Goal: Task Accomplishment & Management: Use online tool/utility

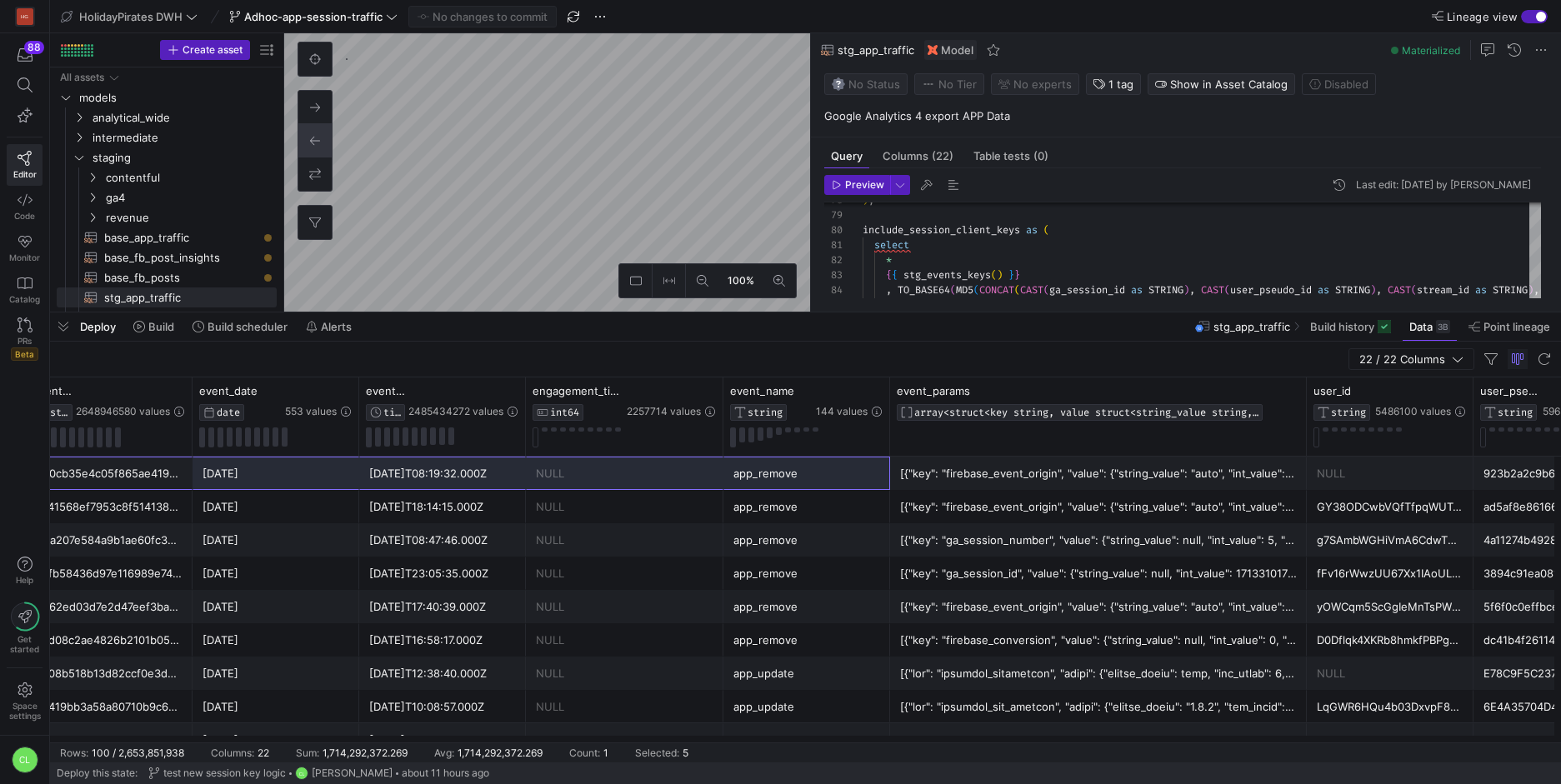
scroll to position [0, 58]
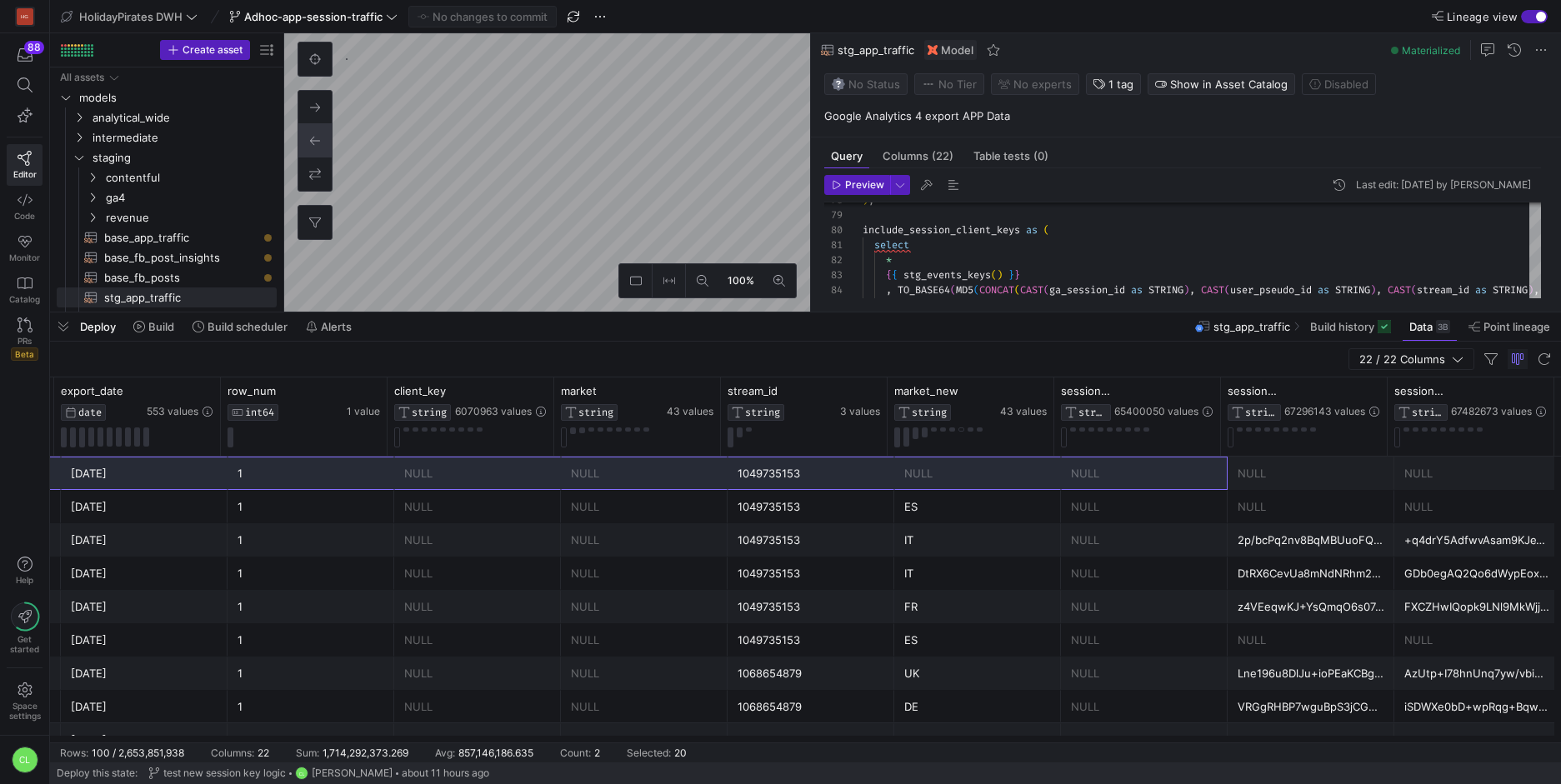
drag, startPoint x: 169, startPoint y: 476, endPoint x: 1251, endPoint y: 479, distance: 1082.0
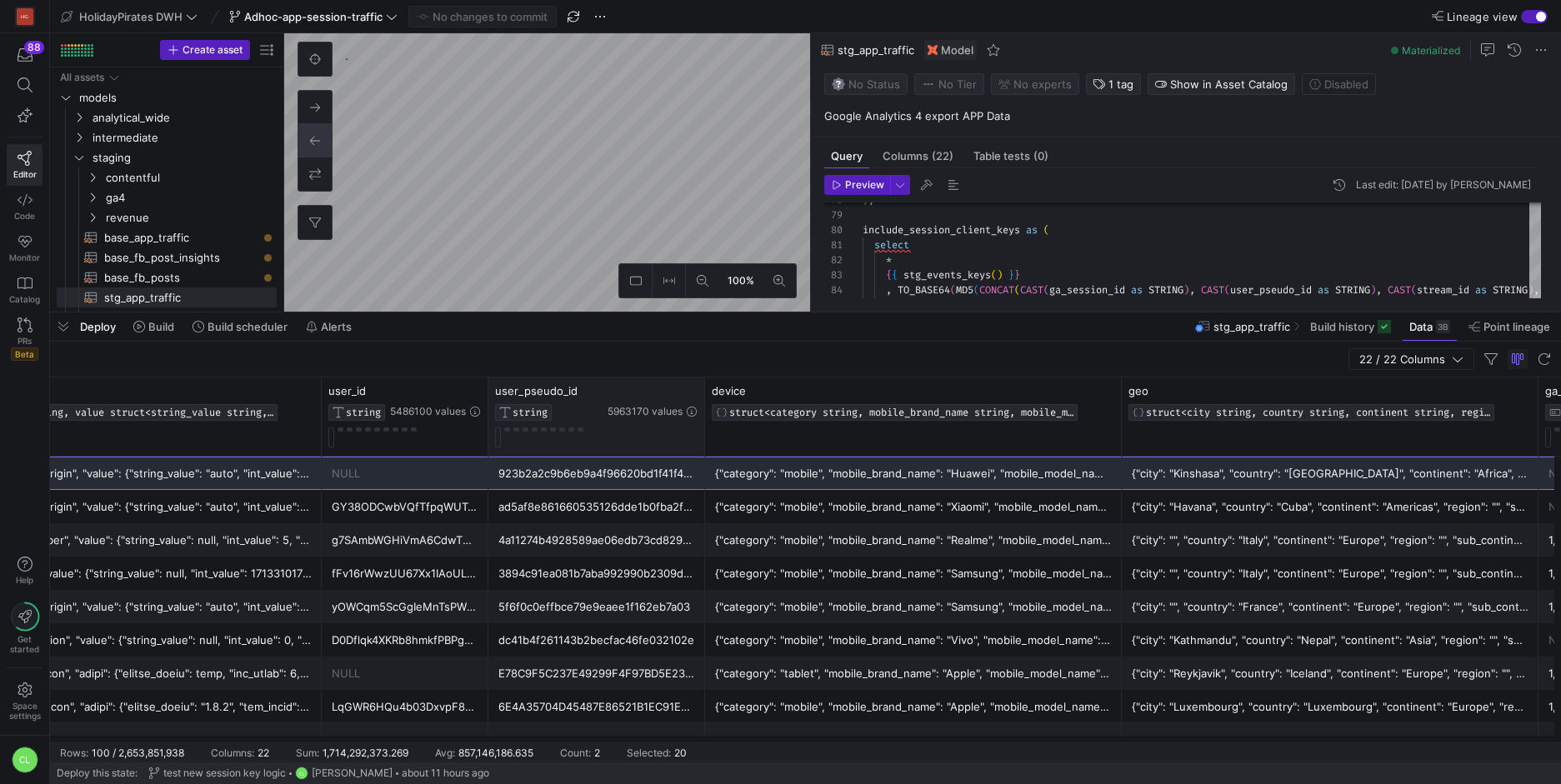
drag, startPoint x: 653, startPoint y: 391, endPoint x: 703, endPoint y: 393, distance: 50.0
click at [703, 393] on div at bounding box center [704, 416] width 7 height 79
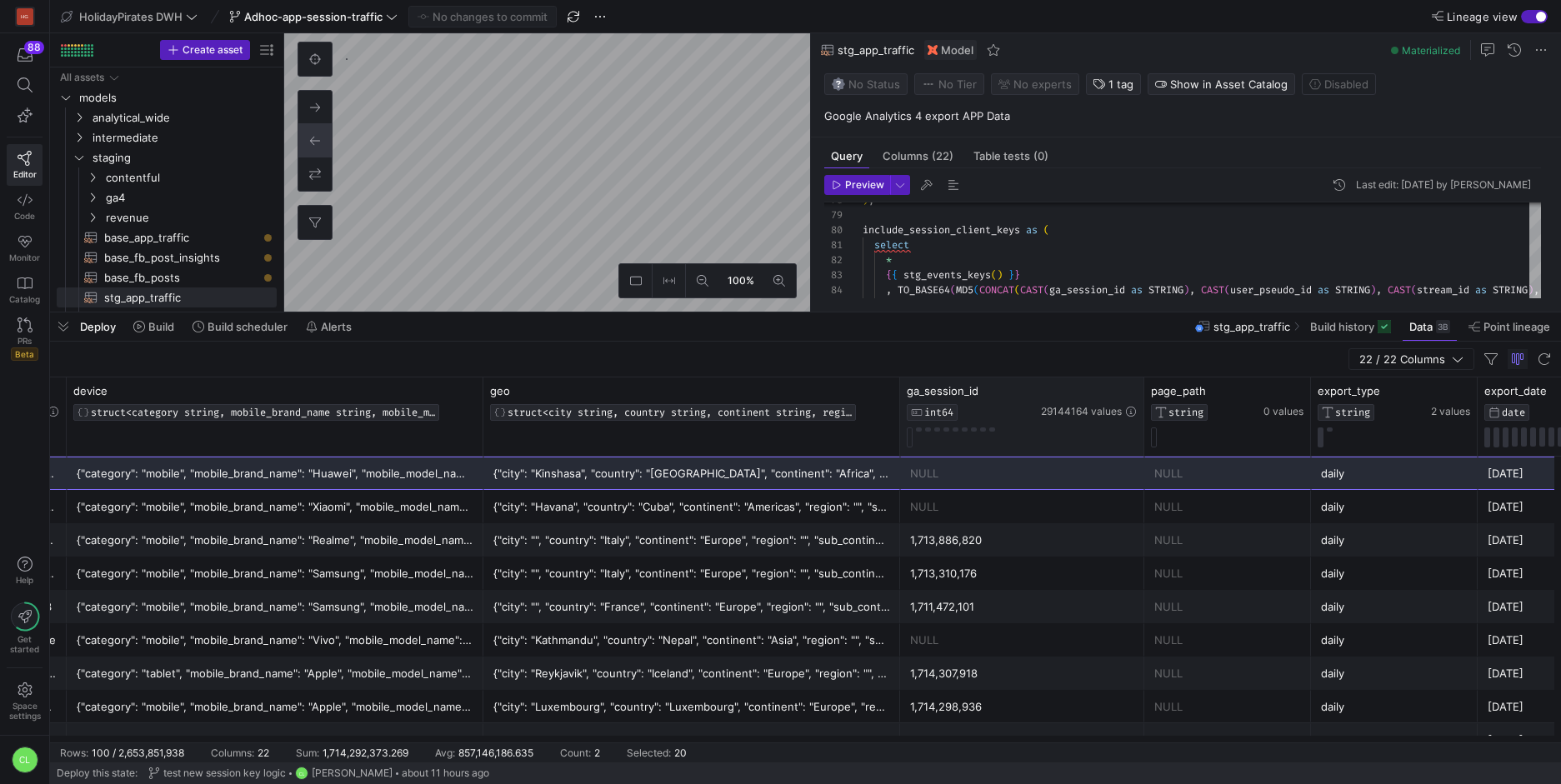
drag, startPoint x: 1063, startPoint y: 392, endPoint x: 1149, endPoint y: 387, distance: 86.1
click at [1147, 387] on div at bounding box center [1144, 416] width 7 height 79
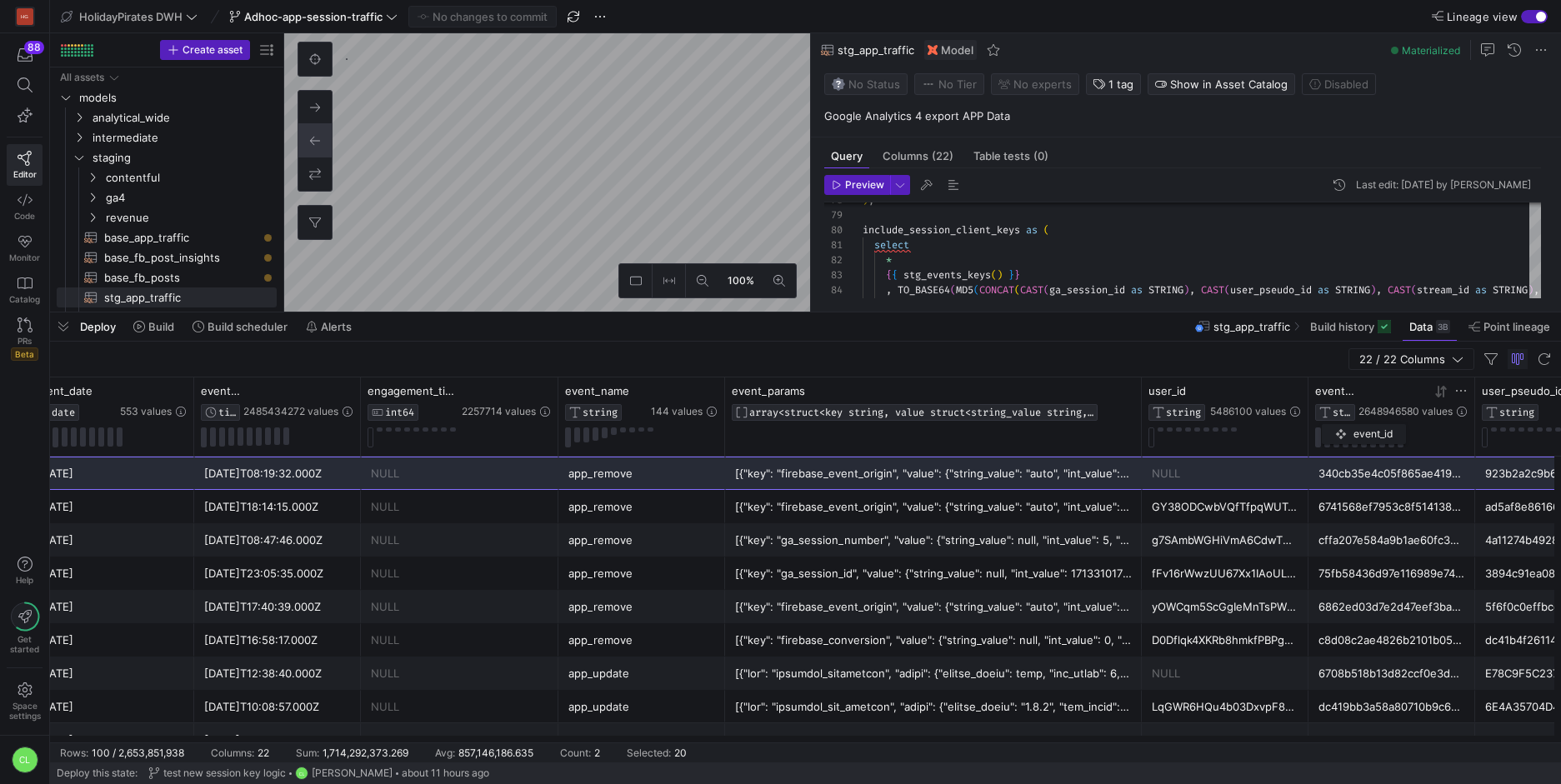
drag, startPoint x: 121, startPoint y: 393, endPoint x: 1330, endPoint y: 421, distance: 1209.3
click at [1330, 421] on div "event_id STRING 2648946580 values" at bounding box center [1392, 416] width 152 height 63
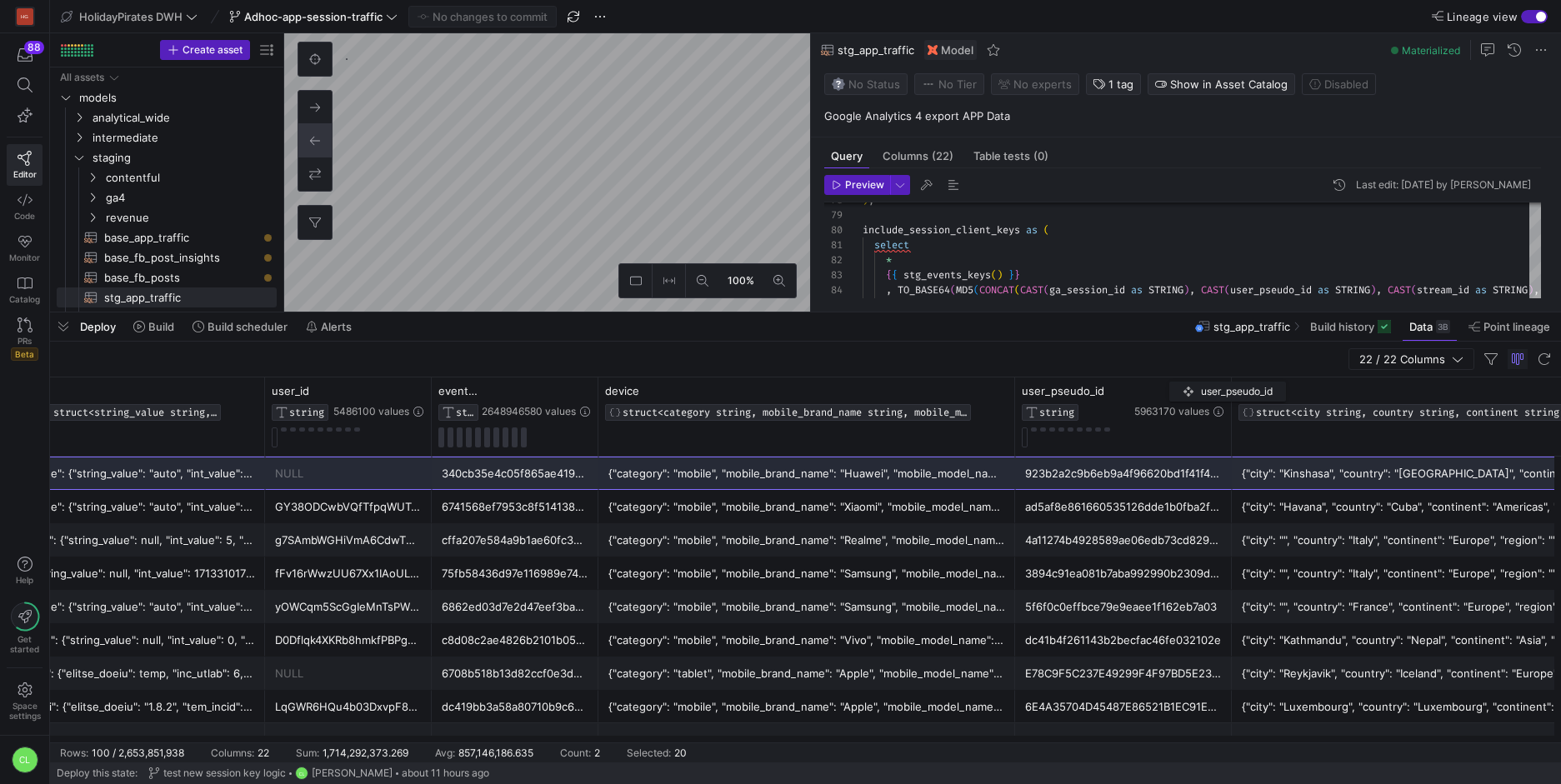
drag, startPoint x: 738, startPoint y: 395, endPoint x: 1321, endPoint y: 375, distance: 583.3
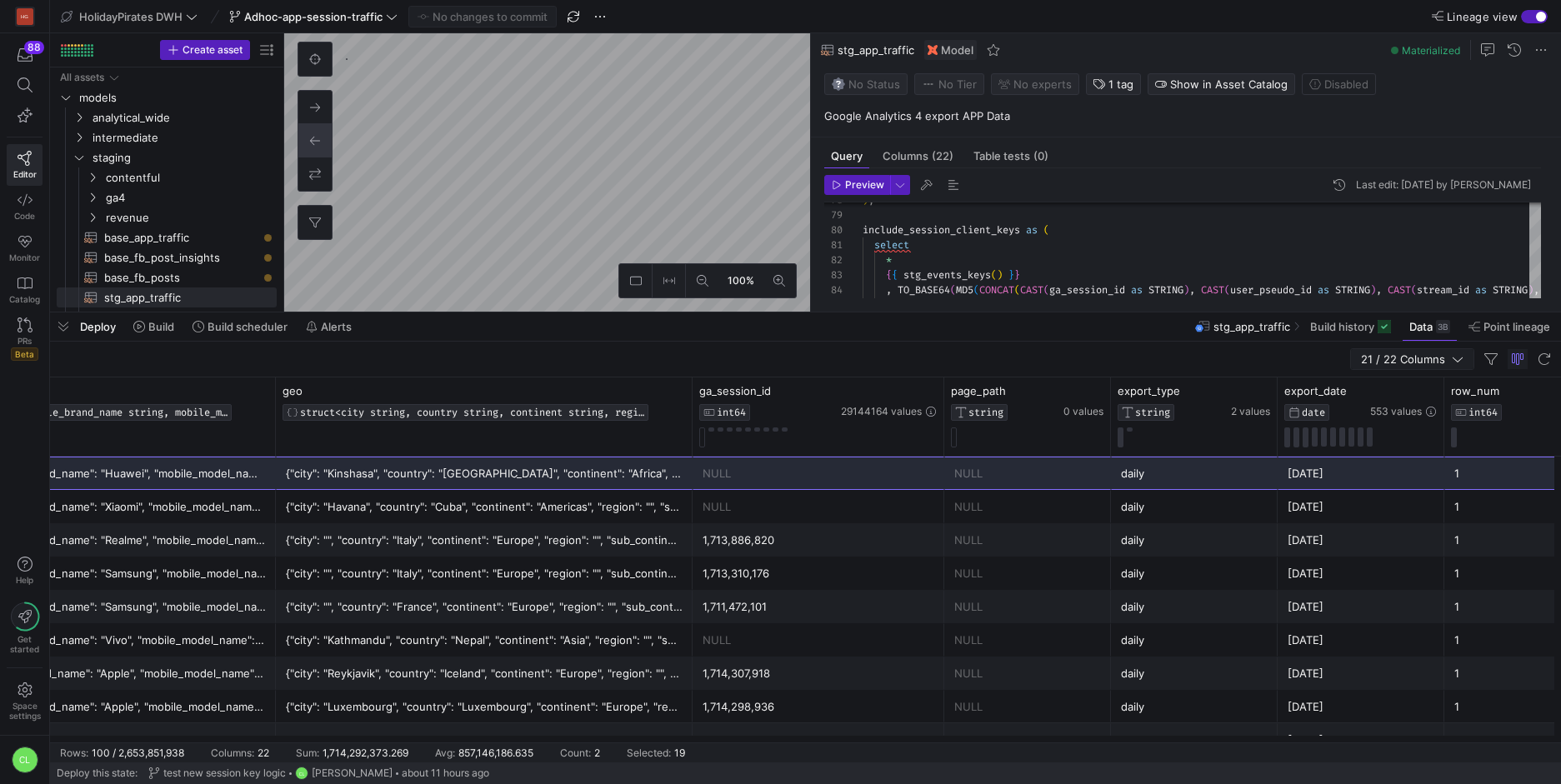
click at [1427, 365] on span "21 / 22 Columns" at bounding box center [1406, 359] width 91 height 14
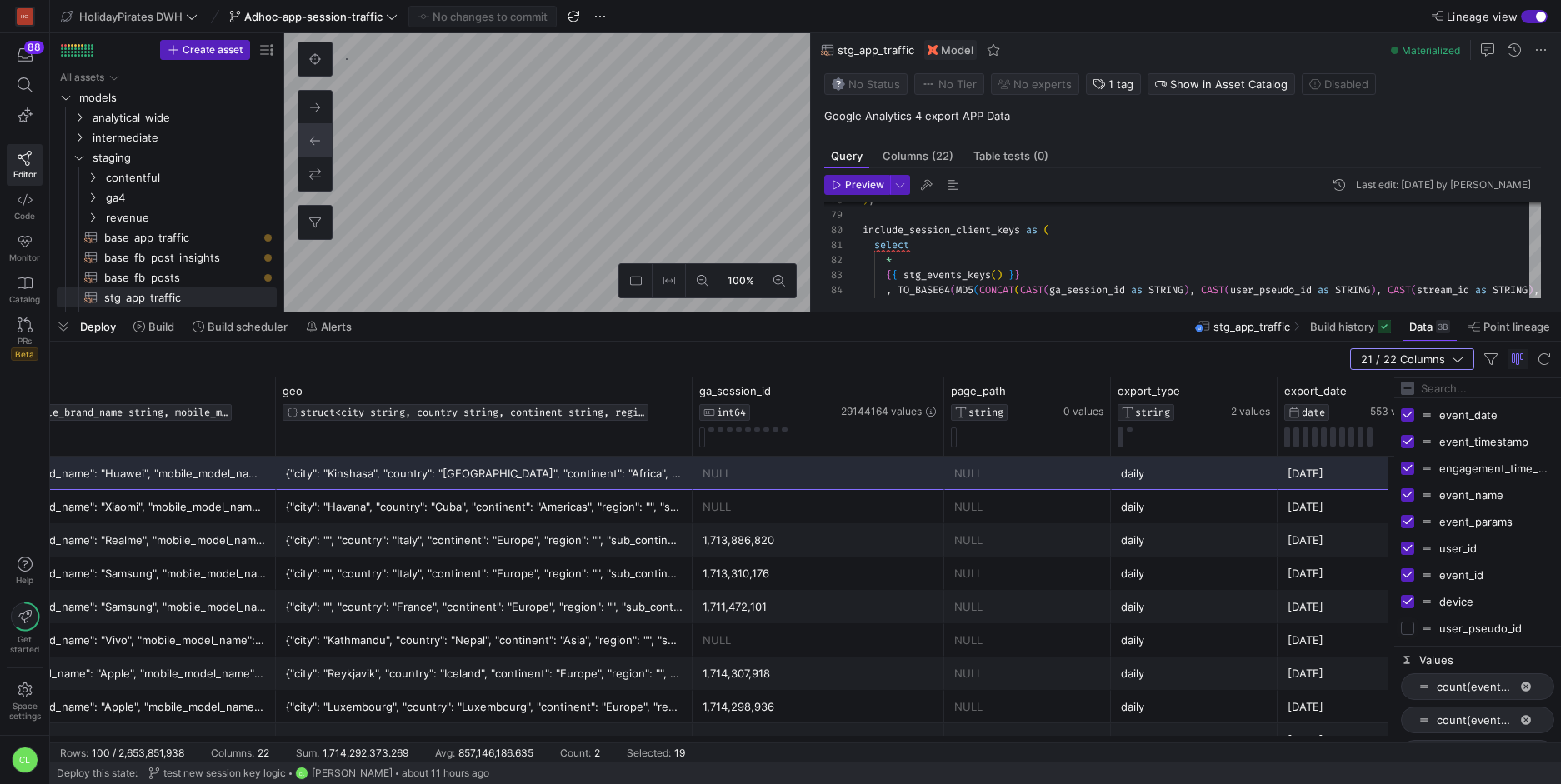
click at [1407, 634] on input "Press SPACE to toggle visibility (hidden)" at bounding box center [1408, 628] width 14 height 14
checkbox input "true"
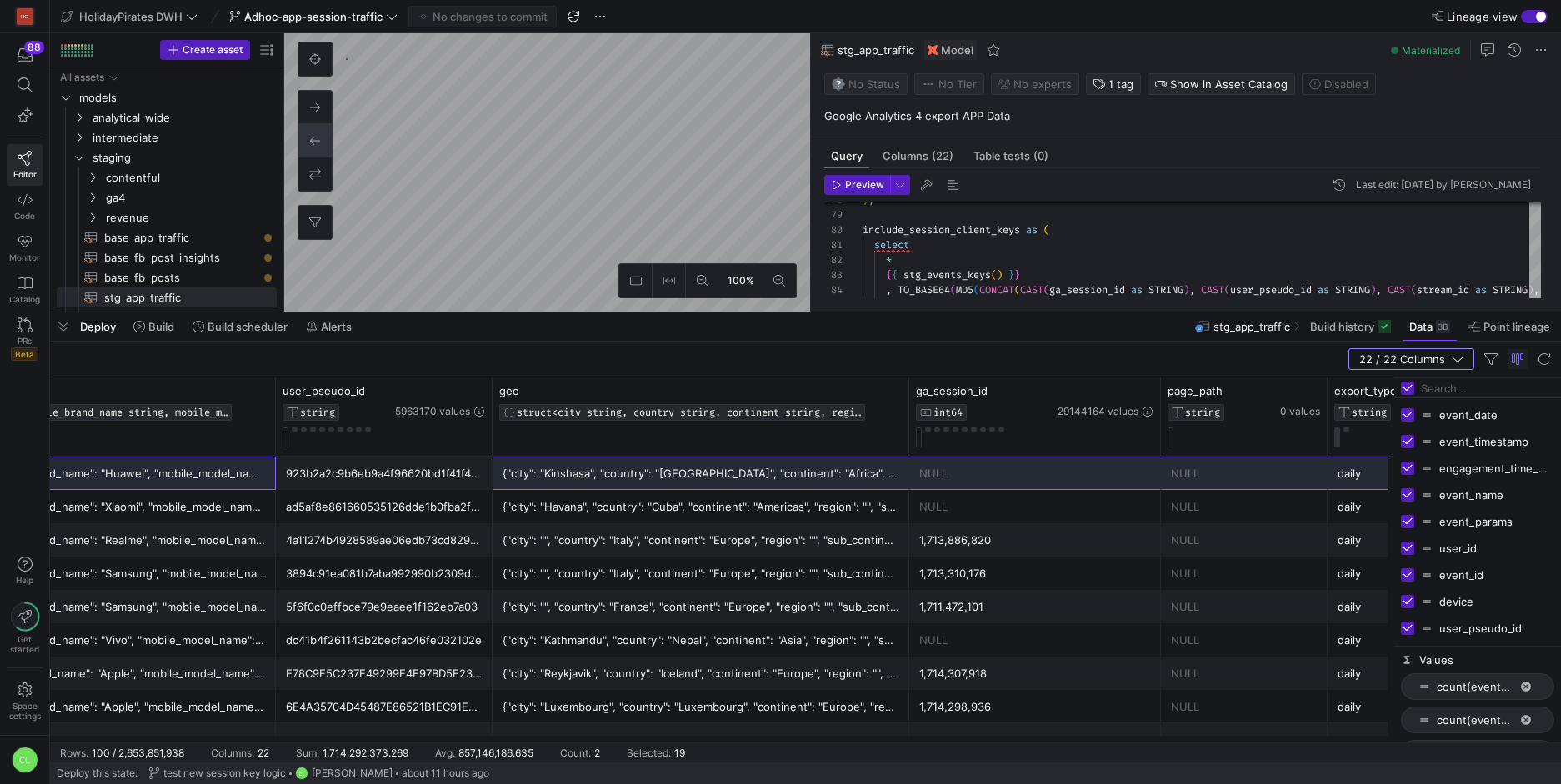
click at [1220, 563] on div "NULL" at bounding box center [1244, 574] width 146 height 32
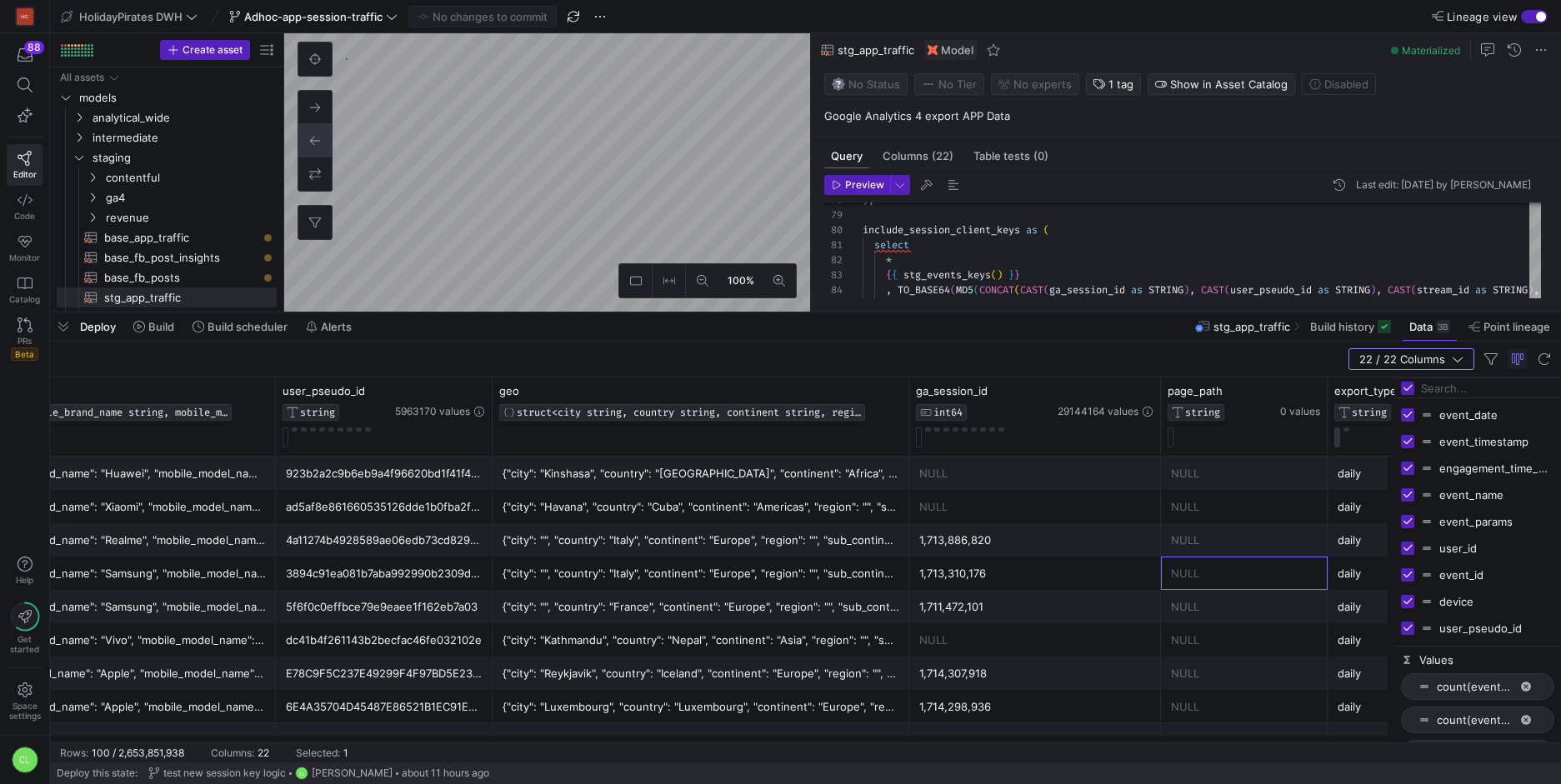
click at [951, 486] on div "NULL" at bounding box center [1035, 474] width 232 height 32
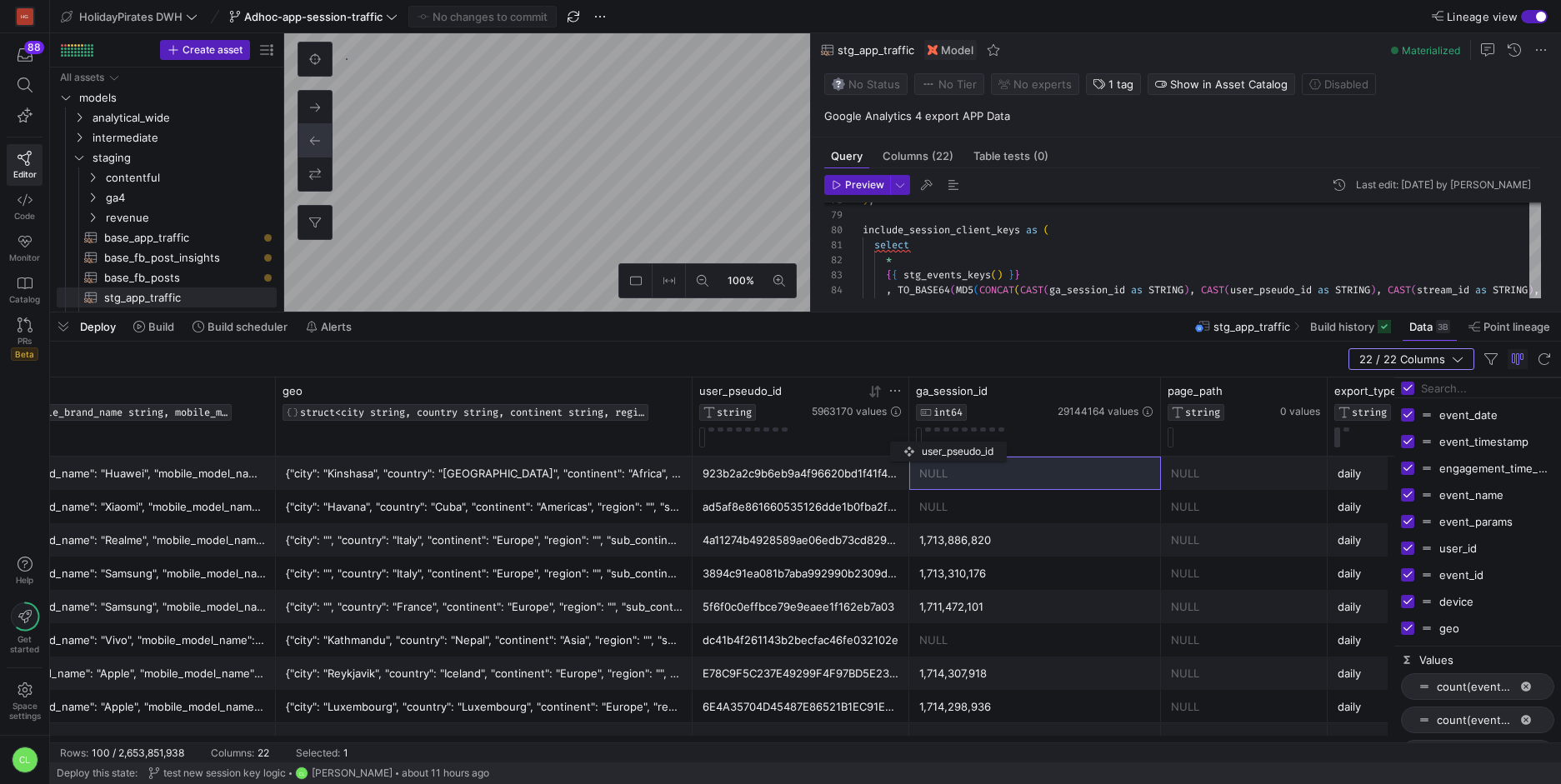
drag, startPoint x: 419, startPoint y: 397, endPoint x: 898, endPoint y: 439, distance: 480.8
click at [898, 439] on div "user_pseudo_id STRING 5963170 values" at bounding box center [801, 416] width 203 height 63
click at [1068, 560] on div "1,713,310,176" at bounding box center [1035, 574] width 232 height 32
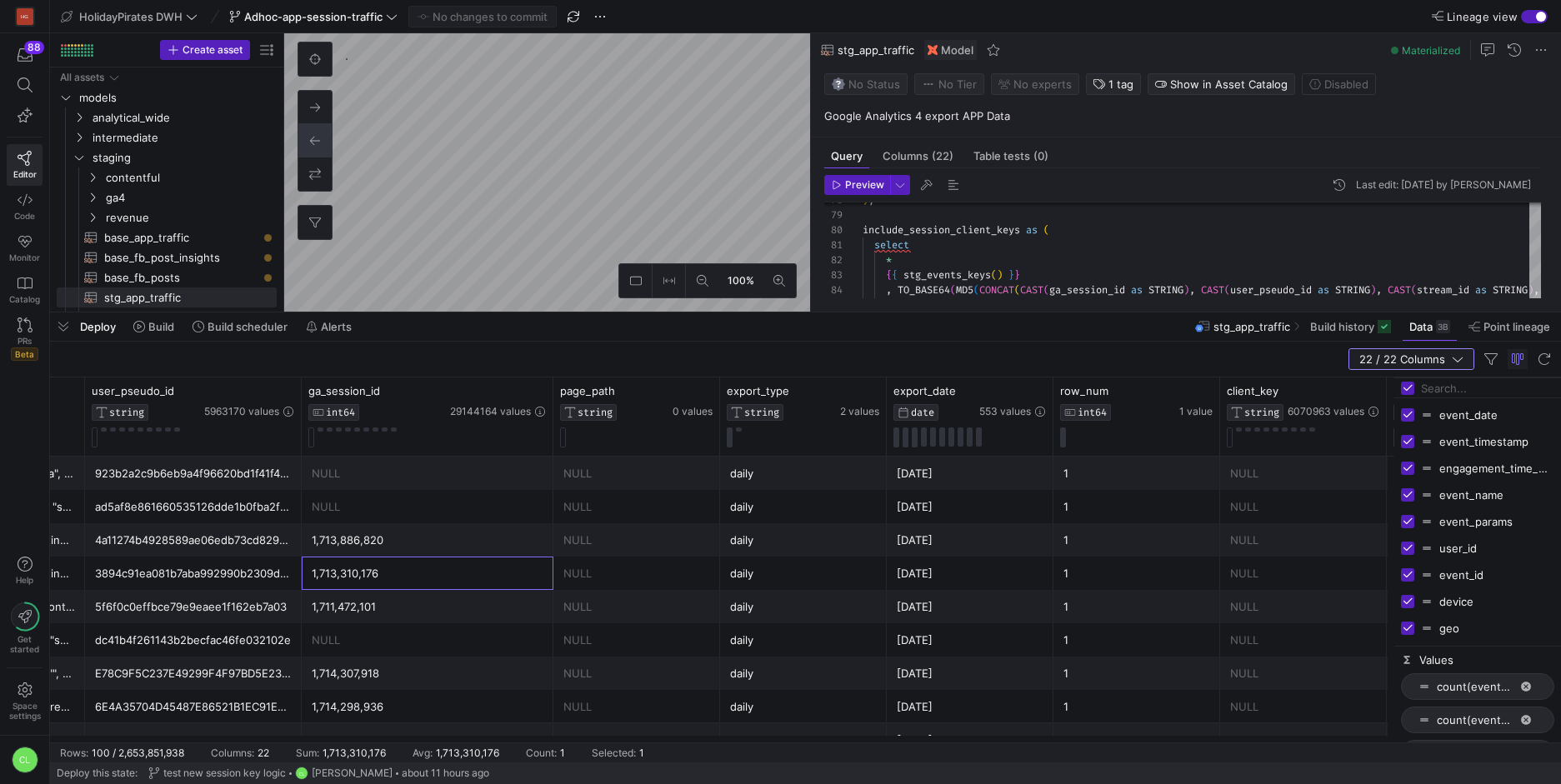
click at [1454, 357] on icon "button" at bounding box center [1458, 359] width 12 height 12
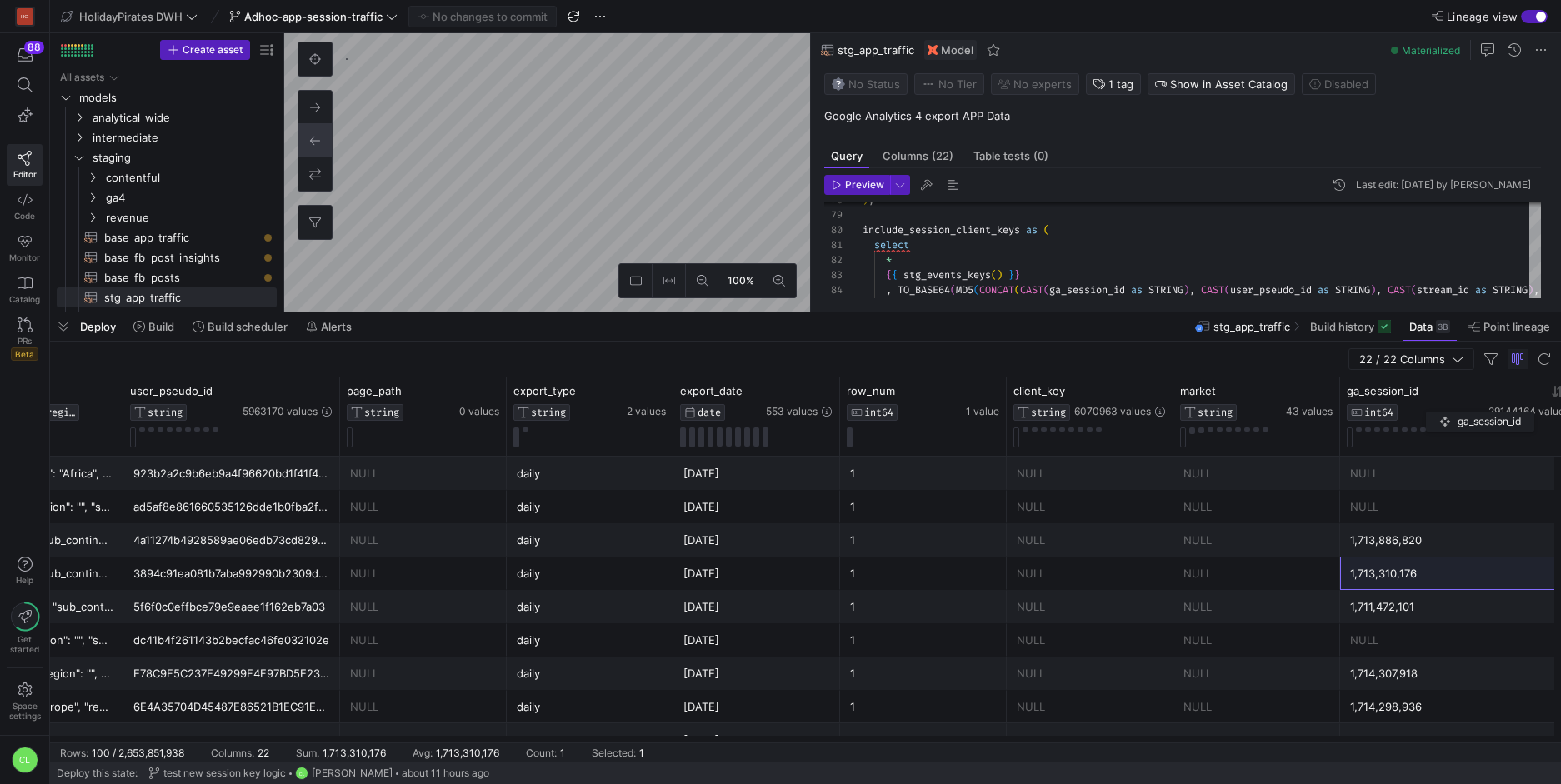
drag, startPoint x: 512, startPoint y: 394, endPoint x: 1434, endPoint y: 408, distance: 922.1
click at [1434, 408] on div "ga_session_id INT64" at bounding box center [1416, 402] width 139 height 37
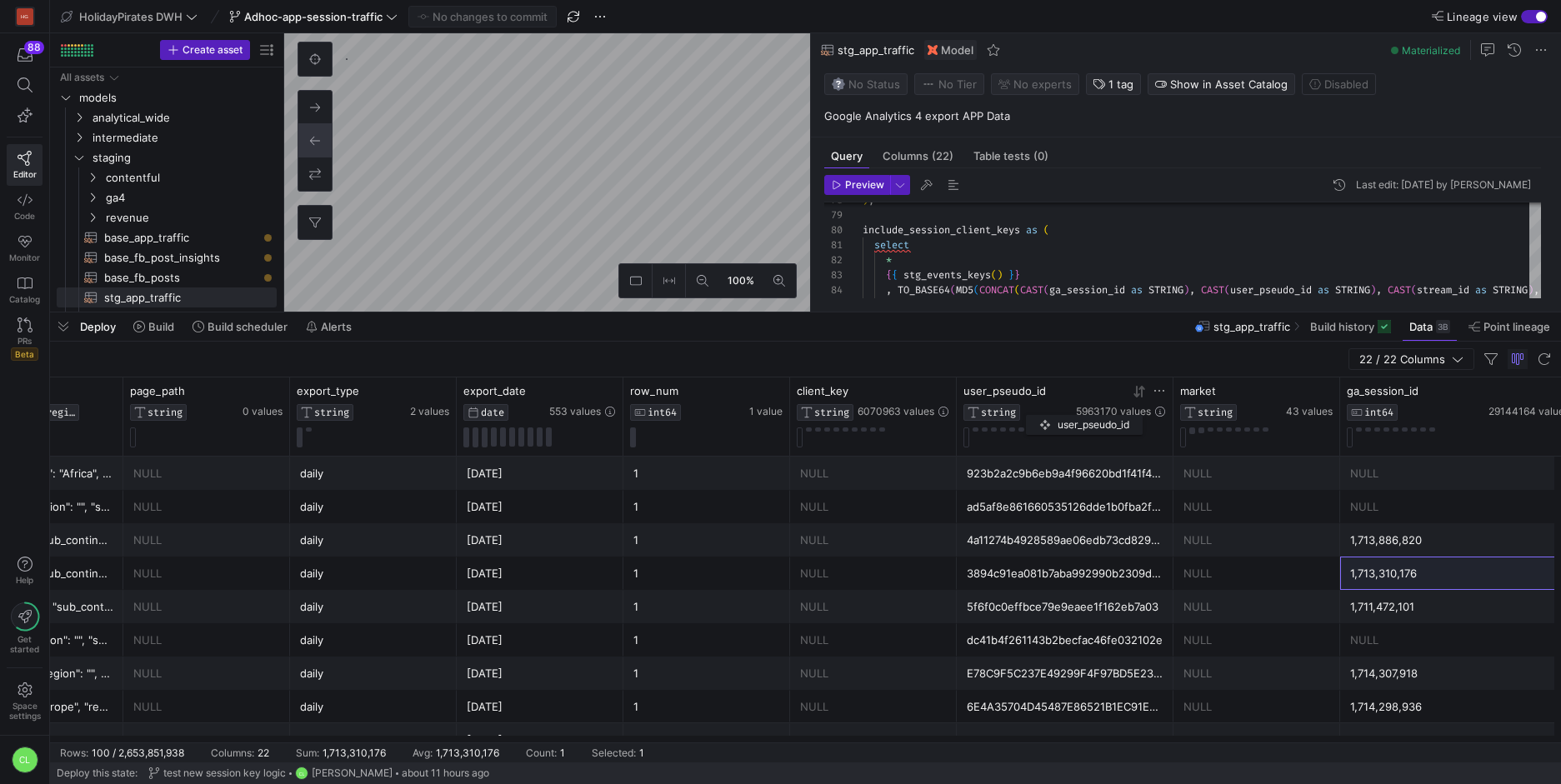
drag, startPoint x: 213, startPoint y: 389, endPoint x: 1034, endPoint y: 411, distance: 821.3
click at [1034, 411] on div "user_pseudo_id STRING" at bounding box center [1018, 402] width 109 height 37
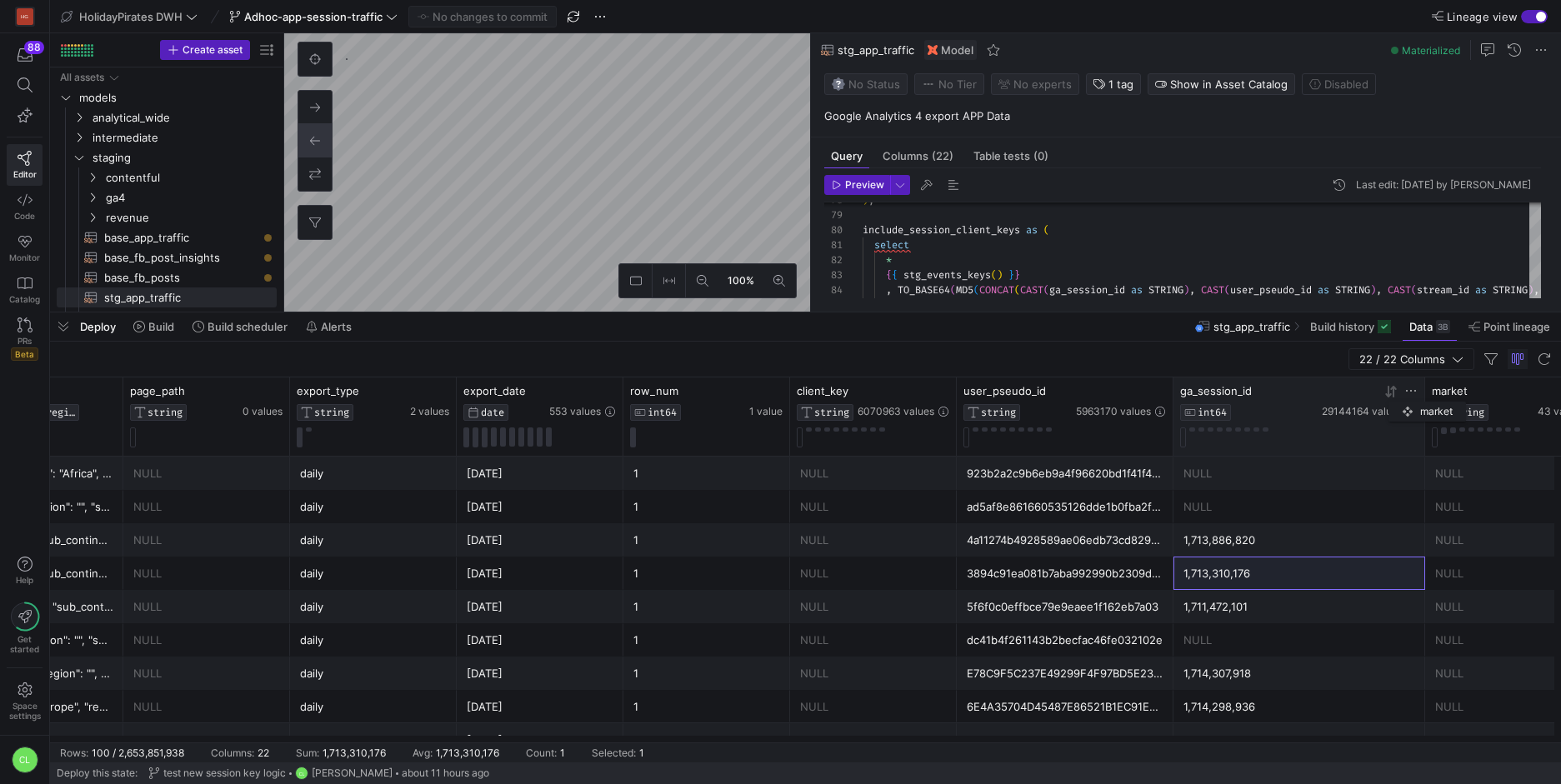
drag, startPoint x: 1239, startPoint y: 399, endPoint x: 1397, endPoint y: 398, distance: 158.0
click at [1397, 398] on div "page_path STRING 0 values export_type STRING 2 values export_date DATE 553 valu…" at bounding box center [133, 416] width 4583 height 79
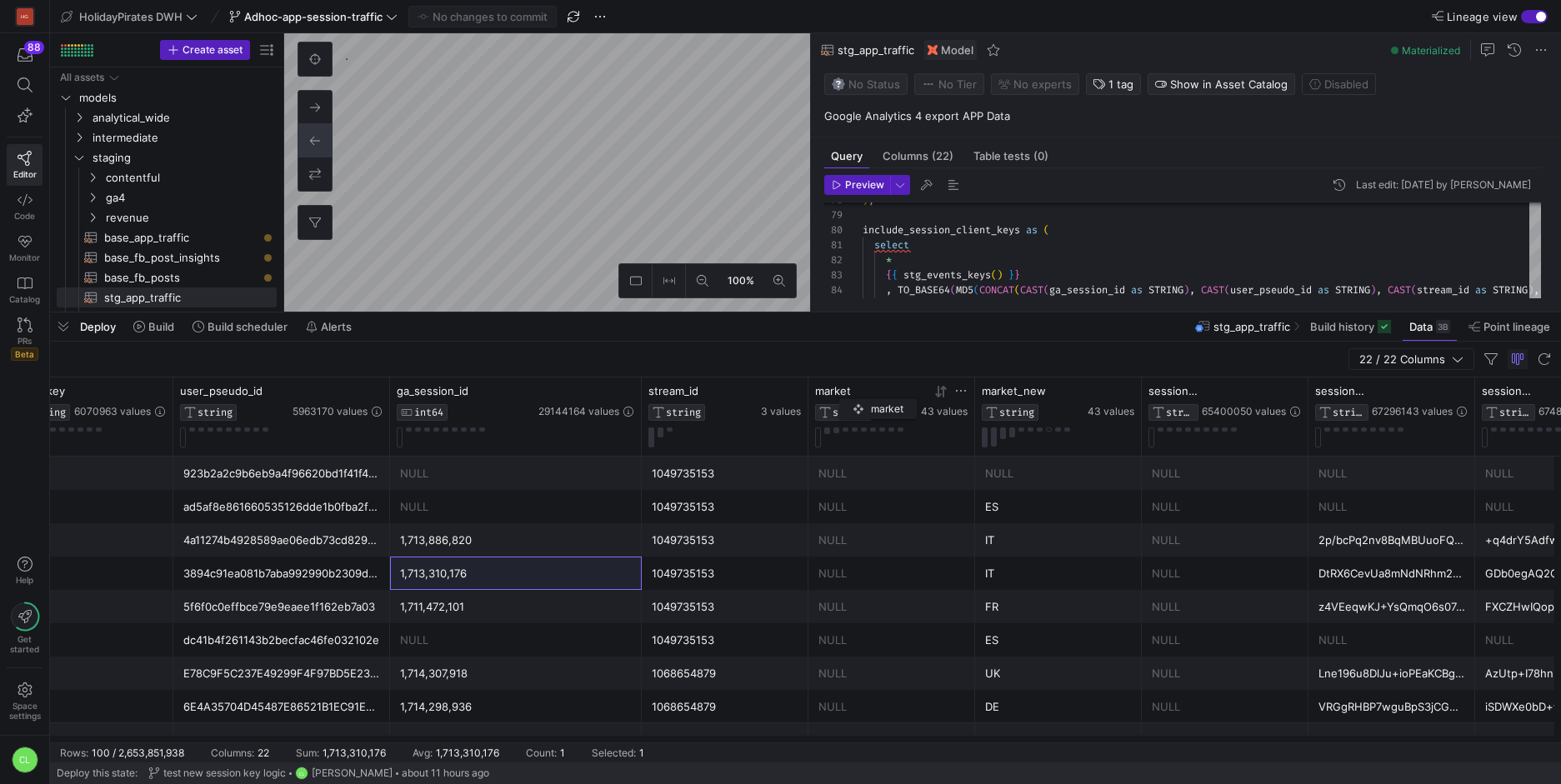
drag, startPoint x: 714, startPoint y: 394, endPoint x: 848, endPoint y: 396, distance: 134.0
click at [848, 396] on div "market" at bounding box center [866, 391] width 103 height 14
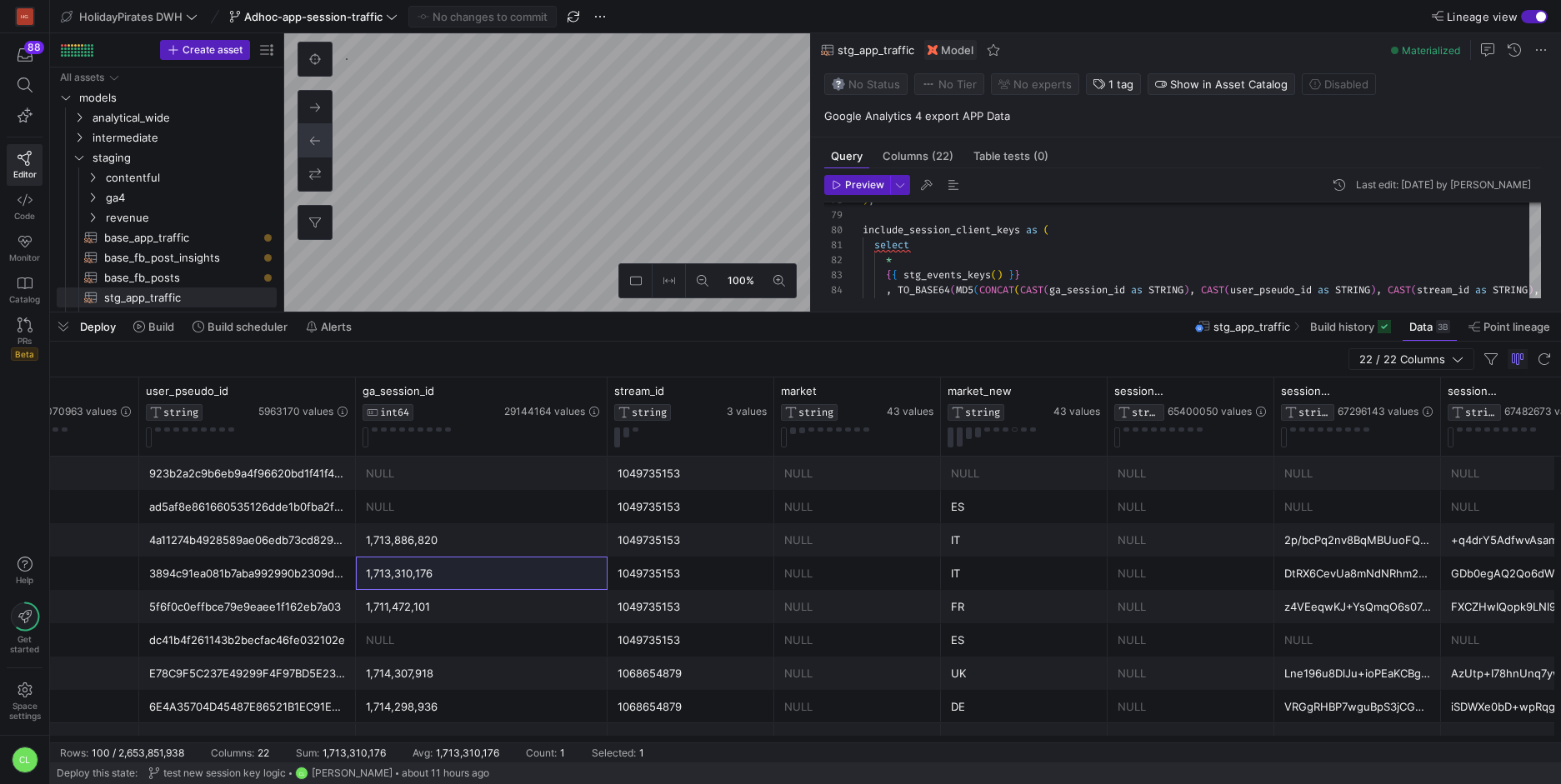
click at [765, 516] on div "1049735153" at bounding box center [690, 506] width 167 height 33
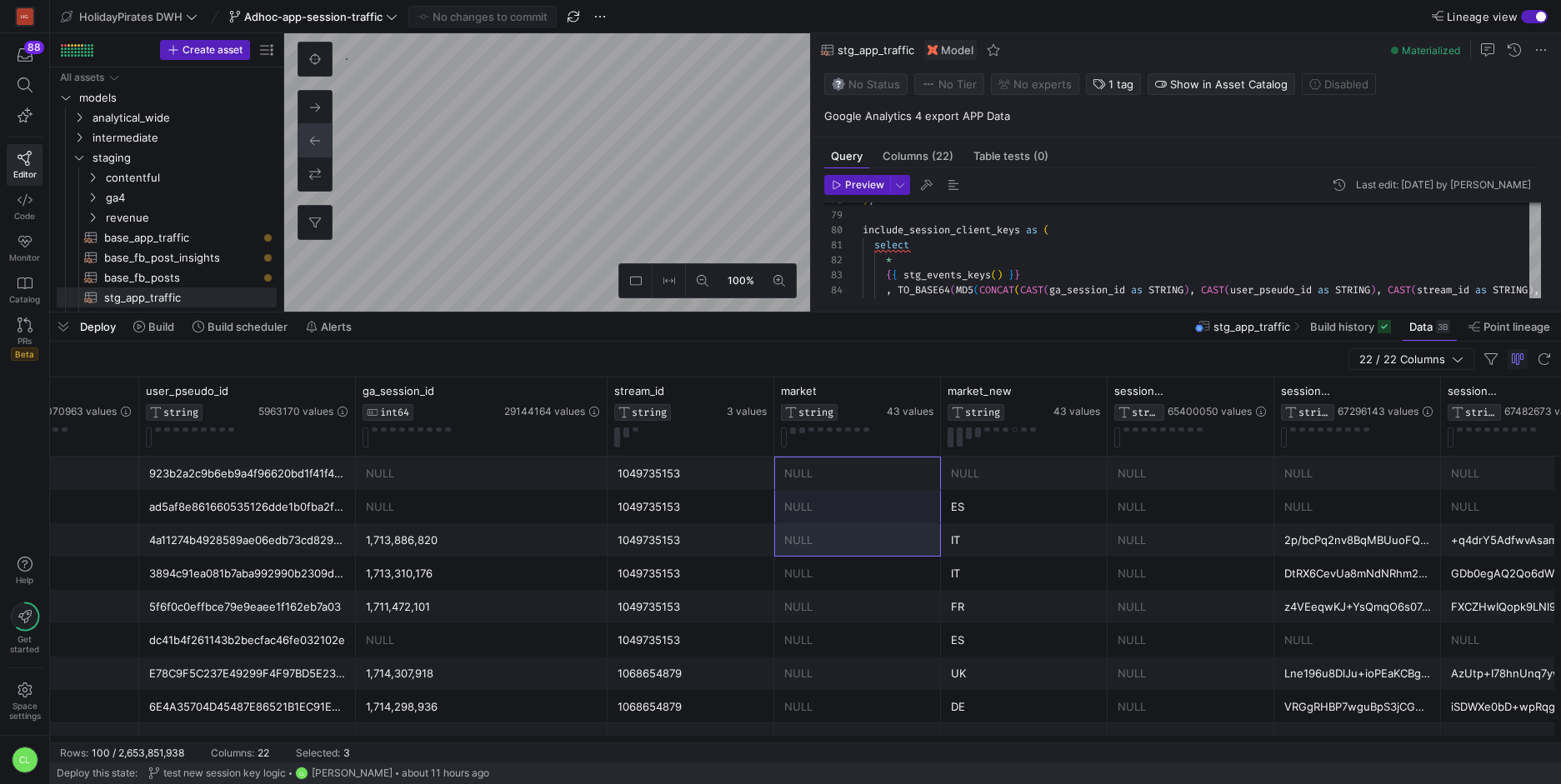
drag, startPoint x: 816, startPoint y: 478, endPoint x: 800, endPoint y: 602, distance: 125.0
click at [453, 521] on div "NULL" at bounding box center [482, 507] width 232 height 32
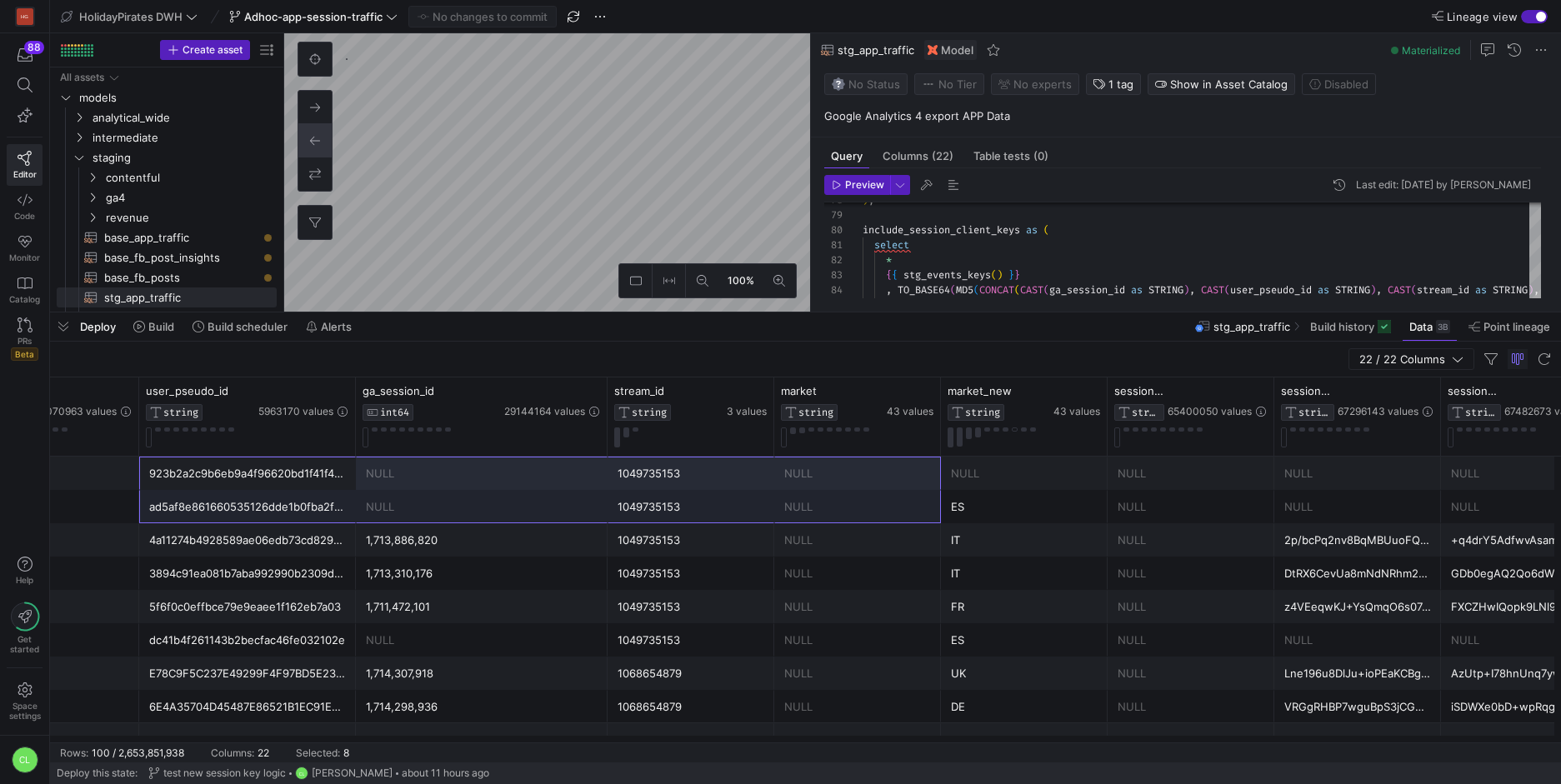
drag, startPoint x: 368, startPoint y: 470, endPoint x: 853, endPoint y: 489, distance: 485.4
drag, startPoint x: 849, startPoint y: 506, endPoint x: 814, endPoint y: 528, distance: 41.3
click at [849, 506] on div "NULL" at bounding box center [857, 507] width 146 height 32
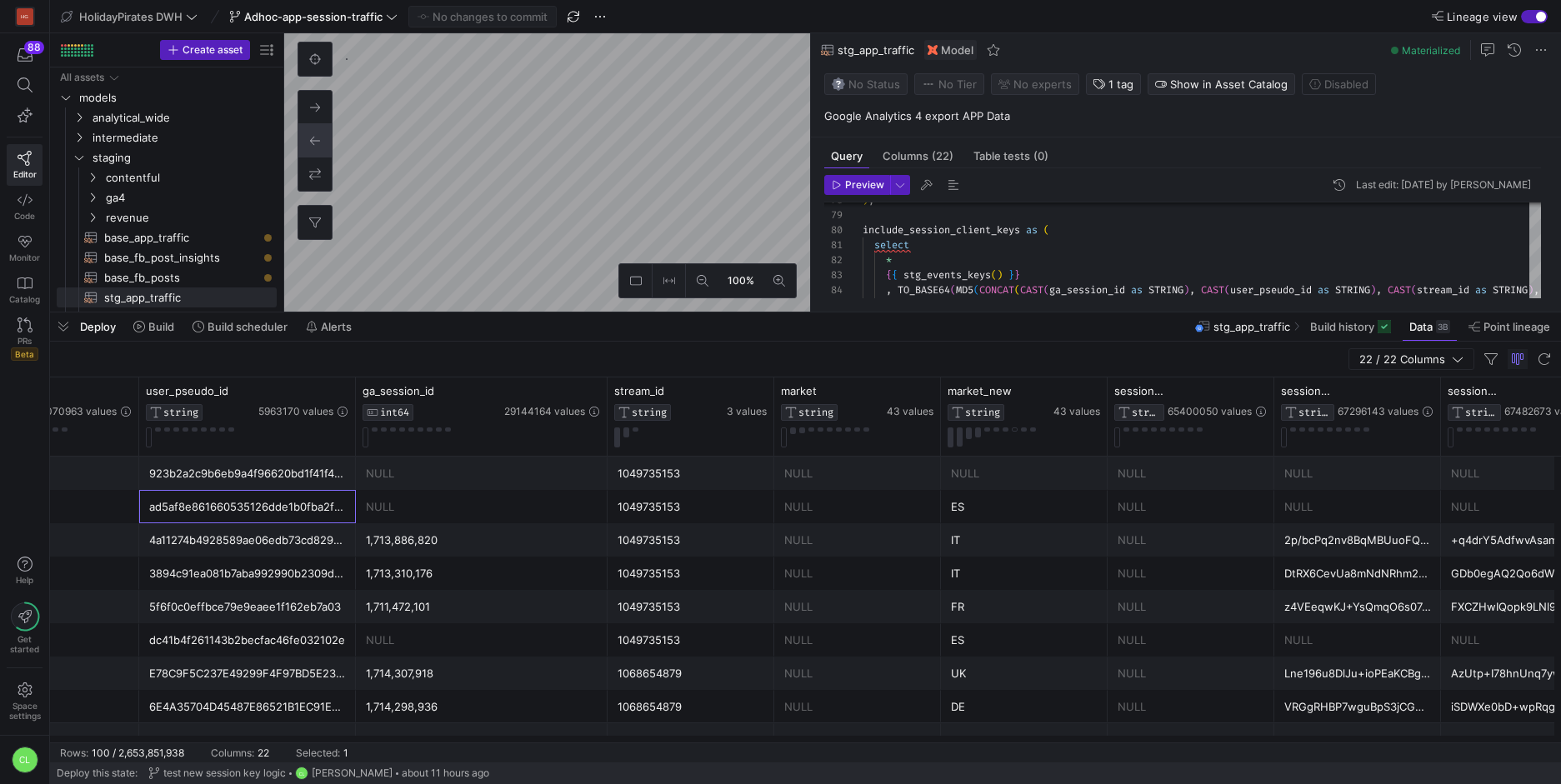
drag, startPoint x: 228, startPoint y: 510, endPoint x: 315, endPoint y: 543, distance: 93.0
click at [360, 563] on div "1,713,310,176" at bounding box center [482, 573] width 251 height 33
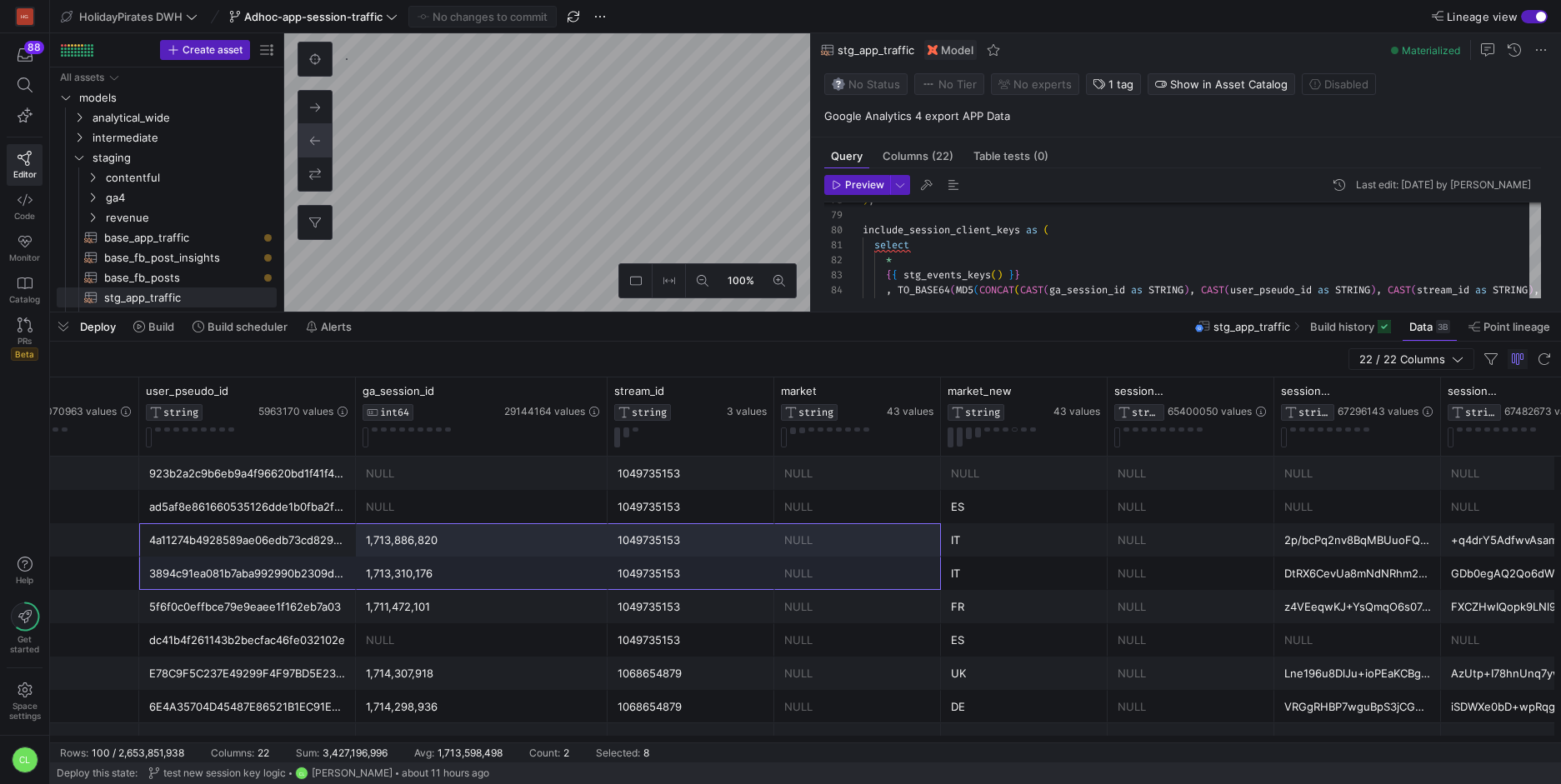
drag, startPoint x: 284, startPoint y: 548, endPoint x: 890, endPoint y: 587, distance: 607.3
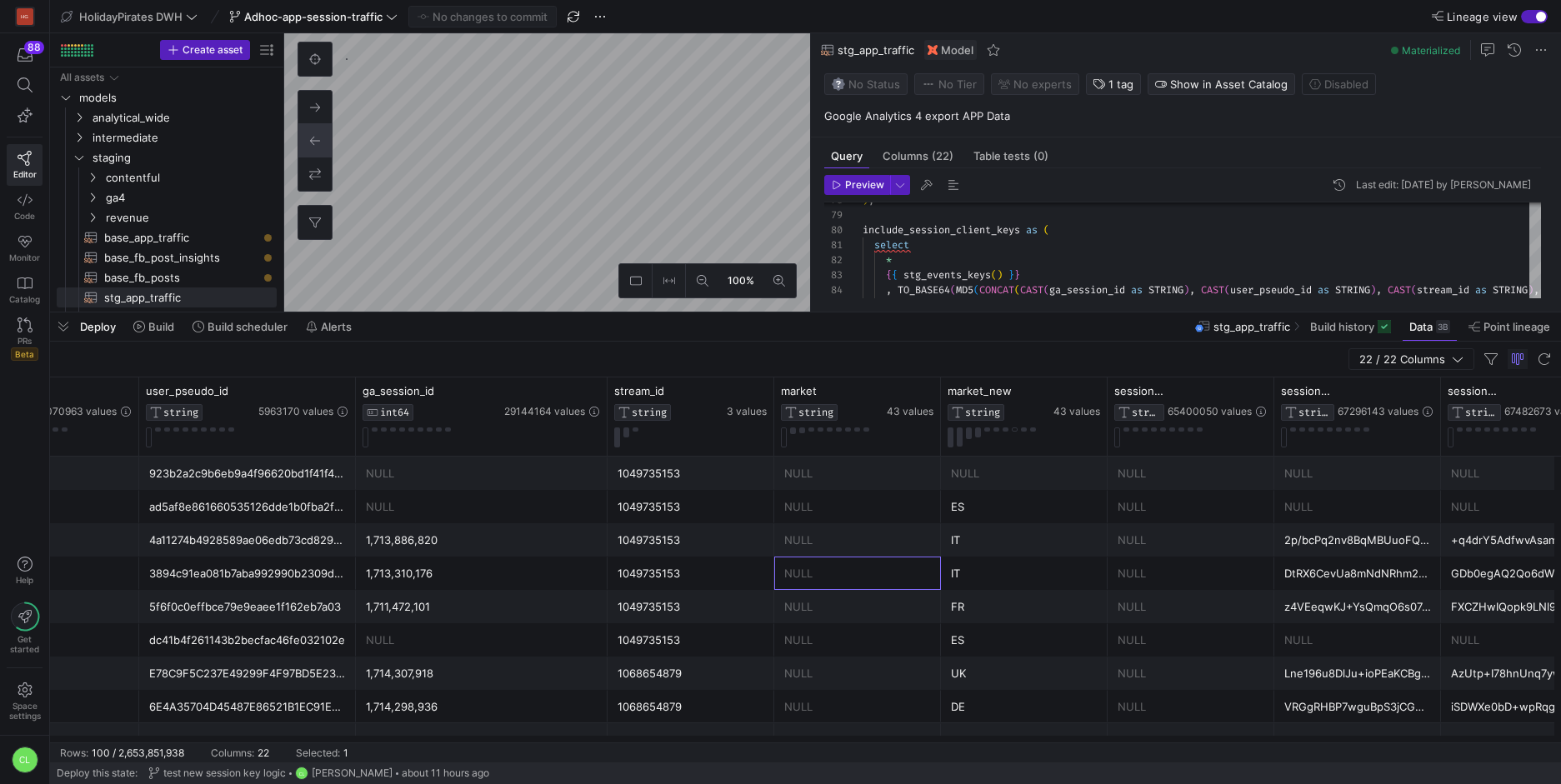
click at [890, 587] on div "NULL" at bounding box center [857, 574] width 146 height 32
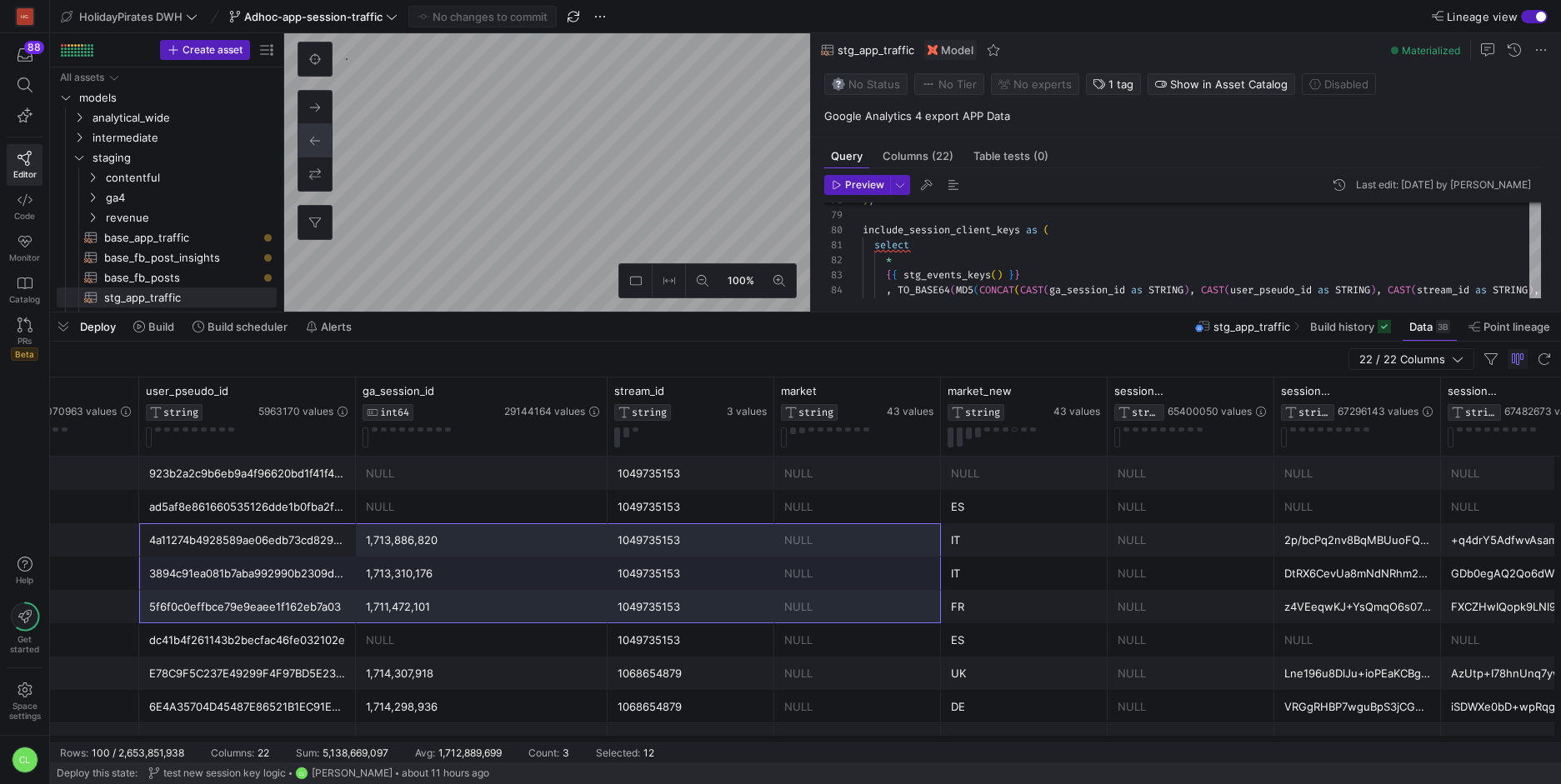
drag, startPoint x: 386, startPoint y: 551, endPoint x: 854, endPoint y: 615, distance: 472.4
click at [795, 620] on div "NULL" at bounding box center [857, 607] width 146 height 32
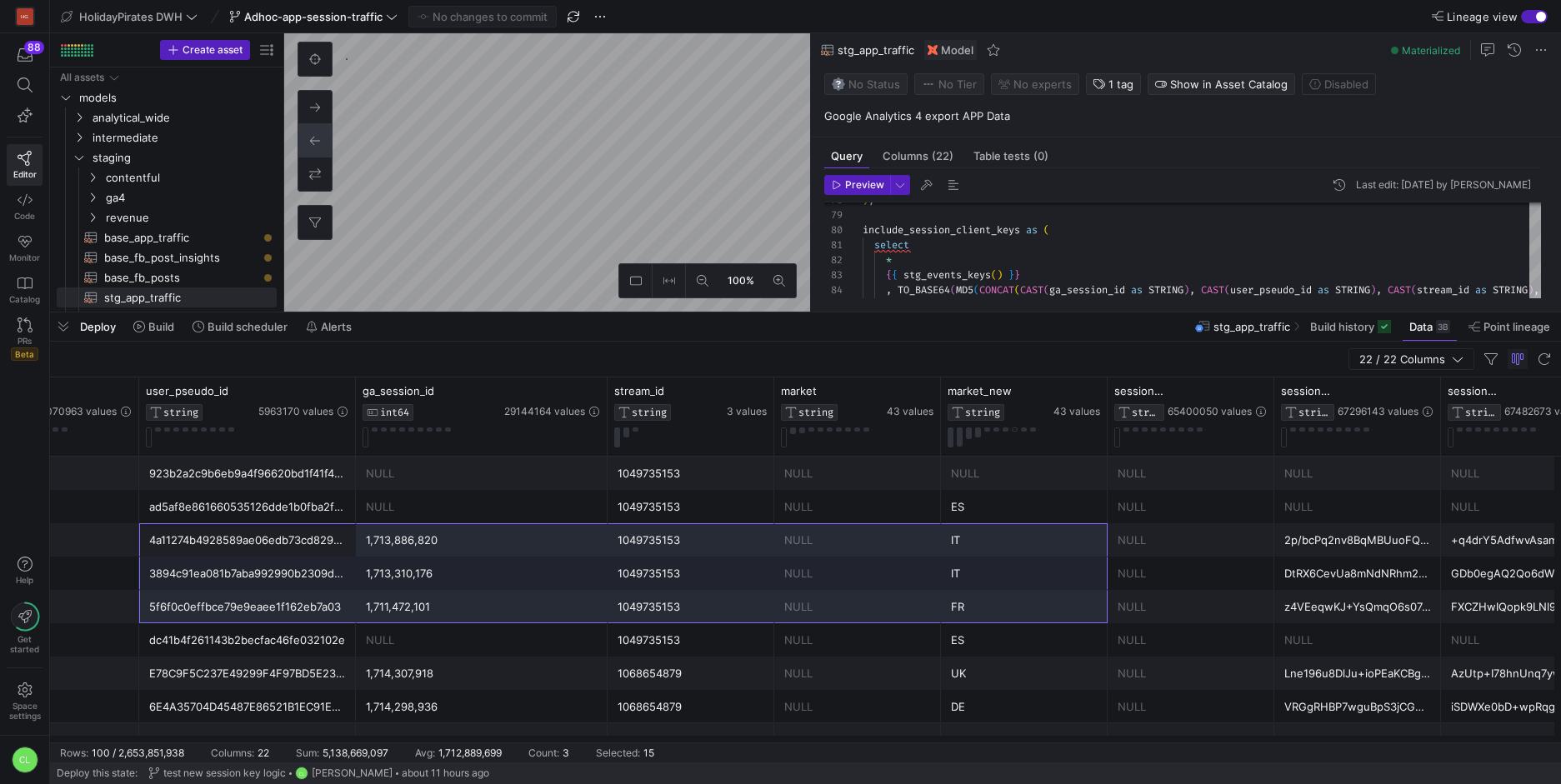
drag, startPoint x: 283, startPoint y: 546, endPoint x: 1058, endPoint y: 593, distance: 776.4
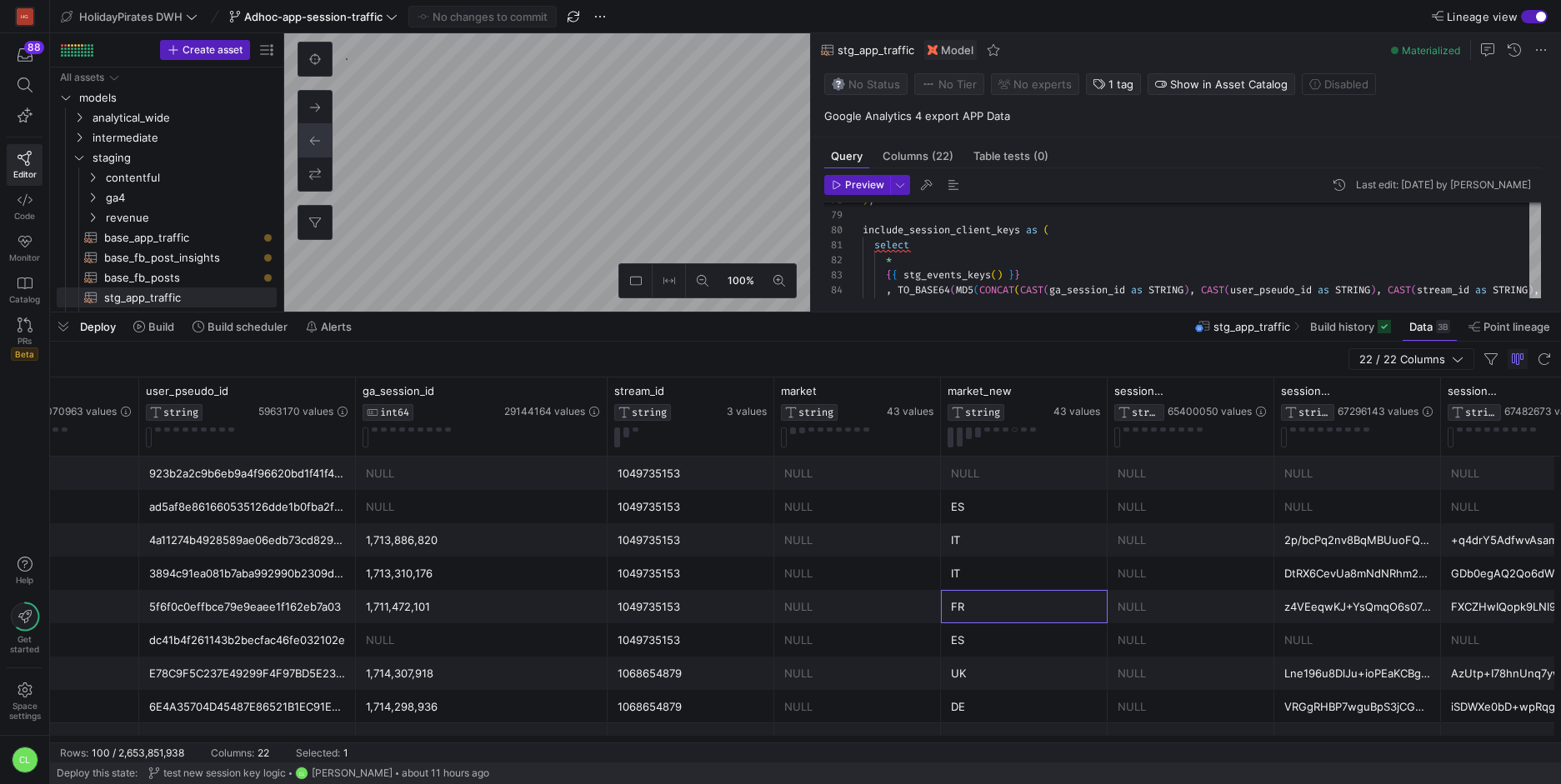
click at [1058, 593] on div "FR" at bounding box center [1024, 607] width 146 height 32
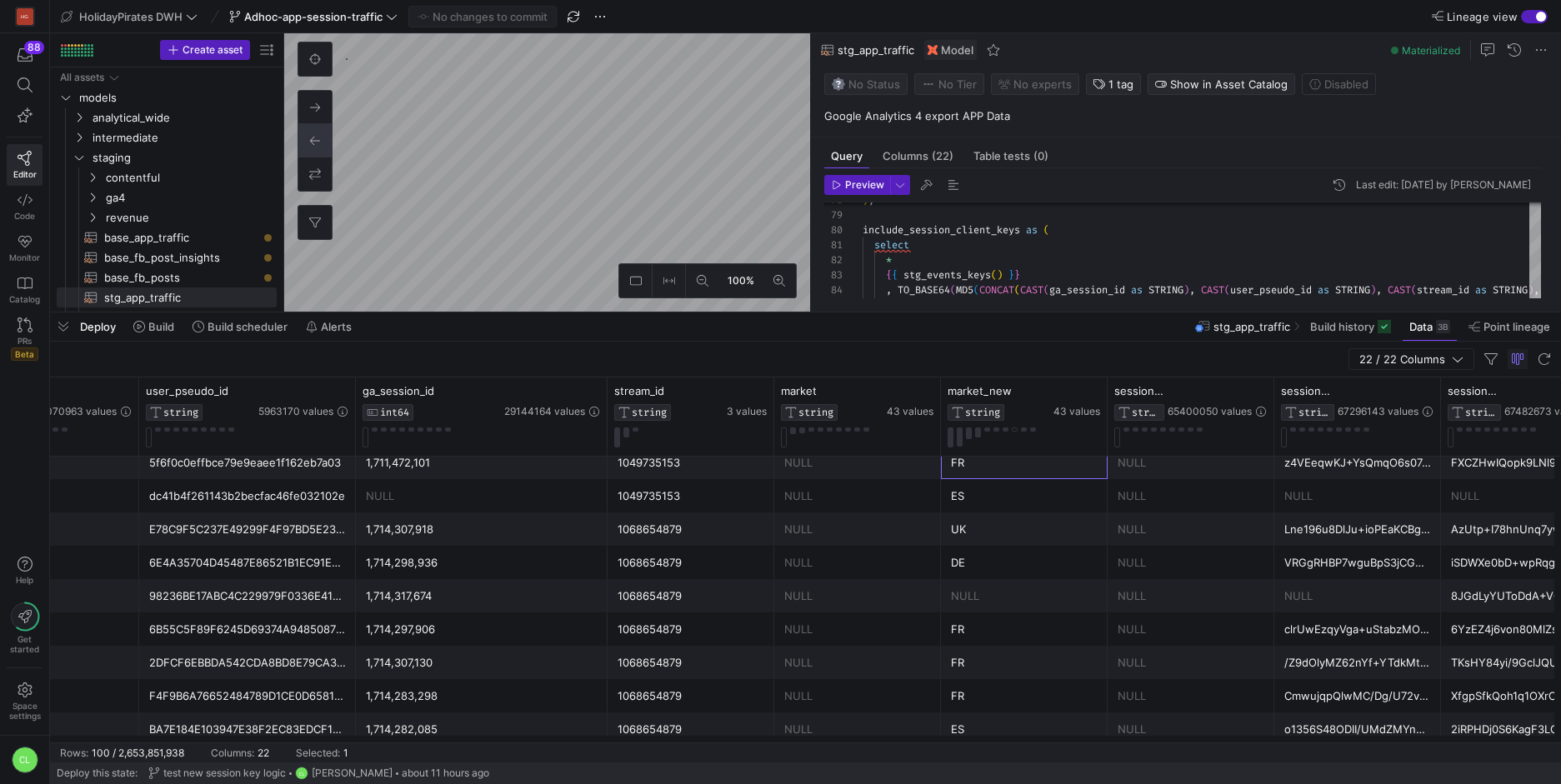
scroll to position [0, 0]
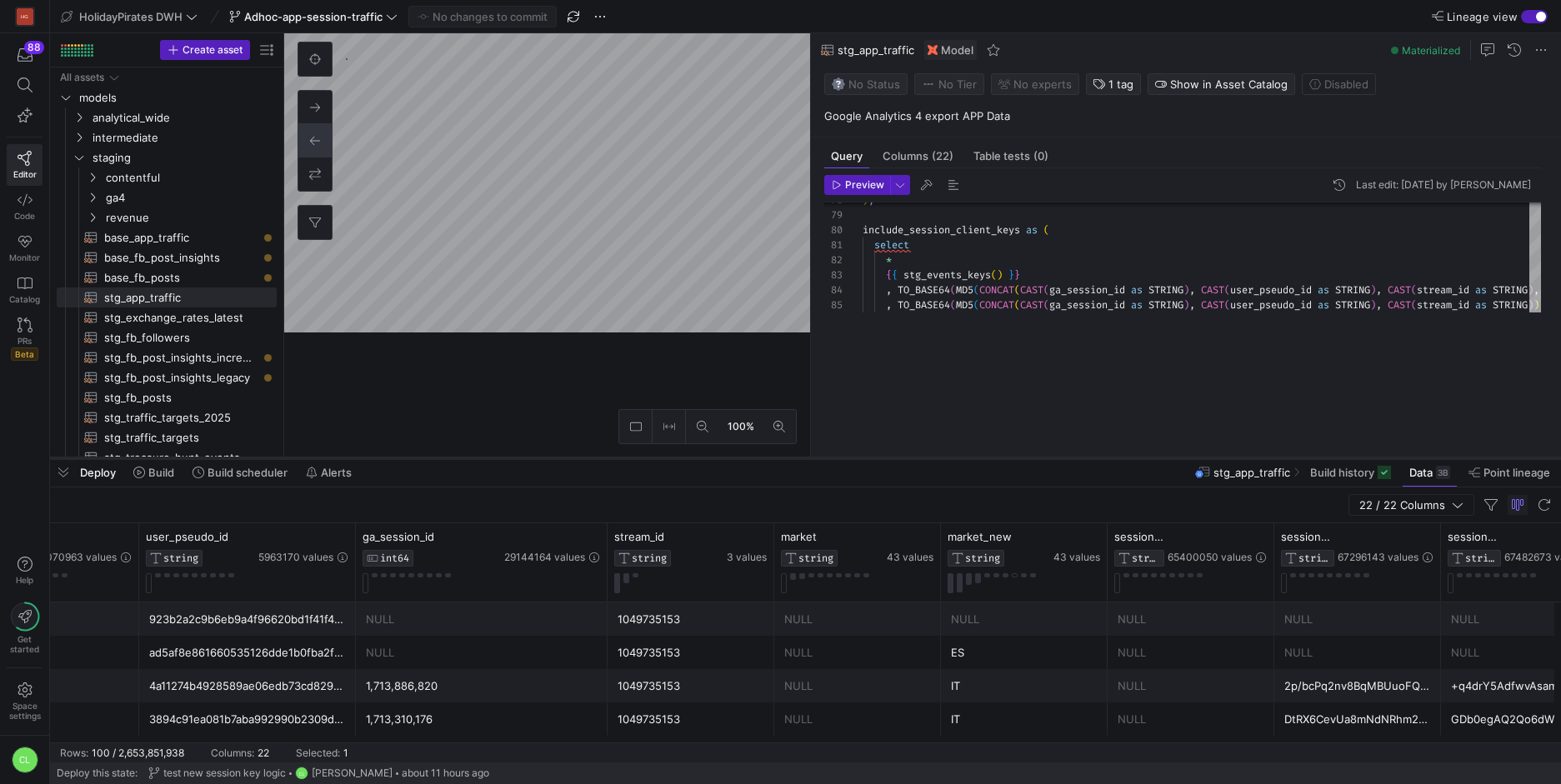
drag, startPoint x: 650, startPoint y: 310, endPoint x: 752, endPoint y: 457, distance: 178.9
click at [752, 457] on div at bounding box center [805, 458] width 1511 height 7
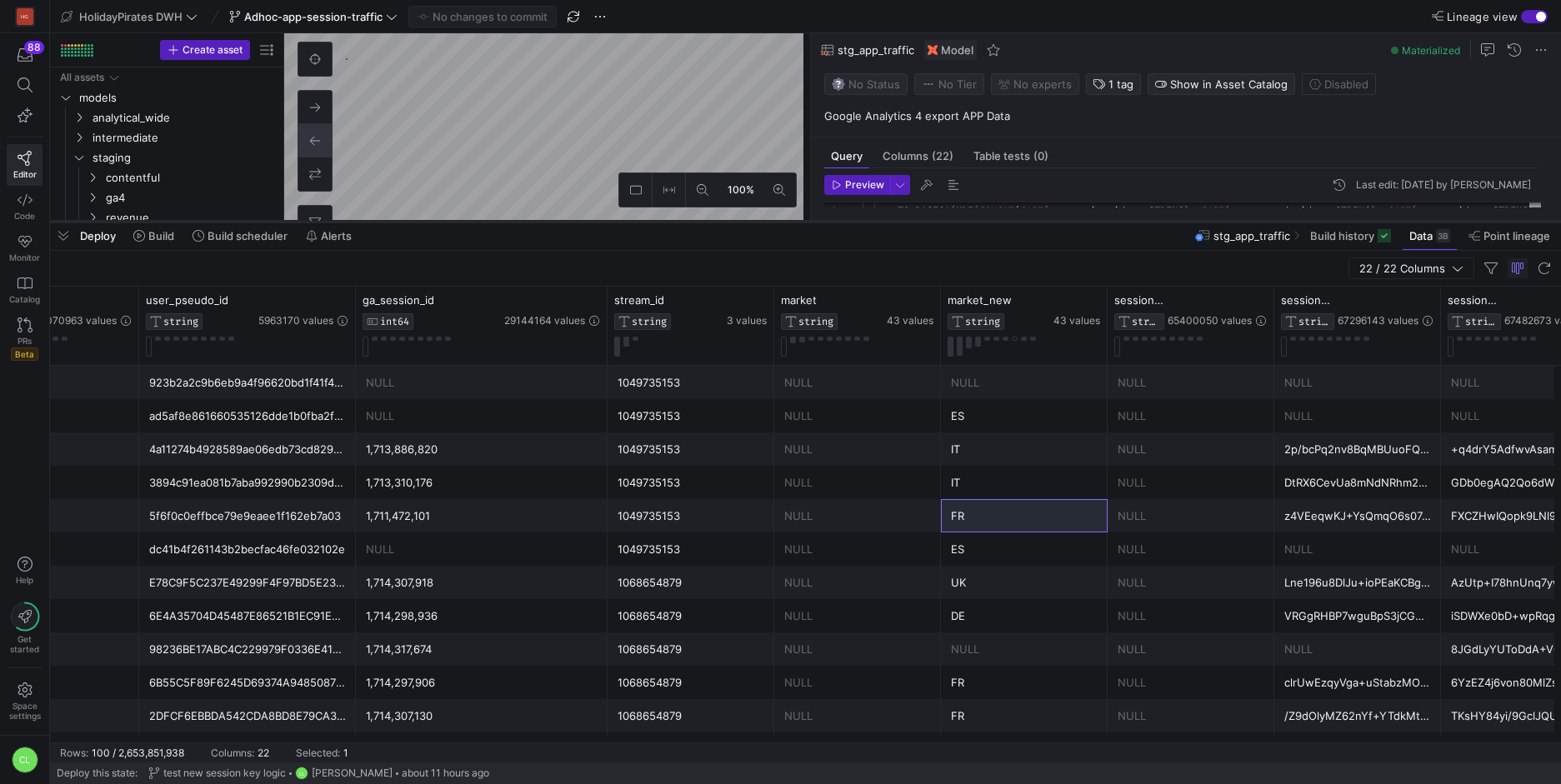
drag, startPoint x: 1103, startPoint y: 459, endPoint x: 1180, endPoint y: 221, distance: 250.1
click at [1180, 221] on div at bounding box center [805, 221] width 1511 height 7
click at [1040, 441] on div "IT" at bounding box center [1024, 450] width 146 height 32
drag, startPoint x: 946, startPoint y: 511, endPoint x: 934, endPoint y: 514, distance: 12.4
click at [945, 512] on div "FR" at bounding box center [1024, 516] width 167 height 33
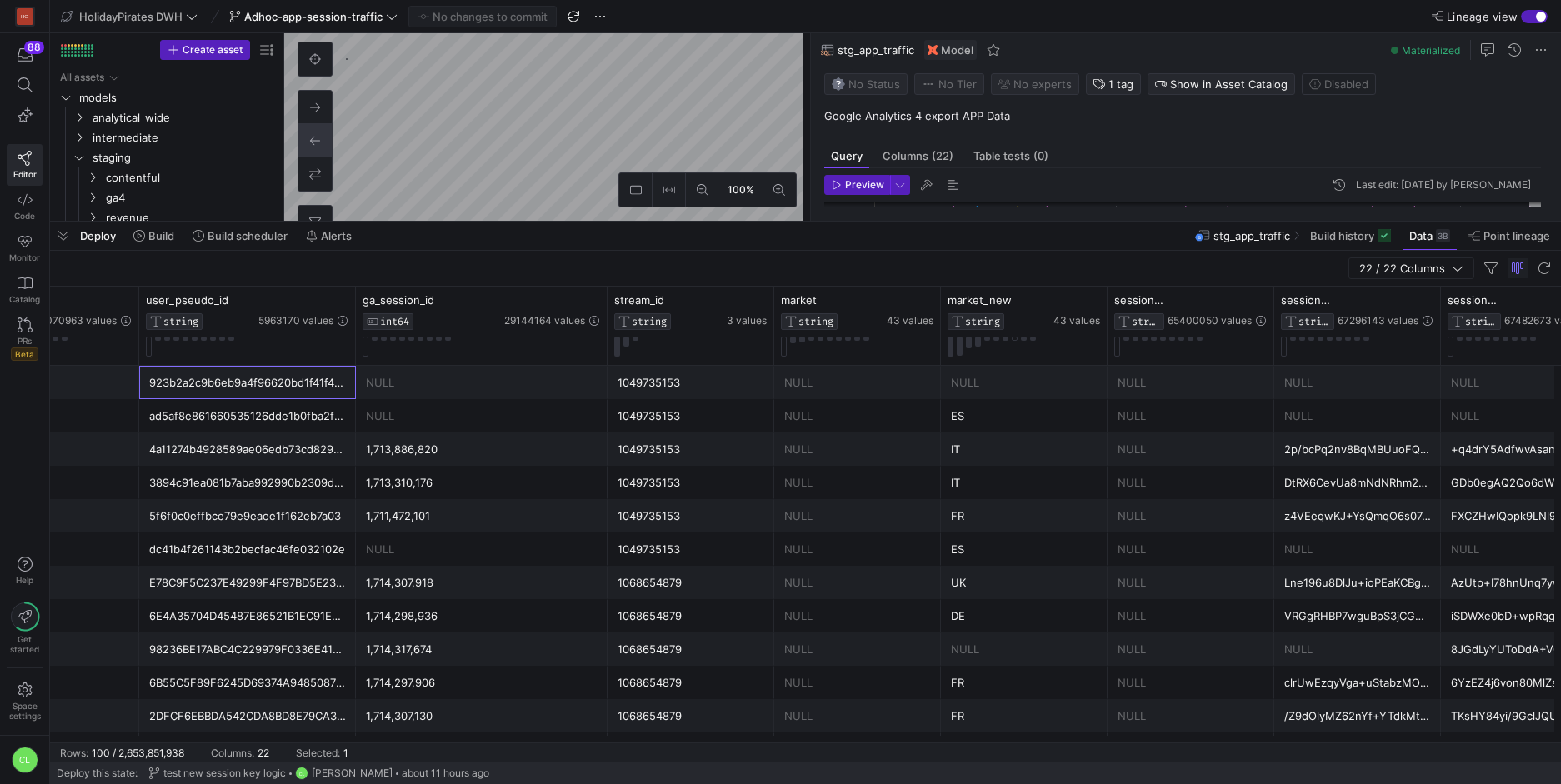
click at [331, 385] on div "923b2a2c9b6eb9a4f96620bd1f41f428" at bounding box center [247, 383] width 197 height 32
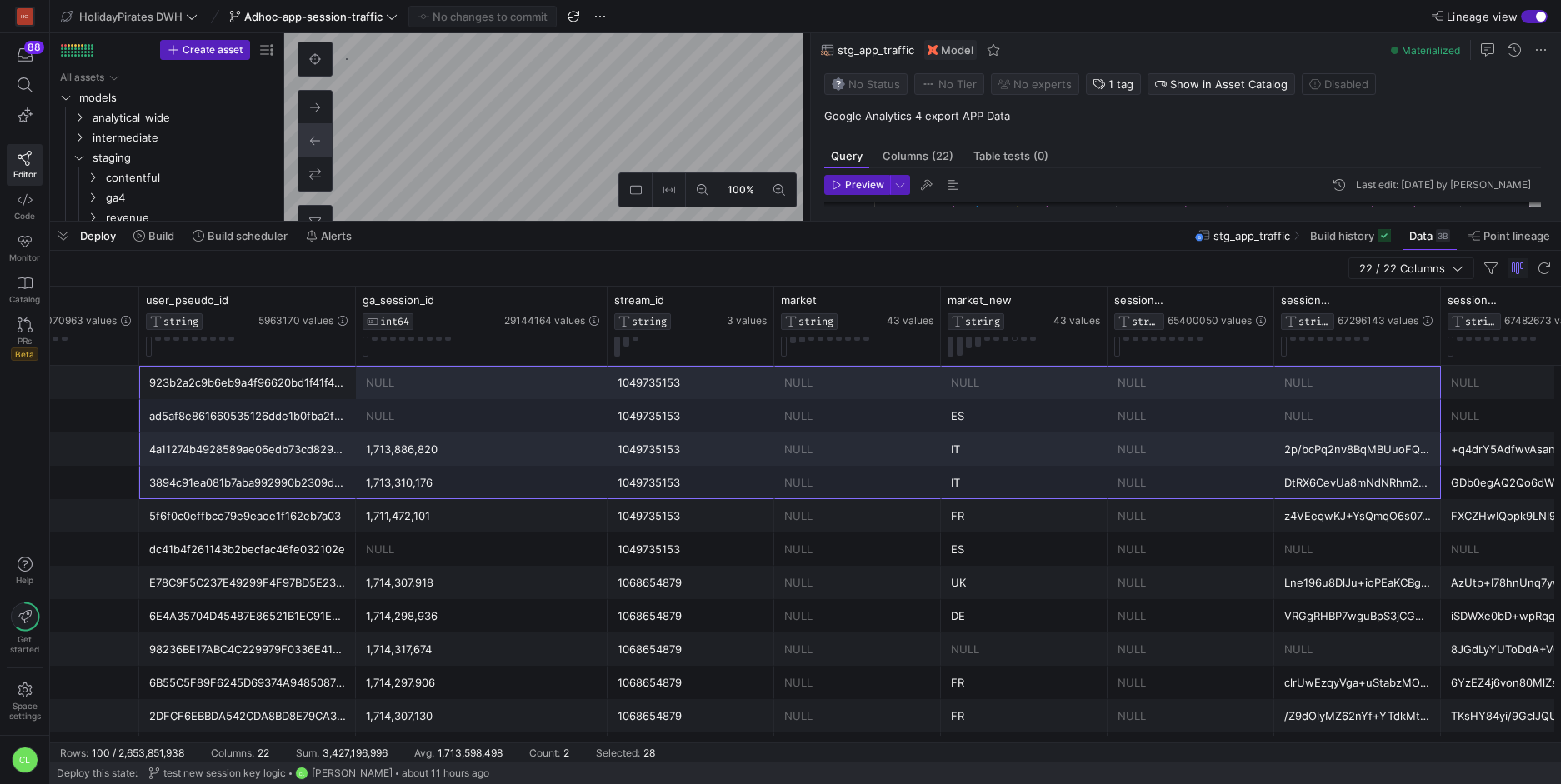
drag, startPoint x: 271, startPoint y: 386, endPoint x: 1403, endPoint y: 522, distance: 1140.1
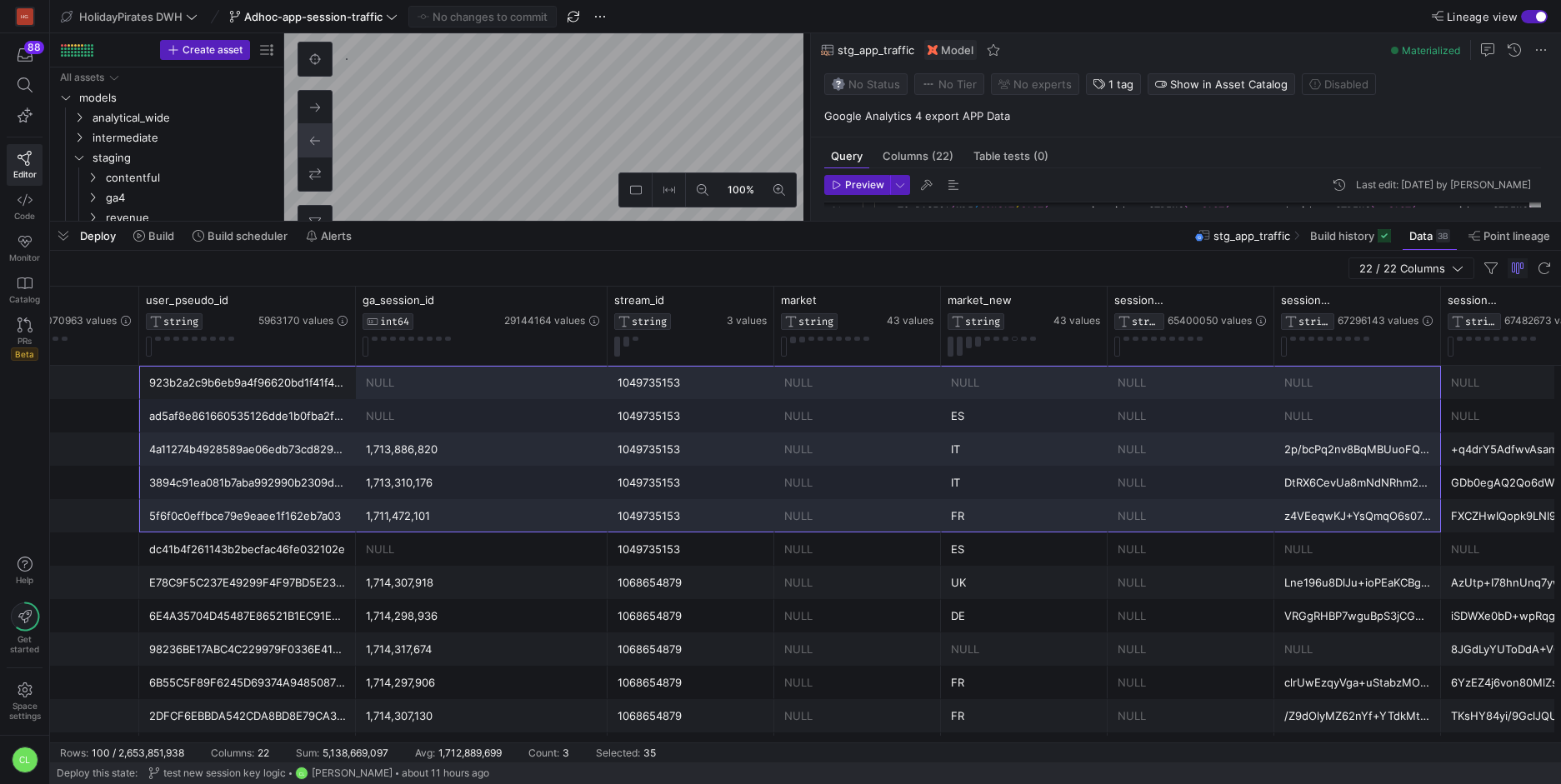
click at [1403, 522] on div "z4VEeqwKJ+YsQmqO6s07gw==" at bounding box center [1357, 516] width 146 height 32
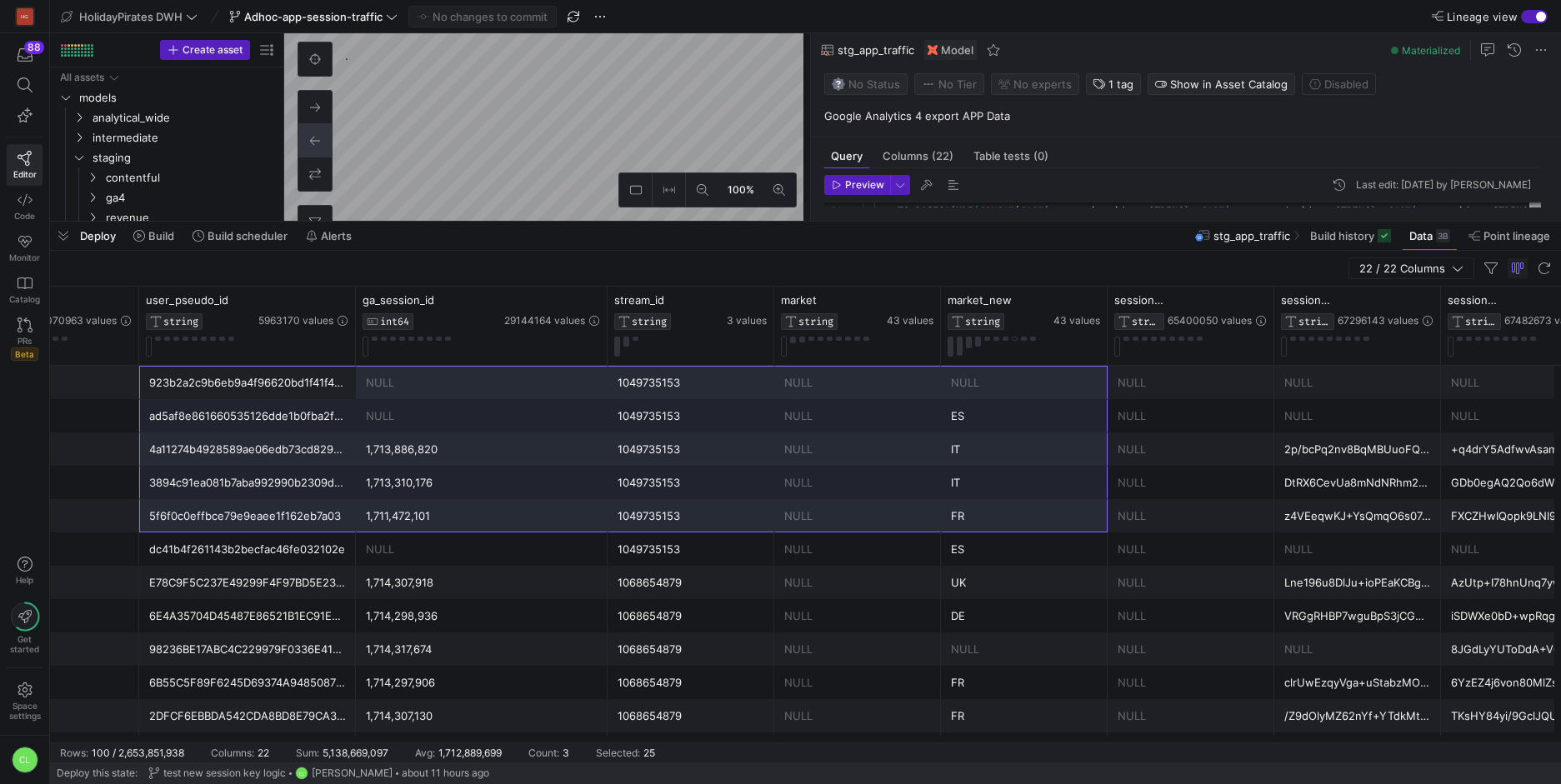
drag, startPoint x: 271, startPoint y: 381, endPoint x: 1032, endPoint y: 511, distance: 772.0
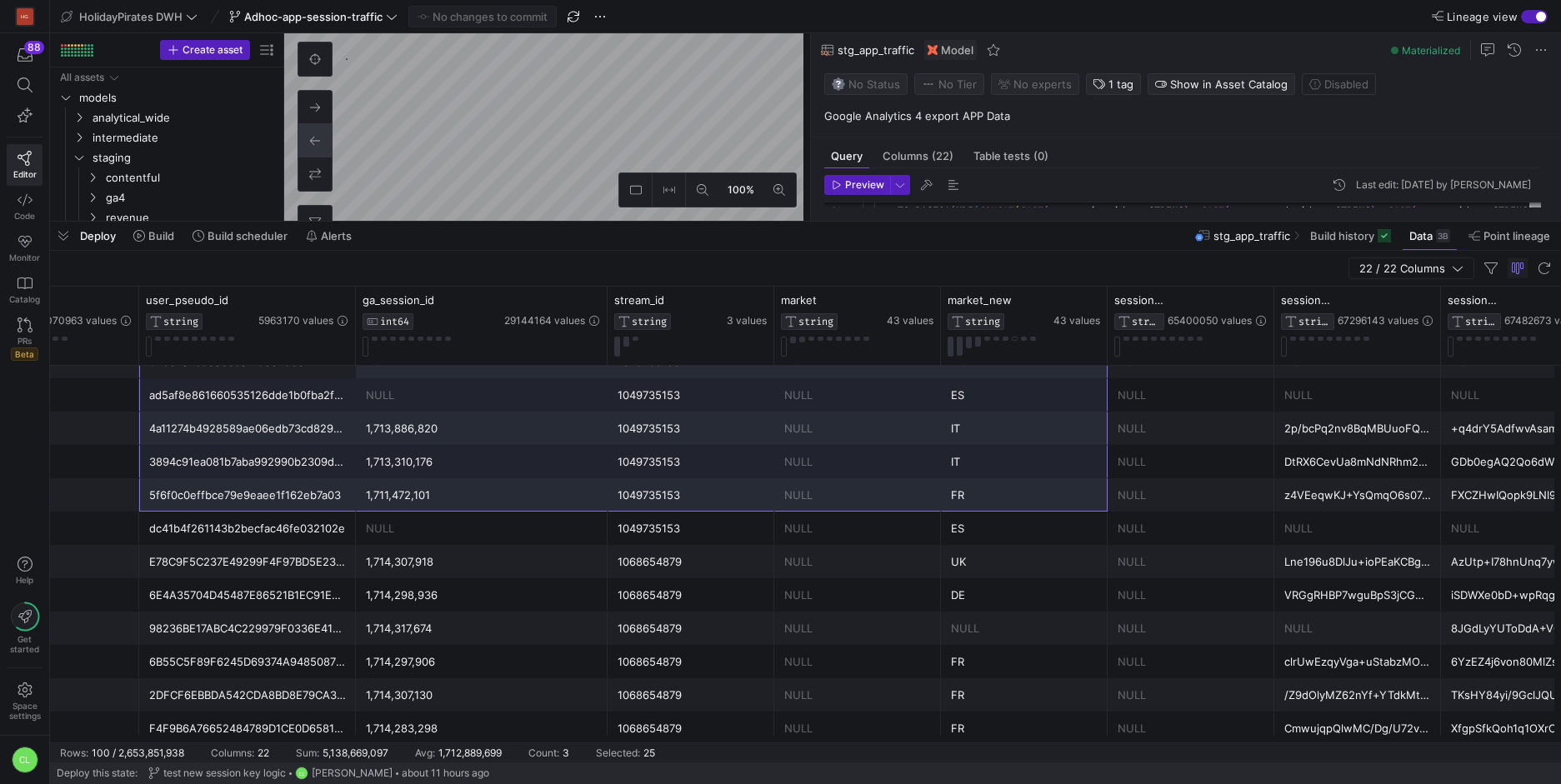
scroll to position [44, 0]
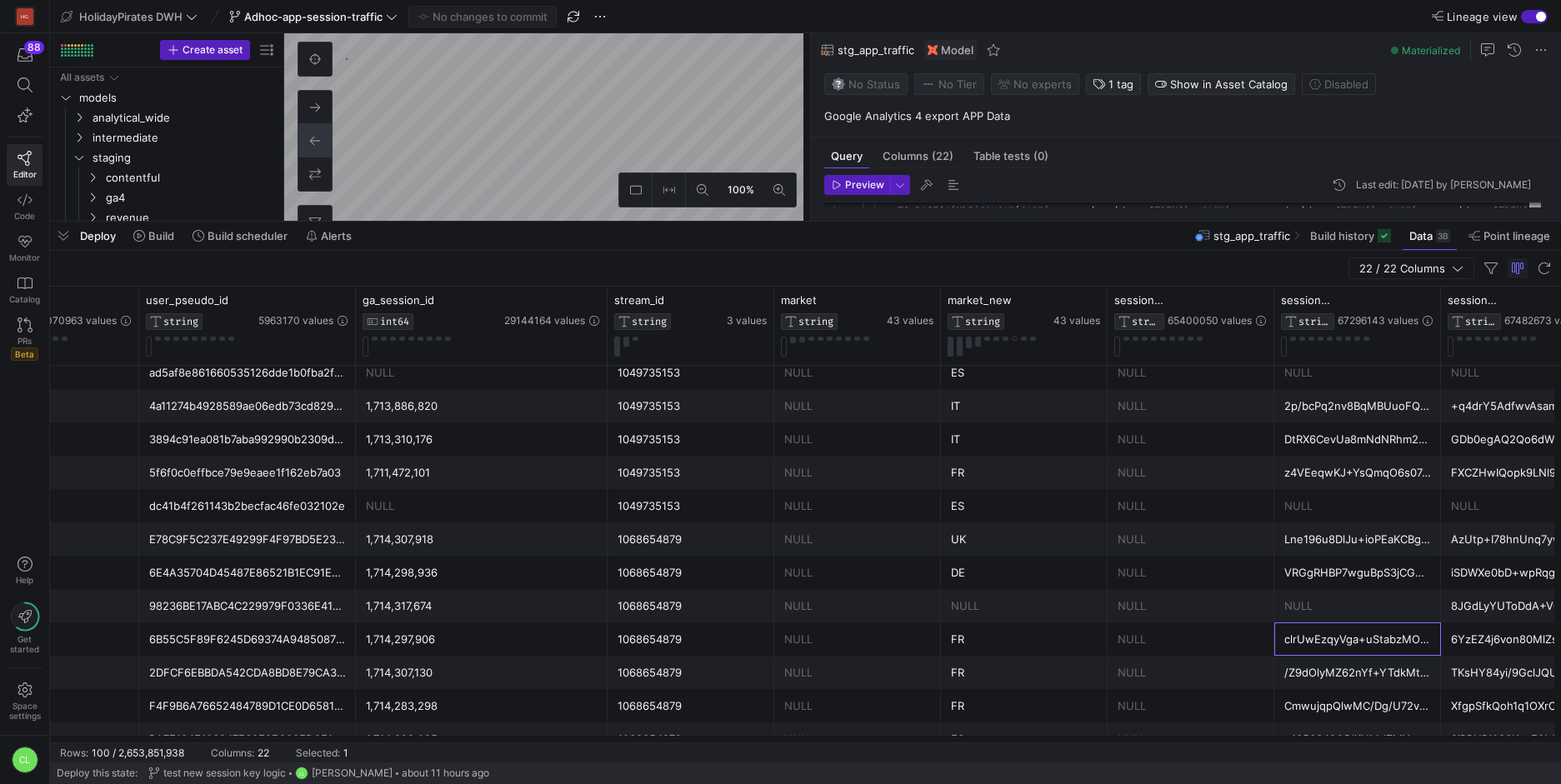
click at [1329, 628] on div "clrUwEzqyVga+uStabzMOA==" at bounding box center [1357, 640] width 146 height 32
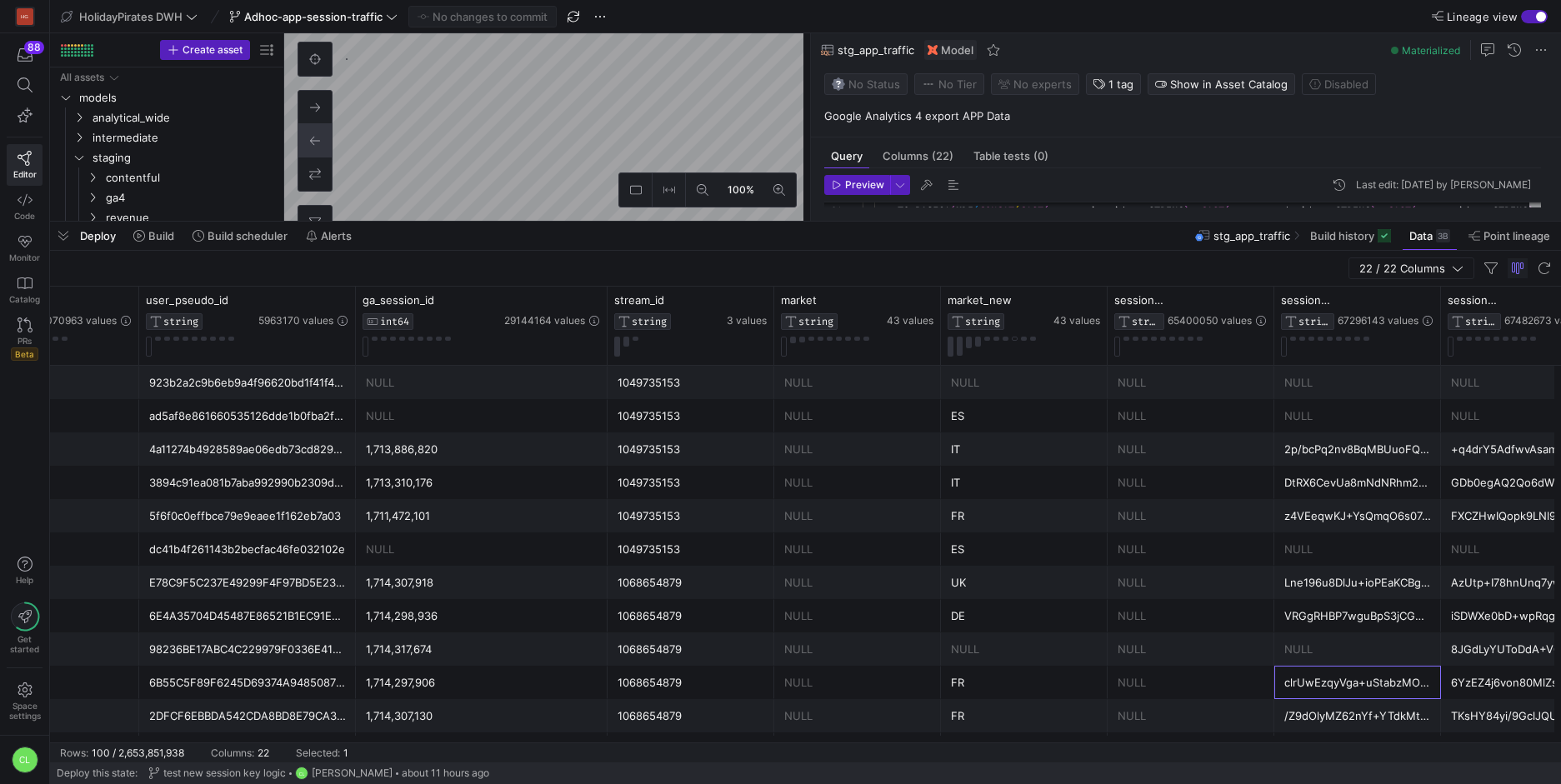
click at [1286, 697] on div "clrUwEzqyVga+uStabzMOA==" at bounding box center [1357, 683] width 146 height 32
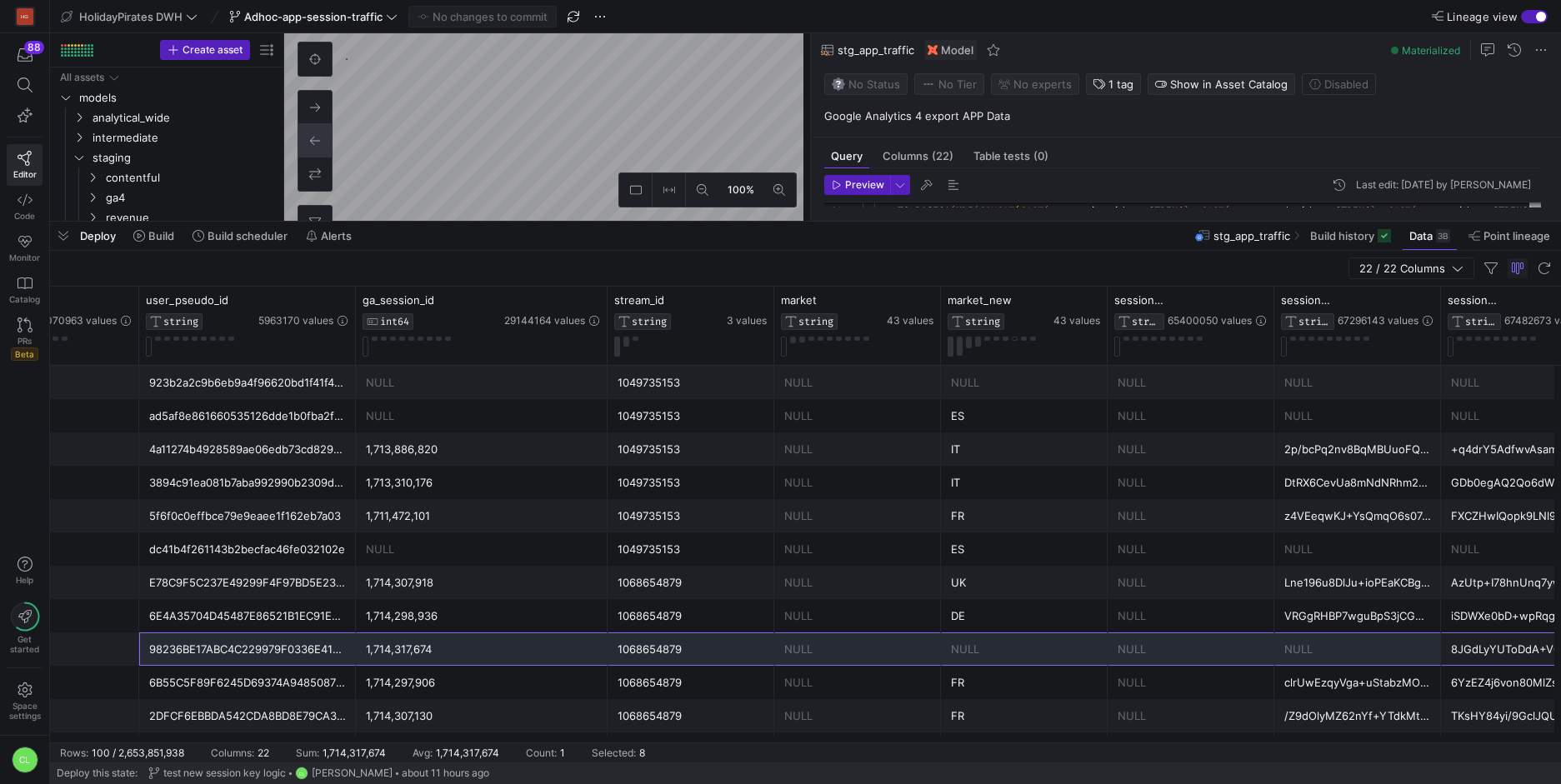
drag, startPoint x: 1483, startPoint y: 644, endPoint x: 285, endPoint y: 657, distance: 1198.1
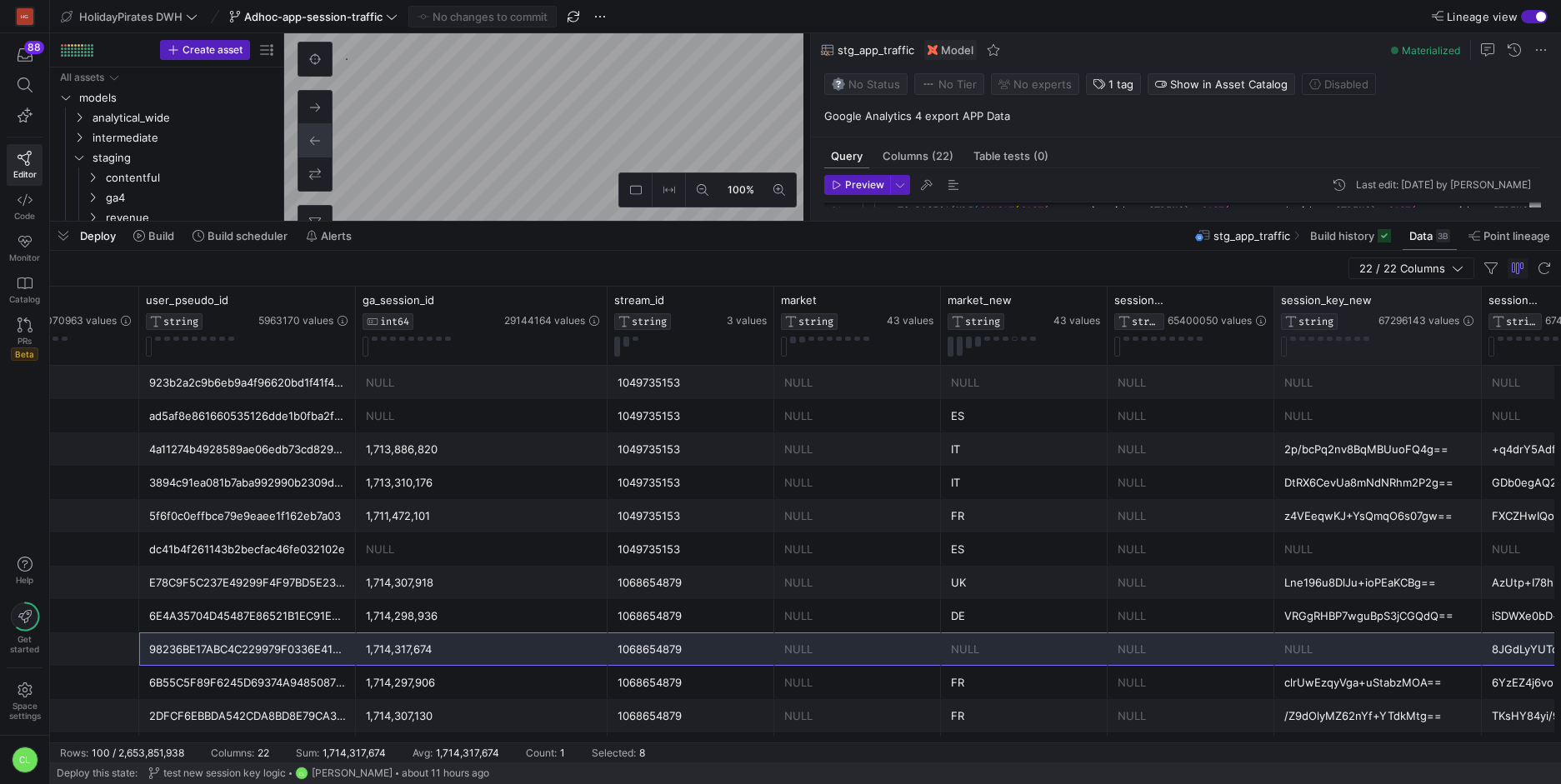
drag, startPoint x: 1440, startPoint y: 304, endPoint x: 1480, endPoint y: 305, distance: 40.0
click at [1480, 305] on div at bounding box center [1481, 326] width 7 height 79
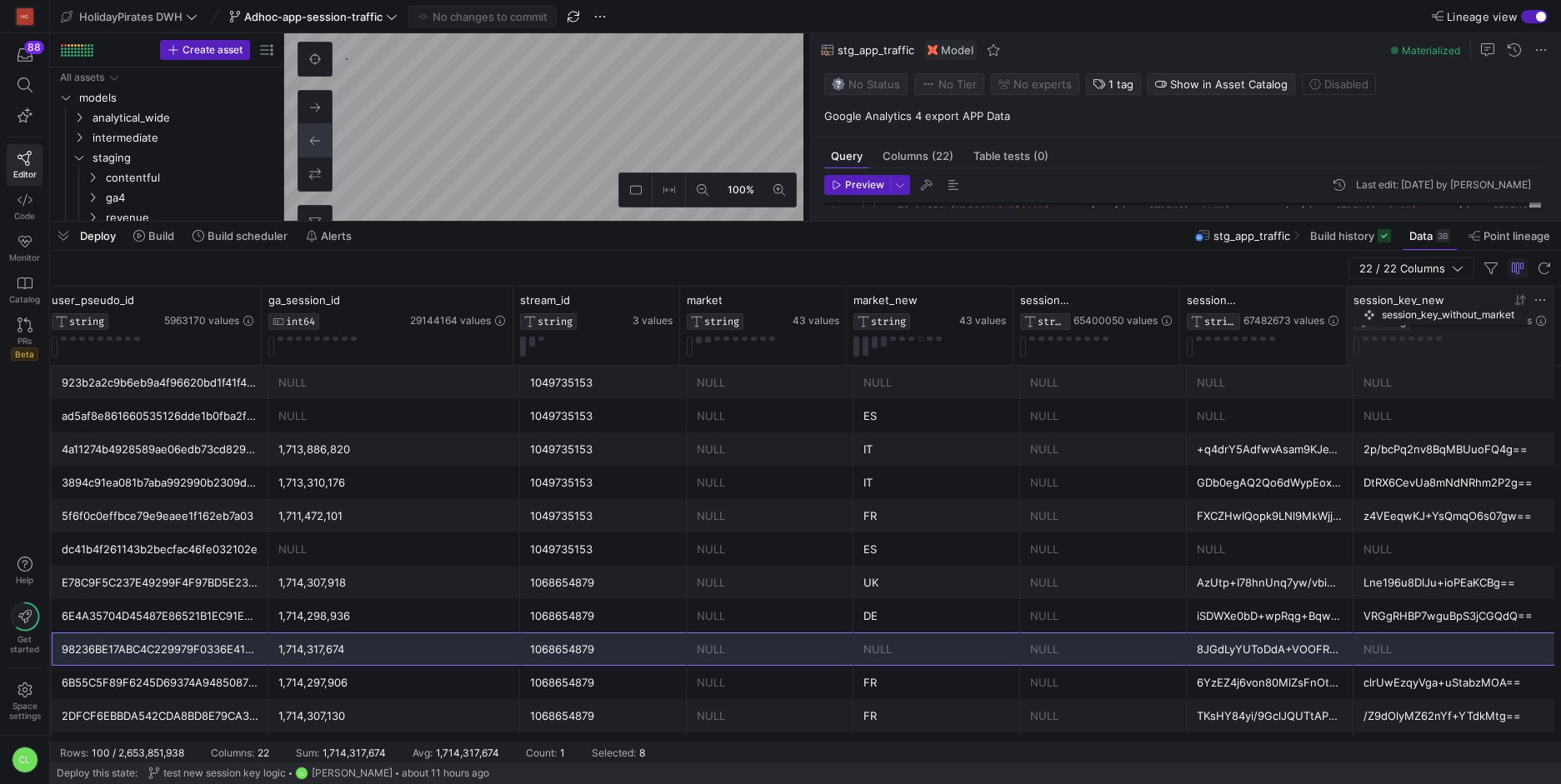
drag, startPoint x: 1489, startPoint y: 303, endPoint x: 1357, endPoint y: 304, distance: 132.0
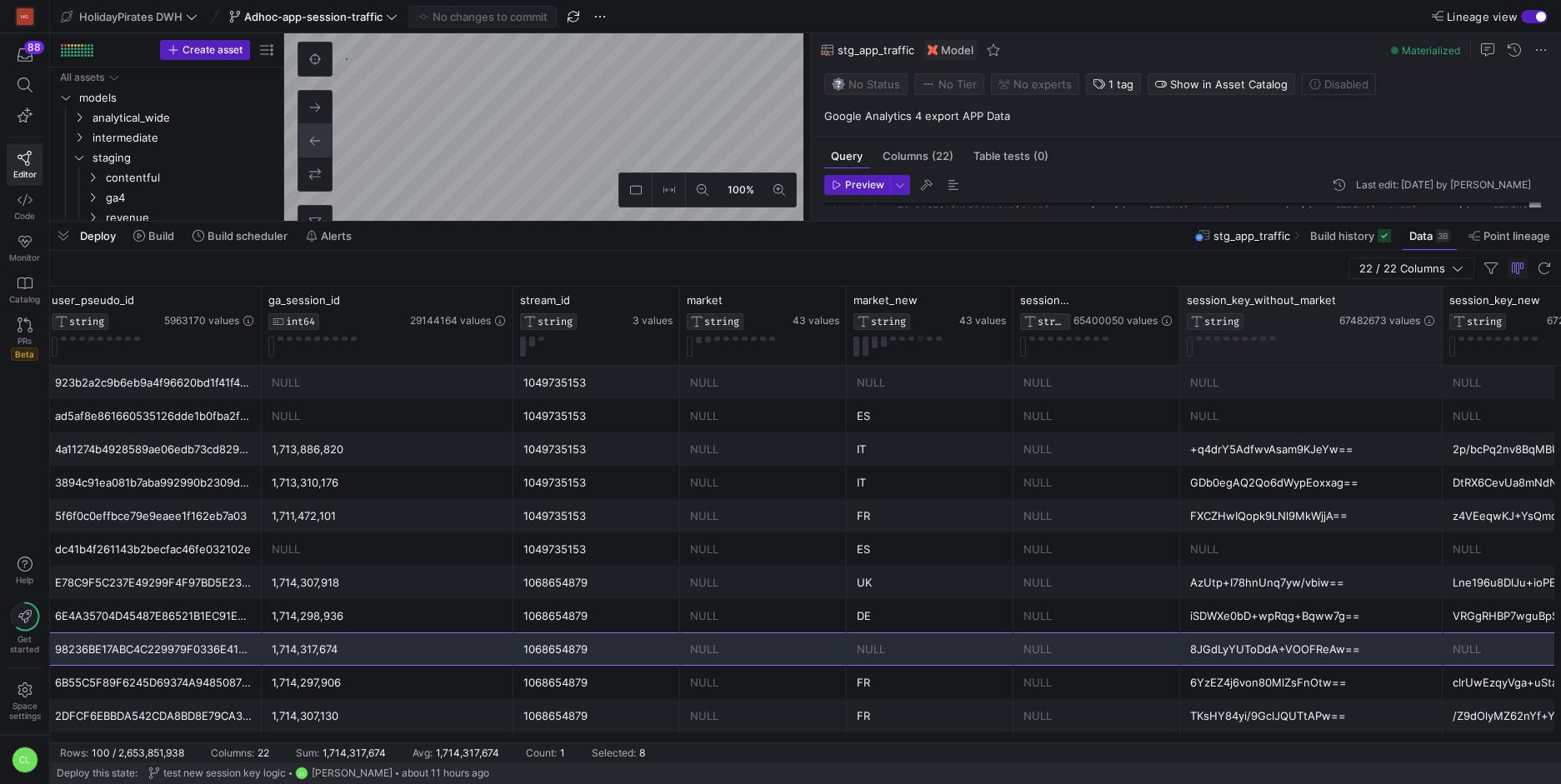
drag, startPoint x: 1344, startPoint y: 303, endPoint x: 1439, endPoint y: 309, distance: 95.2
click at [1439, 309] on div at bounding box center [1442, 326] width 7 height 79
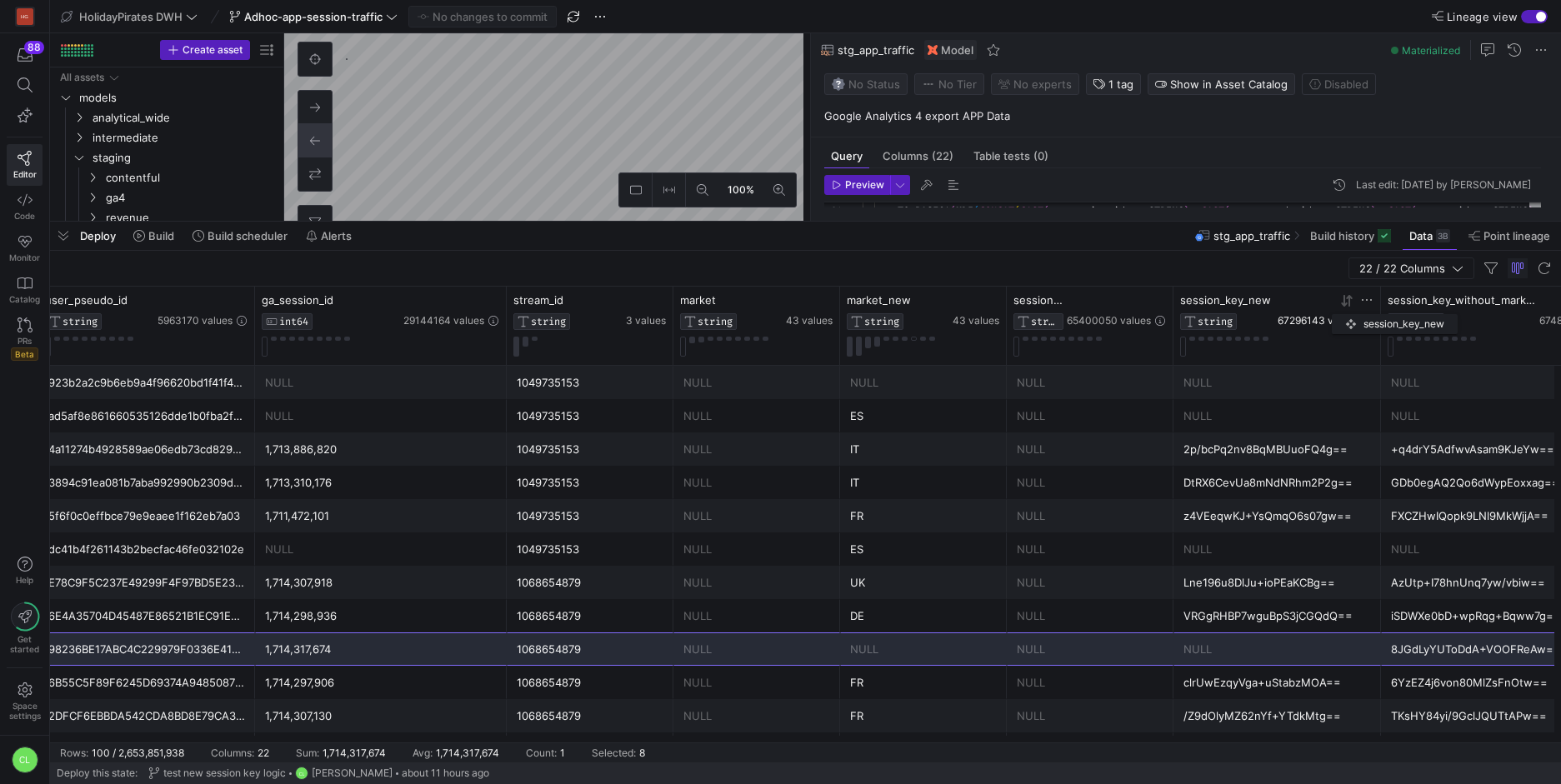
drag, startPoint x: 1499, startPoint y: 304, endPoint x: 1292, endPoint y: 314, distance: 207.2
click at [1307, 313] on div "session_key_new STRING 67296143 values" at bounding box center [1277, 311] width 193 height 37
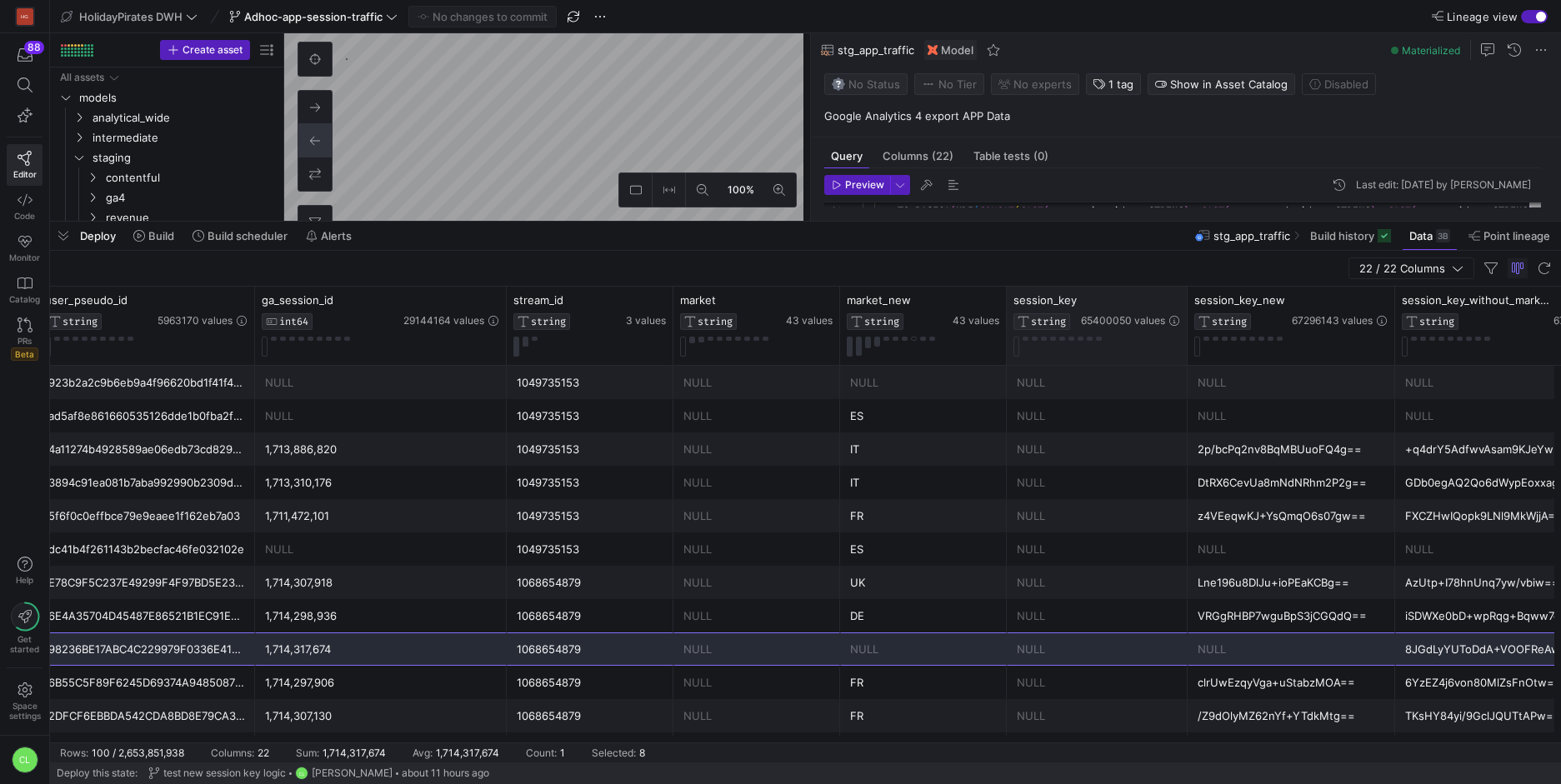
drag, startPoint x: 1170, startPoint y: 298, endPoint x: 1185, endPoint y: 301, distance: 15.3
click at [1185, 301] on div at bounding box center [1187, 326] width 7 height 79
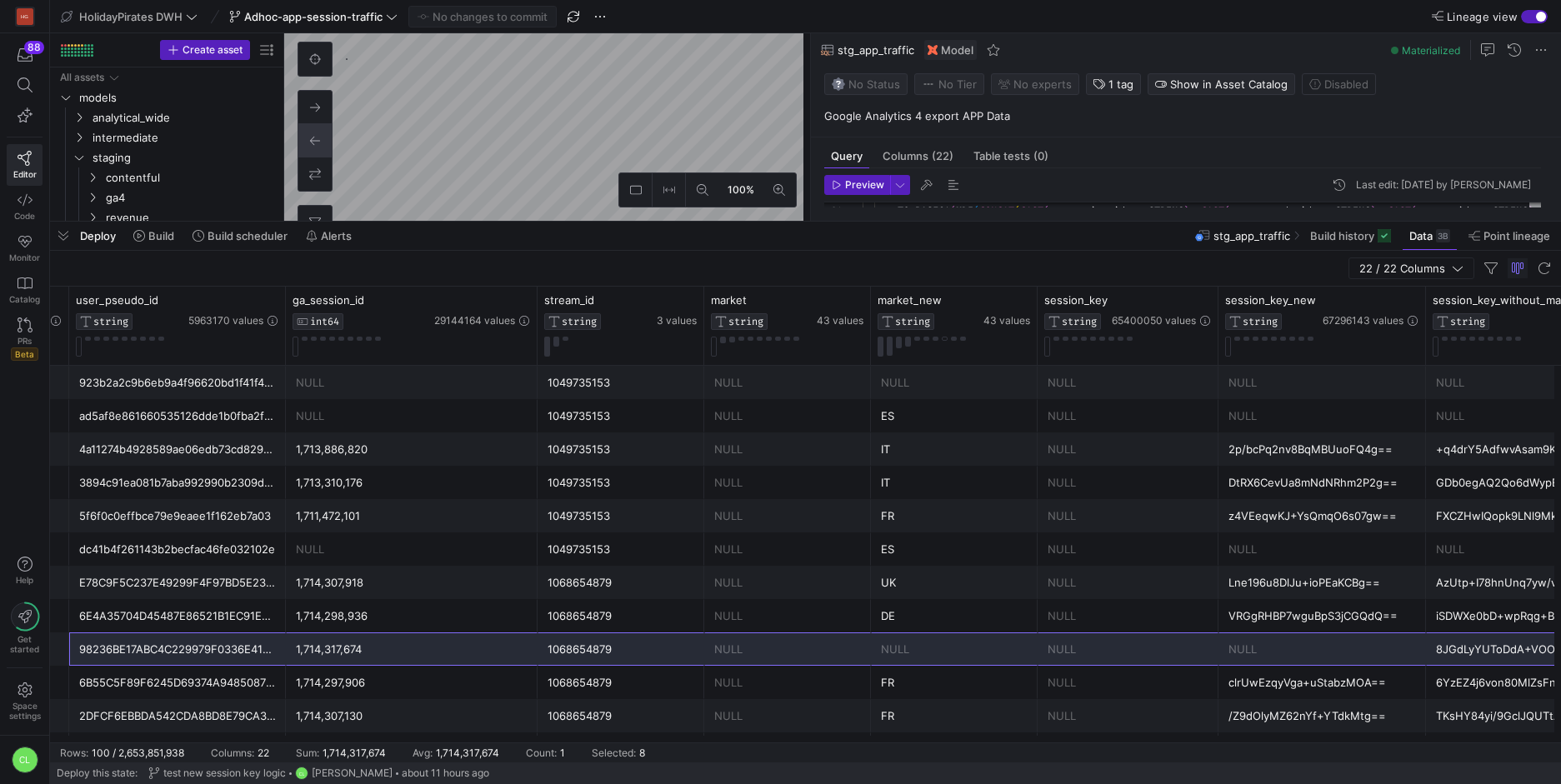
scroll to position [0, 3090]
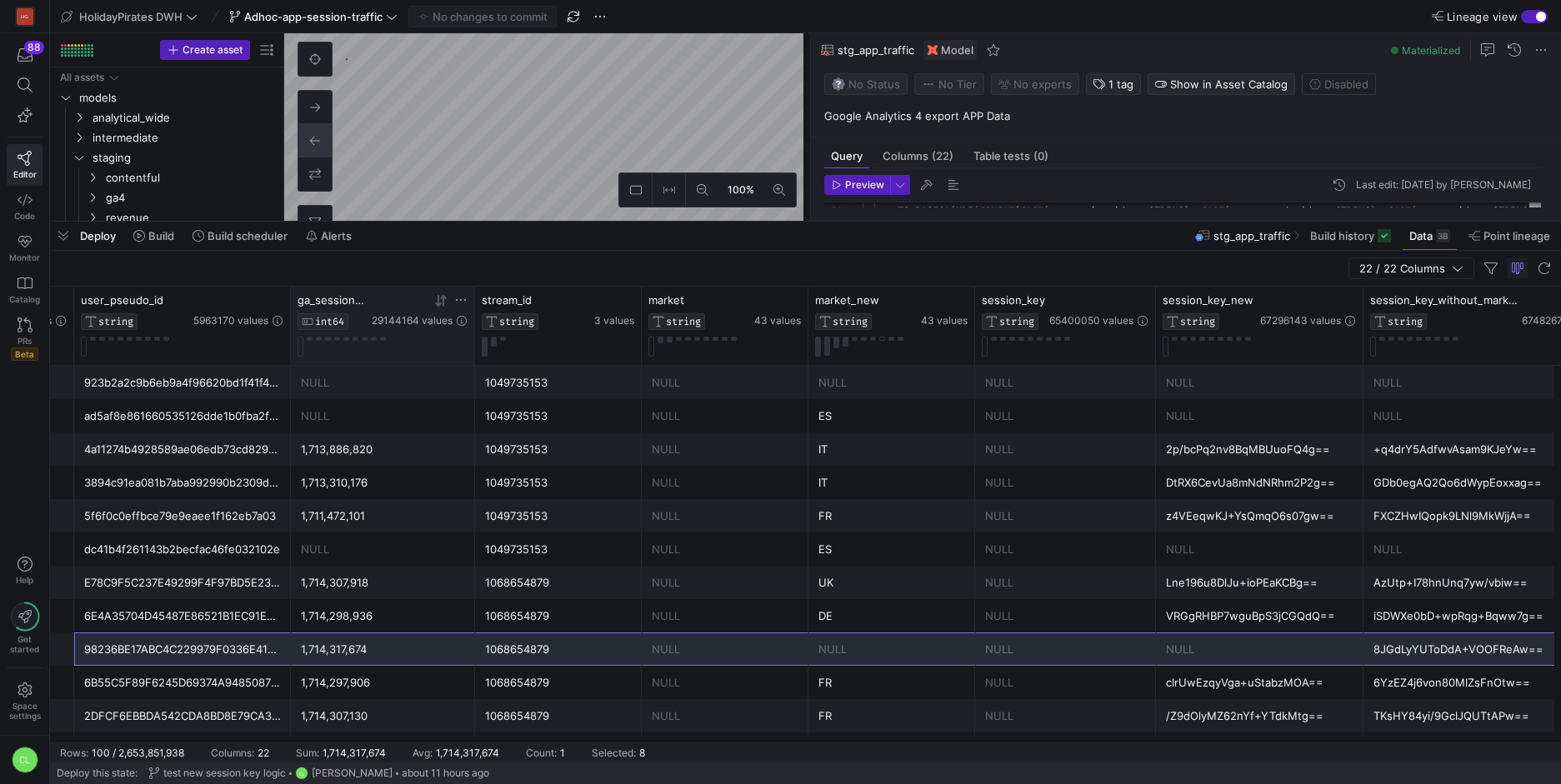
drag, startPoint x: 540, startPoint y: 305, endPoint x: 386, endPoint y: 312, distance: 154.2
click at [386, 312] on div "ga_session_id INT64 29144164 values" at bounding box center [382, 326] width 184 height 79
drag, startPoint x: 640, startPoint y: 306, endPoint x: 541, endPoint y: 314, distance: 99.3
click at [547, 313] on div "stream_id STRING 3 values" at bounding box center [558, 326] width 167 height 79
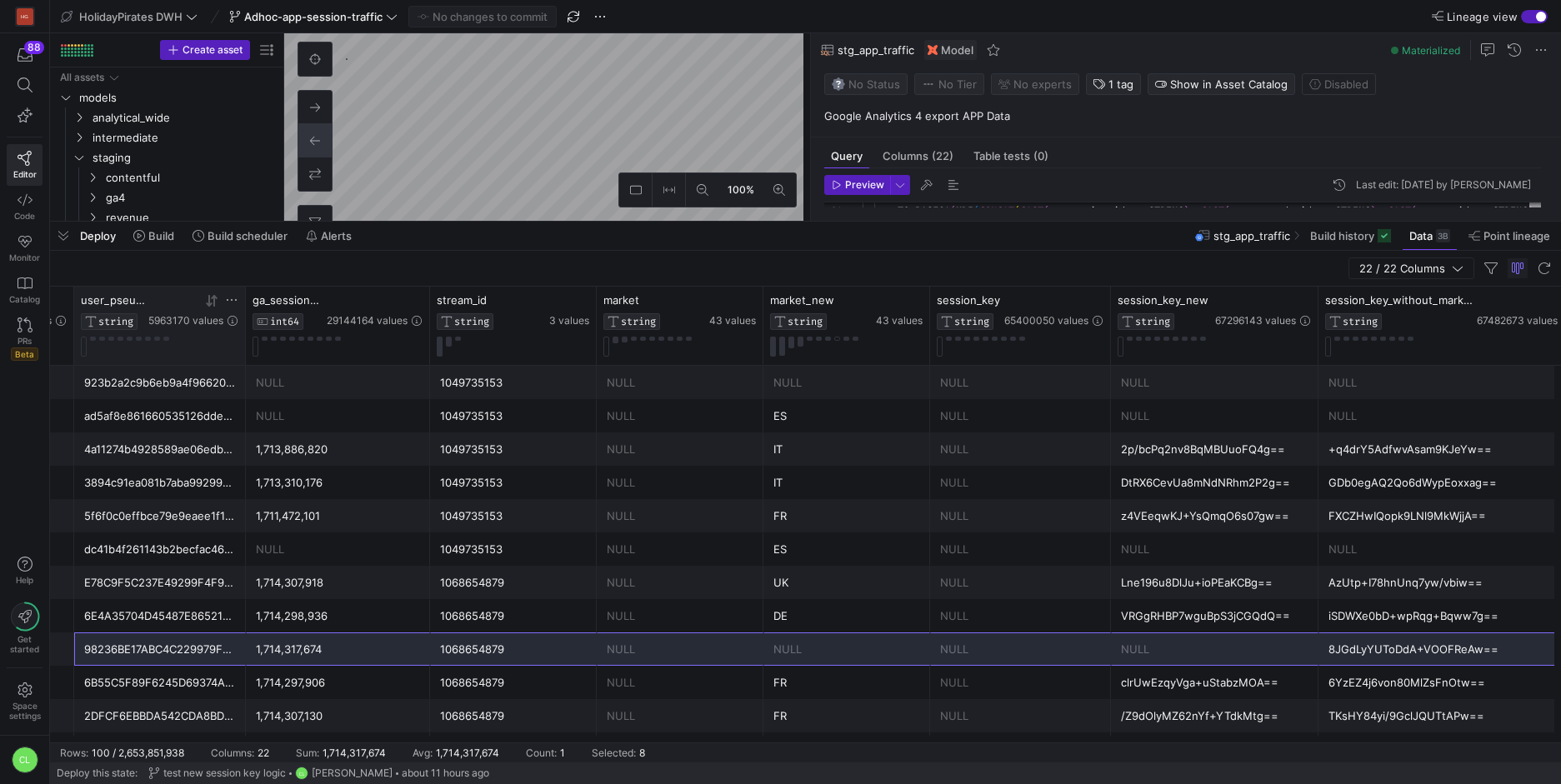
drag, startPoint x: 289, startPoint y: 305, endPoint x: 204, endPoint y: 307, distance: 85.0
click at [204, 307] on div "user_pseudo_id STRING 5963170 values" at bounding box center [160, 326] width 172 height 79
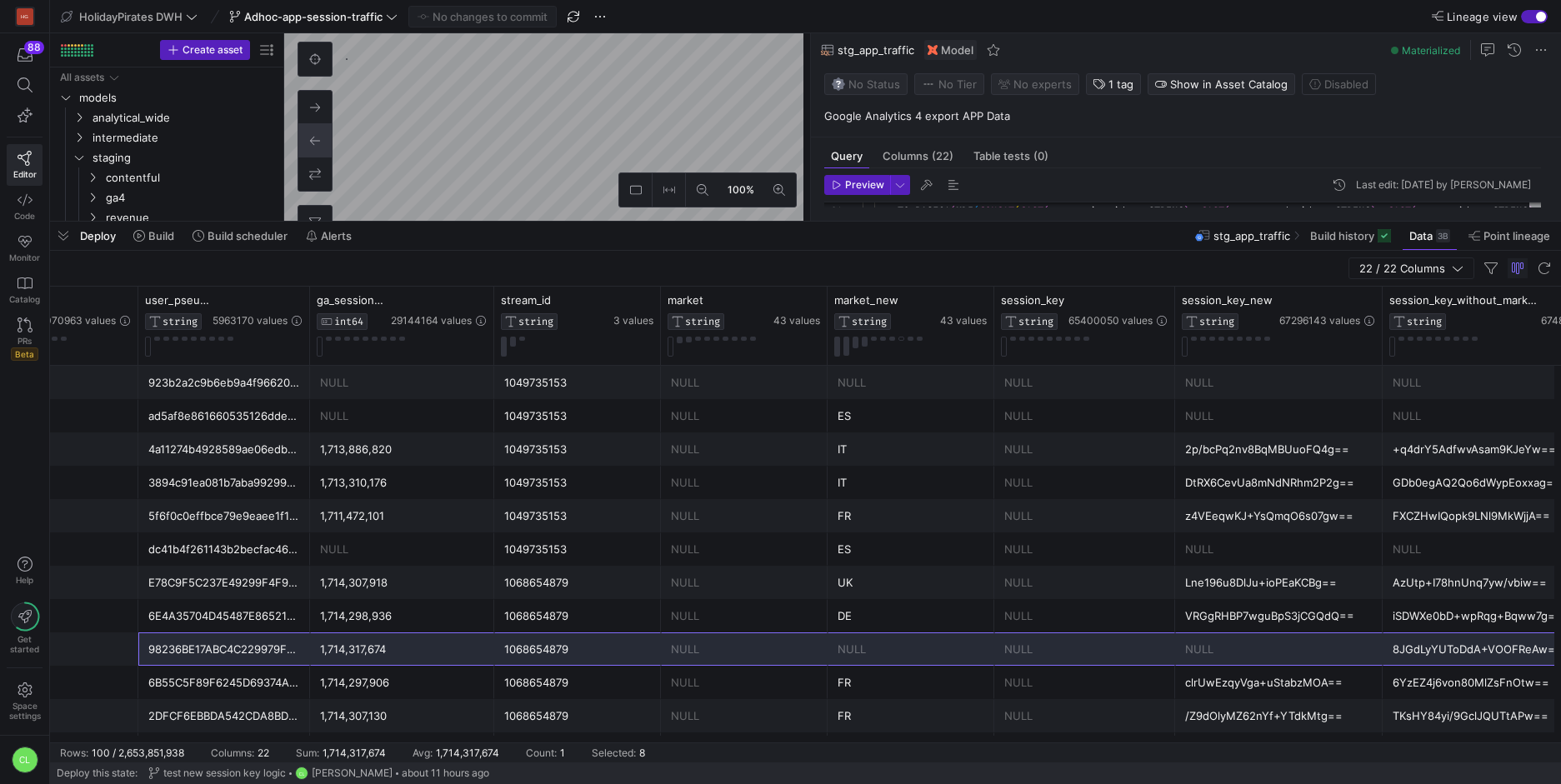
scroll to position [0, 3047]
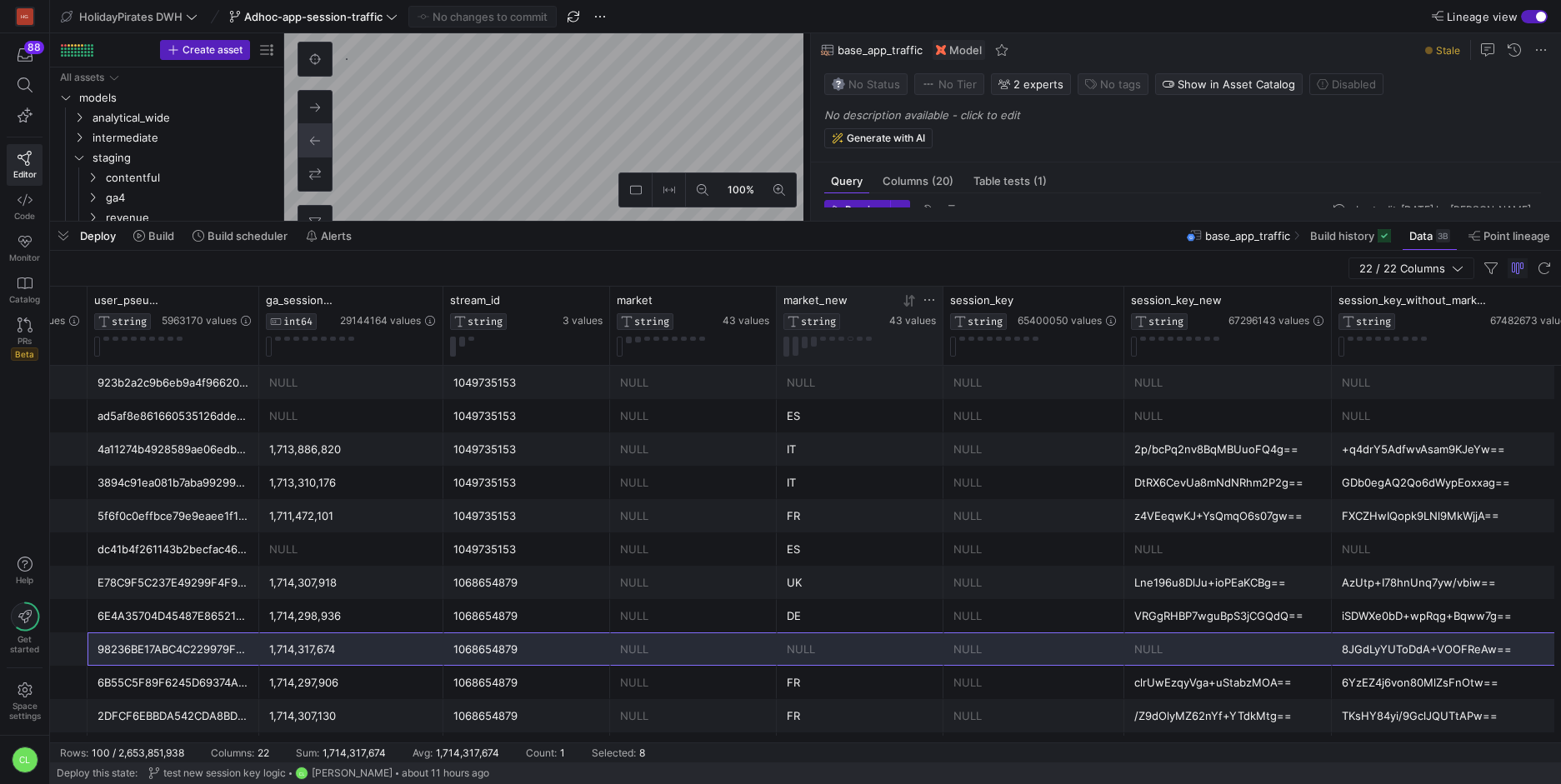
scroll to position [27, 0]
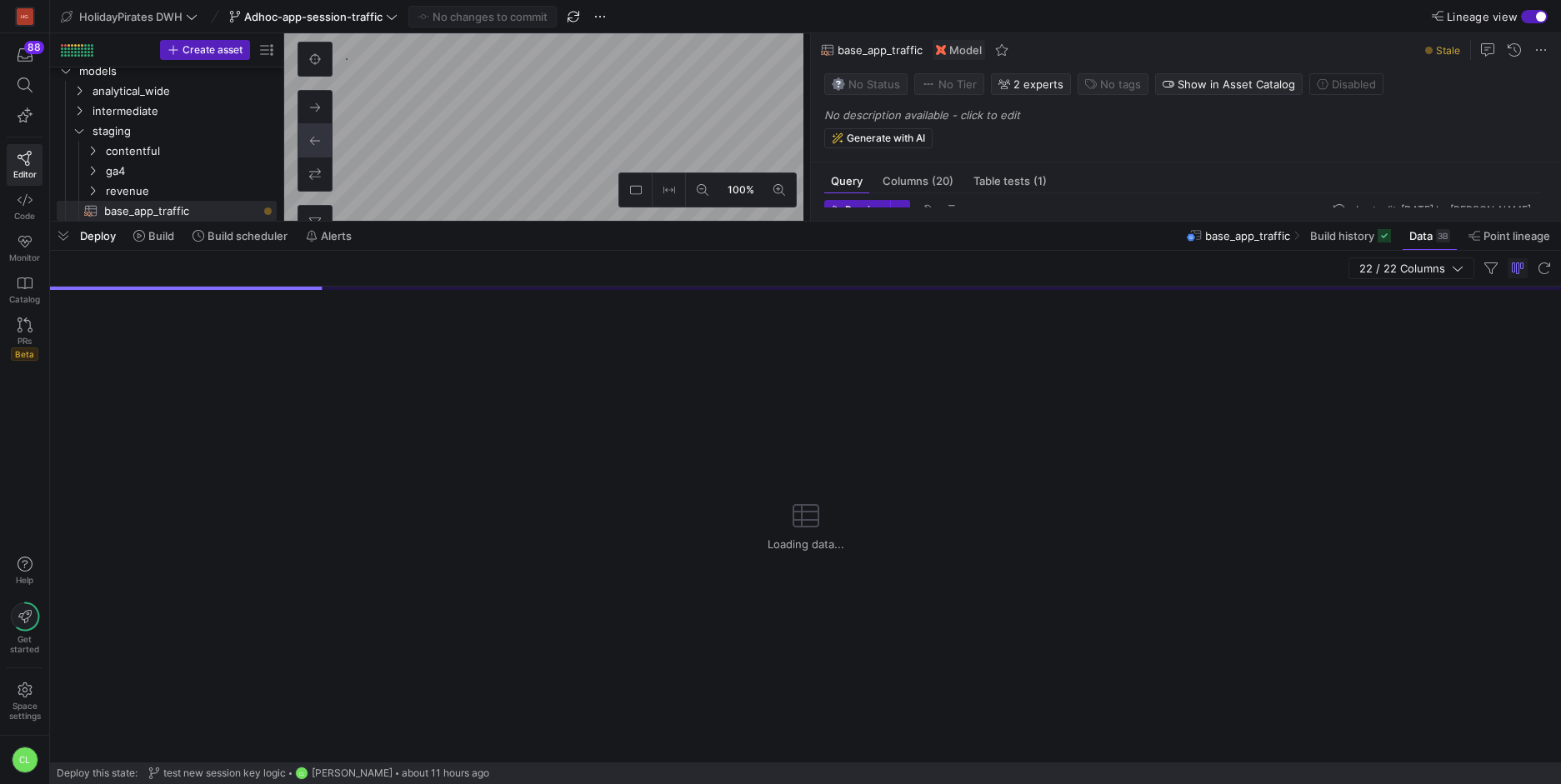
click at [677, 244] on div "Deploy Build Build scheduler Alerts base_app_traffic Build history Data 3B Poin…" at bounding box center [805, 235] width 1511 height 28
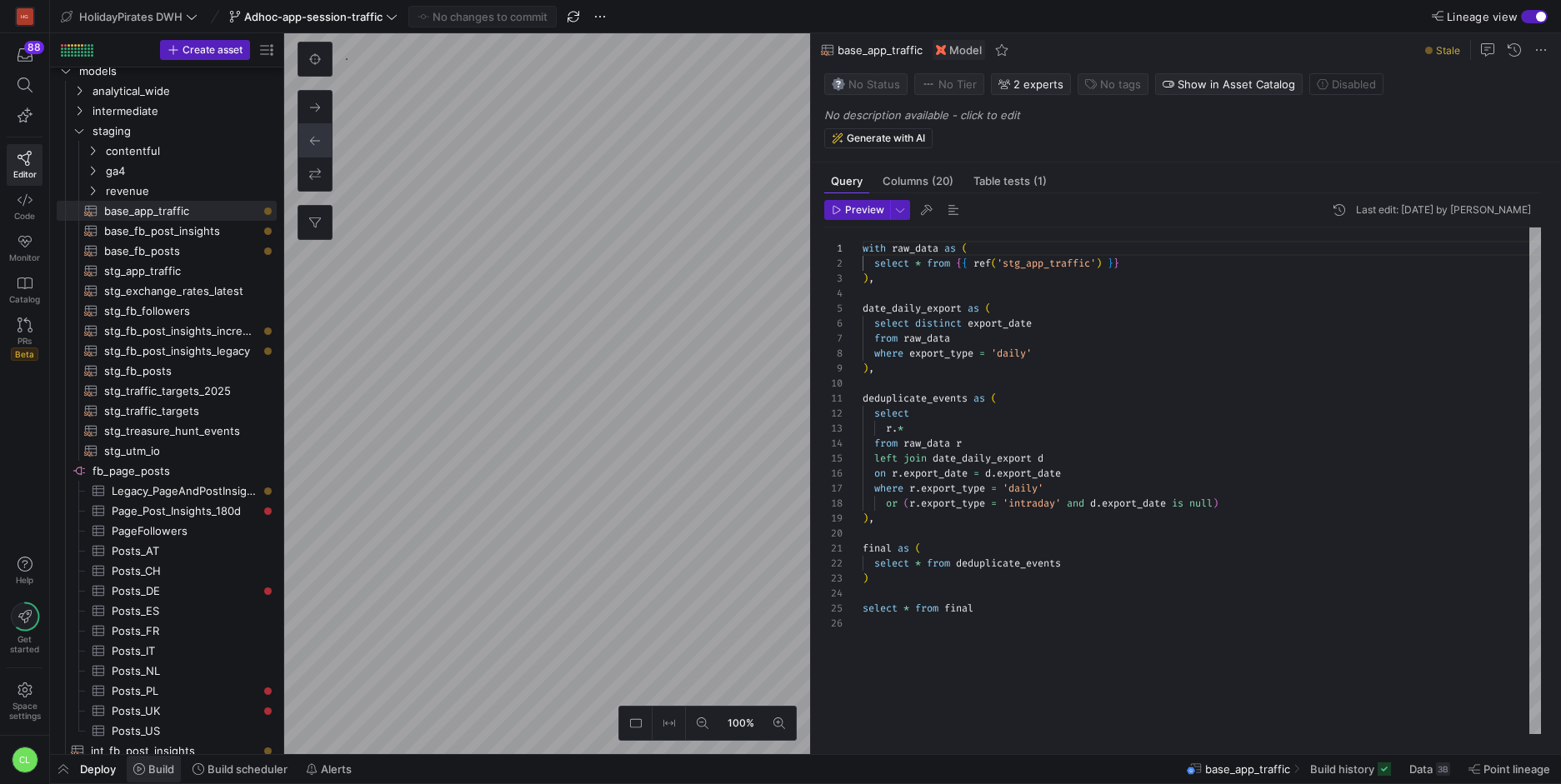
click at [152, 767] on span "Build" at bounding box center [161, 769] width 26 height 14
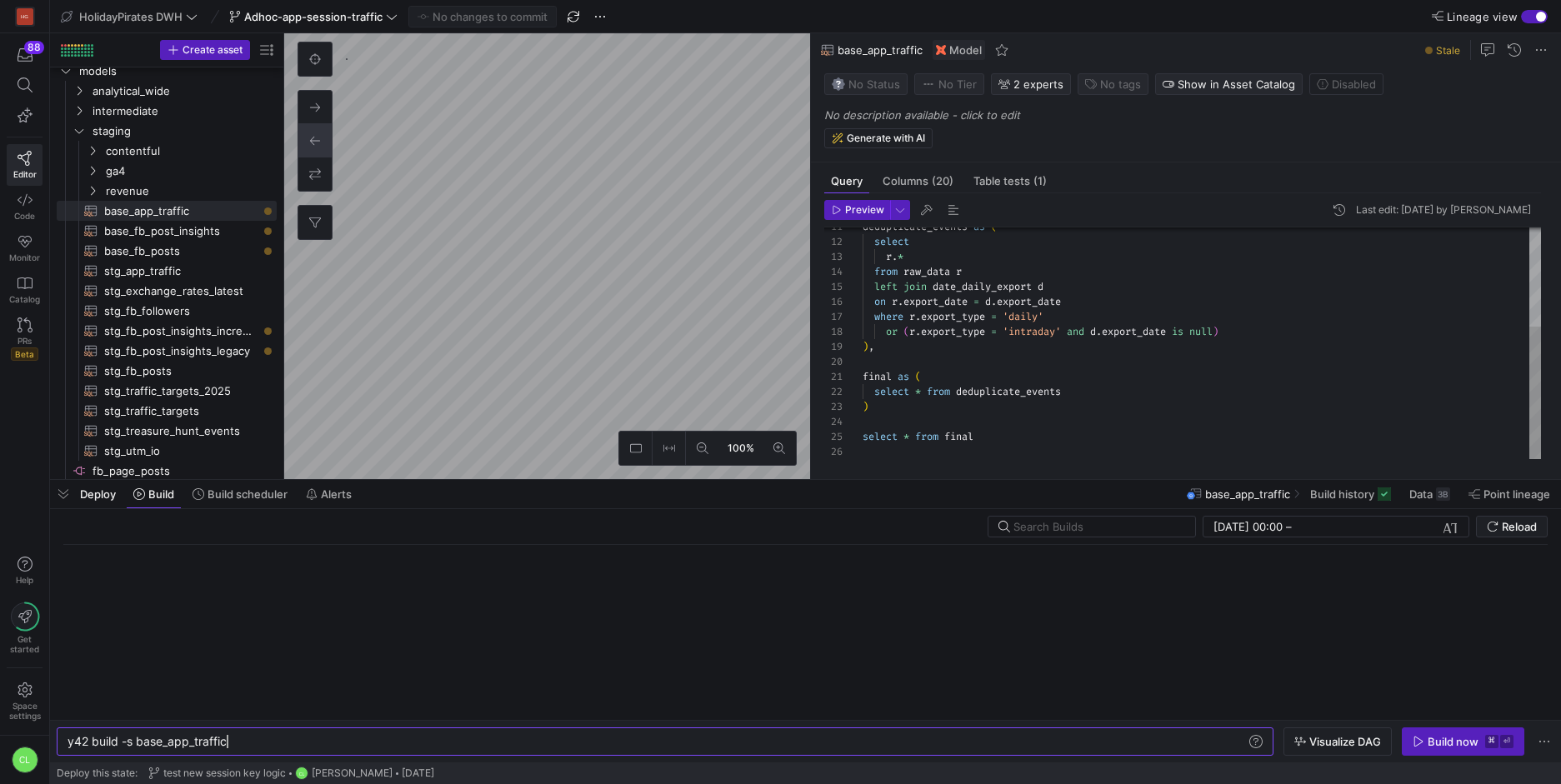
scroll to position [0, 159]
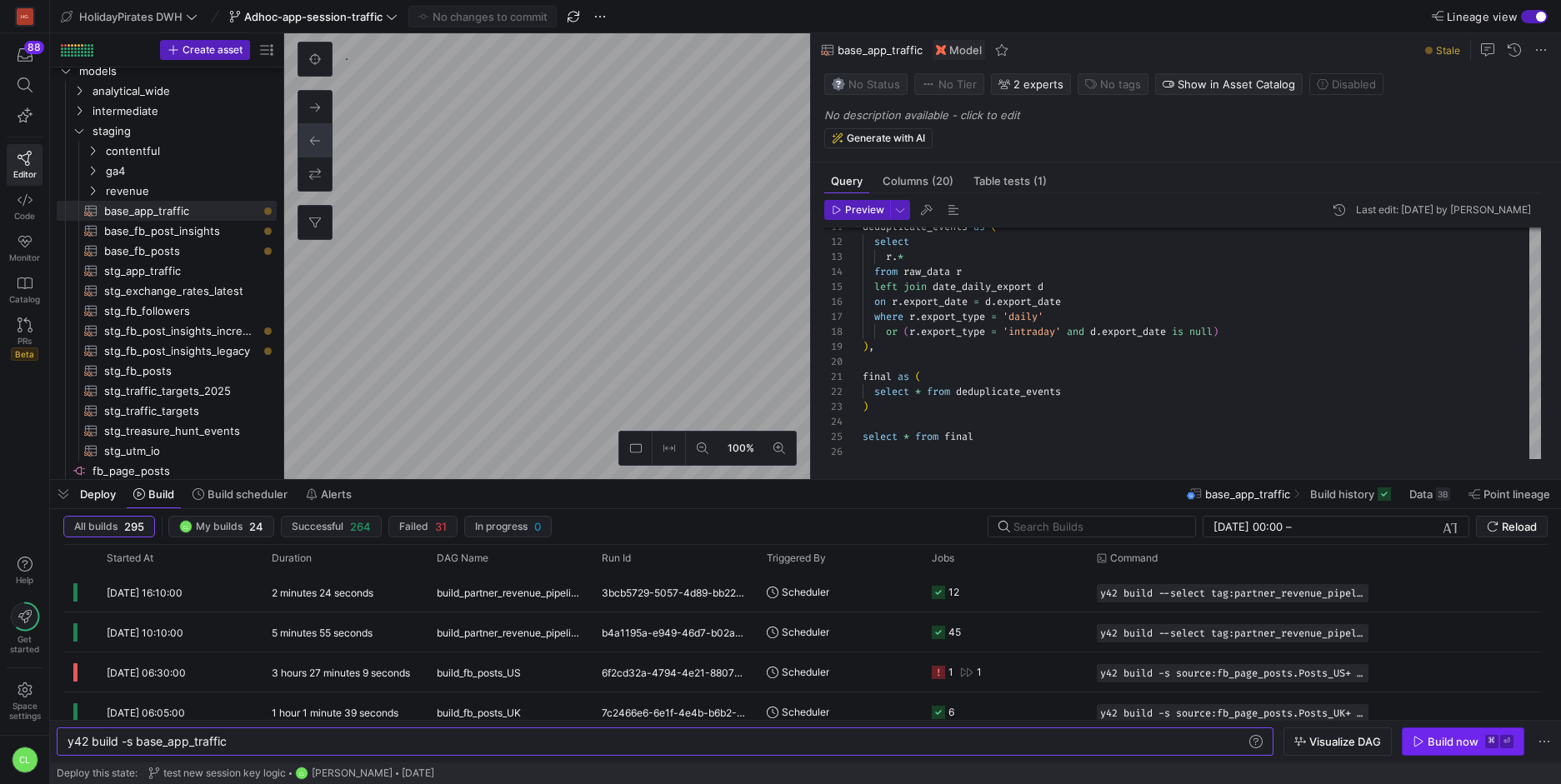
click at [1446, 740] on div "Build now" at bounding box center [1452, 741] width 50 height 14
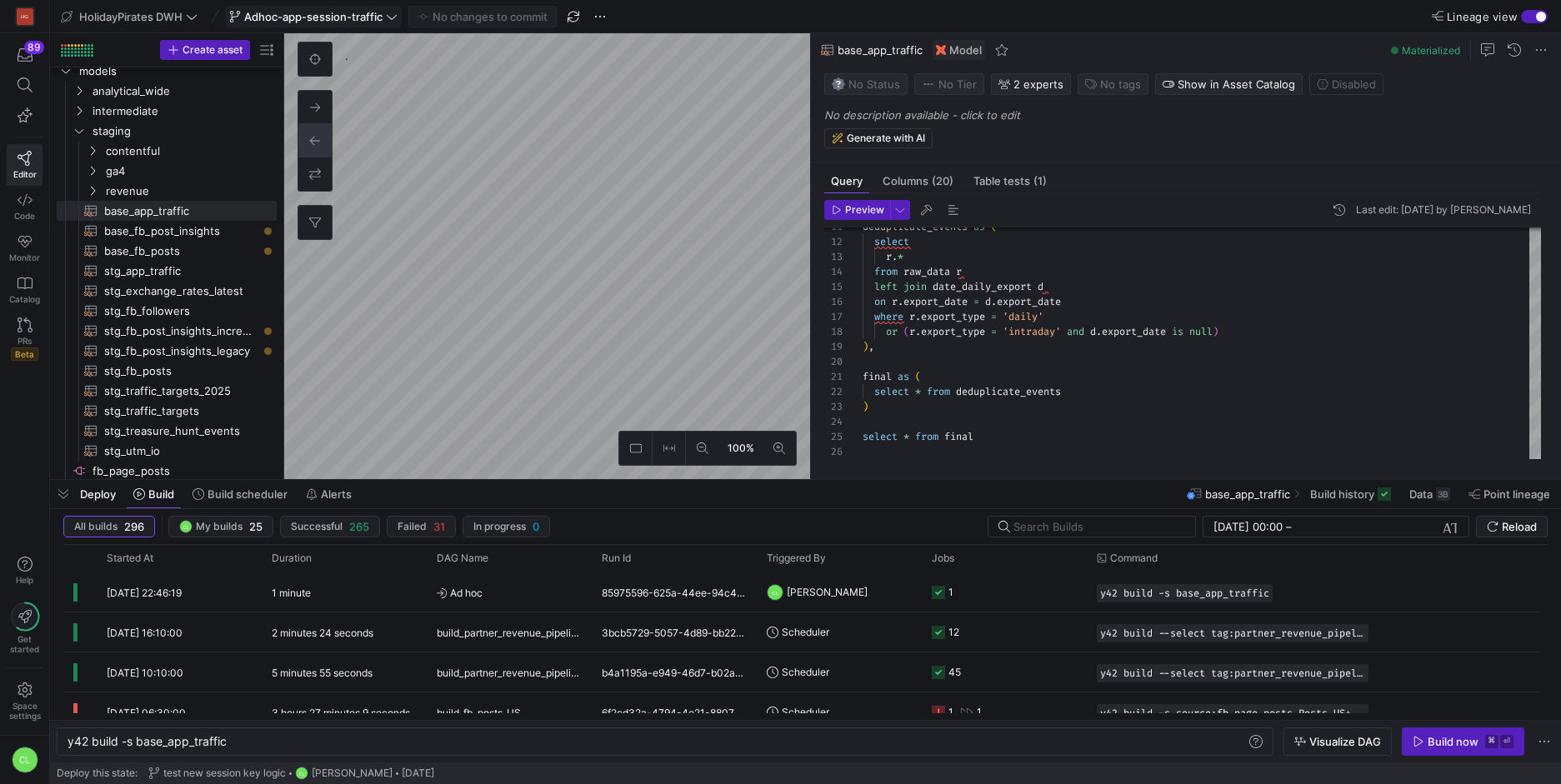
type textarea "with src as (select * from {{ ref('base_app_traffic') }}), cte1 as ( select cou…"
type textarea "y42 build -s temp_check_app_traffic"
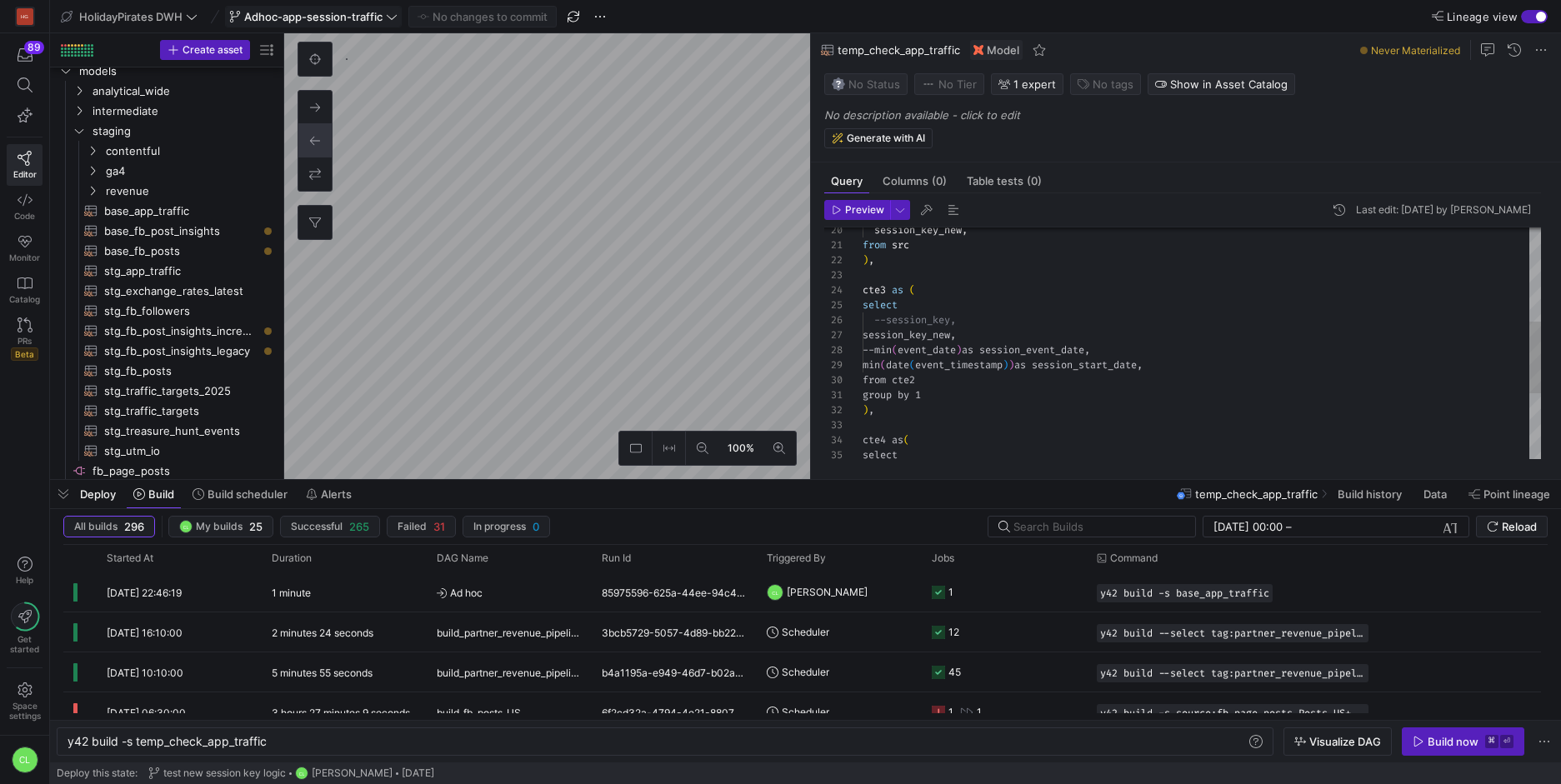
scroll to position [388, 0]
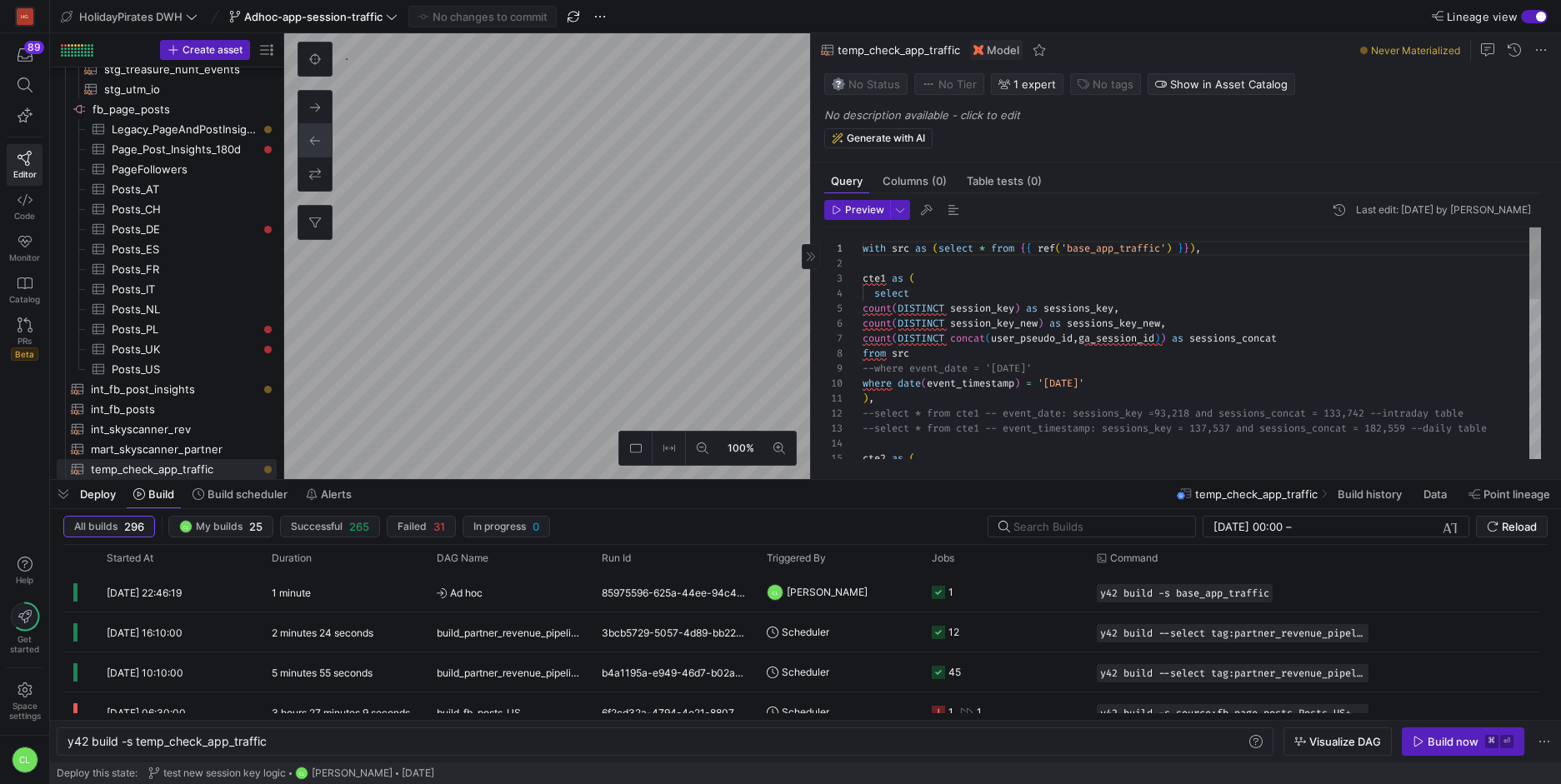
click at [943, 398] on div ") , --select * from cte1 -- event_date: sessions_key = 93,218 and sessions_conc…" at bounding box center [1201, 601] width 678 height 748
drag, startPoint x: 1082, startPoint y: 365, endPoint x: 830, endPoint y: 371, distance: 252.1
click at [862, 371] on div ") , --select * from cte1 -- event_date: sessions_key = 93,218 and sessions_conc…" at bounding box center [1201, 601] width 678 height 748
click at [911, 369] on div ") , --select * from cte1 -- event_date: sessions_key = 93,218 and sessions_conc…" at bounding box center [1201, 601] width 678 height 748
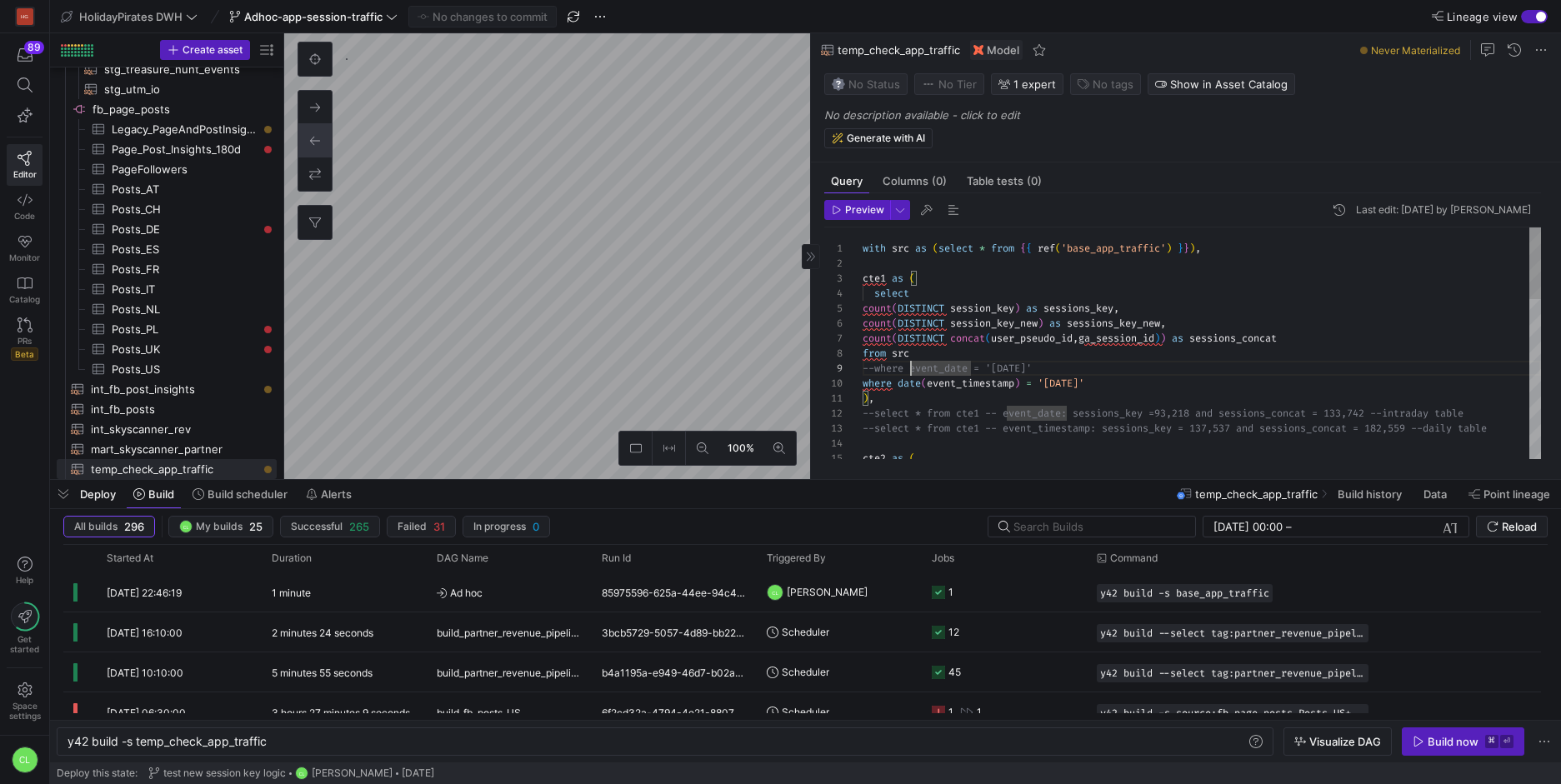
scroll to position [135, 36]
click at [896, 390] on div ") , --select * from cte1 -- event_date: sessions_key = 93,218 and sessions_conc…" at bounding box center [1201, 601] width 678 height 748
click at [967, 399] on div ") , --select * from cte1 -- event_date: sessions_key = 93,218 and sessions_conc…" at bounding box center [1201, 601] width 678 height 748
drag, startPoint x: 1097, startPoint y: 373, endPoint x: 835, endPoint y: 368, distance: 262.0
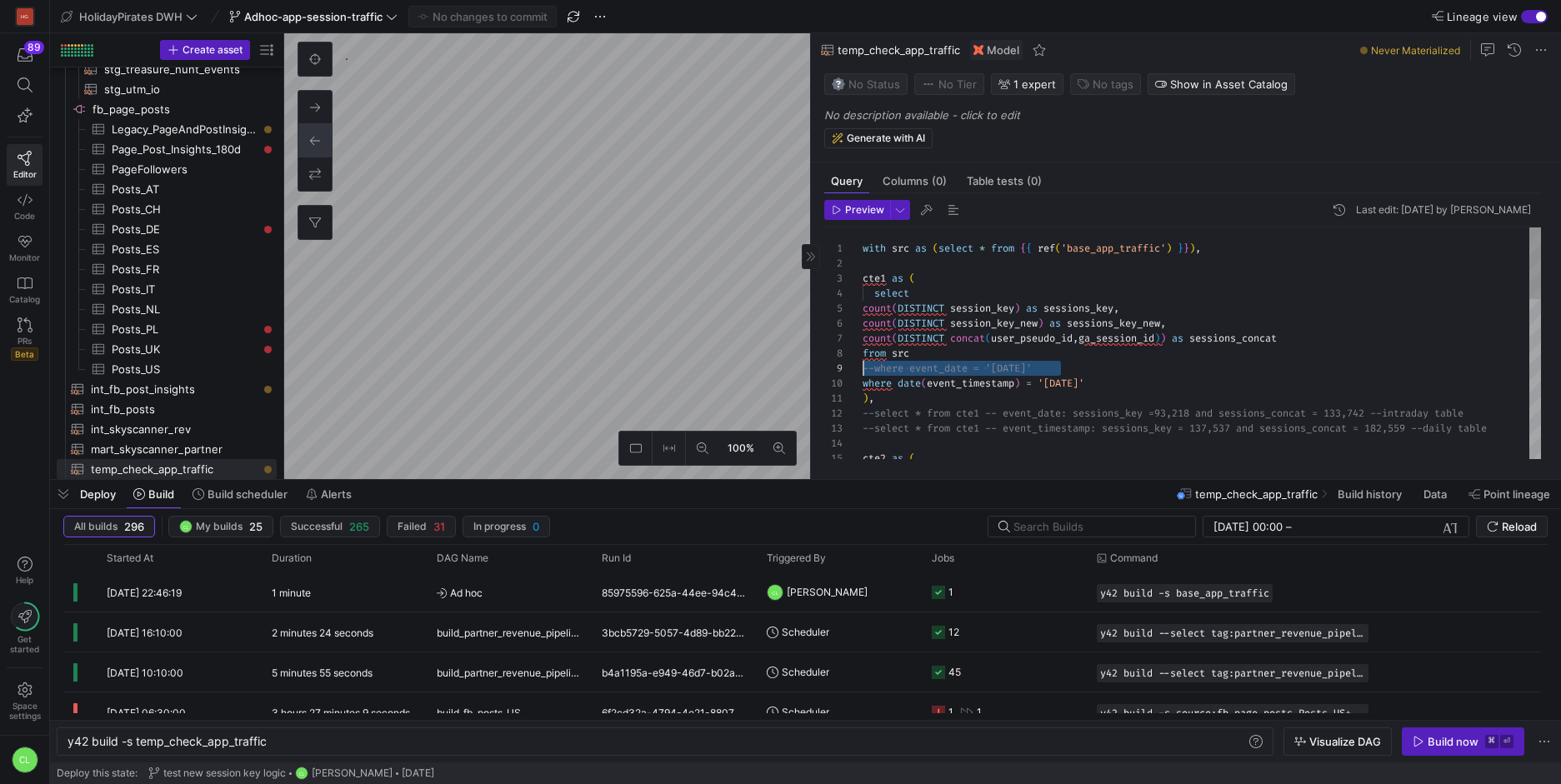
click at [862, 368] on div ") , --select * from cte1 -- event_date: sessions_key = 93,218 and sessions_conc…" at bounding box center [1201, 601] width 678 height 748
drag, startPoint x: 1189, startPoint y: 326, endPoint x: 854, endPoint y: 322, distance: 335.0
click at [862, 322] on div ") , --select * from cte1 -- event_date: sessions_key = 93,218 and sessions_conc…" at bounding box center [1201, 601] width 678 height 748
click at [1215, 314] on div ") , --select * from cte1 -- event_date: sessions_key = 93,218 and sessions_conc…" at bounding box center [1201, 601] width 678 height 748
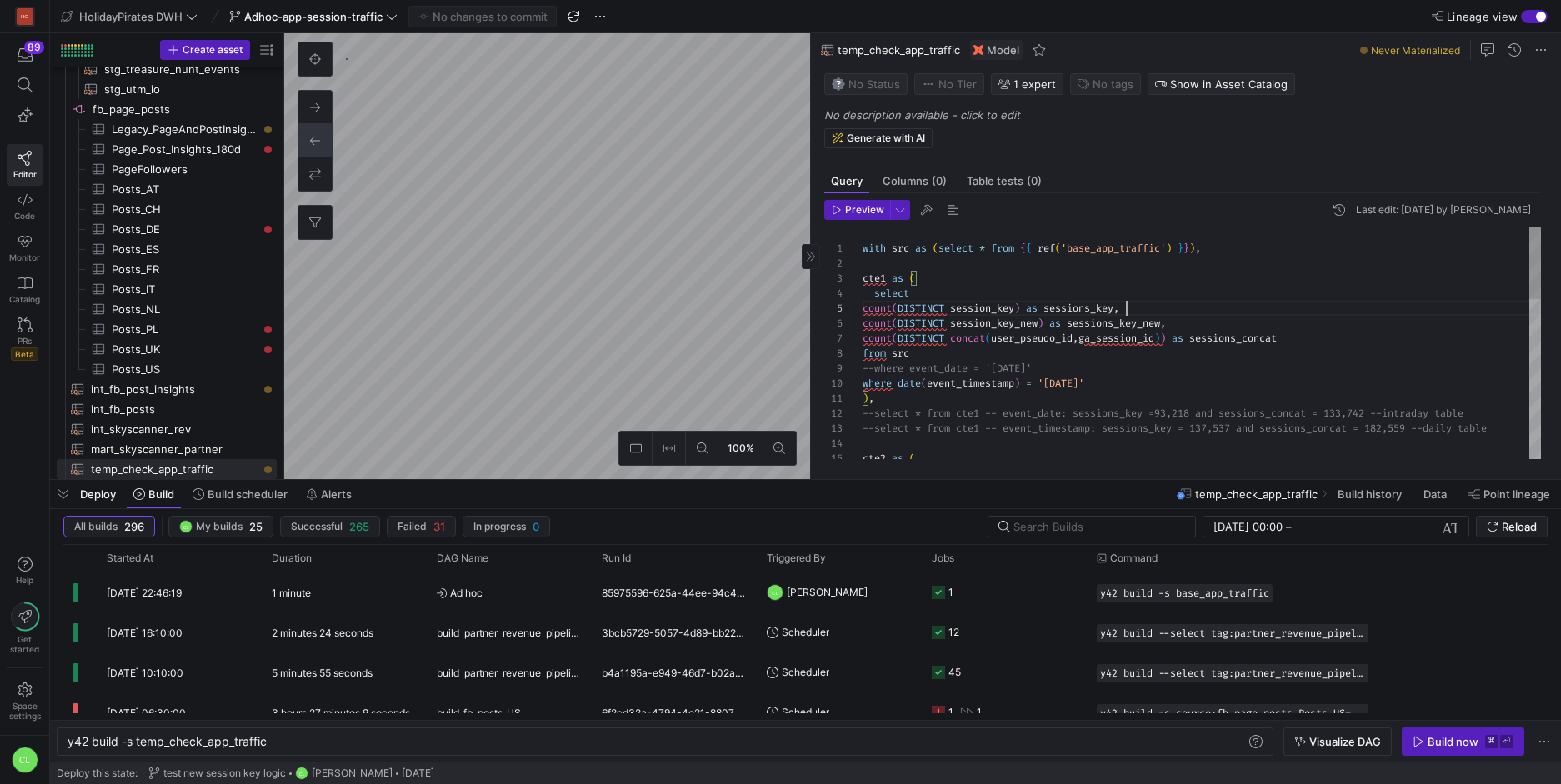
click at [1209, 319] on div ") , --select * from cte1 -- event_date: sessions_key = 93,218 and sessions_conc…" at bounding box center [1201, 601] width 678 height 748
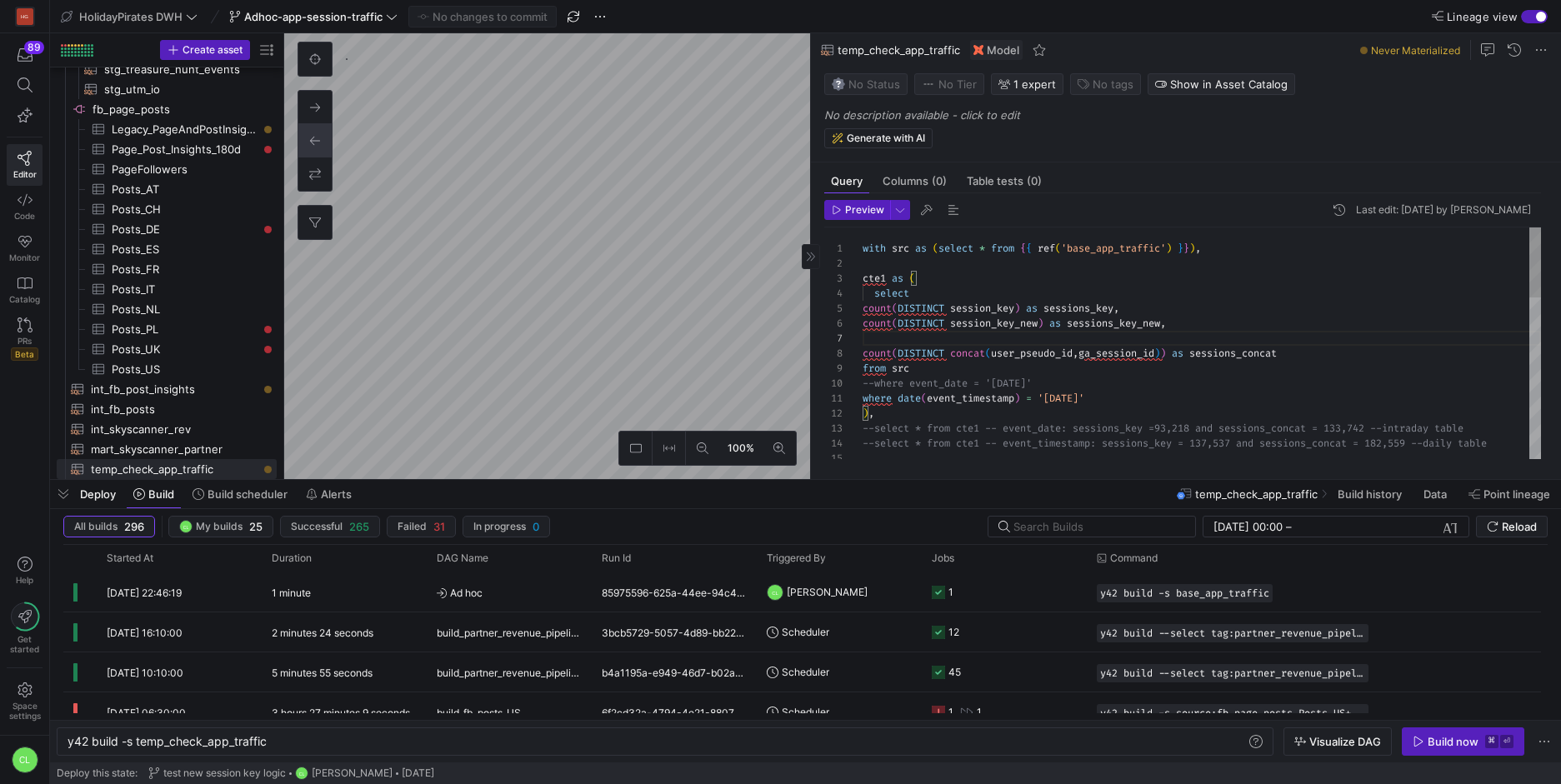
scroll to position [90, 311]
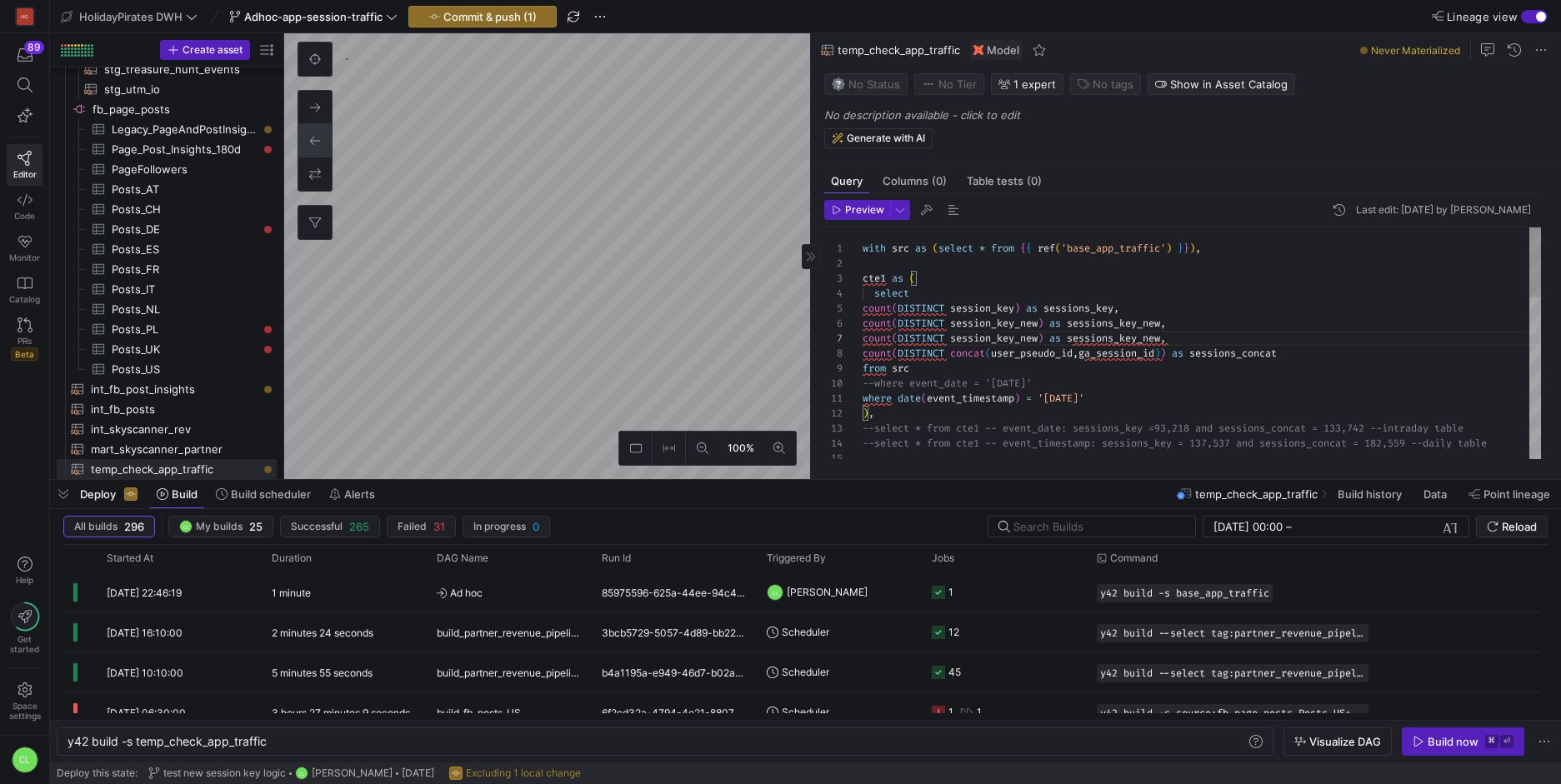
click at [1043, 341] on div ") , --select * from cte1 -- event_date: sessions_key = 93,218 and sessions_conc…" at bounding box center [1201, 609] width 678 height 763
drag, startPoint x: 1105, startPoint y: 339, endPoint x: 955, endPoint y: 344, distance: 150.1
click at [955, 344] on div ") , --select * from cte1 -- event_date: sessions_key = 93,218 and sessions_conc…" at bounding box center [1201, 609] width 678 height 763
drag, startPoint x: 1233, startPoint y: 339, endPoint x: 1138, endPoint y: 337, distance: 95.0
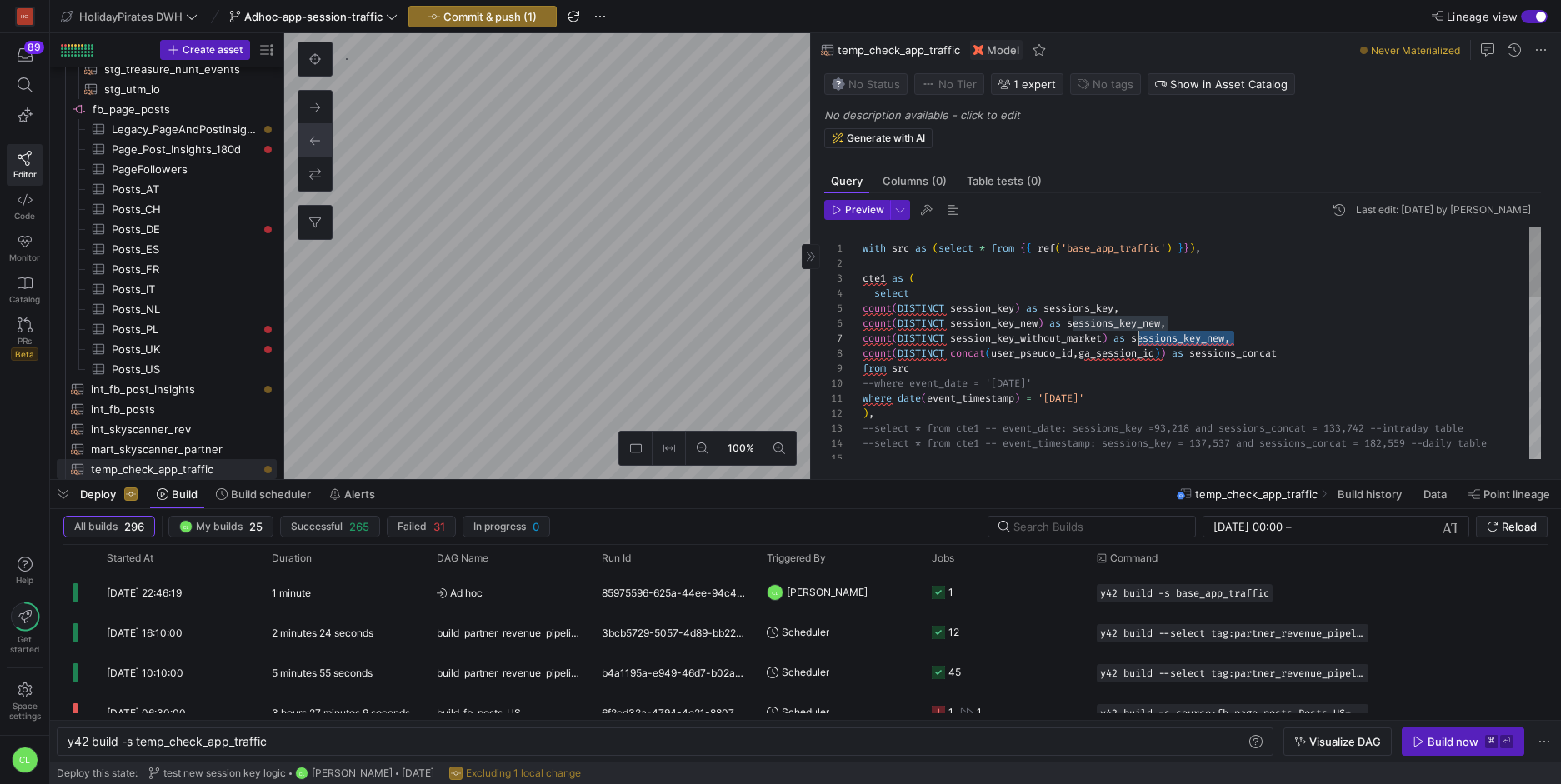
click at [1138, 337] on div ") , --select * from cte1 -- event_date: sessions_key = 93,218 and sessions_conc…" at bounding box center [1201, 609] width 678 height 763
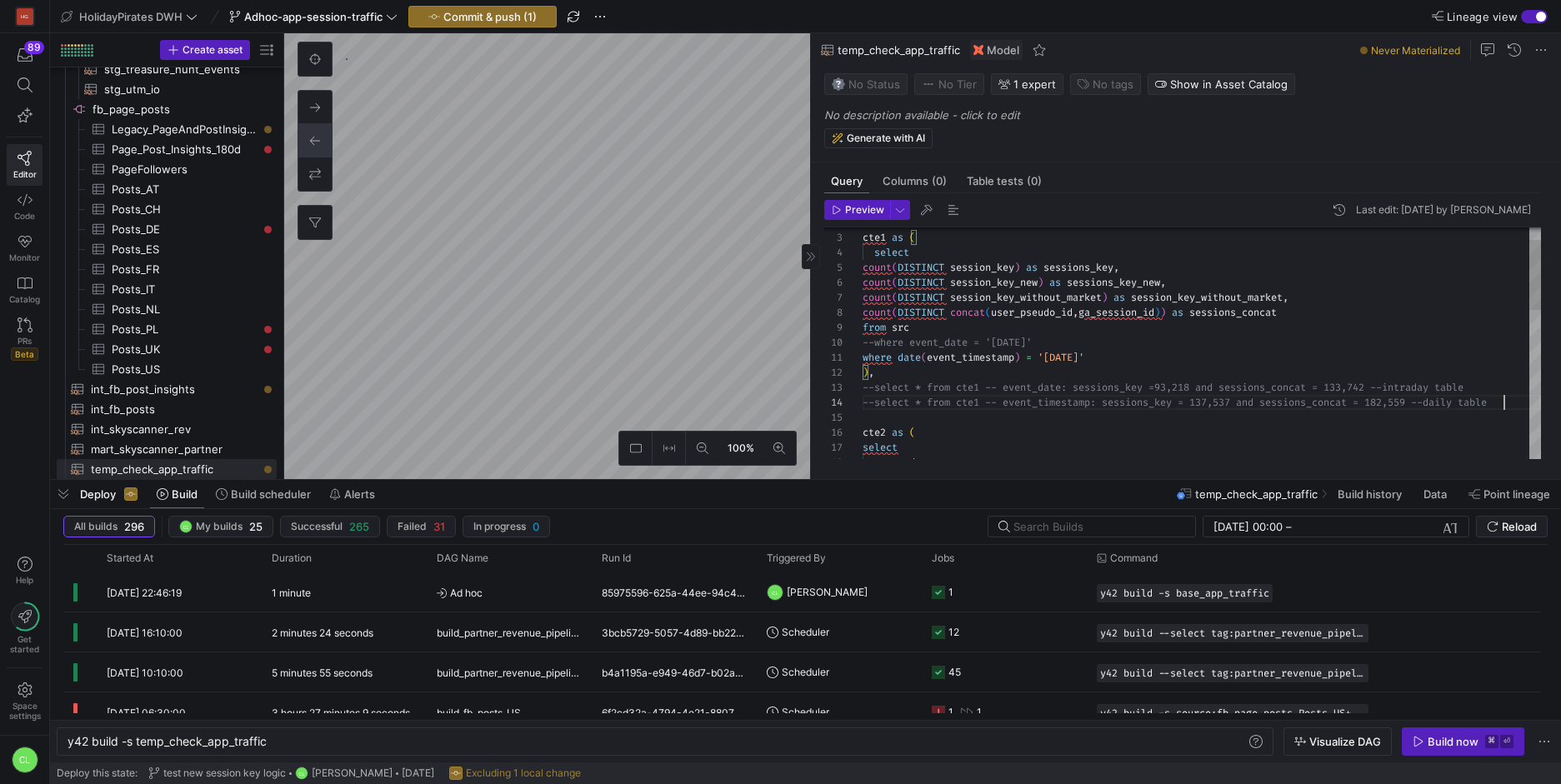
click at [1512, 404] on div ") , --select * from cte1 -- event_date: sessions_key = 93,218 and sessions_conc…" at bounding box center [1201, 568] width 678 height 763
click at [914, 374] on div ") , --select * from cte1 -- event_date: sessions_key = 93,218 and sessions_conc…" at bounding box center [1201, 568] width 678 height 763
drag, startPoint x: 984, startPoint y: 419, endPoint x: 880, endPoint y: 421, distance: 104.0
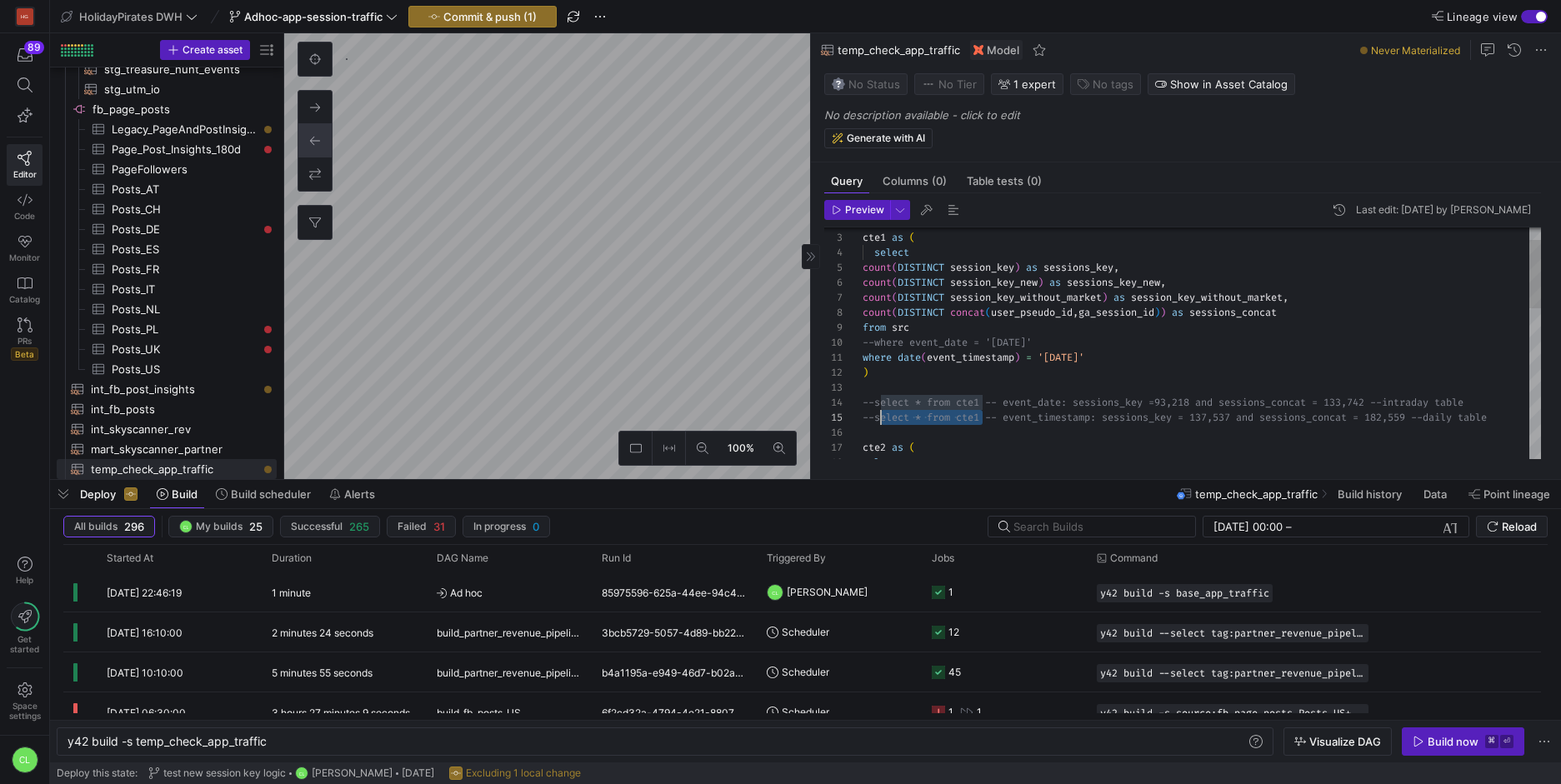
click at [880, 421] on div ") --select * from cte1 -- event_date: sessions_key = 93,218 and sessions_concat…" at bounding box center [1201, 575] width 678 height 778
click at [961, 362] on div ") --select * from cte1 -- event_date: sessions_key = 93,218 and sessions_concat…" at bounding box center [1201, 575] width 678 height 778
click at [875, 347] on div ") --select * from cte1 -- event_date: sessions_key = 93,218 and sessions_concat…" at bounding box center [1201, 575] width 678 height 778
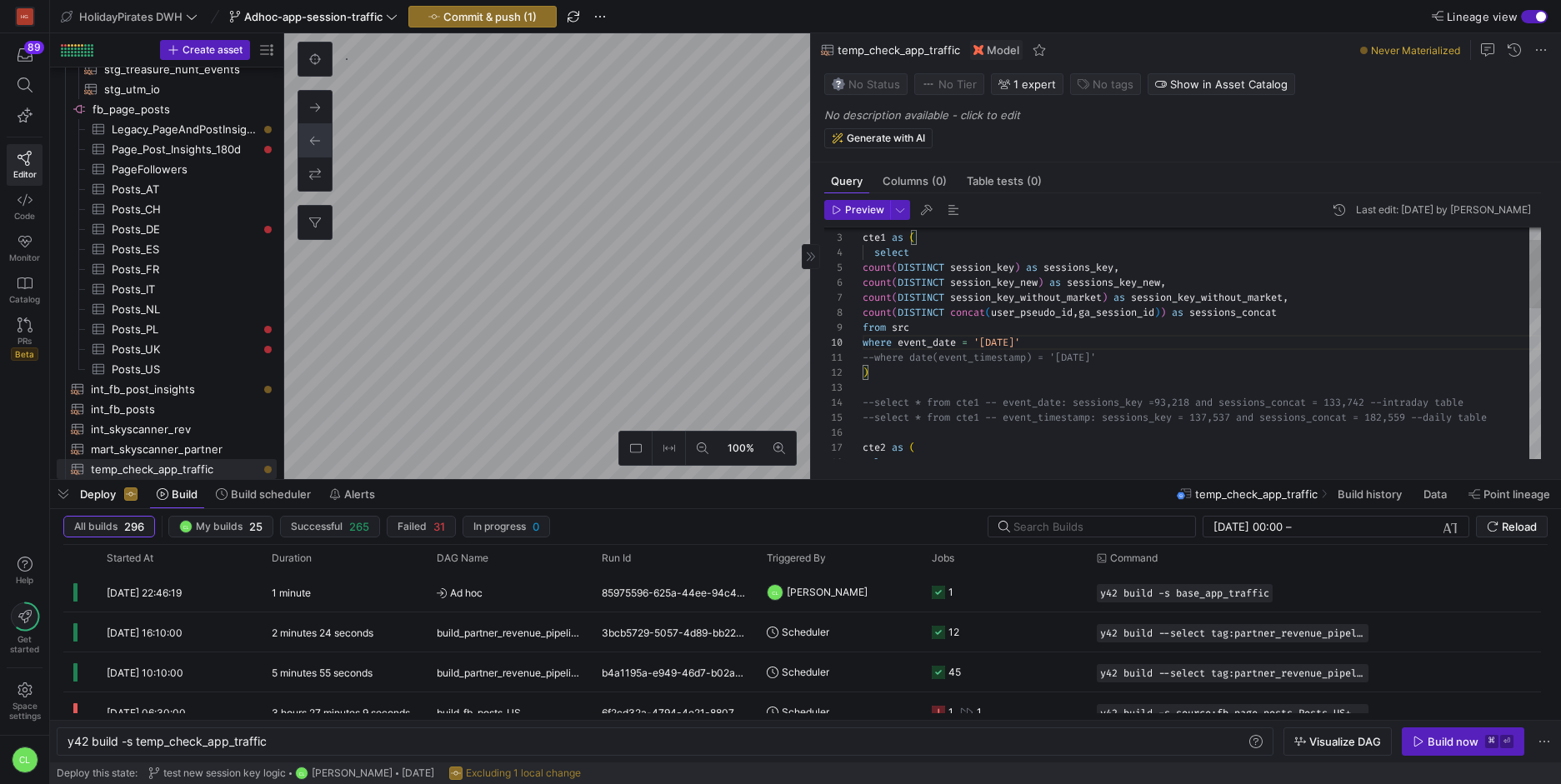
scroll to position [30, 0]
click at [954, 387] on div ") --select * from cte1 -- event_date: sessions_key = 93,218 and sessions_concat…" at bounding box center [1201, 575] width 678 height 778
drag, startPoint x: 873, startPoint y: 403, endPoint x: 982, endPoint y: 405, distance: 109.0
click at [982, 405] on div ") --select * from cte1 -- event_date: sessions_key = 93,218 and sessions_concat…" at bounding box center [1201, 575] width 678 height 778
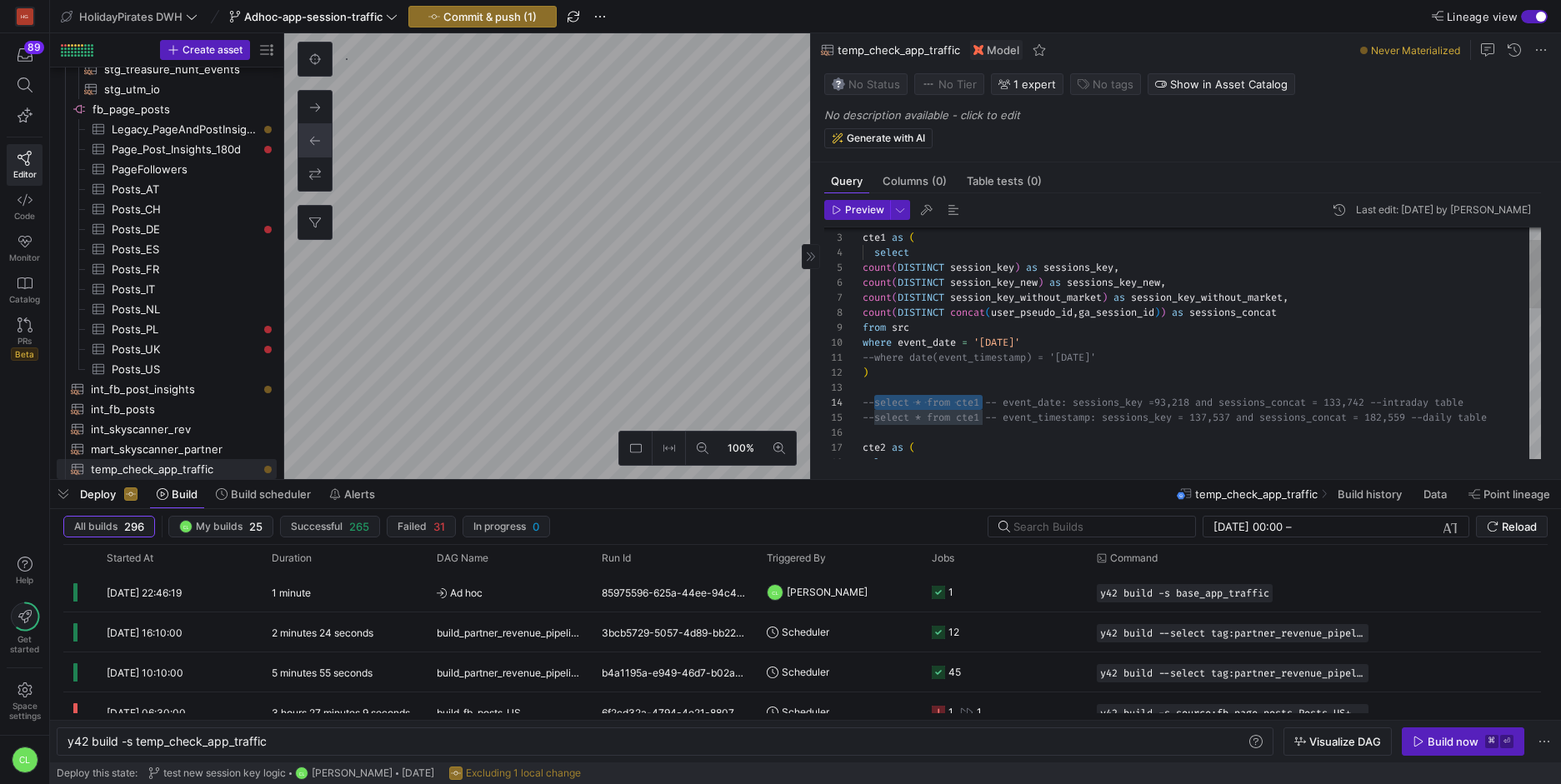
scroll to position [30, 0]
click at [918, 386] on div ") --select * from cte1 -- event_date: sessions_key = 93,218 and sessions_concat…" at bounding box center [1201, 575] width 678 height 778
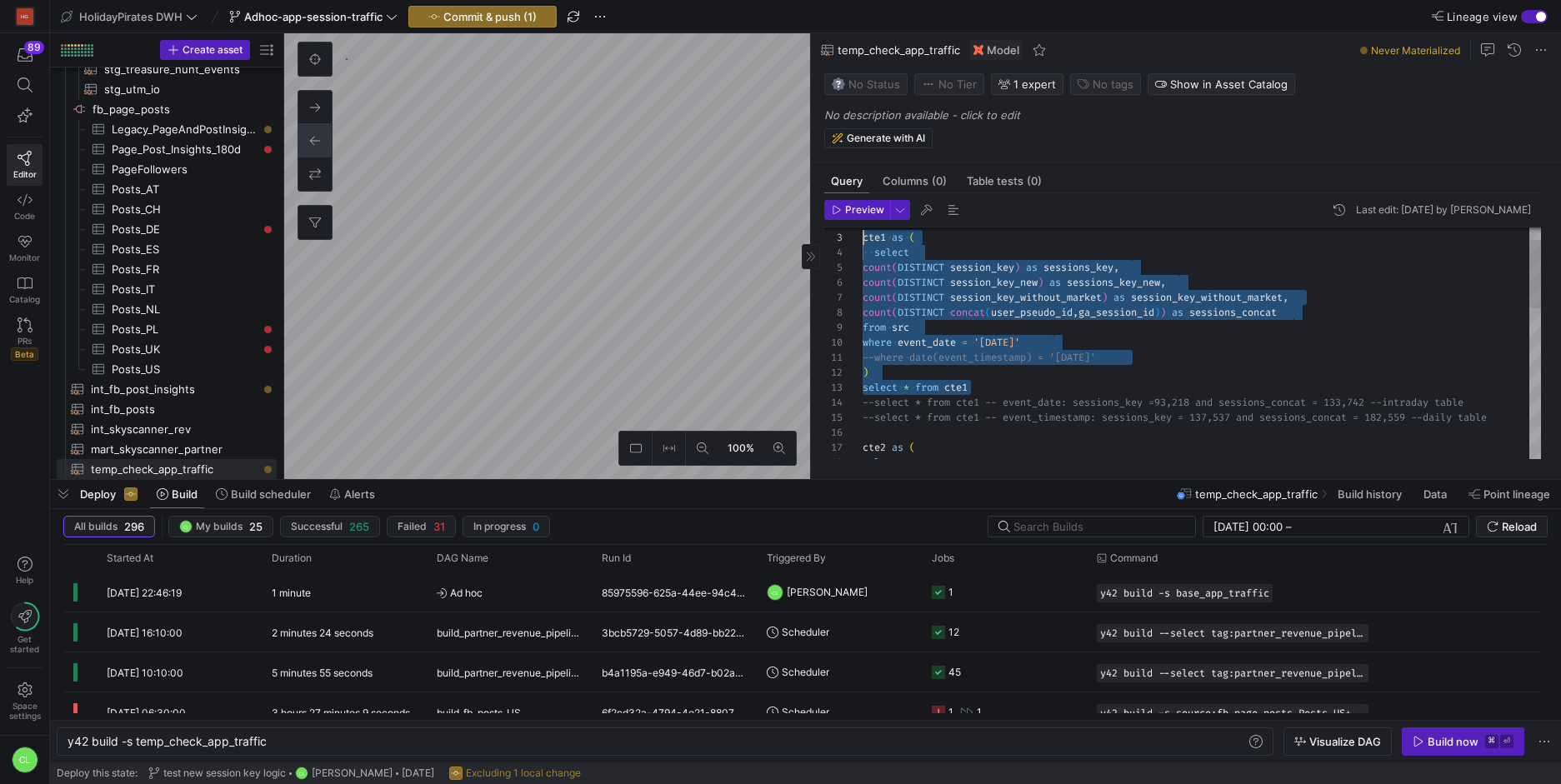
scroll to position [0, 0]
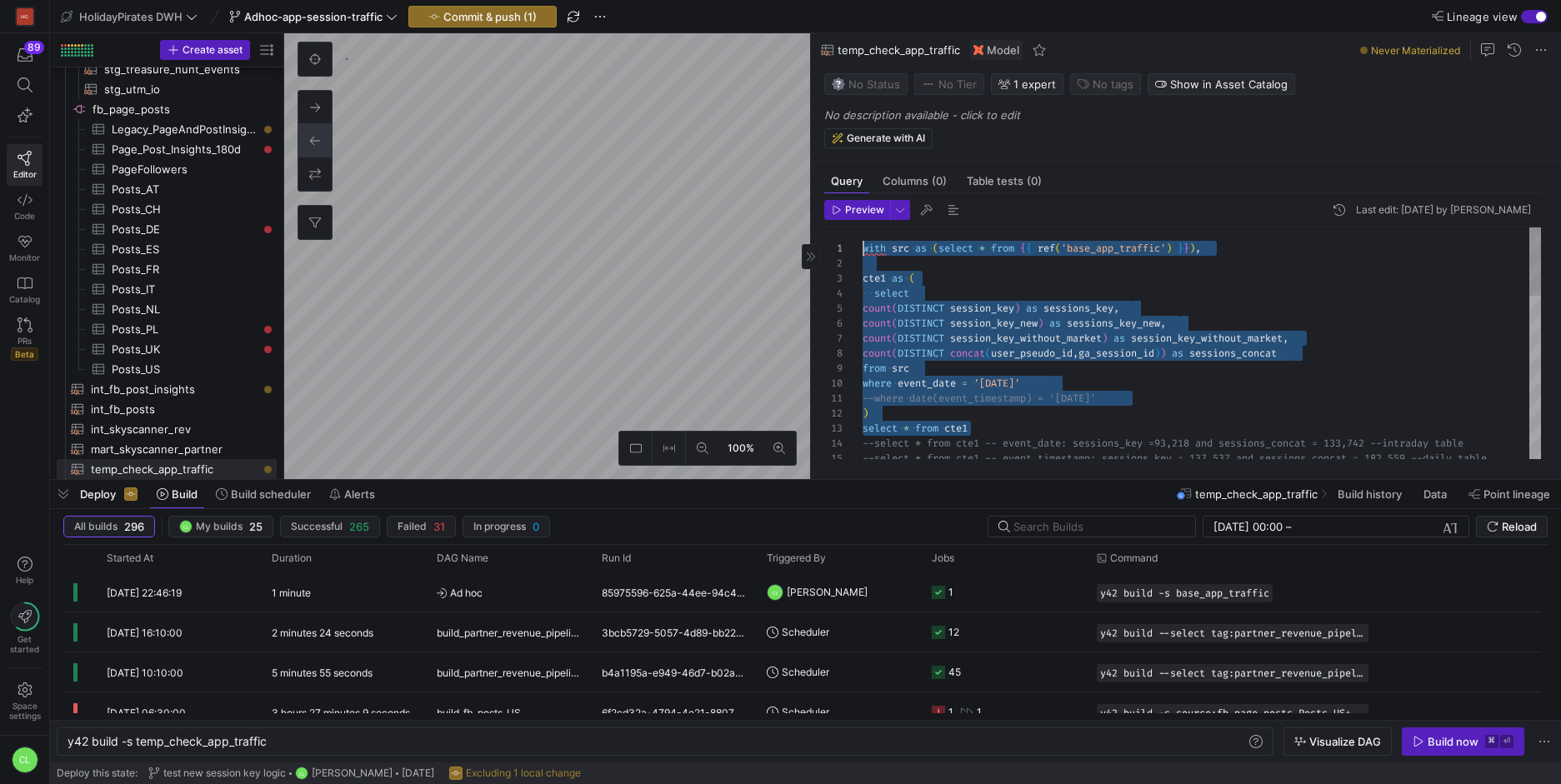
drag, startPoint x: 991, startPoint y: 387, endPoint x: 783, endPoint y: 220, distance: 266.7
click at [862, 227] on div ") --select * from cte1 -- event_date: sessions_key = 93,218 and sessions_concat…" at bounding box center [1201, 616] width 678 height 778
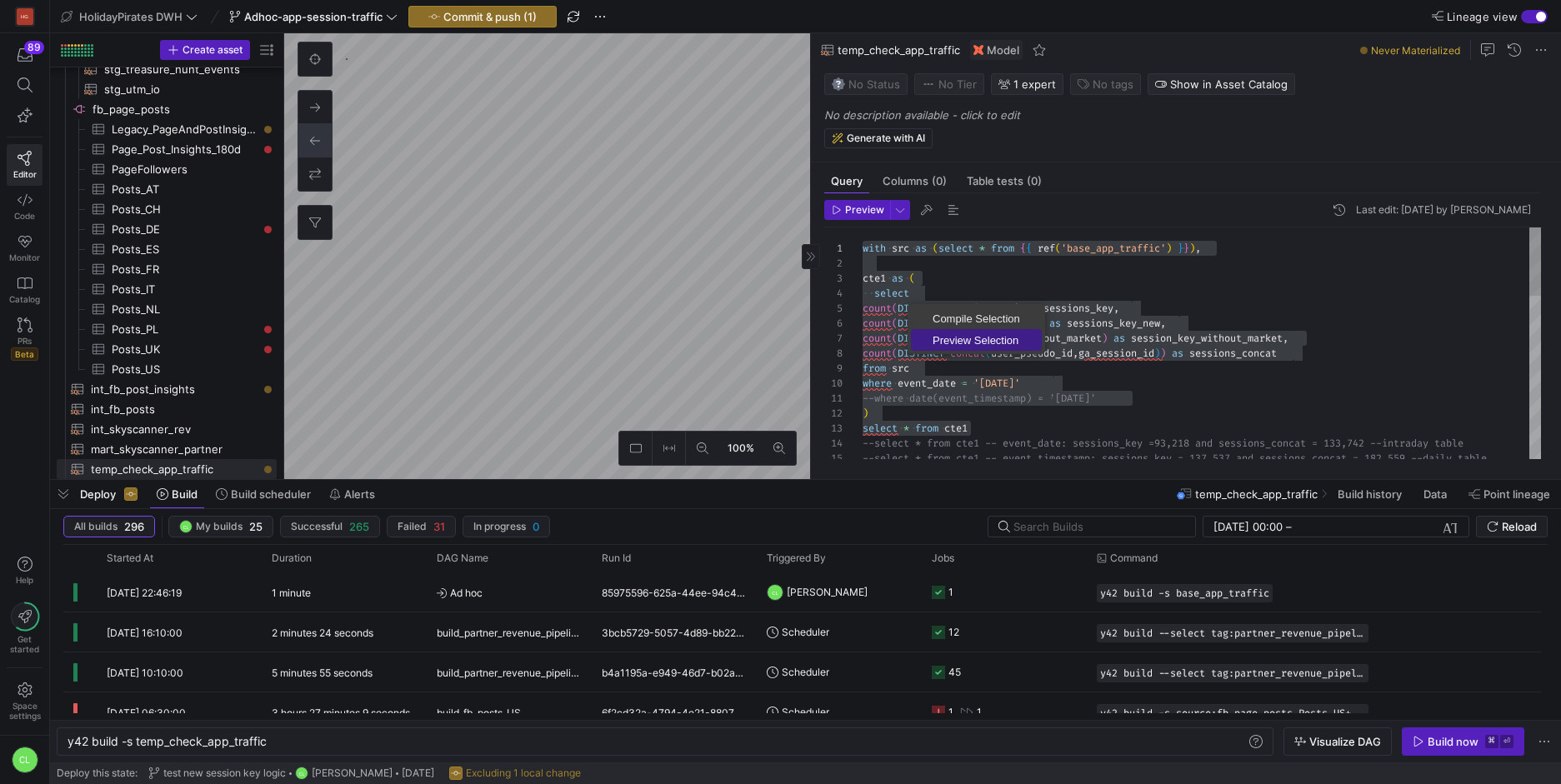
click at [946, 335] on span "Preview Selection" at bounding box center [976, 340] width 131 height 11
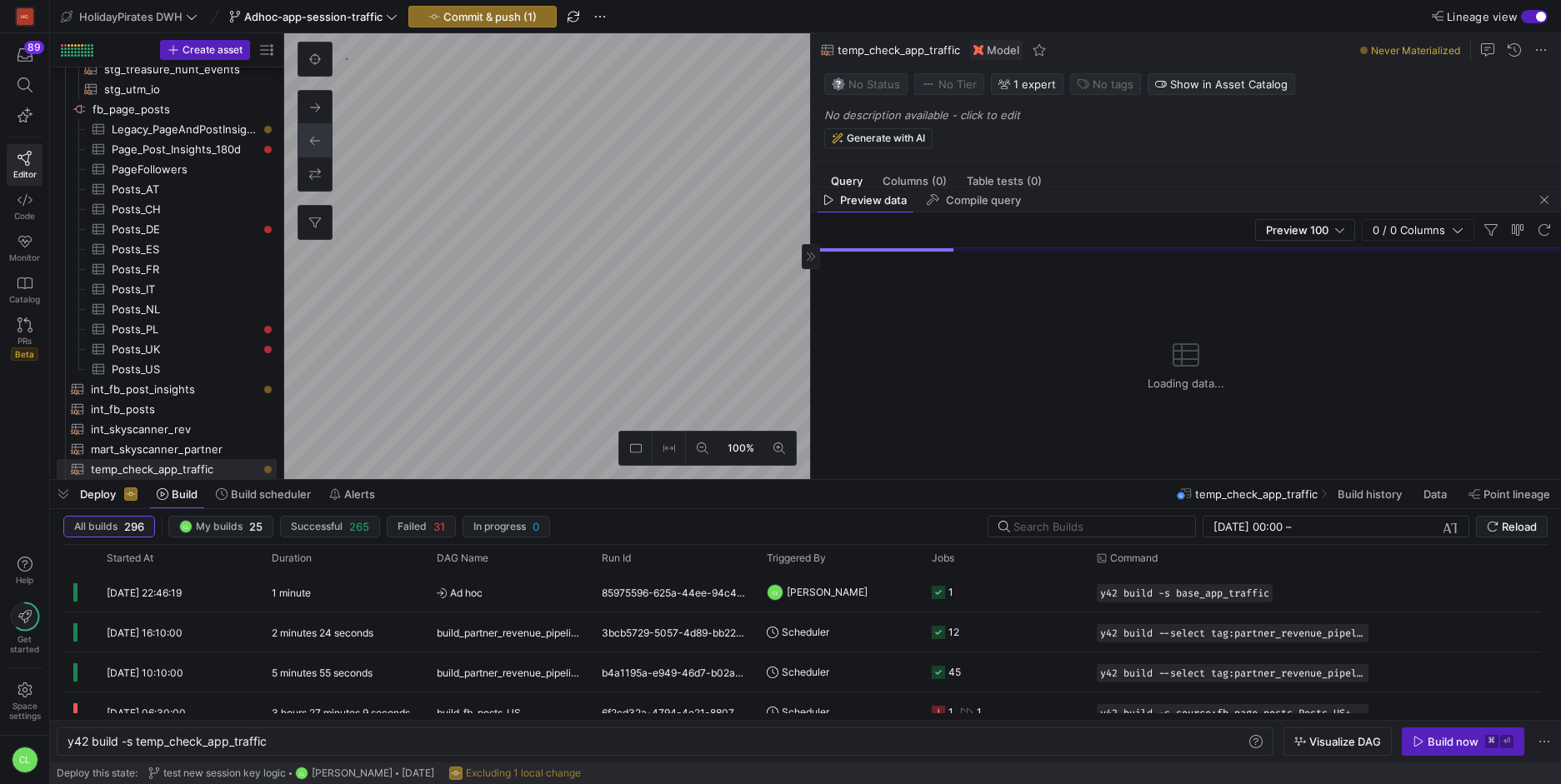
click at [940, 497] on div "Deploy Build Build scheduler Alerts temp_check_app_traffic Build history Data P…" at bounding box center [805, 493] width 1511 height 28
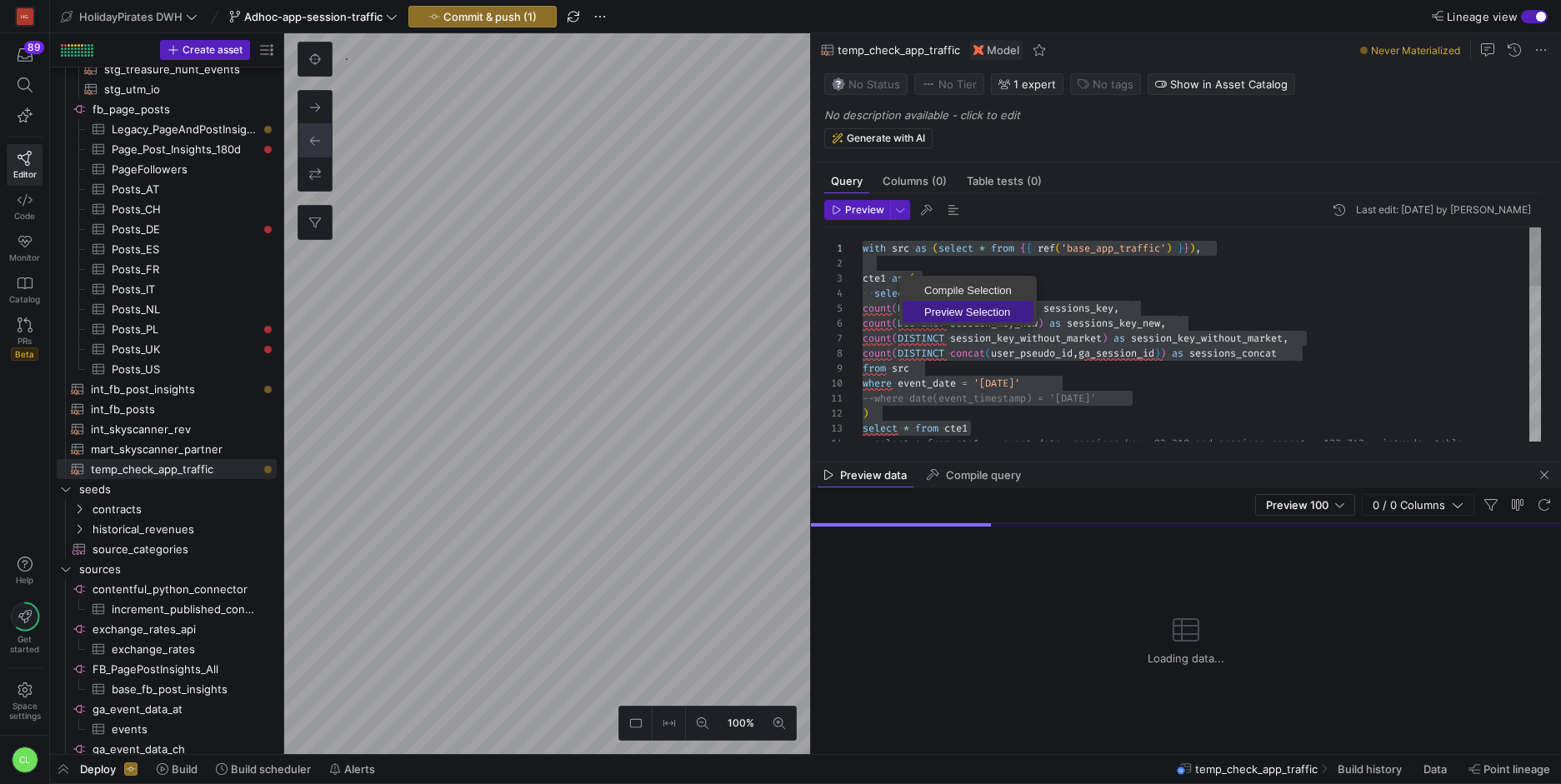
click at [919, 305] on link "Preview Selection" at bounding box center [967, 311] width 131 height 21
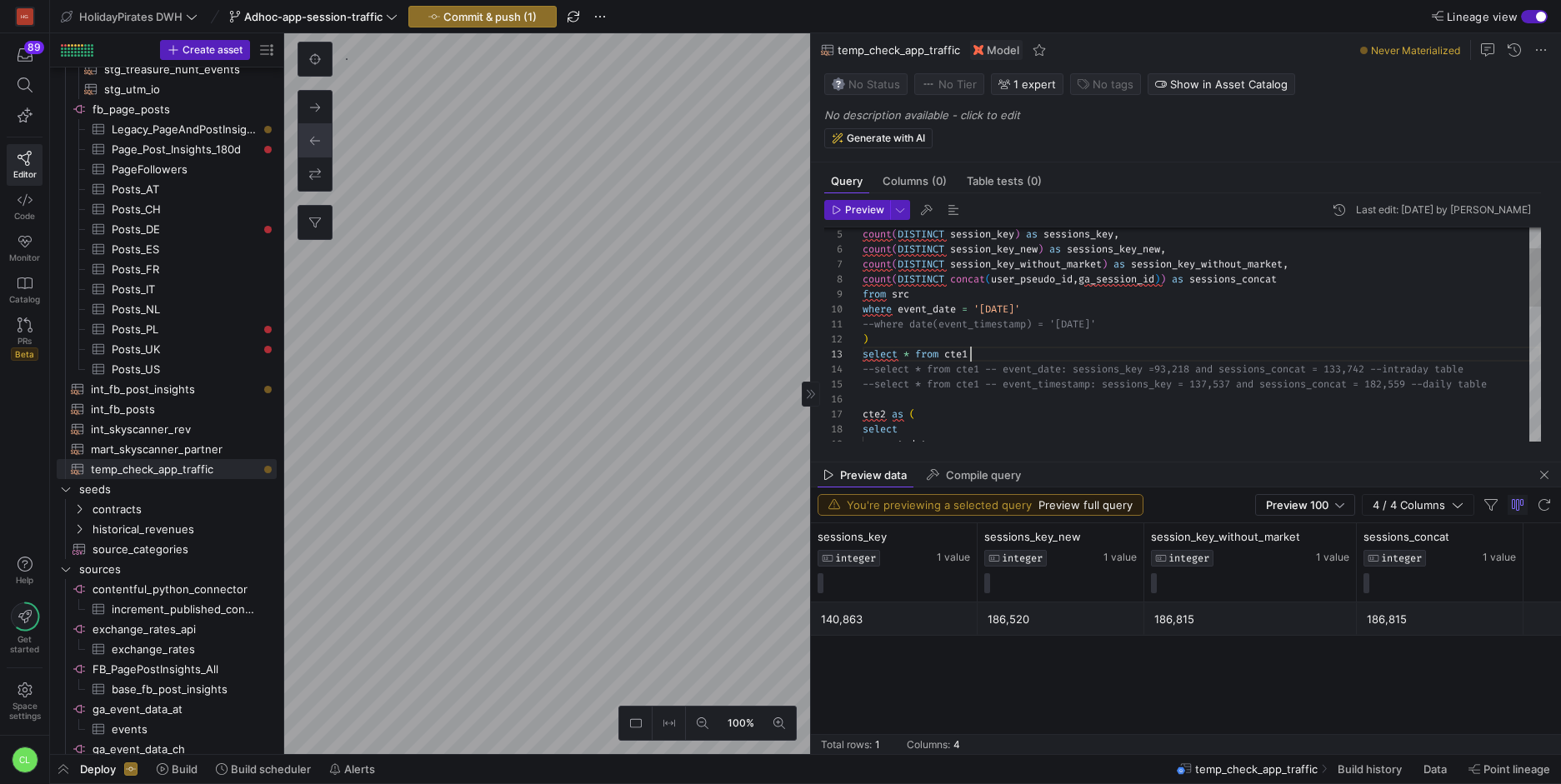
click at [1040, 357] on div "count ( DISTINCT session_key ) as sessions_key , count ( DISTINCT session_key_n…" at bounding box center [1201, 542] width 678 height 778
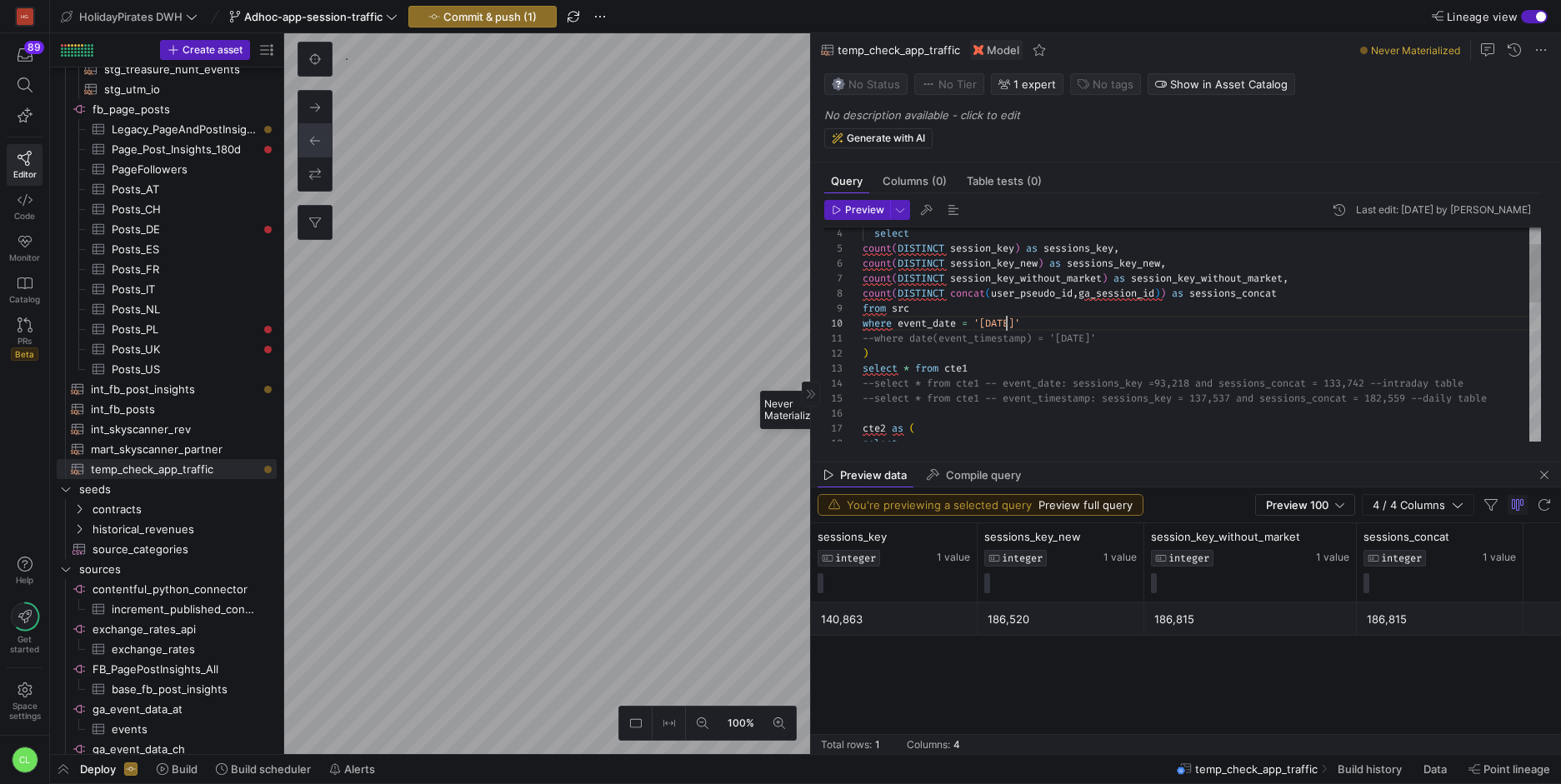
click at [1007, 330] on div "count ( DISTINCT session_key ) as sessions_key , count ( DISTINCT session_key_n…" at bounding box center [1201, 557] width 678 height 778
click at [988, 410] on div "count ( DISTINCT session_key ) as sessions_key , count ( DISTINCT session_key_n…" at bounding box center [1201, 557] width 678 height 778
click at [1252, 422] on div "count ( DISTINCT session_key ) as sessions_key , count ( DISTINCT session_key_n…" at bounding box center [1201, 555] width 678 height 793
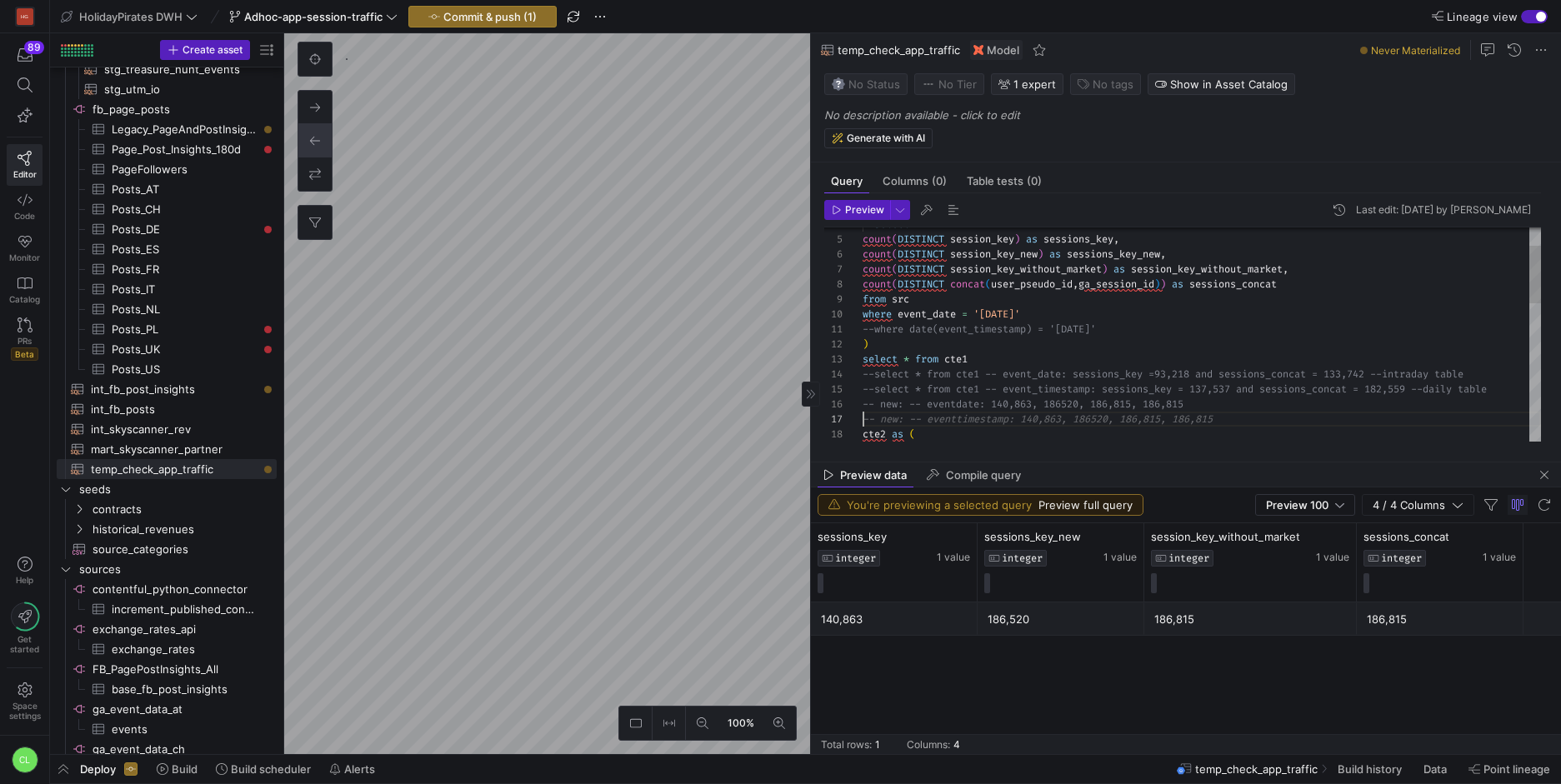
click at [1090, 337] on div "count ( DISTINCT session_key ) as sessions_key , count ( DISTINCT session_key_n…" at bounding box center [1201, 555] width 678 height 793
click at [861, 314] on div "10" at bounding box center [843, 315] width 38 height 15
click at [864, 313] on div "count ( DISTINCT session_key ) as sessions_key , count ( DISTINCT session_key_n…" at bounding box center [1201, 555] width 678 height 793
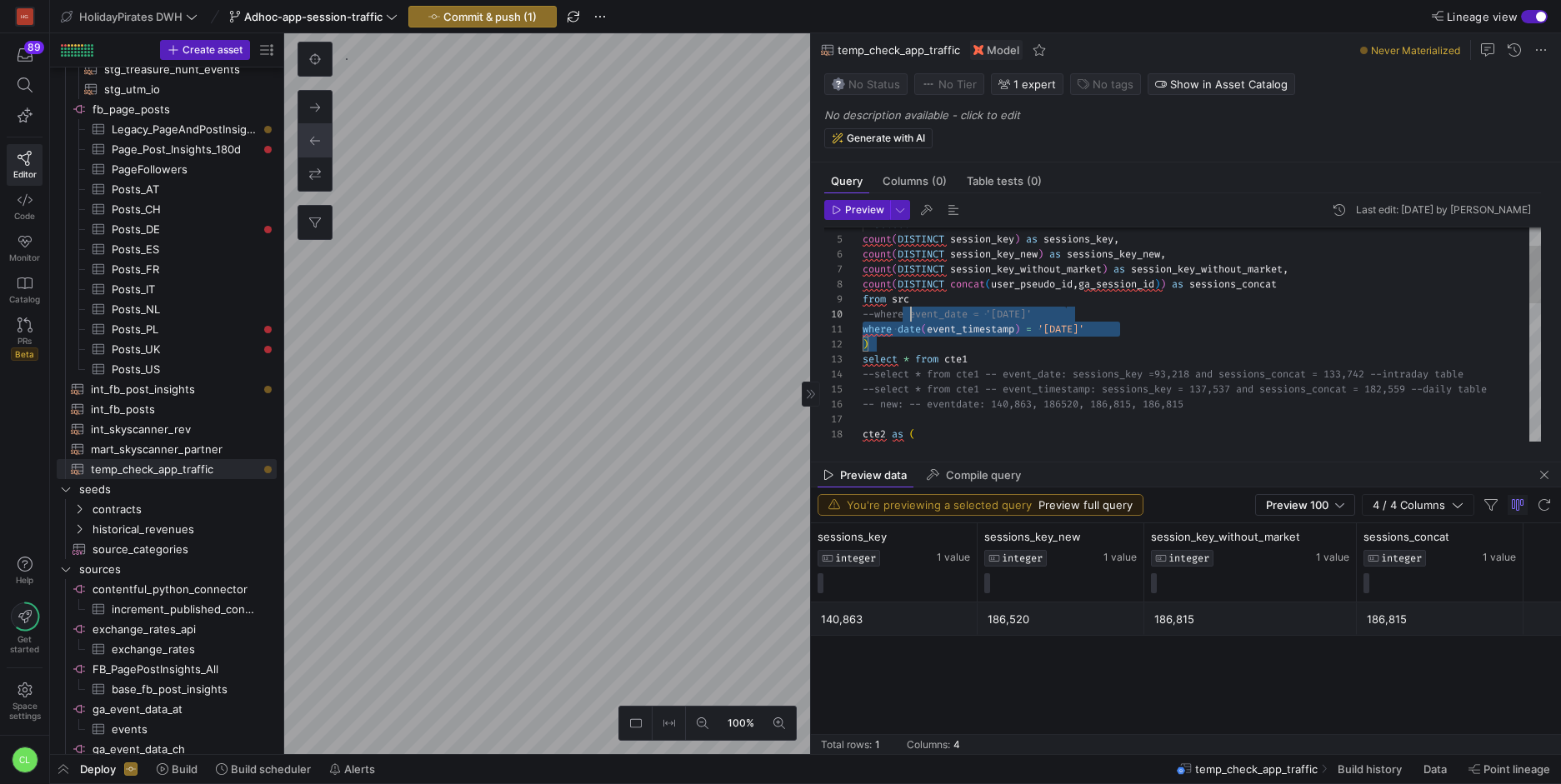
drag, startPoint x: 949, startPoint y: 339, endPoint x: 867, endPoint y: 300, distance: 90.8
click at [867, 300] on div "count ( DISTINCT session_key ) as sessions_key , count ( DISTINCT session_key_n…" at bounding box center [1201, 555] width 678 height 793
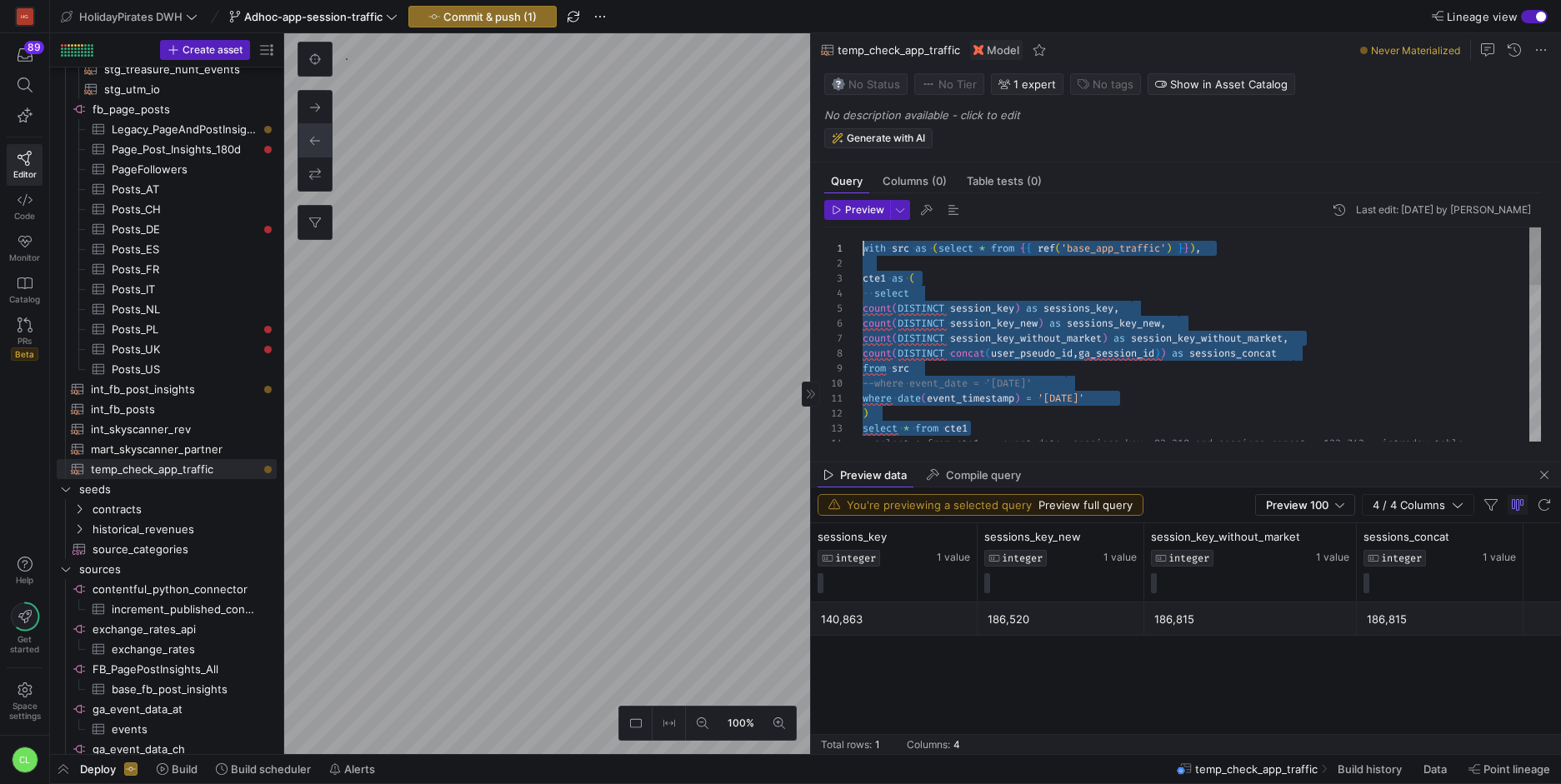
drag, startPoint x: 1012, startPoint y: 354, endPoint x: 843, endPoint y: 131, distance: 279.8
click at [862, 227] on div "count ( DISTINCT session_key ) as sessions_key , count ( DISTINCT session_key_n…" at bounding box center [1201, 624] width 678 height 793
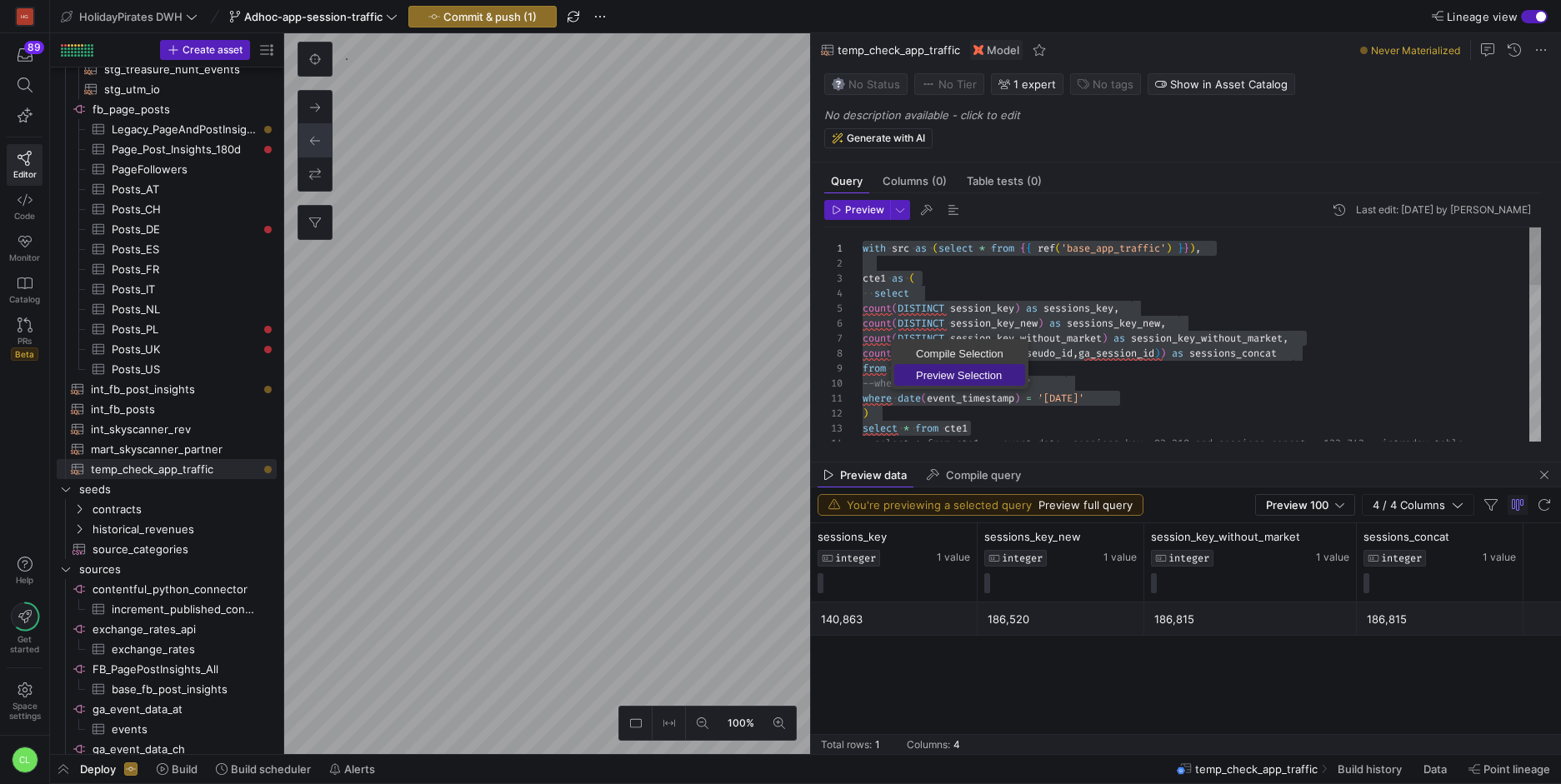
click at [932, 373] on span "Preview Selection" at bounding box center [960, 375] width 131 height 11
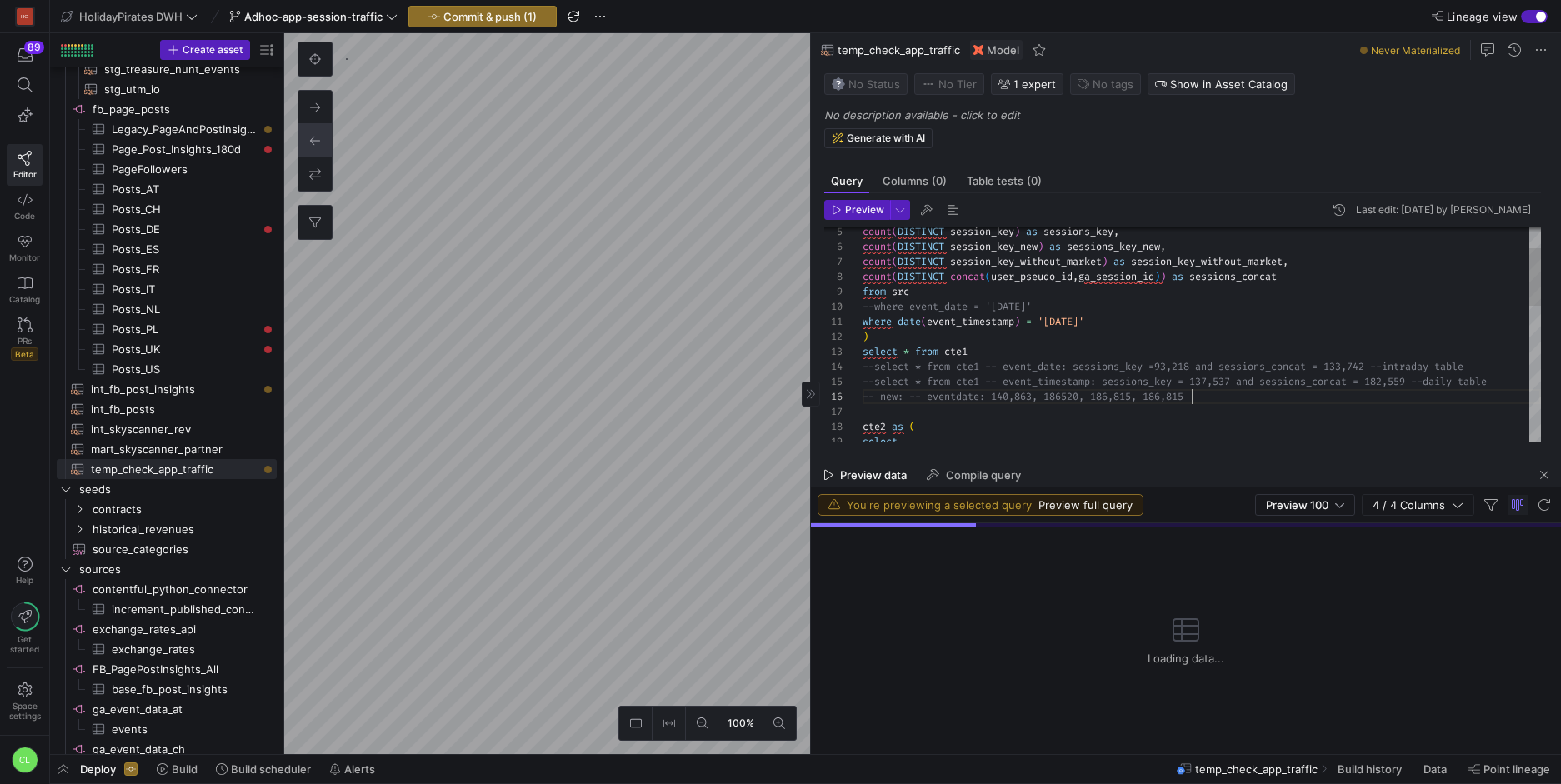
click at [1223, 398] on div "-- new: -- eventdate: 140,863, 186520, 186,815, 18 6,815 --select * from cte1 -…" at bounding box center [1201, 547] width 678 height 793
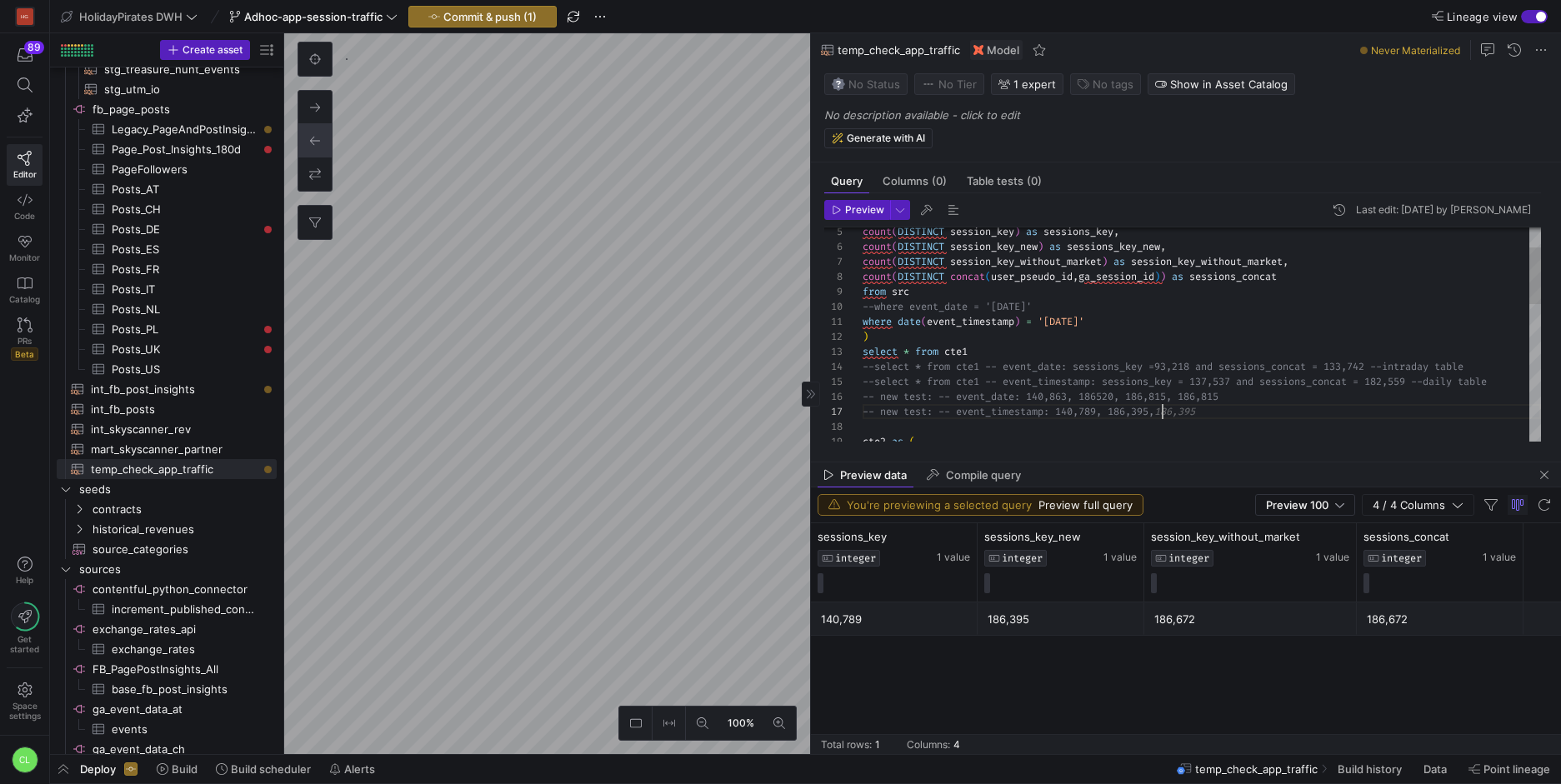
scroll to position [90, 294]
click at [1053, 392] on div "-- new test: -- event_date: 140,863, 186520, 186,8 15, 186,815 --select * from …" at bounding box center [1201, 554] width 678 height 808
click at [1105, 394] on div "-- new test: -- event_date: 140,863, 186520, 186,8 15, 186,815 --select * from …" at bounding box center [1201, 554] width 678 height 808
click at [1091, 409] on div "-- new test: -- event_date: 140863, 186520, 186815 , 186815 --select * from cte…" at bounding box center [1201, 554] width 678 height 808
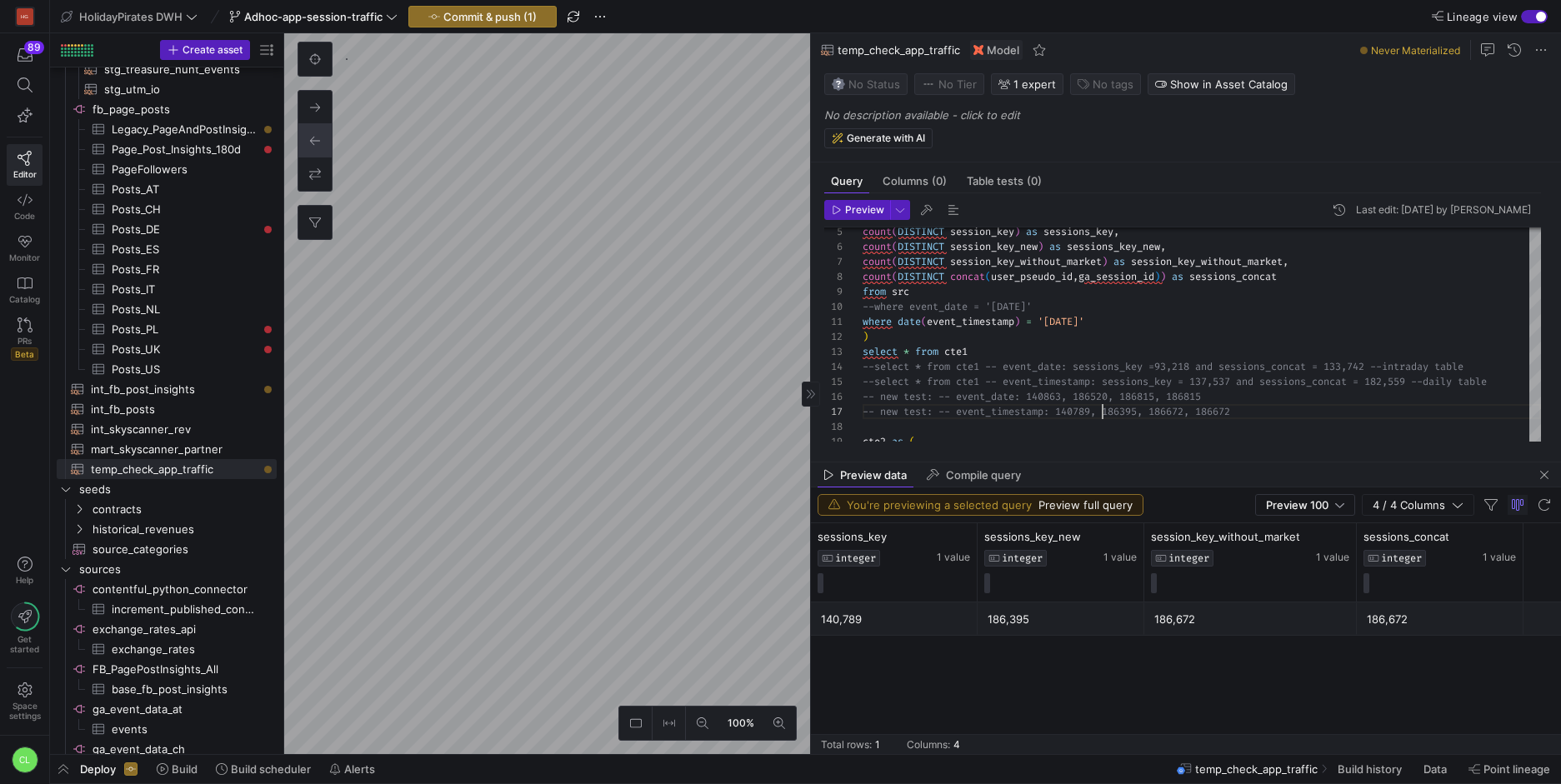
scroll to position [90, 240]
click at [872, 358] on div "-- new test: -- event_date: 140863, 186520, 186815 , 186815 --select * from cte…" at bounding box center [1201, 554] width 678 height 808
drag, startPoint x: 1016, startPoint y: 354, endPoint x: 816, endPoint y: 348, distance: 200.1
click at [862, 348] on div "-- new test: -- event_date: 140863, 186520, 186815 , 186815 --select * from cte…" at bounding box center [1201, 554] width 678 height 808
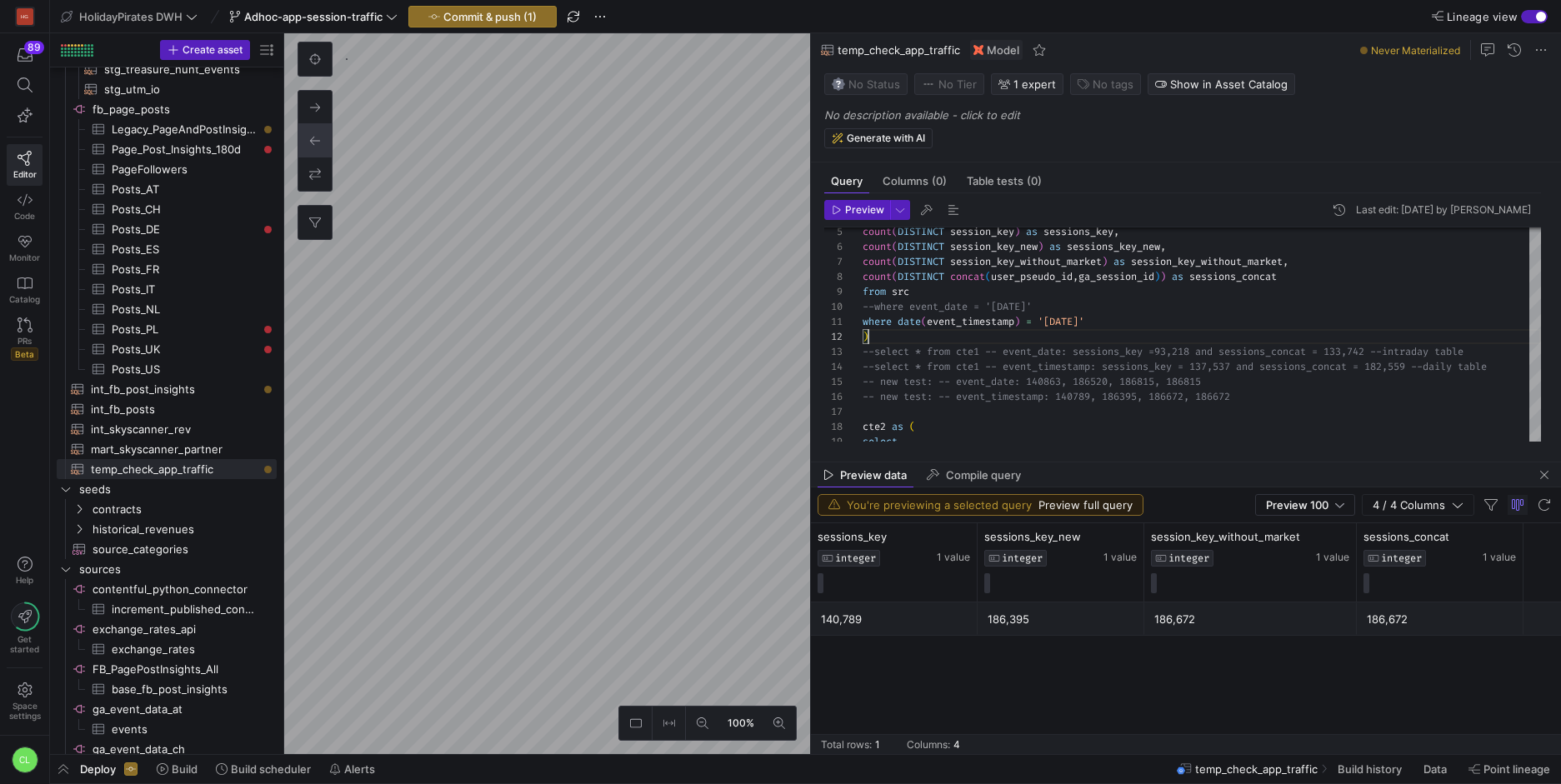
scroll to position [15, 12]
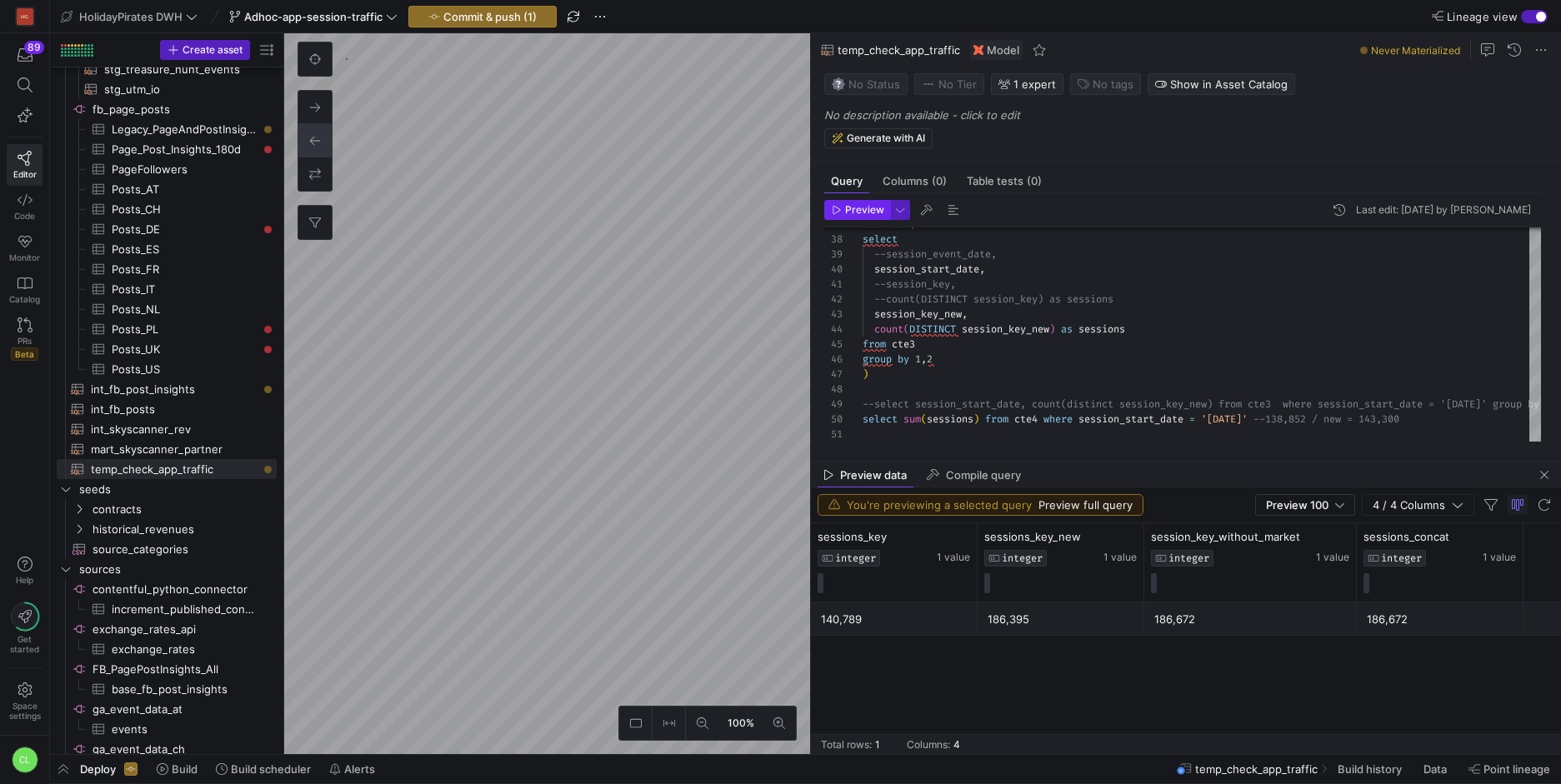
click at [872, 209] on span "Preview" at bounding box center [865, 210] width 39 height 12
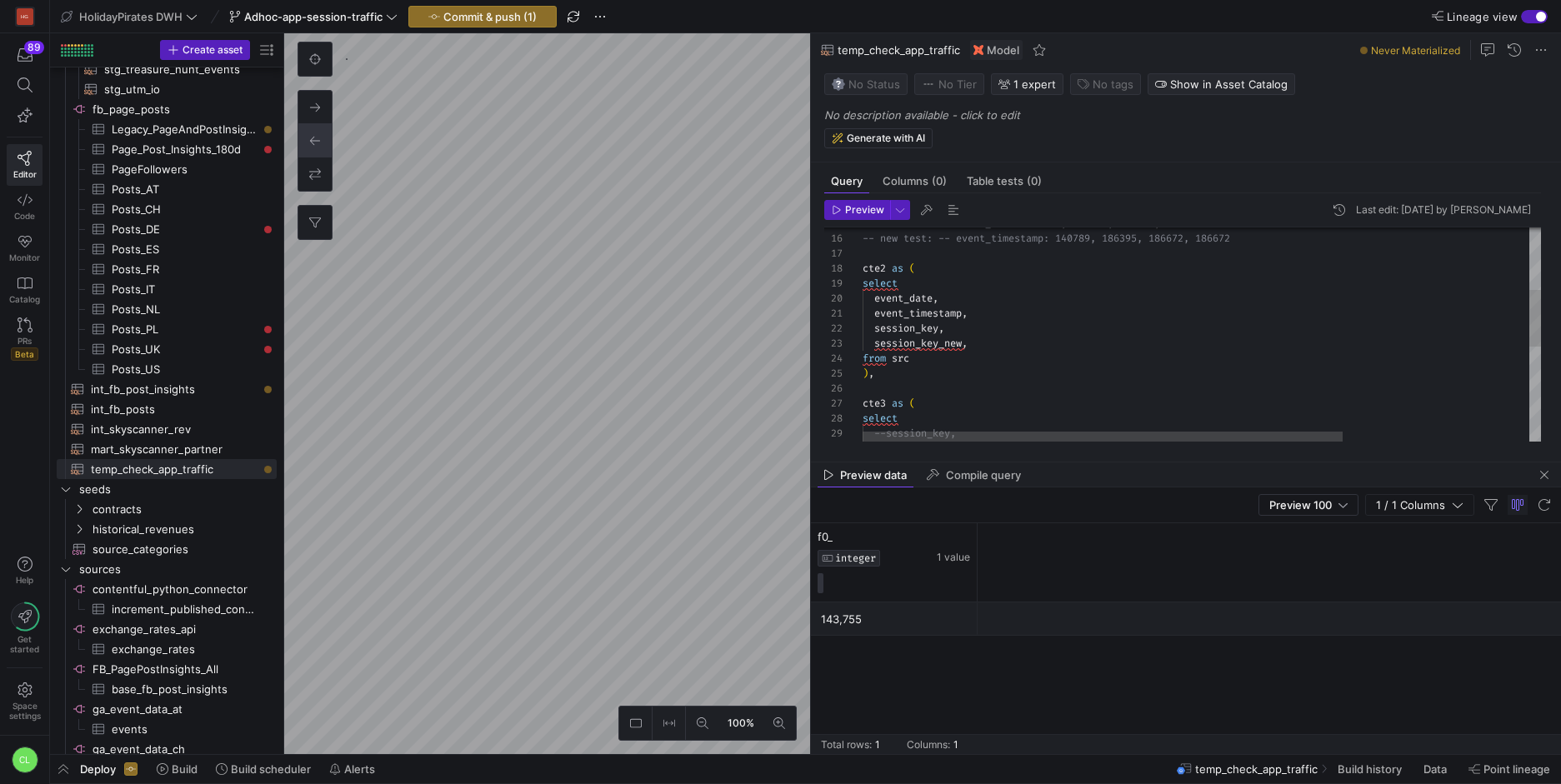
click at [960, 339] on div "-- new test: -- event_date: 140863, 186520, 186815 , 186815 -- new test: -- eve…" at bounding box center [1333, 393] width 941 height 803
click at [985, 337] on div "-- new test: -- event_date: 140863, 186520, 186815 , 186815 -- new test: -- eve…" at bounding box center [1333, 393] width 941 height 803
click at [989, 348] on div "cte2 as ( select event_date , event_timestamp , session_key , session_key_new ,…" at bounding box center [1333, 359] width 941 height 818
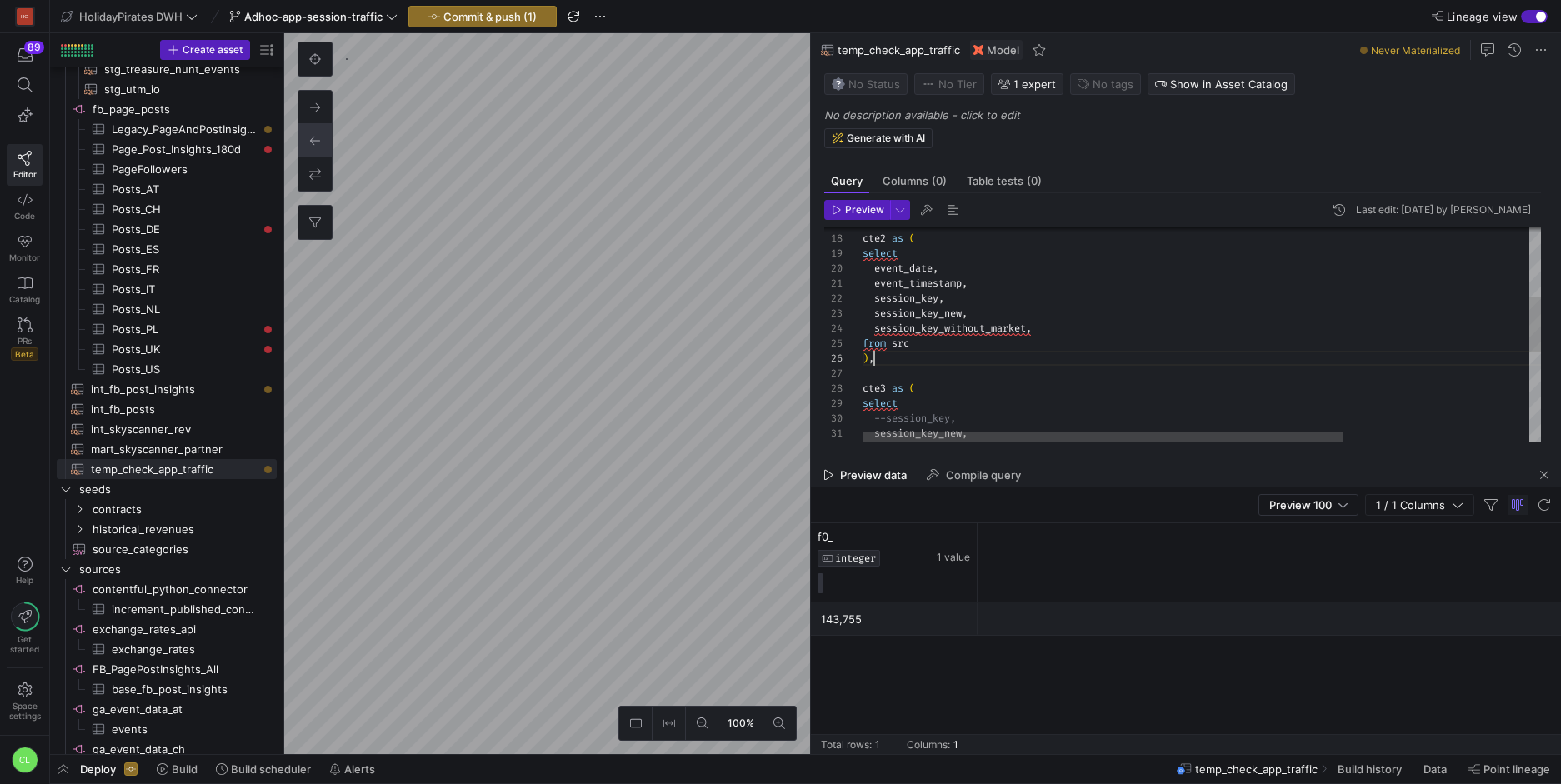
click at [1039, 347] on div "cte2 as ( select event_date , event_timestamp , session_key , session_key_new ,…" at bounding box center [1333, 371] width 941 height 818
click at [989, 332] on div "cte2 as ( select event_date , event_timestamp , session_key , session_key_new ,…" at bounding box center [1333, 371] width 941 height 818
click at [962, 380] on div ") , cte3 as ( select --session_key, session_key_new , --min(event_date) as sess…" at bounding box center [1333, 248] width 941 height 818
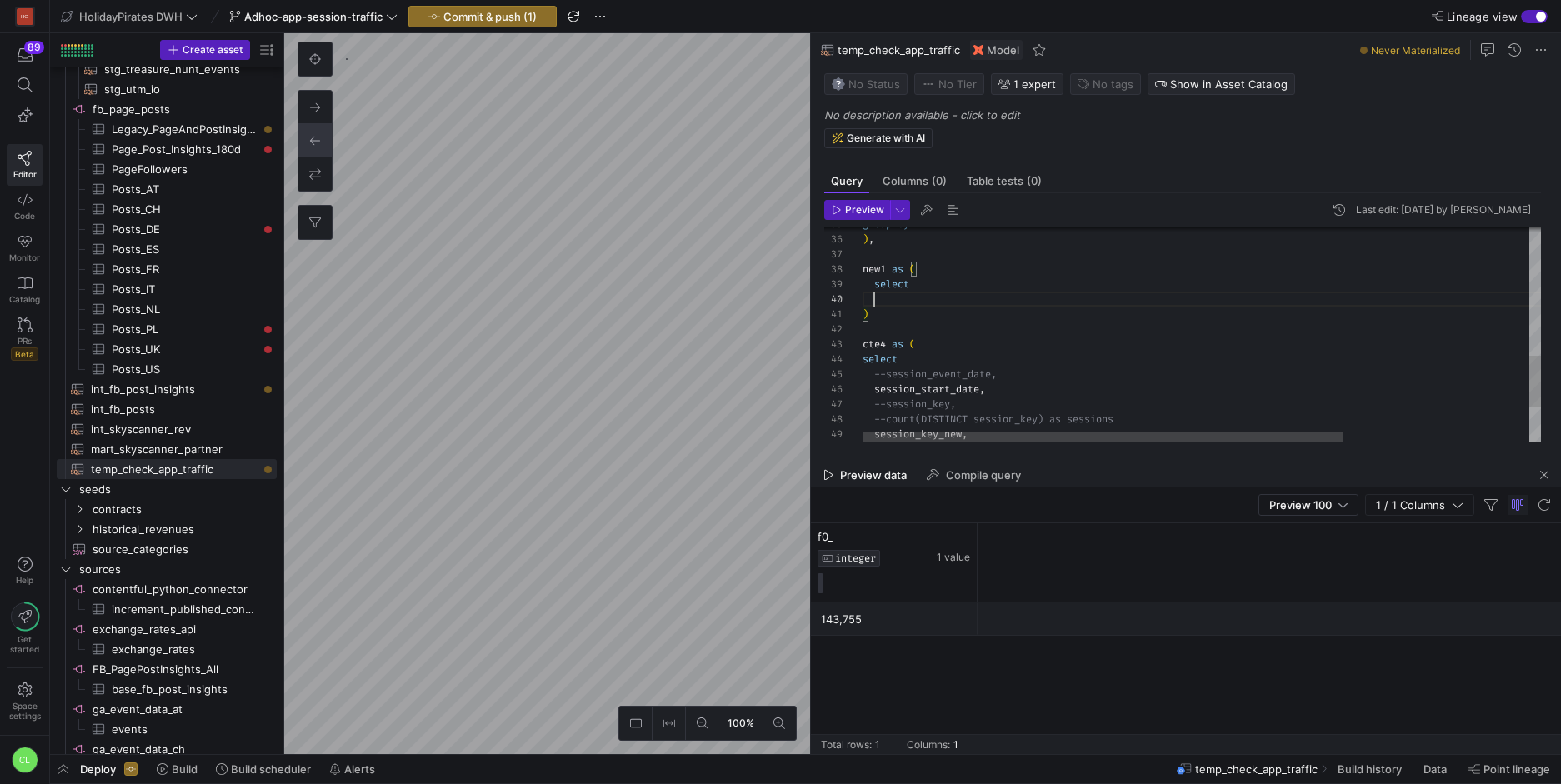
scroll to position [135, 24]
click at [997, 354] on div "group by 1 ) , new1 as ( select --session_event_date, from cte2 min ( date ( ev…" at bounding box center [1333, 304] width 941 height 968
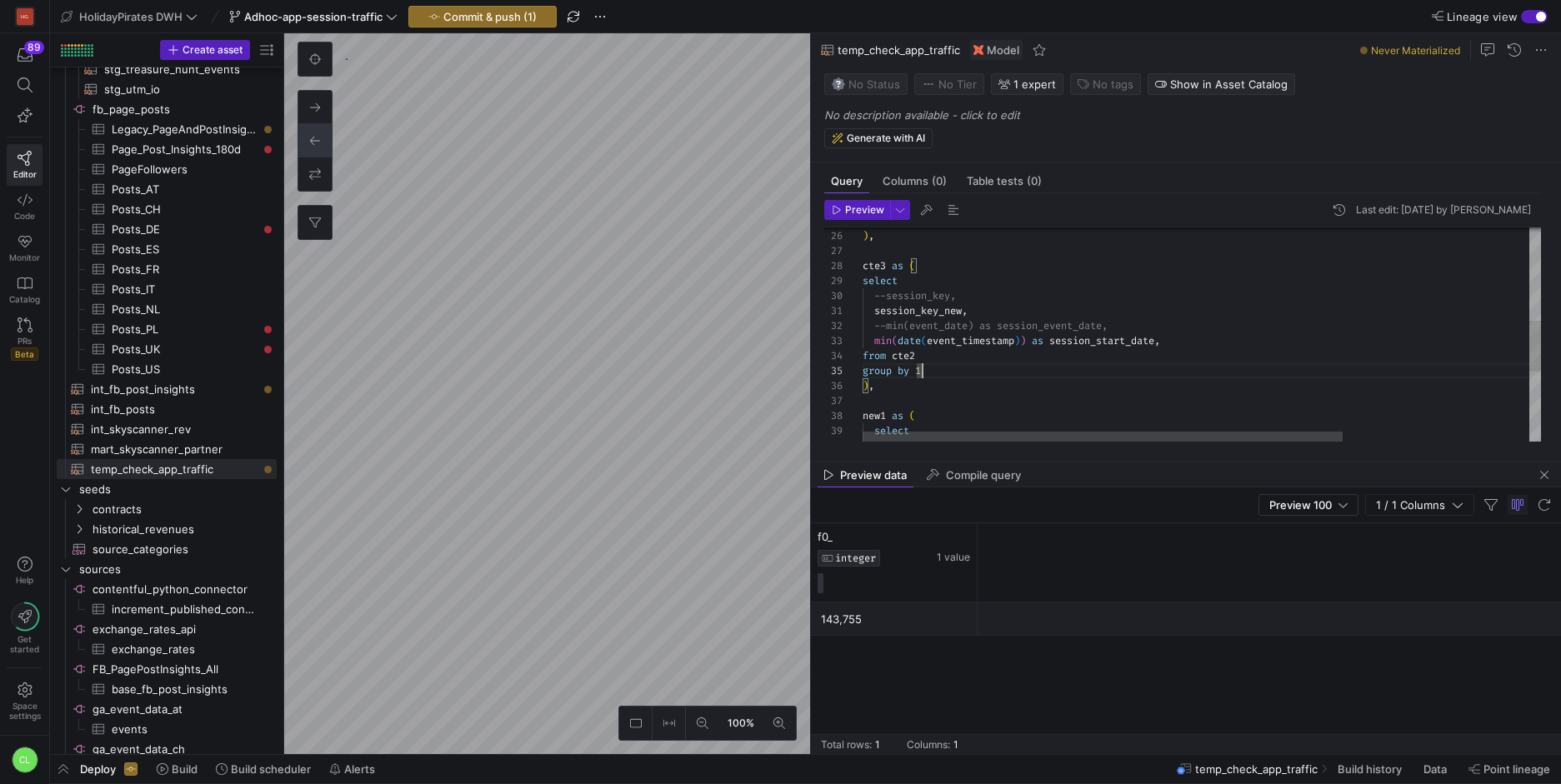
drag, startPoint x: 878, startPoint y: 312, endPoint x: 907, endPoint y: 310, distance: 29.1
click at [878, 312] on div "group by 1 ) , from cte2 min ( date ( event_timestamp ) ) as session_start_date…" at bounding box center [1333, 286] width 941 height 893
click at [1184, 330] on div "group by 1 ) , from cte2 min ( date ( event_timestamp ) ) as session_start_date…" at bounding box center [1333, 286] width 941 height 893
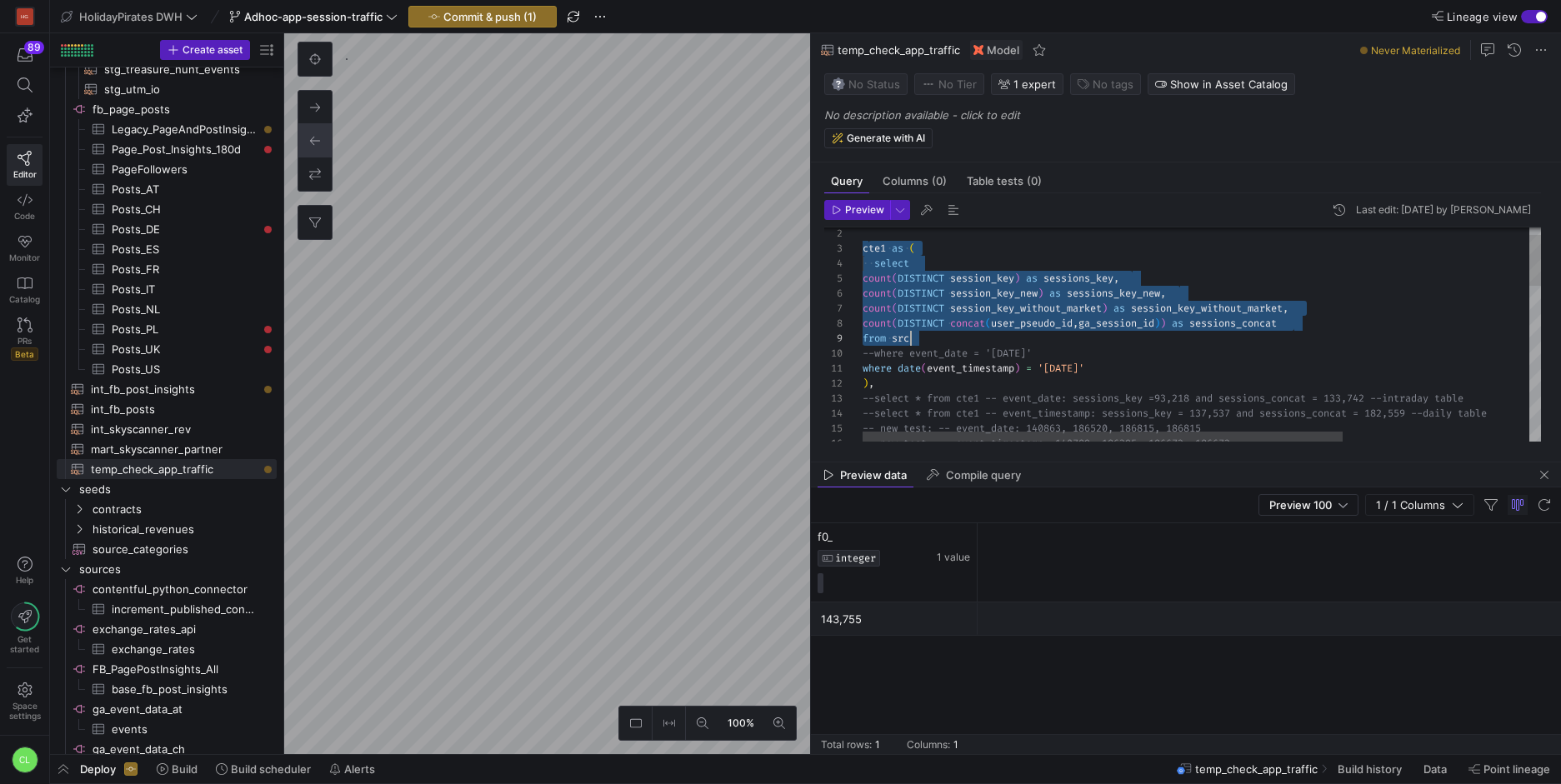
scroll to position [30, 251]
drag, startPoint x: 866, startPoint y: 249, endPoint x: 1187, endPoint y: 364, distance: 341.0
click at [1186, 364] on div "count ( DISTINCT concat ( user_pseudo_id , ga_session_id ) ) as sessions_concat…" at bounding box center [1333, 644] width 941 height 893
click at [1187, 364] on div "count ( DISTINCT concat ( user_pseudo_id , ga_session_id ) ) as sessions_concat…" at bounding box center [1333, 644] width 941 height 893
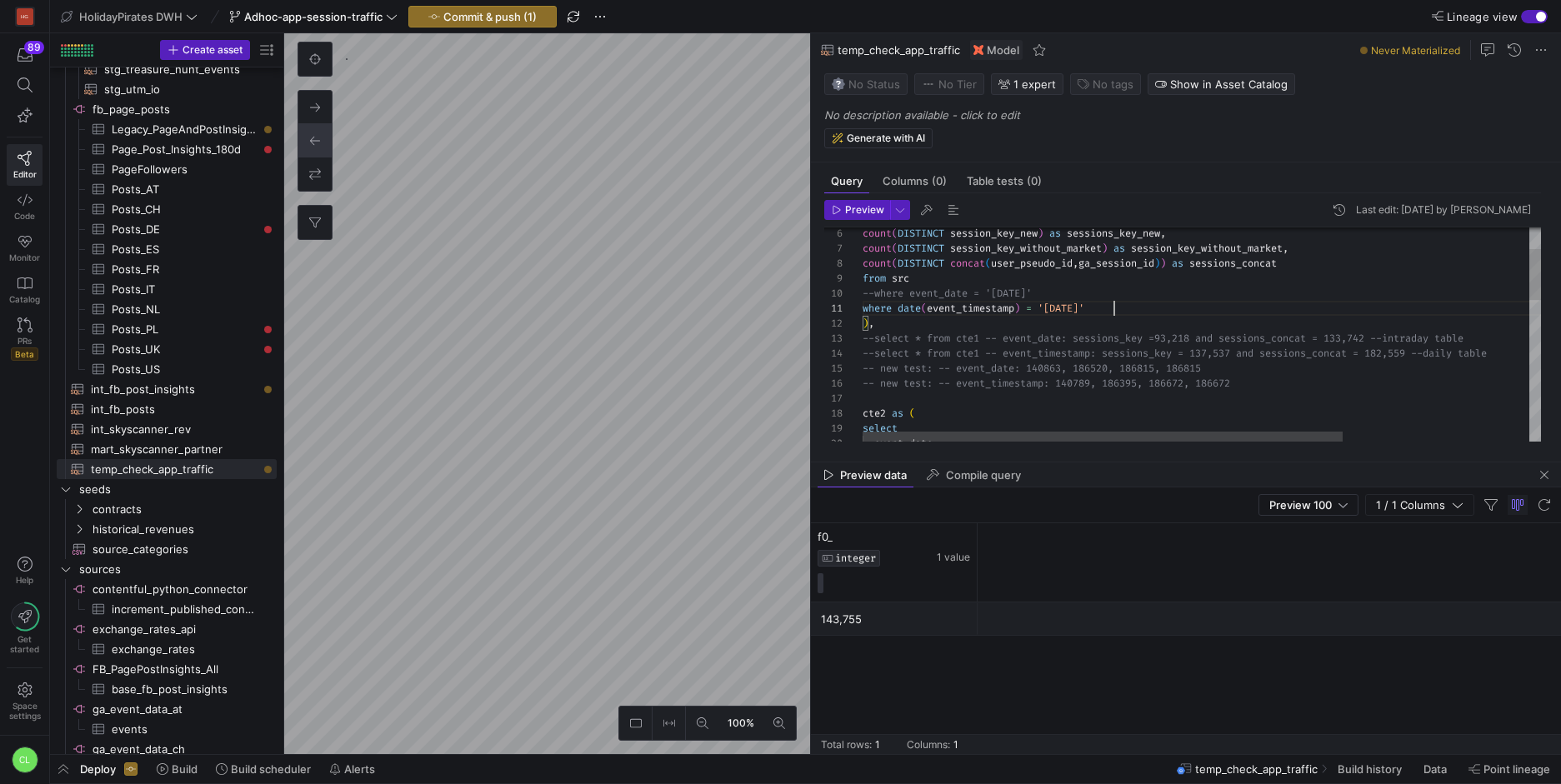
click at [1137, 377] on div ") , --select * from cte1 -- event_date: sessions_key = 93,218 and sessions_conc…" at bounding box center [1333, 584] width 941 height 893
click at [1252, 377] on div ") , --select * from cte1 -- event_date: sessions_key = 93,218 and sessions_conc…" at bounding box center [1333, 584] width 941 height 893
drag, startPoint x: 1305, startPoint y: 385, endPoint x: 1098, endPoint y: 380, distance: 207.1
click at [1098, 380] on div ") , --select * from cte1 -- event_date: sessions_key = 93,218 and sessions_conc…" at bounding box center [1333, 584] width 941 height 893
click at [1218, 379] on div ") , --select * from cte1 -- event_date: sessions_key = 93,218 and sessions_conc…" at bounding box center [1333, 584] width 941 height 893
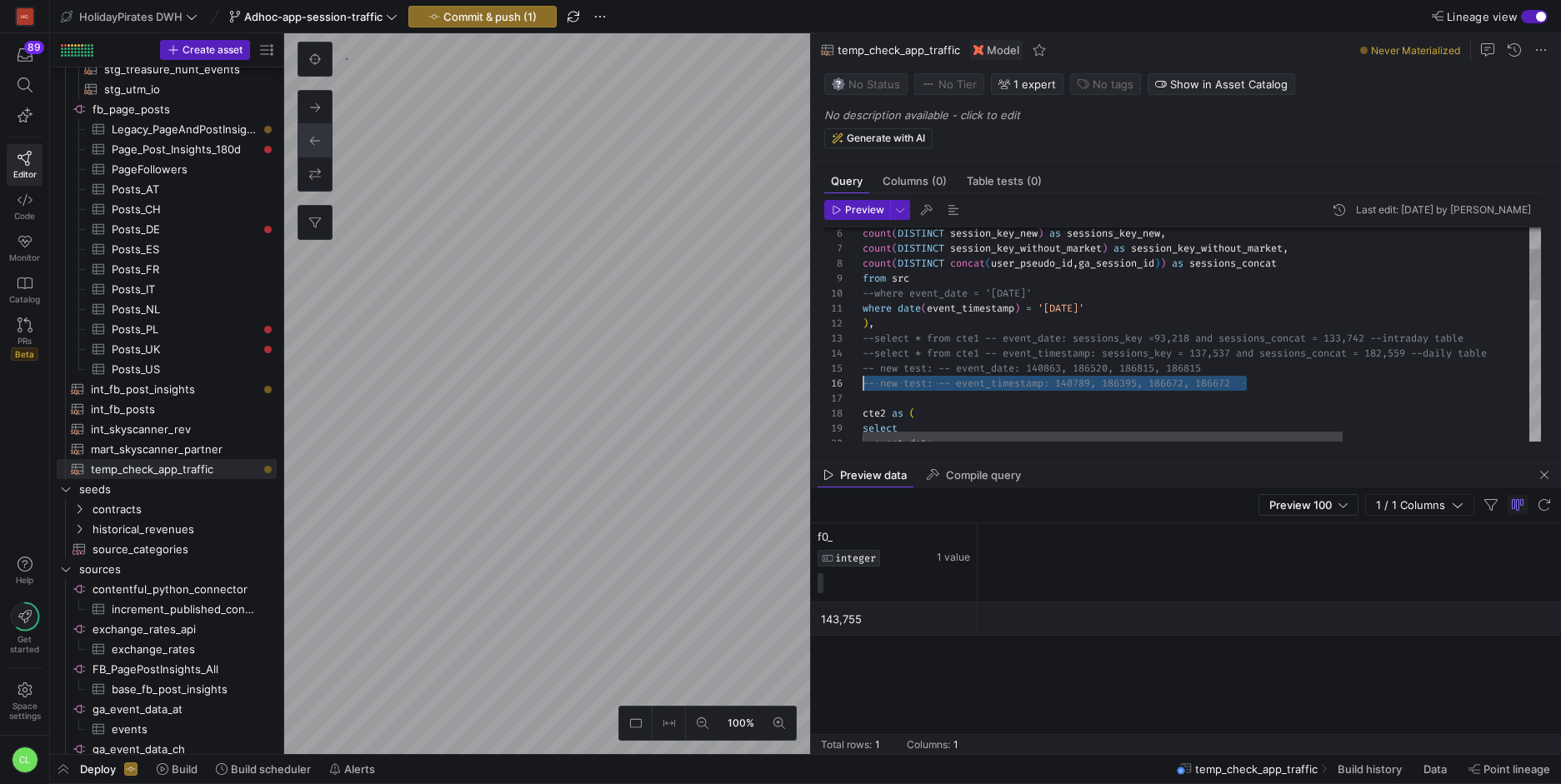
scroll to position [75, 0]
drag, startPoint x: 1263, startPoint y: 380, endPoint x: 855, endPoint y: 380, distance: 408.0
click at [862, 380] on div ") , --select * from cte1 -- event_date: sessions_key = 93,218 and sessions_conc…" at bounding box center [1333, 584] width 941 height 893
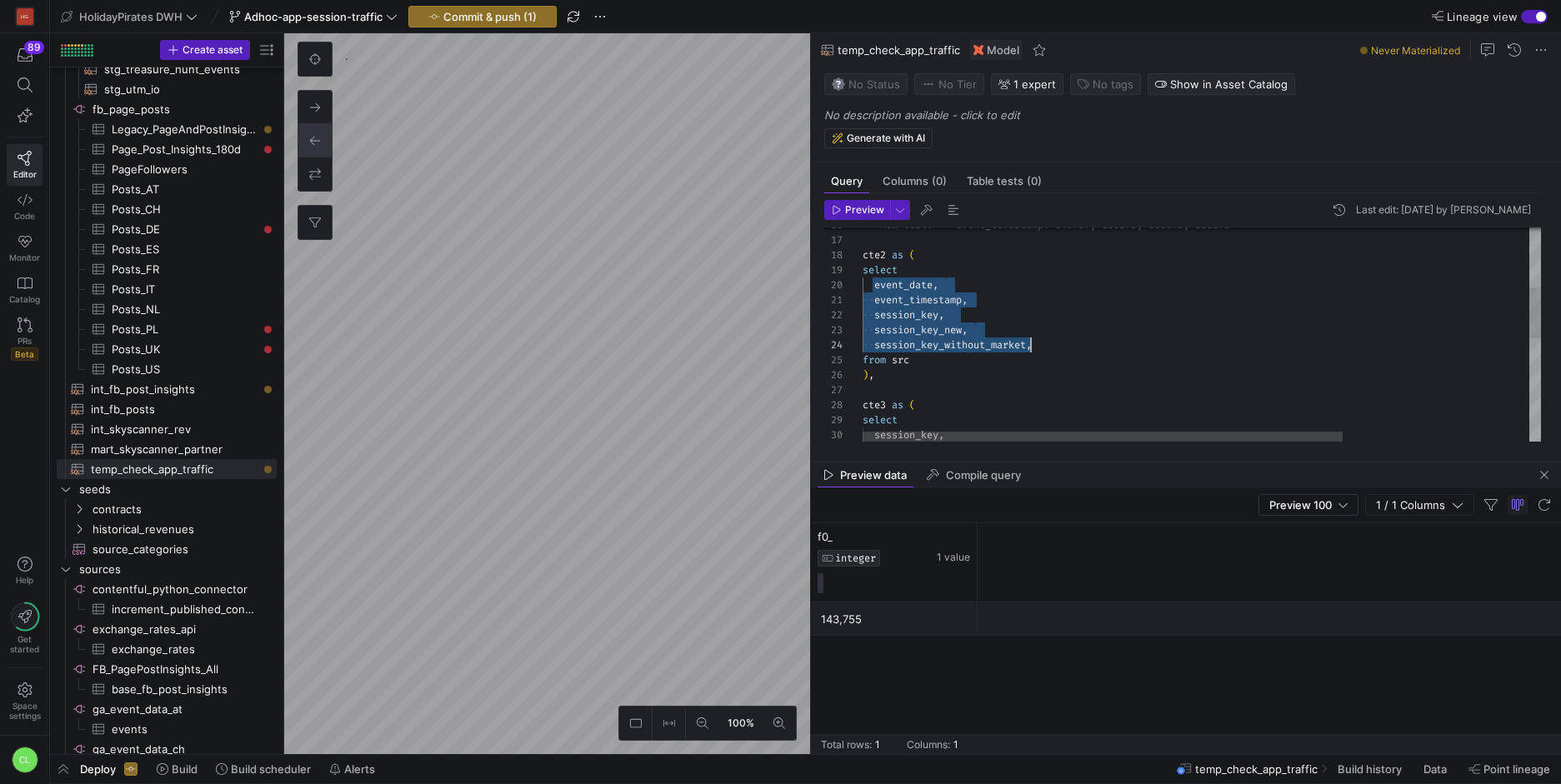
drag, startPoint x: 883, startPoint y: 287, endPoint x: 1050, endPoint y: 345, distance: 176.8
click at [1050, 345] on div "-- new test: -- event_timestamp: 140789, 186395, 1 86672, 186672 cte2 as ( sele…" at bounding box center [1333, 426] width 941 height 893
click at [1052, 345] on div "-- new test: -- event_timestamp: 140789, 186395, 1 86672, 186672 cte2 as ( sele…" at bounding box center [1333, 426] width 941 height 893
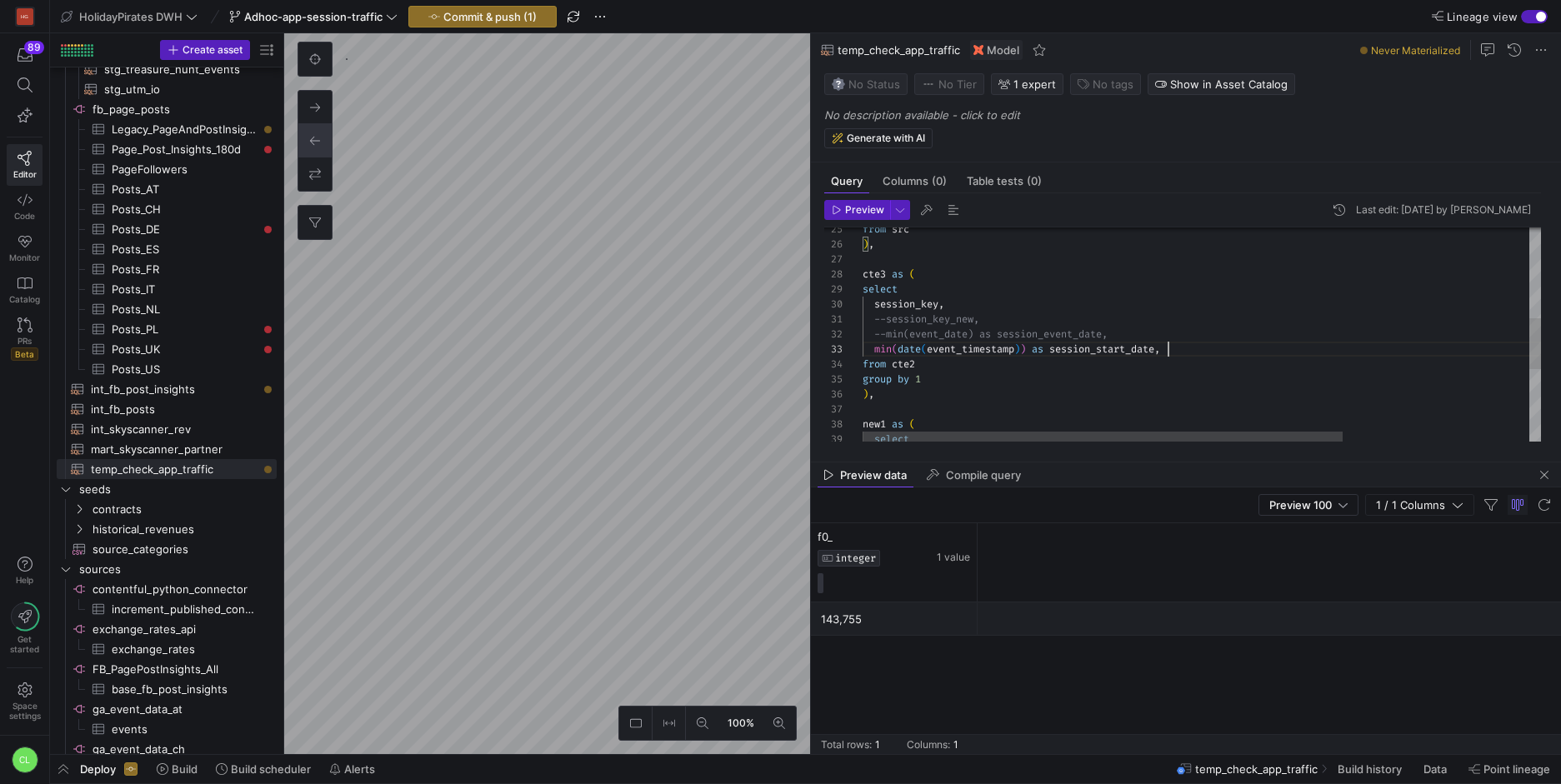
scroll to position [30, 305]
click at [1208, 347] on div "from src ) , cte3 as ( select session_key , --session_key_new, --min(event_date…" at bounding box center [1333, 295] width 941 height 893
click at [1022, 335] on div "from src ) , cte3 as ( select session_key , --session_key_new, --min(event_date…" at bounding box center [1333, 295] width 941 height 893
click at [881, 339] on div "from src ) , cte3 as ( select session_key , --session_key_new, --min(event_date…" at bounding box center [1333, 295] width 941 height 893
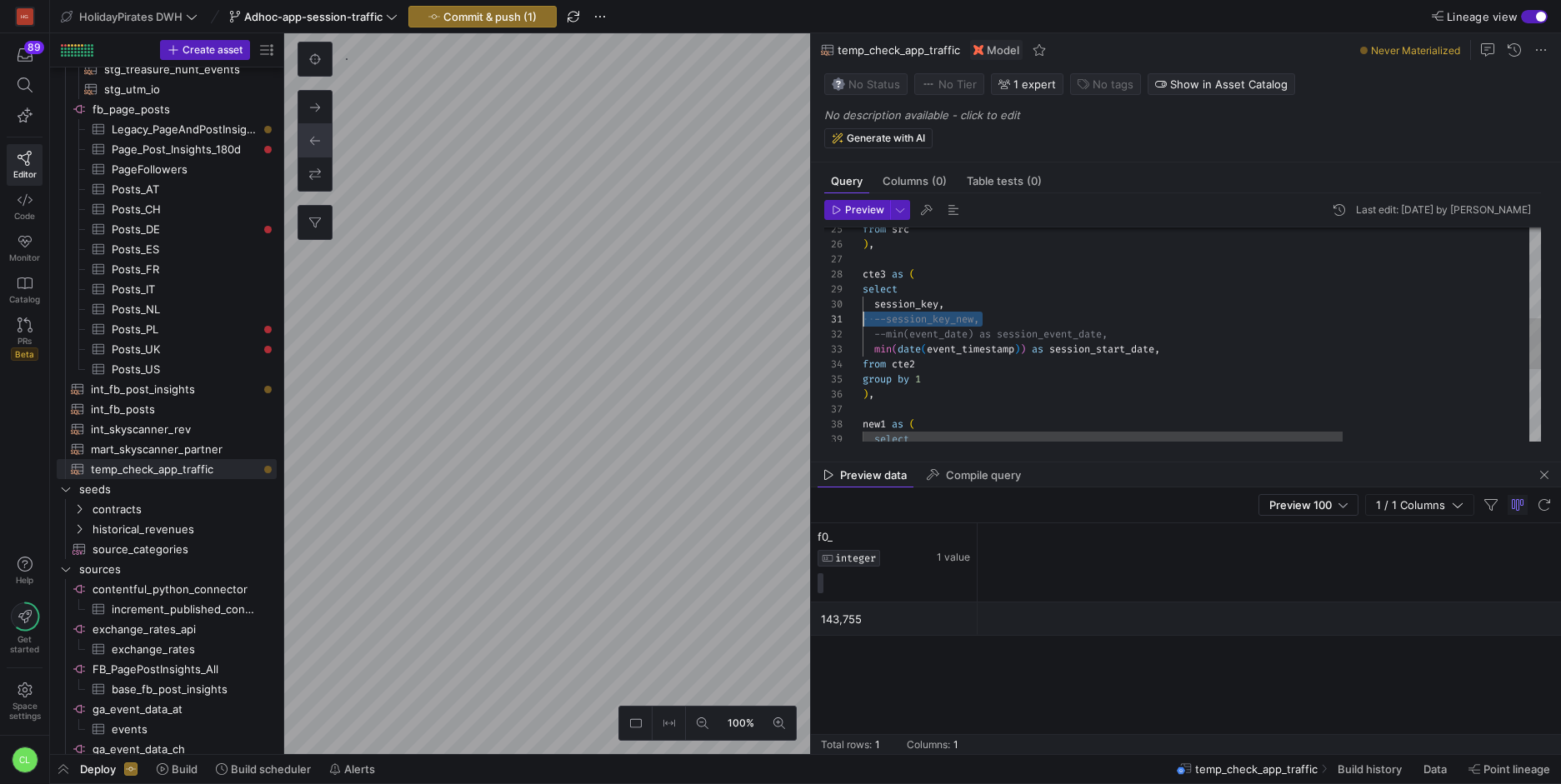
drag, startPoint x: 989, startPoint y: 317, endPoint x: 793, endPoint y: 321, distance: 196.0
click at [862, 321] on div "from src ) , cte3 as ( select session_key , --session_key_new, --min(event_date…" at bounding box center [1333, 295] width 941 height 893
click at [1022, 328] on div "from src ) , cte3 as ( select session_key , --session_key_new, --min(event_date…" at bounding box center [1333, 295] width 941 height 893
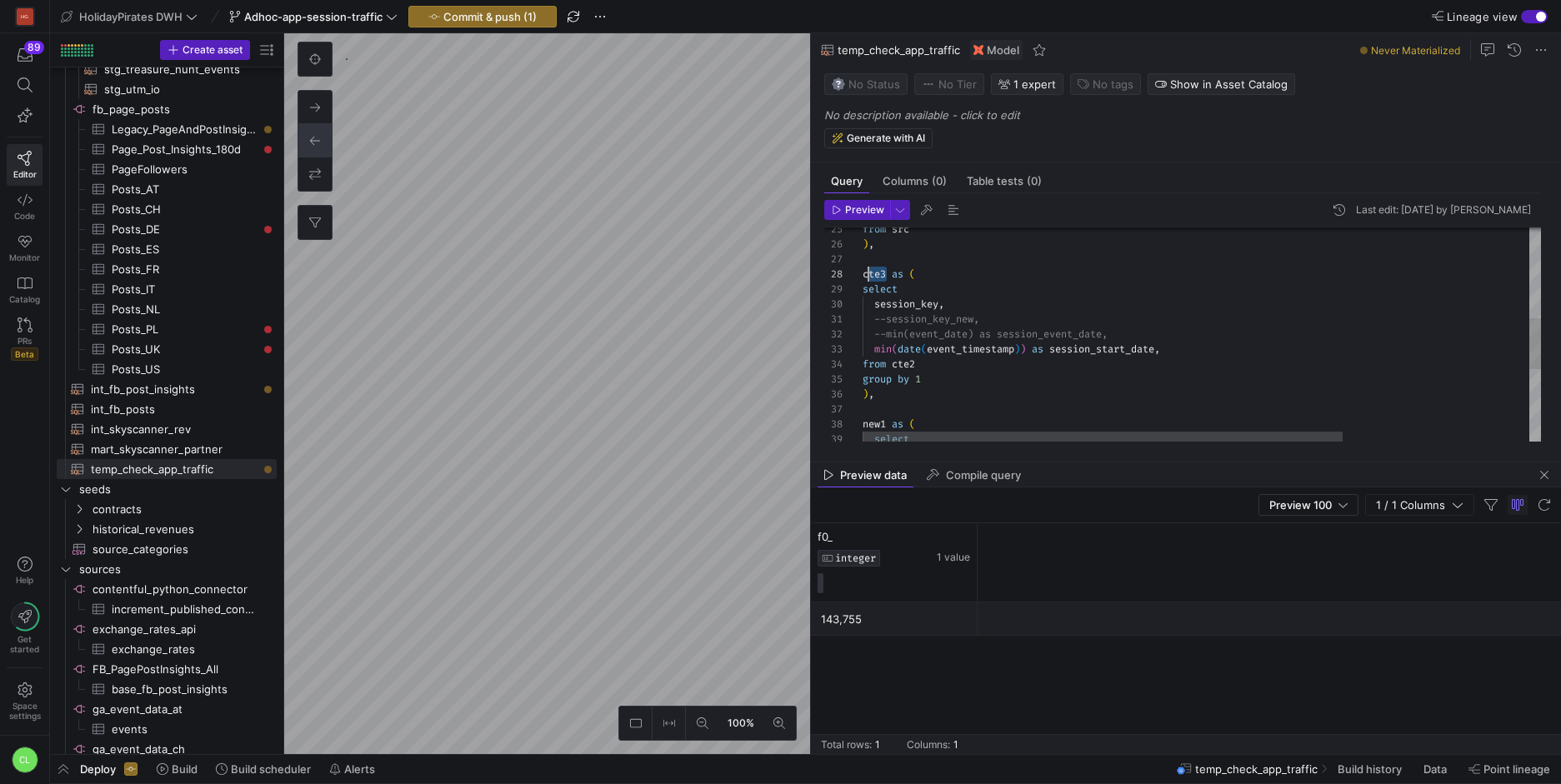
drag, startPoint x: 885, startPoint y: 274, endPoint x: 870, endPoint y: 274, distance: 15.0
click at [870, 274] on div "from src ) , cte3 as ( select session_key , --session_key_new, --min(event_date…" at bounding box center [1333, 295] width 941 height 893
click at [954, 357] on div "from src ) , current_setup as ( select session_key , --session_key_new, --min(e…" at bounding box center [1333, 295] width 941 height 893
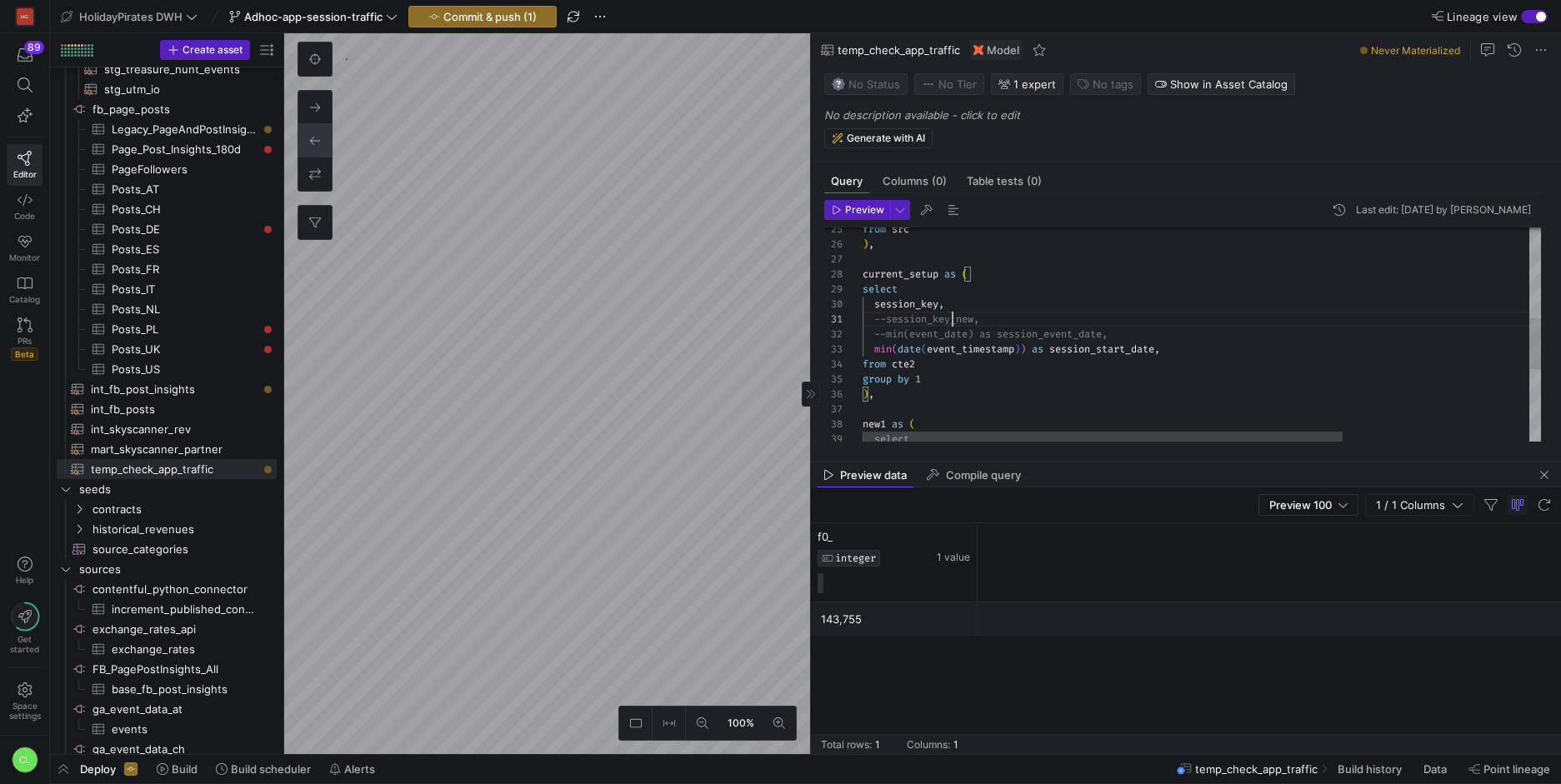
click at [954, 314] on div "from src ) , current_setup as ( select session_key , --session_key_new, --min(e…" at bounding box center [1333, 295] width 941 height 893
click at [962, 307] on div "from src ) , current_setup as ( select session_key , --session_key_new, --min(e…" at bounding box center [1333, 295] width 941 height 893
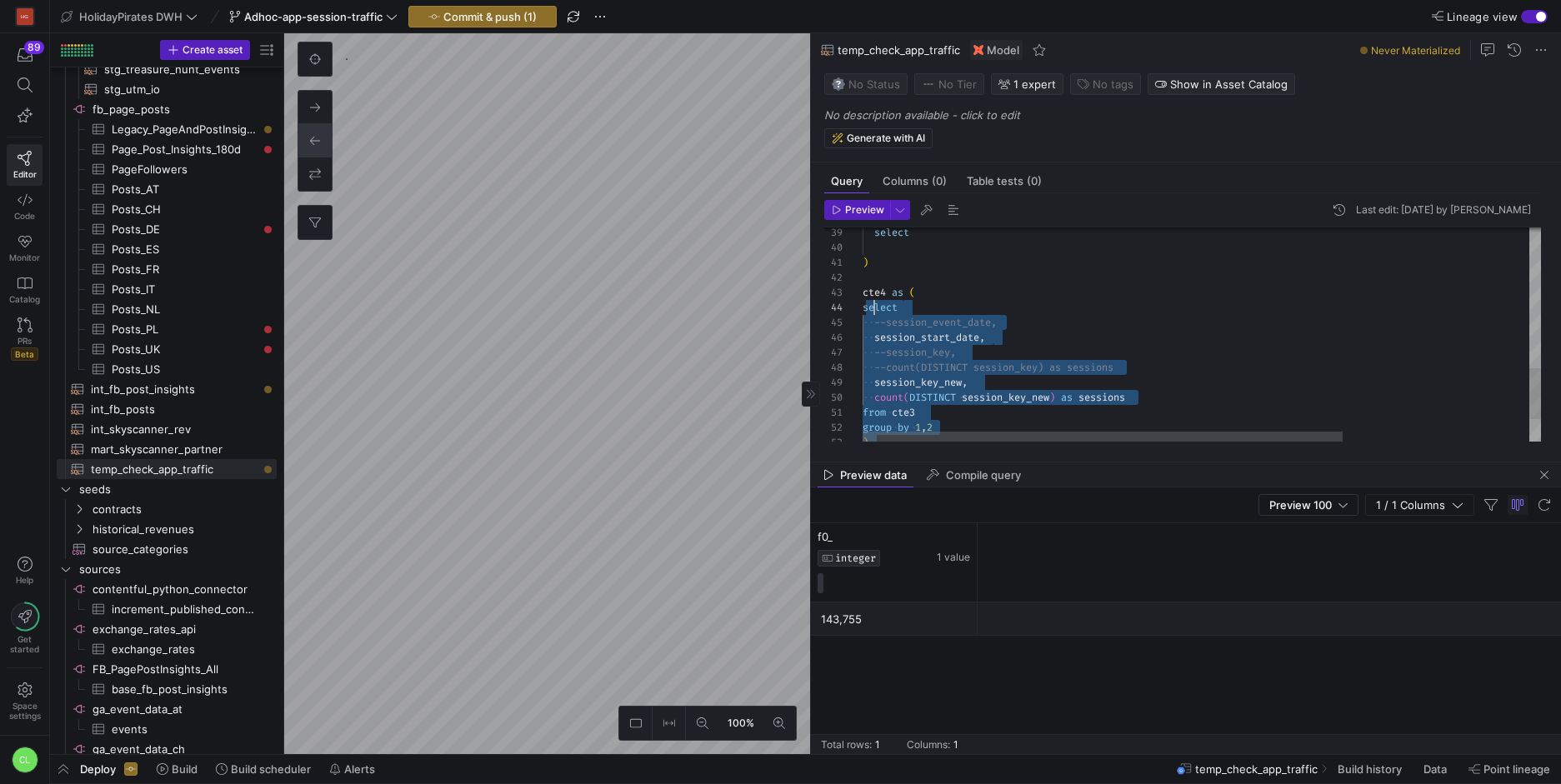
scroll to position [30, 6]
drag, startPoint x: 948, startPoint y: 378, endPoint x: 866, endPoint y: 297, distance: 115.3
click at [866, 297] on div "cte4 as ( select --session_event_date, session_start_date , --session_key, --co…" at bounding box center [1333, 88] width 941 height 893
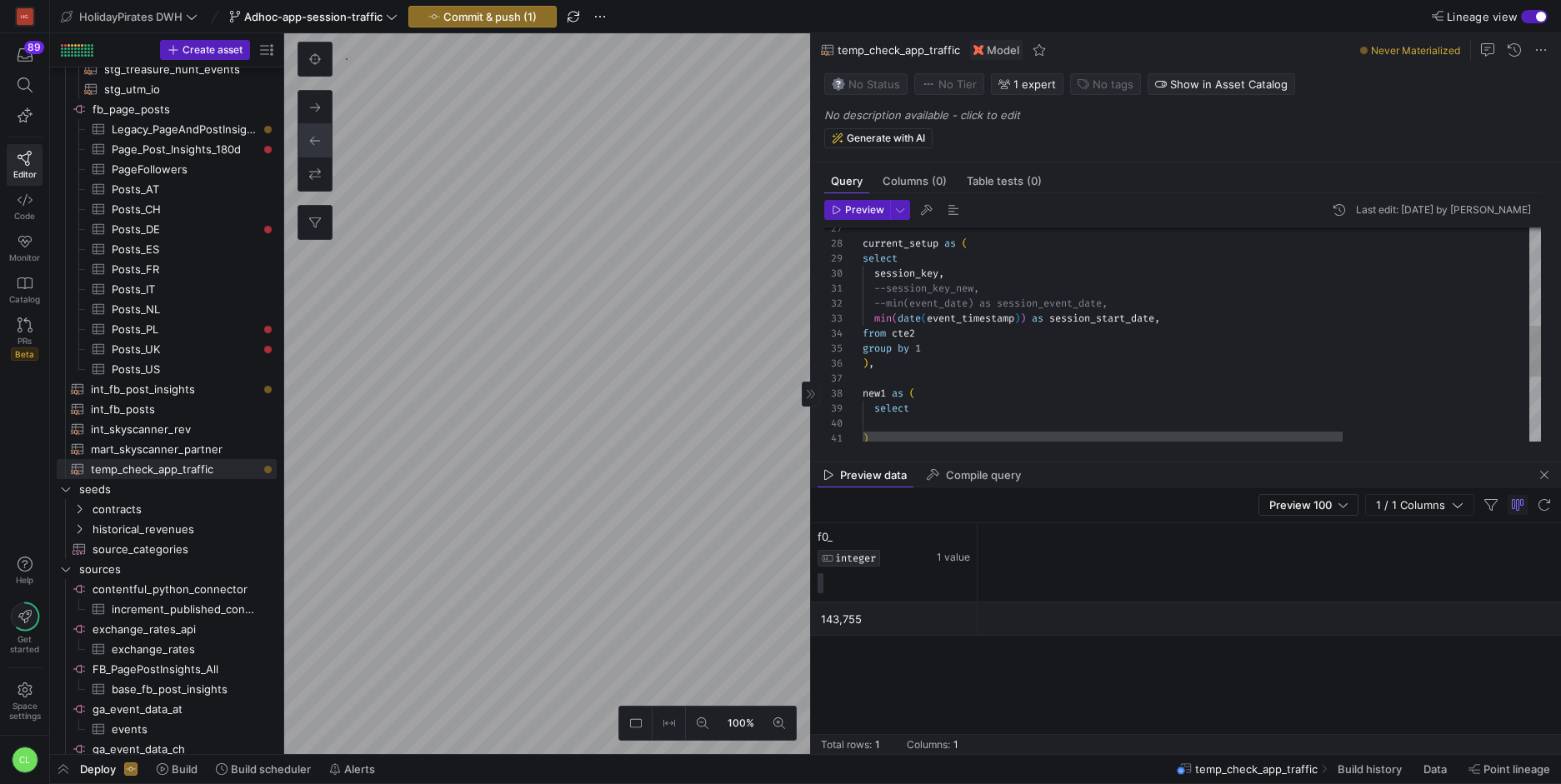
click at [973, 360] on div "select new1 as ( from cte2 group by 1 ) , select session_key , --session_key_ne…" at bounding box center [1333, 264] width 941 height 893
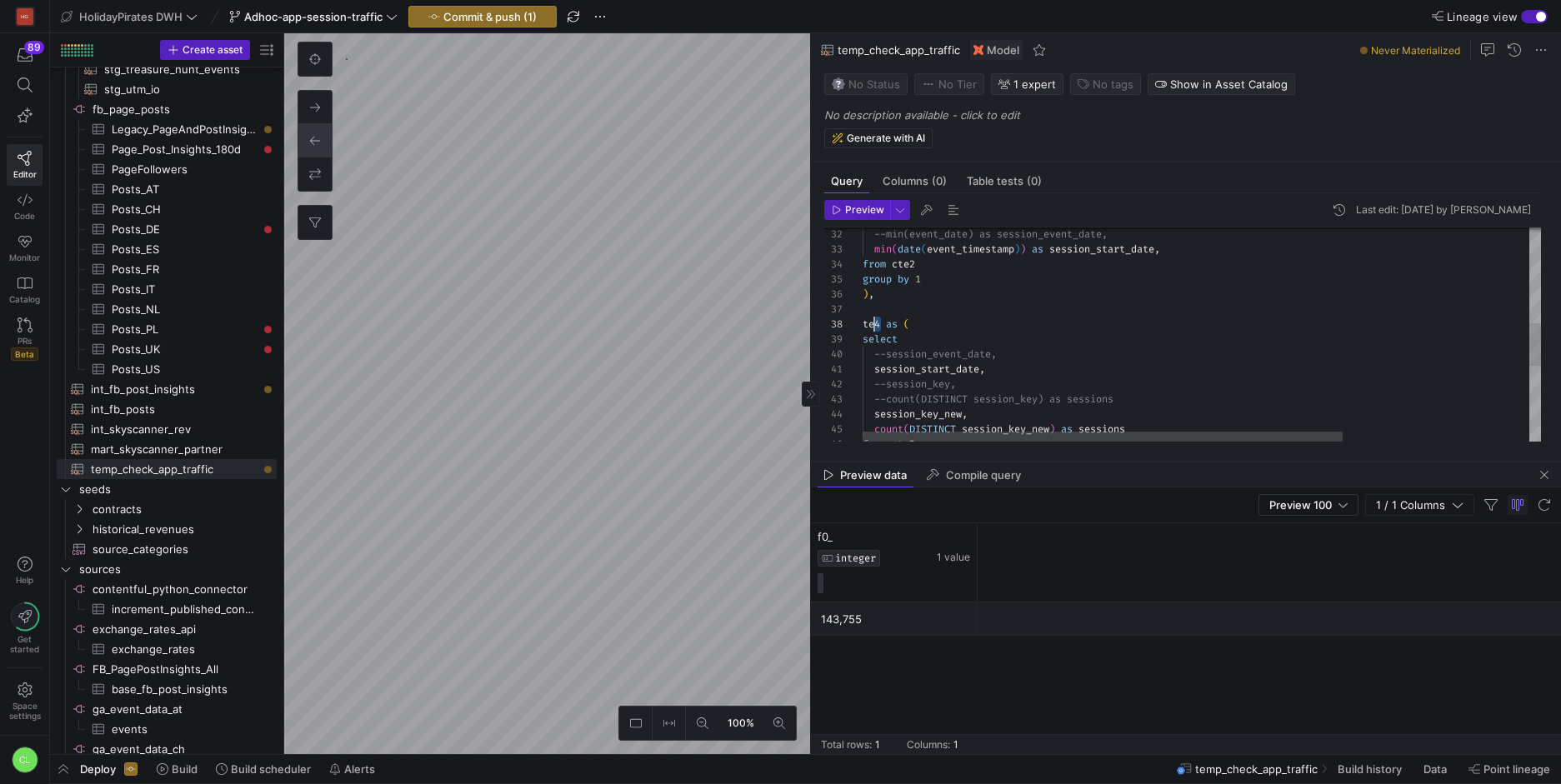
scroll to position [105, 0]
drag, startPoint x: 881, startPoint y: 325, endPoint x: 845, endPoint y: 327, distance: 36.1
click at [862, 327] on div "group by 1 ) , te4 as ( select --session_event_date, session_start_date , --ses…" at bounding box center [1333, 285] width 941 height 1073
click at [1056, 346] on div "group by 1 ) , current_logic as ( select --session_event_date, session_start_da…" at bounding box center [1333, 285] width 941 height 1073
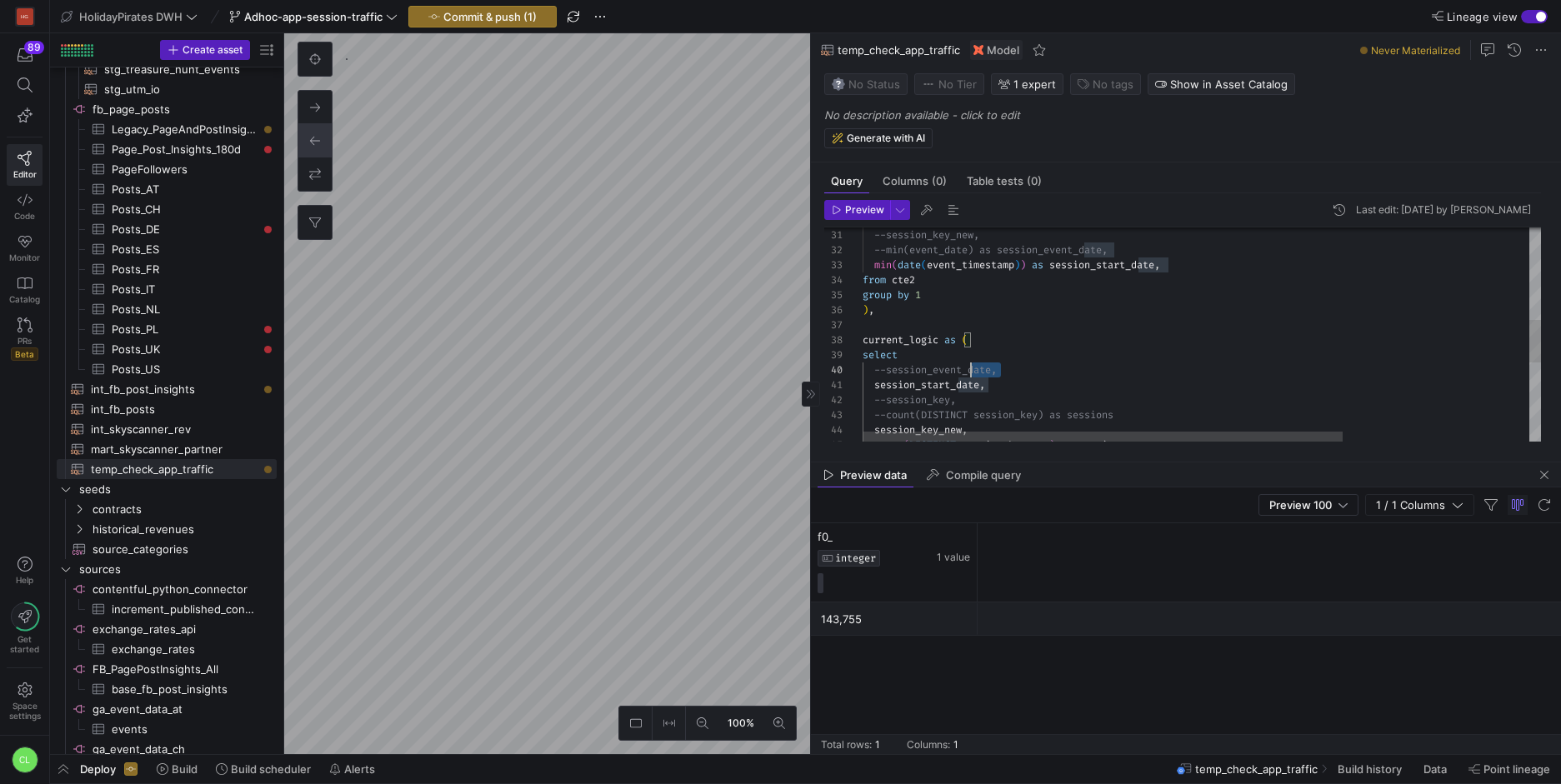
scroll to position [135, 0]
drag, startPoint x: 1041, startPoint y: 374, endPoint x: 807, endPoint y: 364, distance: 234.2
click at [862, 364] on div "group by 1 ) , current_logic as ( select --session_event_date, session_start_da…" at bounding box center [1333, 300] width 941 height 1073
click at [1112, 372] on div "group by 1 ) , current_logic as ( select --session_event_date, session_start_da…" at bounding box center [1333, 300] width 941 height 1073
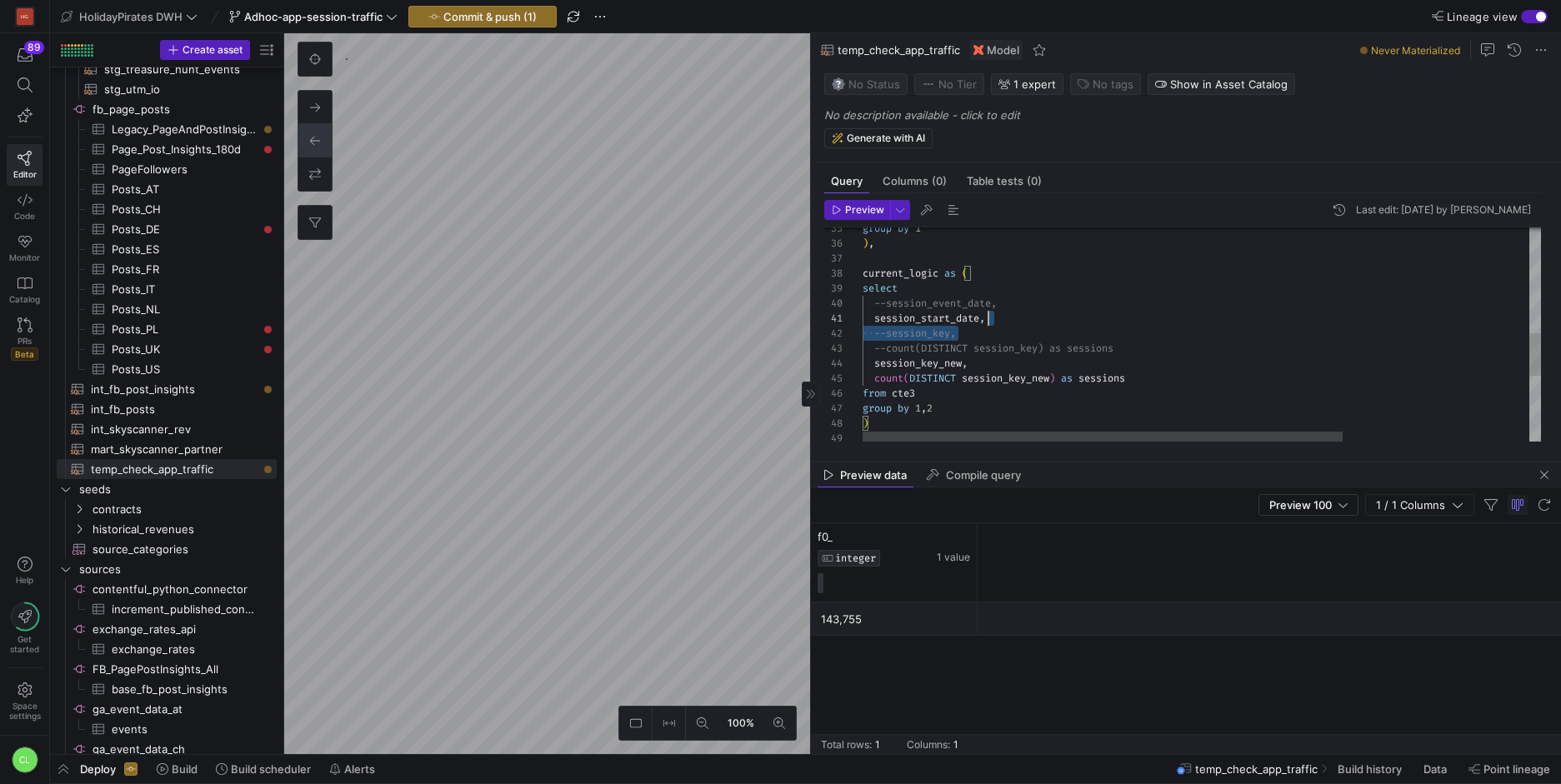
scroll to position [0, 126]
click at [1002, 323] on div "group by 1 ) , current_logic as ( select --session_event_date, session_start_da…" at bounding box center [1333, 233] width 941 height 1073
drag, startPoint x: 1066, startPoint y: 316, endPoint x: 863, endPoint y: 313, distance: 203.0
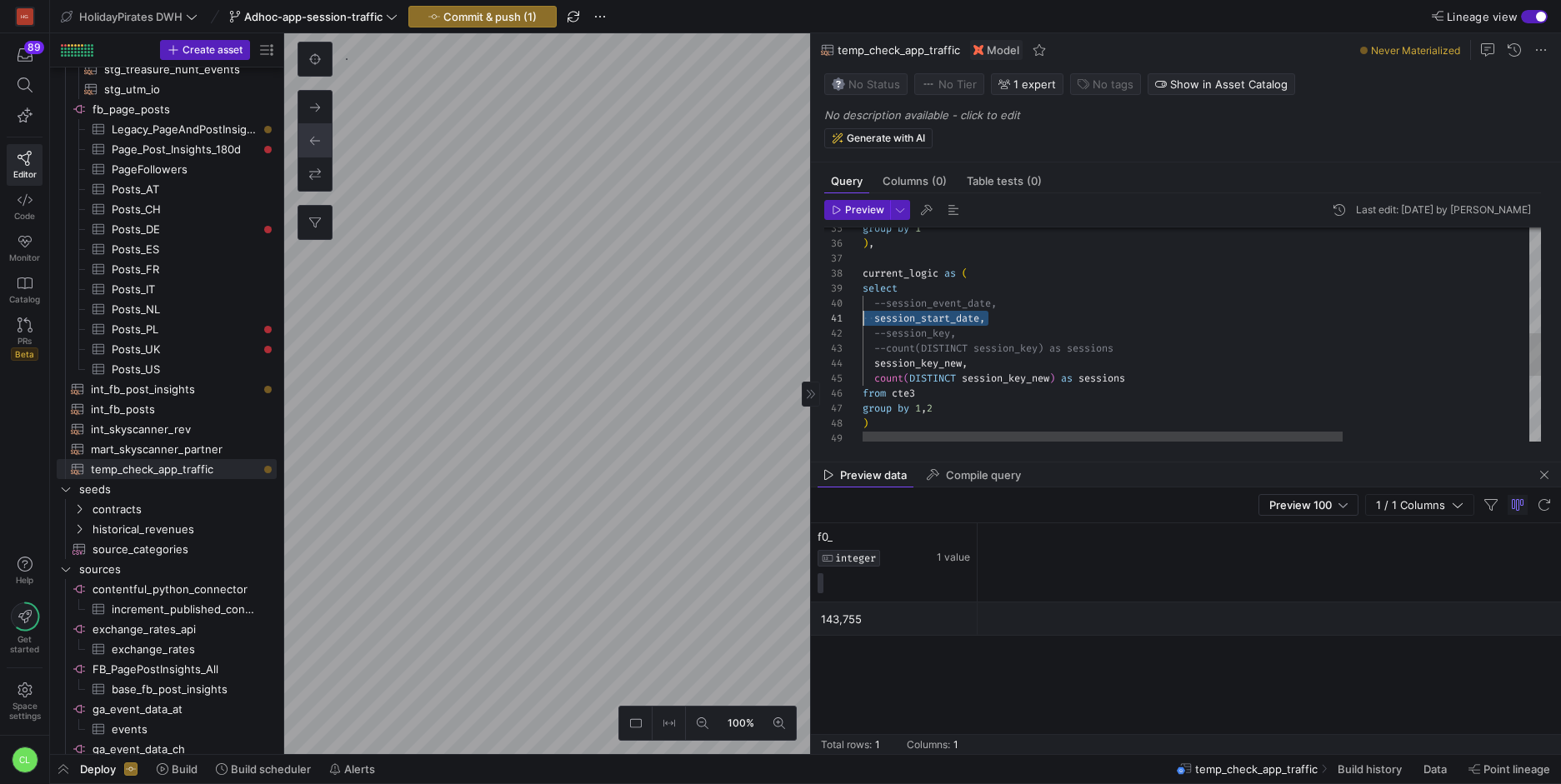
click at [863, 313] on div "group by 1 ) , current_logic as ( select --session_event_date, session_start_da…" at bounding box center [1333, 233] width 941 height 1073
click at [1004, 317] on div "group by 1 ) , current_logic as ( select --session_event_date, session_start_da…" at bounding box center [1333, 233] width 941 height 1073
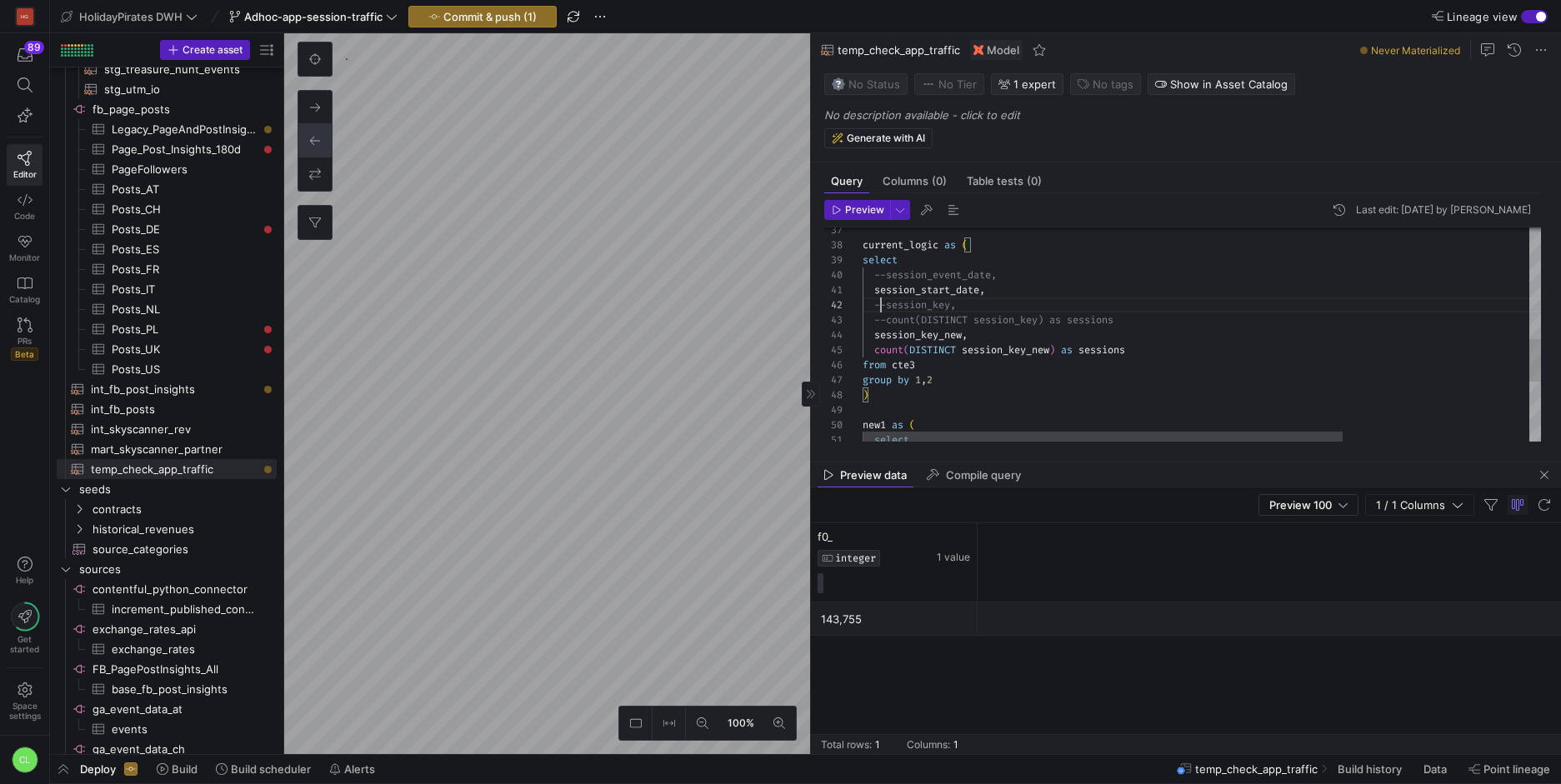
click at [884, 309] on div "current_logic as ( select --session_event_date, session_start_date , --session_…" at bounding box center [1333, 205] width 941 height 1073
drag, startPoint x: 918, startPoint y: 391, endPoint x: 895, endPoint y: 392, distance: 23.0
click at [895, 392] on div "current_logic as ( select --session_event_date, session_start_date , session_ke…" at bounding box center [1333, 232] width 941 height 1073
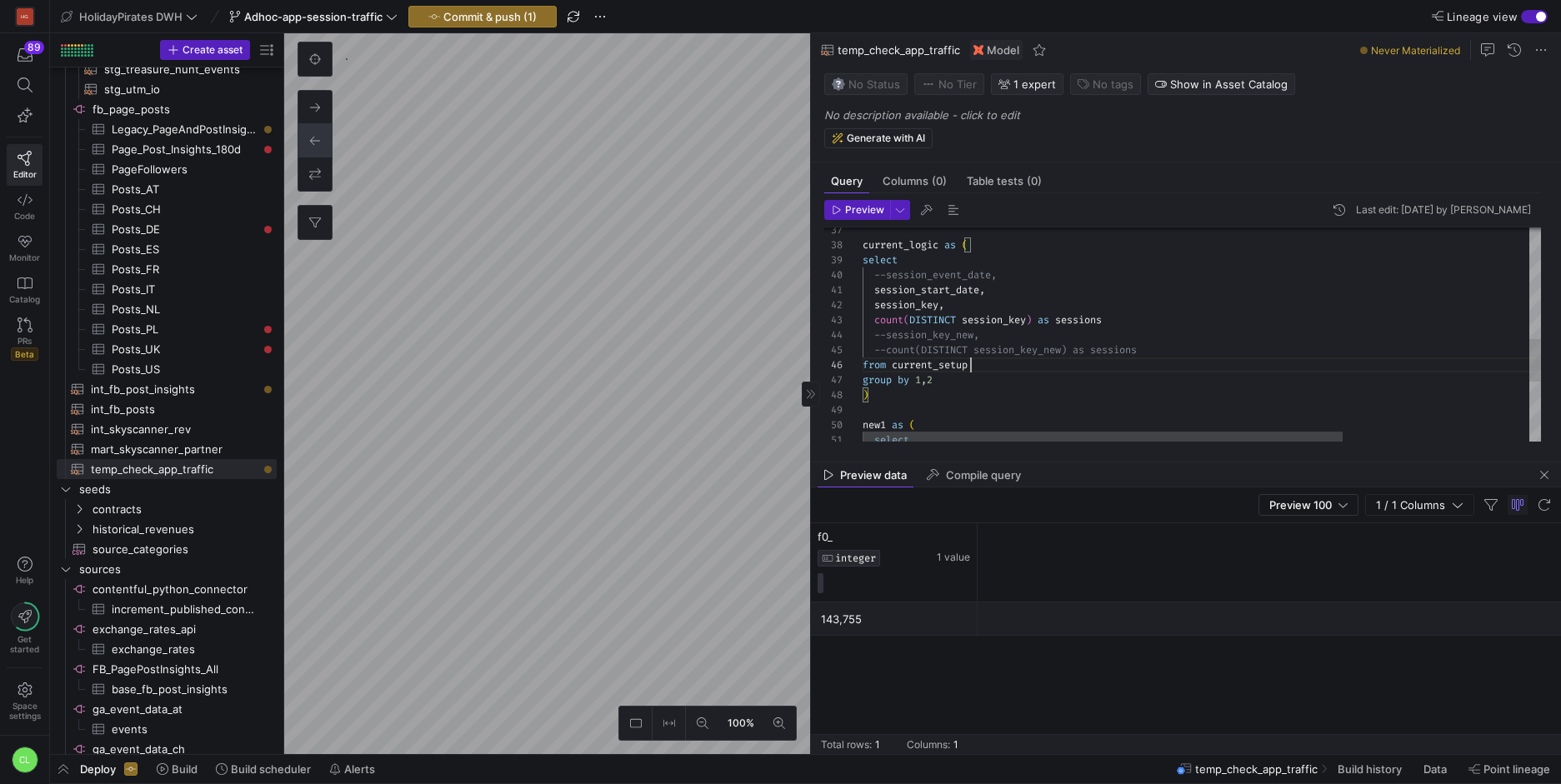
click at [996, 389] on div "current_logic as ( select --session_event_date, session_start_date , session_ke…" at bounding box center [1333, 205] width 941 height 1073
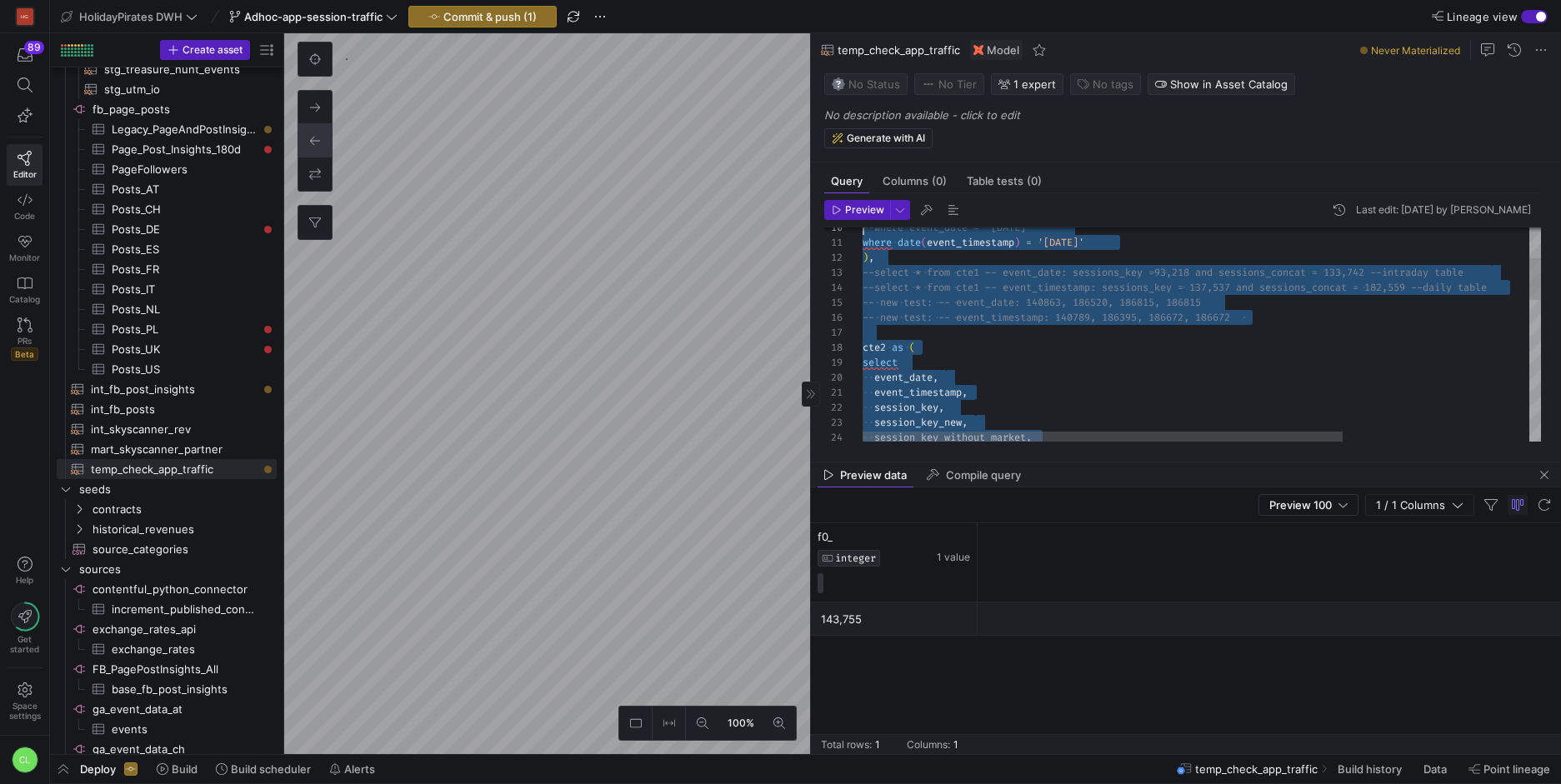
scroll to position [0, 0]
drag, startPoint x: 1044, startPoint y: 408, endPoint x: 843, endPoint y: 161, distance: 318.4
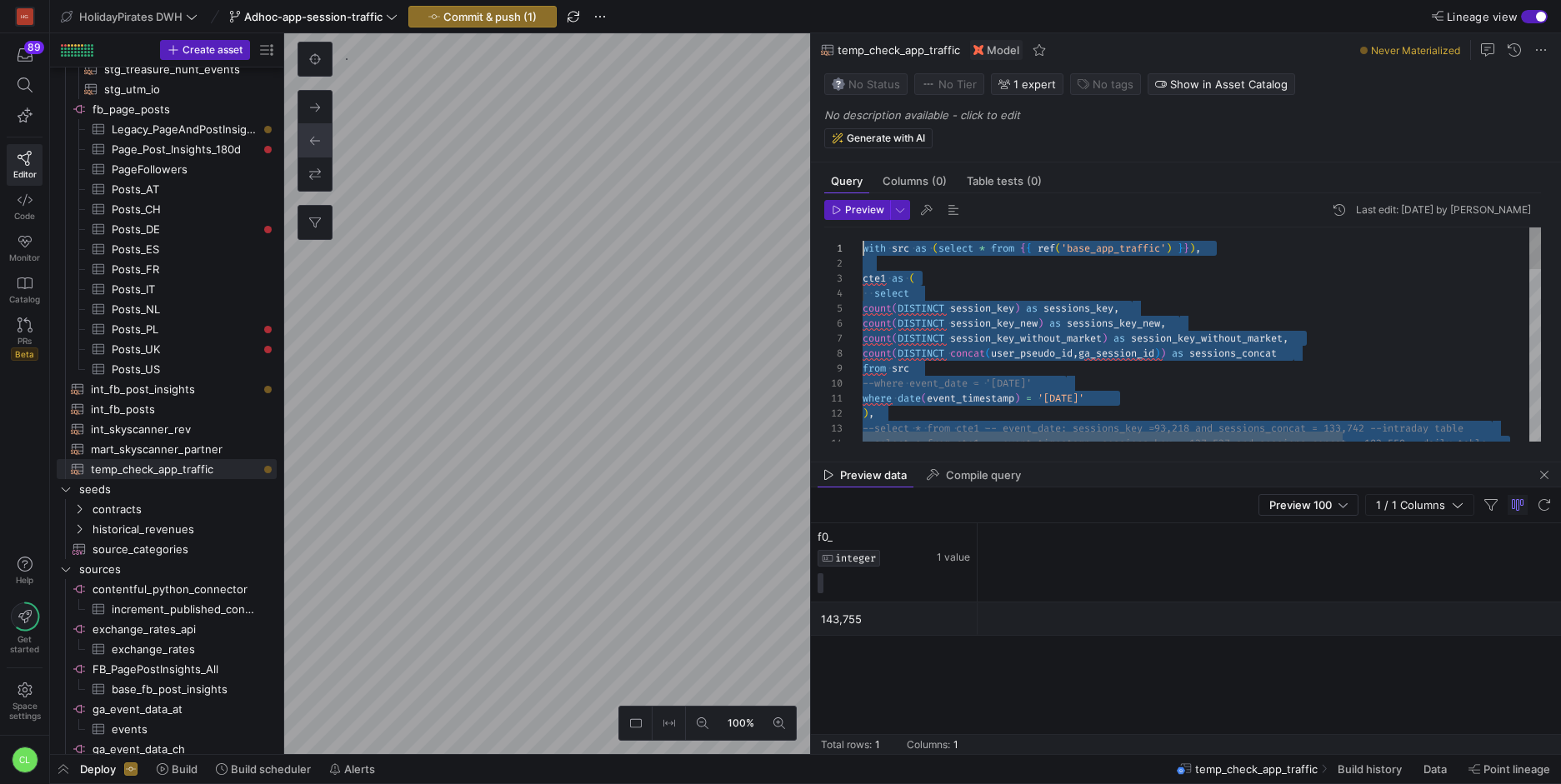
type textarea "with src as (select * from {{ ref('base_app_traffic') }}), cte1 as ( select cou…"
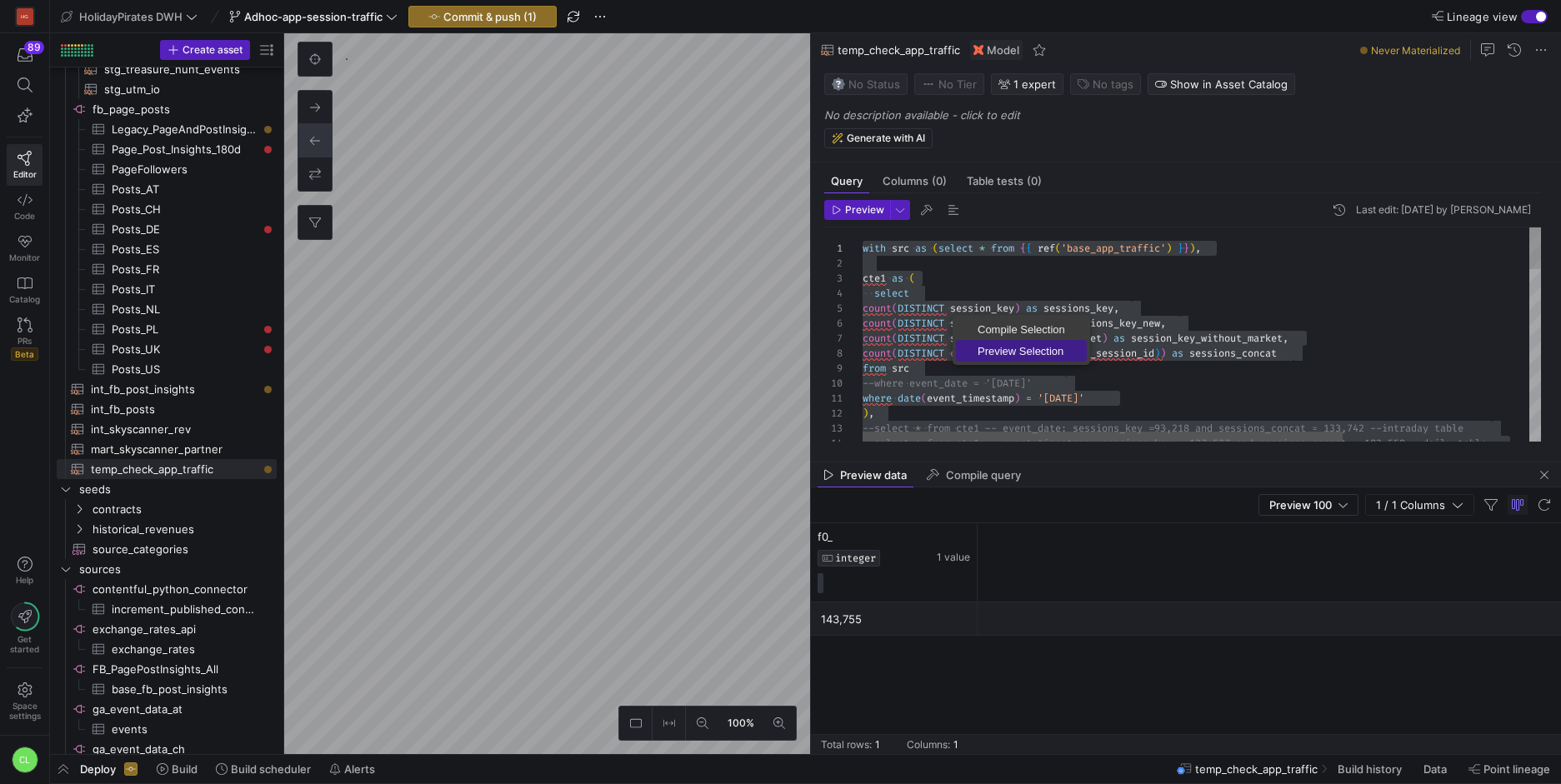
click at [1014, 351] on span "Preview Selection" at bounding box center [1021, 351] width 131 height 11
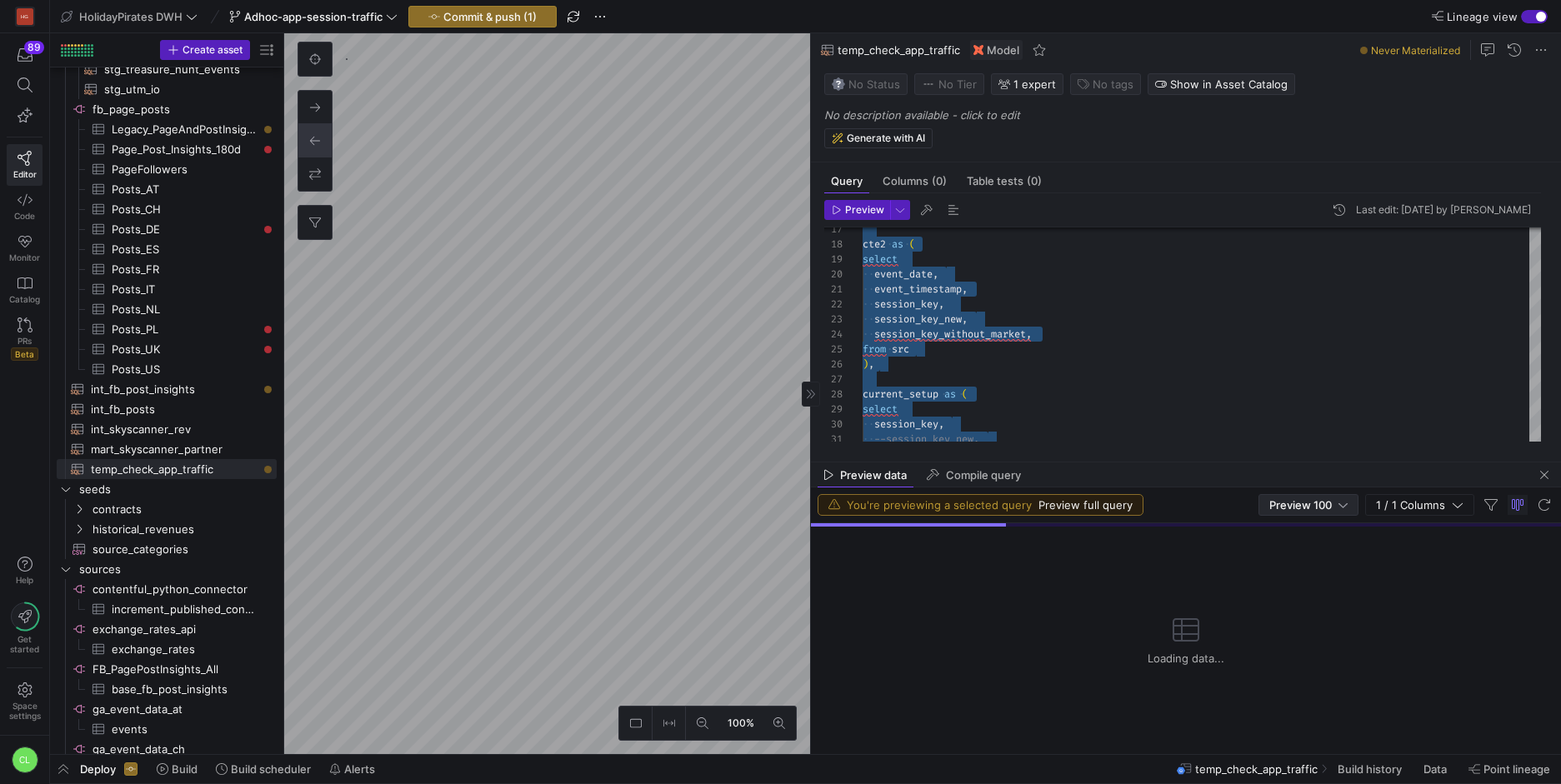
click at [1285, 497] on div "Preview 100" at bounding box center [1309, 504] width 79 height 20
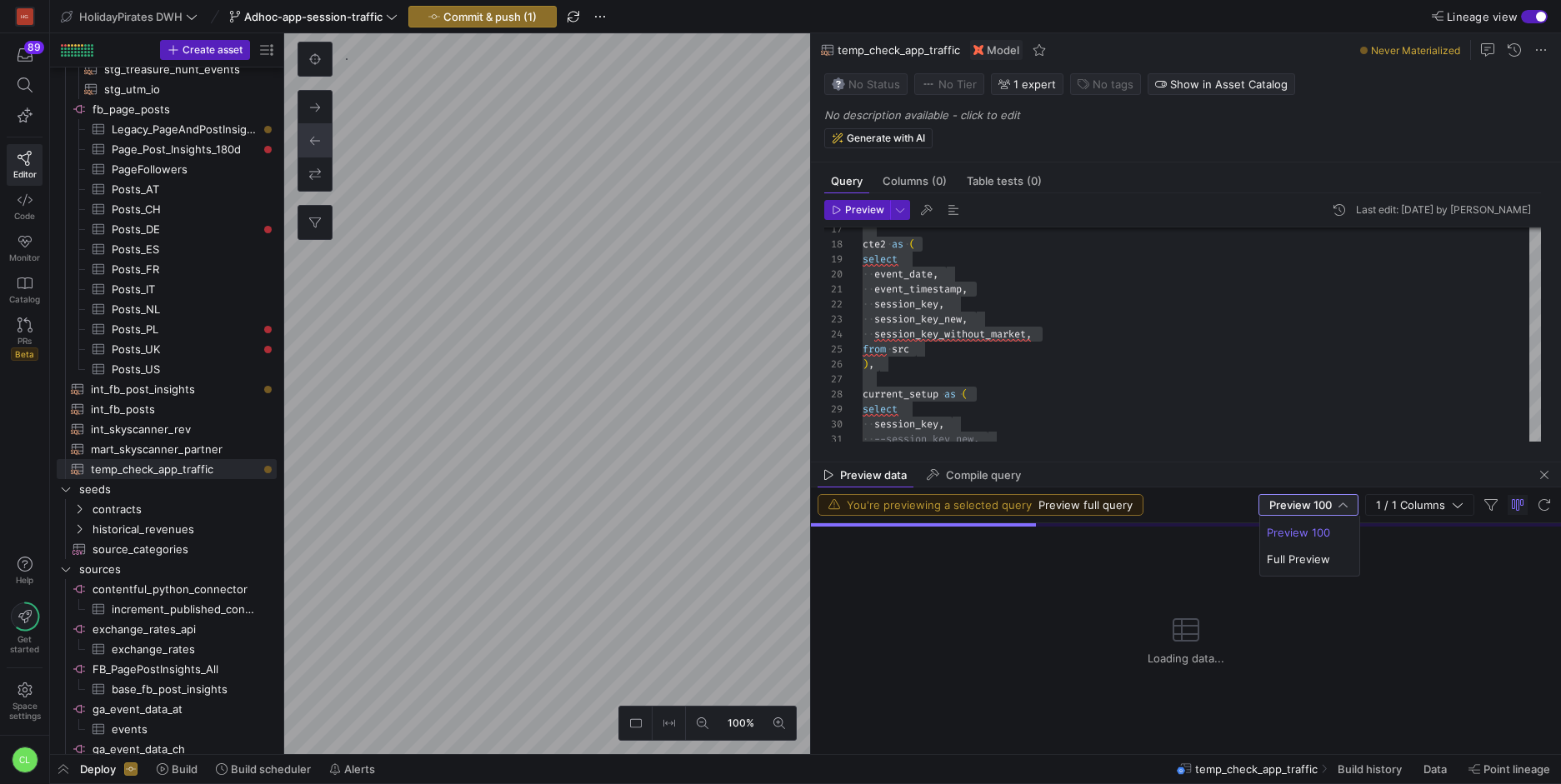
click at [879, 212] on div at bounding box center [780, 392] width 1561 height 784
click at [896, 211] on span "button" at bounding box center [900, 209] width 18 height 18
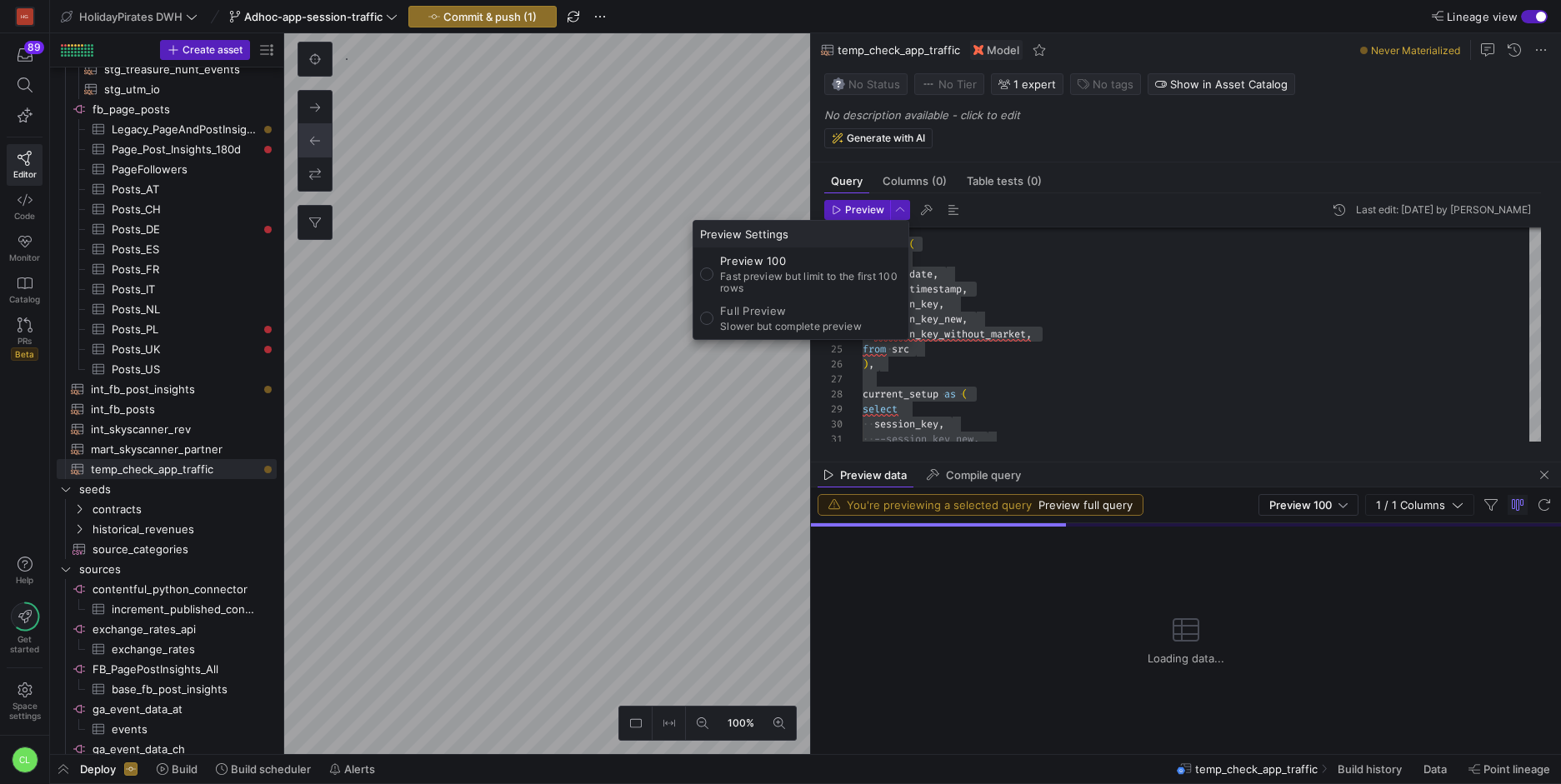
click at [843, 315] on p "Full Preview" at bounding box center [791, 311] width 142 height 14
click at [713, 315] on input "Full Preview Slower but complete preview" at bounding box center [707, 318] width 14 height 14
radio input "true"
click at [1132, 347] on div at bounding box center [780, 392] width 1561 height 784
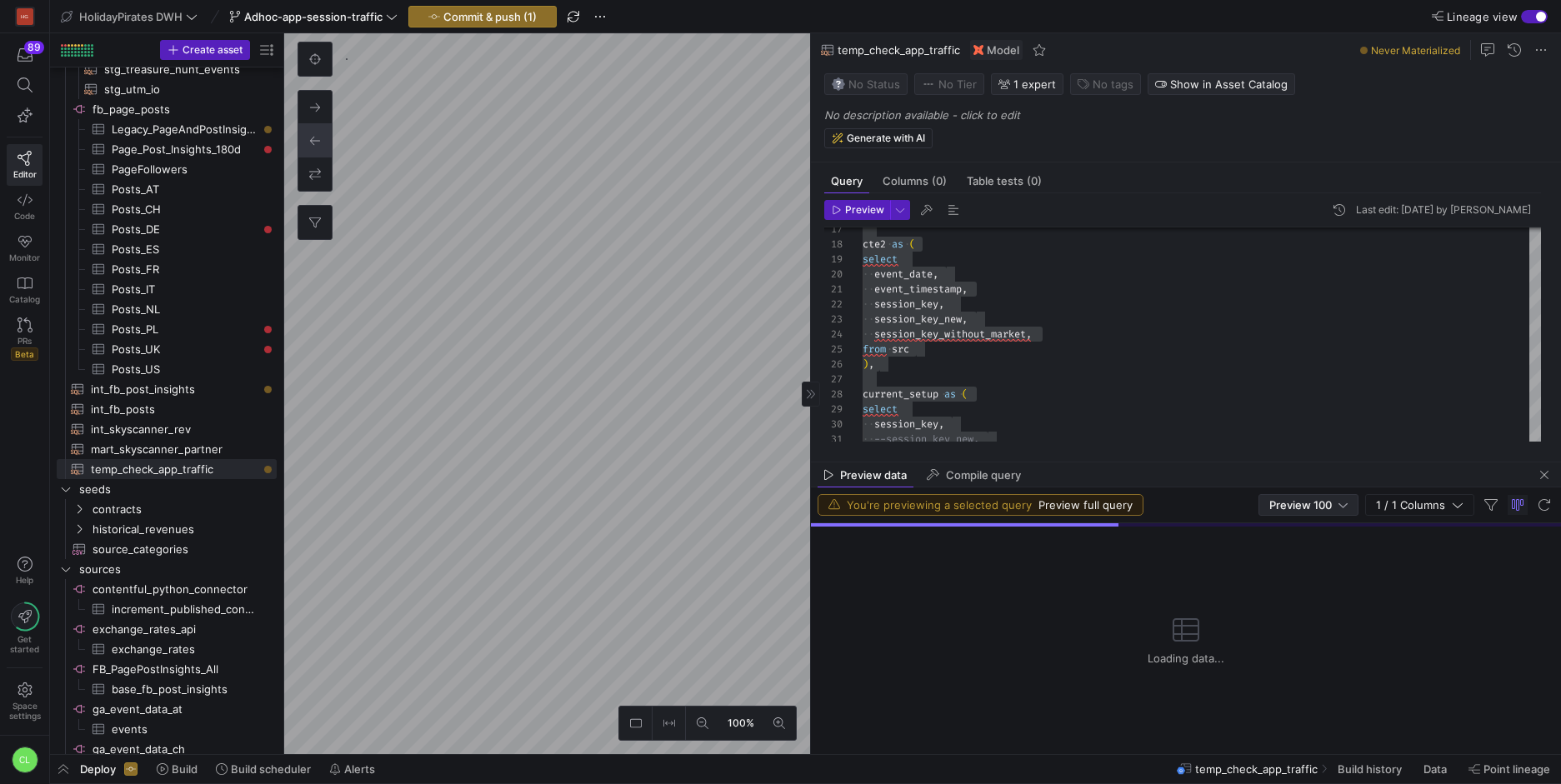
click at [1345, 504] on div at bounding box center [1343, 505] width 9 height 14
click at [1327, 554] on span "Full Preview" at bounding box center [1310, 559] width 86 height 14
click at [1196, 404] on div "cte2 as ( select event_date , event_timestamp , session_key , session_key_new ,…" at bounding box center [1333, 512] width 941 height 1088
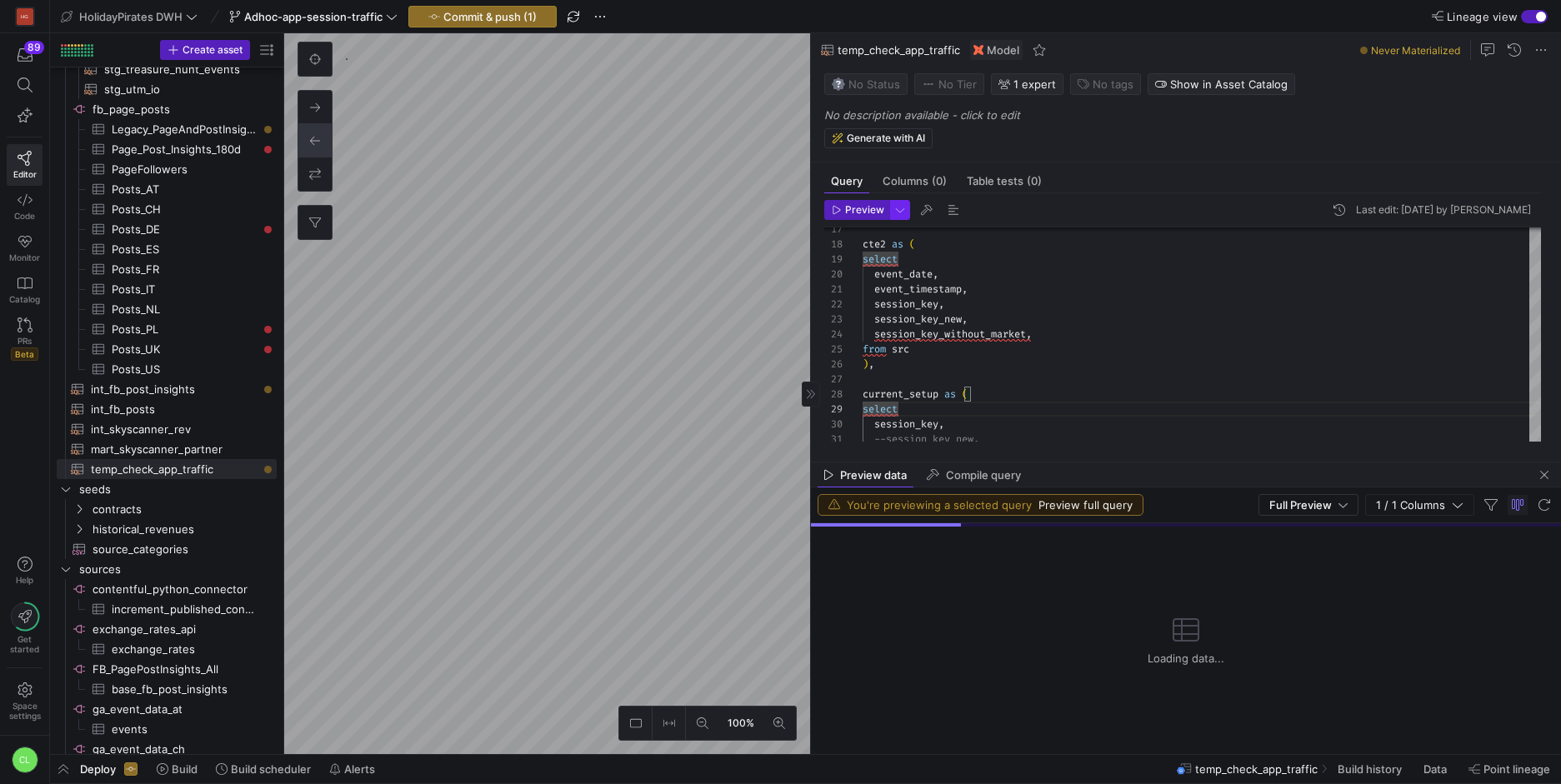
click at [897, 214] on span "button" at bounding box center [900, 209] width 18 height 18
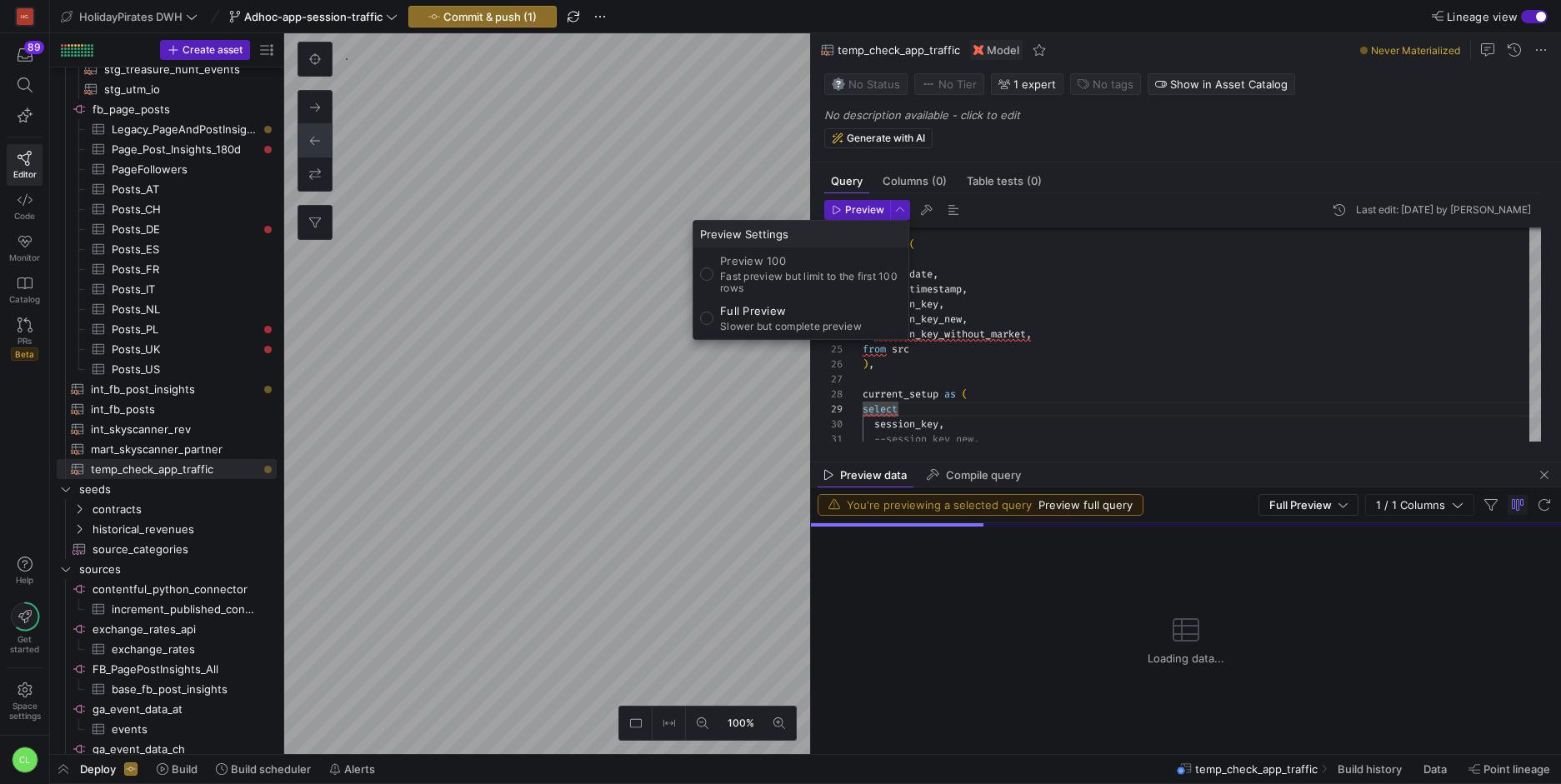
click at [898, 208] on div at bounding box center [780, 392] width 1561 height 784
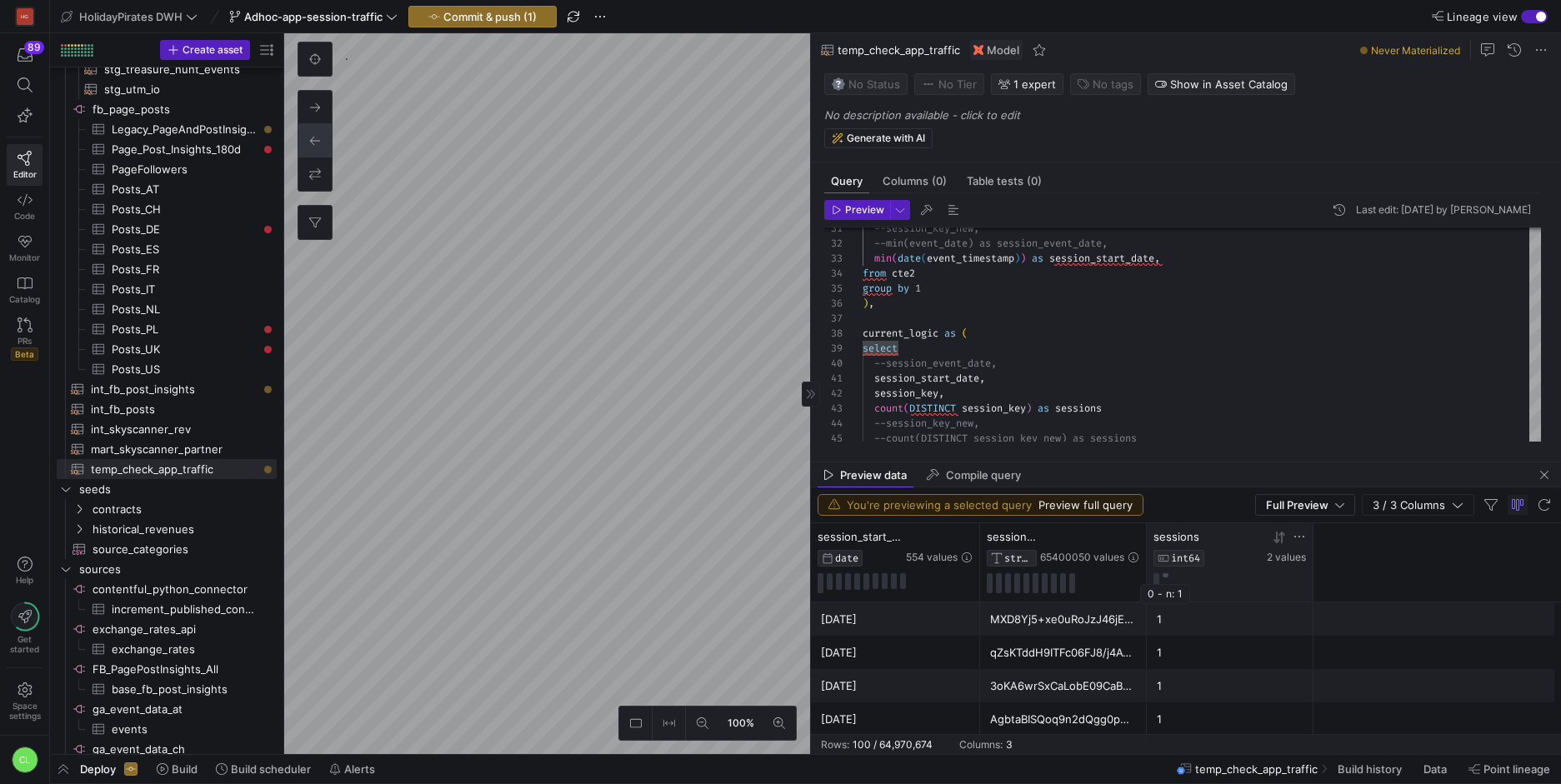
click at [1167, 575] on button at bounding box center [1165, 575] width 6 height 4
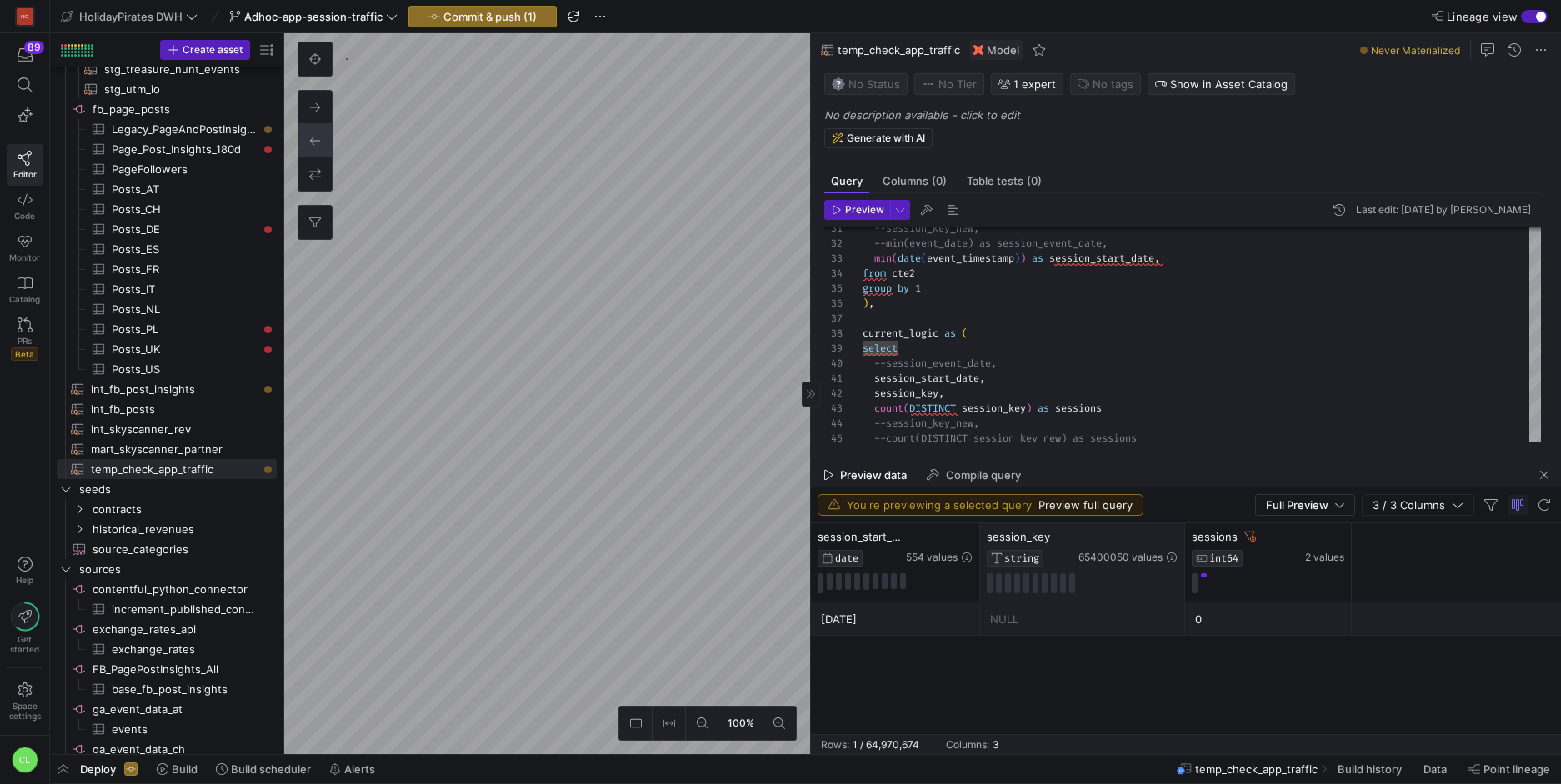
drag, startPoint x: 1143, startPoint y: 535, endPoint x: 1181, endPoint y: 534, distance: 38.0
click at [1181, 534] on div at bounding box center [1185, 563] width 7 height 79
drag, startPoint x: 976, startPoint y: 537, endPoint x: 1014, endPoint y: 539, distance: 38.1
click at [1014, 539] on div at bounding box center [1017, 563] width 7 height 79
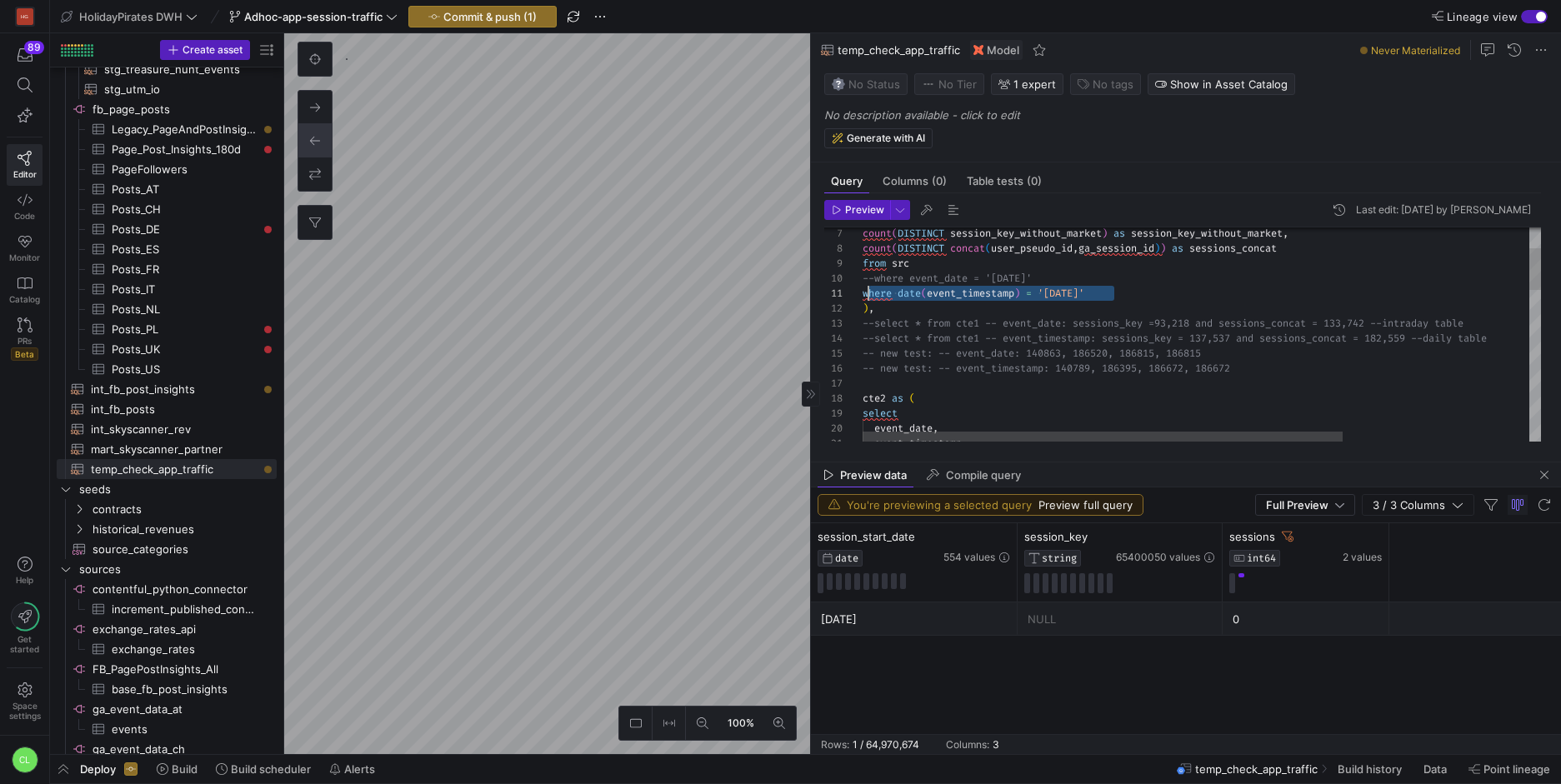
scroll to position [0, 0]
drag, startPoint x: 1141, startPoint y: 299, endPoint x: 862, endPoint y: 292, distance: 279.1
click at [862, 292] on div "--where event_date = '2025-08-12' where date ( event_timestamp ) = '2025-08-12'…" at bounding box center [1333, 666] width 941 height 1088
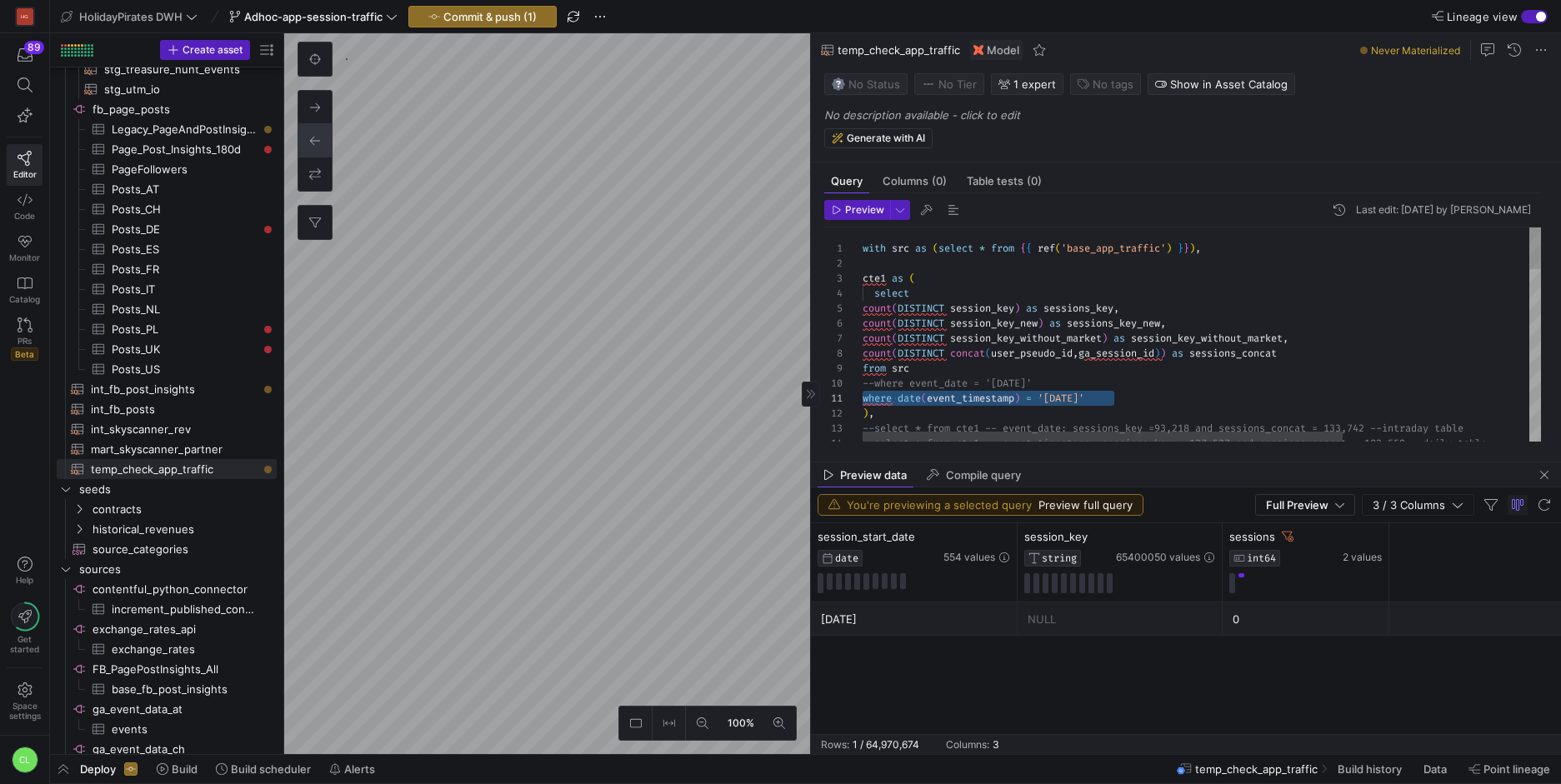
click at [1174, 373] on div "cte1 as ( select count ( DISTINCT session_key ) as sessions_key , count ( DISTI…" at bounding box center [1333, 771] width 941 height 1088
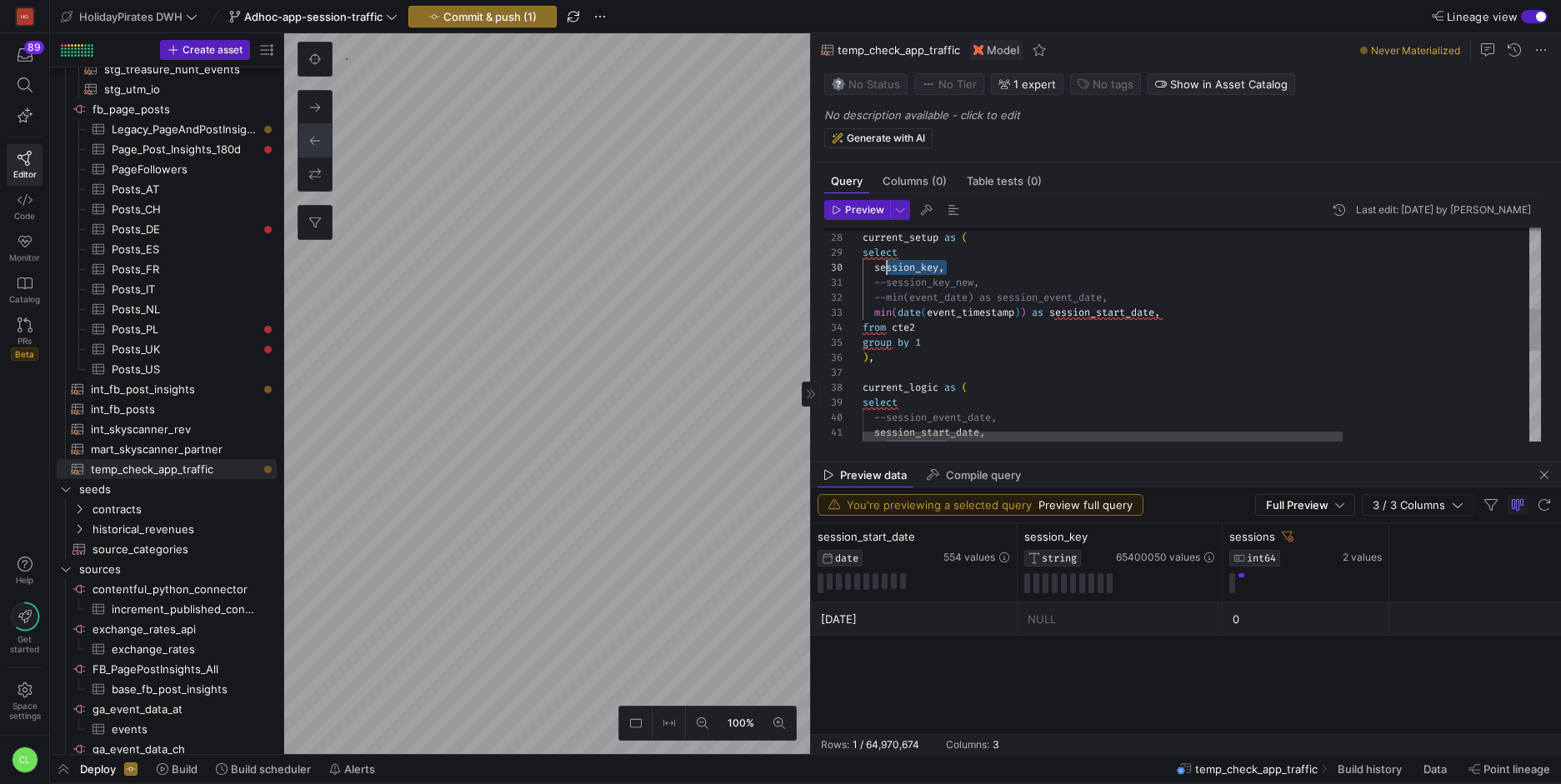
scroll to position [135, 24]
drag, startPoint x: 960, startPoint y: 261, endPoint x: 887, endPoint y: 262, distance: 73.0
click at [887, 262] on div "current_setup as ( select session_key , --session_key_new, --min(event_date) as…" at bounding box center [1333, 356] width 941 height 1088
drag, startPoint x: 878, startPoint y: 269, endPoint x: 1206, endPoint y: 317, distance: 331.5
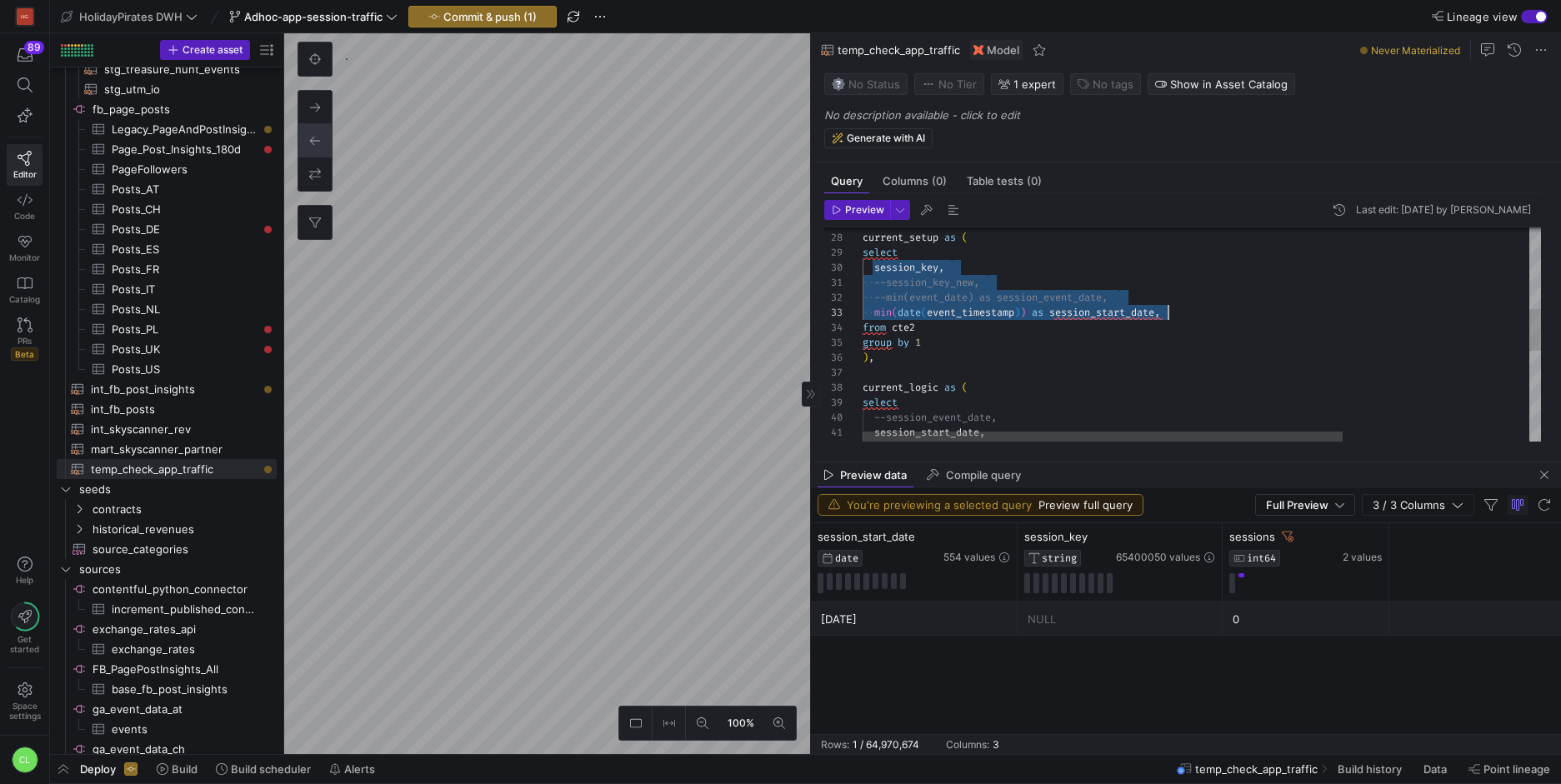
click at [1206, 317] on div "current_setup as ( select session_key , --session_key_new, --min(event_date) as…" at bounding box center [1333, 356] width 941 height 1088
click at [926, 310] on div "select session_key , --session_key_new, --min(event_date) as session_event_date…" at bounding box center [1333, 354] width 941 height 1088
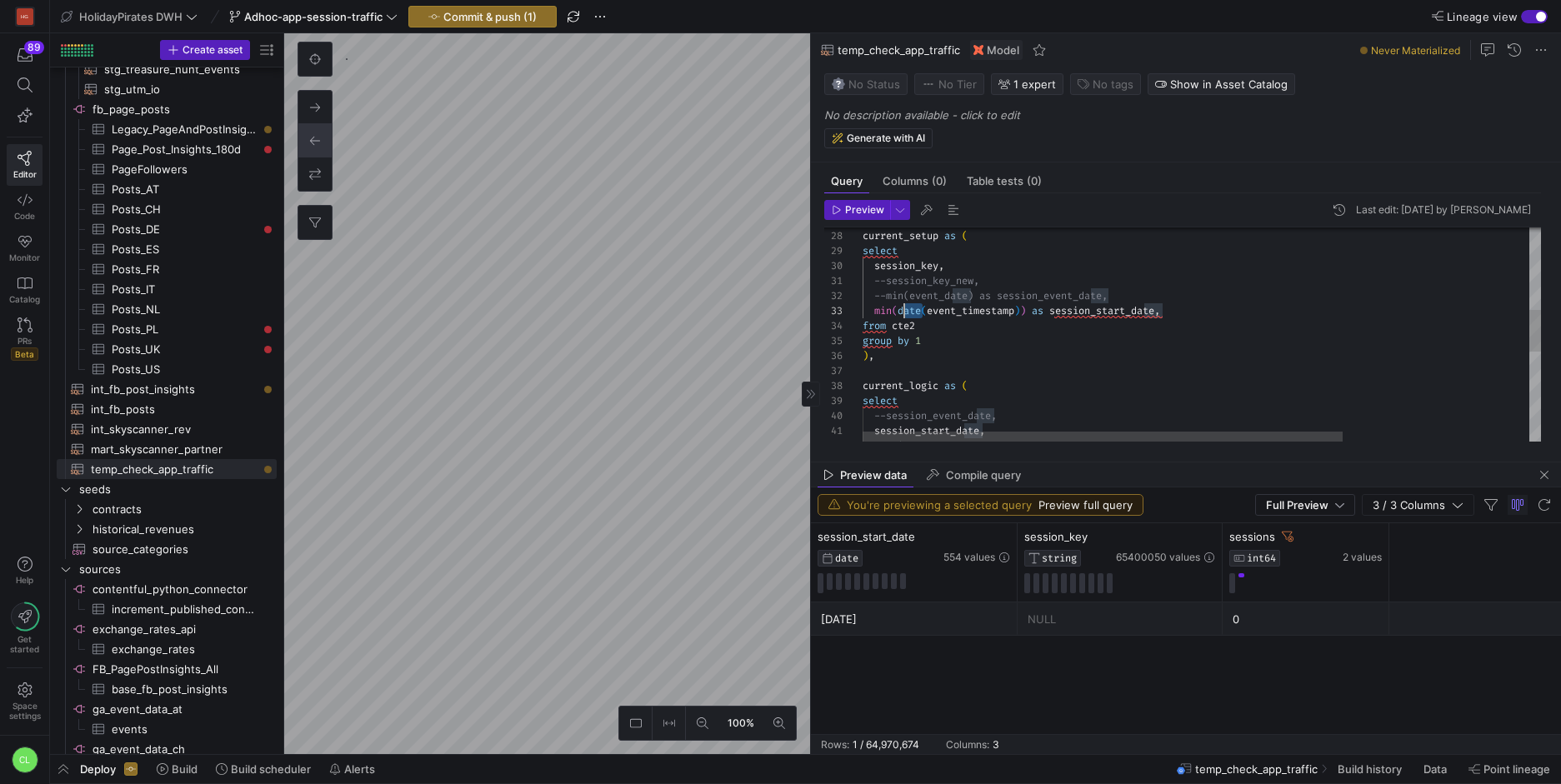
drag, startPoint x: 920, startPoint y: 309, endPoint x: 904, endPoint y: 309, distance: 16.0
click at [904, 309] on div "select session_key , --session_key_new, --min(event_date) as session_event_date…" at bounding box center [1333, 354] width 941 height 1088
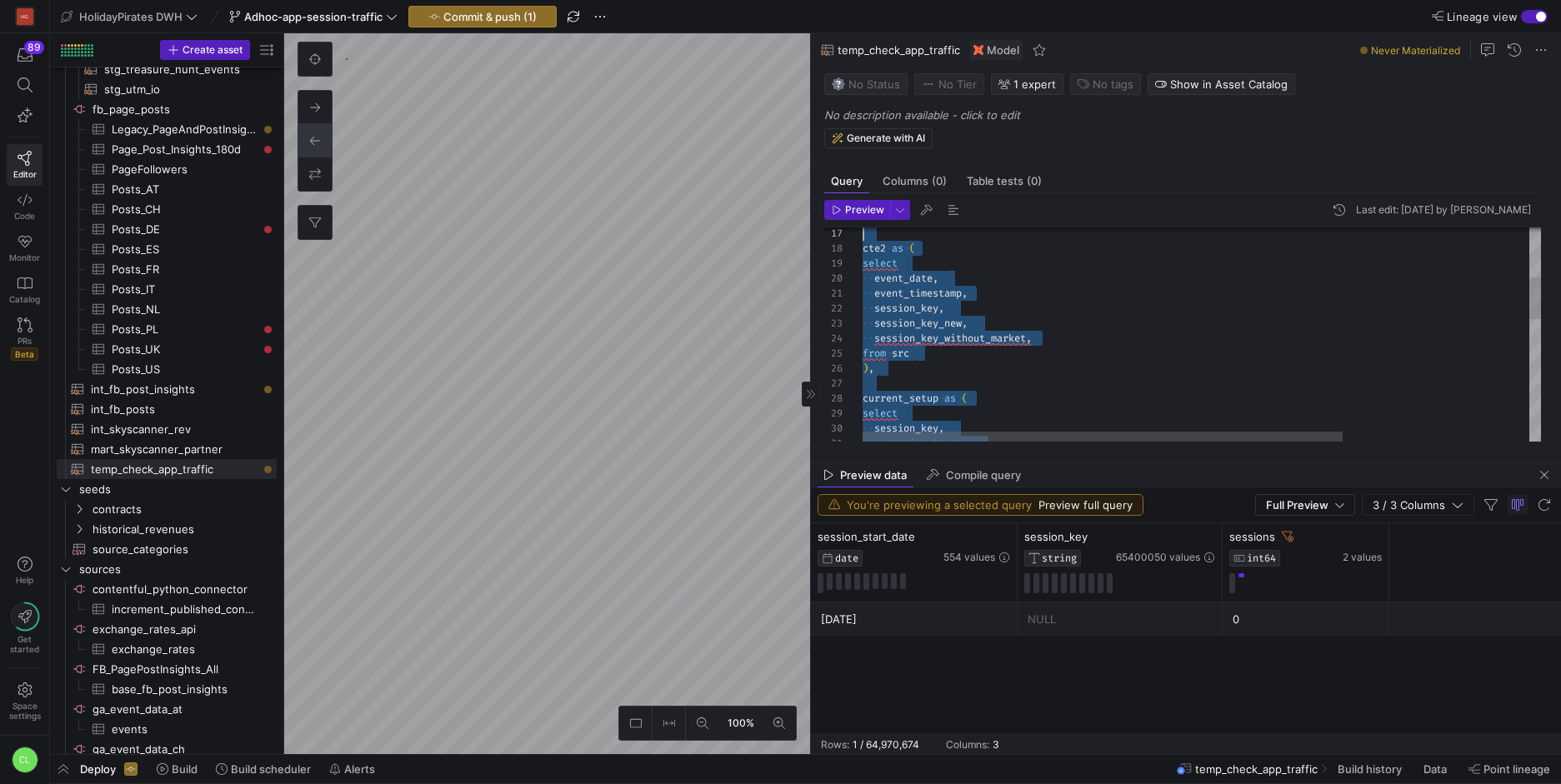
scroll to position [0, 0]
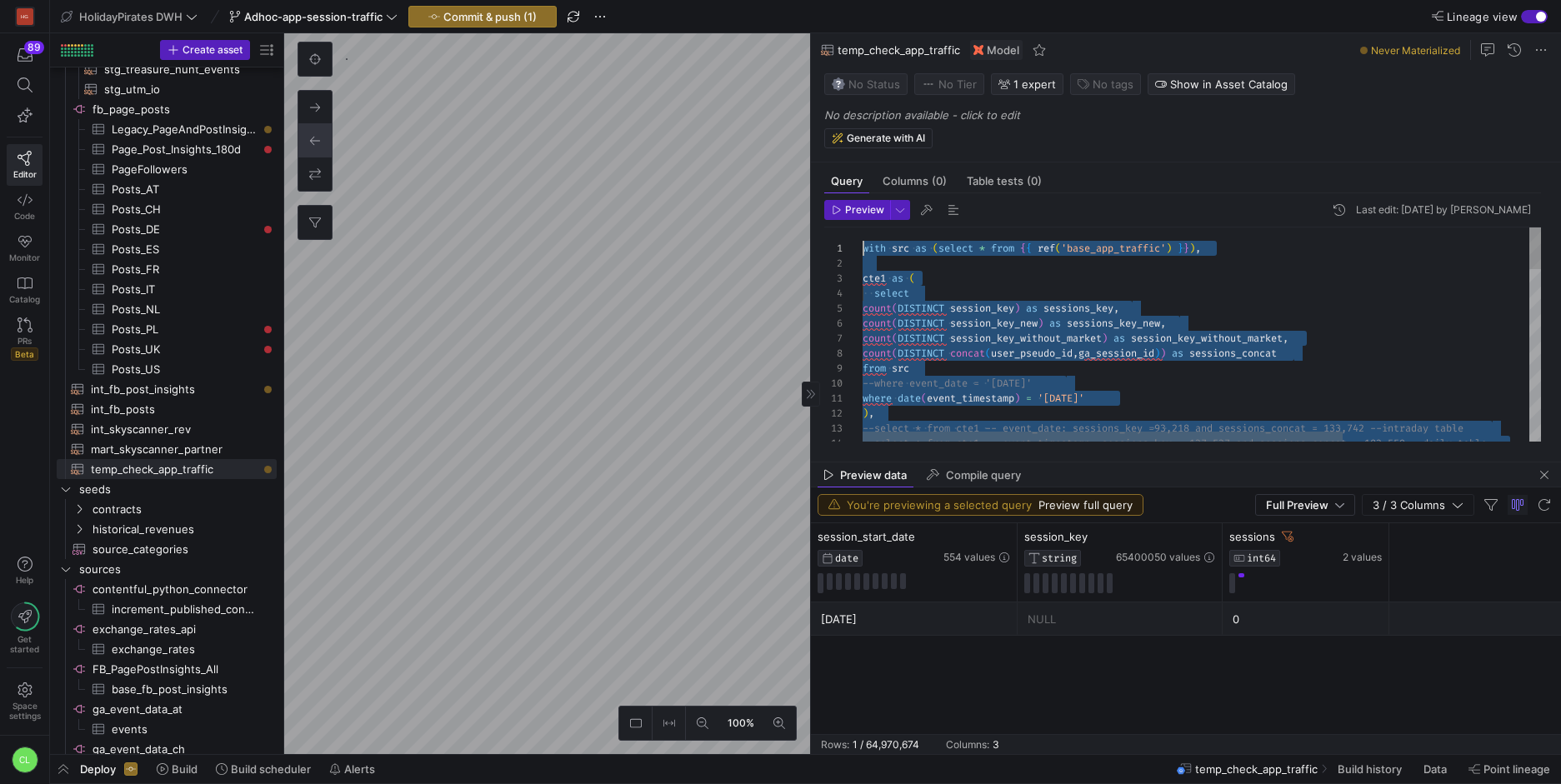
drag, startPoint x: 1036, startPoint y: 410, endPoint x: 775, endPoint y: 149, distance: 369.1
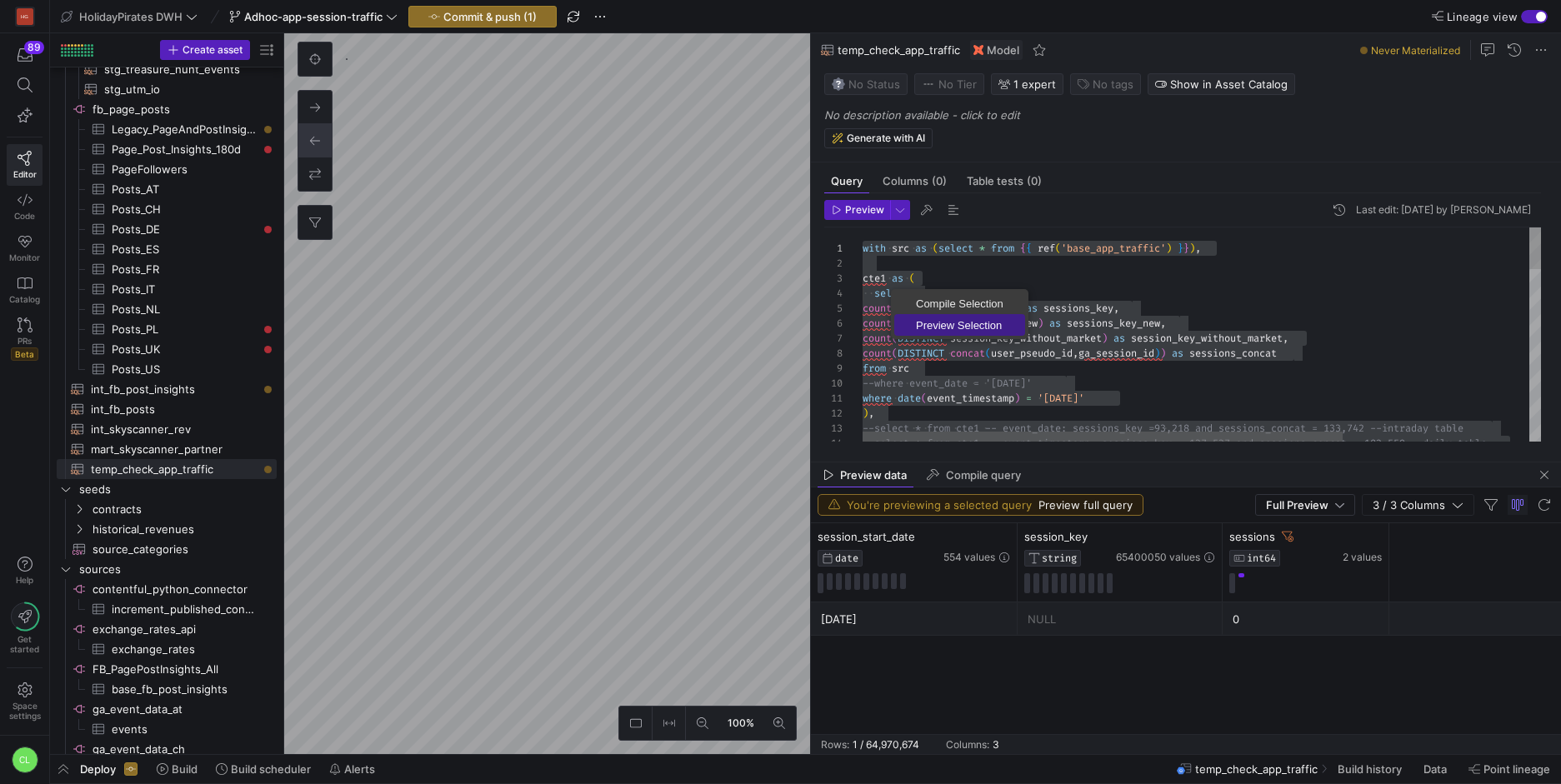
click at [937, 329] on span "Preview Selection" at bounding box center [960, 325] width 131 height 11
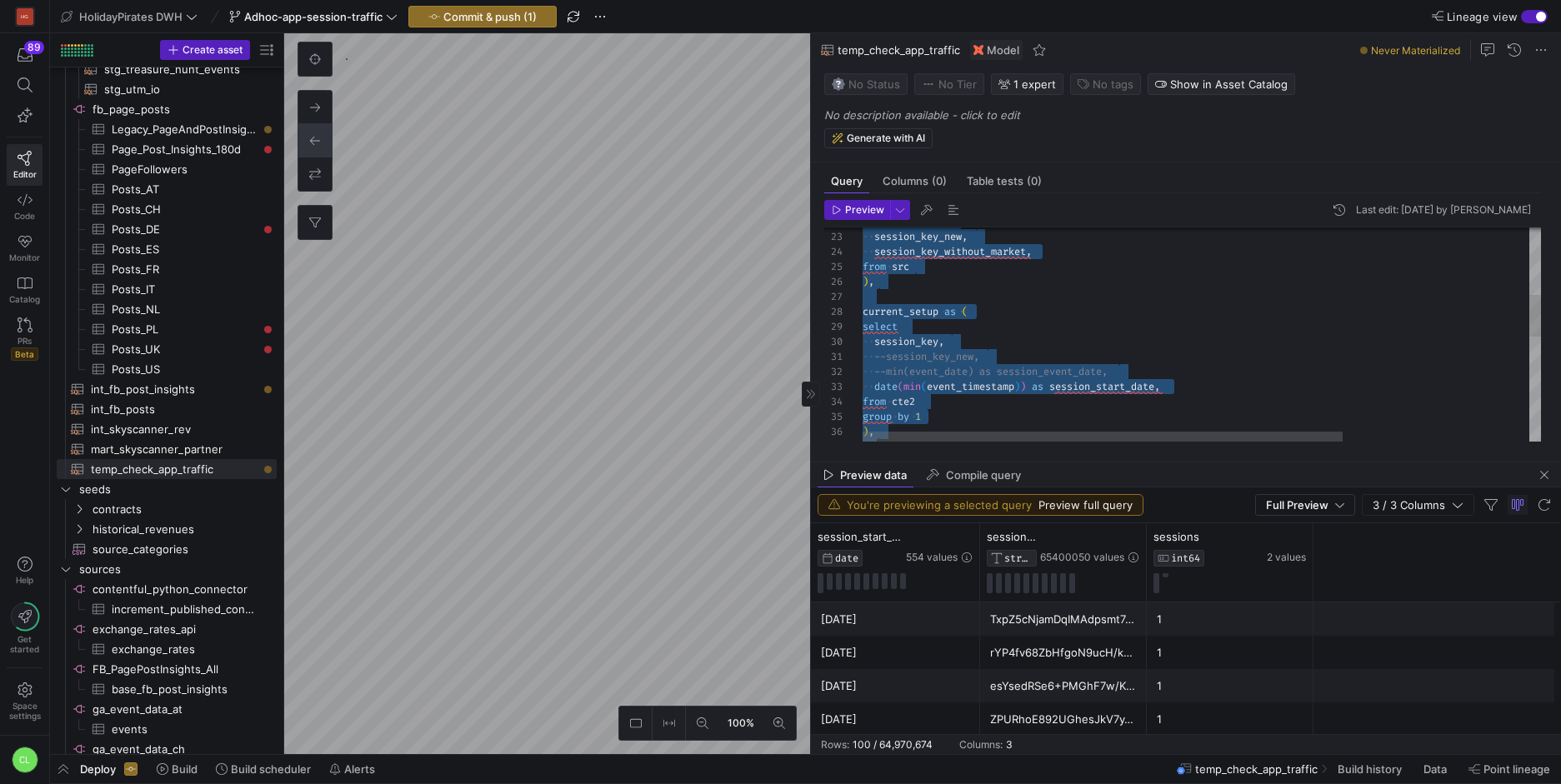
click at [882, 340] on div "session_key , session_key_new , session_key_without_market , from src ) , curre…" at bounding box center [1333, 430] width 941 height 1088
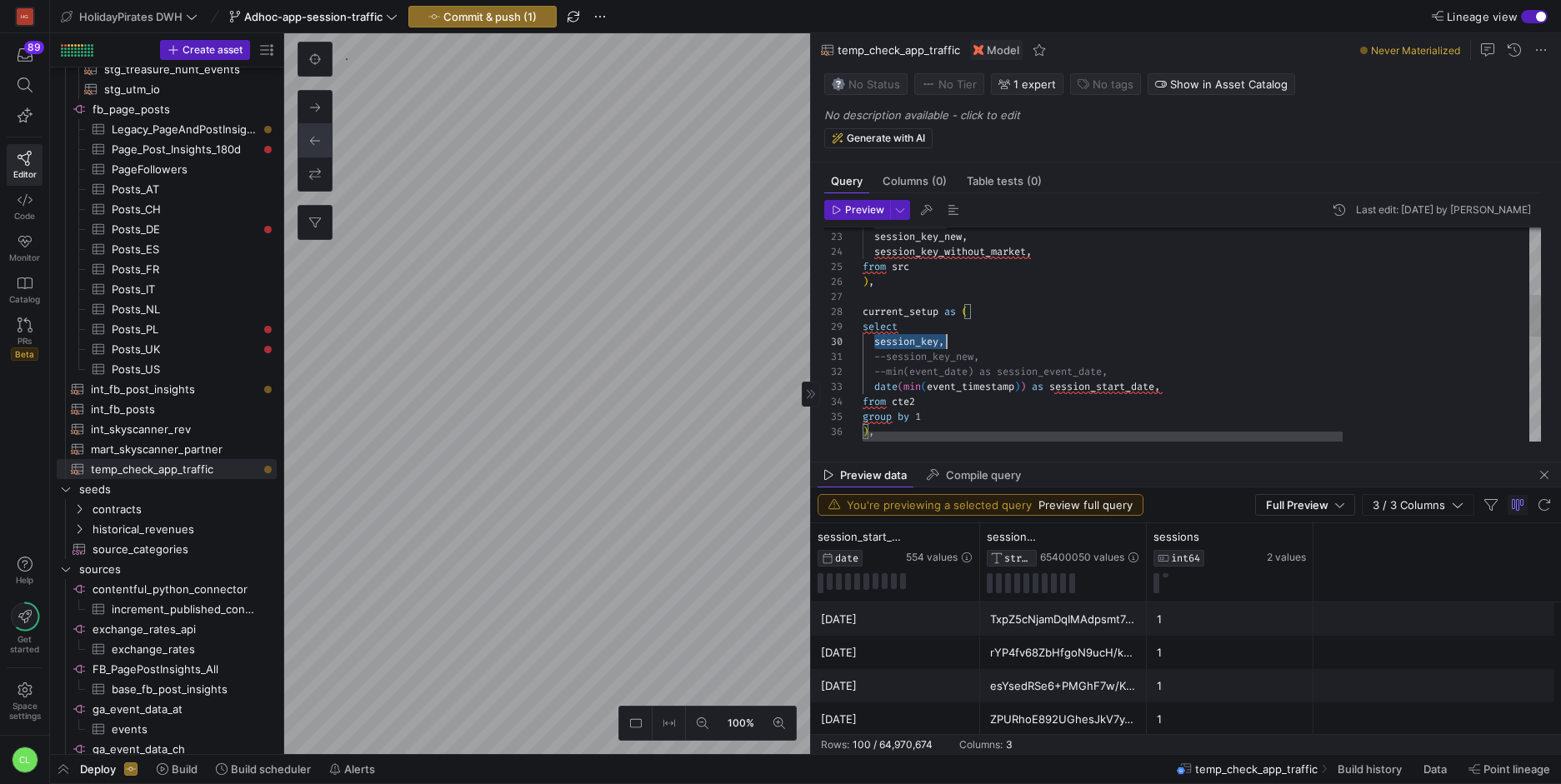
scroll to position [135, 84]
drag, startPoint x: 877, startPoint y: 343, endPoint x: 962, endPoint y: 341, distance: 85.0
click at [962, 341] on div "session_key , session_key_new , session_key_without_market , from src ) , curre…" at bounding box center [1333, 430] width 941 height 1088
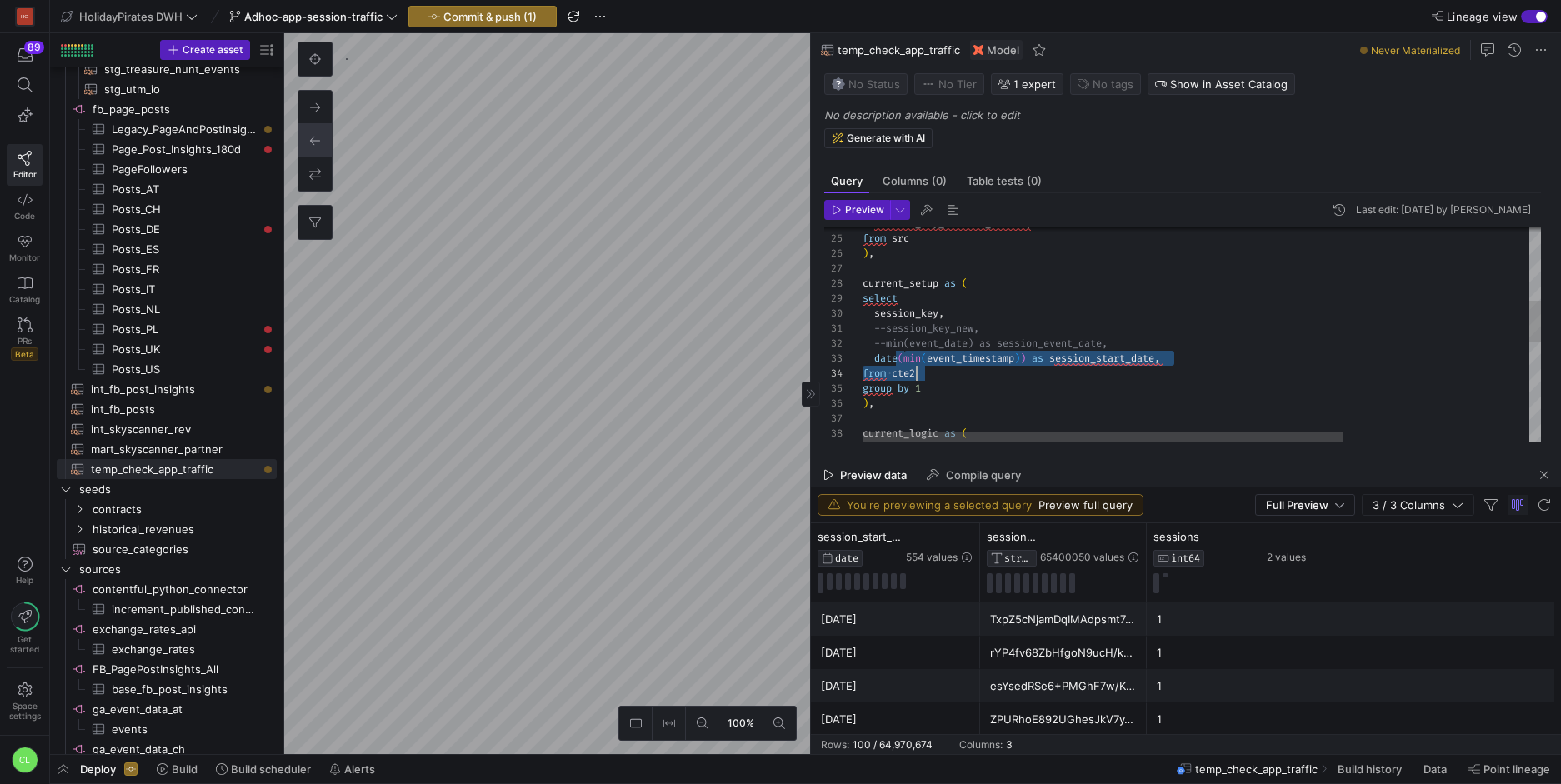
scroll to position [30, 162]
drag, startPoint x: 904, startPoint y: 363, endPoint x: 1022, endPoint y: 360, distance: 118.0
click at [1022, 360] on div "session_key_without_market , from src ) , current_setup as ( select session_key…" at bounding box center [1333, 401] width 941 height 1088
drag, startPoint x: 908, startPoint y: 361, endPoint x: 1011, endPoint y: 361, distance: 103.0
click at [1011, 361] on div "session_key_without_market , from src ) , current_setup as ( select session_key…" at bounding box center [1333, 401] width 941 height 1088
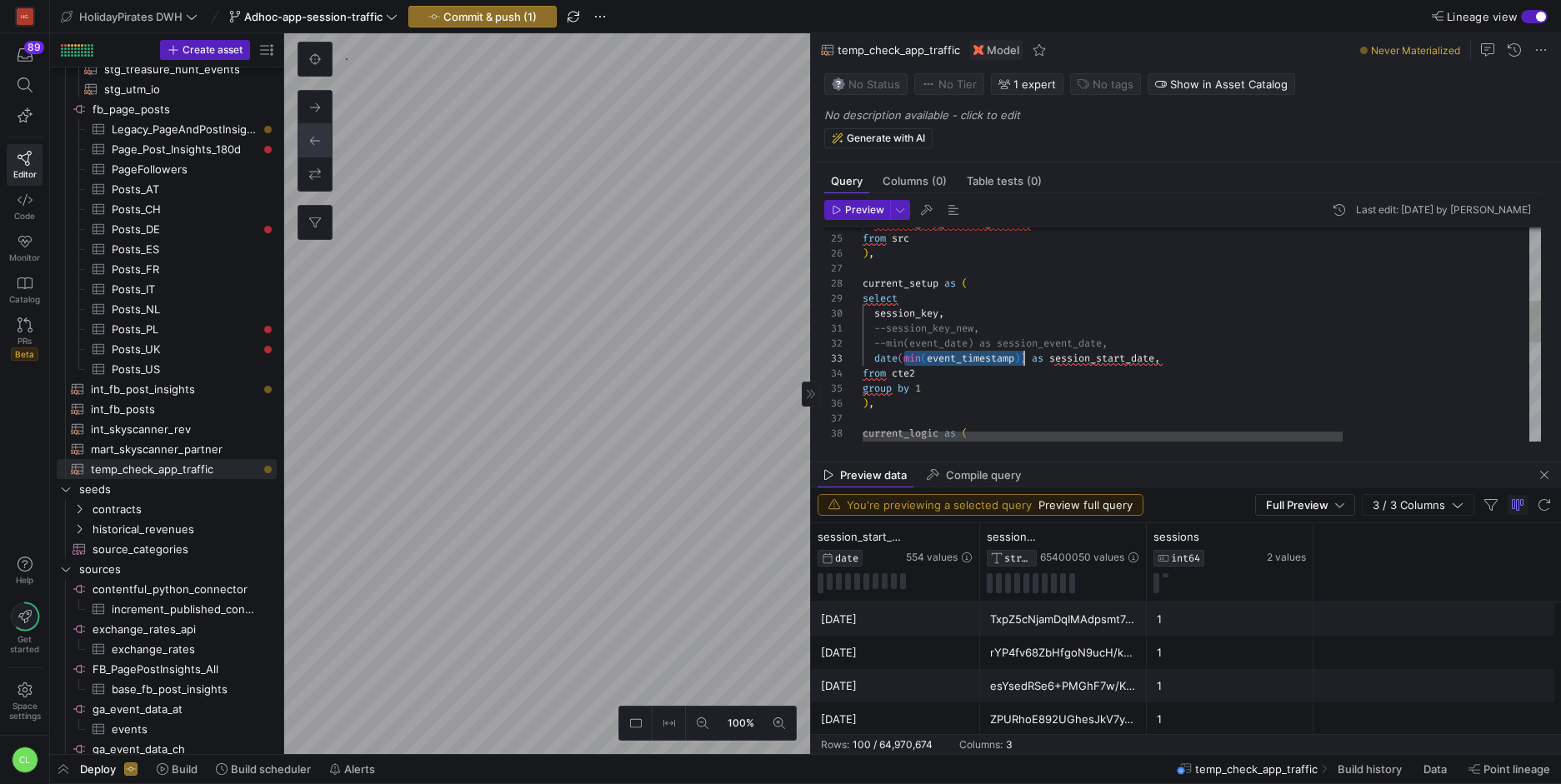
click at [1058, 377] on div "session_key_without_market , from src ) , current_setup as ( select session_key…" at bounding box center [1333, 401] width 941 height 1088
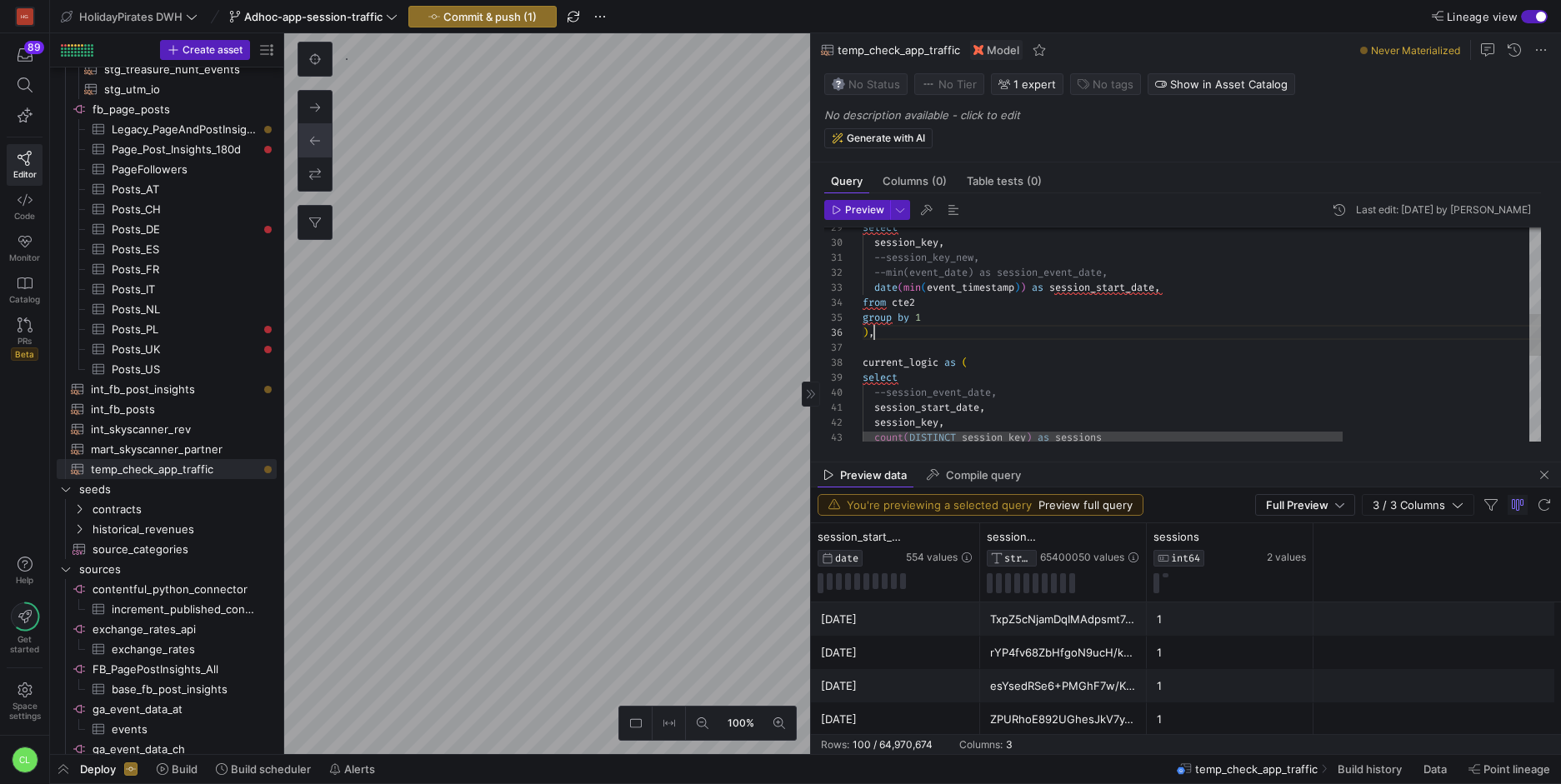
scroll to position [75, 12]
click at [1008, 331] on div "select session_key , --session_key_new, --min(event_date) as session_event_date…" at bounding box center [1333, 331] width 941 height 1088
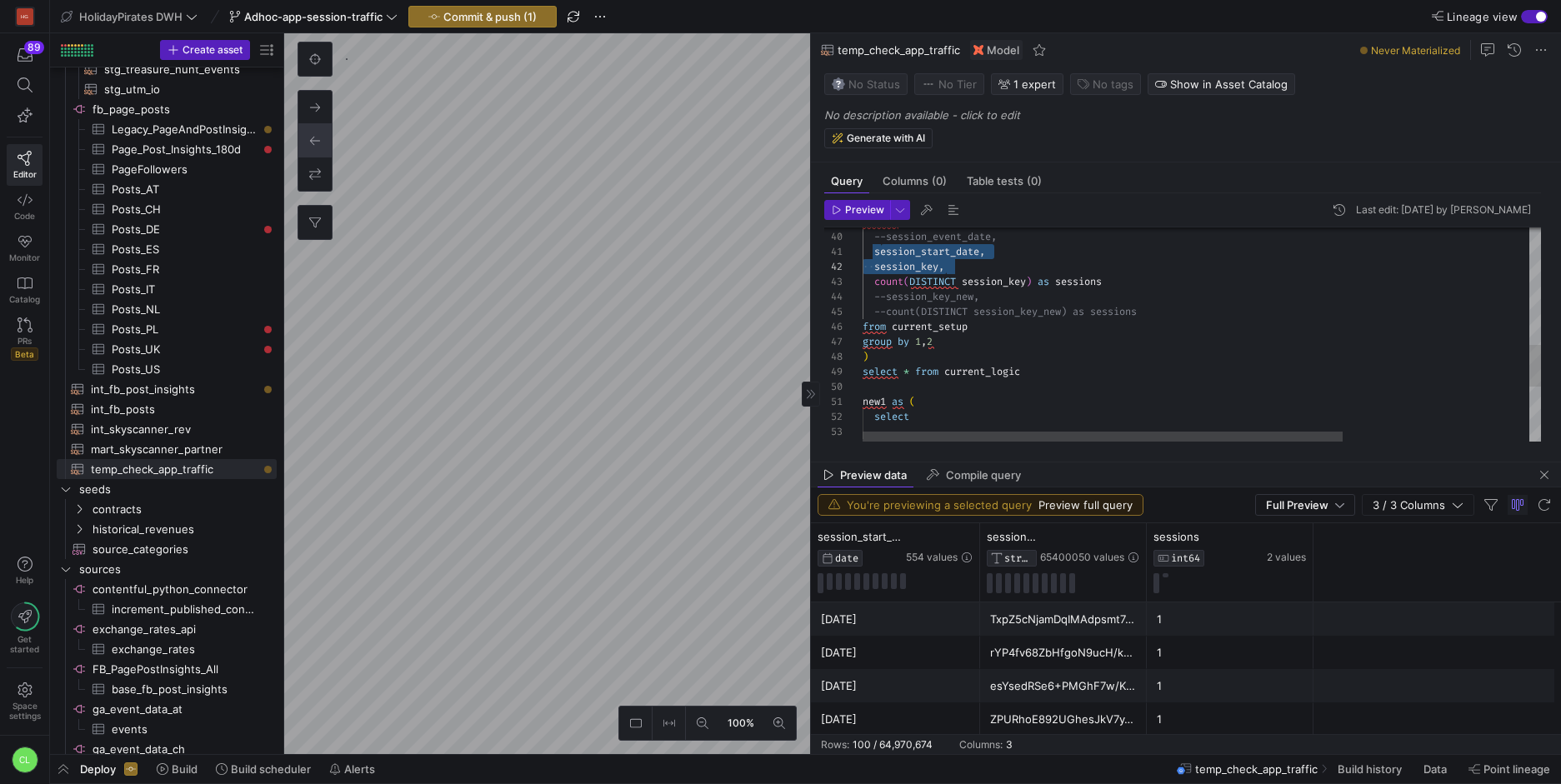
scroll to position [0, 72]
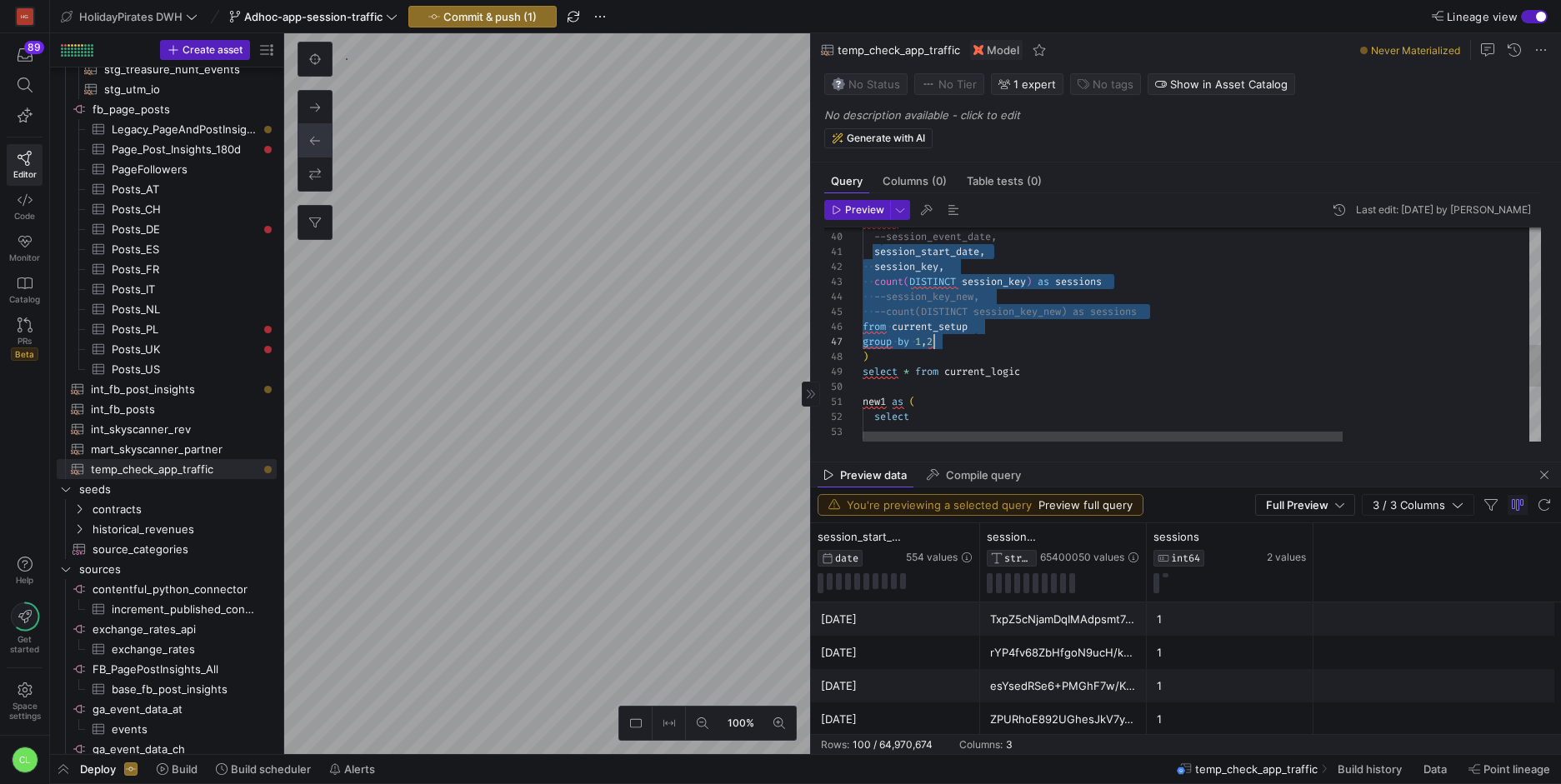
drag, startPoint x: 880, startPoint y: 311, endPoint x: 1001, endPoint y: 344, distance: 125.4
click at [1001, 344] on div "select --session_event_date, session_start_date , session_key , count ( DISTINC…" at bounding box center [1333, 174] width 941 height 1088
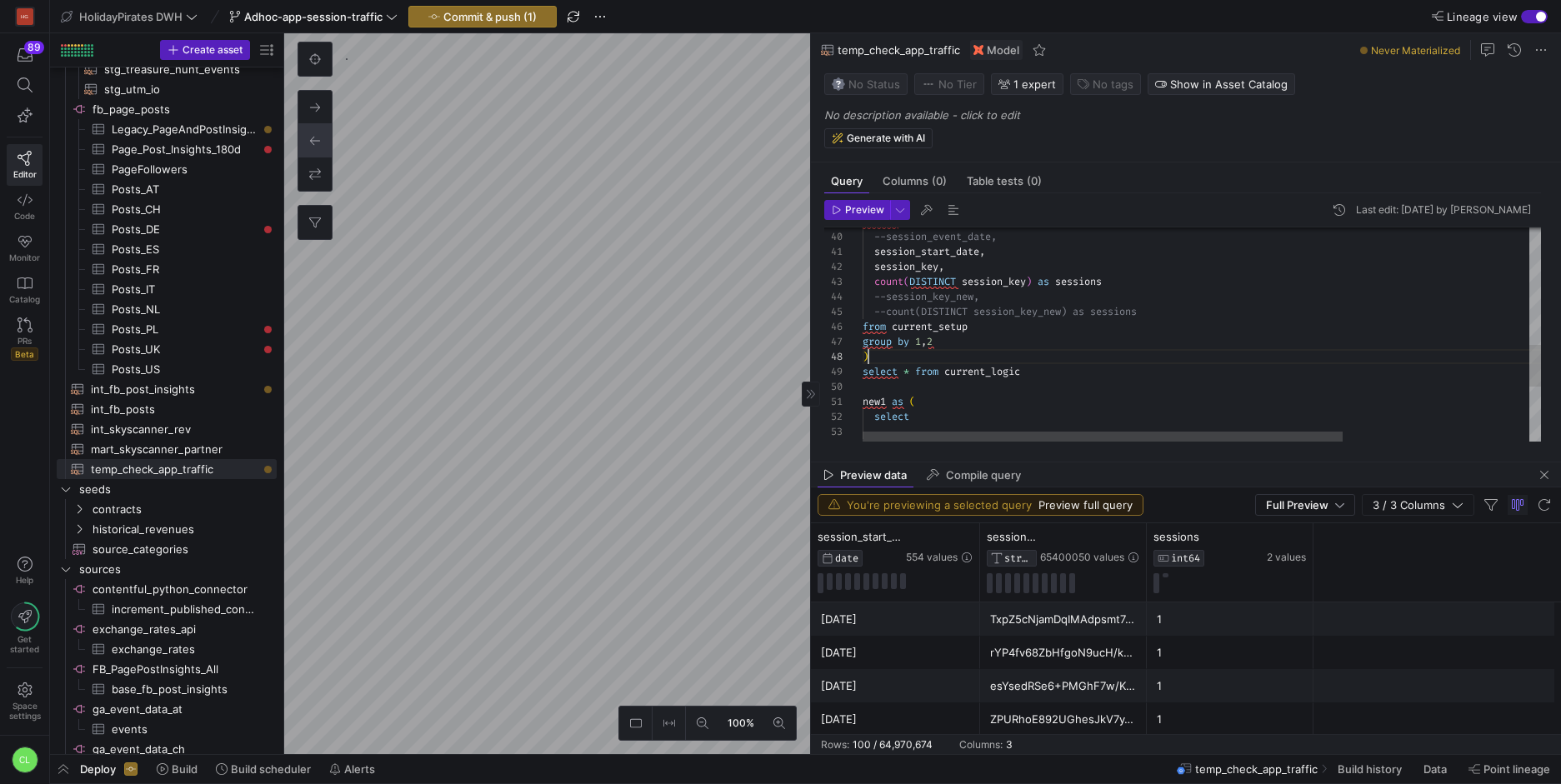
click at [1077, 363] on div "select --session_event_date, session_start_date , session_key , count ( DISTINC…" at bounding box center [1333, 174] width 941 height 1088
drag, startPoint x: 1107, startPoint y: 371, endPoint x: 848, endPoint y: 368, distance: 259.0
click at [862, 368] on div "select --session_event_date, session_start_date , session_key , count ( DISTINC…" at bounding box center [1333, 174] width 941 height 1088
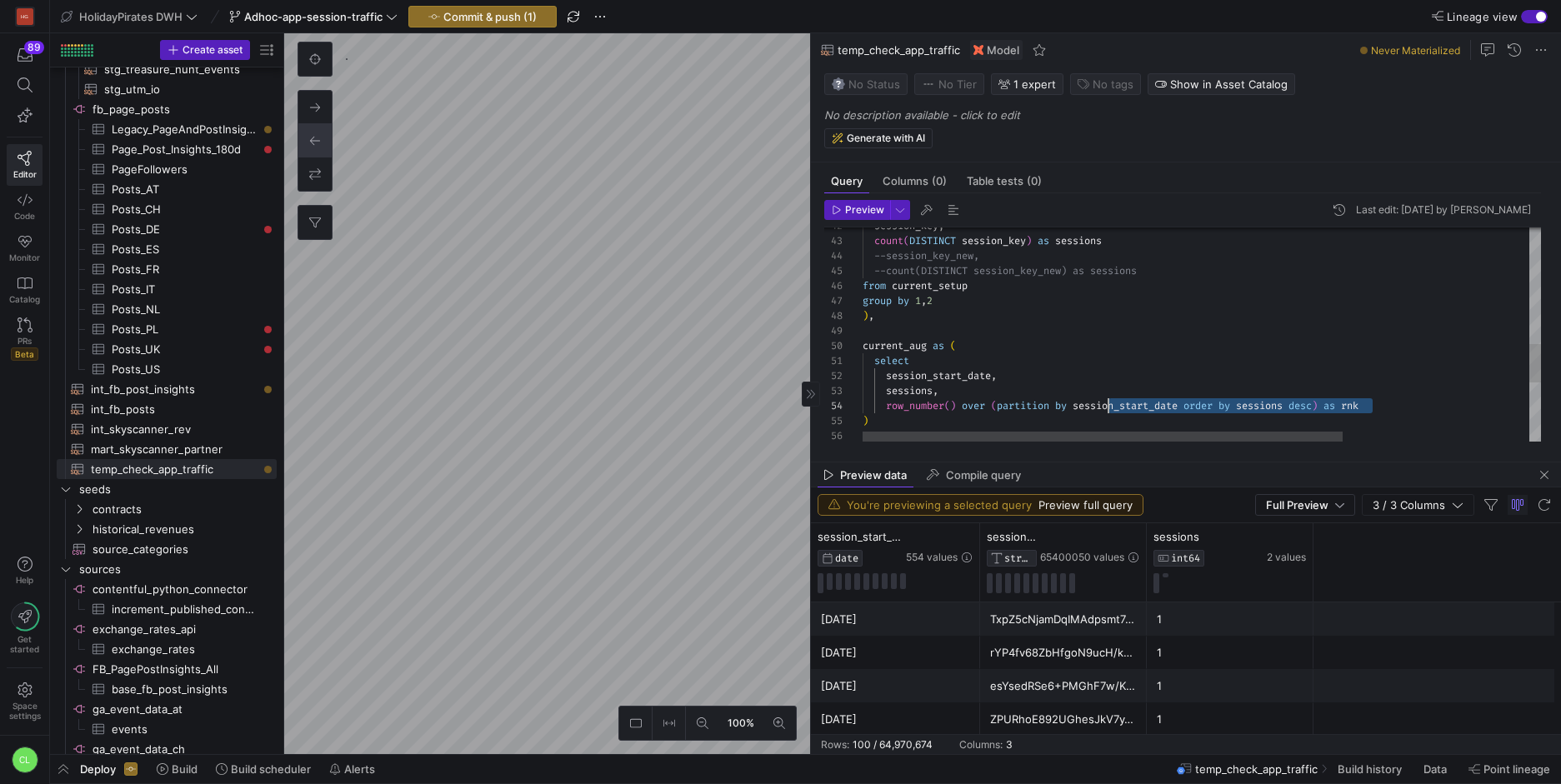
scroll to position [45, 0]
drag, startPoint x: 1439, startPoint y: 406, endPoint x: 821, endPoint y: 406, distance: 618.0
click at [862, 406] on div ") , current_aug as ( --count(DISTINCT session_key_new) as sessions from current…" at bounding box center [1333, 180] width 941 height 1178
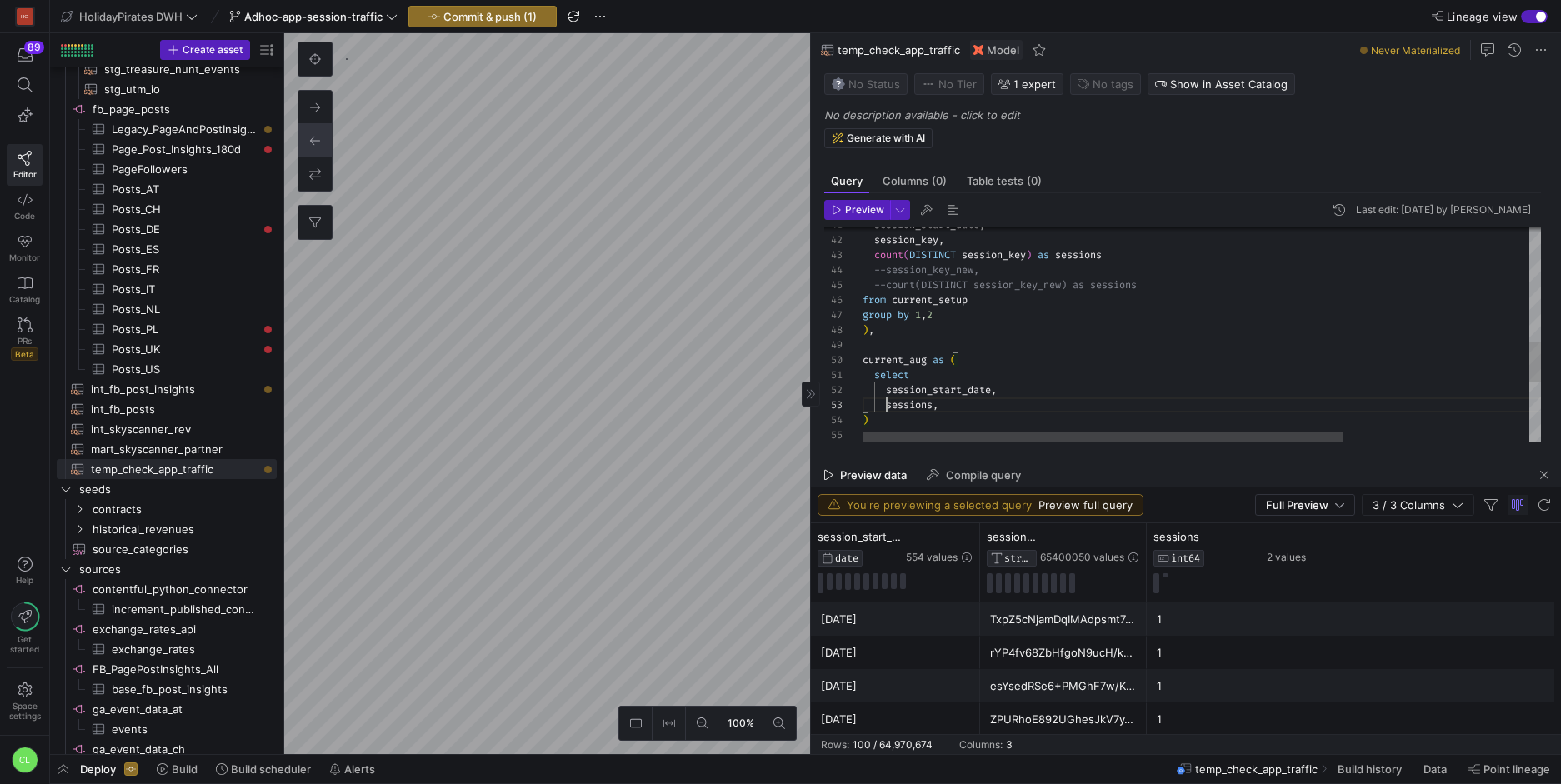
click at [889, 404] on div ") , current_aug as ( --count(DISTINCT session_key_new) as sessions from current…" at bounding box center [1333, 186] width 941 height 1163
click at [931, 367] on div ") , current_aug as ( --count(DISTINCT session_key_new) as sessions from current…" at bounding box center [1333, 143] width 941 height 1163
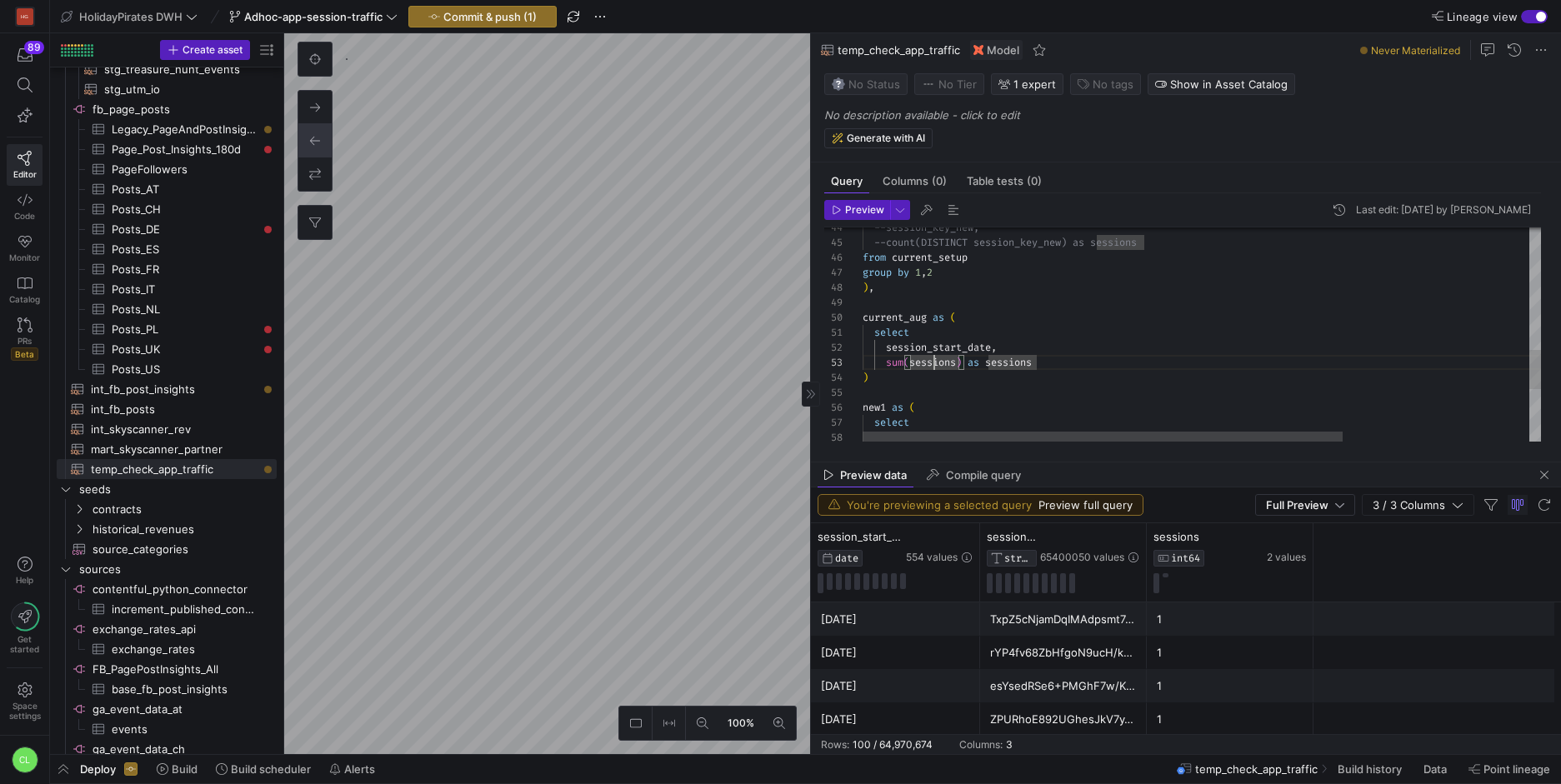
scroll to position [60, 0]
click at [894, 386] on div ") , current_aug as ( --count(DISTINCT session_key_new) as sessions from current…" at bounding box center [1333, 143] width 941 height 1163
click at [936, 380] on div ") , current_aug as ( --count(DISTINCT session_key_new) as sessions from current…" at bounding box center [1333, 143] width 941 height 1163
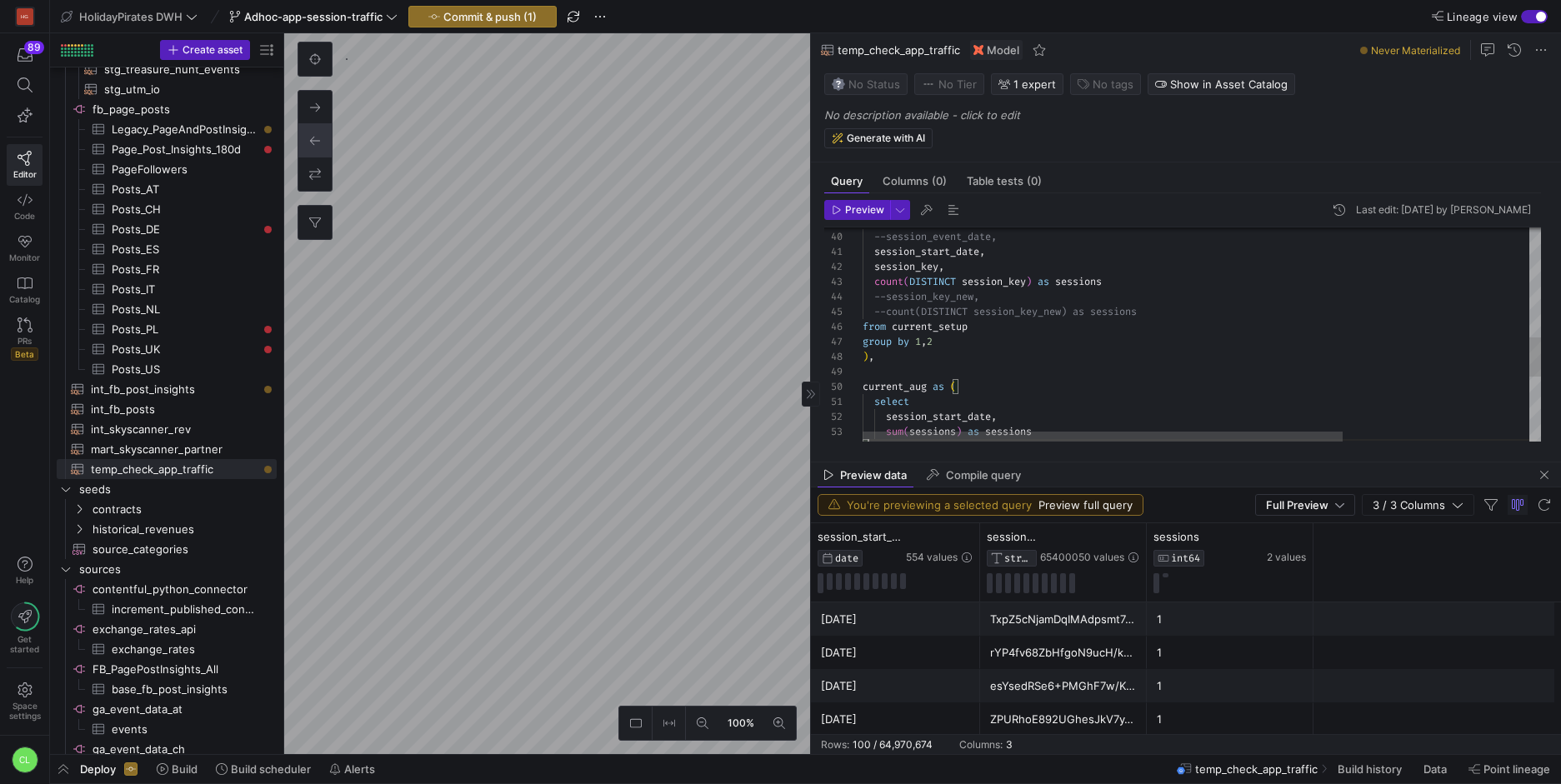
click at [951, 344] on div ") , --count(DISTINCT session_key_new) as sessions from current_setup group by 1…" at bounding box center [1333, 212] width 941 height 1163
click at [942, 352] on div ") , --count(DISTINCT session_key_new) as sessions from current_setup group by 1…" at bounding box center [1333, 212] width 941 height 1163
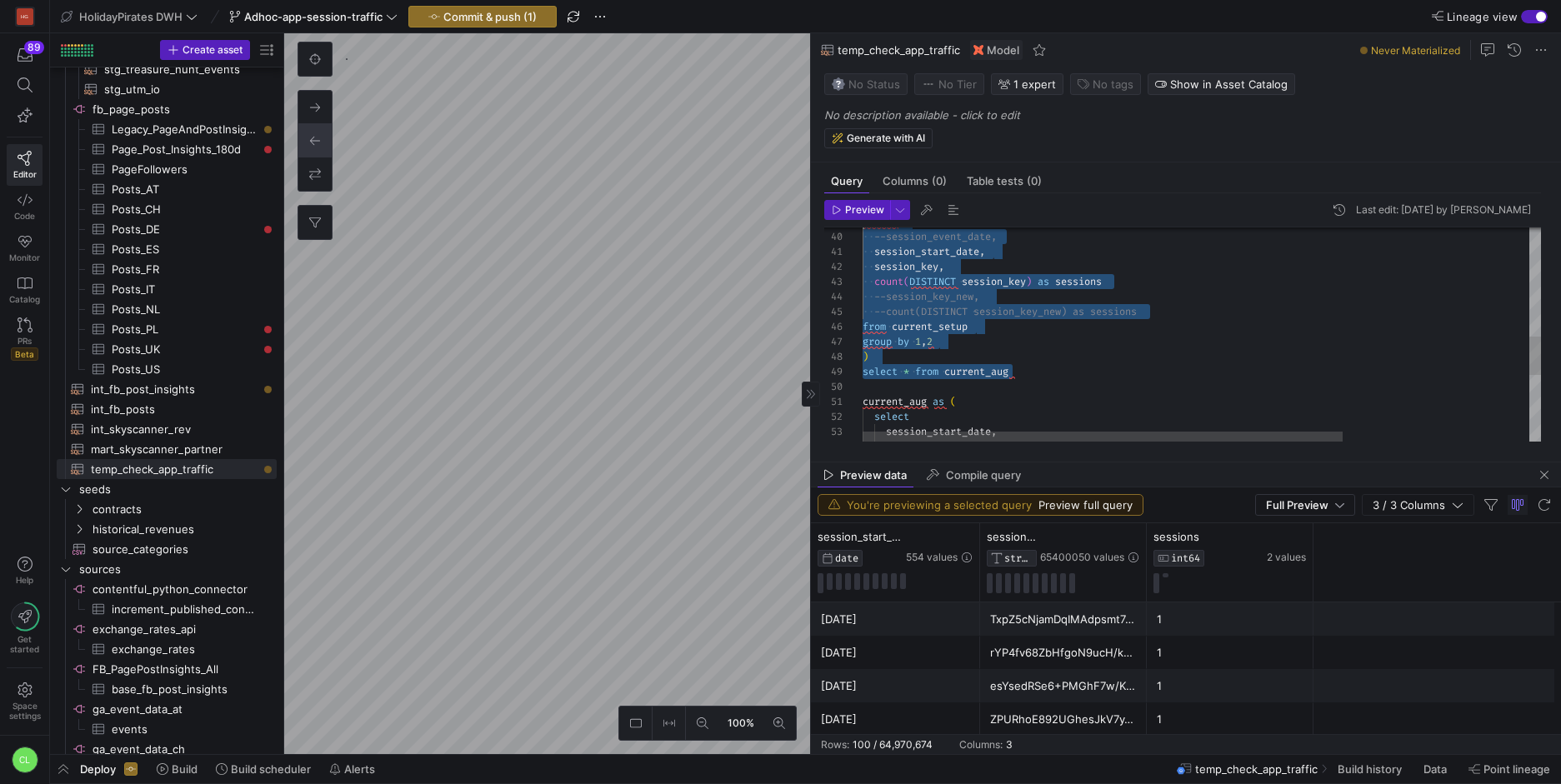
scroll to position [0, 0]
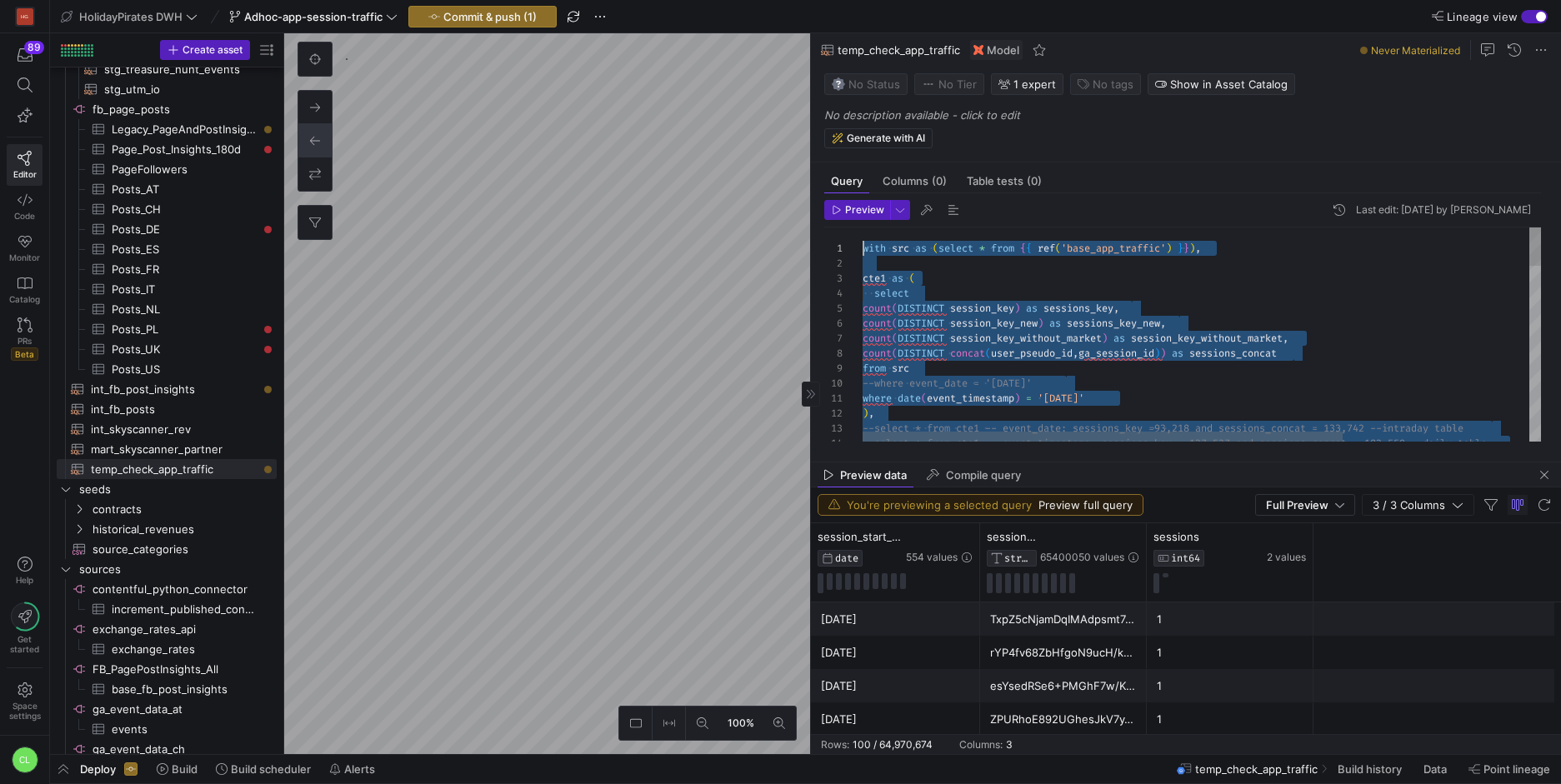
drag, startPoint x: 1056, startPoint y: 374, endPoint x: 800, endPoint y: 111, distance: 367.0
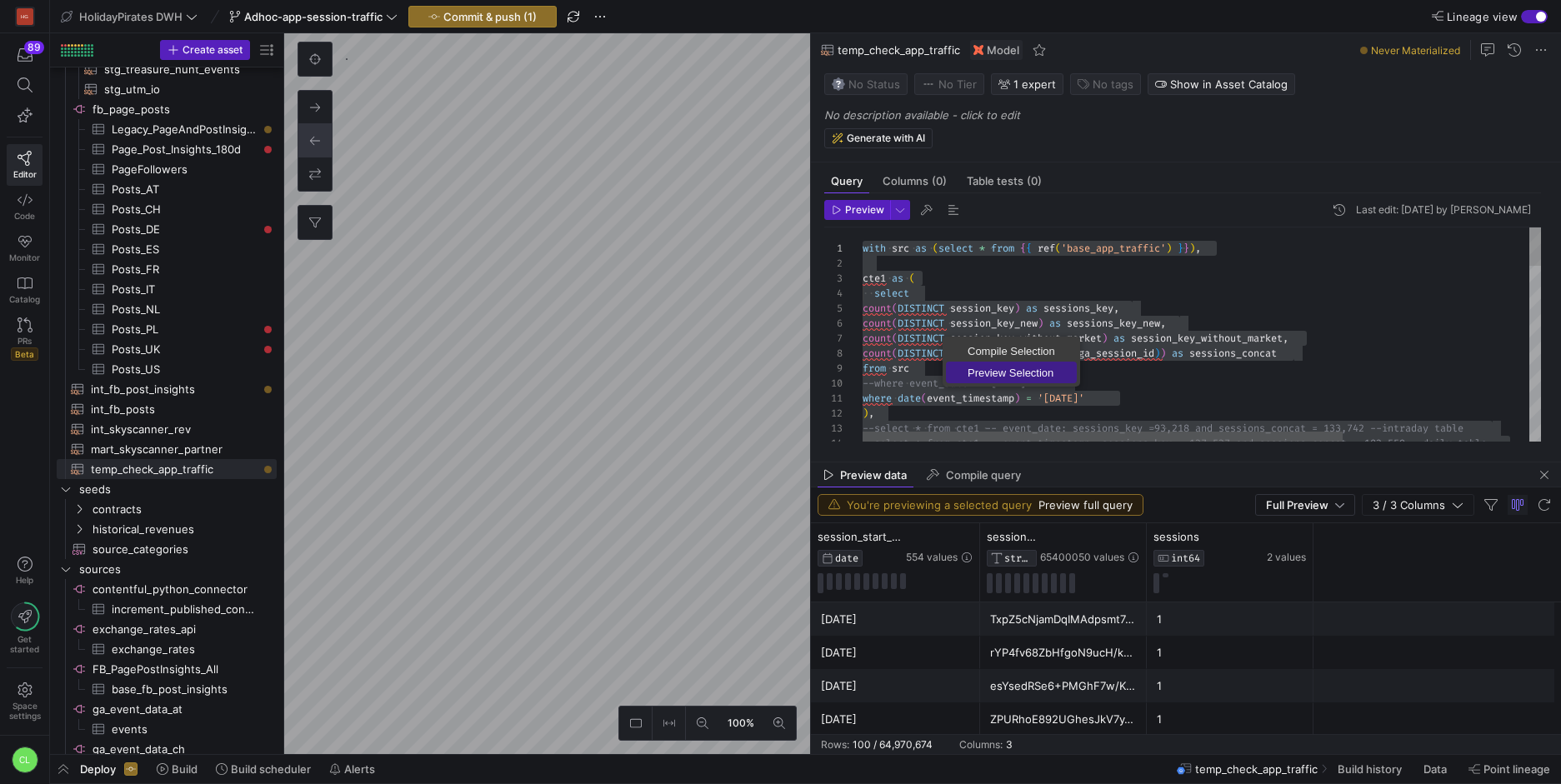
click at [1020, 371] on span "Preview Selection" at bounding box center [1011, 373] width 131 height 11
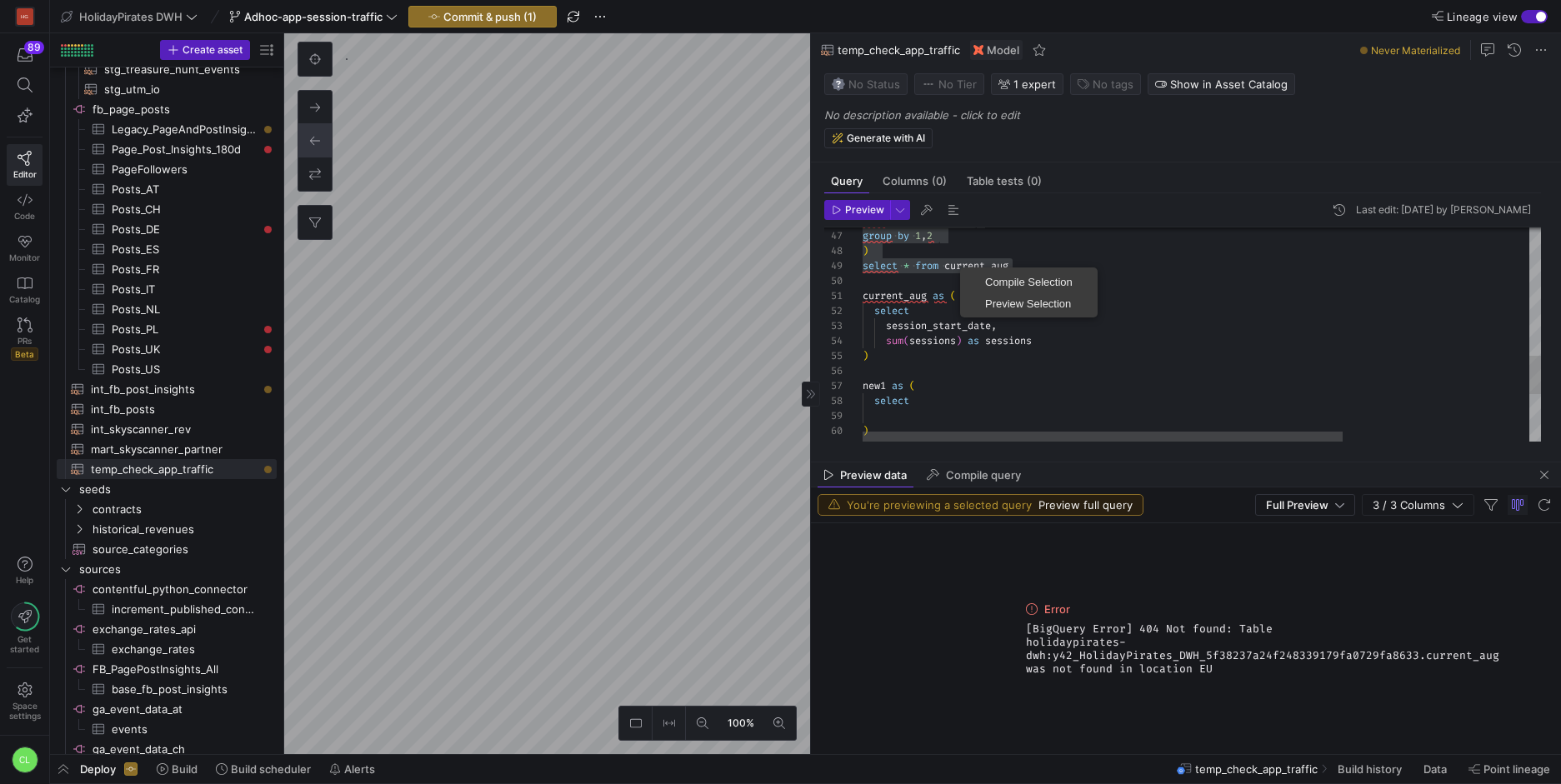
scroll to position [0, 96]
click at [1174, 290] on div ") select * from current_aug current_aug as ( select session_start_date , sum ( …" at bounding box center [1333, 115] width 941 height 1178
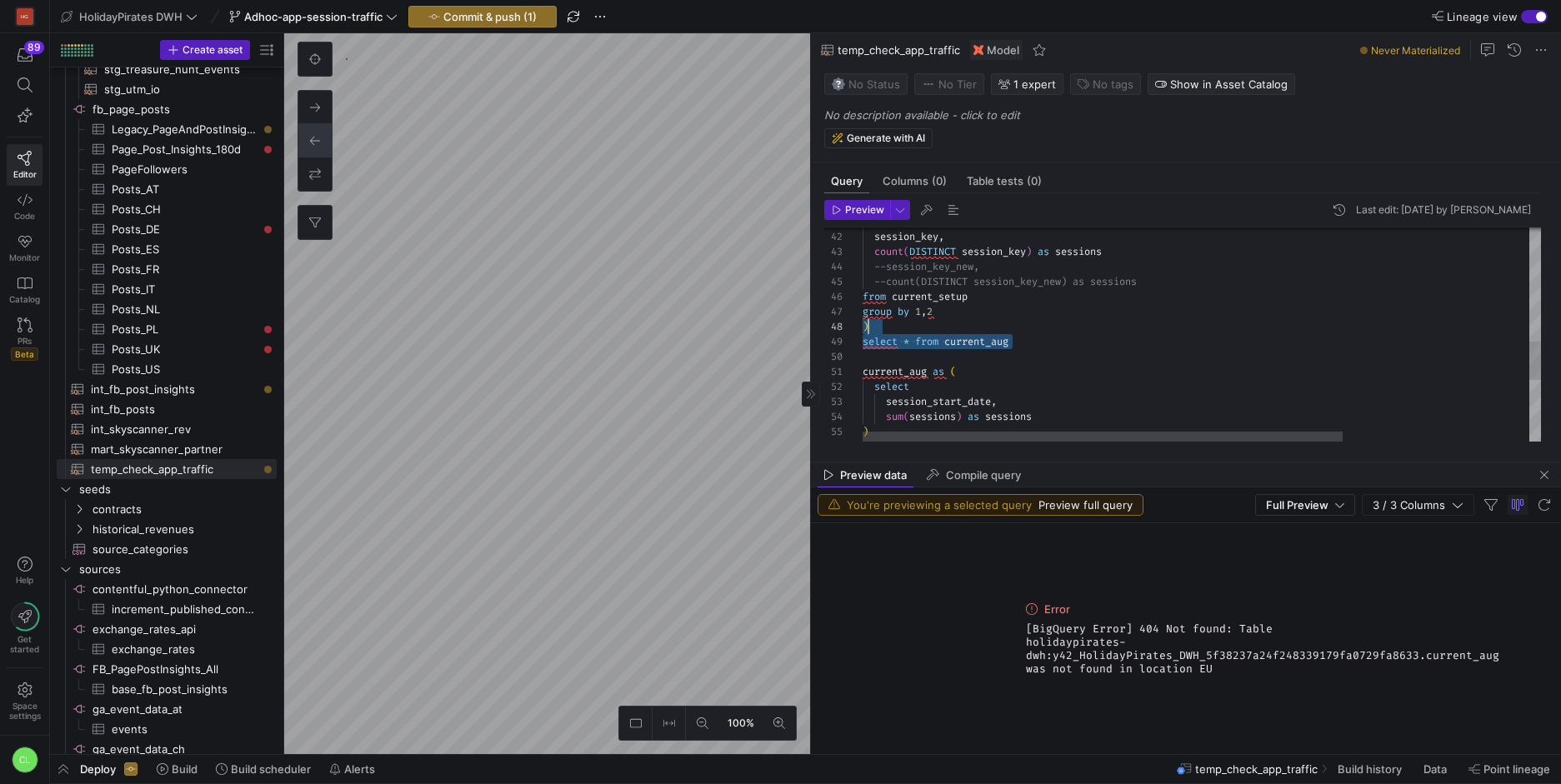
scroll to position [120, 0]
drag, startPoint x: 1038, startPoint y: 343, endPoint x: 854, endPoint y: 335, distance: 184.2
click at [862, 335] on div "count ( DISTINCT session_key ) as sessions --session_key_new, --count(DISTINCT …" at bounding box center [1333, 190] width 941 height 1178
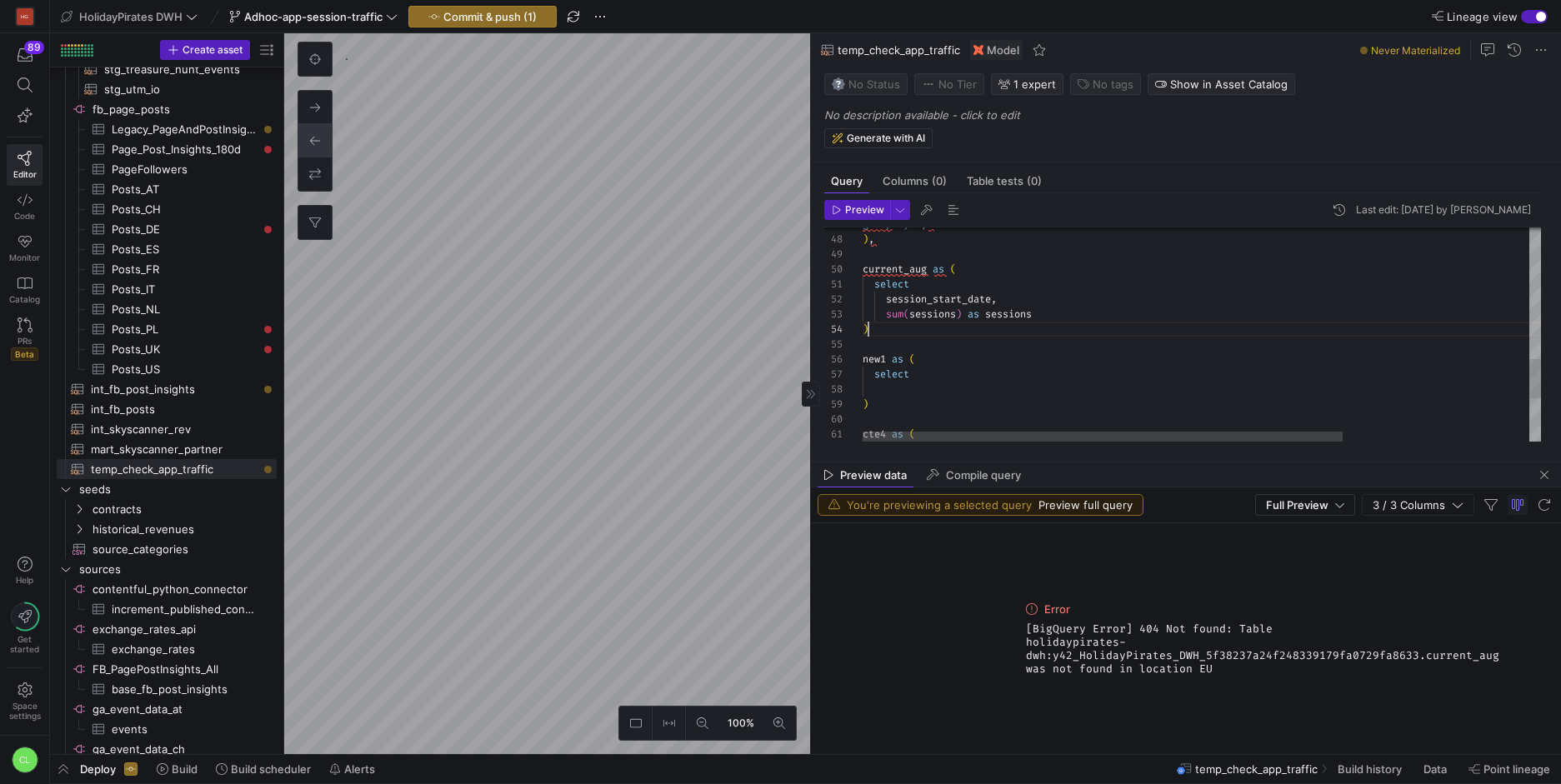
click at [939, 335] on div "group by 1 , 2 ) , current_aug as ( select session_start_date , sum ( sessions …" at bounding box center [1333, 95] width 941 height 1163
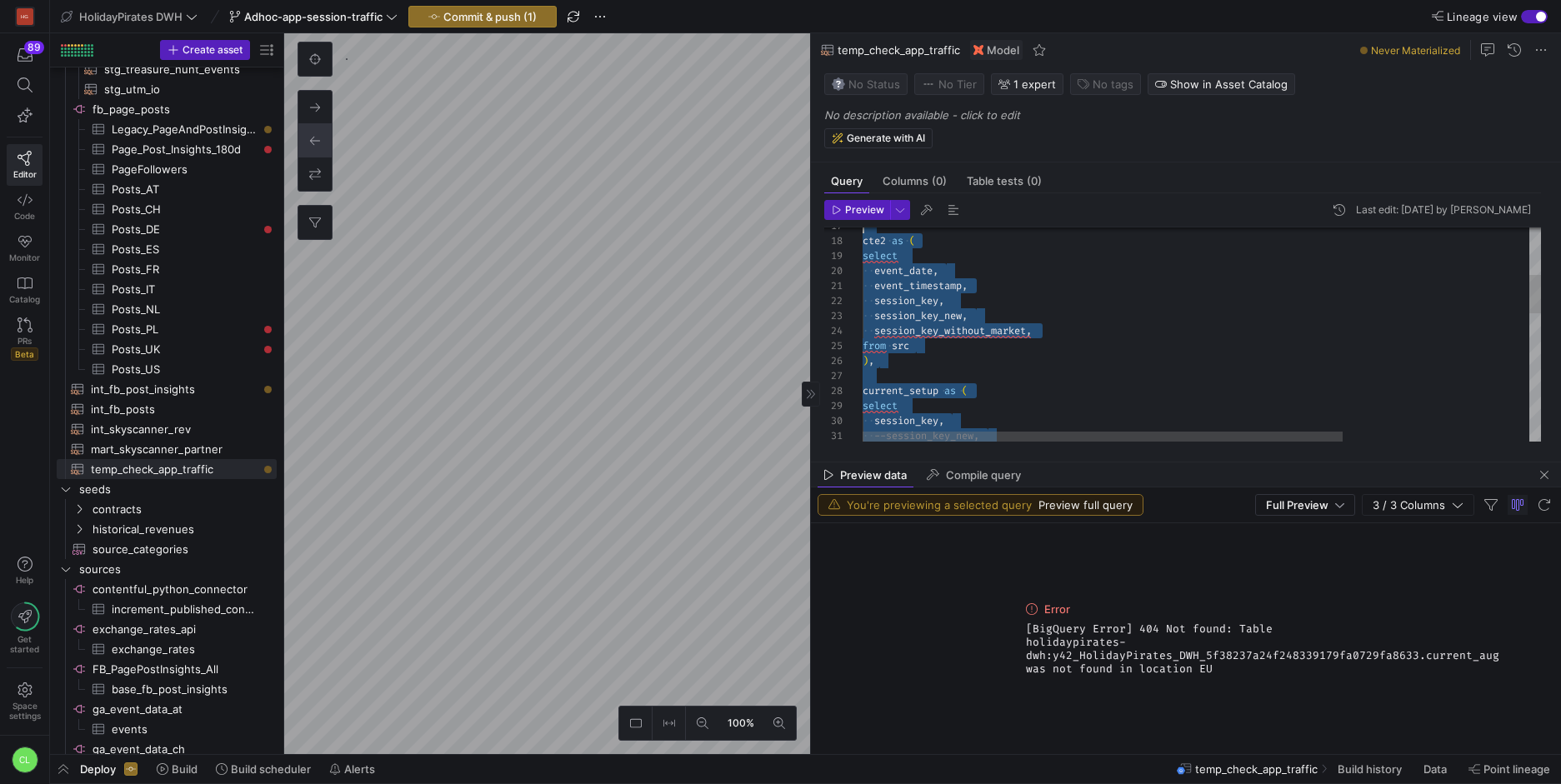
scroll to position [0, 0]
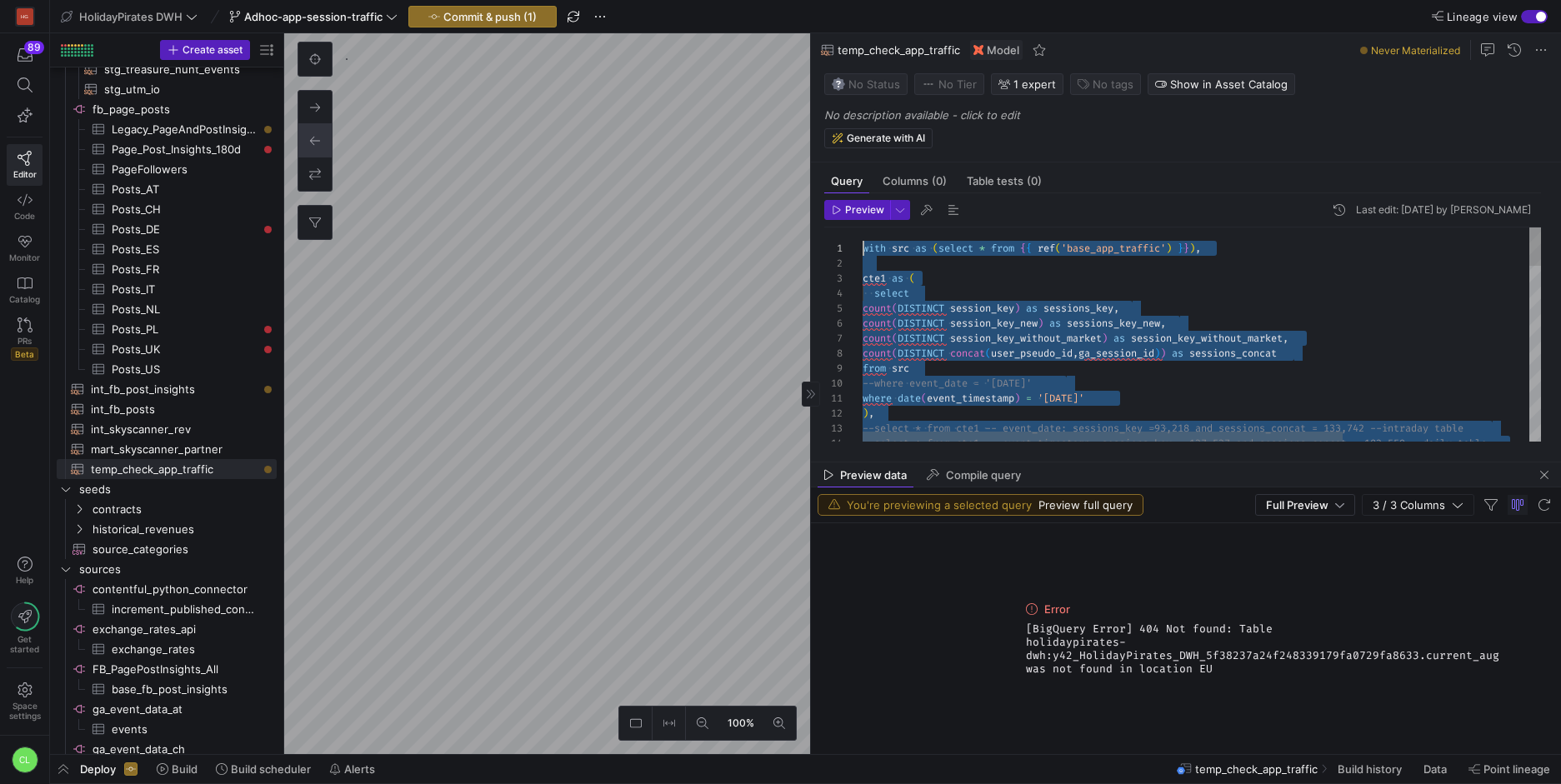
drag, startPoint x: 1049, startPoint y: 341, endPoint x: 823, endPoint y: 174, distance: 281.0
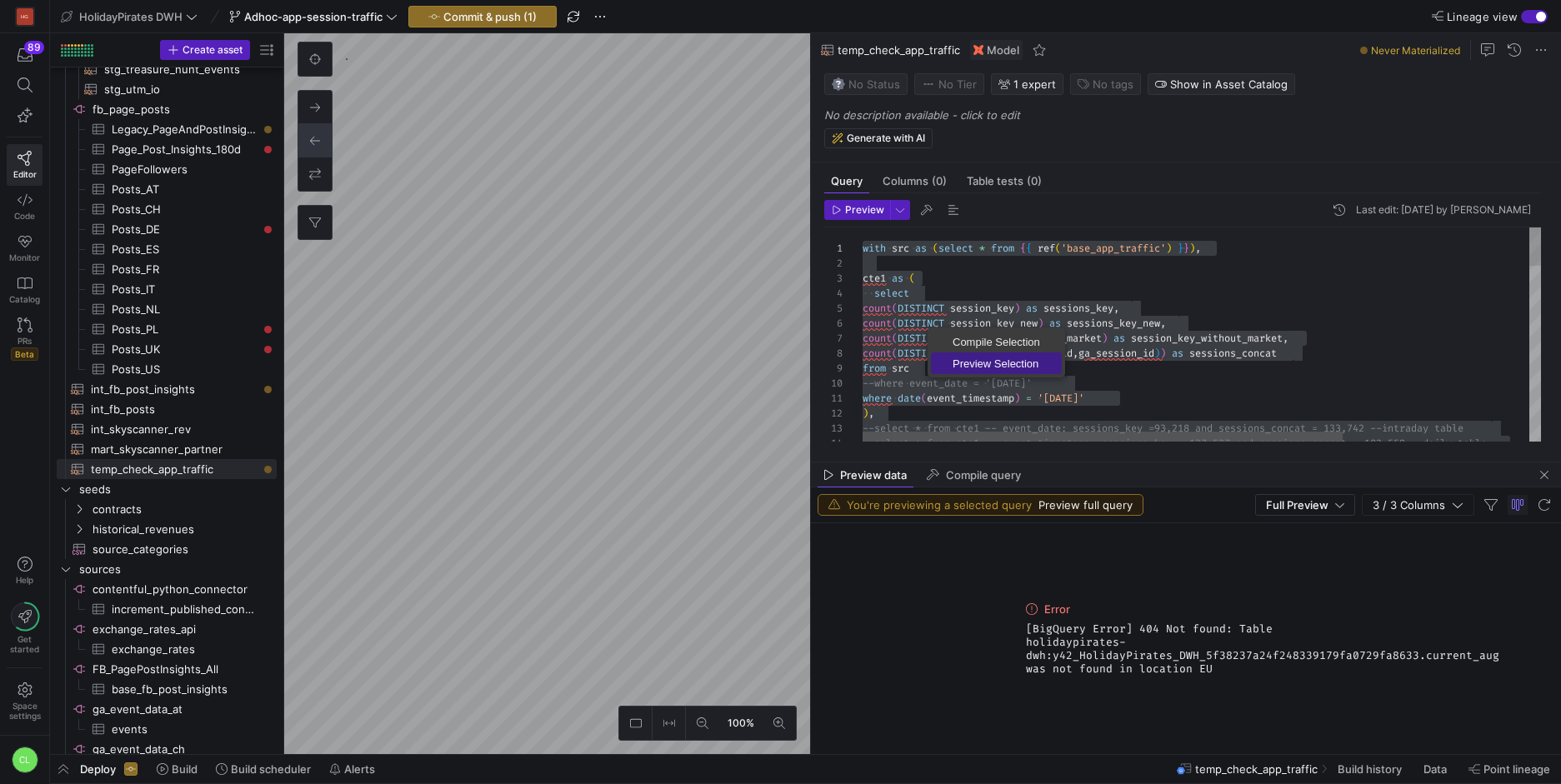
click at [1000, 358] on span "Preview Selection" at bounding box center [996, 363] width 131 height 11
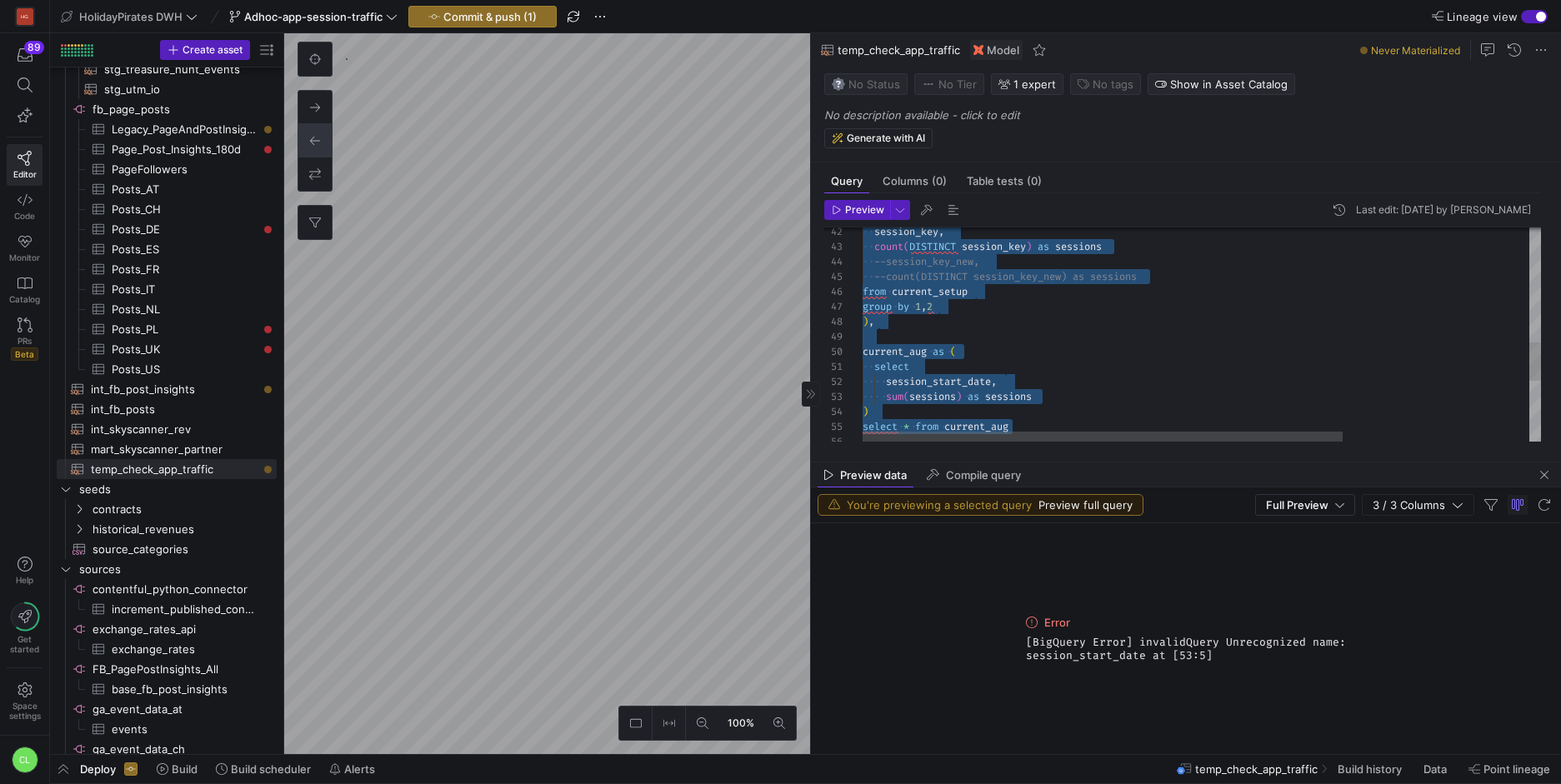
click at [908, 375] on div "session_key , count ( DISTINCT session_key ) as sessions --session_key_new, --c…" at bounding box center [1333, 185] width 941 height 1178
click at [895, 386] on div "session_key , count ( DISTINCT session_key ) as sessions --session_key_new, --c…" at bounding box center [1333, 185] width 941 height 1178
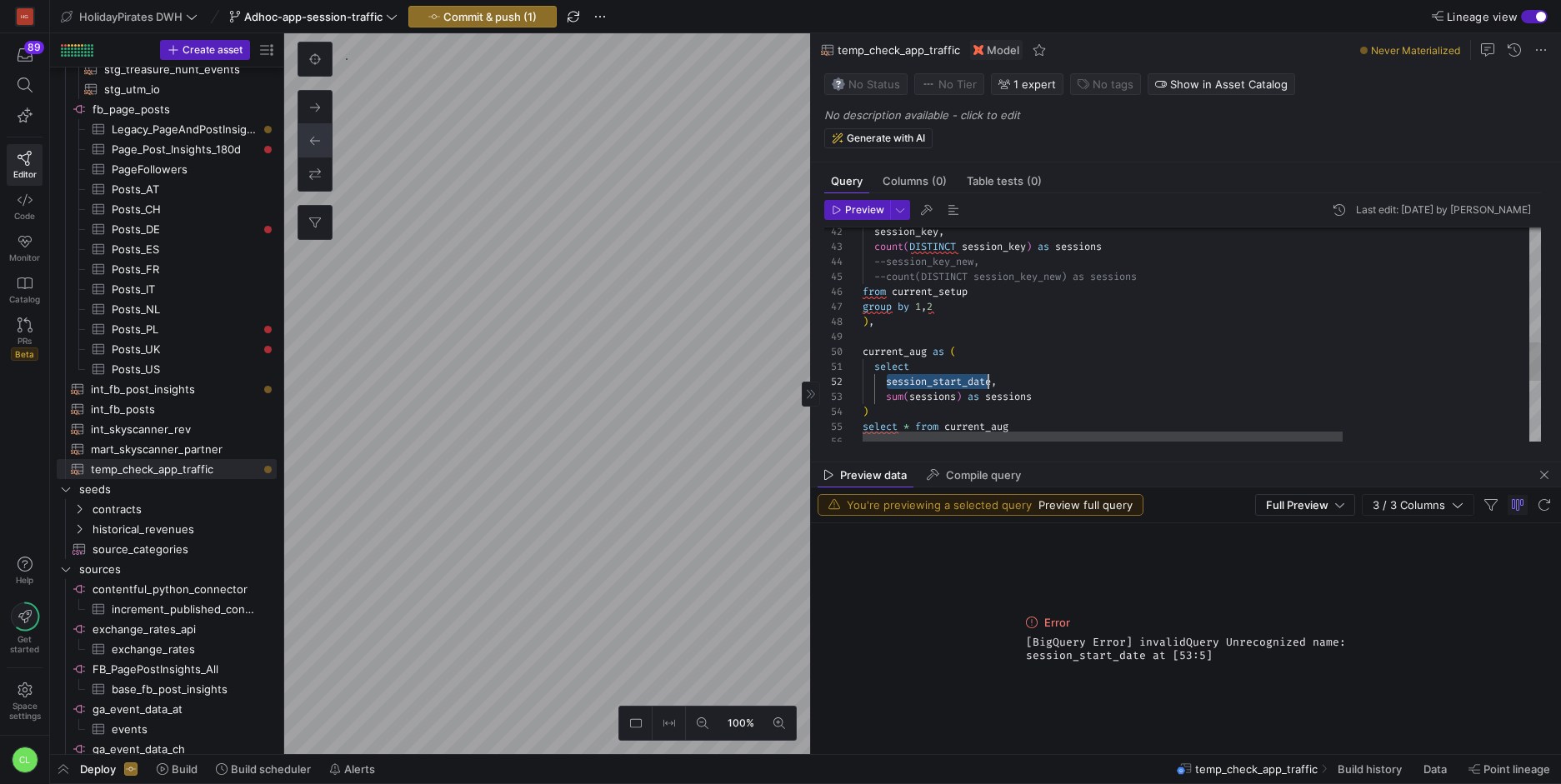
scroll to position [15, 132]
drag, startPoint x: 889, startPoint y: 383, endPoint x: 993, endPoint y: 384, distance: 104.0
click at [993, 384] on div "session_key , count ( DISTINCT session_key ) as sessions --session_key_new, --c…" at bounding box center [1333, 185] width 941 height 1178
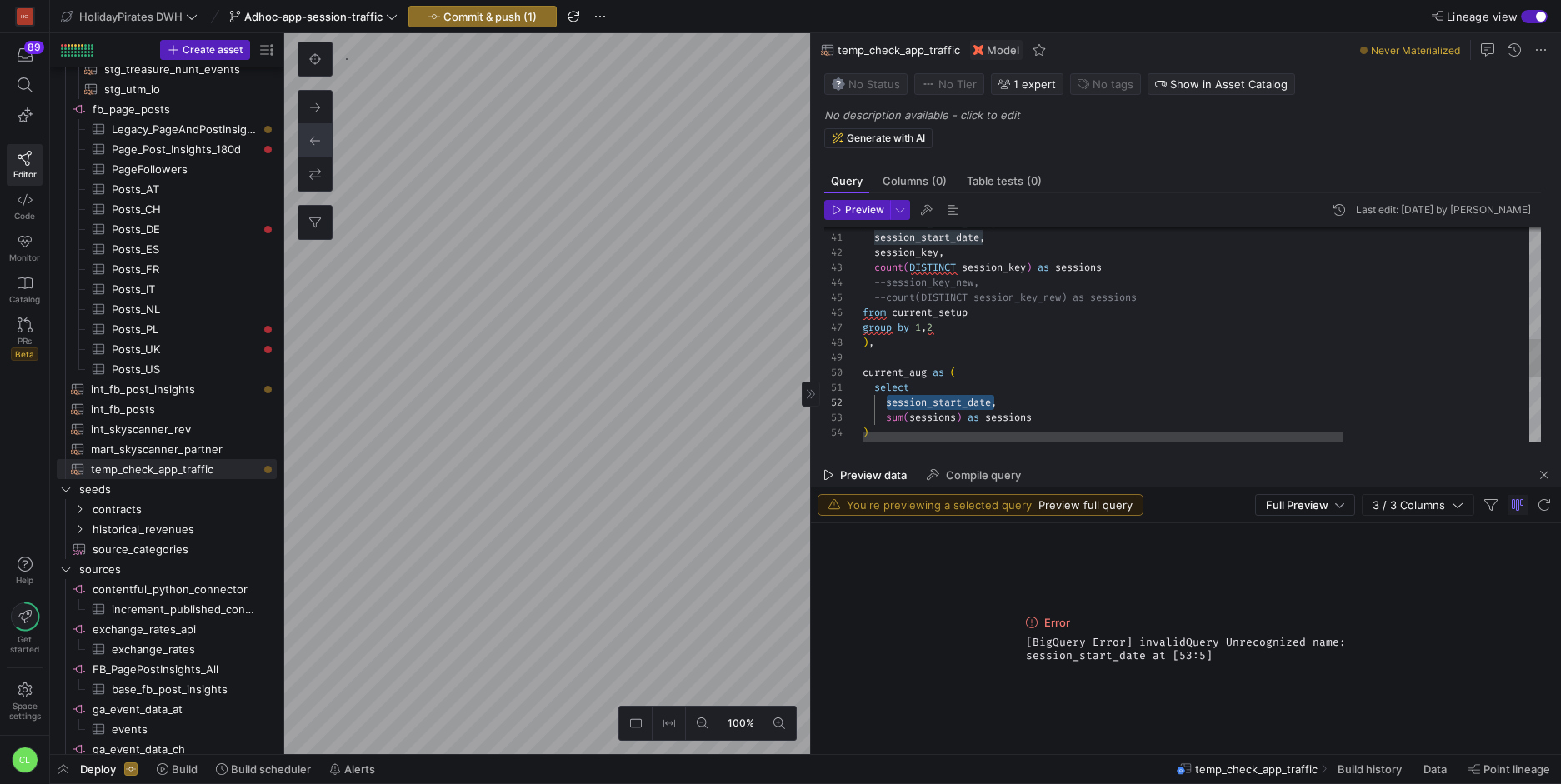
click at [955, 416] on div "session_key , count ( DISTINCT session_key ) as sessions --session_key_new, --c…" at bounding box center [1333, 206] width 941 height 1178
click at [1095, 363] on div "session_key , count ( DISTINCT session_key ) as sessions --session_key_new, --c…" at bounding box center [1333, 206] width 941 height 1178
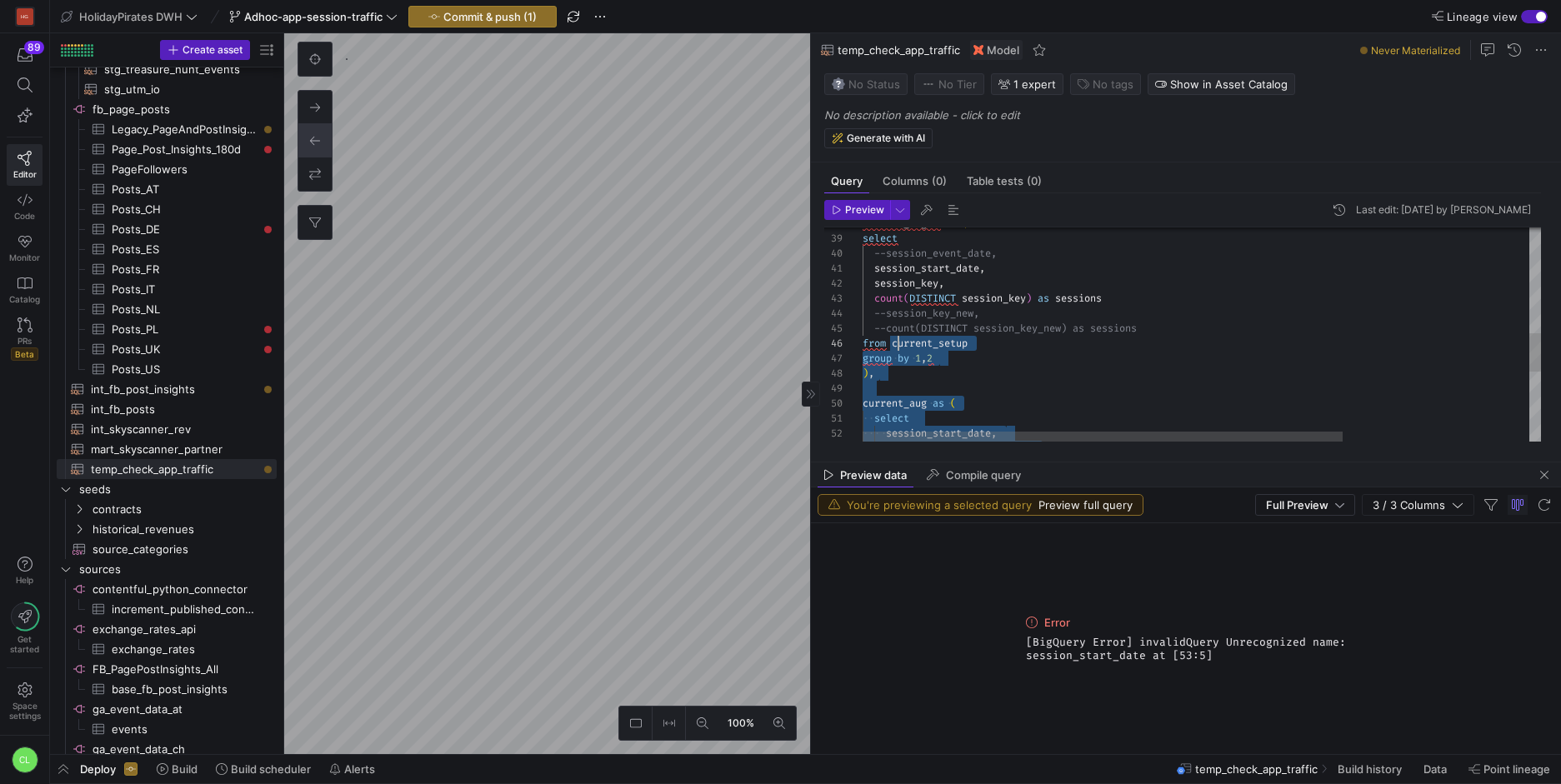
scroll to position [75, 36]
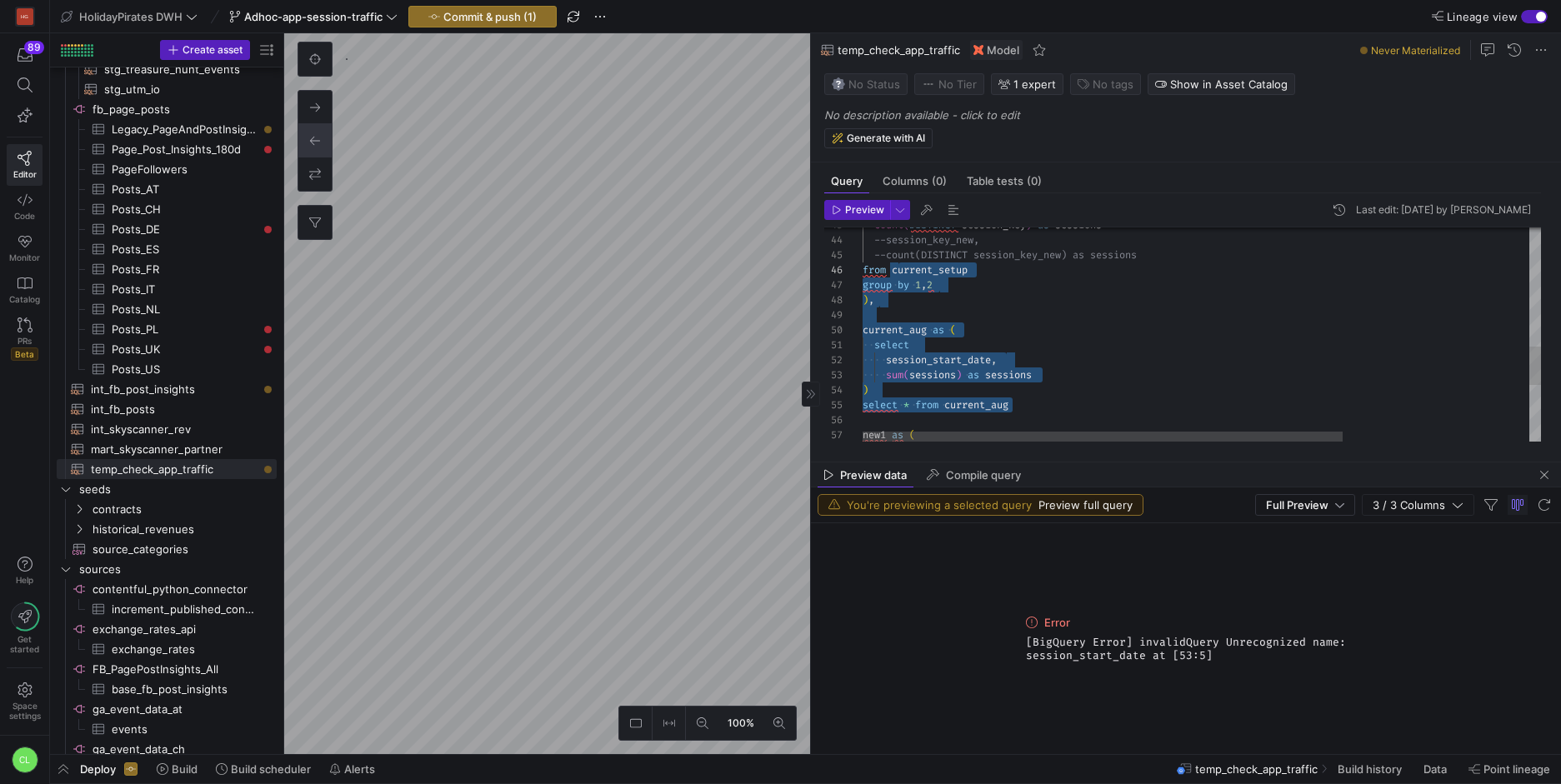
drag, startPoint x: 1051, startPoint y: 369, endPoint x: 901, endPoint y: 339, distance: 153.0
drag, startPoint x: 1017, startPoint y: 372, endPoint x: 1036, endPoint y: 373, distance: 19.0
click at [1017, 372] on div "count ( DISTINCT session_key ) as sessions --session_key_new, --count(DISTINCT …" at bounding box center [1333, 163] width 941 height 1178
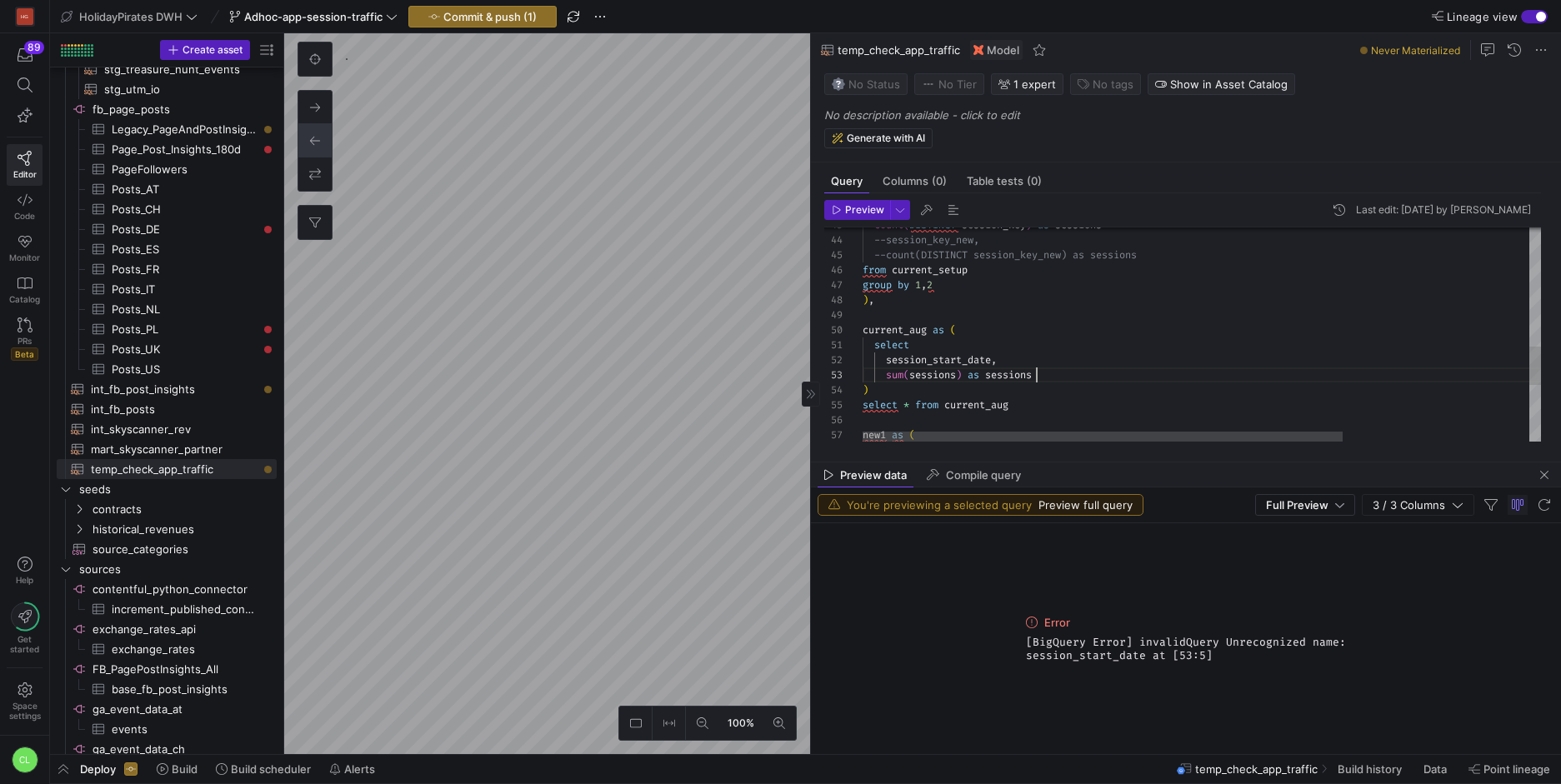
click at [1070, 380] on div "count ( DISTINCT session_key ) as sessions --session_key_new, --count(DISTINCT …" at bounding box center [1333, 163] width 941 height 1178
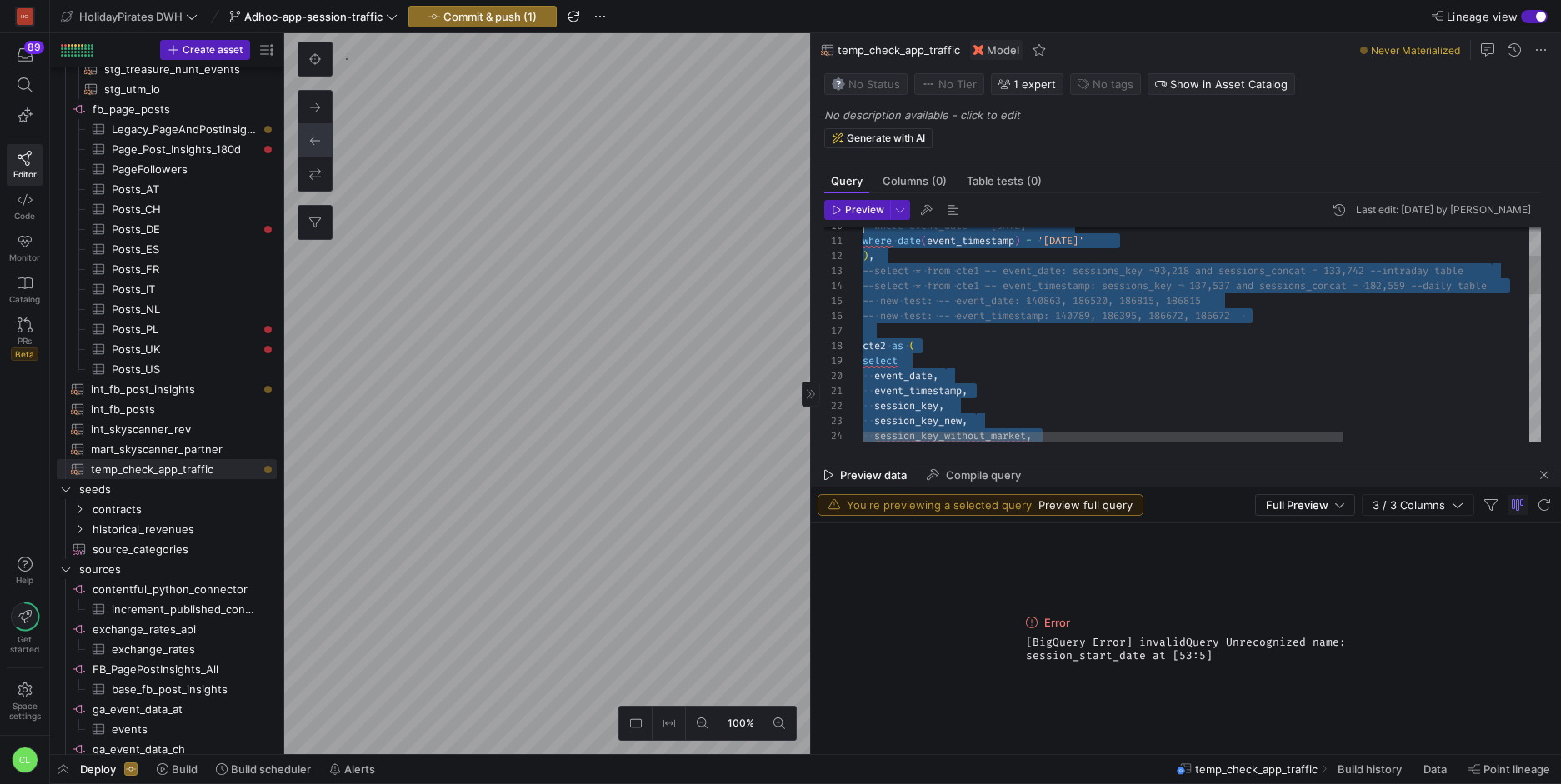
scroll to position [0, 0]
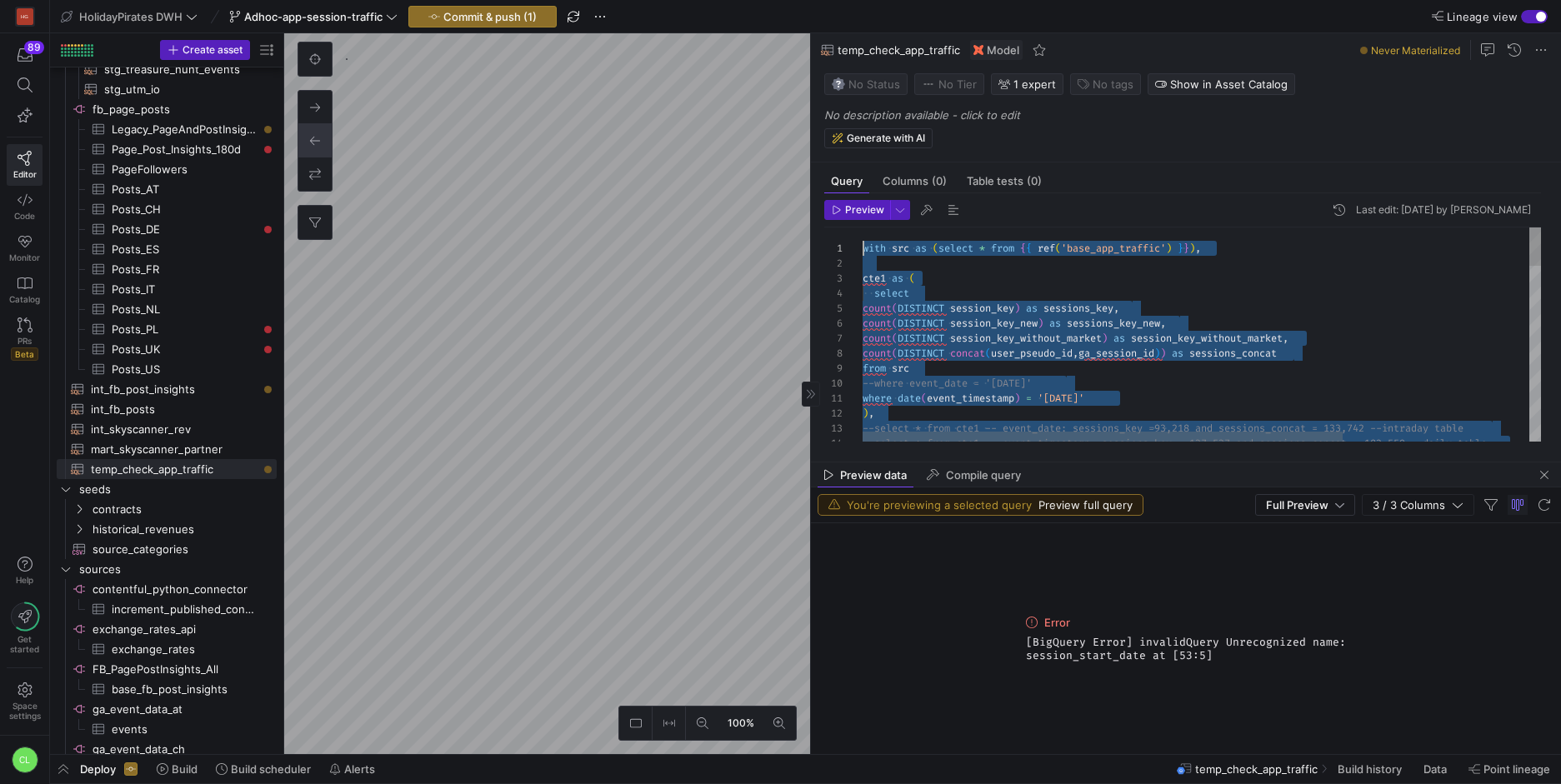
drag, startPoint x: 1073, startPoint y: 428, endPoint x: 834, endPoint y: 136, distance: 377.3
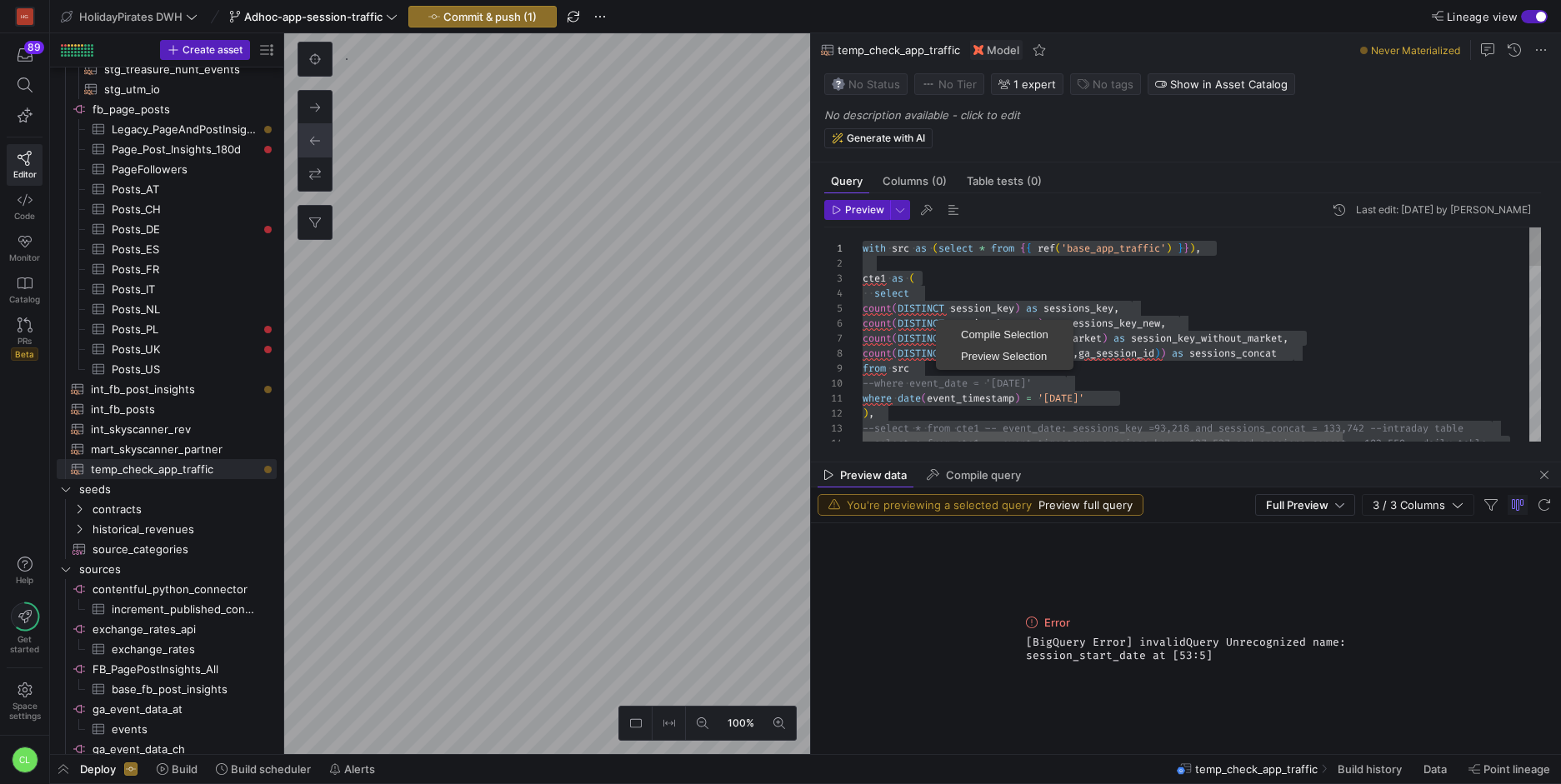
click at [1034, 354] on span "Preview Selection" at bounding box center [1004, 356] width 131 height 11
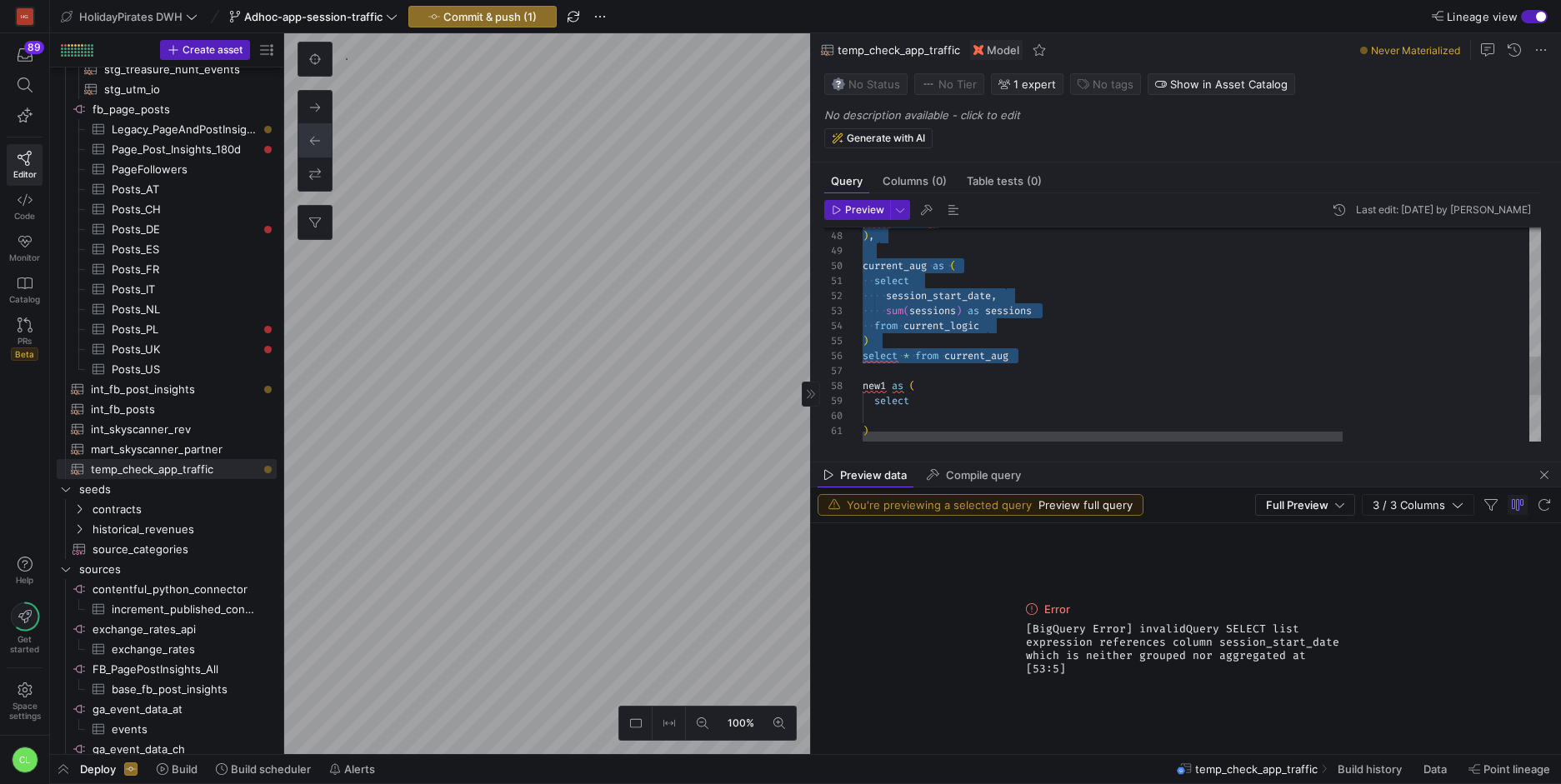
click at [1050, 317] on div "select session_start_date , sum ( sessions ) as sessions from current_logic ) s…" at bounding box center [1333, 106] width 941 height 1193
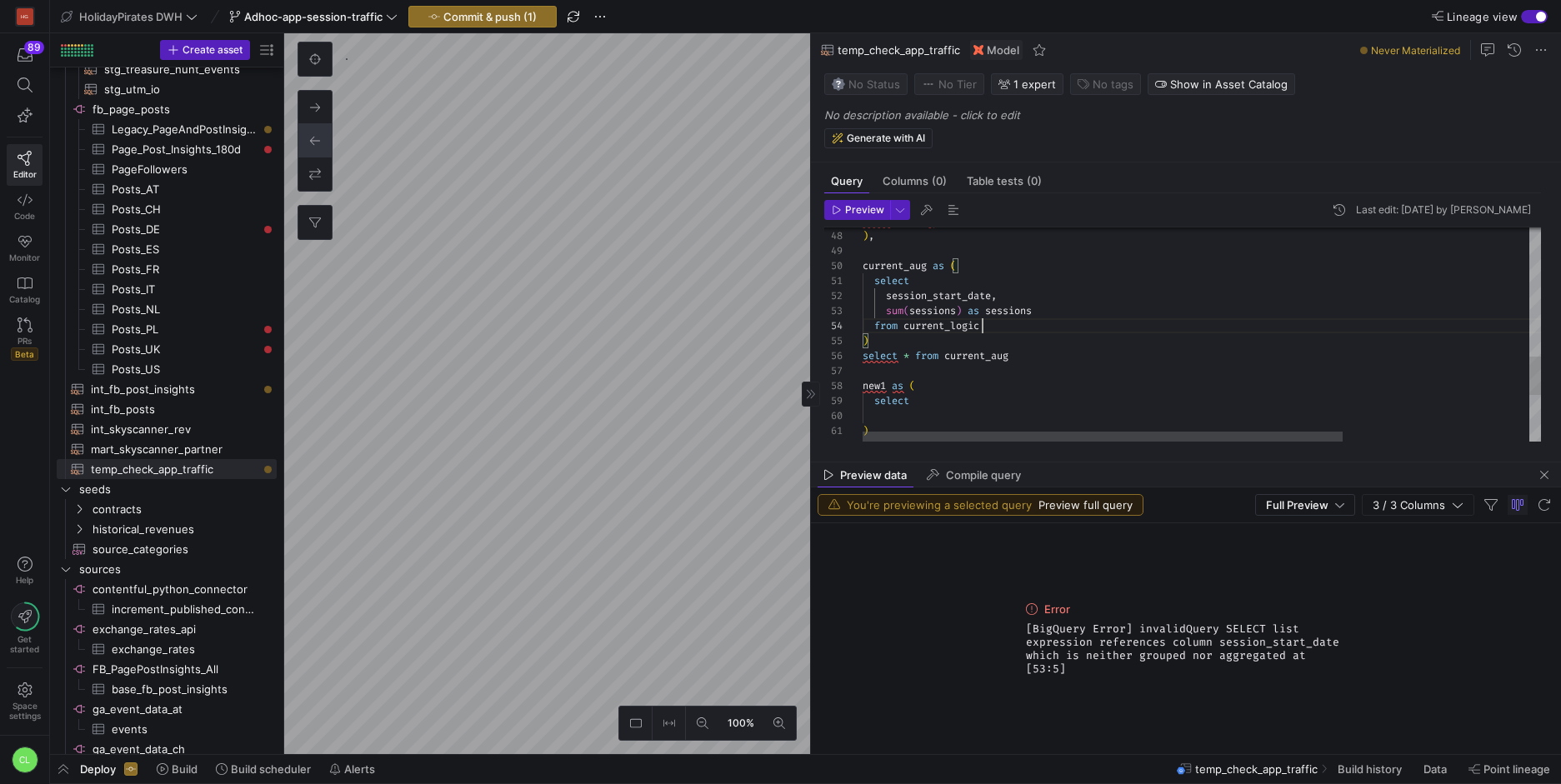
click at [1019, 323] on div "select session_start_date , sum ( sessions ) as sessions from current_logic ) s…" at bounding box center [1333, 106] width 941 height 1193
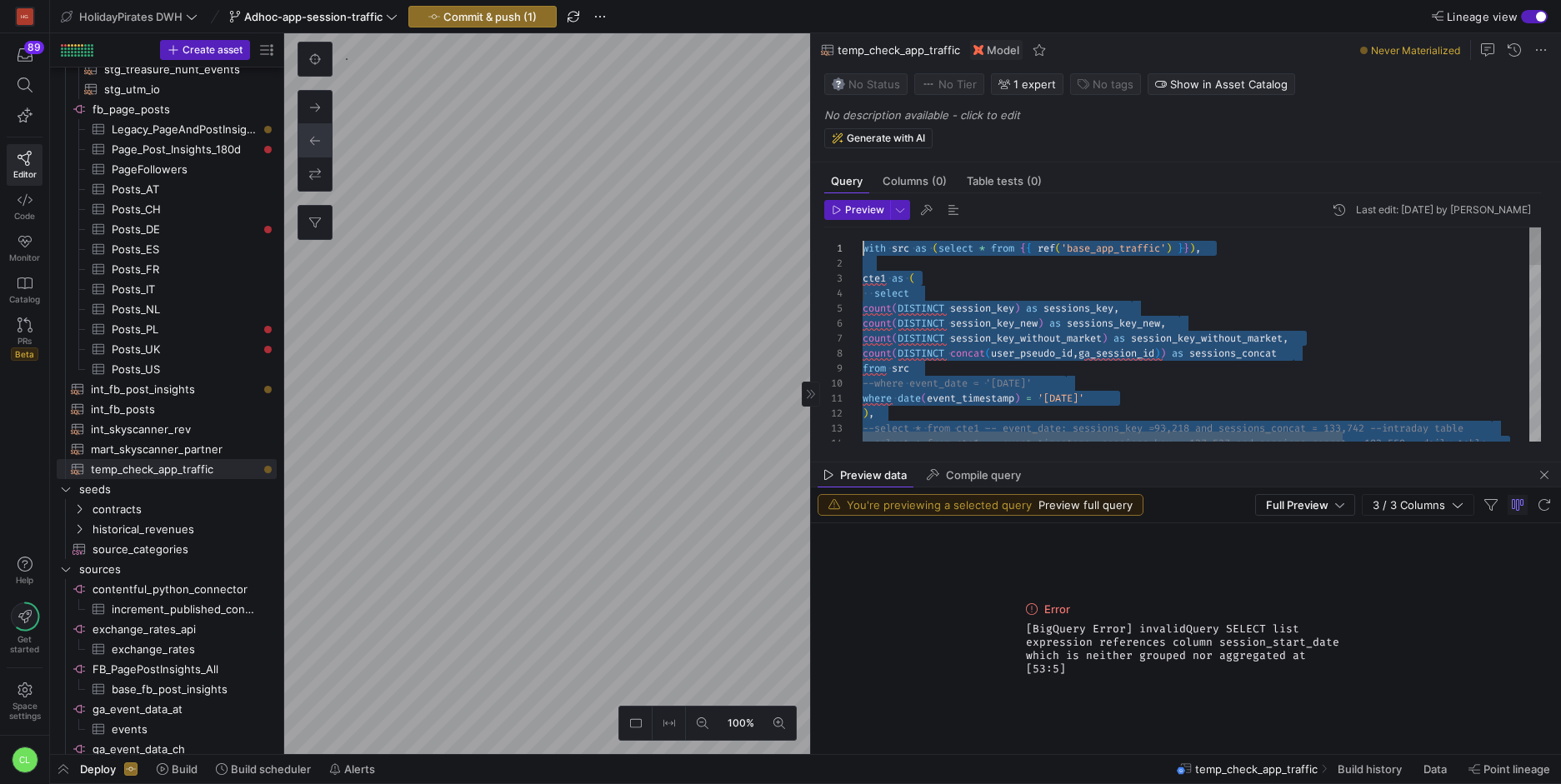
drag, startPoint x: 1063, startPoint y: 377, endPoint x: 842, endPoint y: 228, distance: 266.5
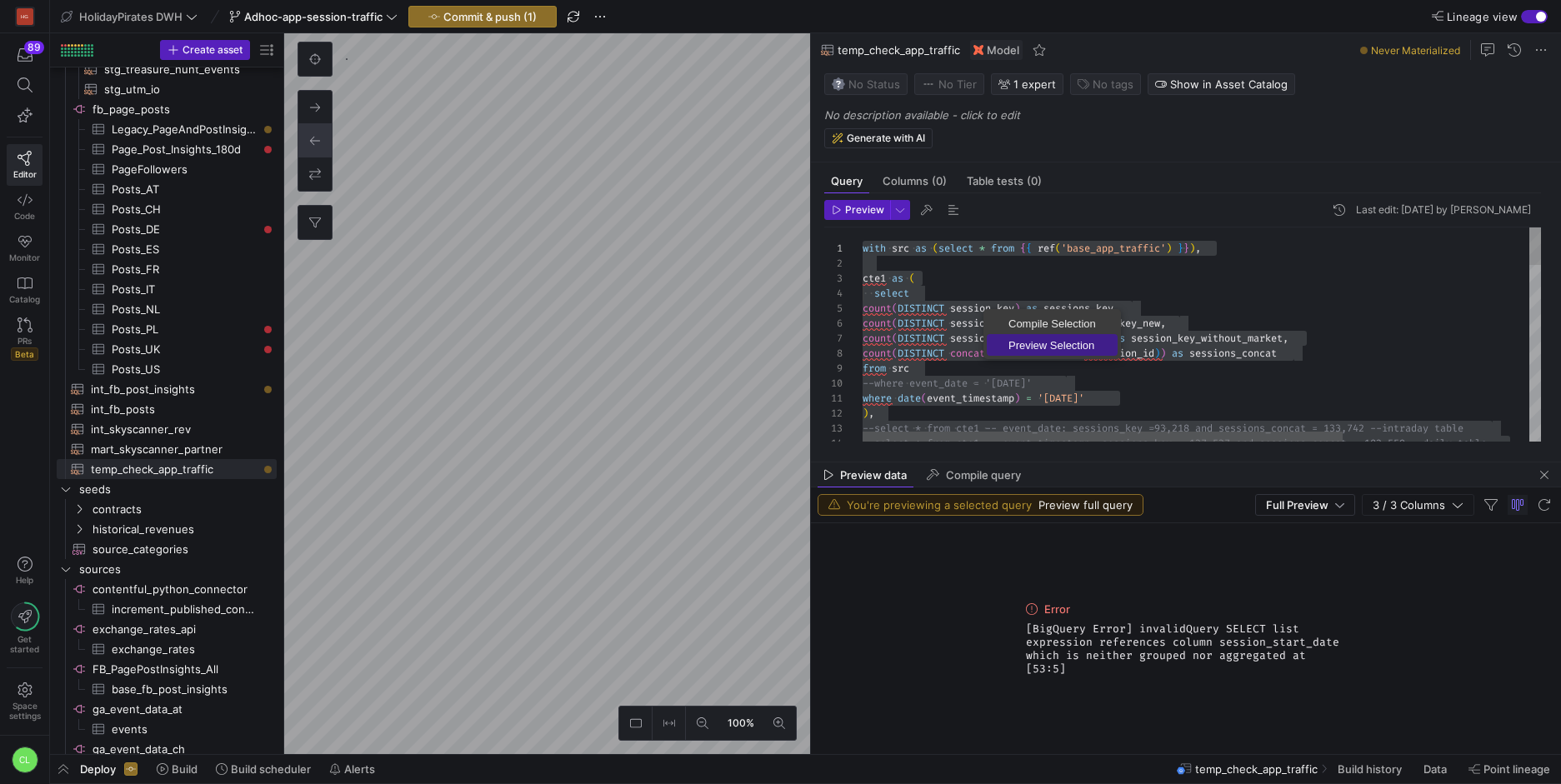
click at [1021, 336] on link "Preview Selection" at bounding box center [1052, 345] width 131 height 21
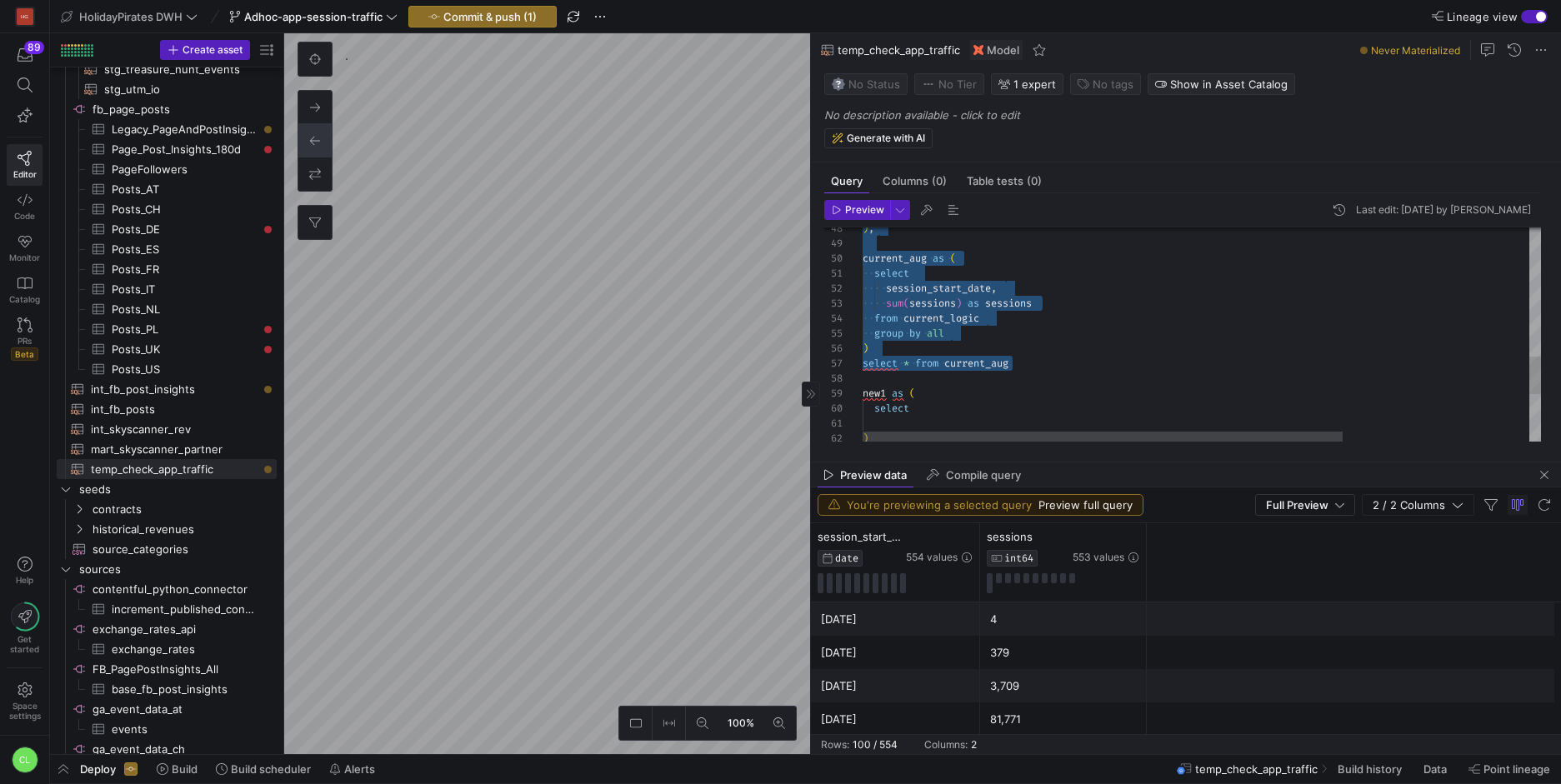
click at [1036, 375] on div ") , current_aug as ( select session_start_date , sum ( sessions ) as sessions f…" at bounding box center [1333, 106] width 941 height 1208
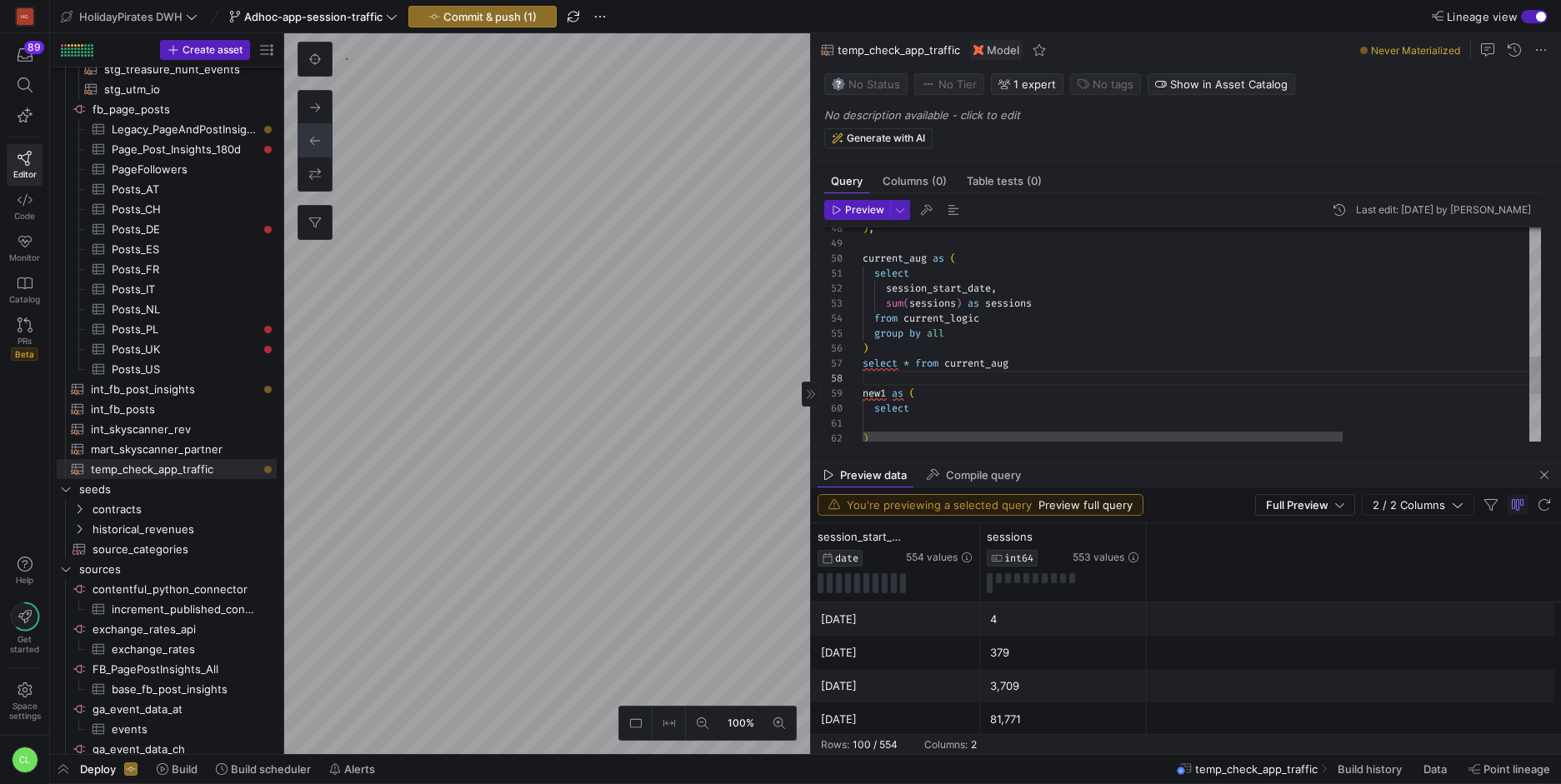
click at [1011, 364] on div ") , current_aug as ( select session_start_date , sum ( sessions ) as sessions f…" at bounding box center [1333, 106] width 941 height 1208
click at [1150, 362] on div ") , current_aug as ( select session_start_date , sum ( sessions ) as sessions f…" at bounding box center [1333, 106] width 941 height 1208
click at [890, 286] on div ") , current_aug as ( select session_start_date , sum ( sessions ) as sessions f…" at bounding box center [1333, 106] width 941 height 1208
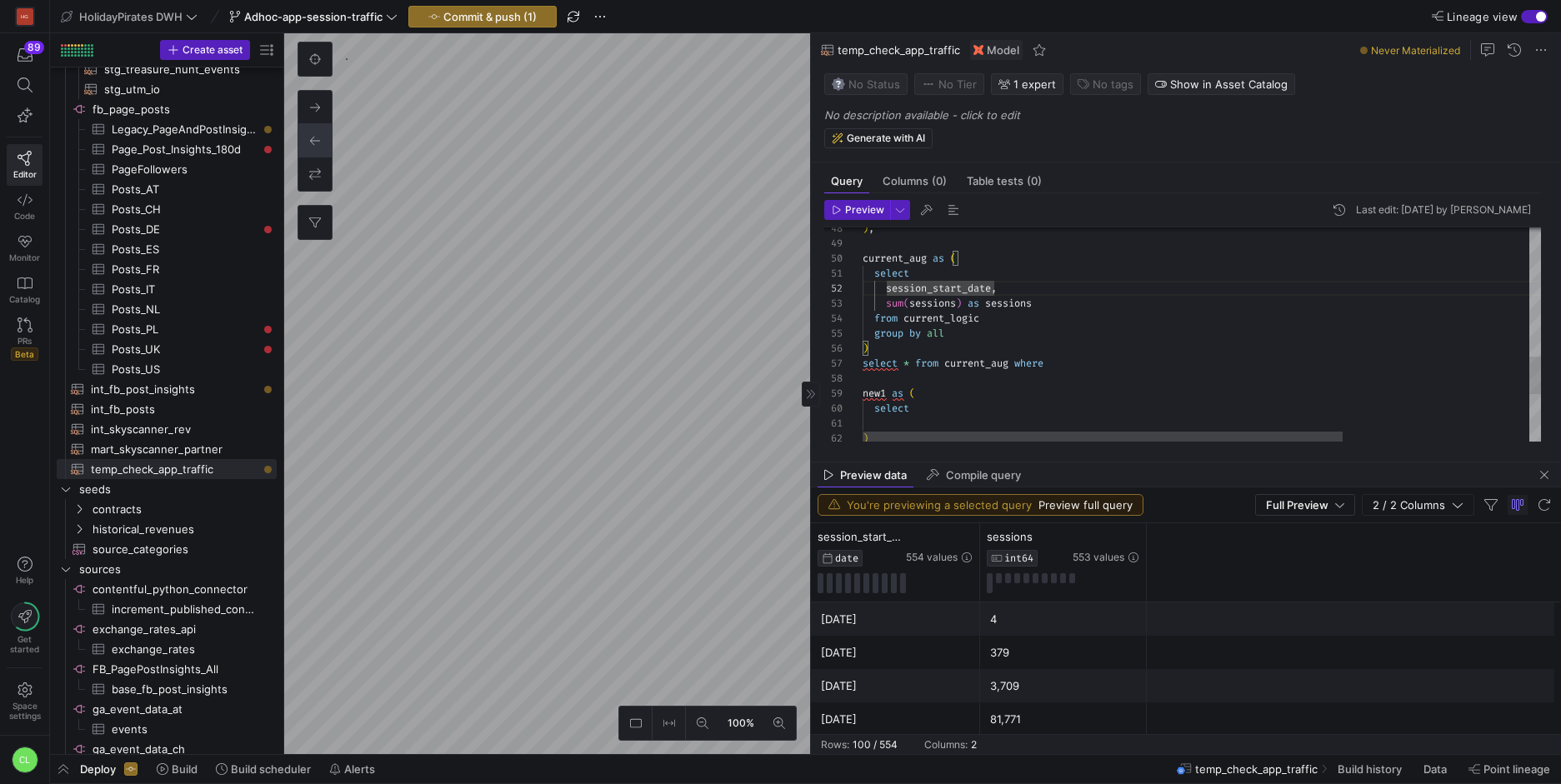
click at [1115, 350] on div ") , current_aug as ( select session_start_date , sum ( sessions ) as sessions f…" at bounding box center [1333, 106] width 941 height 1208
click at [1107, 358] on div ") , current_aug as ( select session_start_date , sum ( sessions ) as sessions f…" at bounding box center [1333, 106] width 941 height 1208
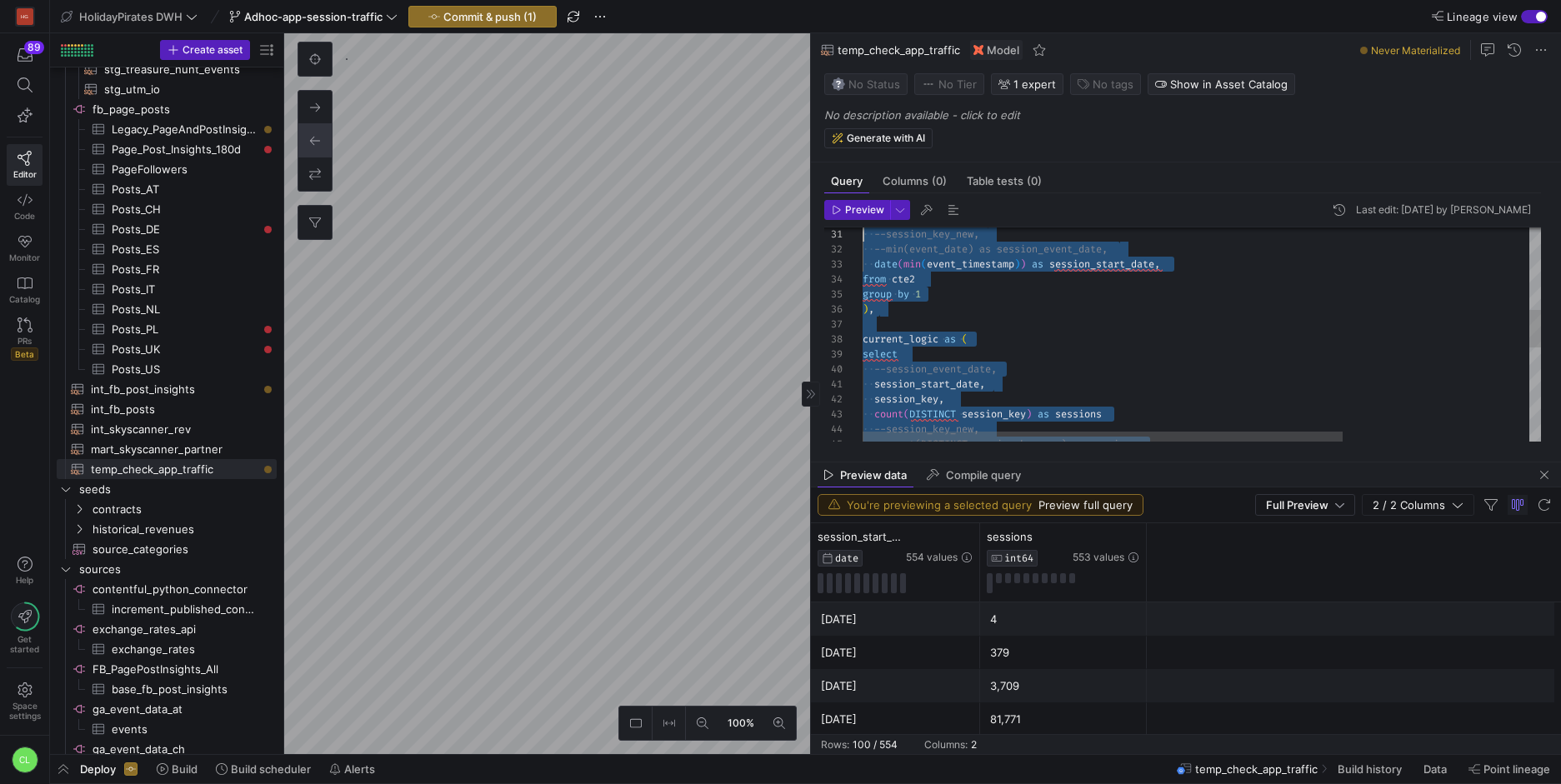
scroll to position [0, 0]
drag, startPoint x: 1215, startPoint y: 351, endPoint x: 735, endPoint y: 116, distance: 534.4
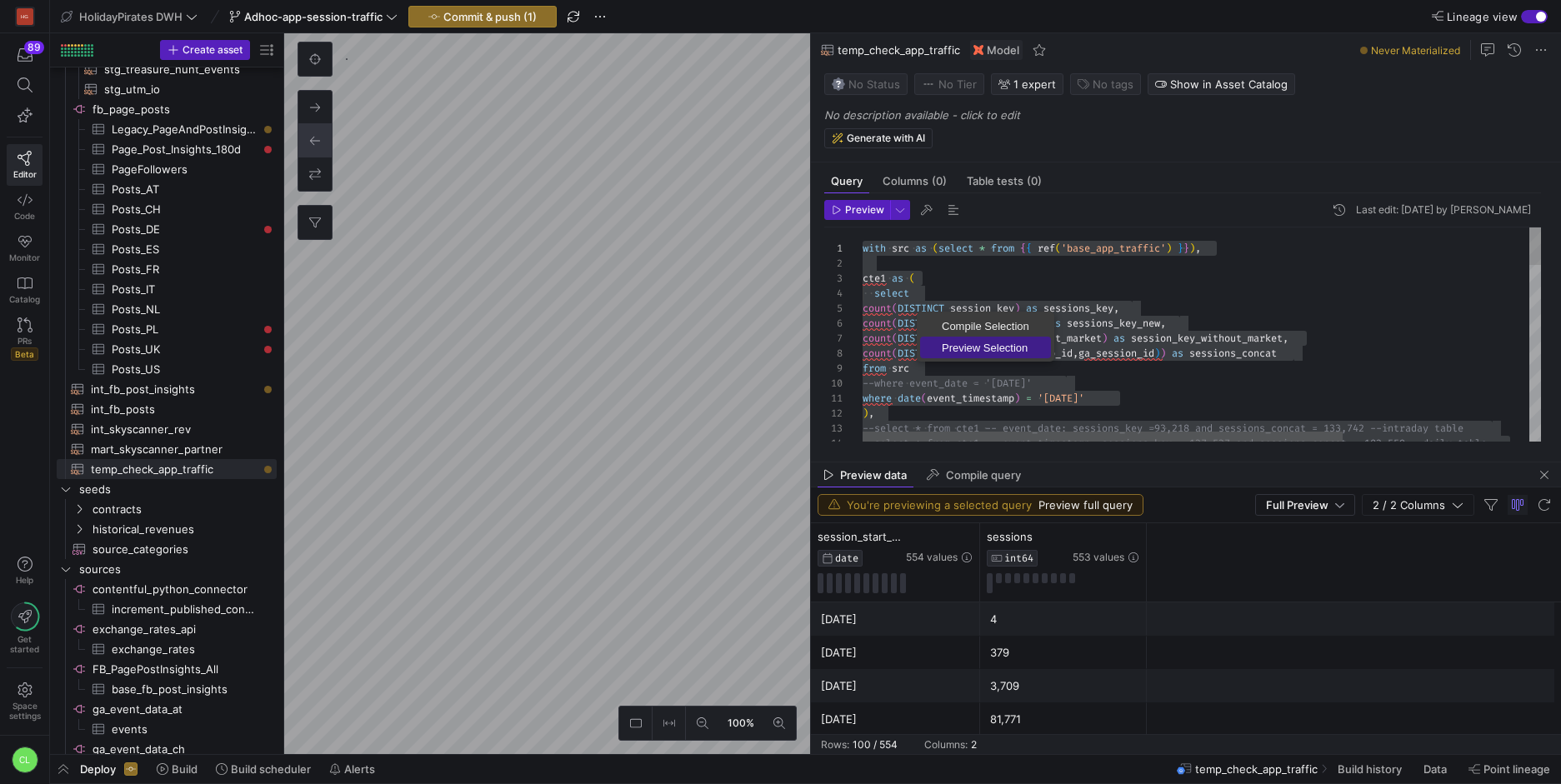
click at [965, 343] on span "Preview Selection" at bounding box center [985, 347] width 131 height 11
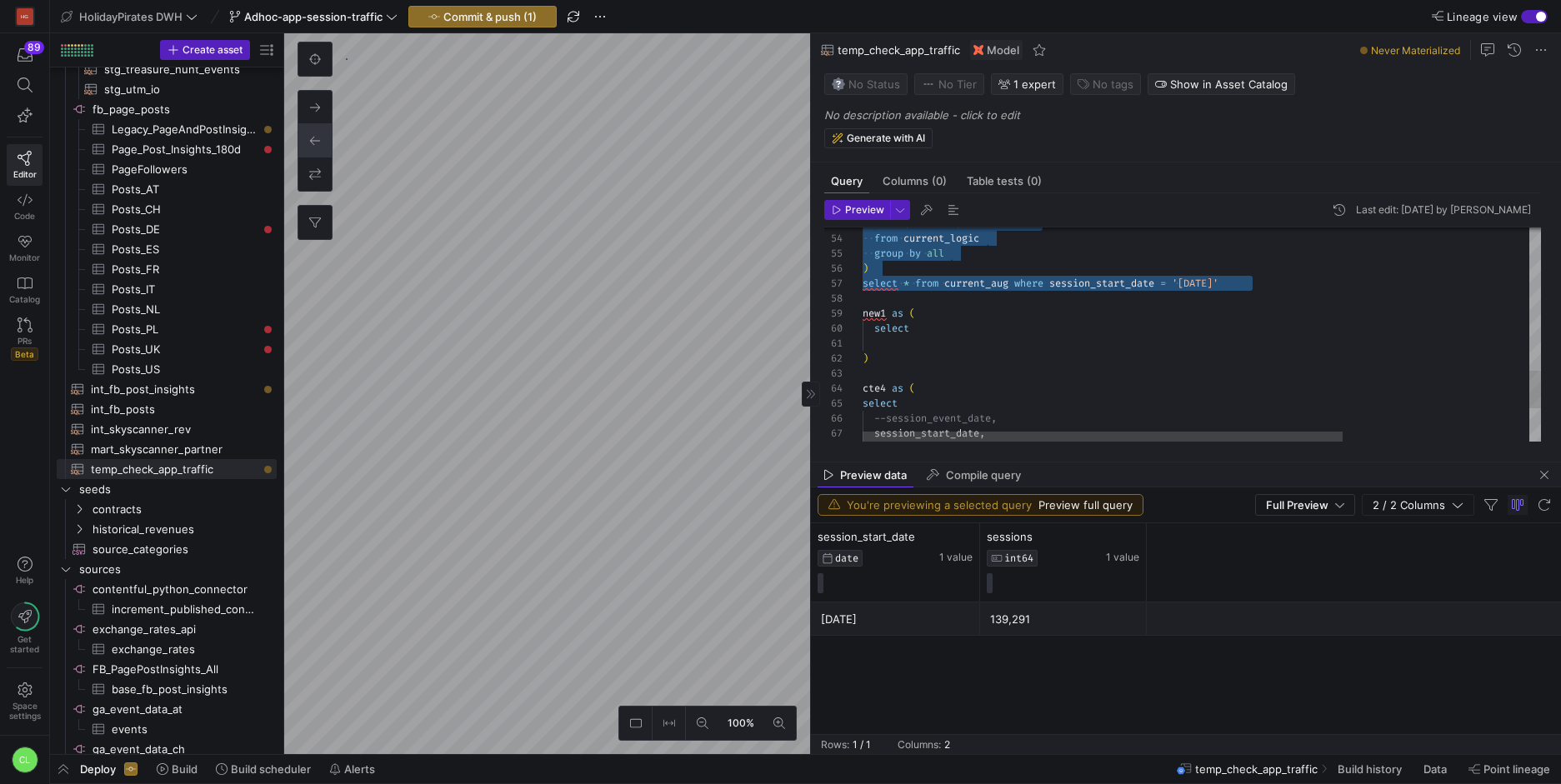
click at [927, 321] on div "from current_logic group by all ) select * from current_aug where session_start…" at bounding box center [1333, 27] width 941 height 1208
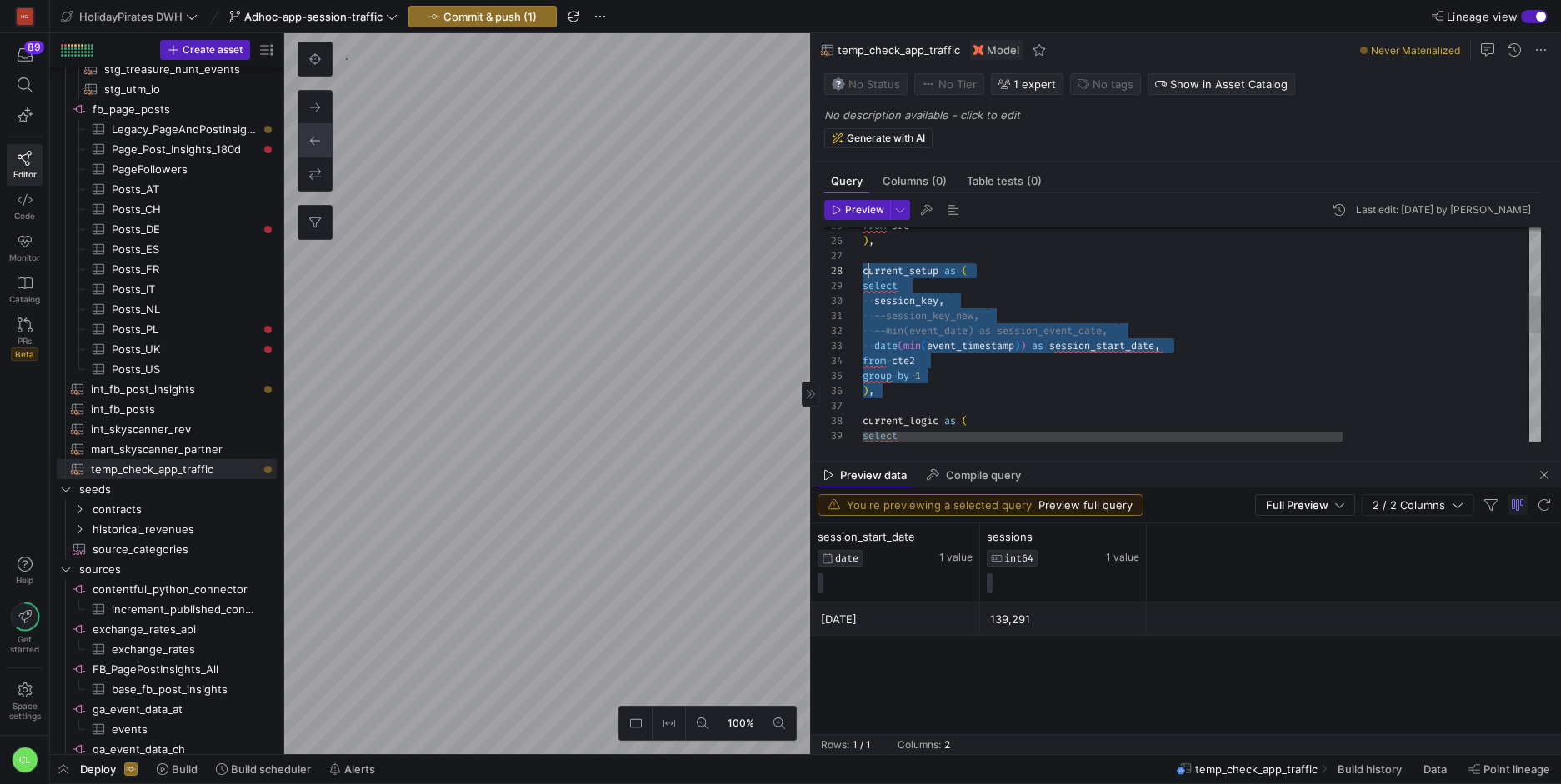
drag, startPoint x: 932, startPoint y: 387, endPoint x: 866, endPoint y: 269, distance: 135.2
click at [866, 269] on div "group by 1 ) , current_logic as ( select current_setup as ( select session_key …" at bounding box center [1333, 449] width 941 height 1208
click at [931, 331] on div "group by 1 ) , current_logic as ( select current_setup as ( select session_key …" at bounding box center [1333, 449] width 941 height 1208
drag, startPoint x: 960, startPoint y: 376, endPoint x: 826, endPoint y: 287, distance: 160.9
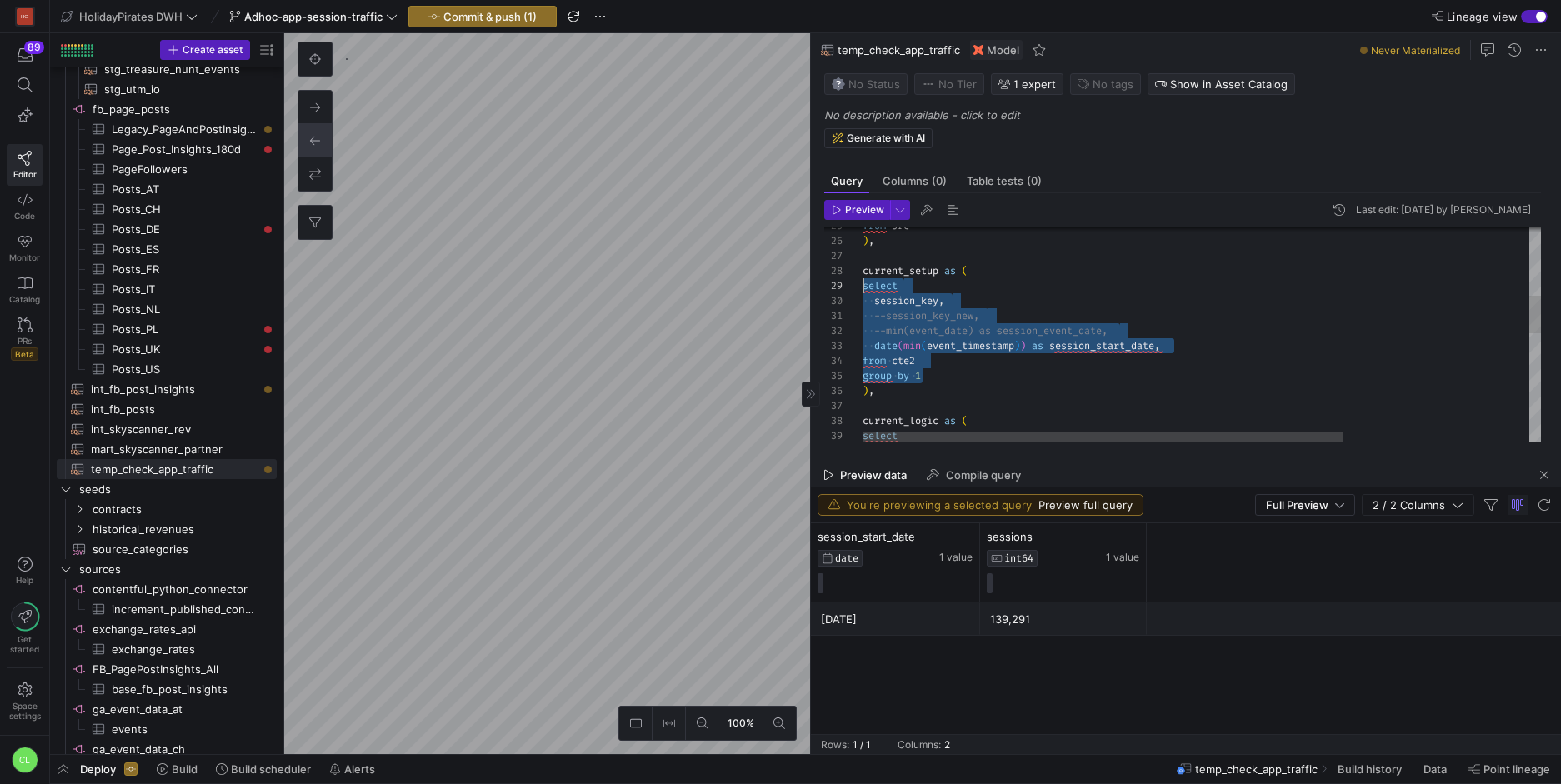
click at [862, 287] on div "group by 1 ) , current_logic as ( select current_setup as ( select session_key …" at bounding box center [1333, 449] width 941 height 1208
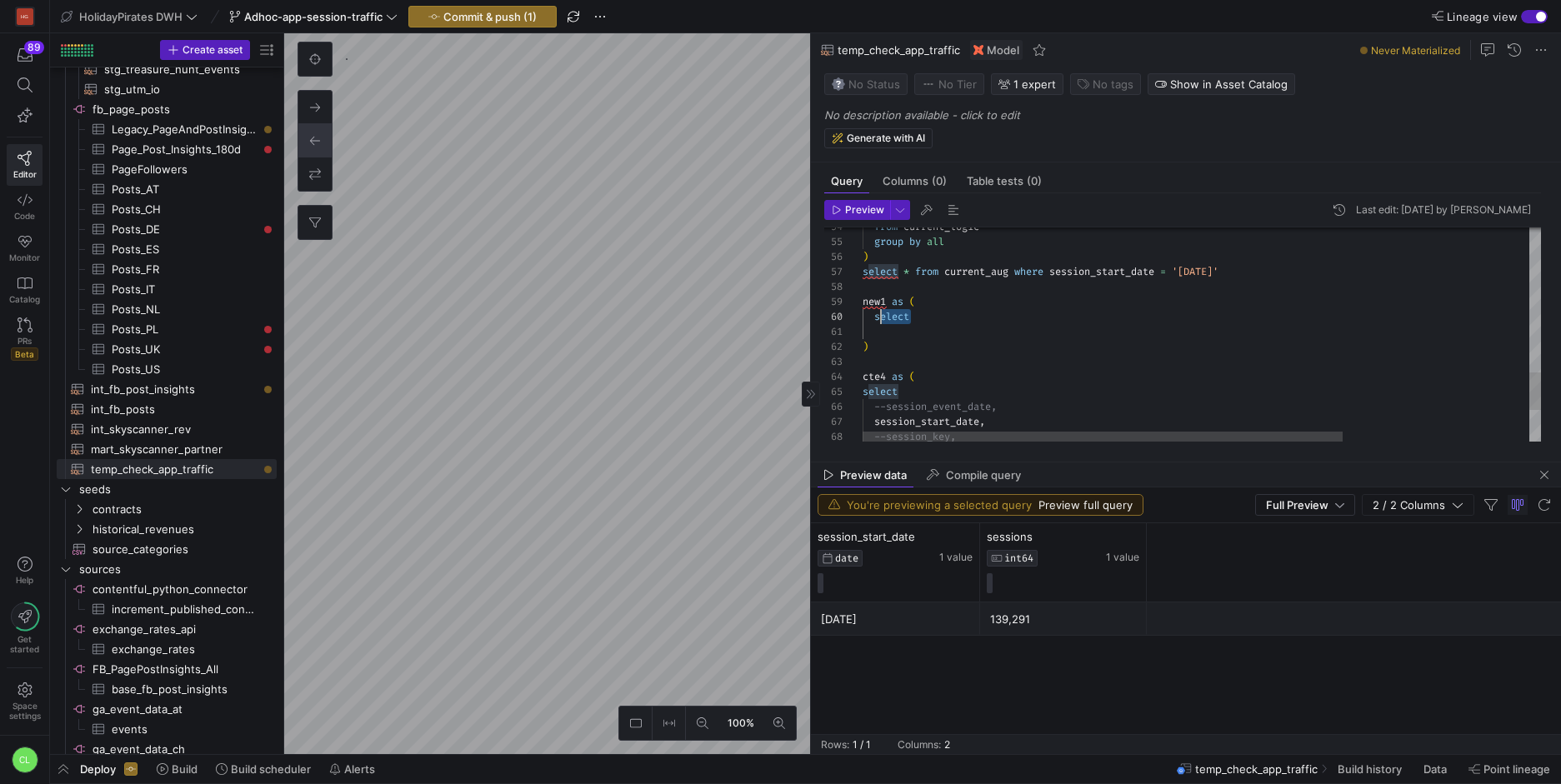
scroll to position [135, 0]
drag, startPoint x: 924, startPoint y: 319, endPoint x: 854, endPoint y: 322, distance: 70.1
click at [862, 322] on div ") cte4 as ( select --session_event_date, session_start_date , --session_key, se…" at bounding box center [1333, 15] width 941 height 1208
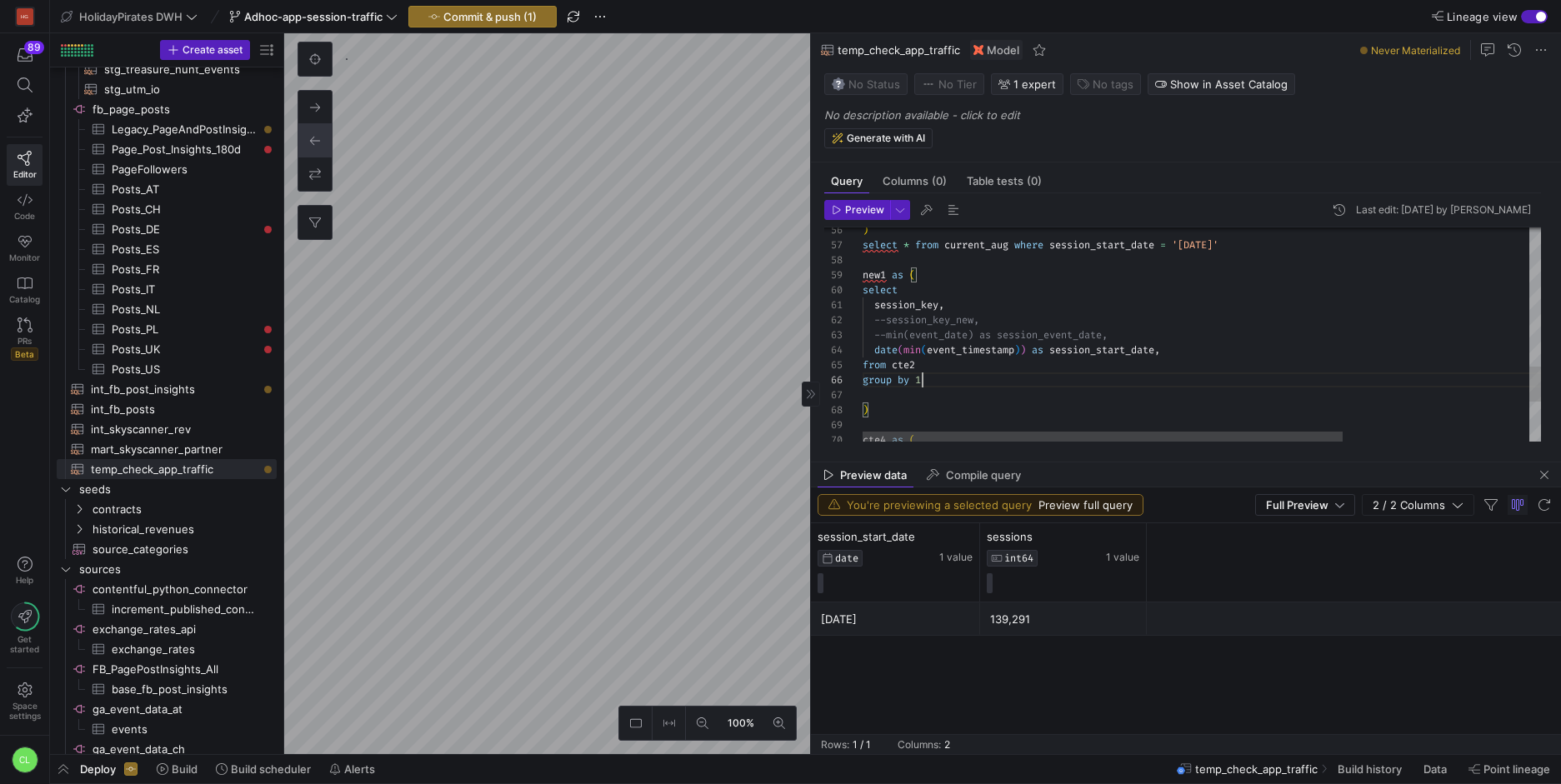
scroll to position [135, 54]
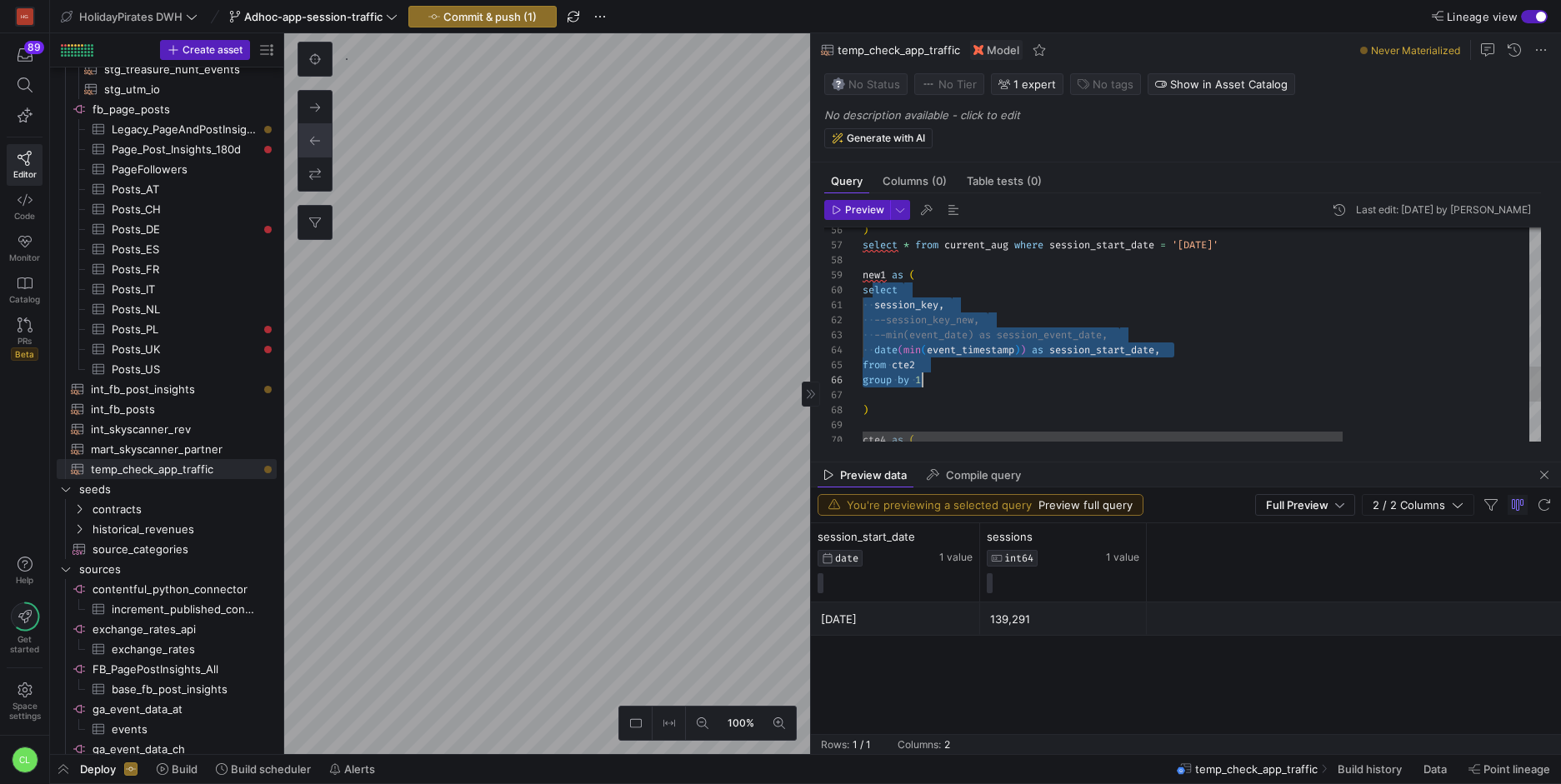
drag, startPoint x: 880, startPoint y: 292, endPoint x: 939, endPoint y: 377, distance: 103.5
click at [939, 377] on div ") select new1 as ( select * from current_aug where session_start_date = '2025-0…" at bounding box center [1333, 33] width 941 height 1298
click at [935, 324] on div ") select new1 as ( select * from current_aug where session_start_date = '2025-0…" at bounding box center [1333, 33] width 941 height 1298
click at [967, 305] on div ") select new1 as ( select * from current_aug where session_start_date = '2025-0…" at bounding box center [1333, 33] width 941 height 1298
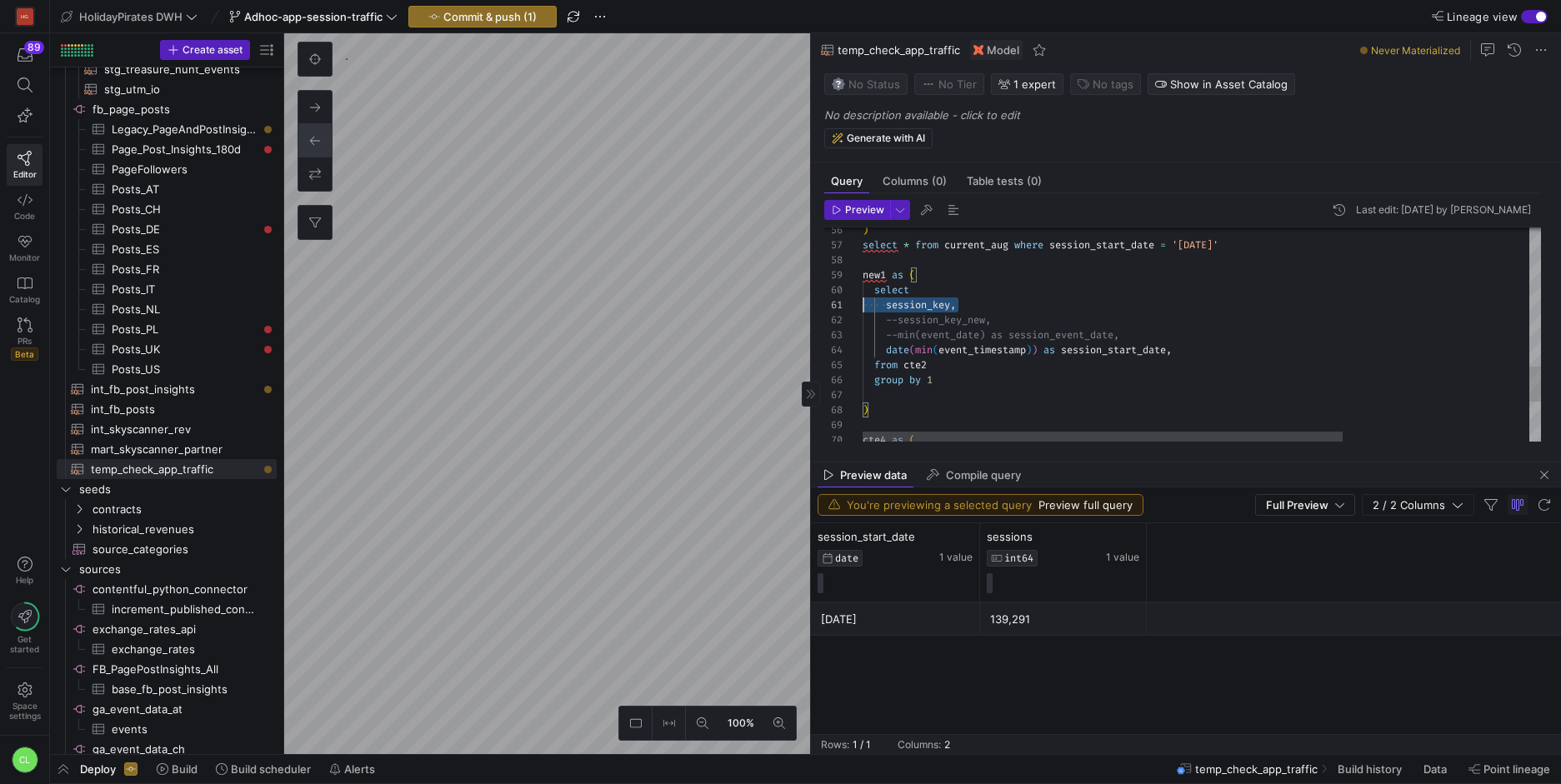
scroll to position [0, 0]
drag, startPoint x: 961, startPoint y: 305, endPoint x: 890, endPoint y: 304, distance: 71.0
click at [890, 304] on div ") select new1 as ( select * from current_aug where session_start_date = '2025-0…" at bounding box center [1333, 33] width 941 height 1298
click at [884, 305] on div ") select new1 as ( select * from current_aug where session_start_date = '2025-0…" at bounding box center [1333, 33] width 941 height 1298
drag, startPoint x: 880, startPoint y: 305, endPoint x: 1006, endPoint y: 304, distance: 126.0
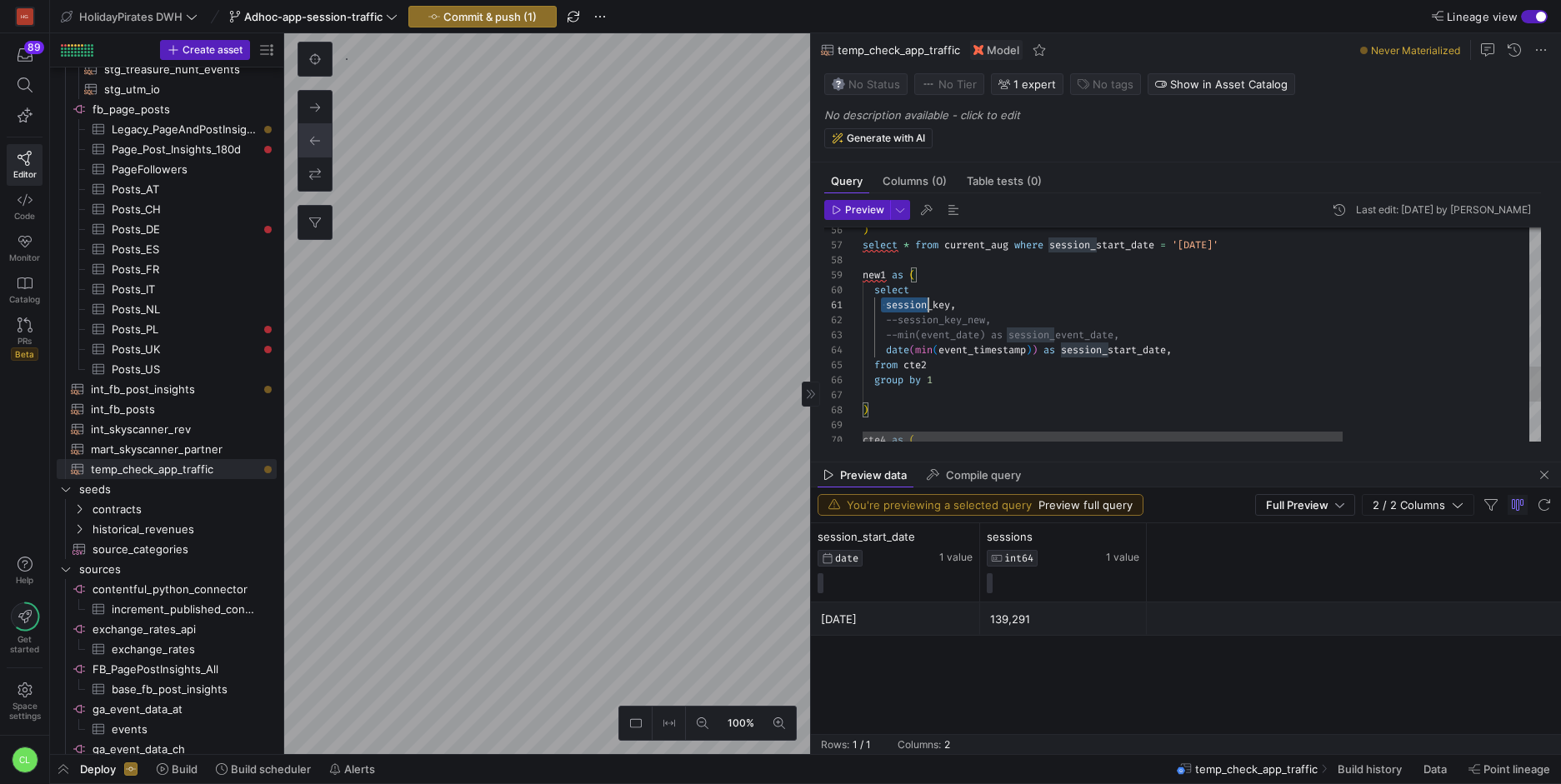
click at [1006, 304] on div ") select new1 as ( select * from current_aug where session_start_date = '2025-0…" at bounding box center [1333, 33] width 941 height 1298
click at [899, 321] on div ") select new1 as ( select * from current_aug where session_start_date = '2025-0…" at bounding box center [1333, 26] width 941 height 1283
drag, startPoint x: 1156, startPoint y: 317, endPoint x: 817, endPoint y: 317, distance: 339.0
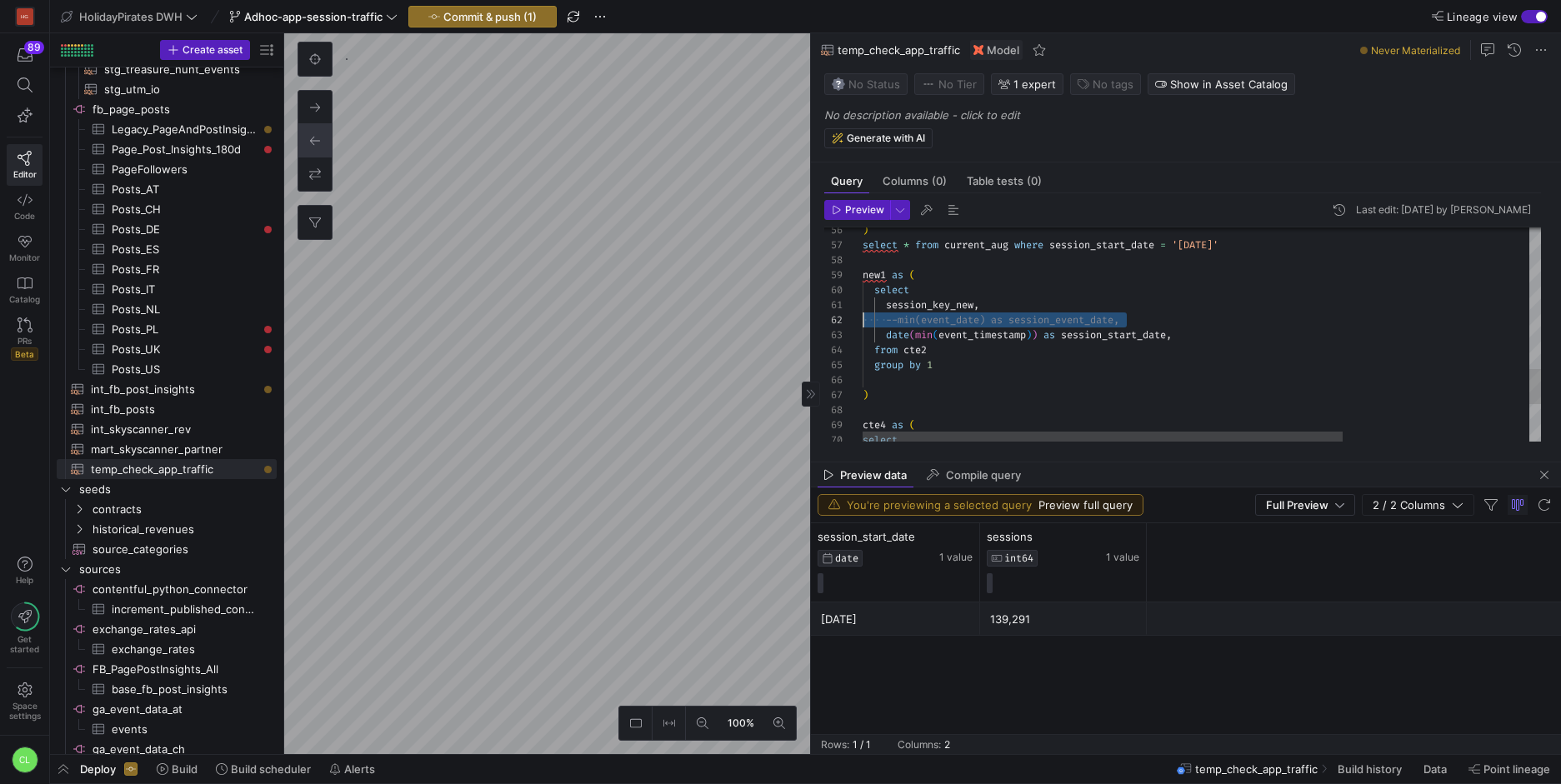
click at [862, 317] on div ") select new1 as ( select * from current_aug where session_start_date = '2025-0…" at bounding box center [1333, 26] width 941 height 1283
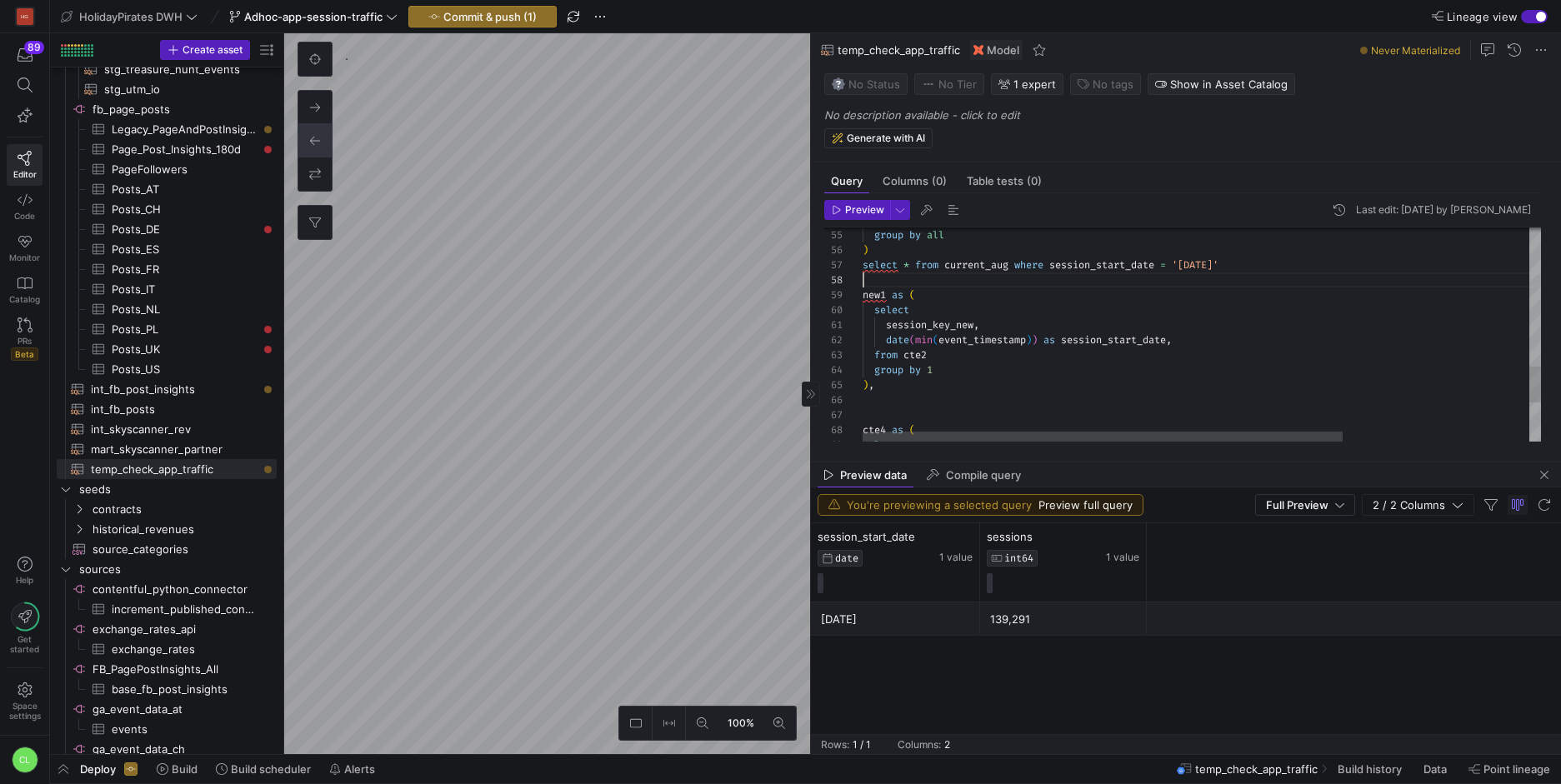
scroll to position [105, 0]
click at [1292, 275] on div "select * from current_aug where session_start_date = '2025-08-12' new1 as ( sel…" at bounding box center [1333, 38] width 941 height 1268
click at [867, 269] on div "select * from current_aug where session_start_date = '2025-08-12' new1 as ( sel…" at bounding box center [1333, 38] width 941 height 1268
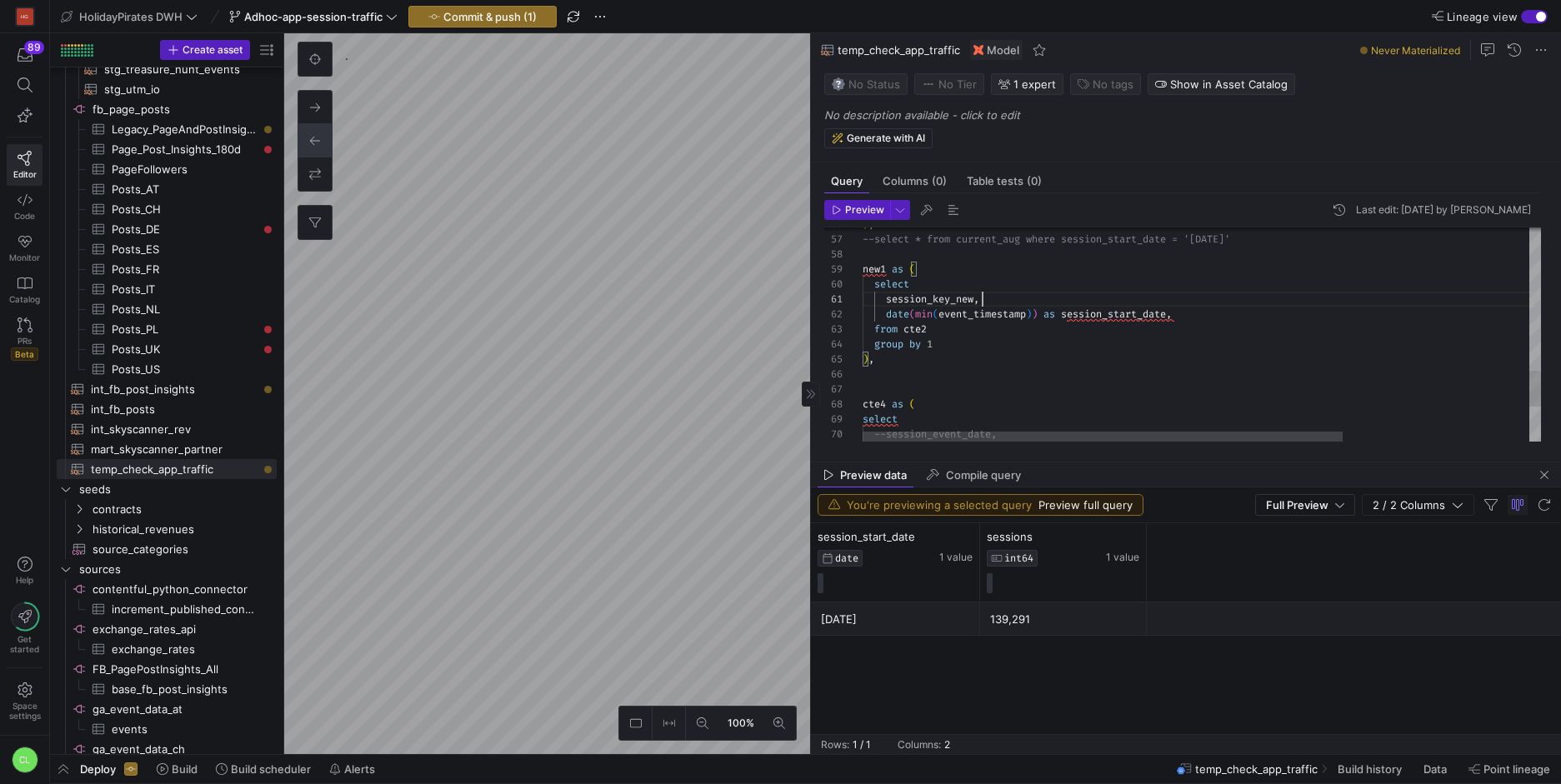
click at [1003, 329] on div "--select * from current_aug where session_start_da te = '2025-08-12' new1 as ( …" at bounding box center [1333, 12] width 941 height 1268
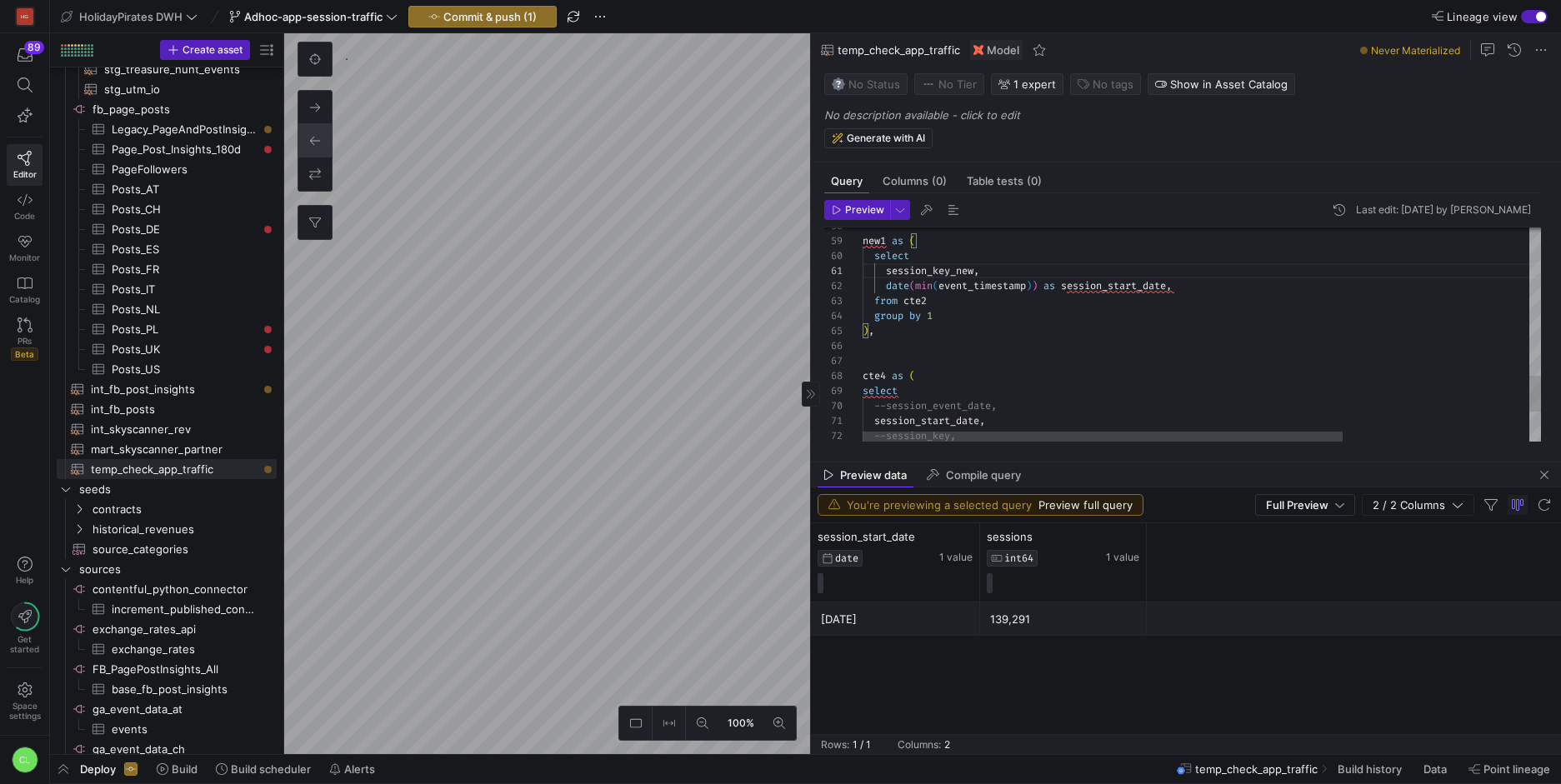
scroll to position [60, 12]
click at [890, 269] on div "--select * from current_aug where session_start_da te = '2025-08-12' new1 as ( …" at bounding box center [1333, 82] width 941 height 1418
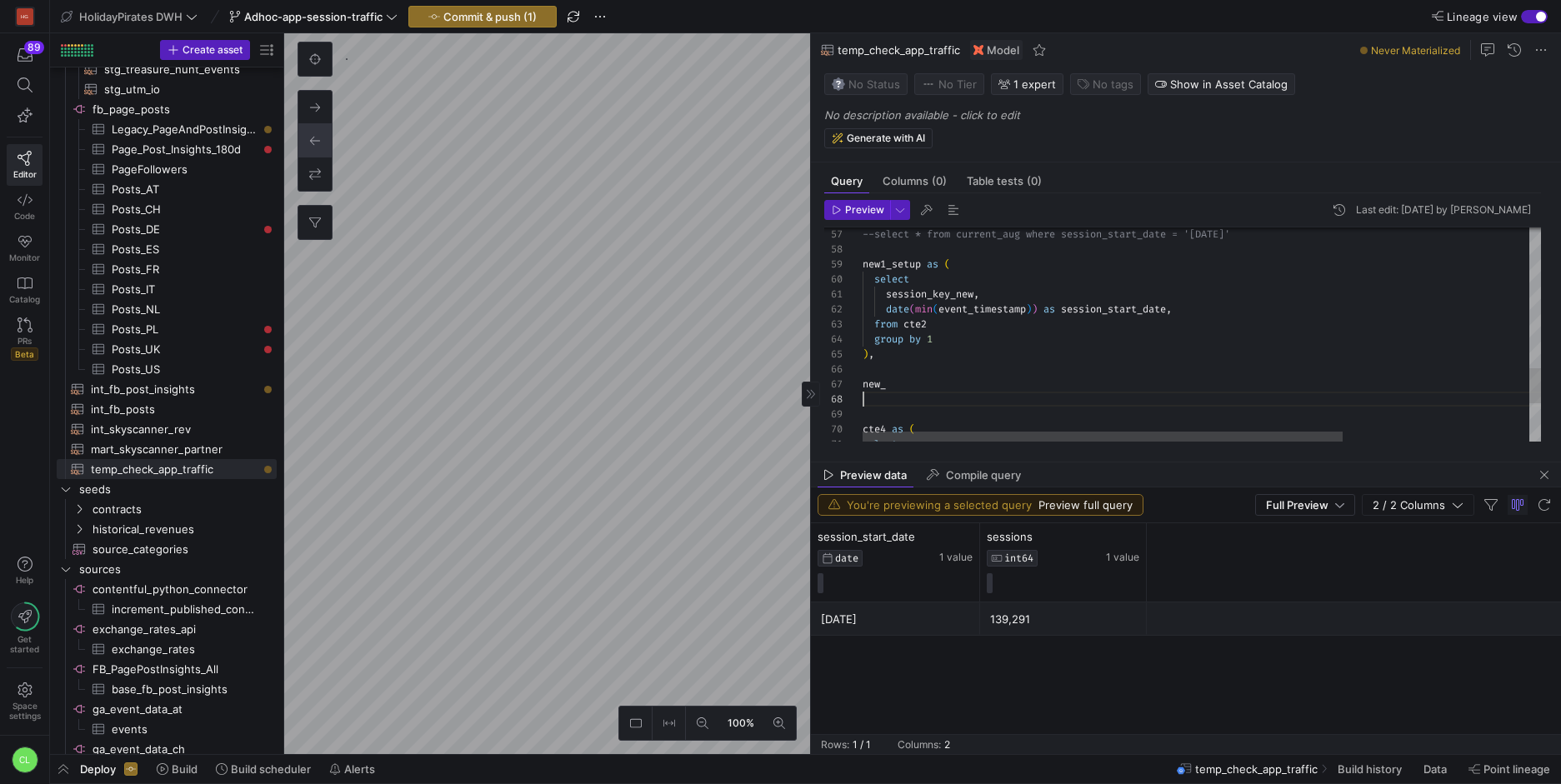
click at [924, 394] on div "--select * from current_aug where session_start_da te = '2025-08-12' new1_setup…" at bounding box center [1333, 22] width 941 height 1298
click at [928, 390] on div "--select * from current_aug where session_start_da te = '2025-08-12' new1_setup…" at bounding box center [1333, 22] width 941 height 1298
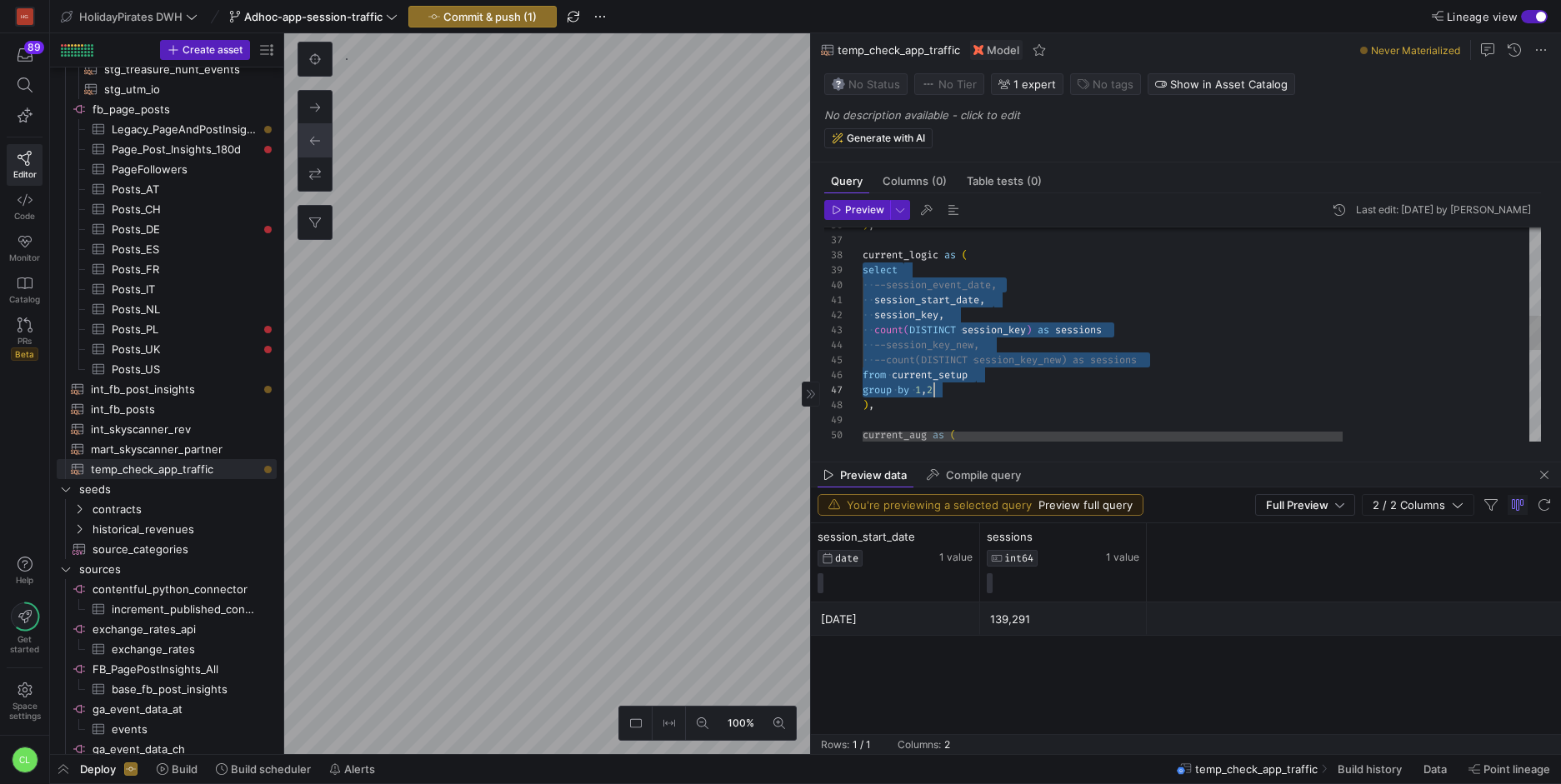
drag, startPoint x: 862, startPoint y: 296, endPoint x: 946, endPoint y: 382, distance: 120.2
click at [946, 382] on div "count ( DISTINCT session_key ) as sessions --session_key_new, session_key , ses…" at bounding box center [1333, 343] width 941 height 1328
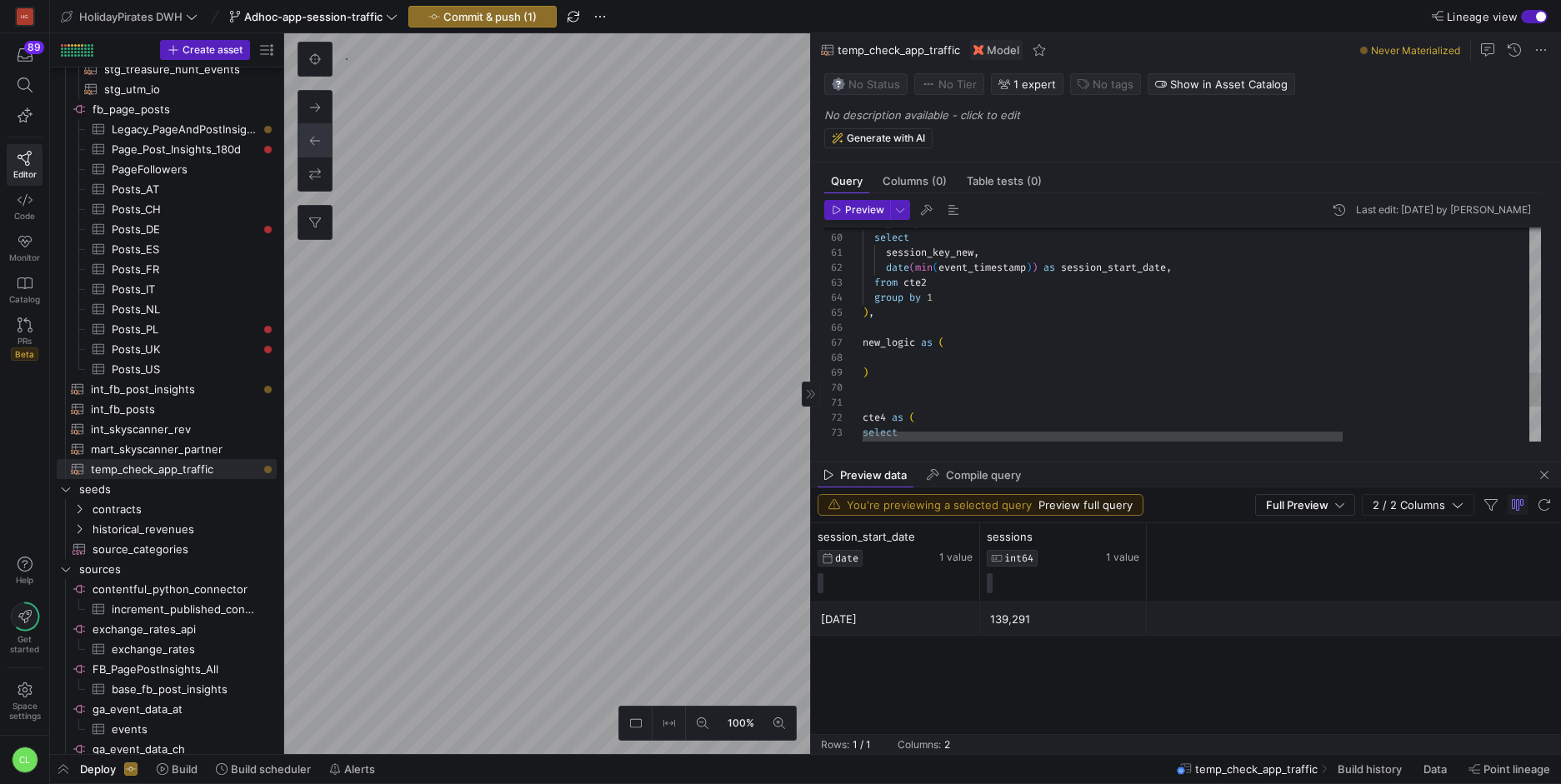
scroll to position [105, 0]
drag, startPoint x: 923, startPoint y: 357, endPoint x: 846, endPoint y: 355, distance: 77.0
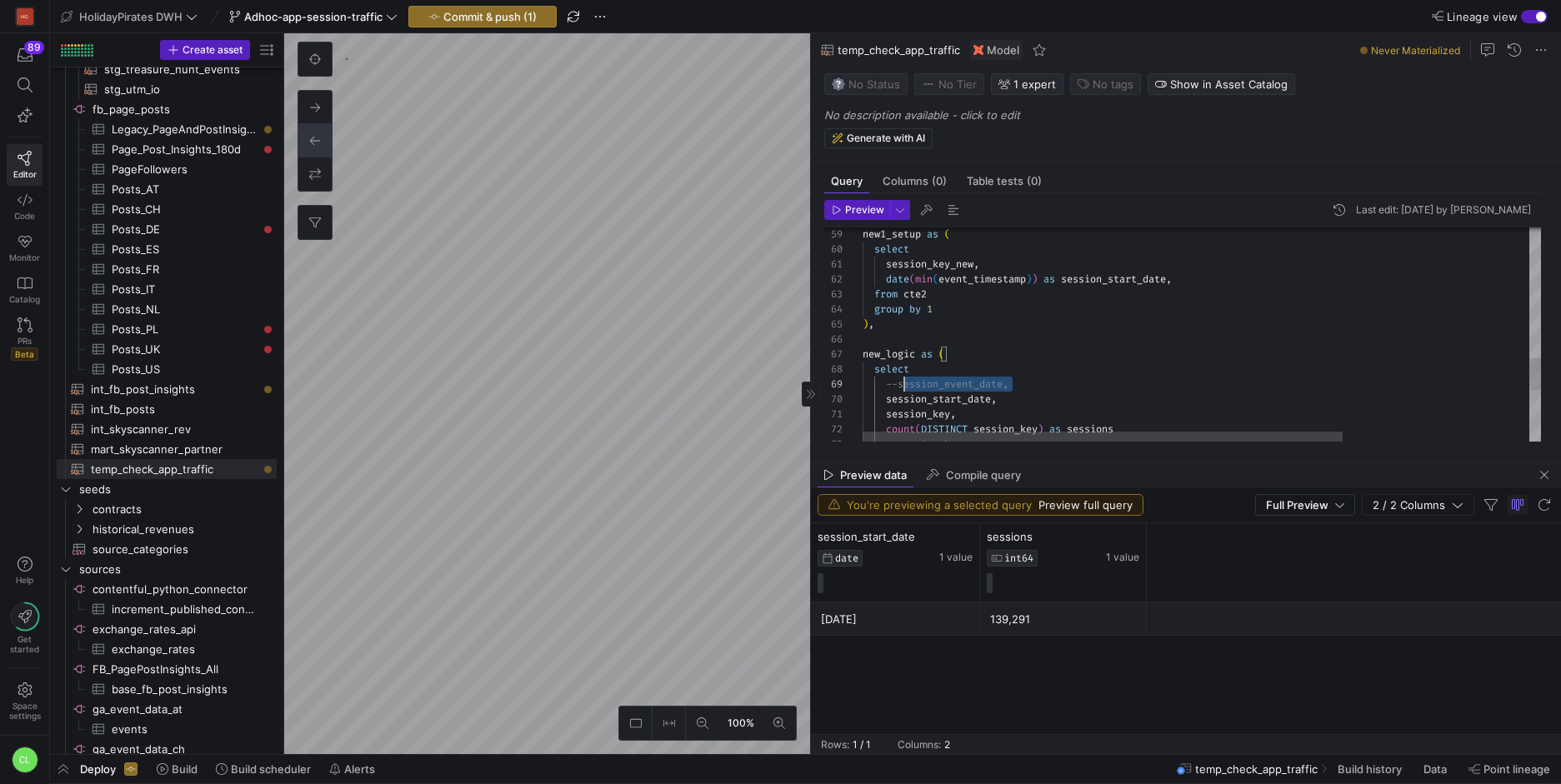
scroll to position [120, 0]
drag, startPoint x: 1048, startPoint y: 389, endPoint x: 819, endPoint y: 384, distance: 229.1
click at [862, 384] on div ") , new_logic as ( select --session_event_date, session_start_date , session_ke…" at bounding box center [1333, 67] width 941 height 1447
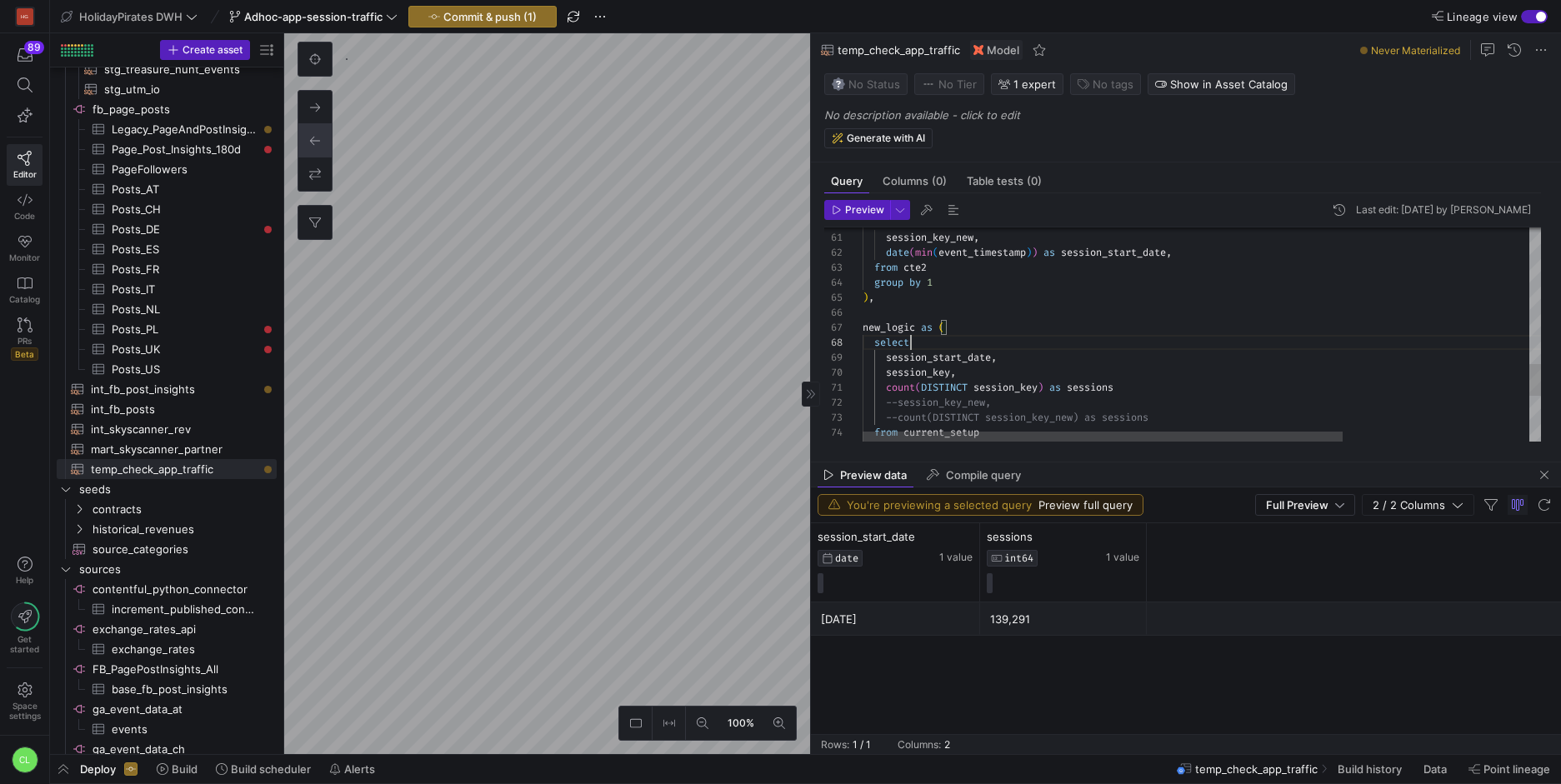
click at [954, 370] on div ") , new_logic as ( select session_start_date , session_key , count ( DISTINCT s…" at bounding box center [1333, 33] width 941 height 1433
click at [1040, 373] on div ") , new_logic as ( select session_start_date , session_key_new , count ( DISTIN…" at bounding box center [1333, 19] width 941 height 1433
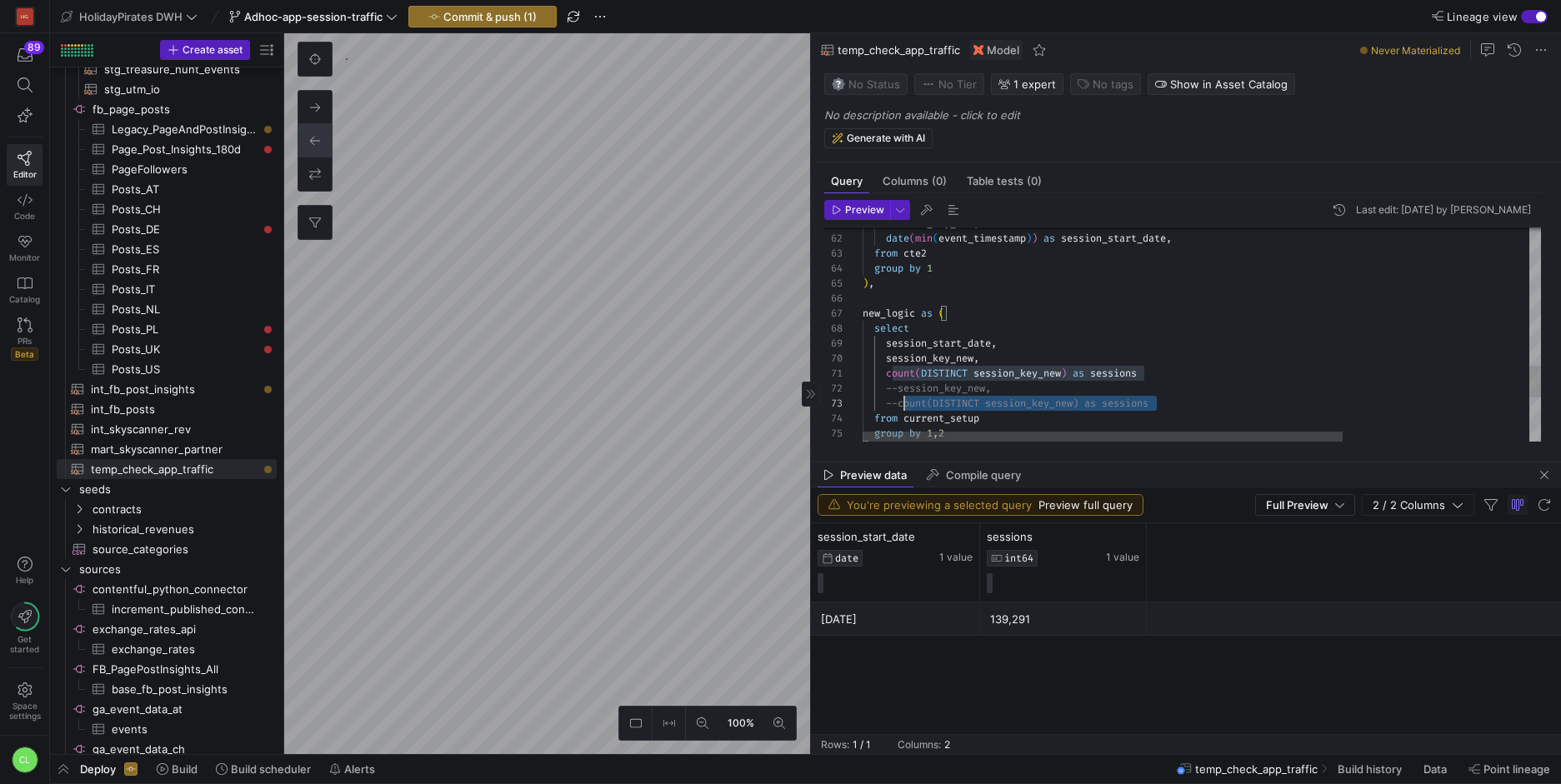
scroll to position [15, 0]
drag, startPoint x: 1174, startPoint y: 401, endPoint x: 847, endPoint y: 393, distance: 327.1
click at [862, 393] on div ") , new_logic as ( select session_start_date , session_key_new , count ( DISTIN…" at bounding box center [1333, 19] width 941 height 1433
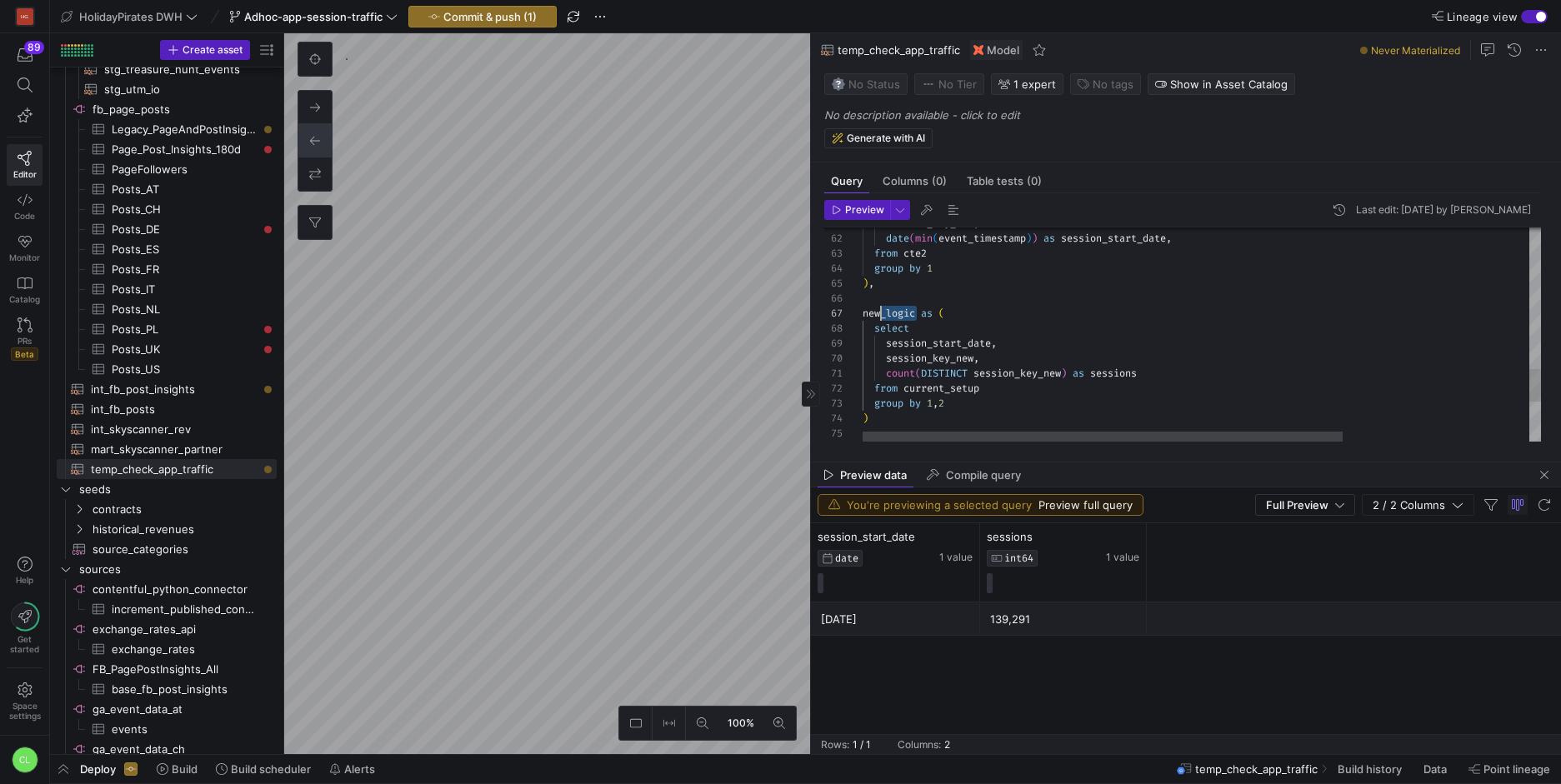
drag, startPoint x: 915, startPoint y: 315, endPoint x: 878, endPoint y: 315, distance: 37.0
click at [878, 315] on div ") , new_logic as ( select session_start_date , session_key_new , count ( DISTIN…" at bounding box center [1333, 3] width 941 height 1403
click at [882, 315] on div ") , new_logic as ( select session_start_date , session_key_new , count ( DISTIN…" at bounding box center [1333, 3] width 941 height 1403
drag, startPoint x: 1005, startPoint y: 386, endPoint x: 908, endPoint y: 391, distance: 97.1
click at [908, 391] on div ") , new_logic as ( select session_start_date , session_key_new , count ( DISTIN…" at bounding box center [1333, 3] width 941 height 1403
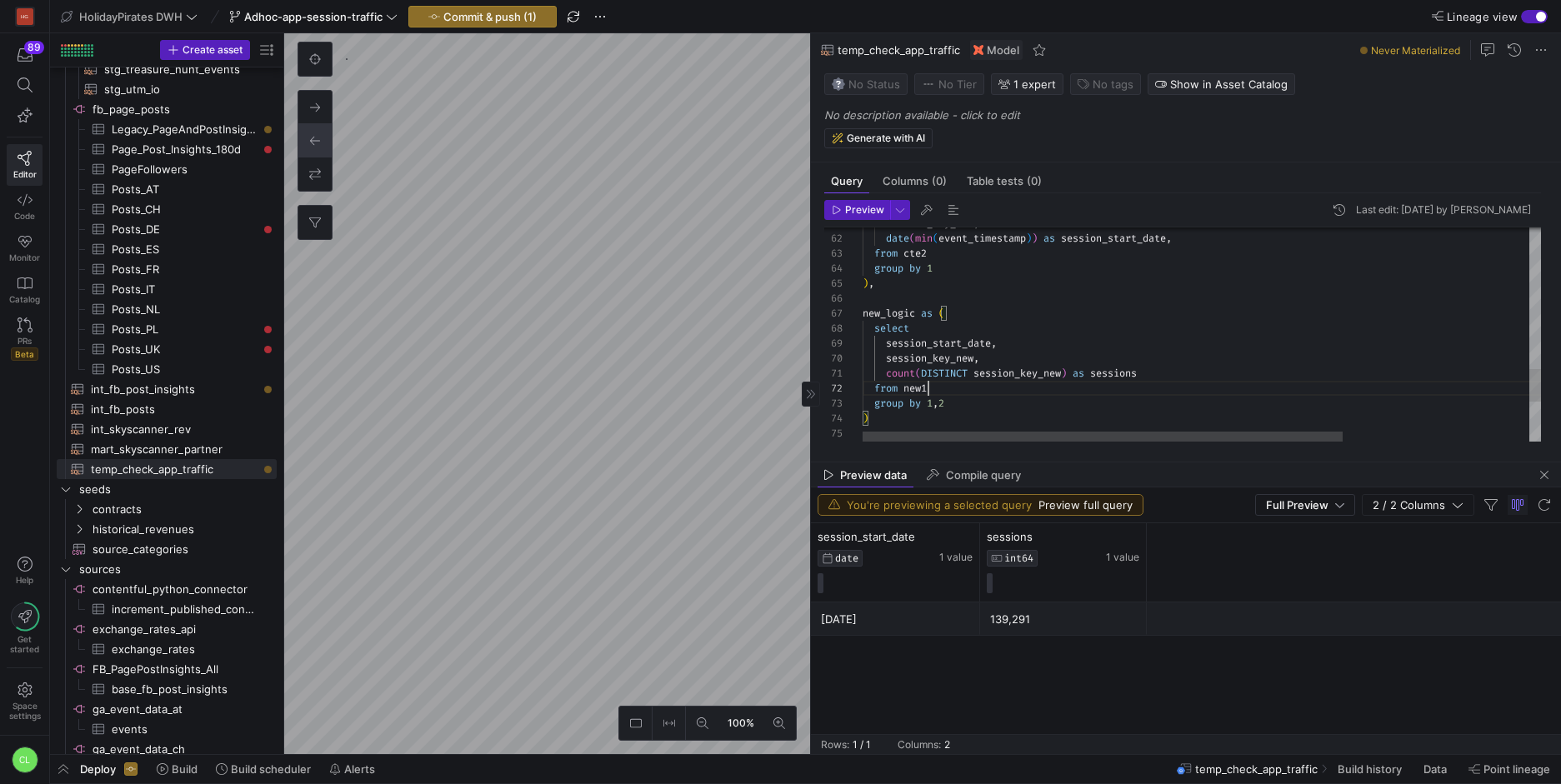
scroll to position [15, 66]
click at [882, 309] on div ") , new_logic as ( select session_start_date , session_key_new , count ( DISTIN…" at bounding box center [1333, 3] width 941 height 1403
click at [978, 379] on div ") , new1_logic as ( select session_start_date , session_key_new , count ( DISTI…" at bounding box center [1333, 3] width 941 height 1403
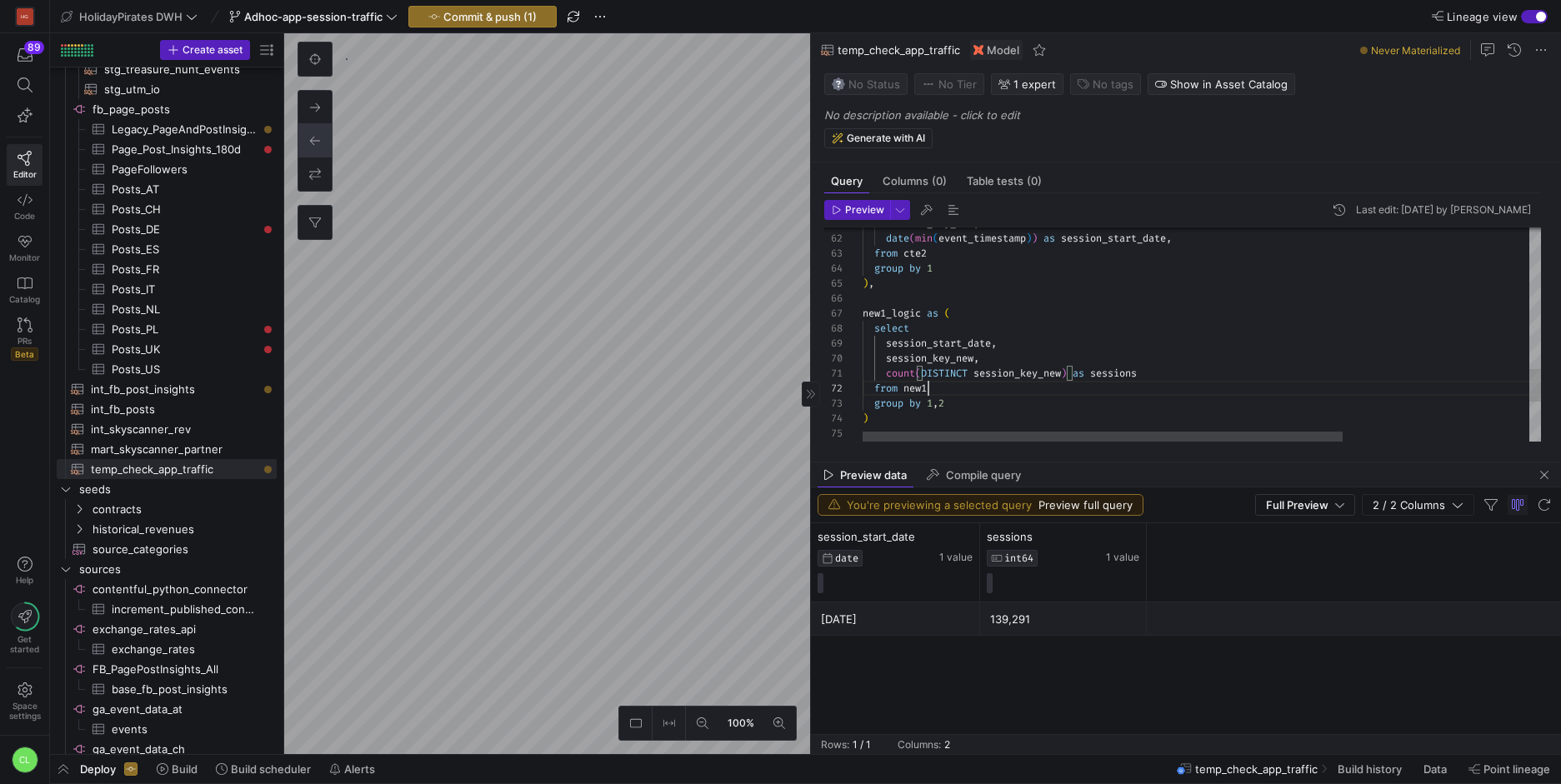
click at [971, 384] on div ") , new1_logic as ( select session_start_date , session_key_new , count ( DISTI…" at bounding box center [1333, 3] width 941 height 1403
click at [1003, 410] on div ") , new1_logic as ( select session_start_date , session_key_new , count ( DISTI…" at bounding box center [1333, 3] width 941 height 1403
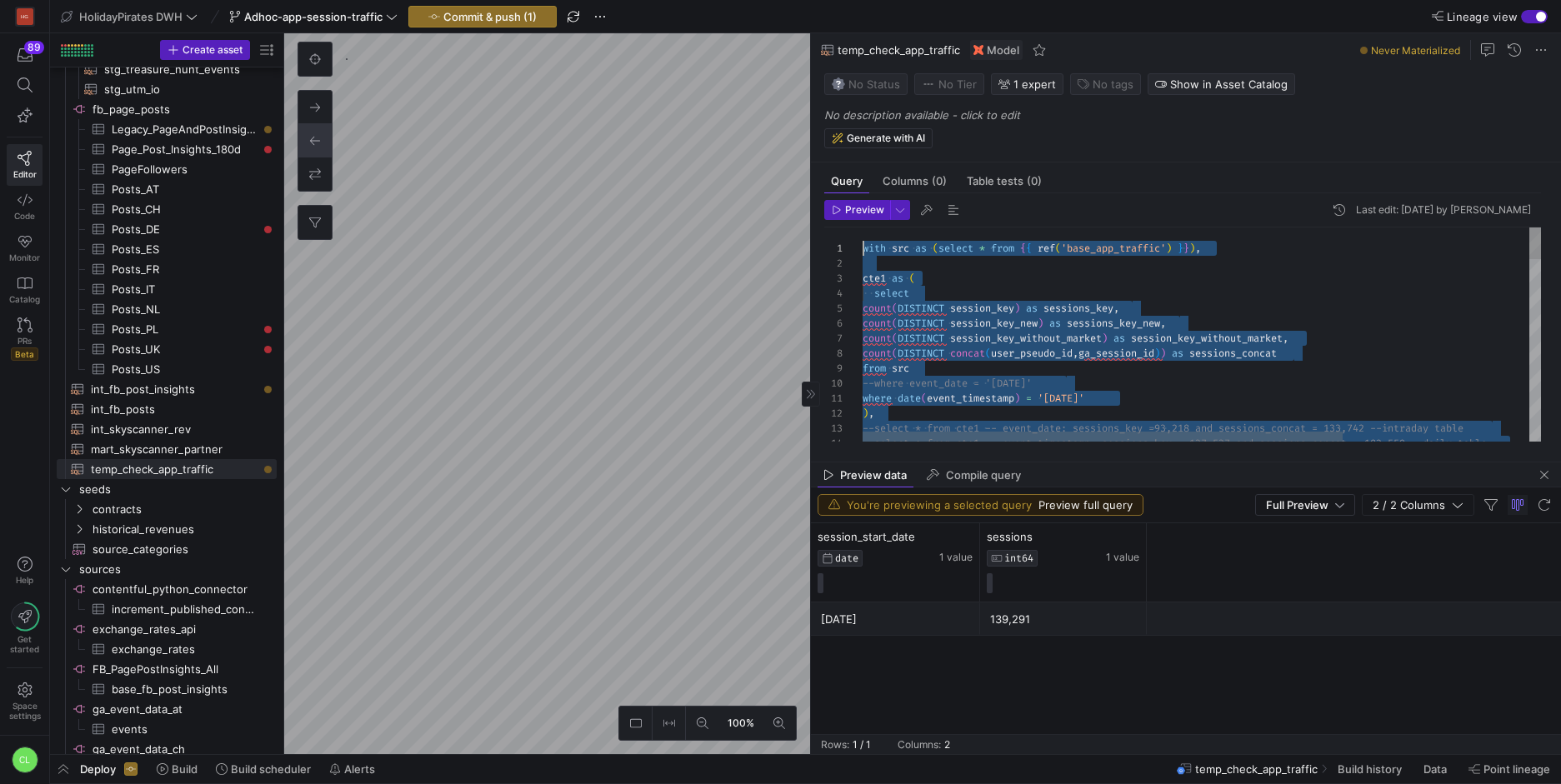
scroll to position [0, 0]
drag, startPoint x: 1029, startPoint y: 404, endPoint x: 830, endPoint y: 180, distance: 299.6
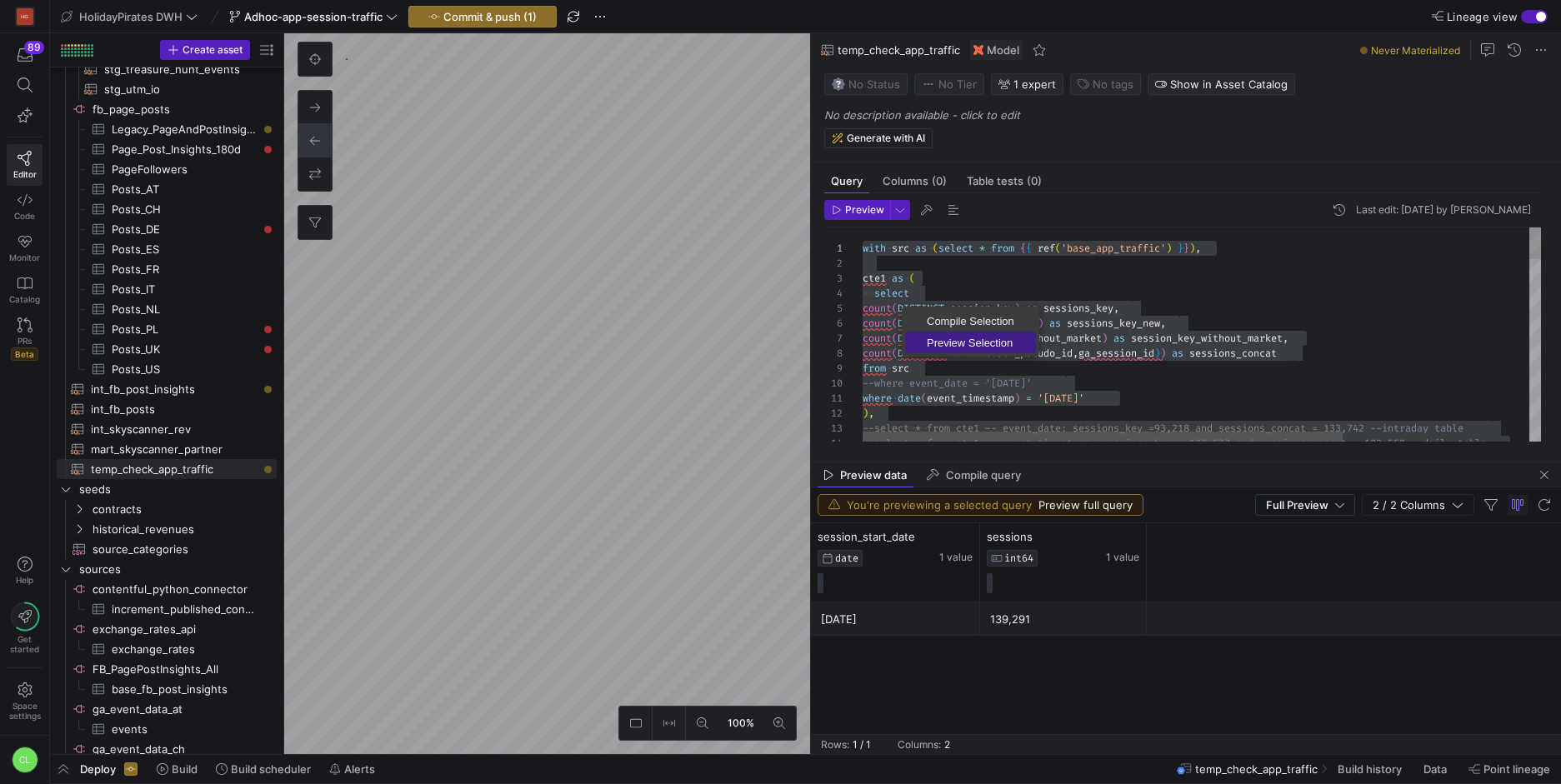
click at [959, 338] on span "Preview Selection" at bounding box center [970, 343] width 131 height 11
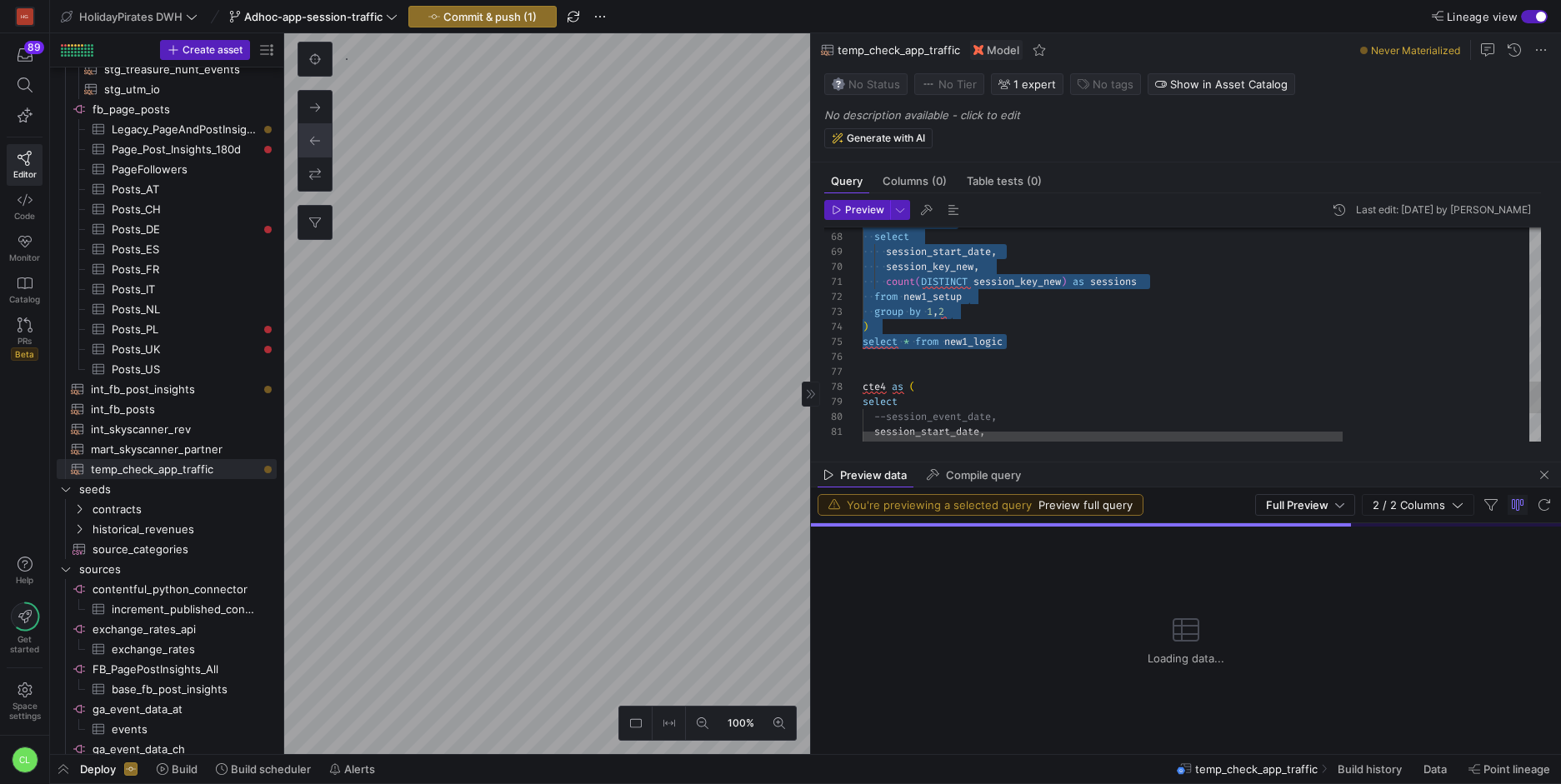
type textarea "count(DISTINCT session_key_new) as sessions from new1_setup group by 1,2 ) sele…"
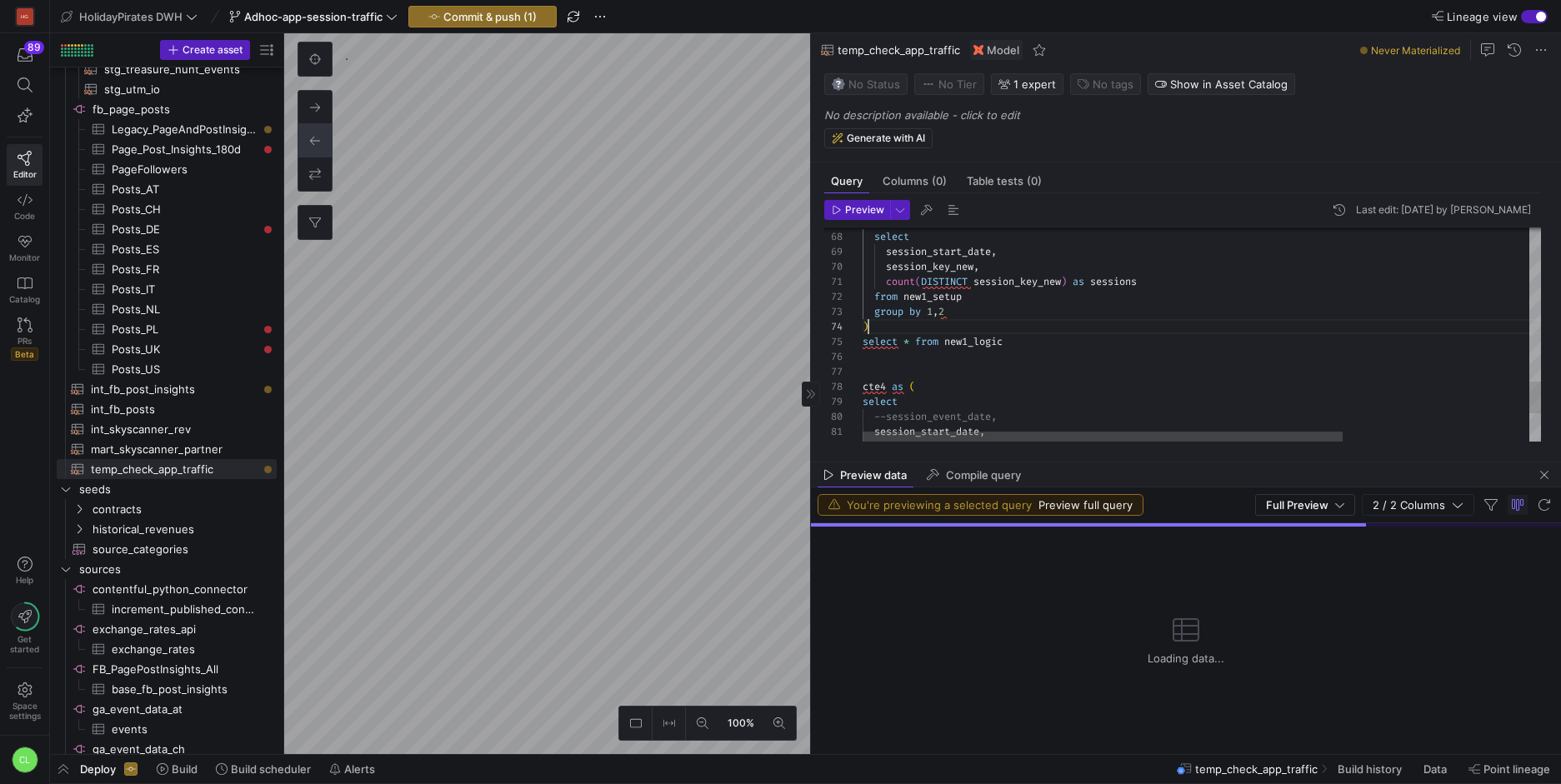
drag, startPoint x: 1002, startPoint y: 345, endPoint x: 859, endPoint y: 339, distance: 143.1
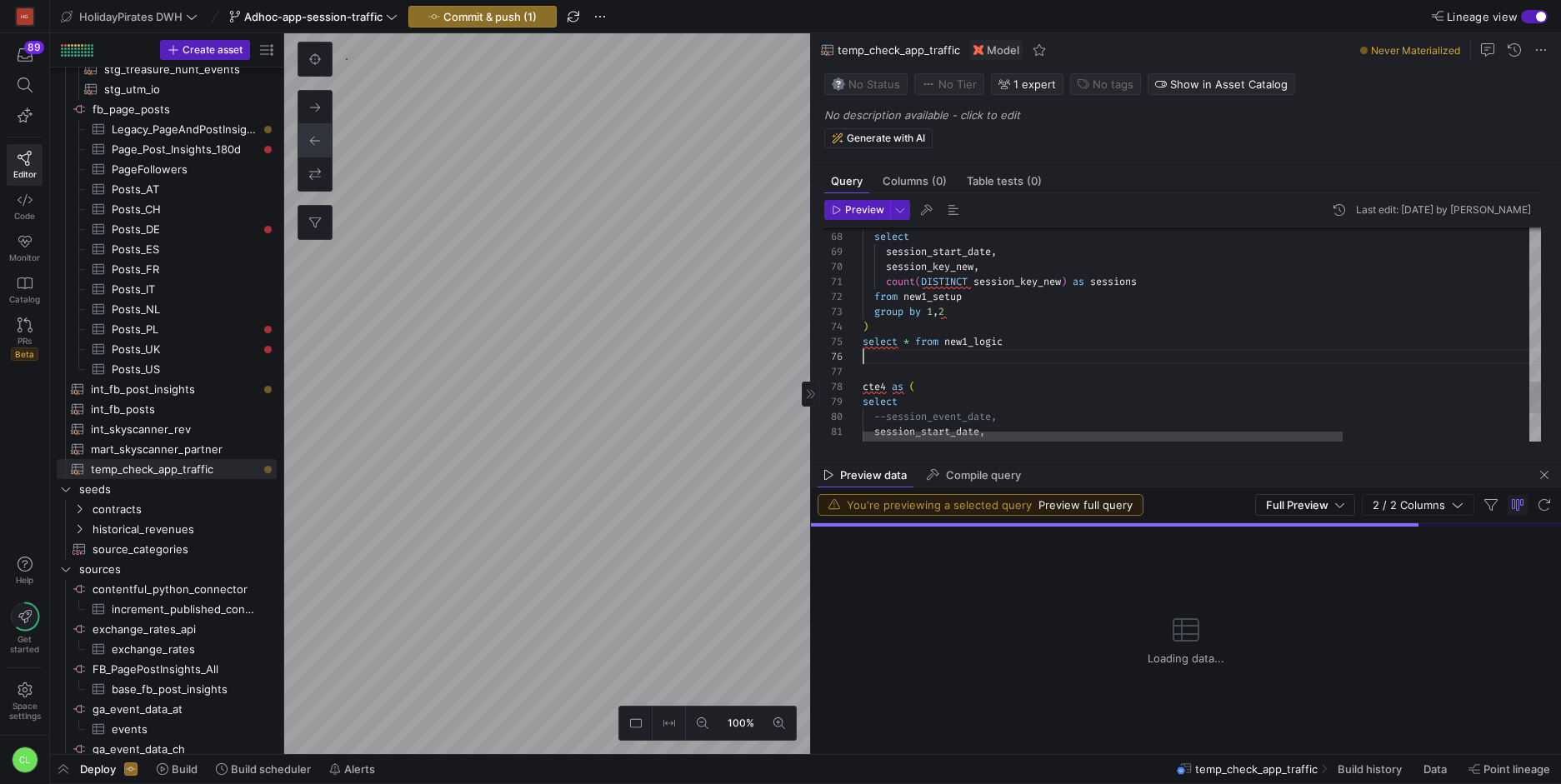
drag, startPoint x: 1058, startPoint y: 342, endPoint x: 816, endPoint y: 339, distance: 242.0
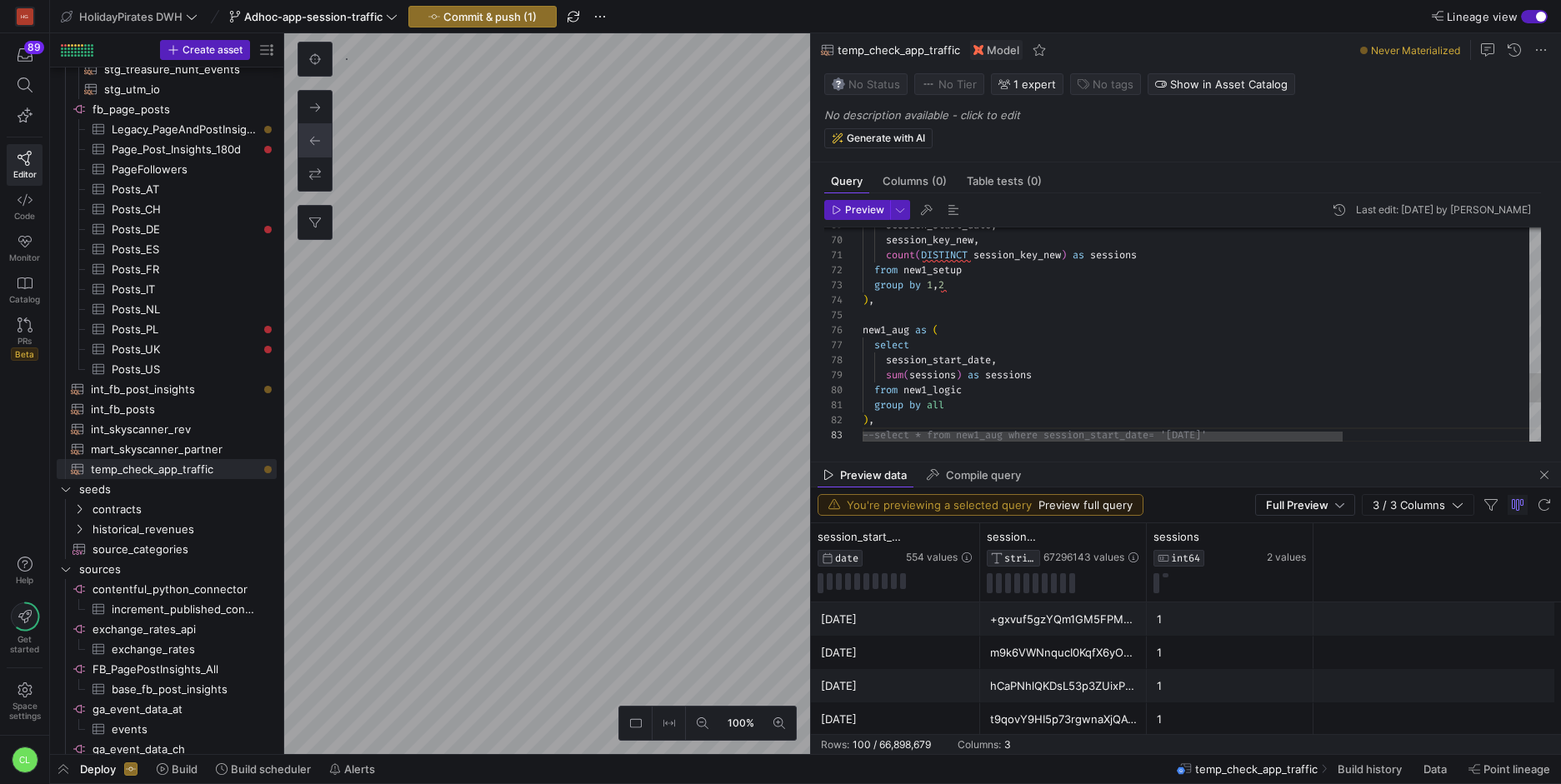
scroll to position [30, 383]
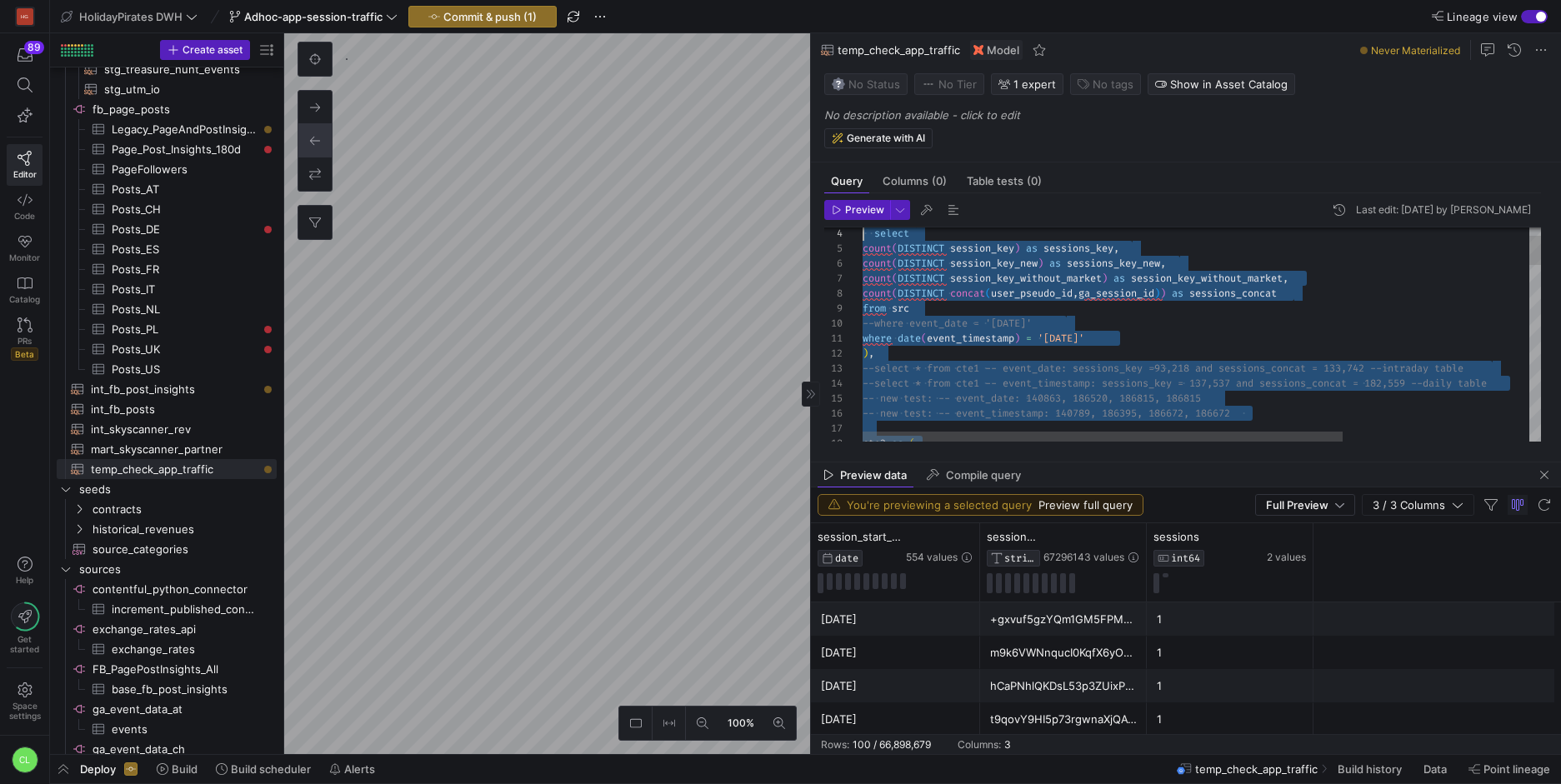
scroll to position [0, 0]
drag, startPoint x: 1274, startPoint y: 369, endPoint x: 834, endPoint y: 81, distance: 525.9
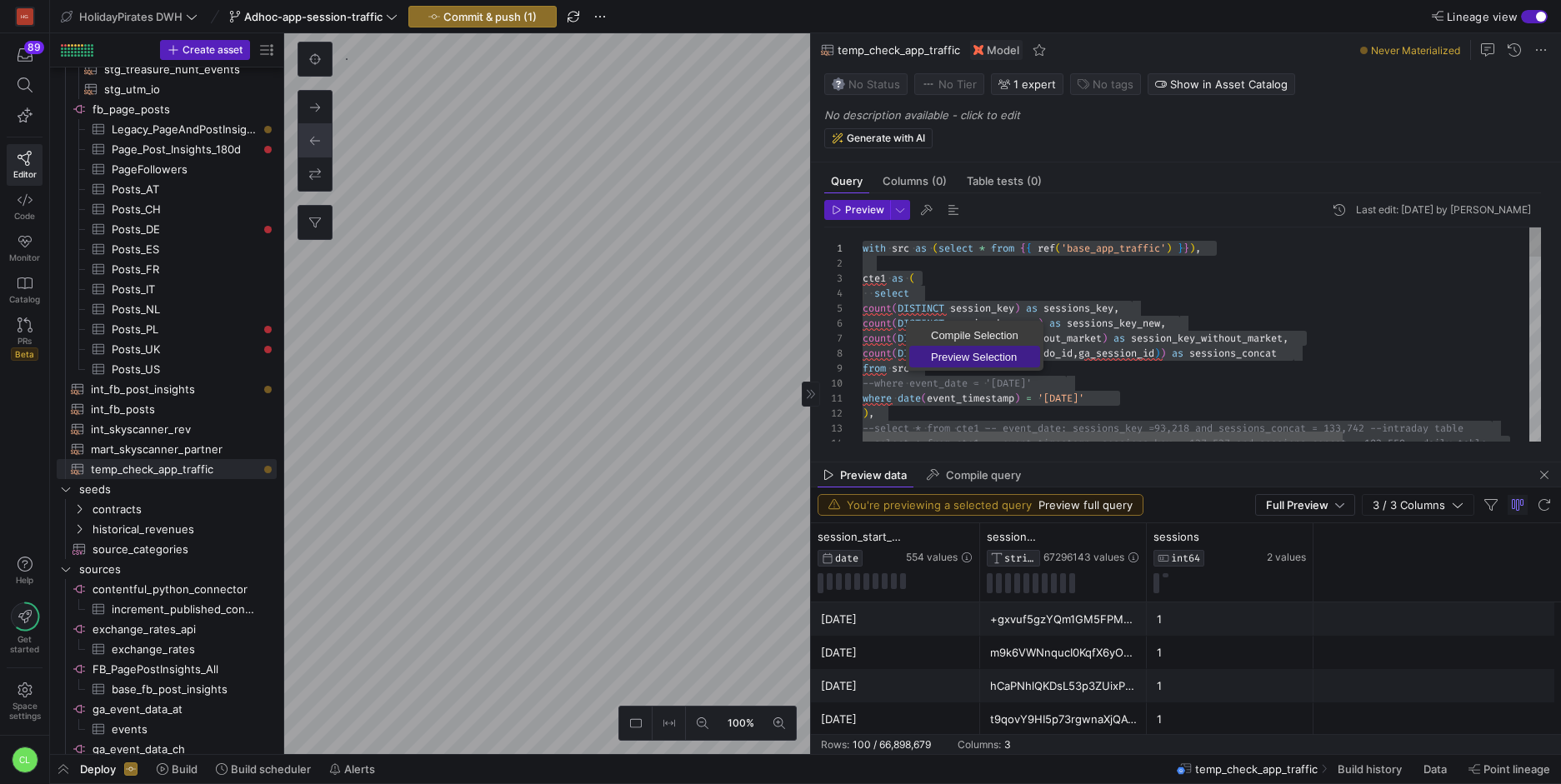
click at [942, 356] on span "Preview Selection" at bounding box center [974, 357] width 131 height 11
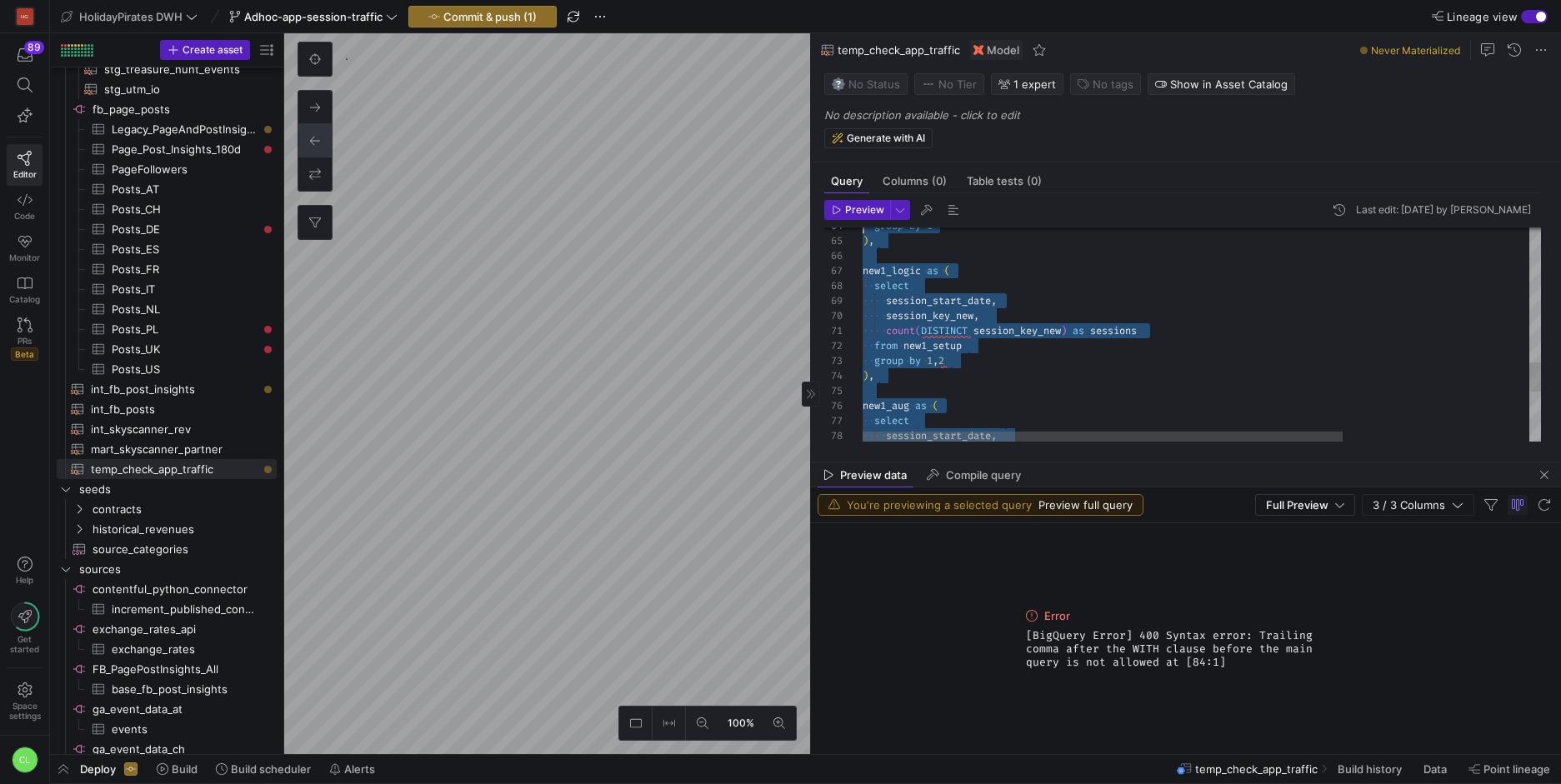
scroll to position [120, 0]
drag, startPoint x: 1339, startPoint y: 386, endPoint x: 815, endPoint y: 117, distance: 589.0
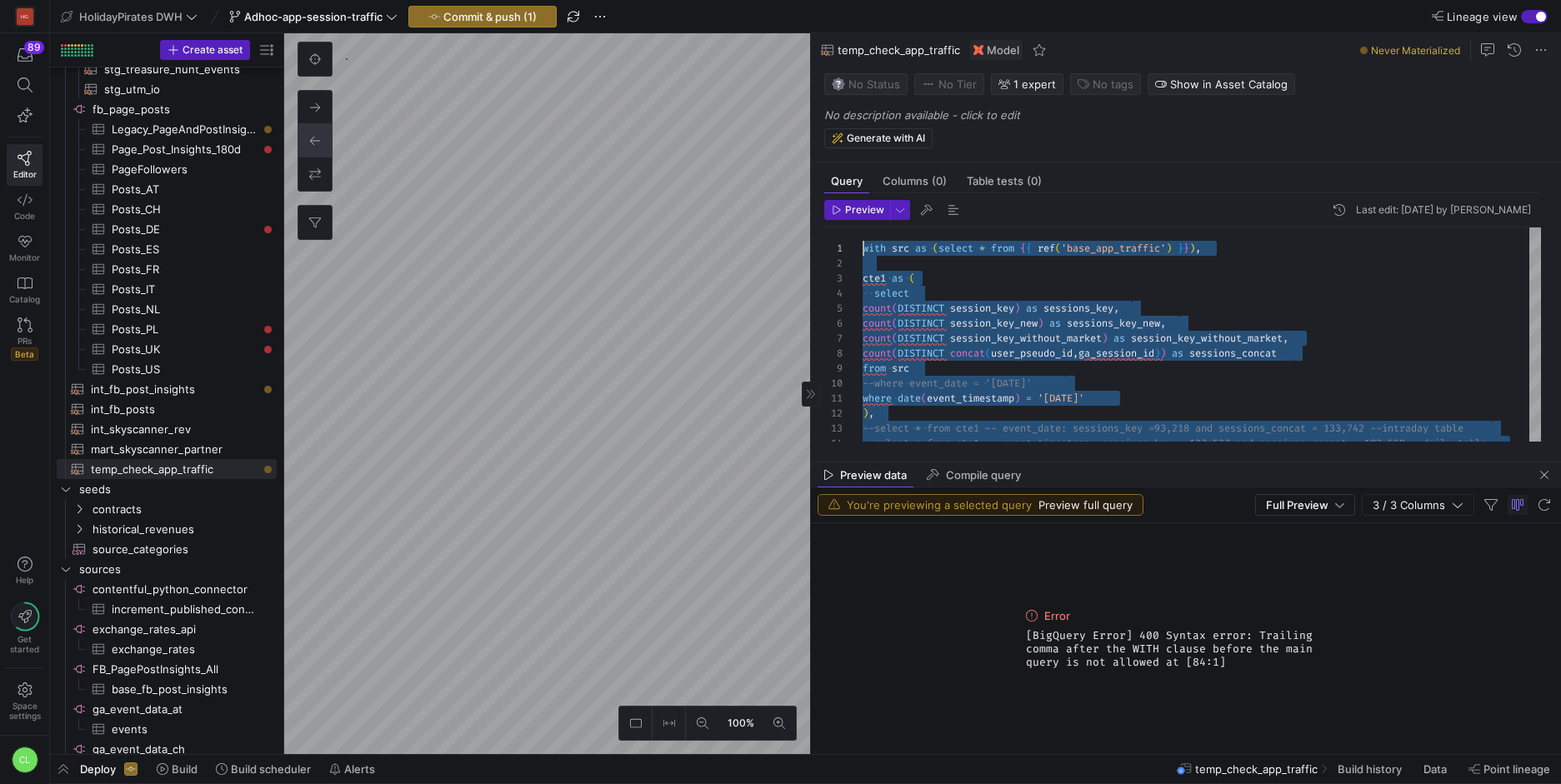
scroll to position [0, 0]
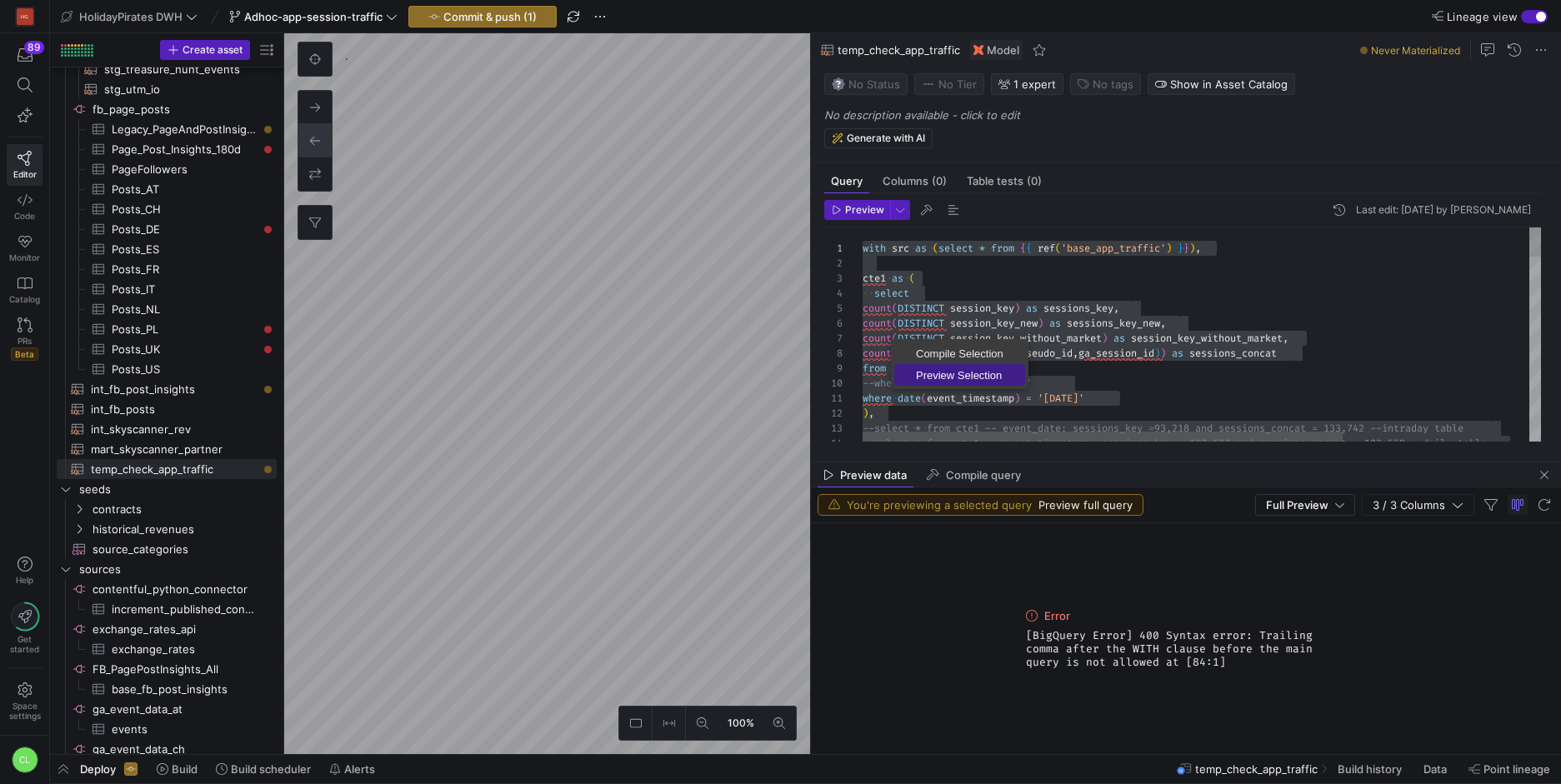
click at [948, 385] on link "Preview Selection" at bounding box center [960, 374] width 131 height 21
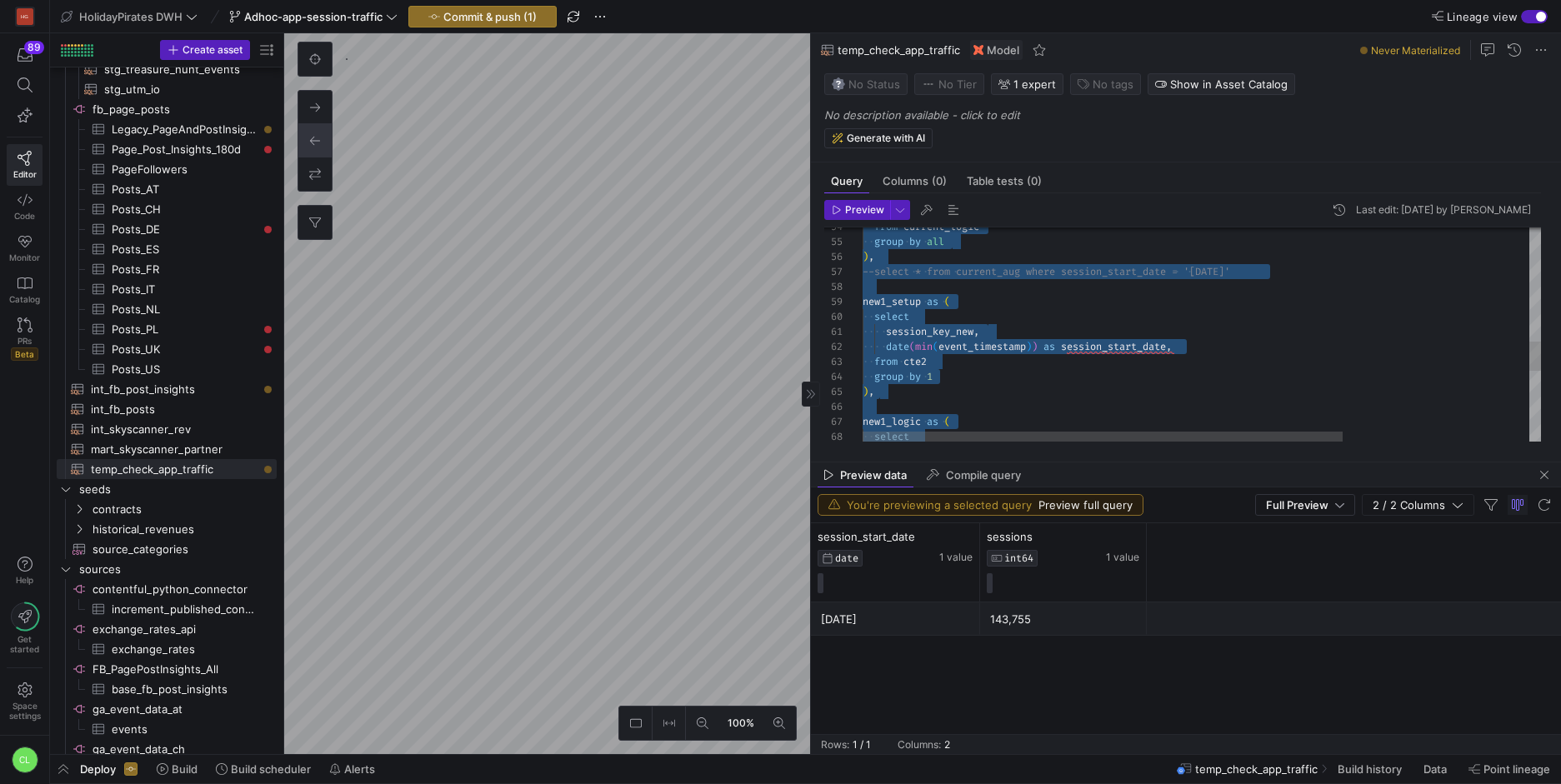
click at [1320, 274] on div "new1_logic as ( select ) , group by 1 date ( min ( event_timestamp ) ) as sessi…" at bounding box center [1333, 180] width 941 height 1538
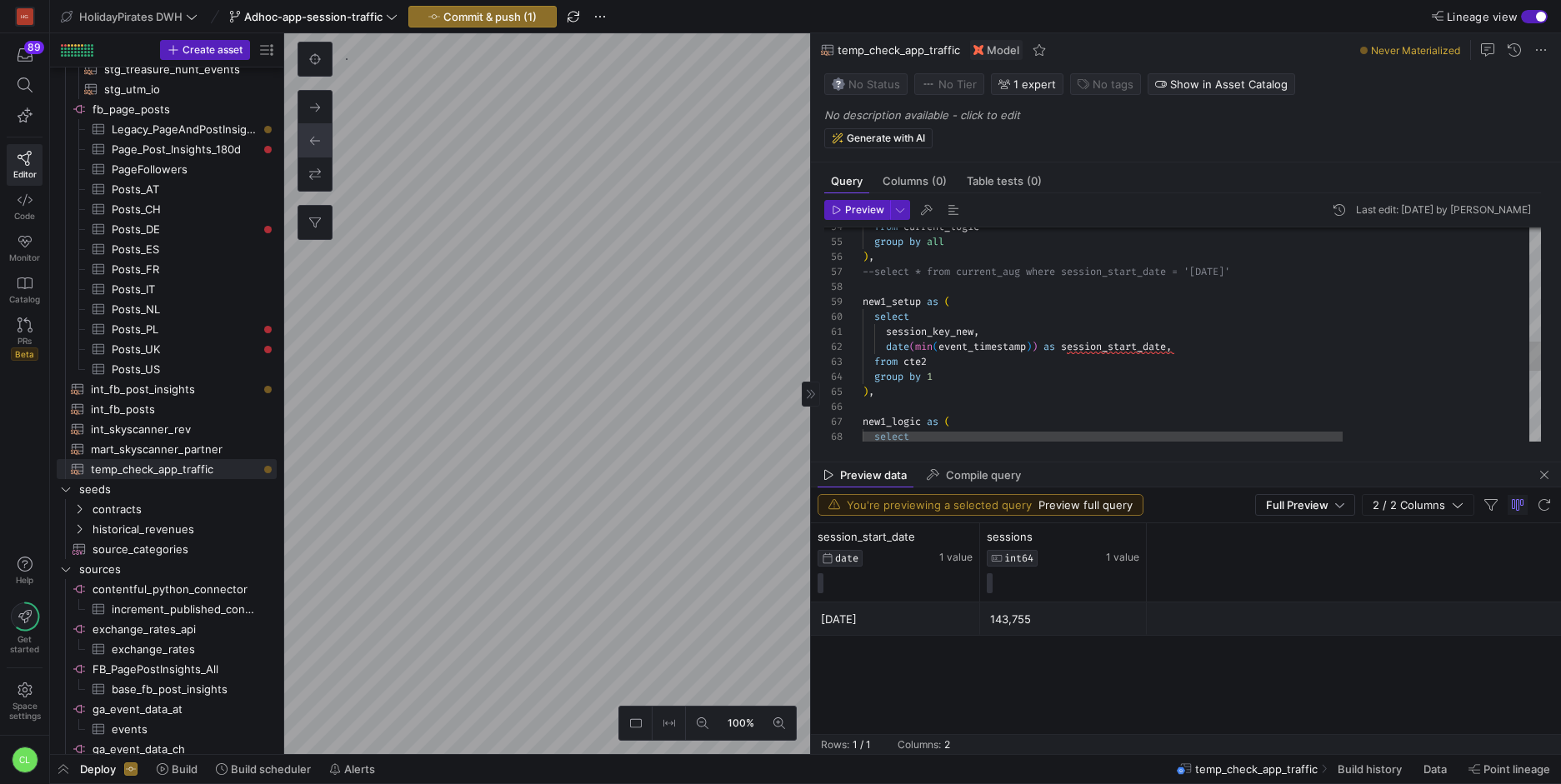
click at [888, 252] on div "new1_logic as ( select ) , group by 1 from cte2 date ( min ( event_timestamp ) …" at bounding box center [1333, 180] width 941 height 1538
click at [873, 267] on div "new1_logic as ( select ) , group by 1 from cte2 date ( min ( event_timestamp ) …" at bounding box center [1333, 180] width 941 height 1538
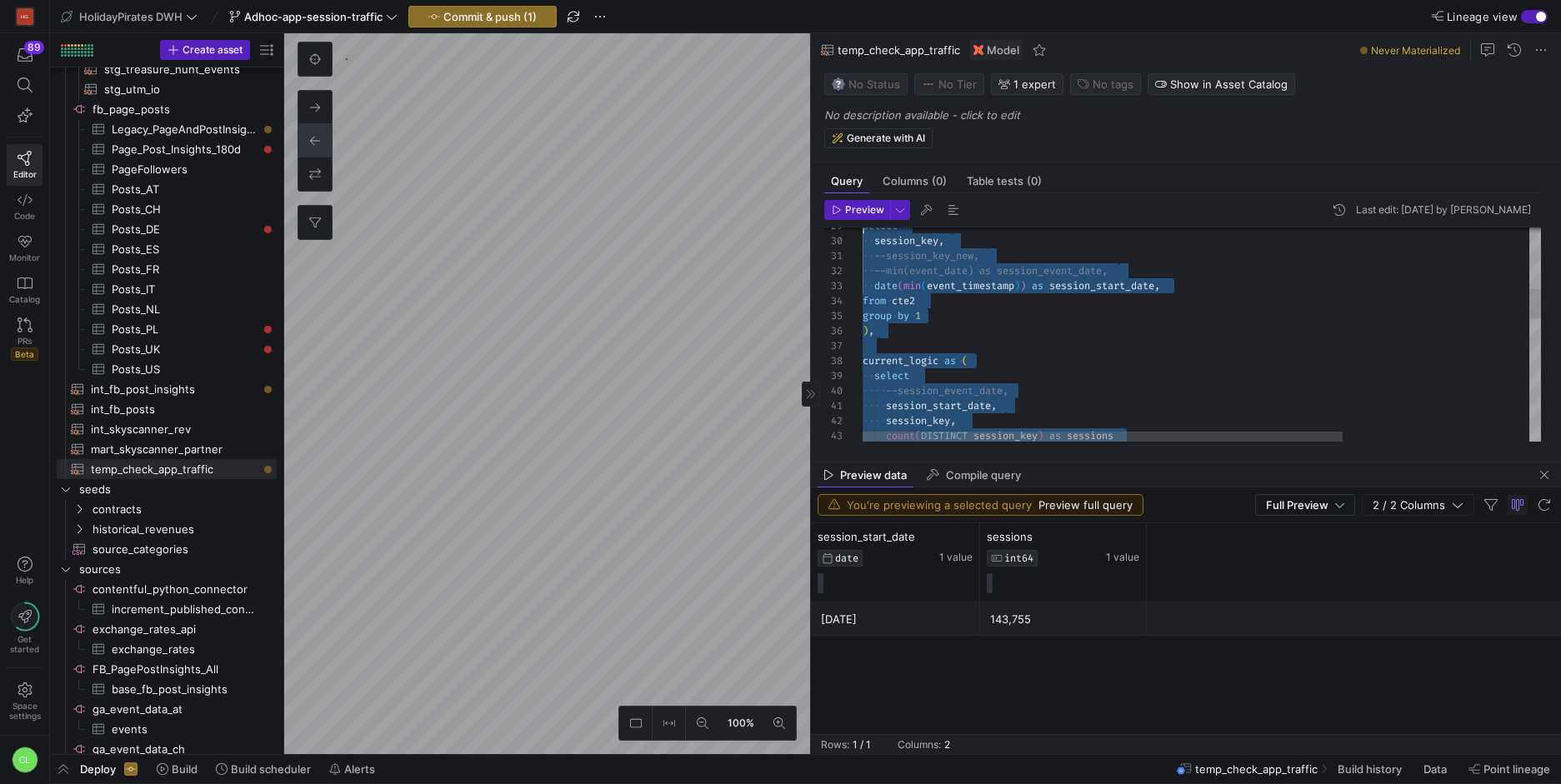
scroll to position [0, 0]
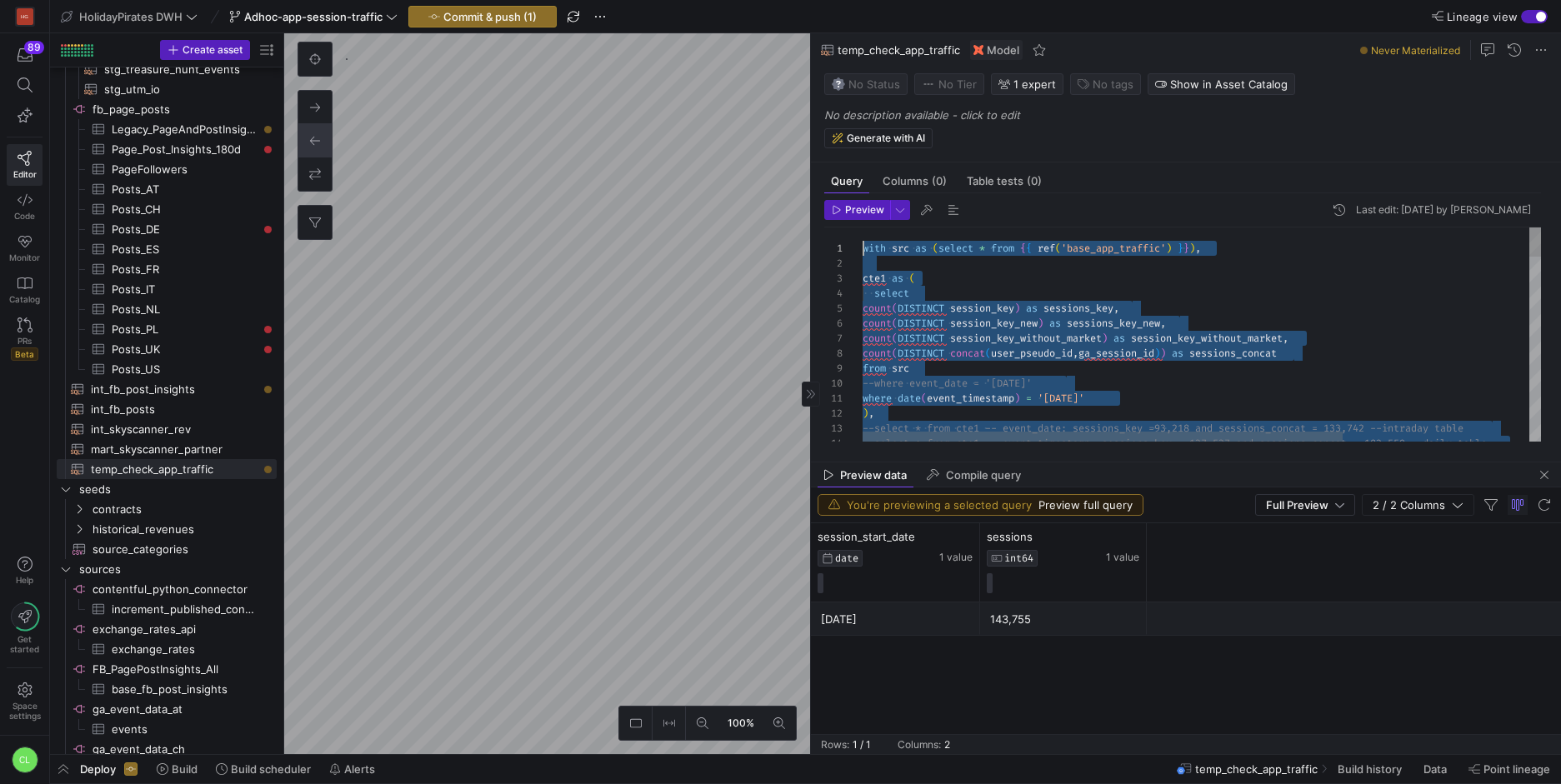
drag, startPoint x: 1350, startPoint y: 277, endPoint x: 778, endPoint y: 133, distance: 589.8
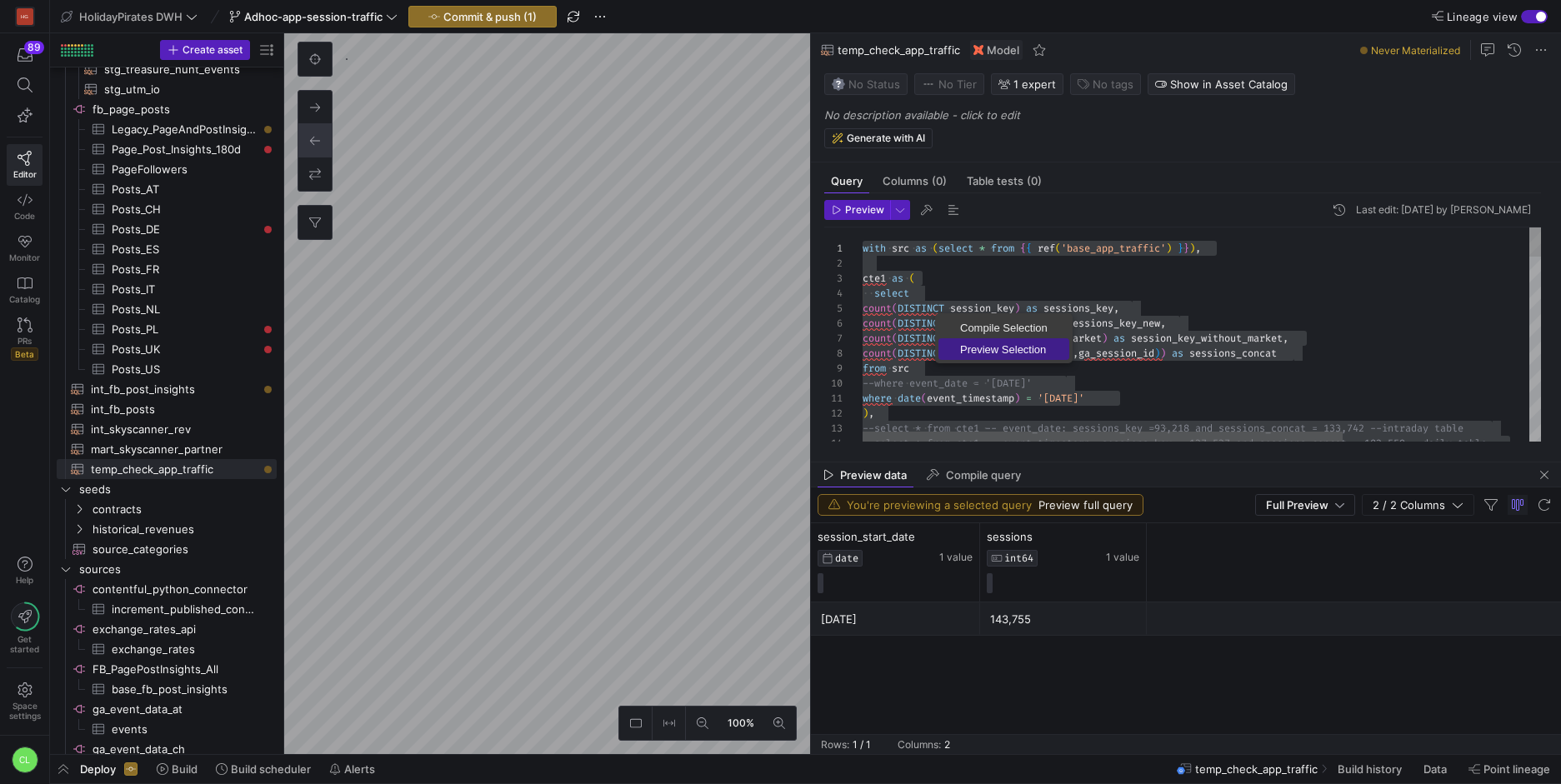
click at [989, 344] on span "Preview Selection" at bounding box center [1003, 349] width 131 height 11
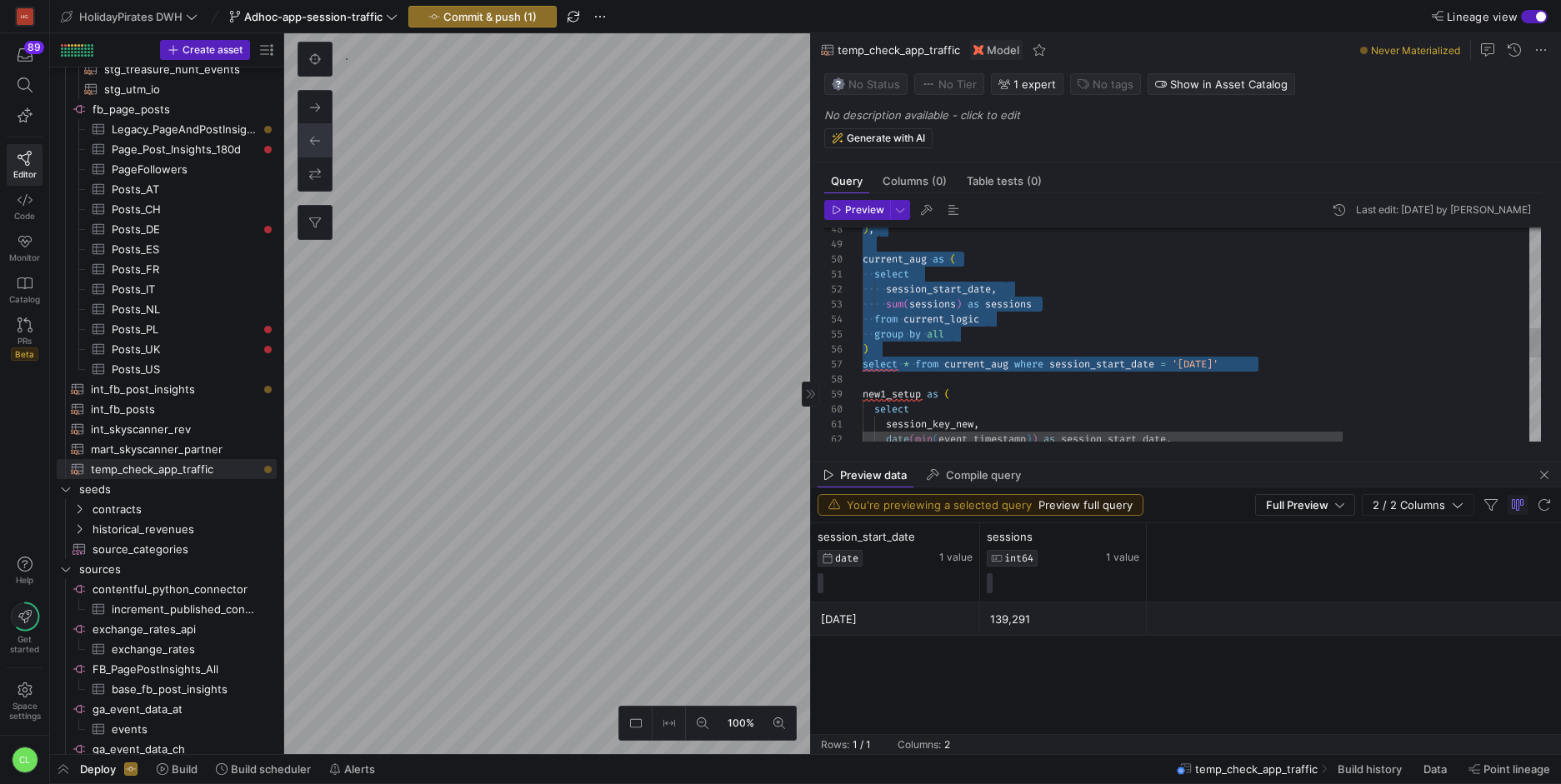
click at [1288, 363] on div "current_aug as ( ) , select session_start_date , sum ( sessions ) as sessions f…" at bounding box center [1333, 272] width 941 height 1538
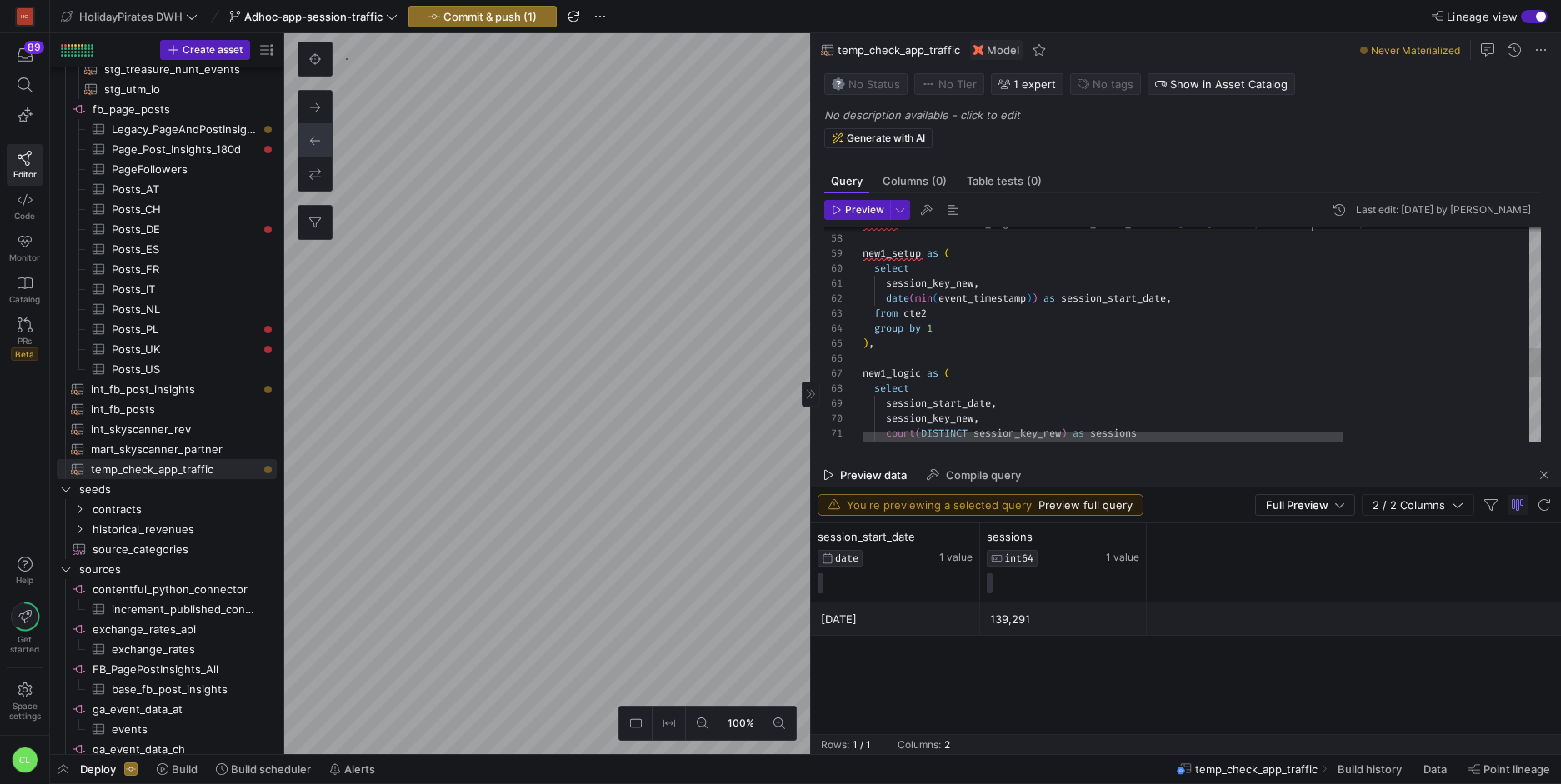
scroll to position [90, 90]
click at [1278, 373] on div "select * from current_aug where session_start_date = '[DATE]' --139,291 / new i…" at bounding box center [1333, 132] width 941 height 1538
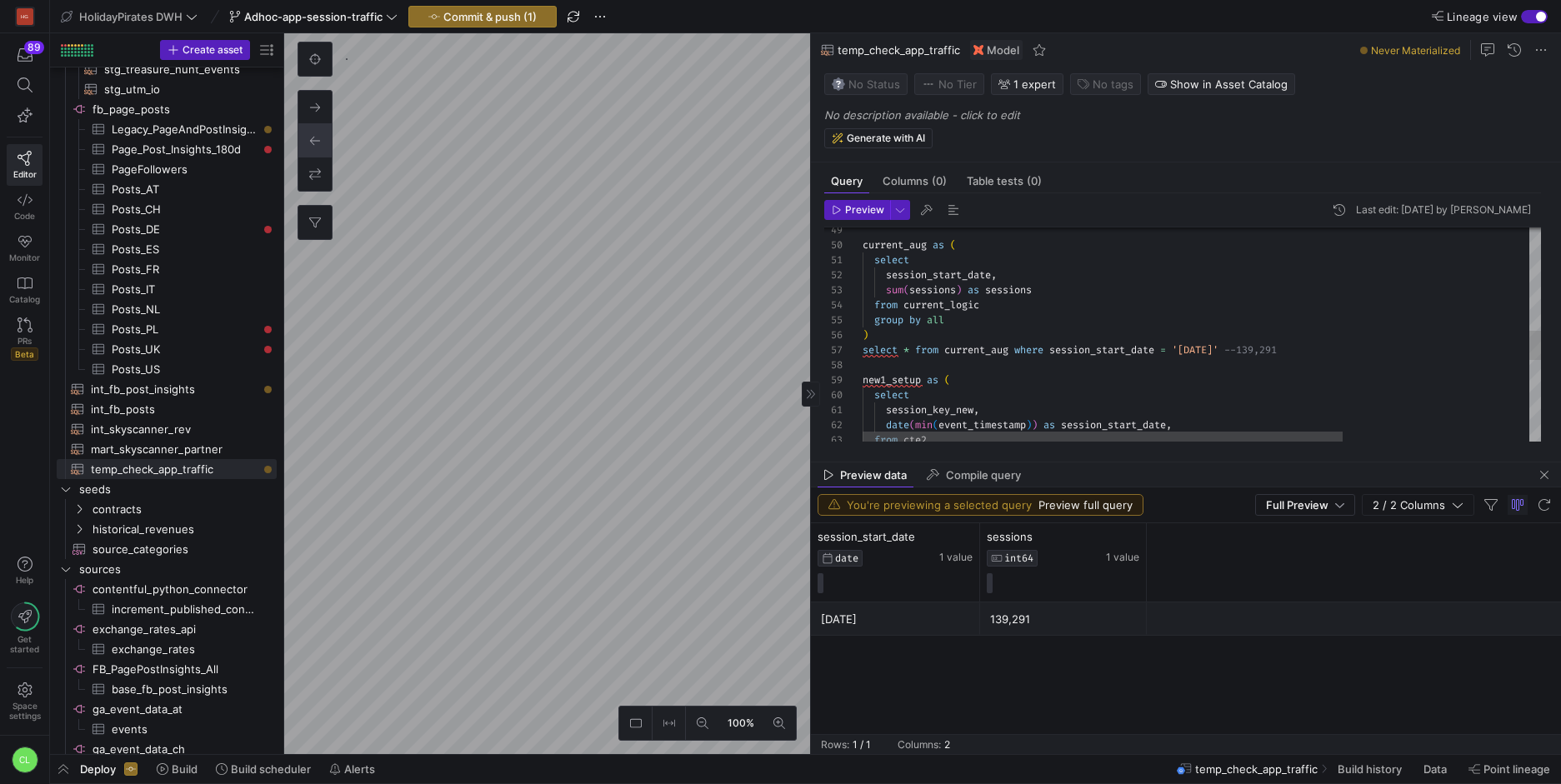
scroll to position [90, 6]
click at [867, 345] on div "select * from current_aug where session_start_date = '[DATE]' --139,291 new1_se…" at bounding box center [1333, 258] width 941 height 1538
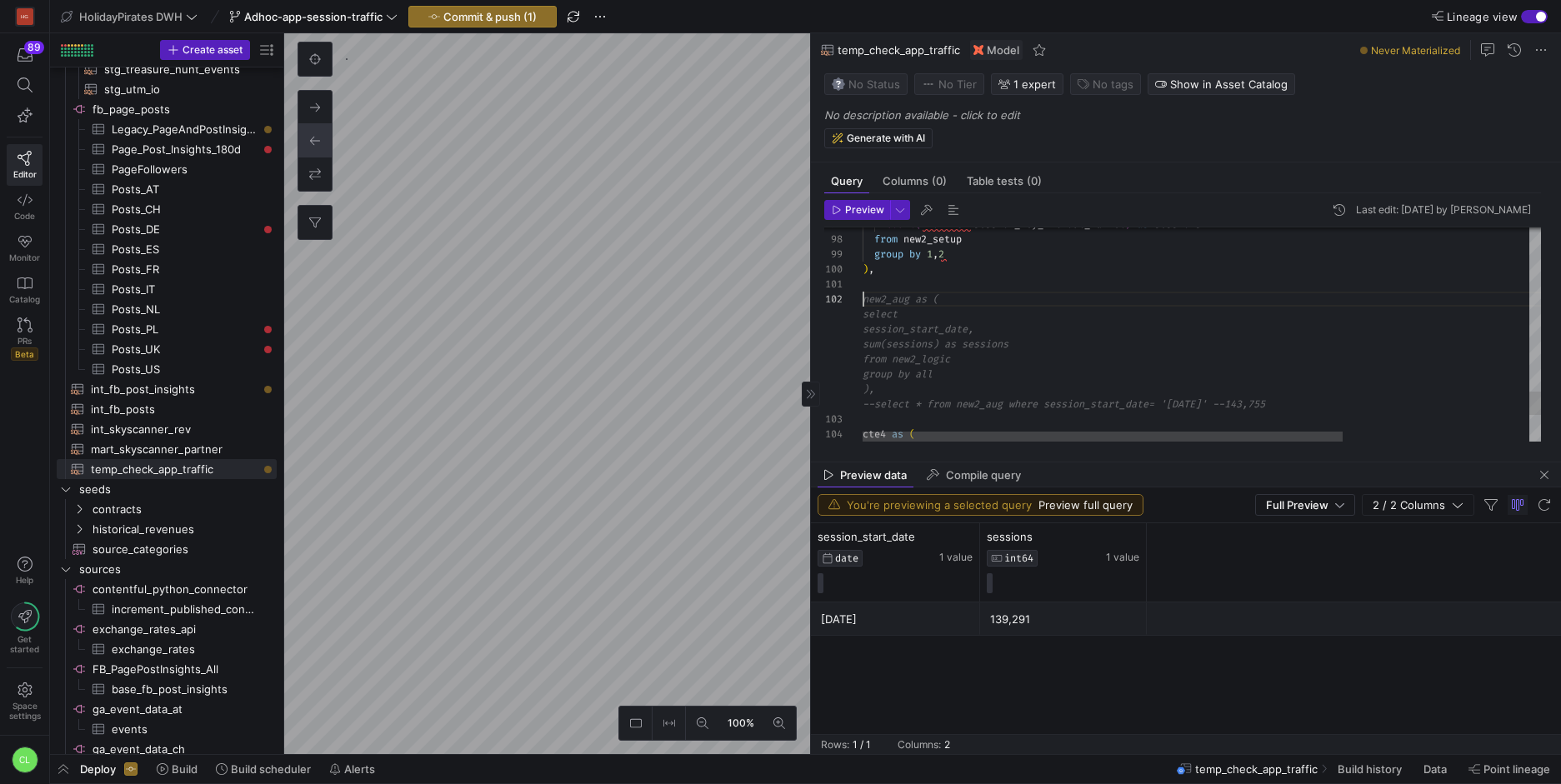
scroll to position [120, 443]
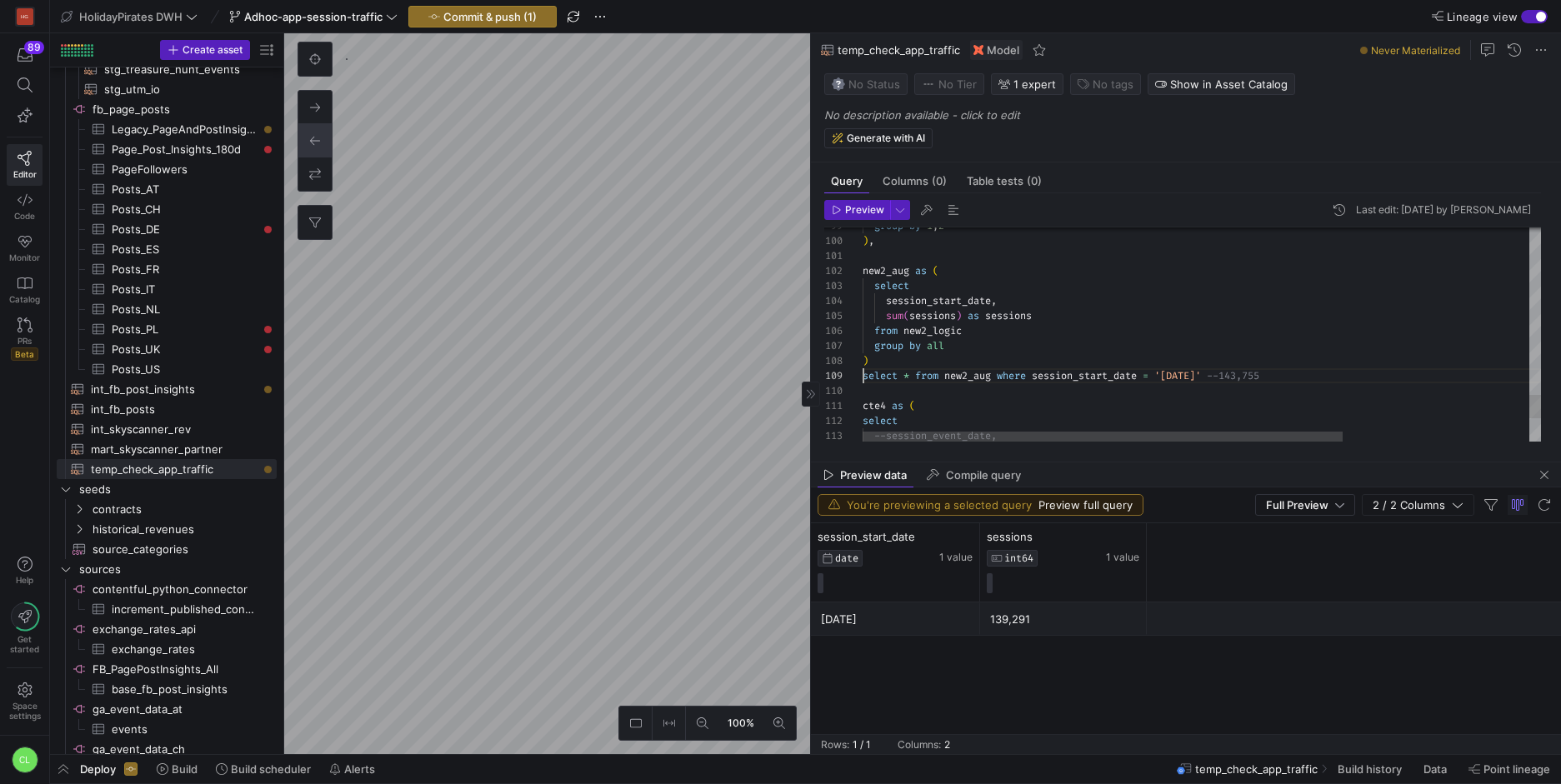
scroll to position [120, 0]
drag, startPoint x: 1334, startPoint y: 377, endPoint x: 1251, endPoint y: 374, distance: 83.1
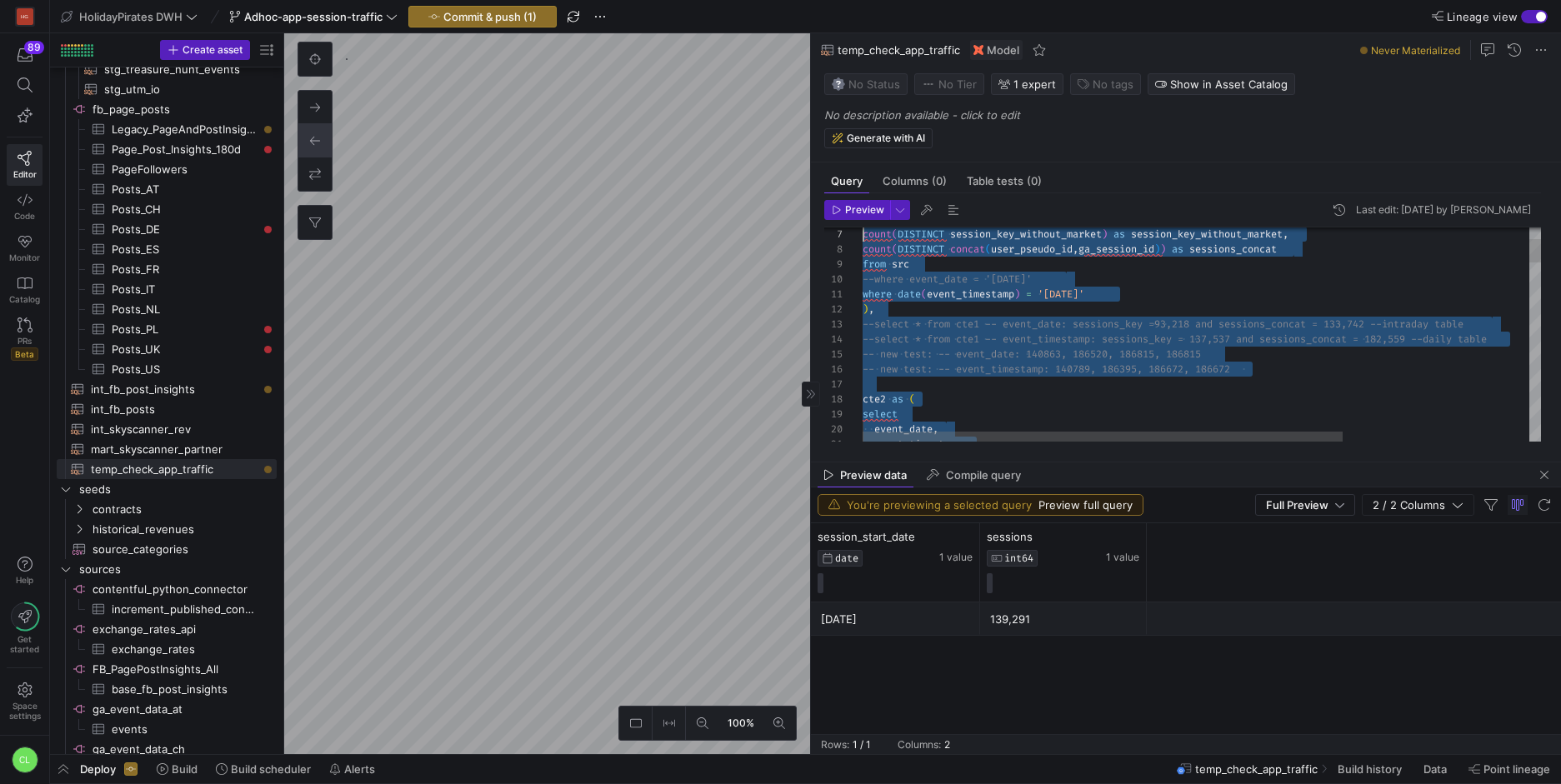
scroll to position [0, 0]
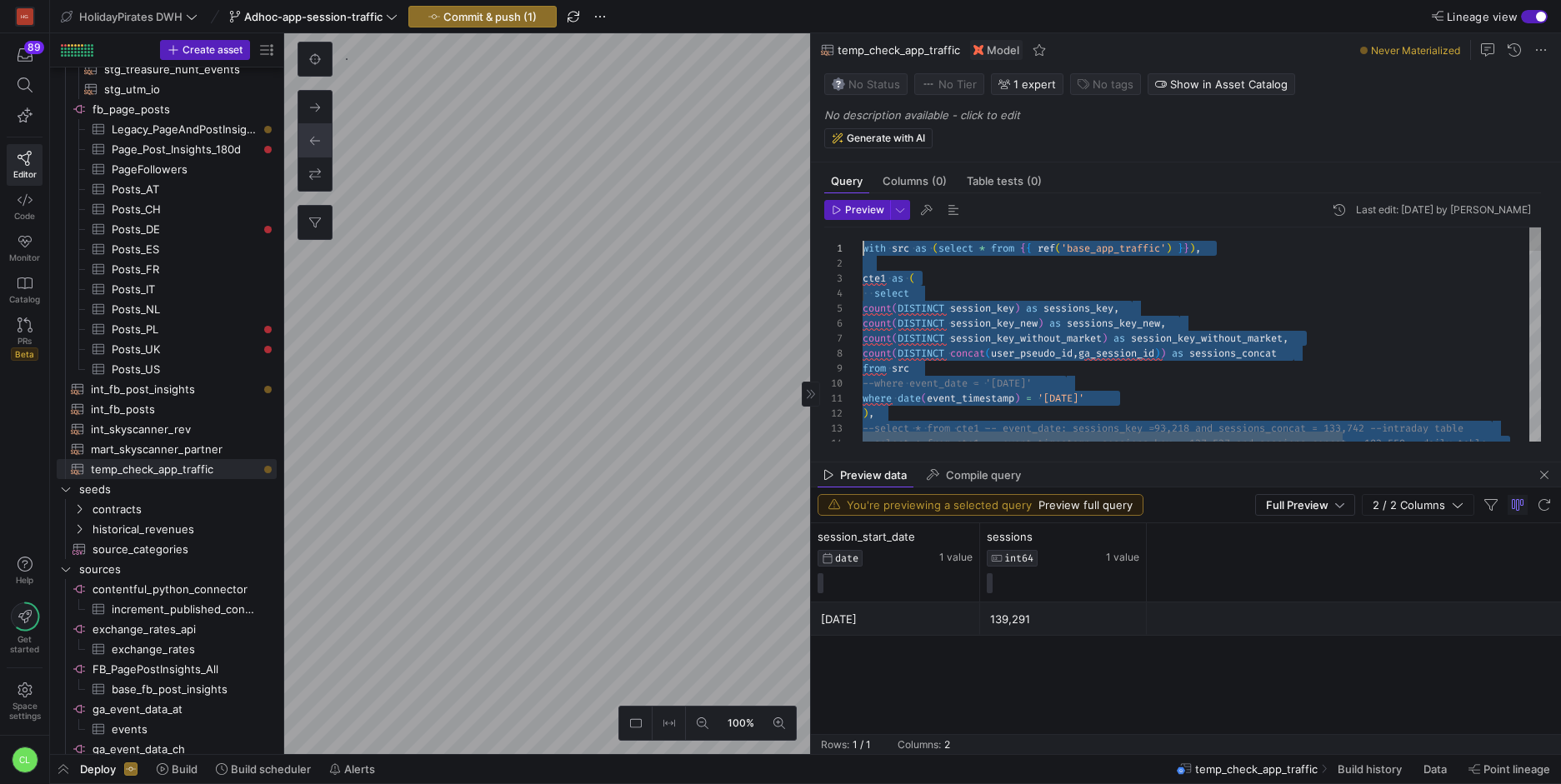
drag, startPoint x: 1183, startPoint y: 379, endPoint x: 783, endPoint y: 147, distance: 462.4
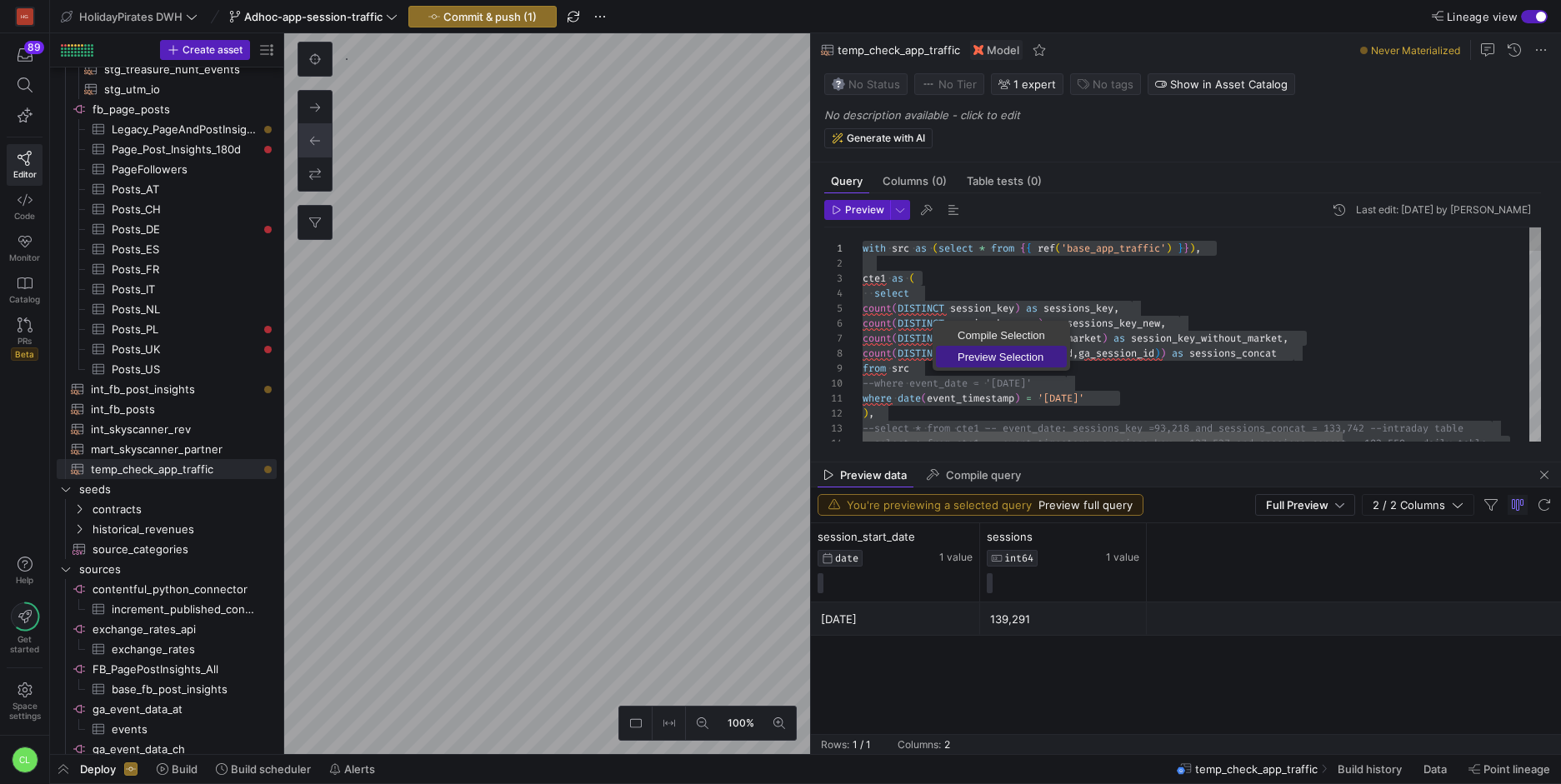
click at [984, 359] on span "Preview Selection" at bounding box center [1001, 357] width 131 height 11
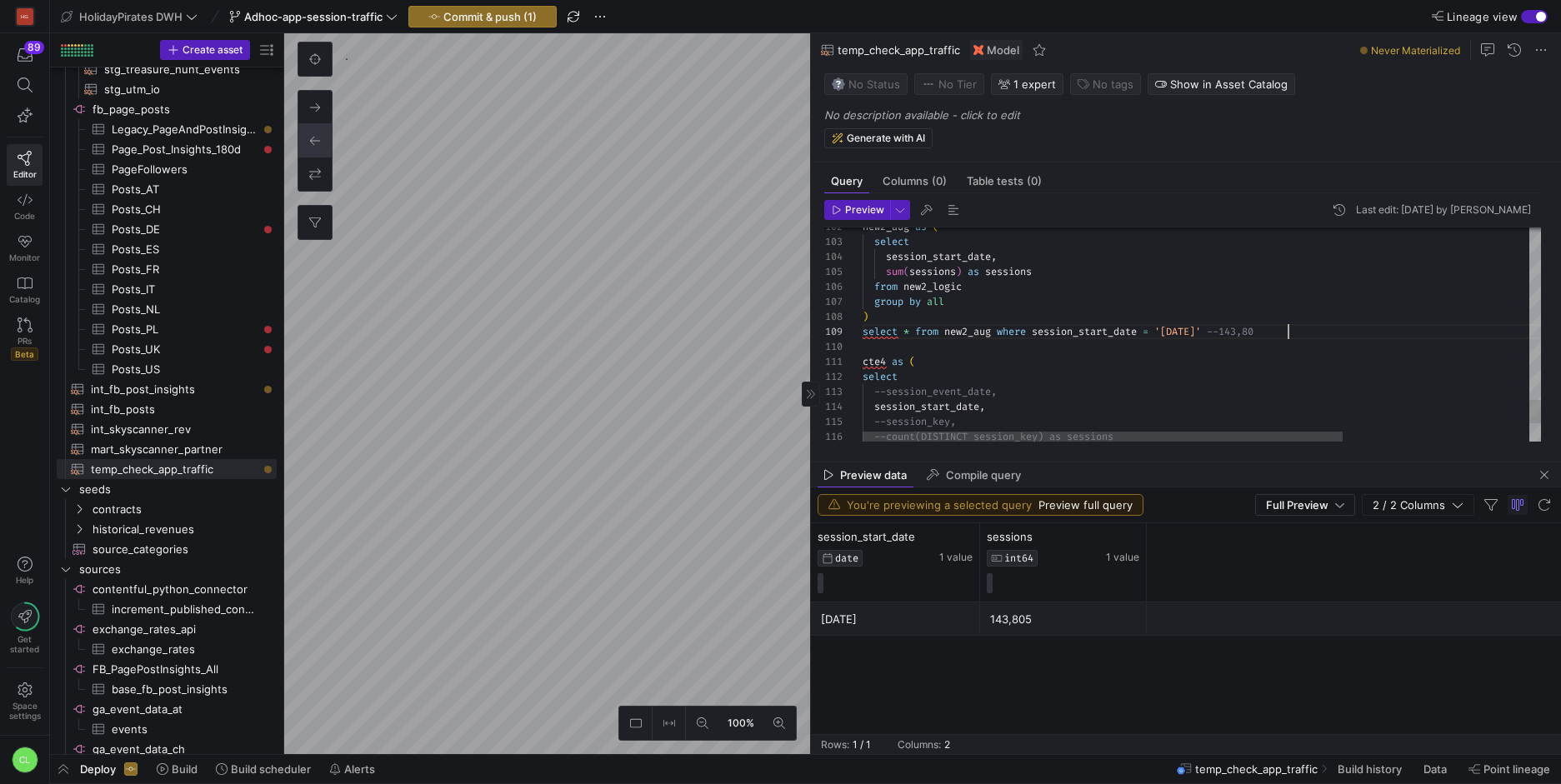
scroll to position [120, 431]
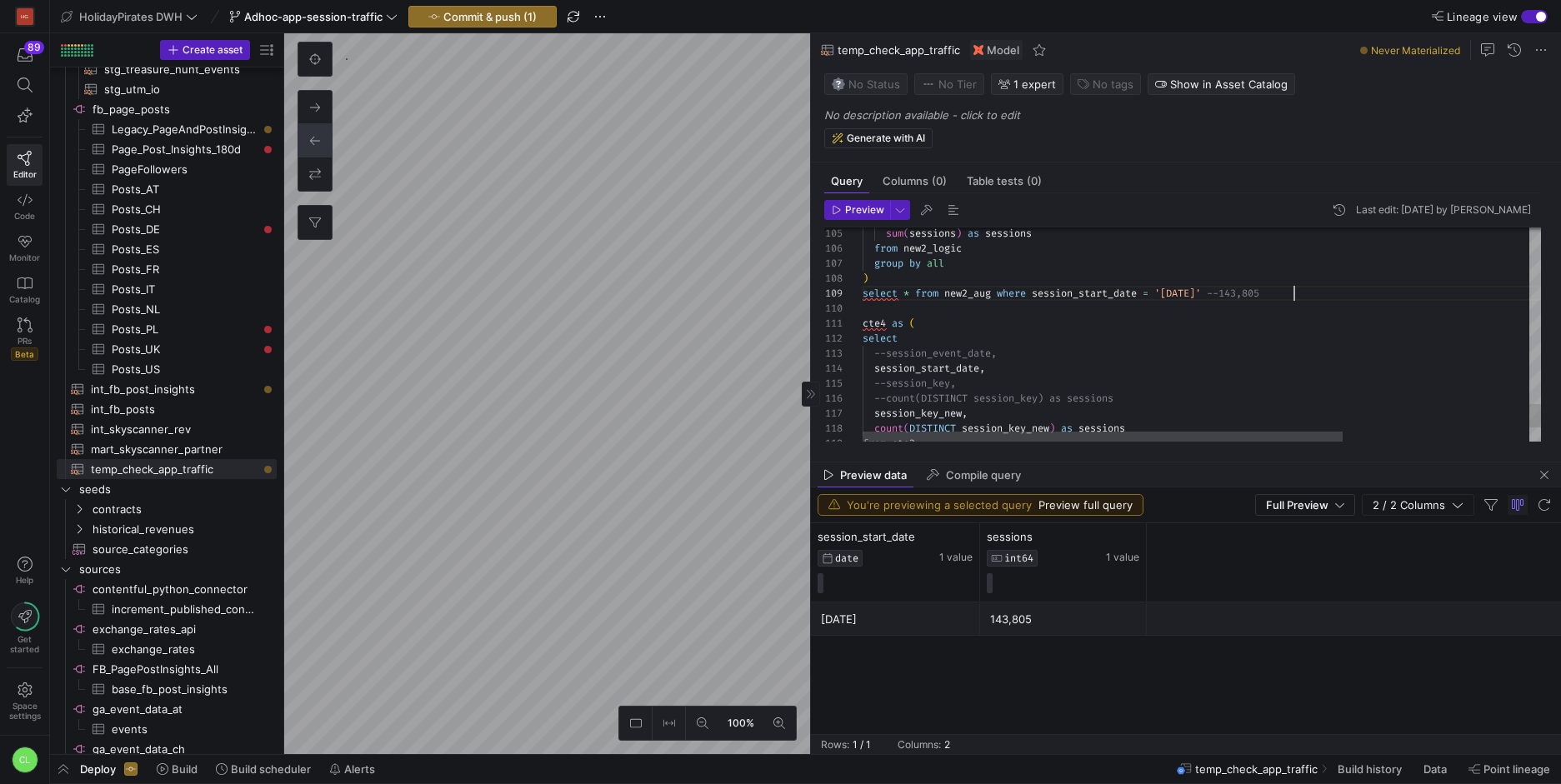
click at [862, 292] on span "select" at bounding box center [879, 293] width 35 height 14
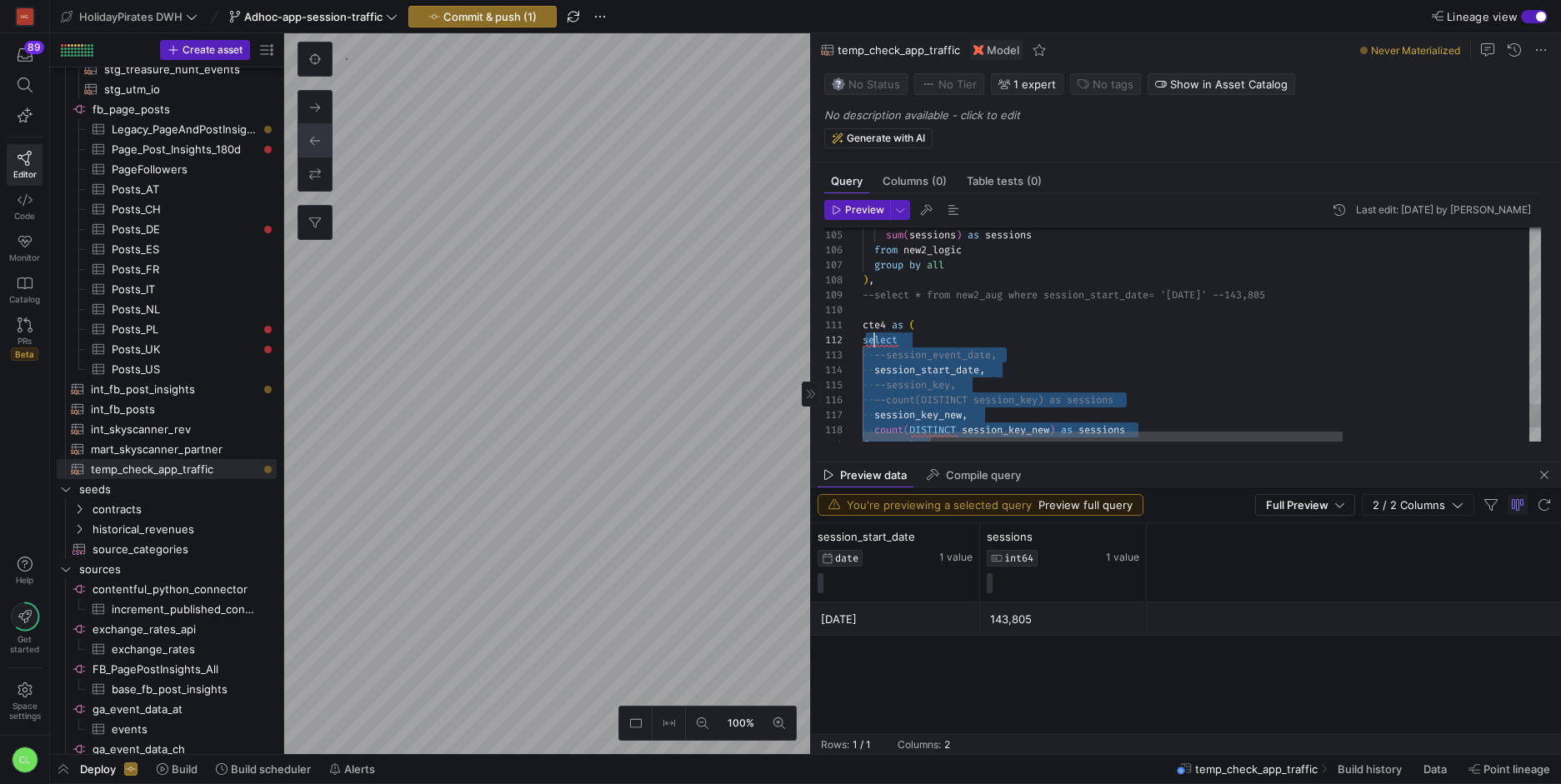
scroll to position [0, 6]
drag, startPoint x: 969, startPoint y: 413, endPoint x: 865, endPoint y: 329, distance: 133.7
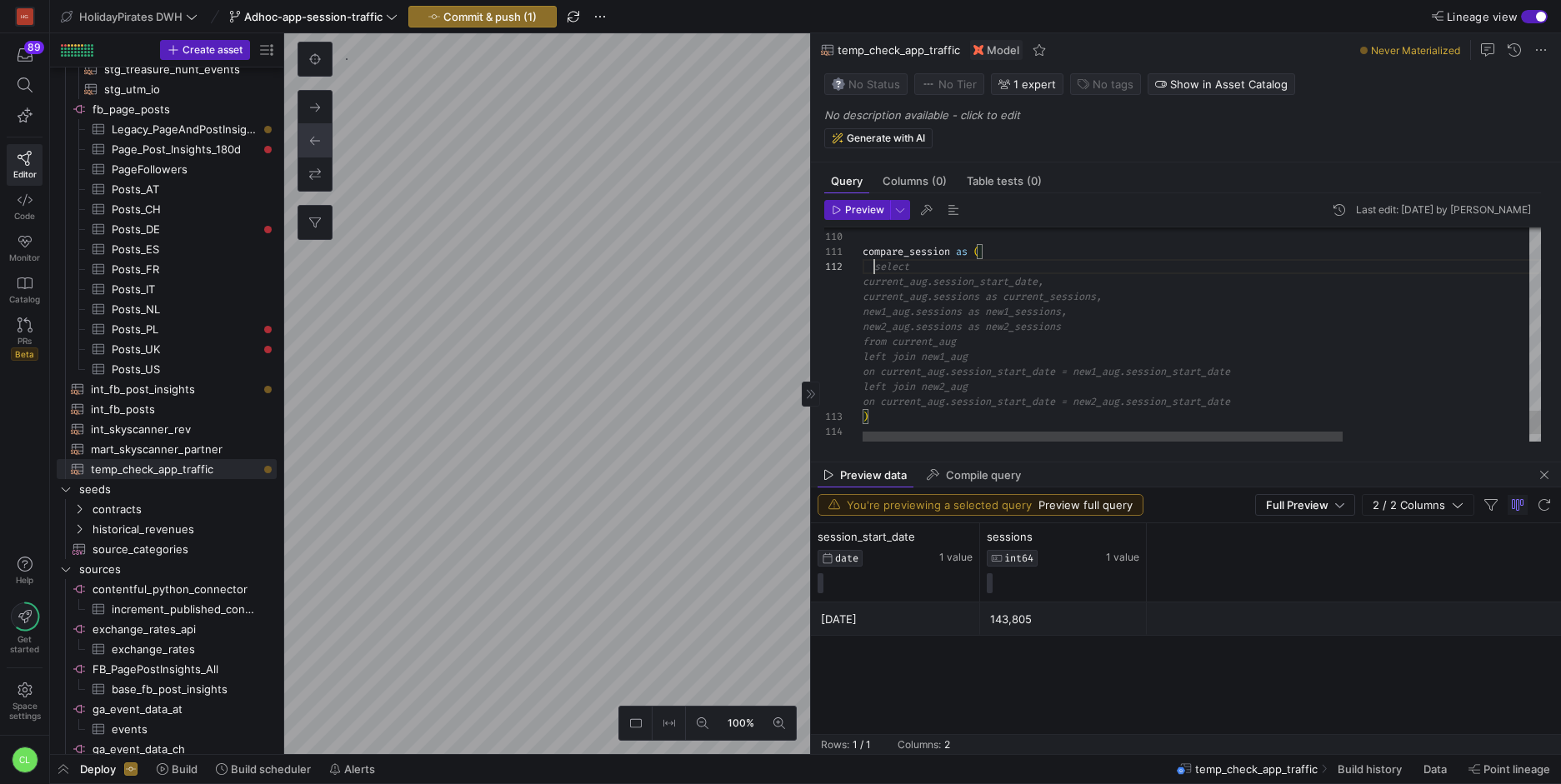
scroll to position [0, 402]
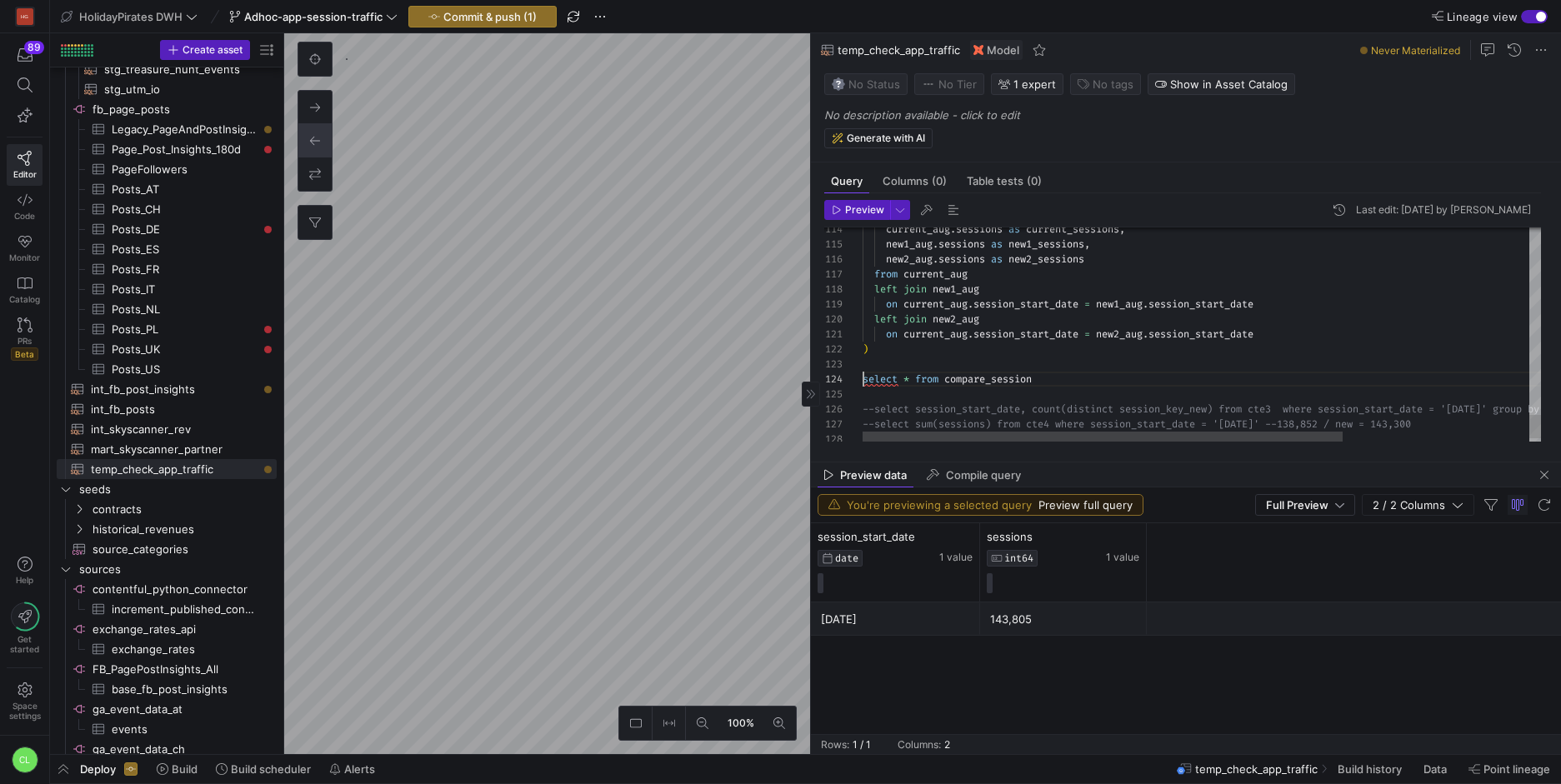
scroll to position [45, 0]
click at [862, 213] on span "Preview" at bounding box center [865, 210] width 39 height 12
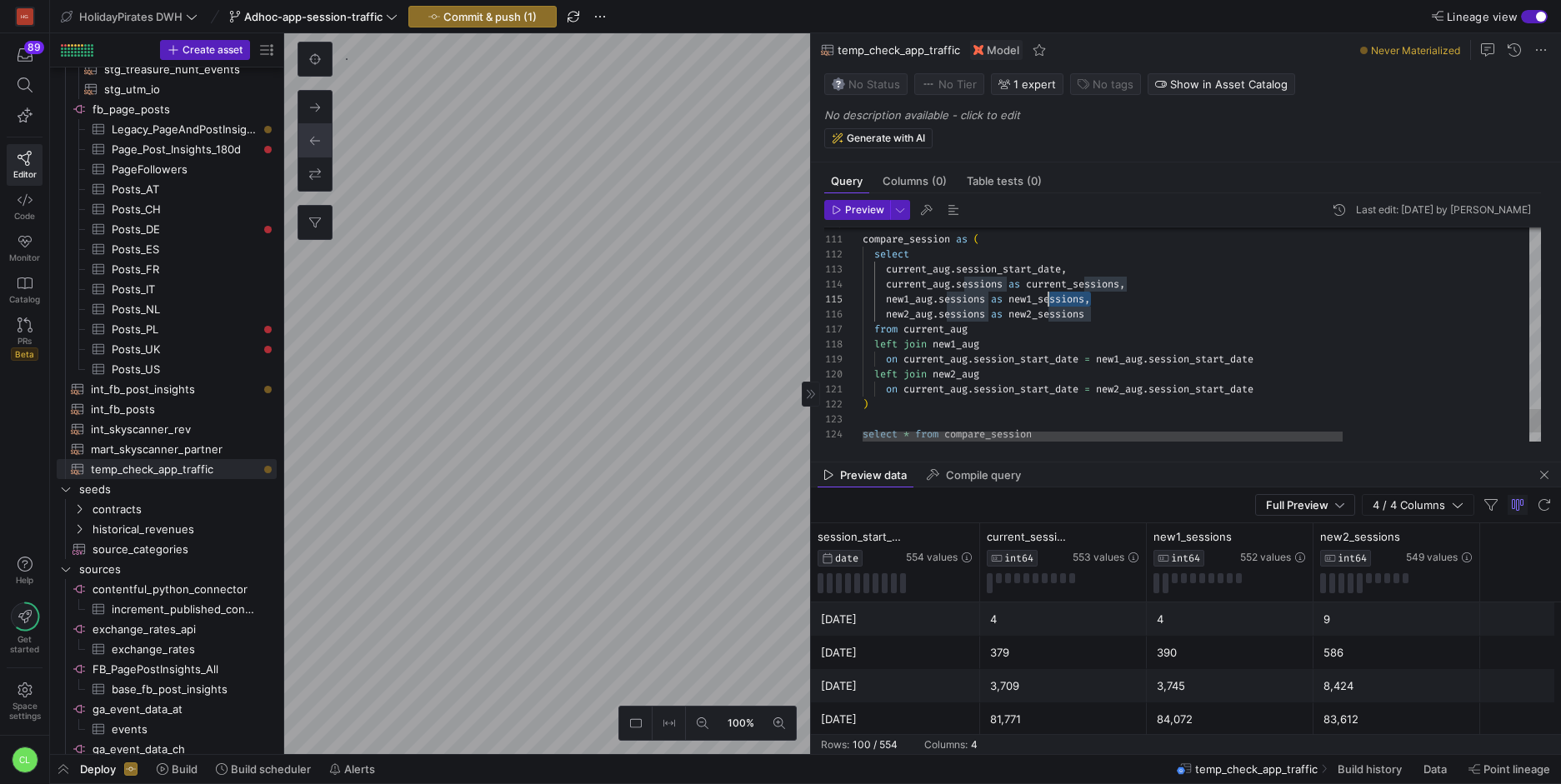
scroll to position [60, 180]
drag, startPoint x: 1090, startPoint y: 298, endPoint x: 1057, endPoint y: 299, distance: 33.0
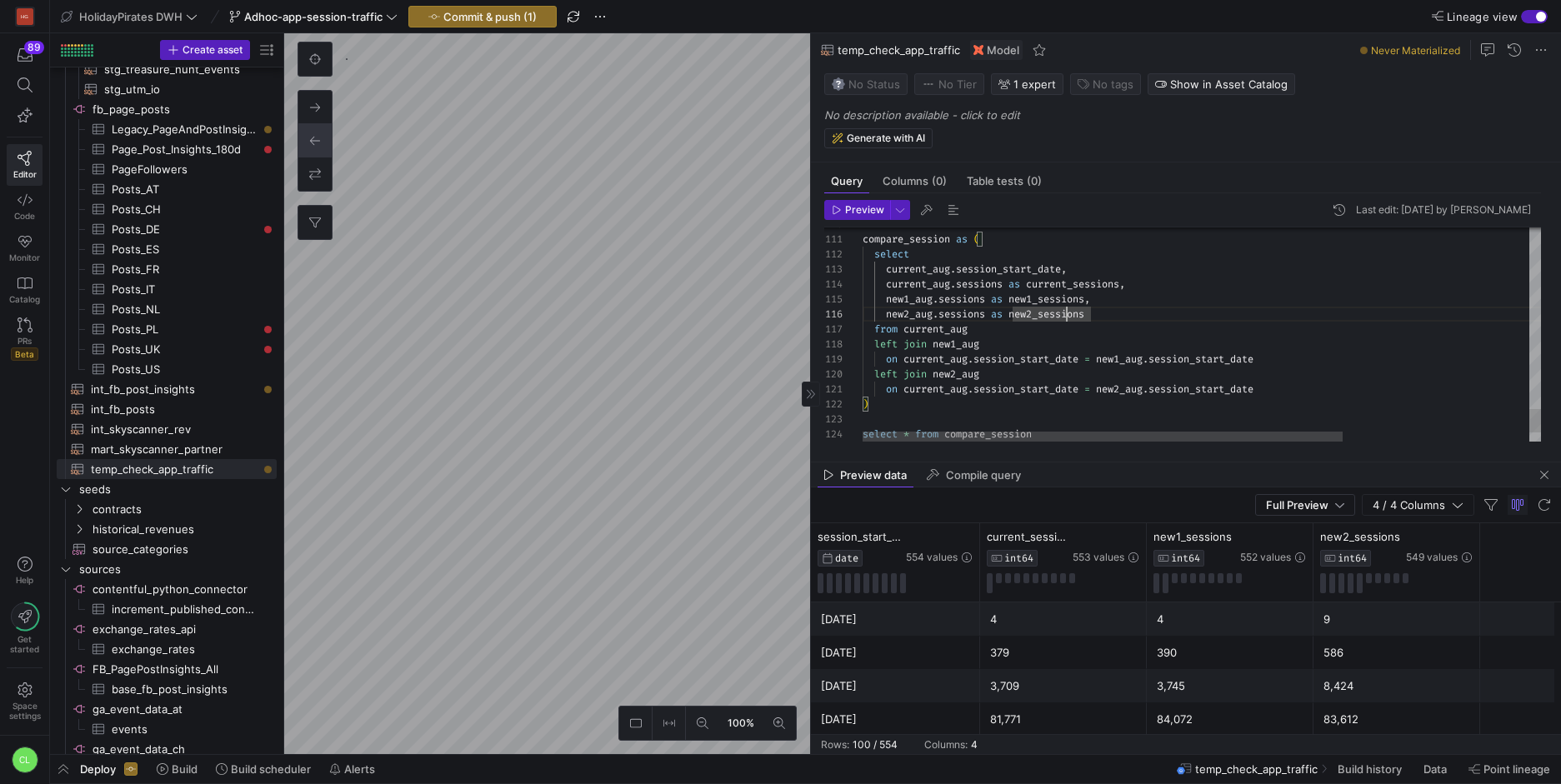
scroll to position [75, 228]
drag, startPoint x: 1042, startPoint y: 297, endPoint x: 1054, endPoint y: 295, distance: 12.2
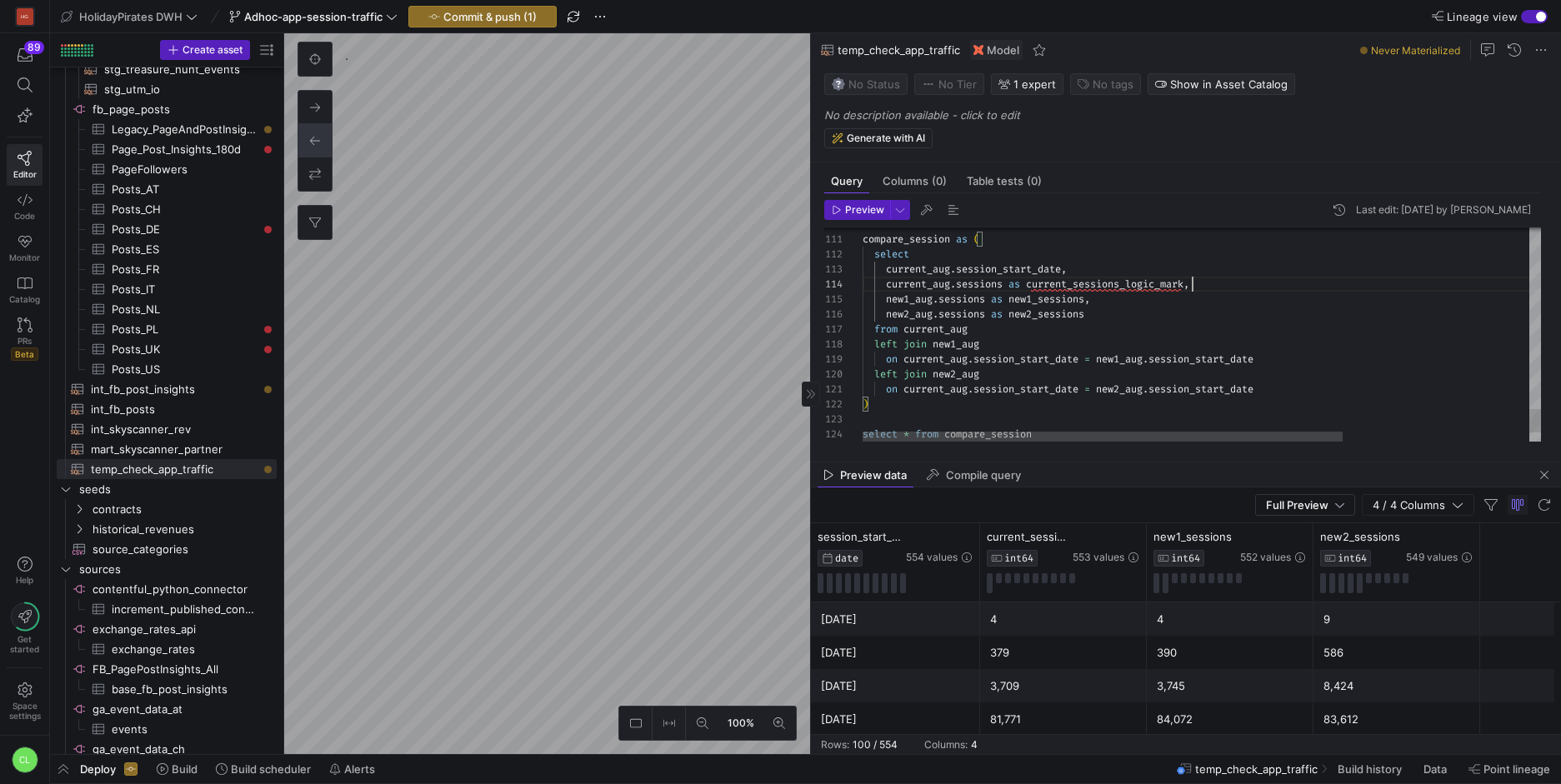
scroll to position [45, 341]
drag, startPoint x: 1079, startPoint y: 279, endPoint x: 1121, endPoint y: 283, distance: 42.2
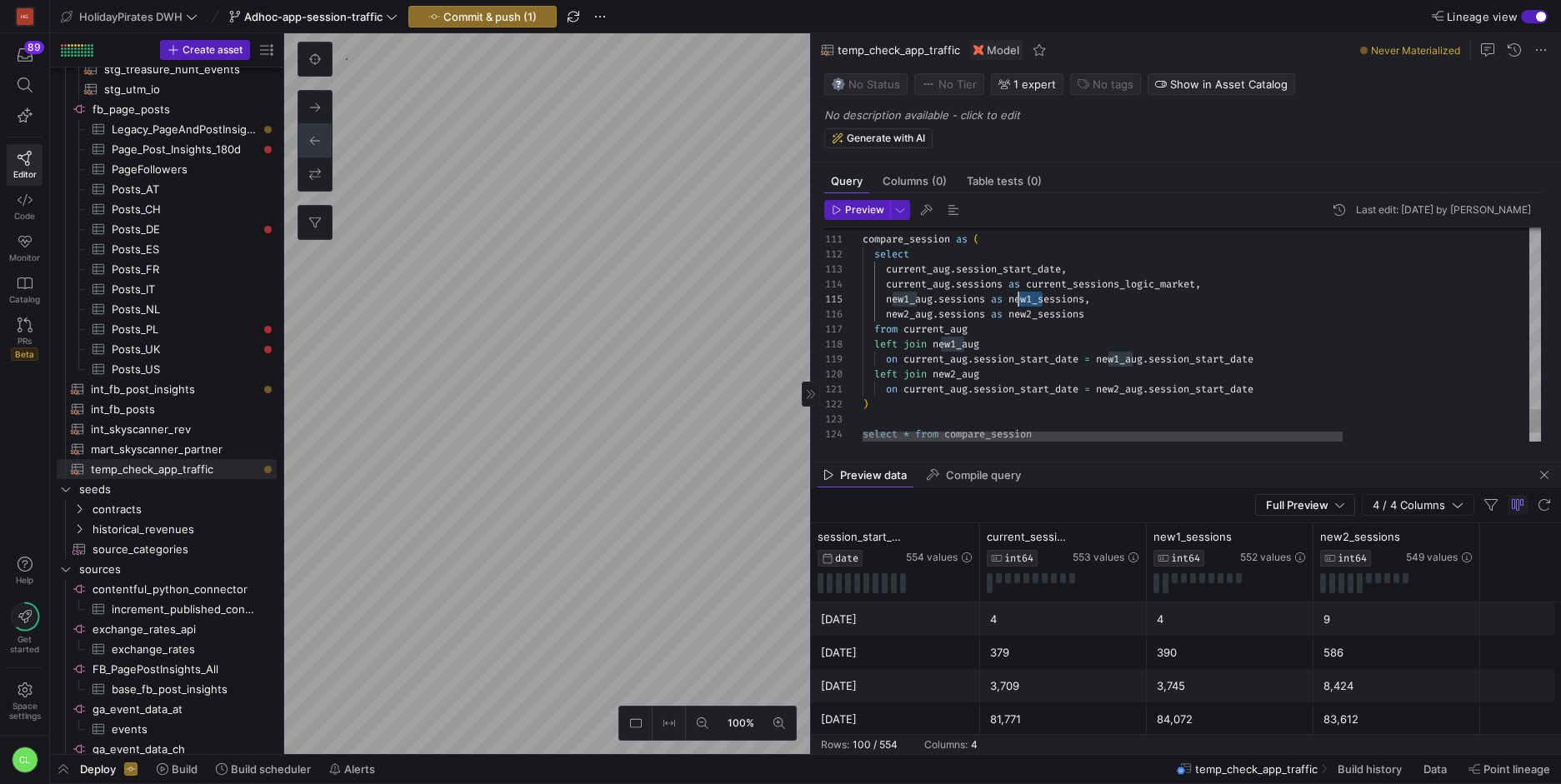
drag, startPoint x: 1044, startPoint y: 301, endPoint x: 1018, endPoint y: 300, distance: 26.0
drag, startPoint x: 1165, startPoint y: 282, endPoint x: 1136, endPoint y: 280, distance: 29.1
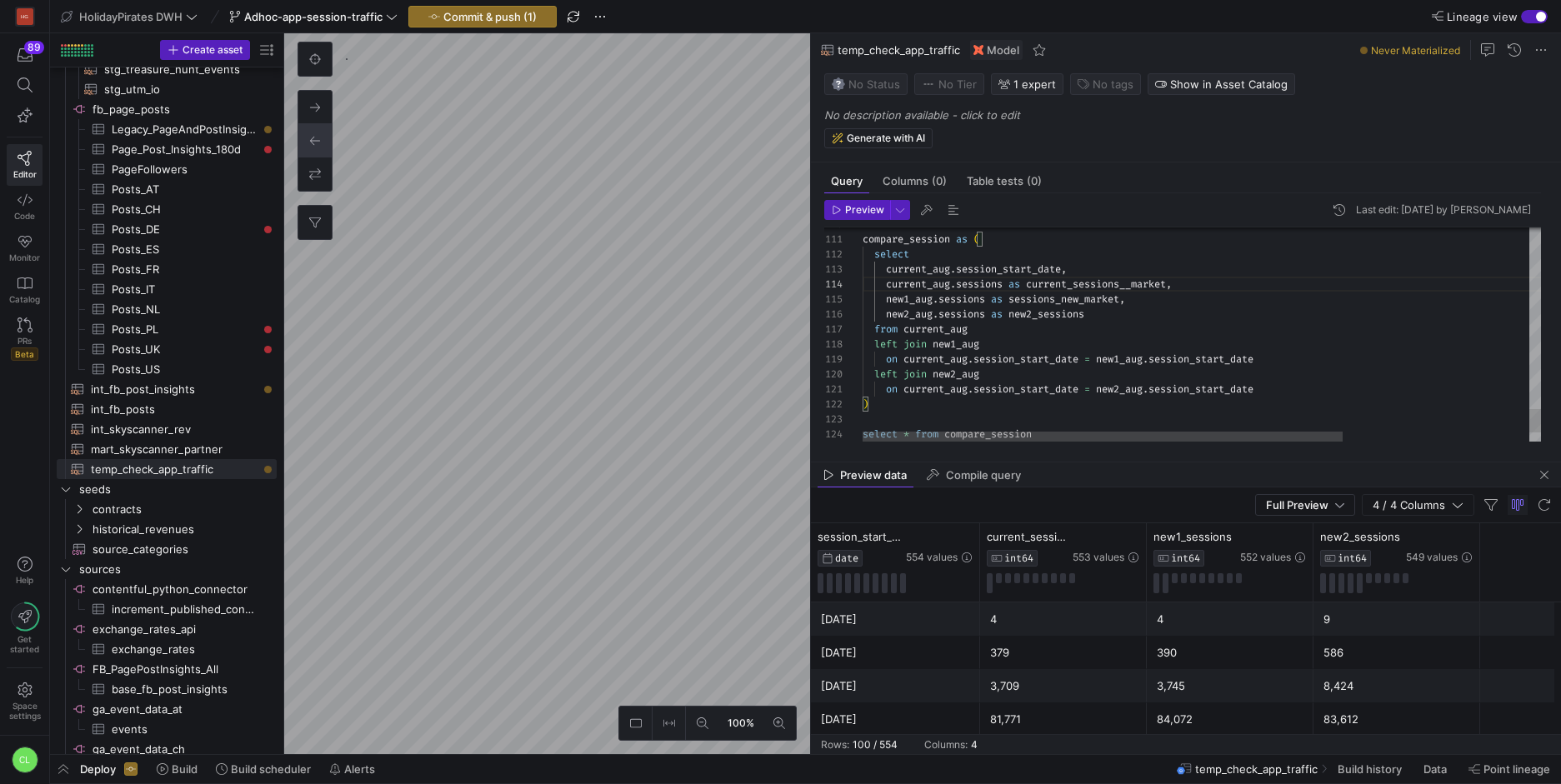
scroll to position [45, 264]
drag, startPoint x: 1086, startPoint y: 311, endPoint x: 1011, endPoint y: 314, distance: 75.1
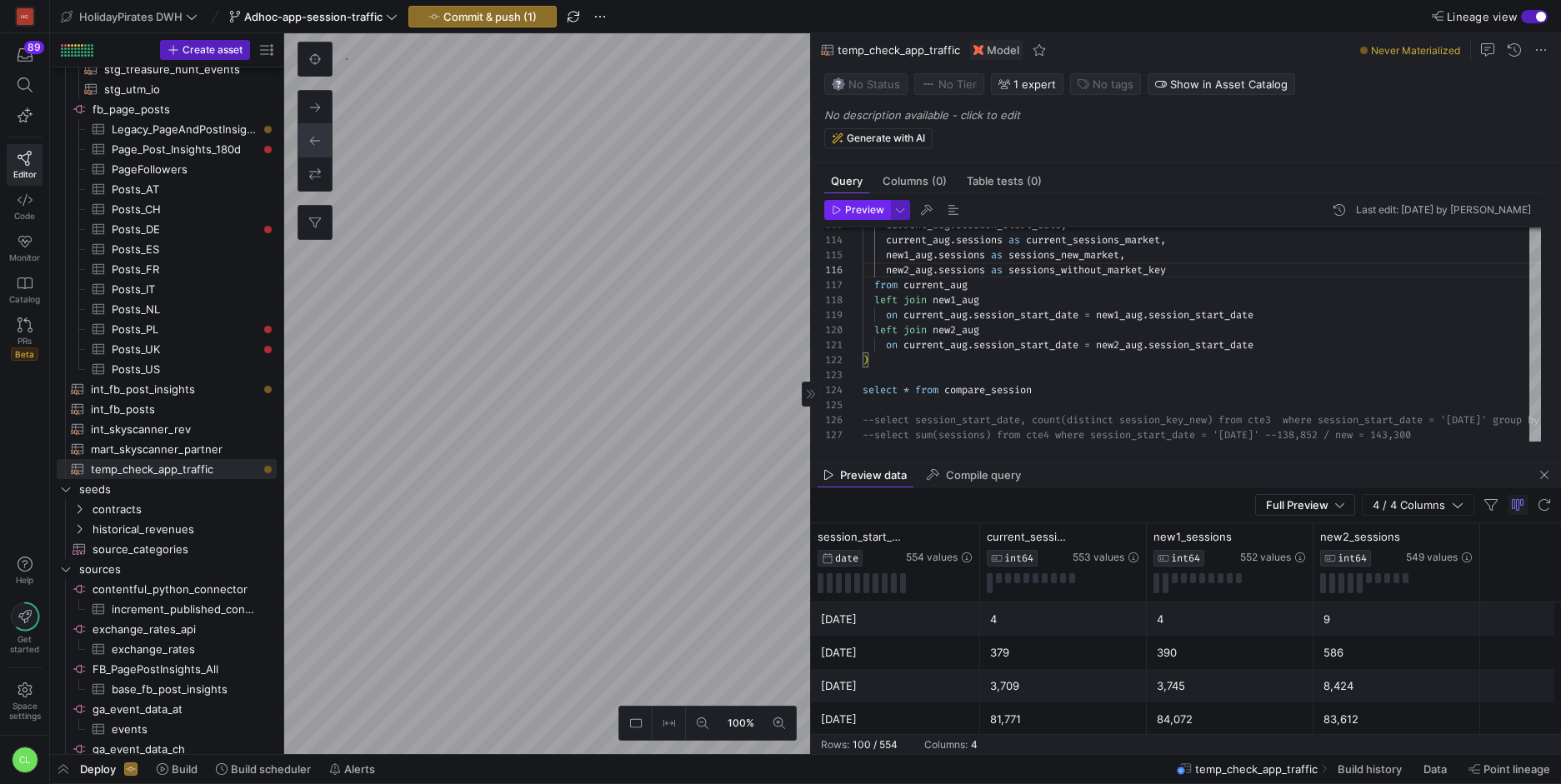
click at [877, 213] on span "Preview" at bounding box center [865, 210] width 39 height 12
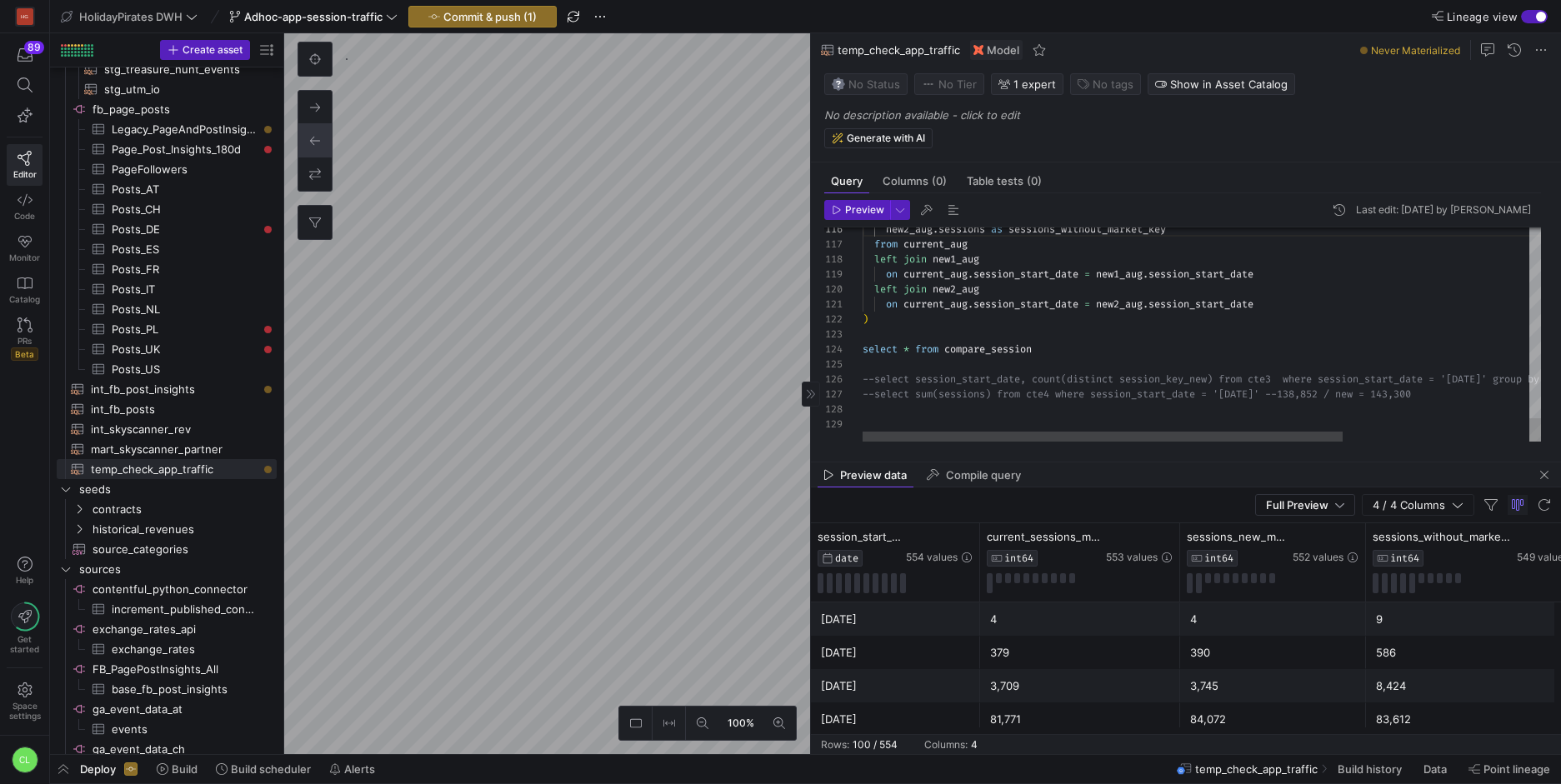
click at [862, 205] on span "Preview" at bounding box center [865, 210] width 39 height 12
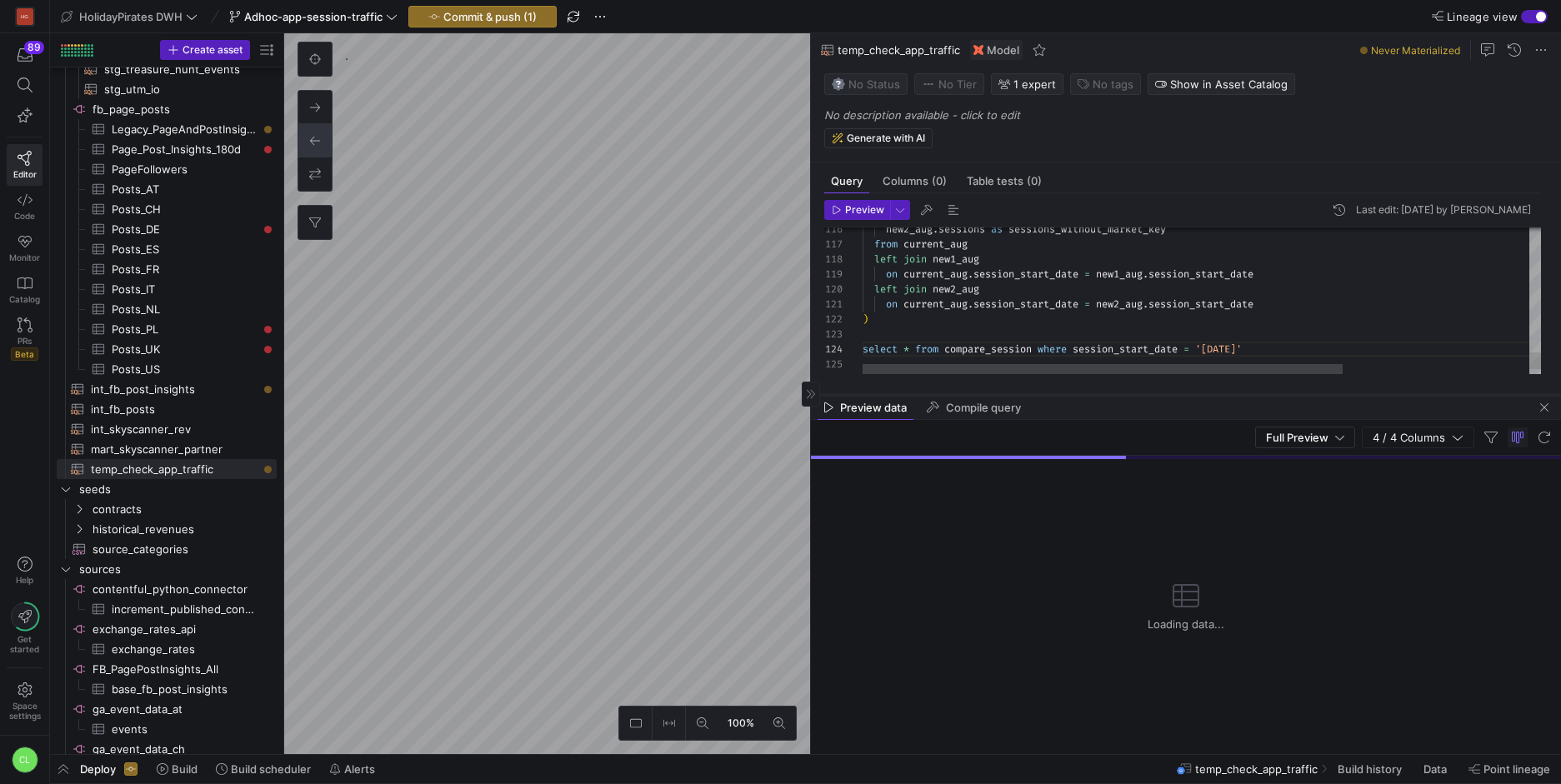
drag, startPoint x: 1152, startPoint y: 459, endPoint x: 1187, endPoint y: 392, distance: 75.6
click at [1187, 392] on div at bounding box center [1186, 395] width 750 height 7
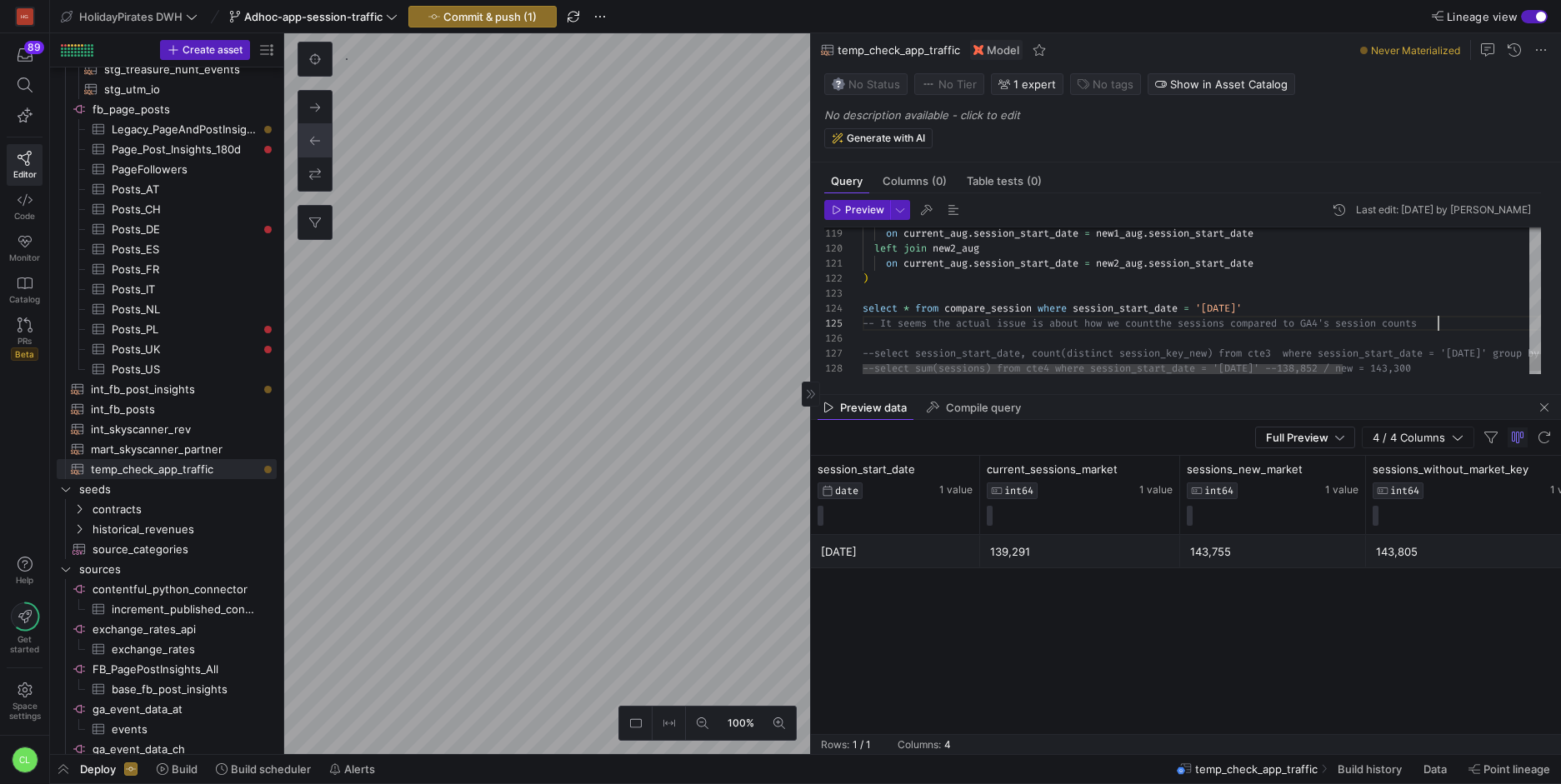
scroll to position [60, 576]
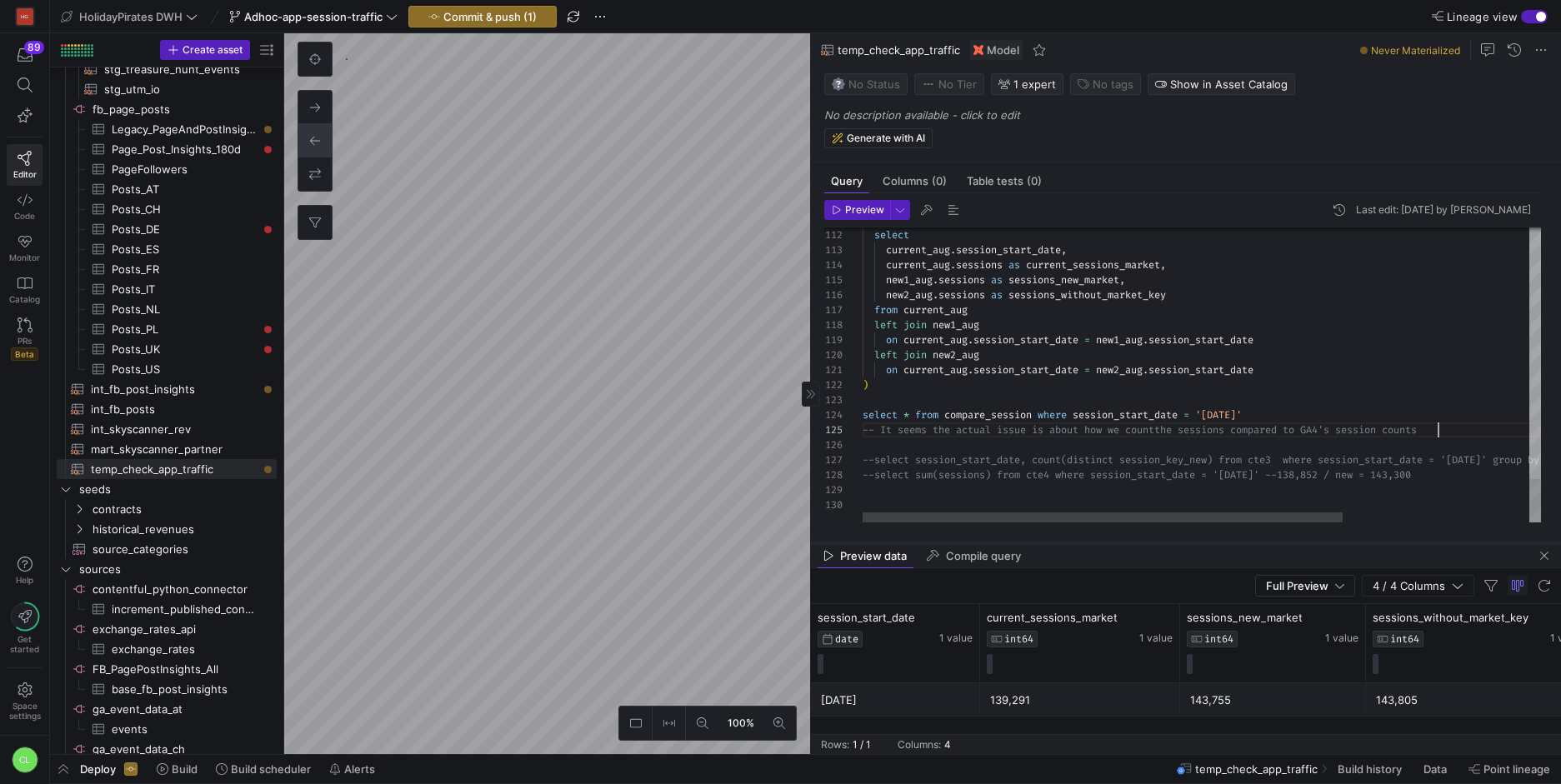
drag, startPoint x: 1126, startPoint y: 396, endPoint x: 1121, endPoint y: 546, distance: 150.1
click at [1121, 546] on div at bounding box center [1186, 543] width 750 height 7
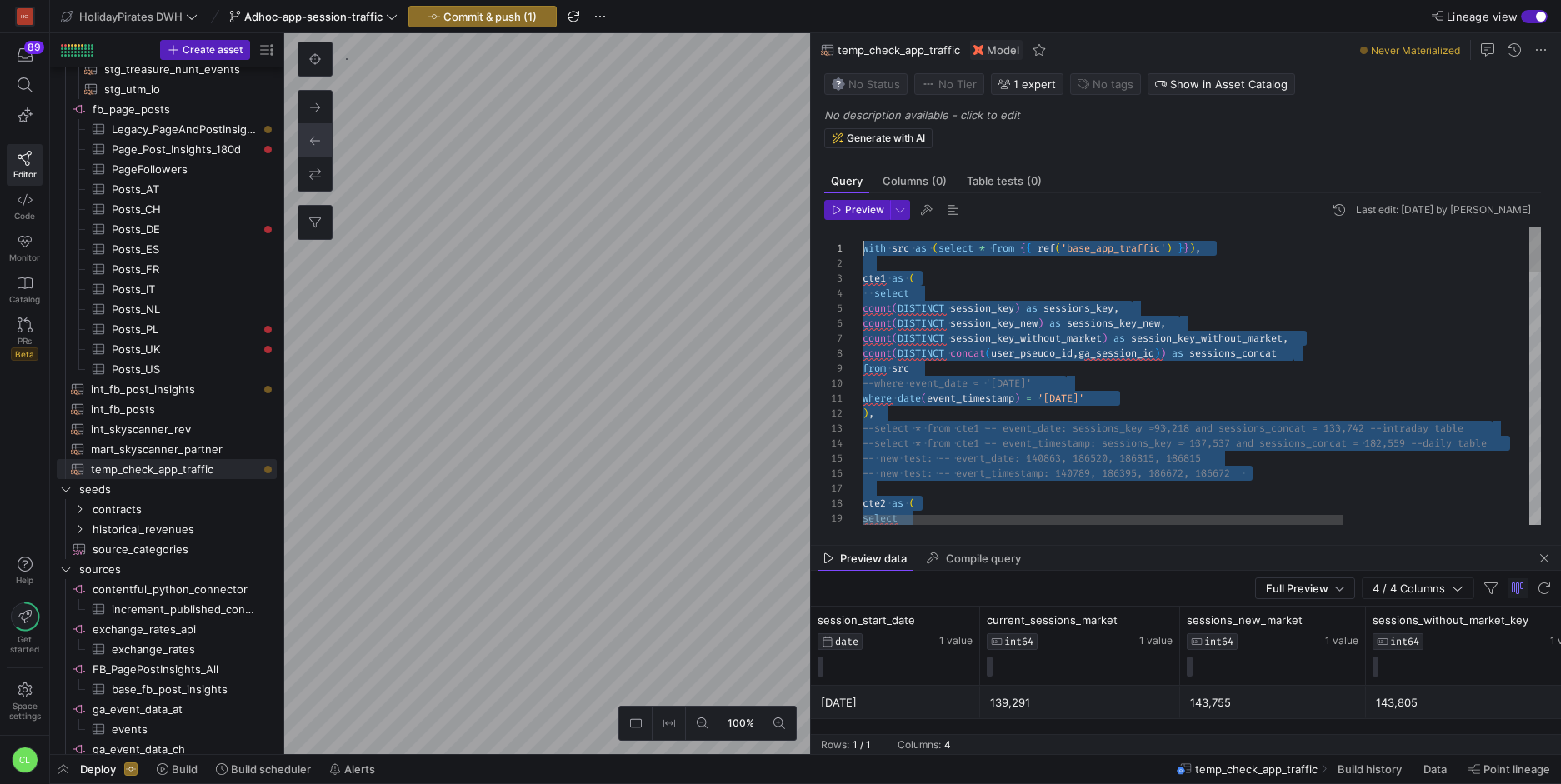
scroll to position [0, 0]
drag, startPoint x: 1323, startPoint y: 421, endPoint x: 860, endPoint y: 253, distance: 492.5
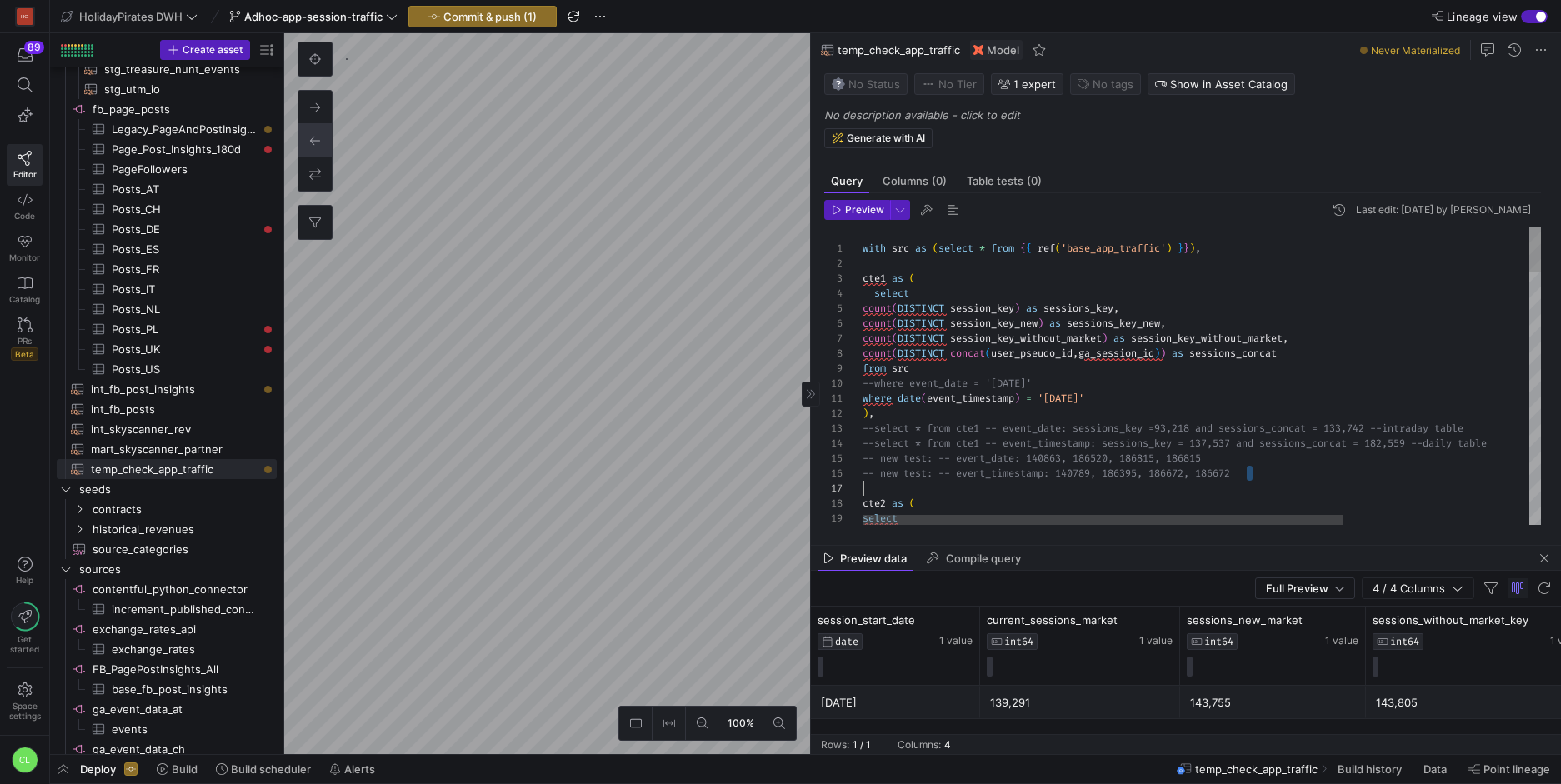
scroll to position [75, 0]
drag, startPoint x: 1281, startPoint y: 480, endPoint x: 845, endPoint y: 474, distance: 436.0
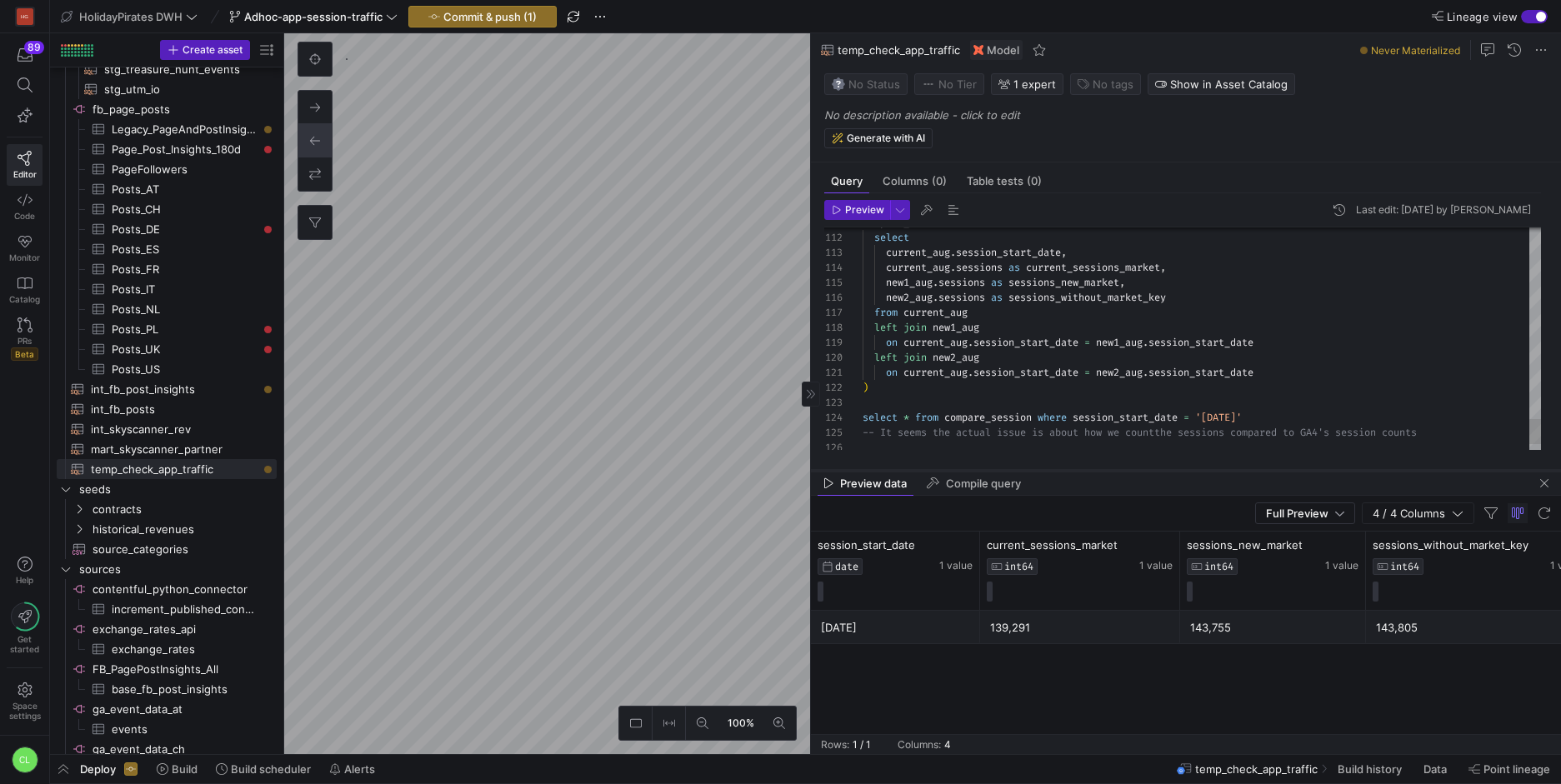
drag, startPoint x: 1155, startPoint y: 542, endPoint x: 1151, endPoint y: 468, distance: 74.1
click at [1151, 468] on div at bounding box center [1186, 471] width 750 height 7
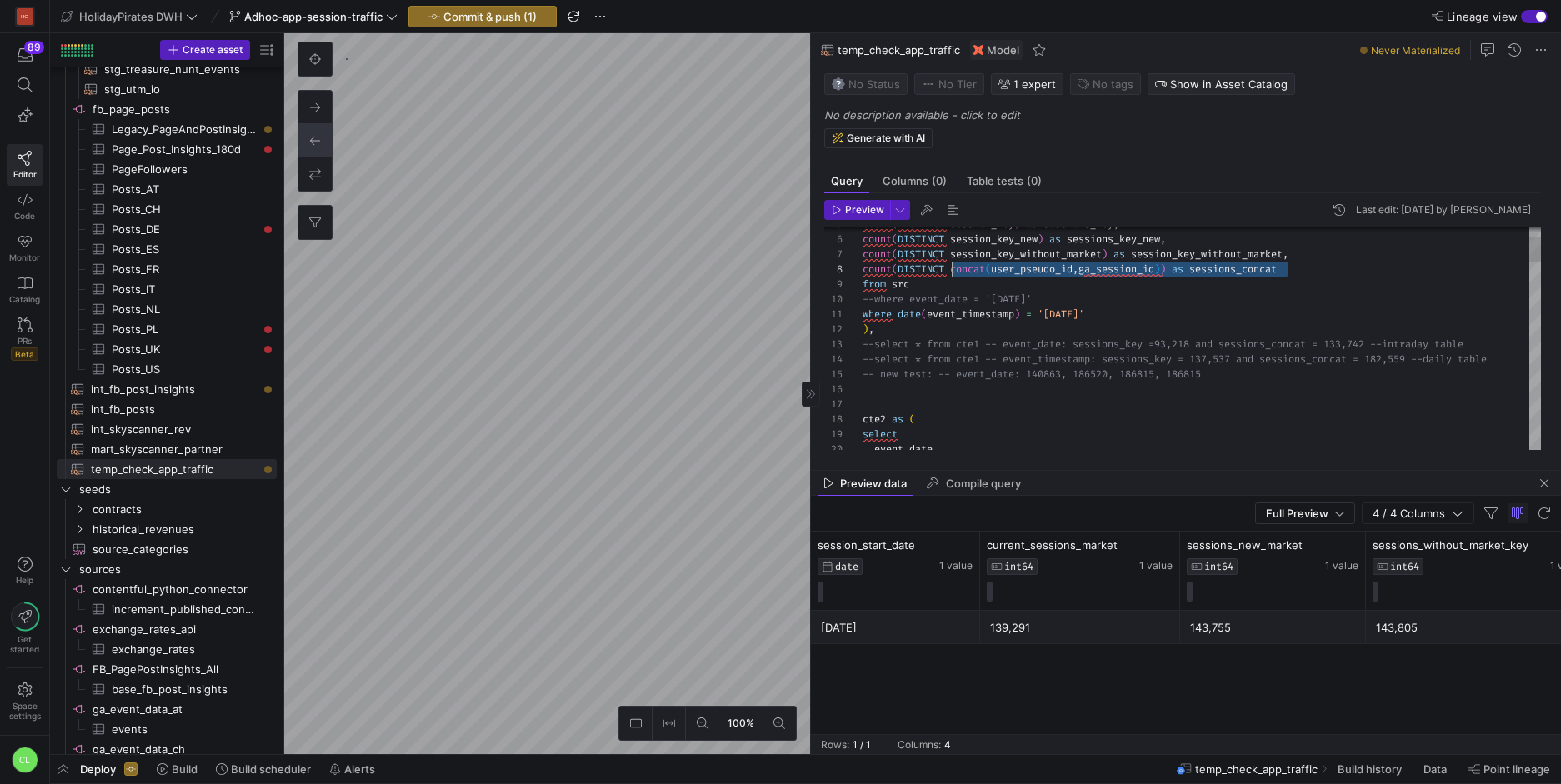
scroll to position [105, 90]
drag, startPoint x: 1303, startPoint y: 295, endPoint x: 954, endPoint y: 271, distance: 349.8
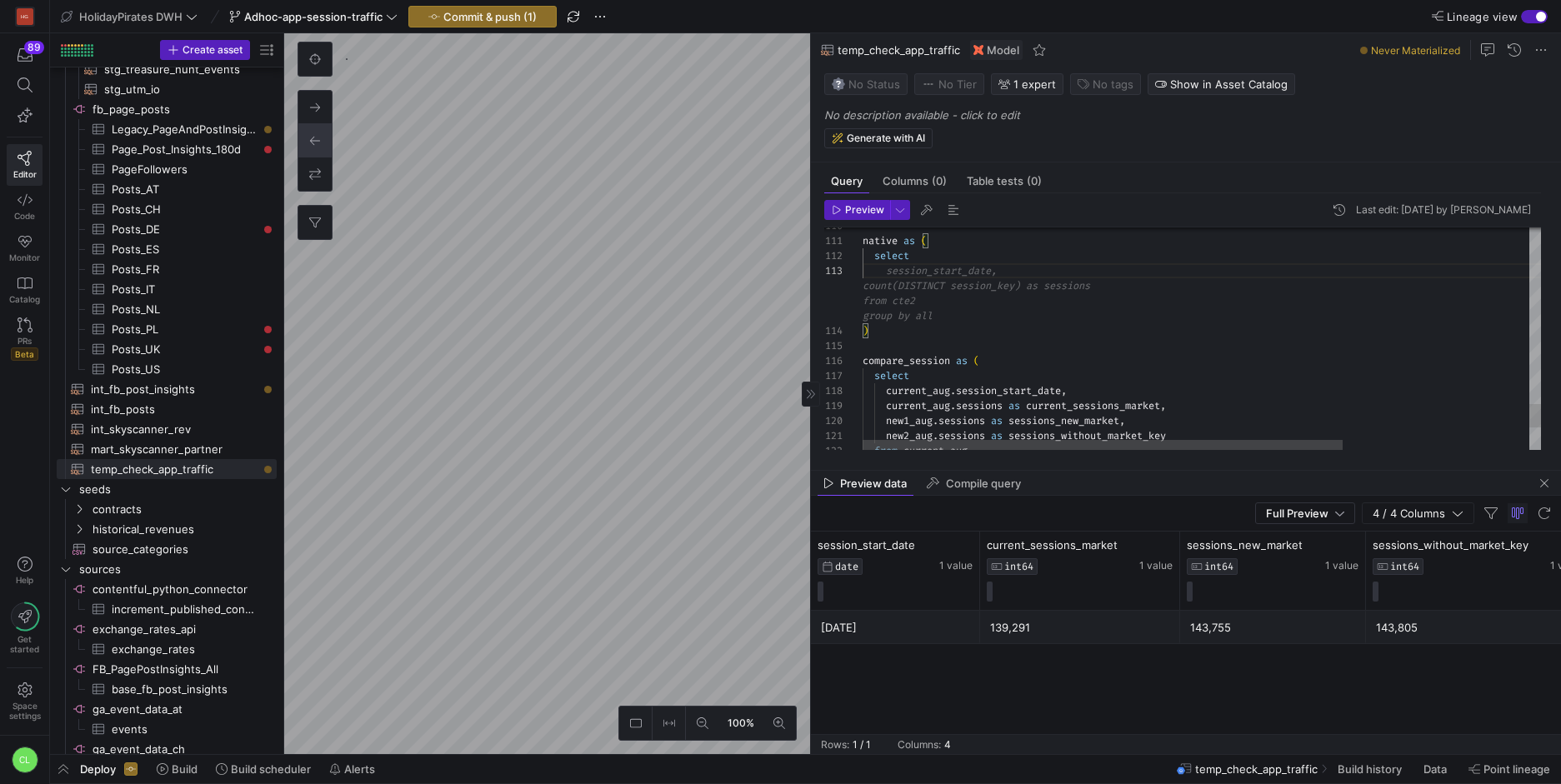
scroll to position [30, 359]
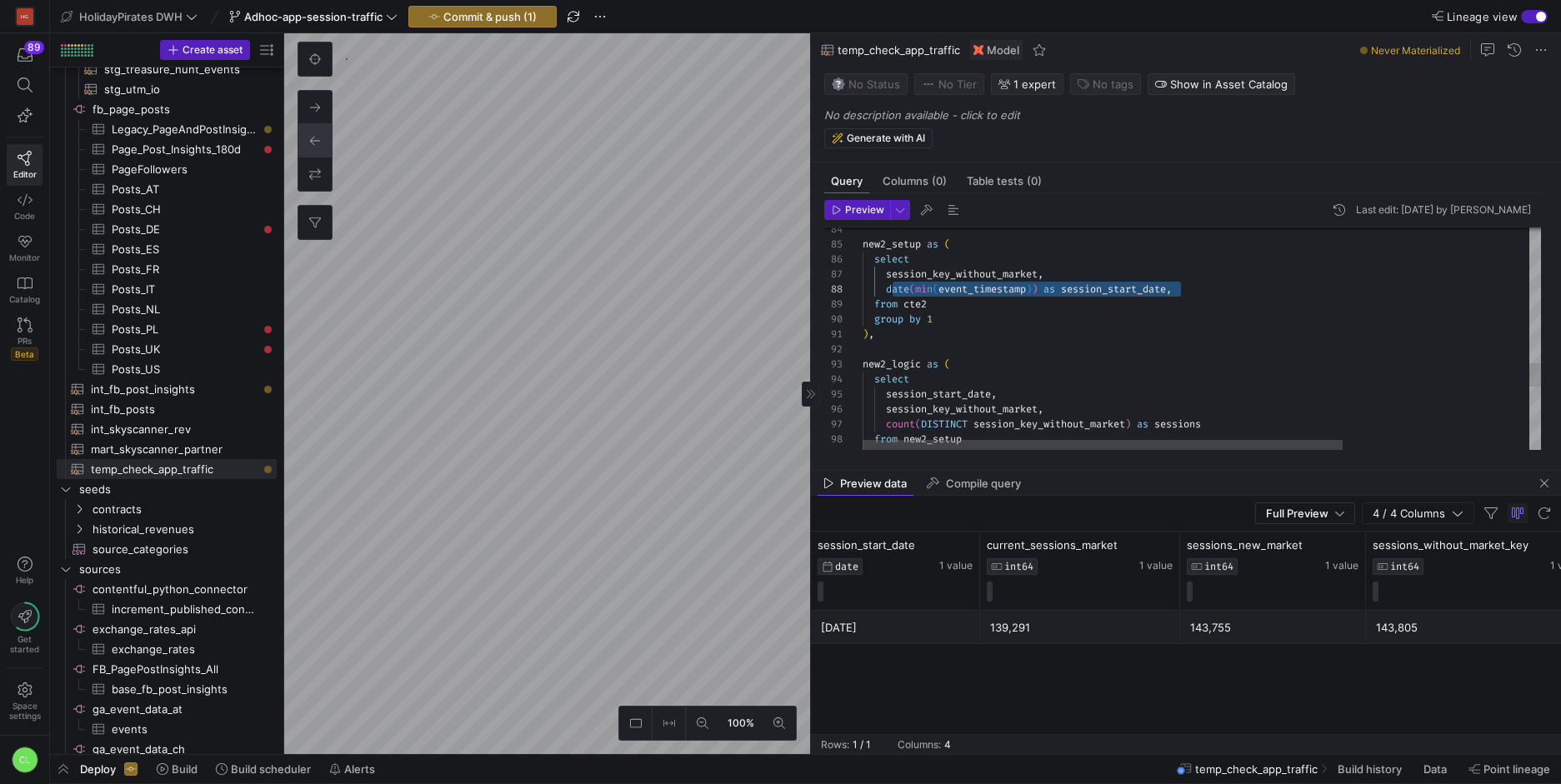
scroll to position [105, 24]
drag, startPoint x: 1213, startPoint y: 293, endPoint x: 888, endPoint y: 294, distance: 325.0
click at [888, 294] on div "group by 1 , 2 from new2_setup count ( DISTINCT session_key_without_market ) as…" at bounding box center [1333, 3] width 941 height 2078
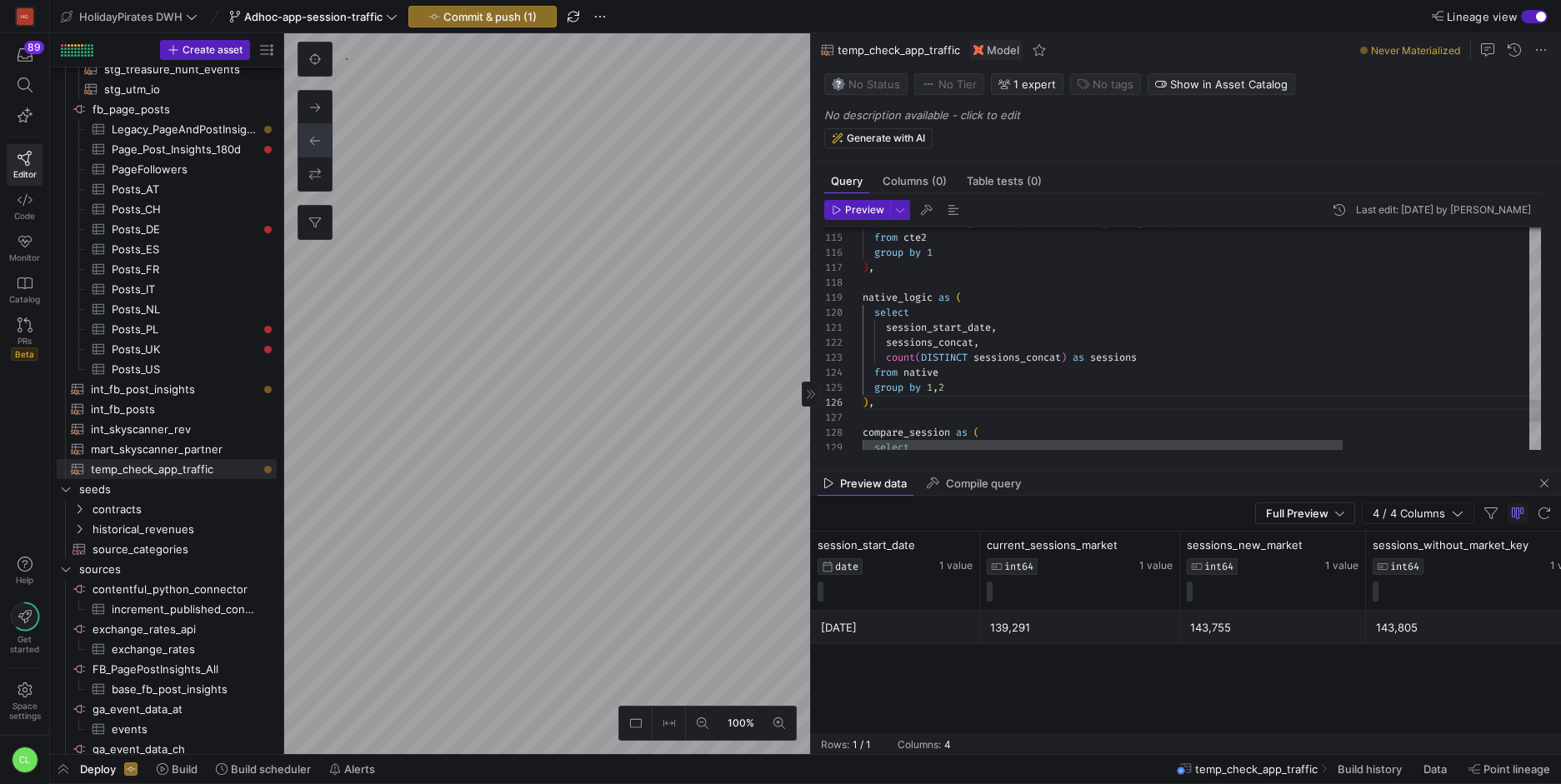
scroll to position [90, 0]
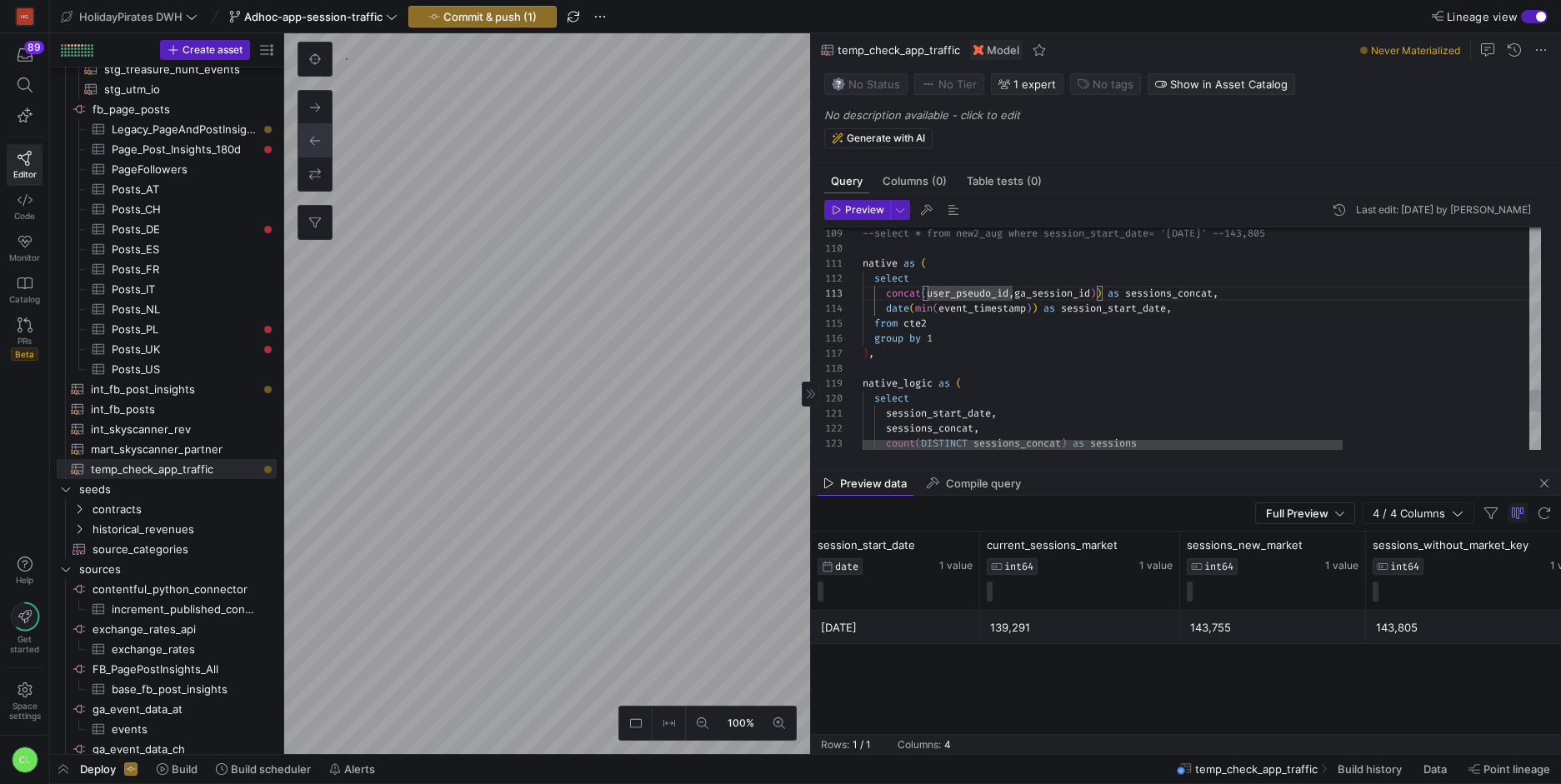
drag, startPoint x: 1113, startPoint y: 292, endPoint x: 1185, endPoint y: 298, distance: 72.2
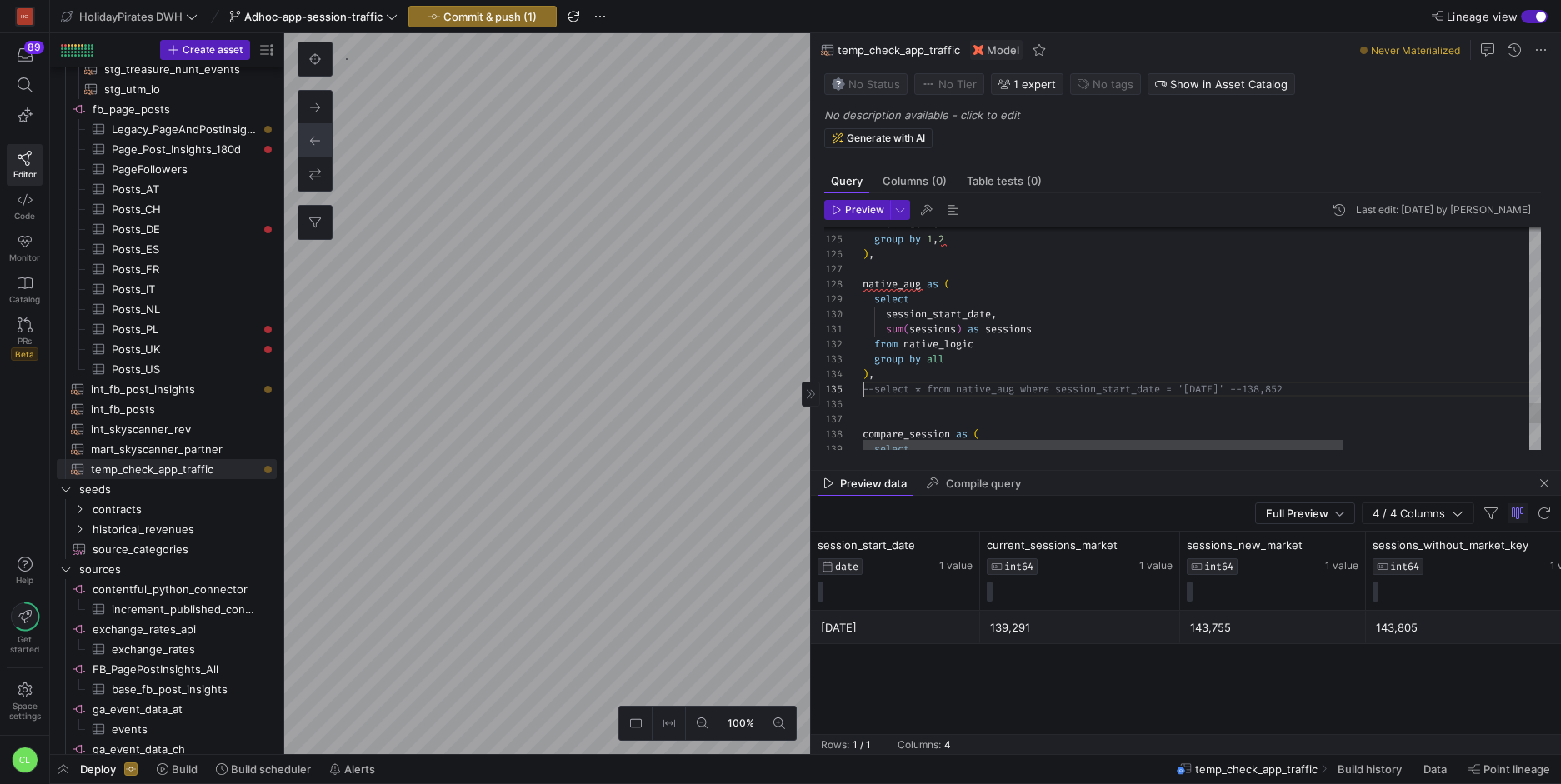
scroll to position [60, 6]
drag, startPoint x: 1370, startPoint y: 386, endPoint x: 1264, endPoint y: 392, distance: 106.2
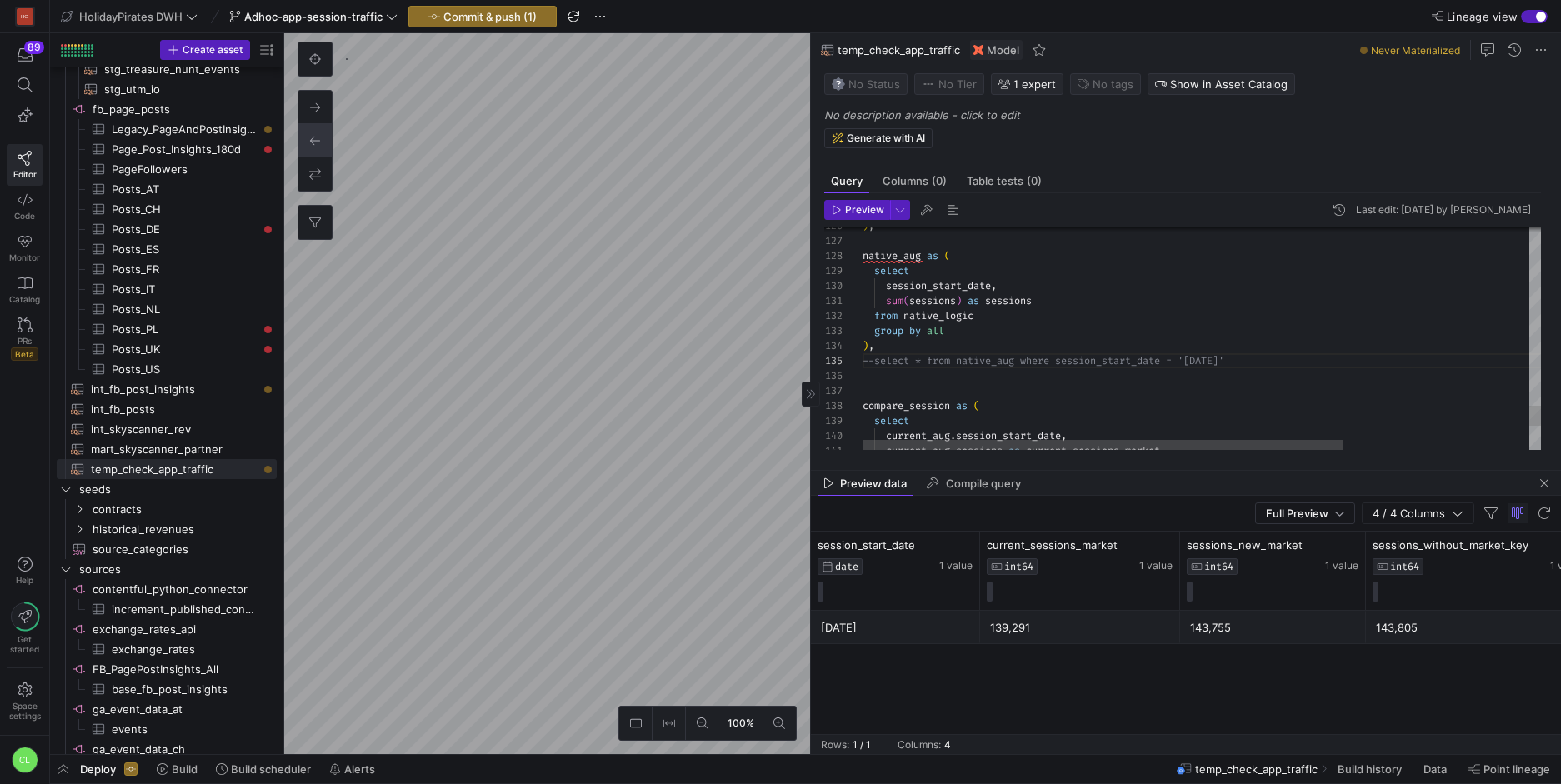
drag, startPoint x: 925, startPoint y: 251, endPoint x: 864, endPoint y: 254, distance: 61.1
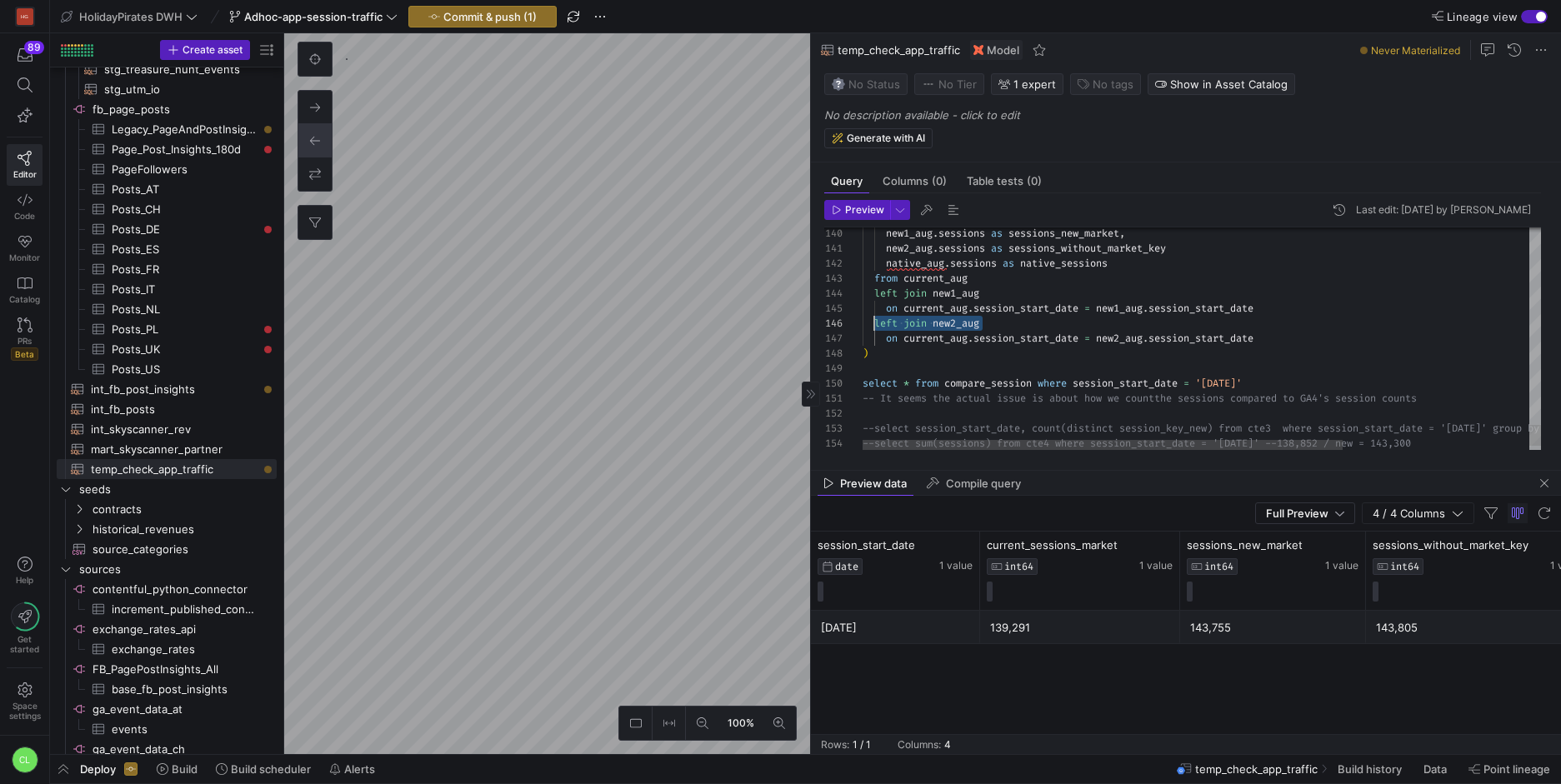
drag, startPoint x: 1002, startPoint y: 324, endPoint x: 876, endPoint y: 326, distance: 126.0
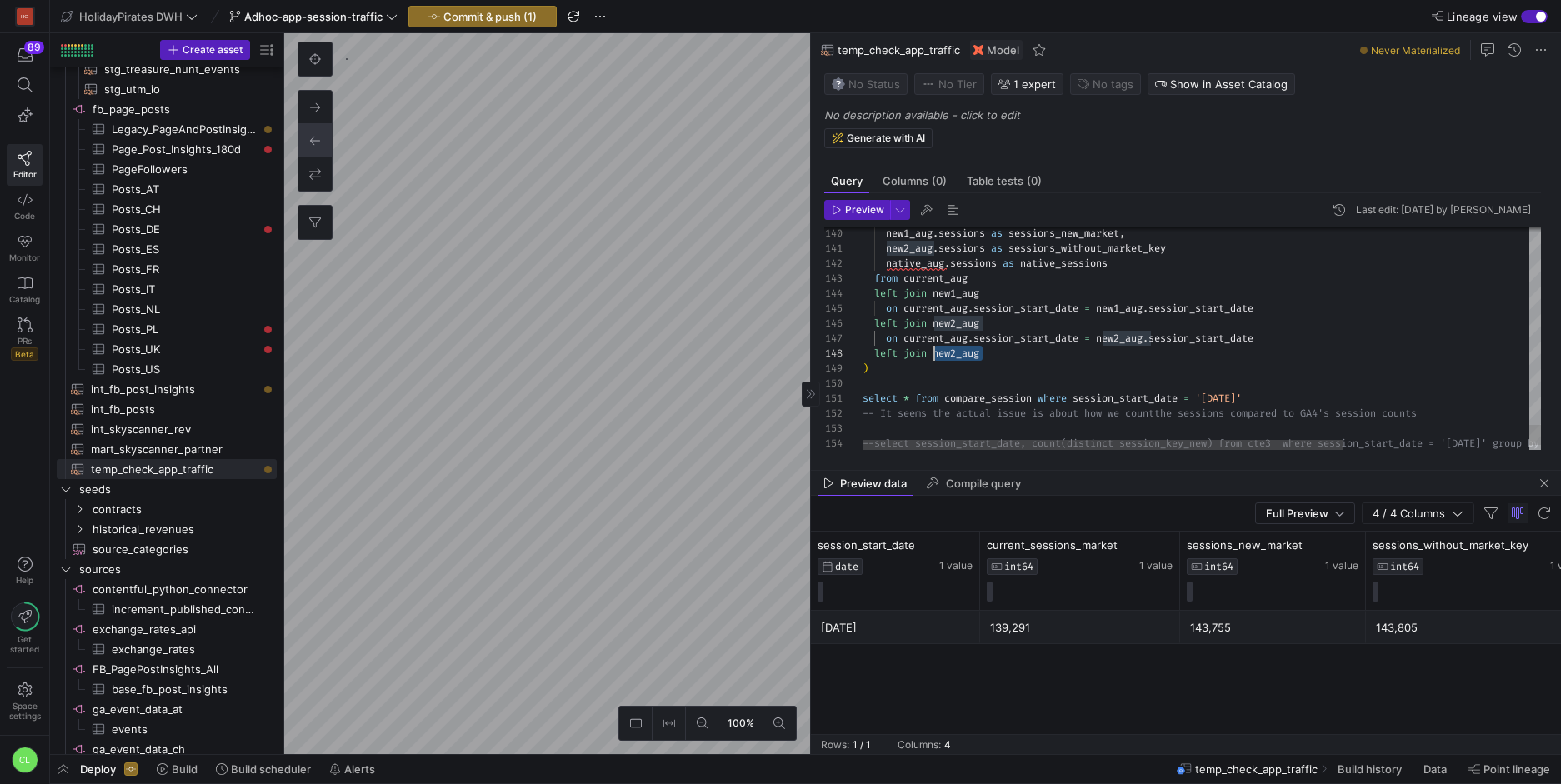
drag, startPoint x: 997, startPoint y: 351, endPoint x: 937, endPoint y: 350, distance: 60.0
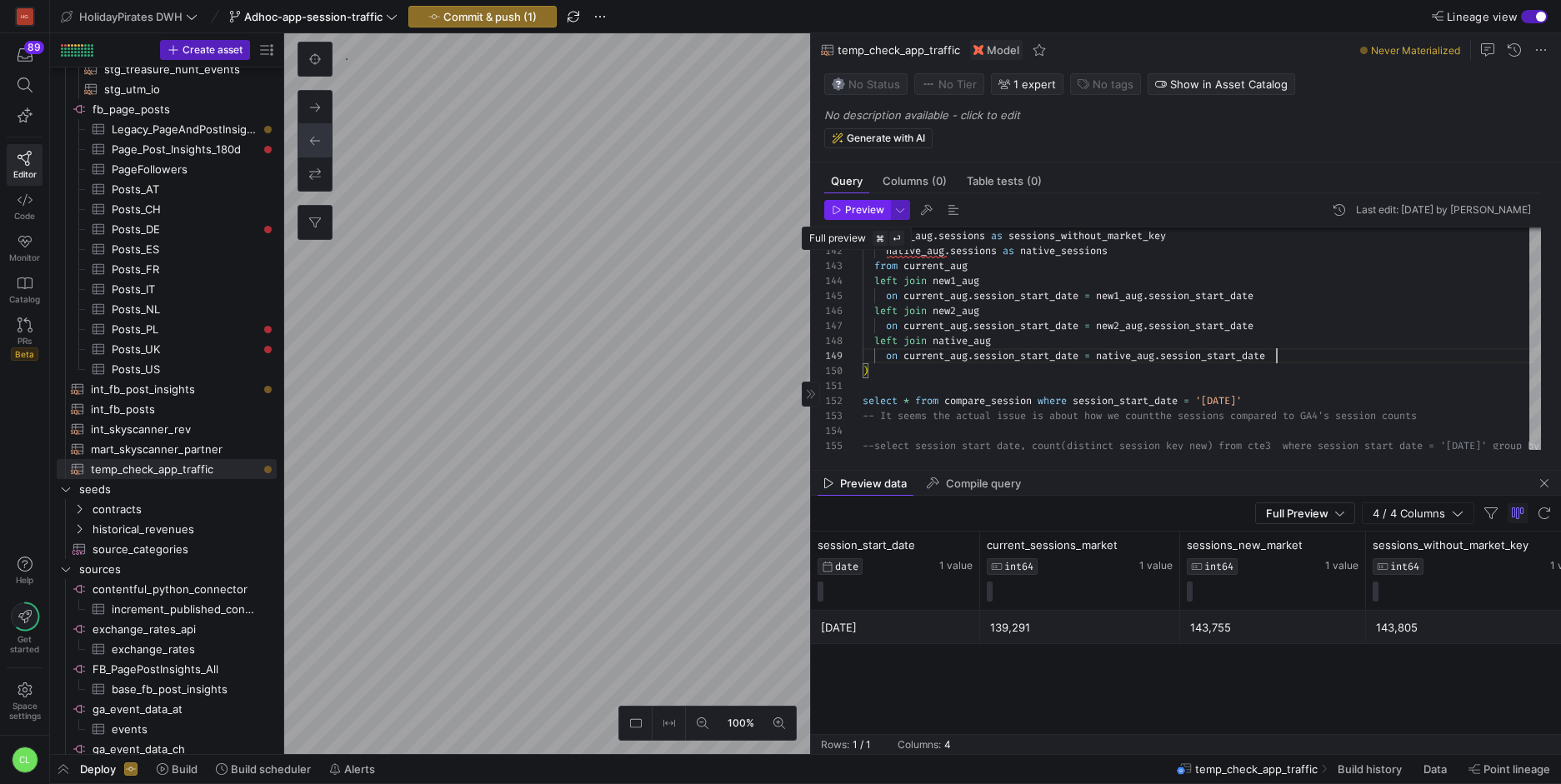
click at [877, 213] on span "Preview" at bounding box center [865, 210] width 39 height 12
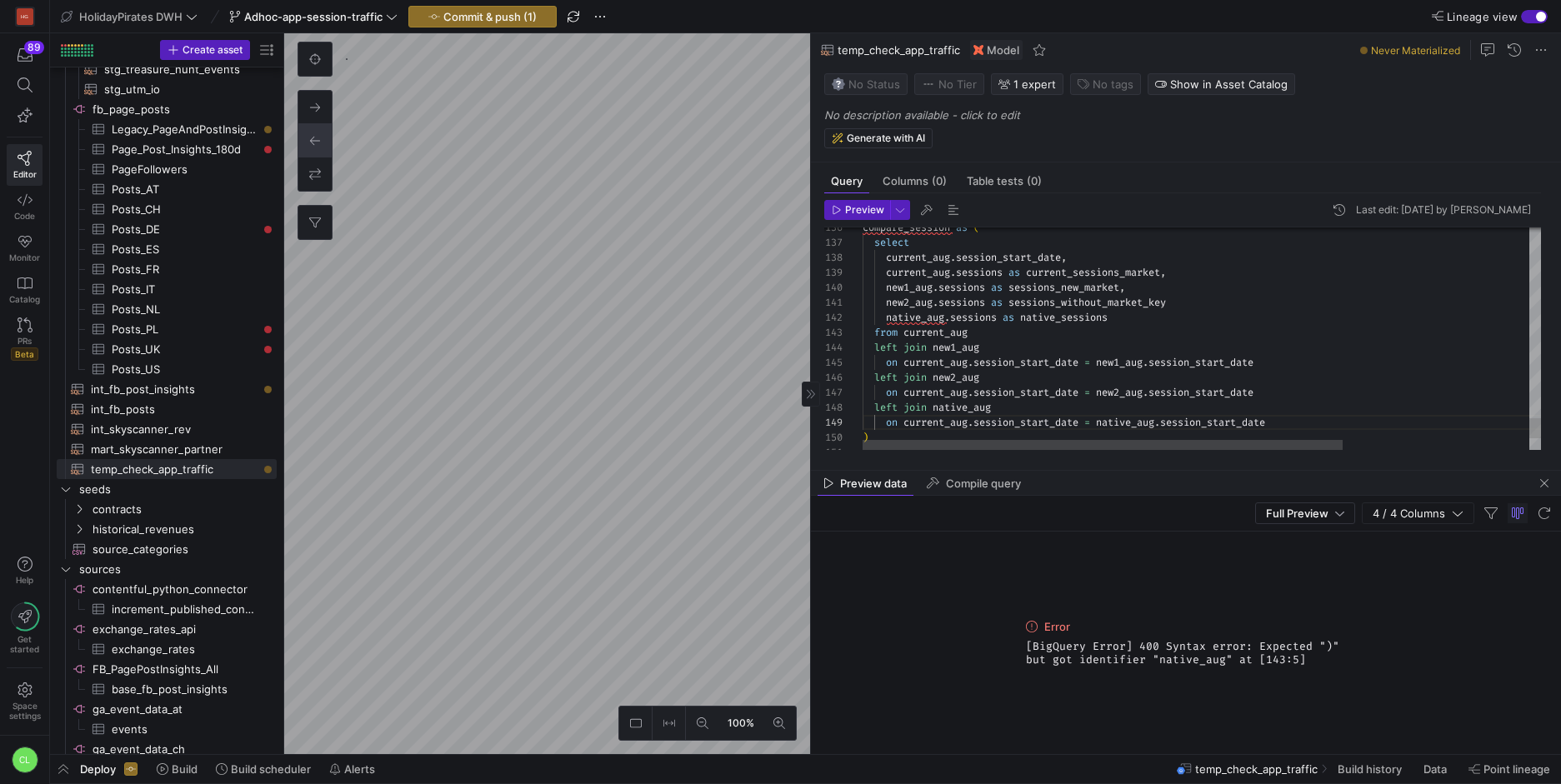
click at [869, 217] on span "button" at bounding box center [857, 209] width 64 height 18
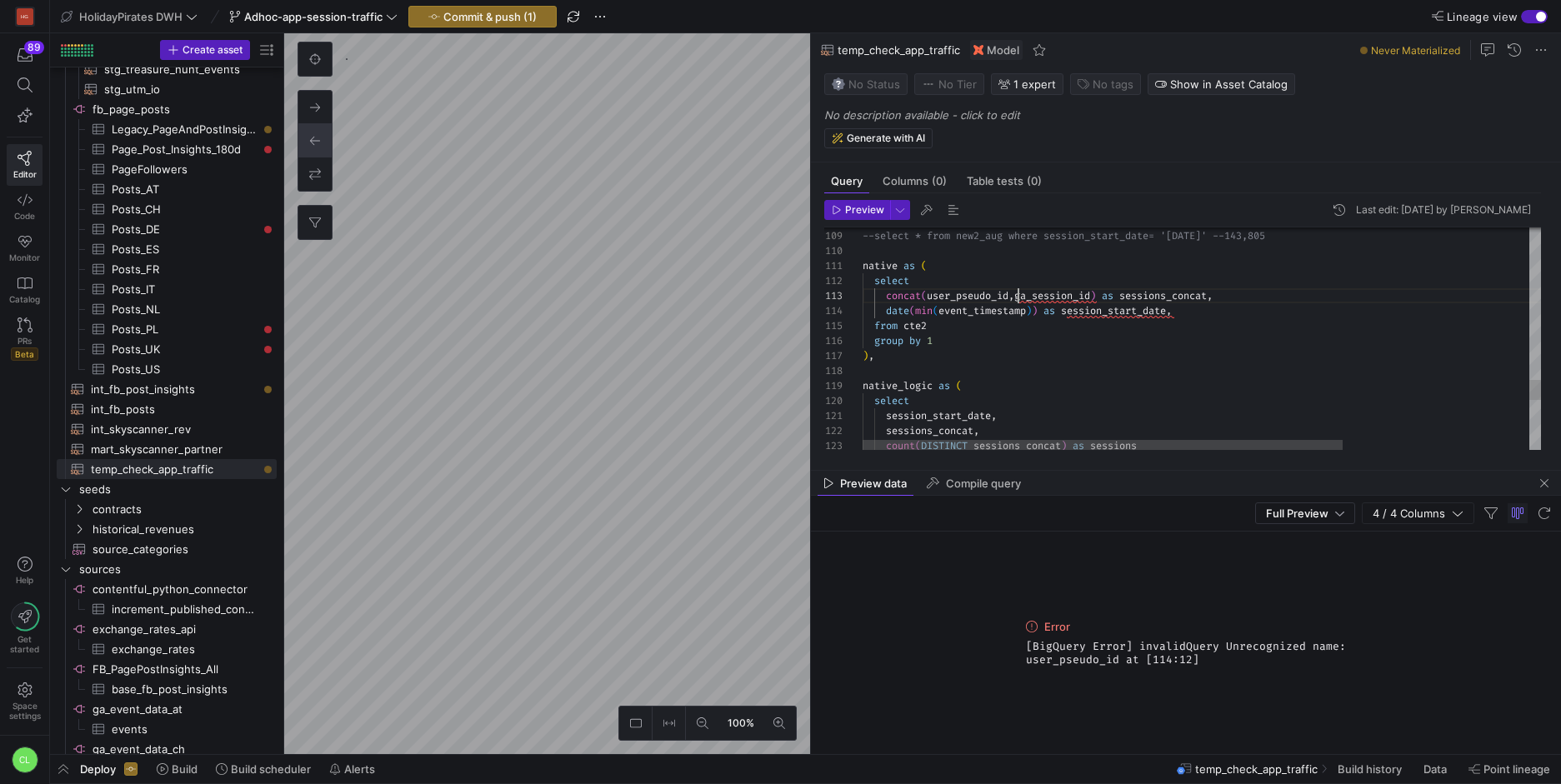
scroll to position [30, 156]
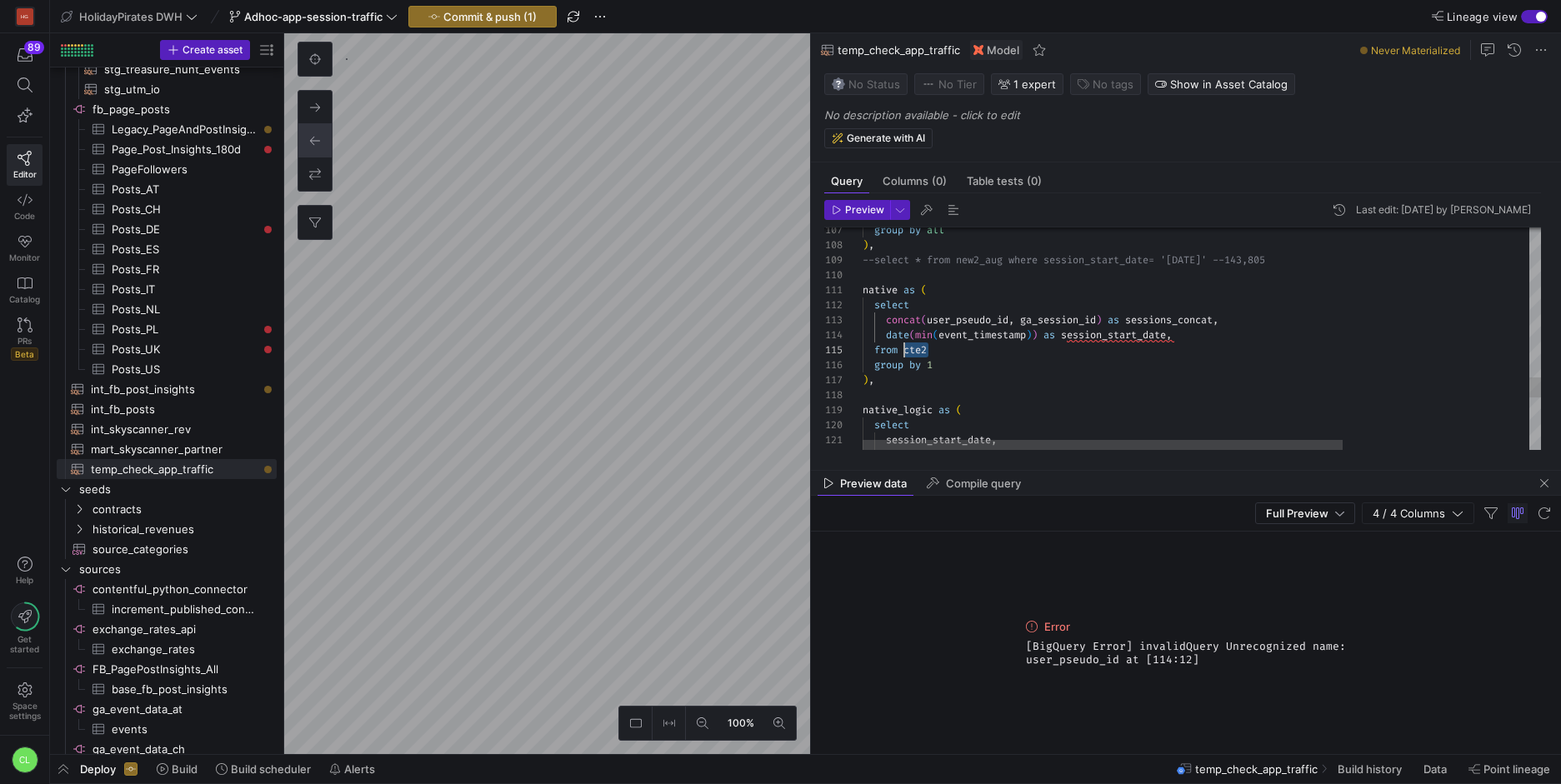
drag, startPoint x: 970, startPoint y: 351, endPoint x: 902, endPoint y: 344, distance: 68.4
click at [864, 215] on span "button" at bounding box center [857, 209] width 64 height 18
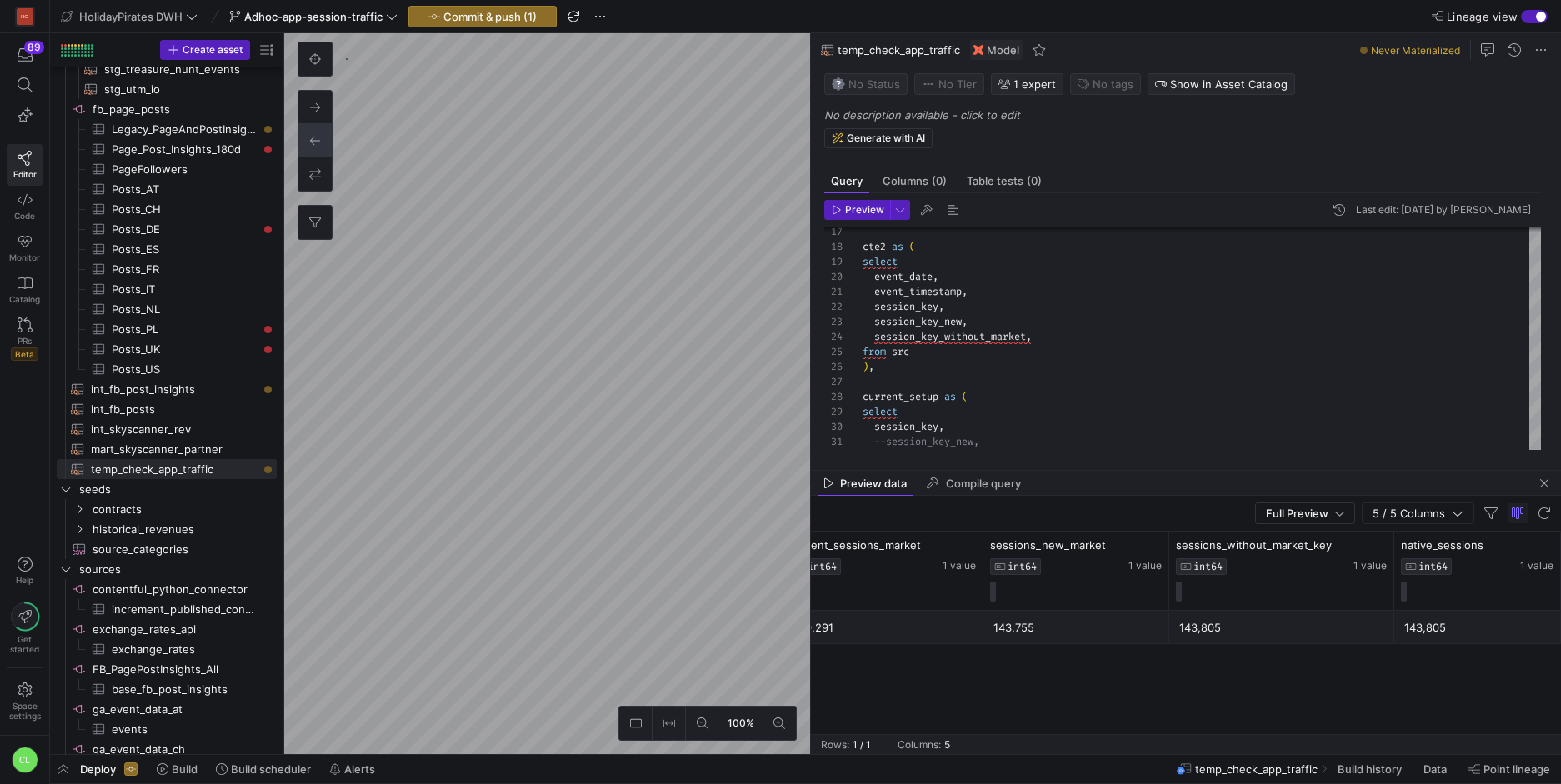
scroll to position [0, 125]
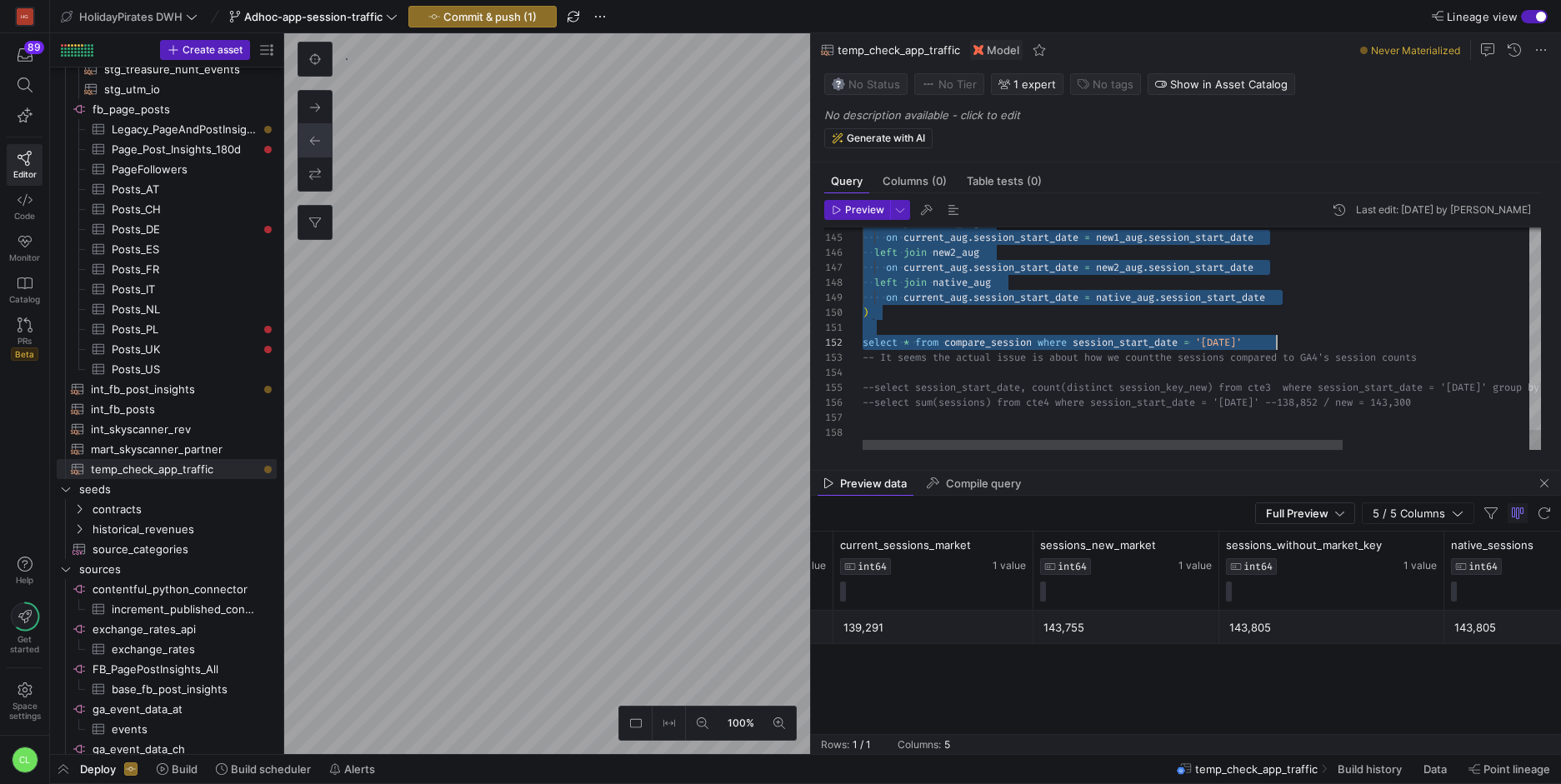
drag, startPoint x: 864, startPoint y: 243, endPoint x: 1296, endPoint y: 339, distance: 442.5
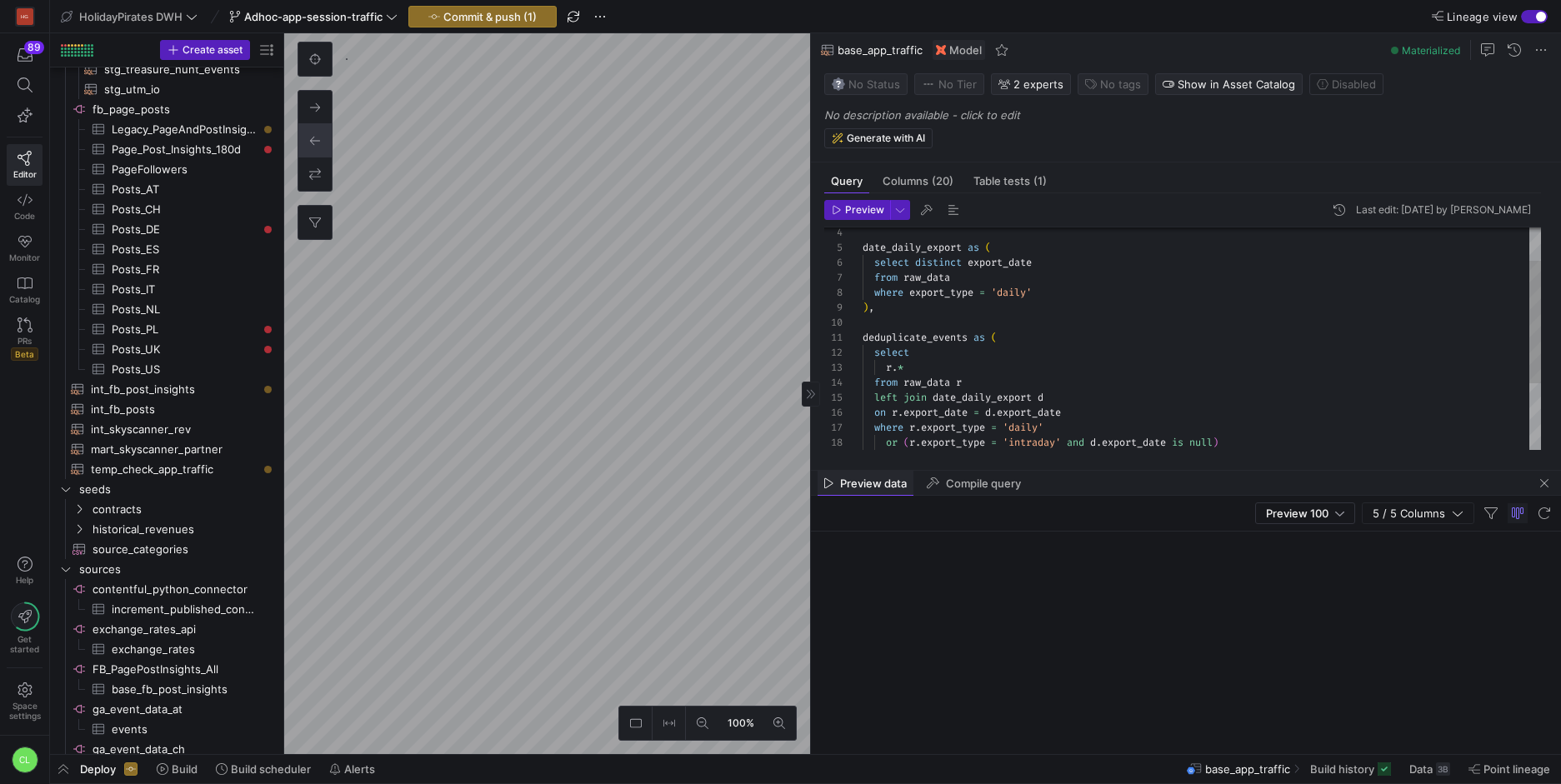
scroll to position [160, 0]
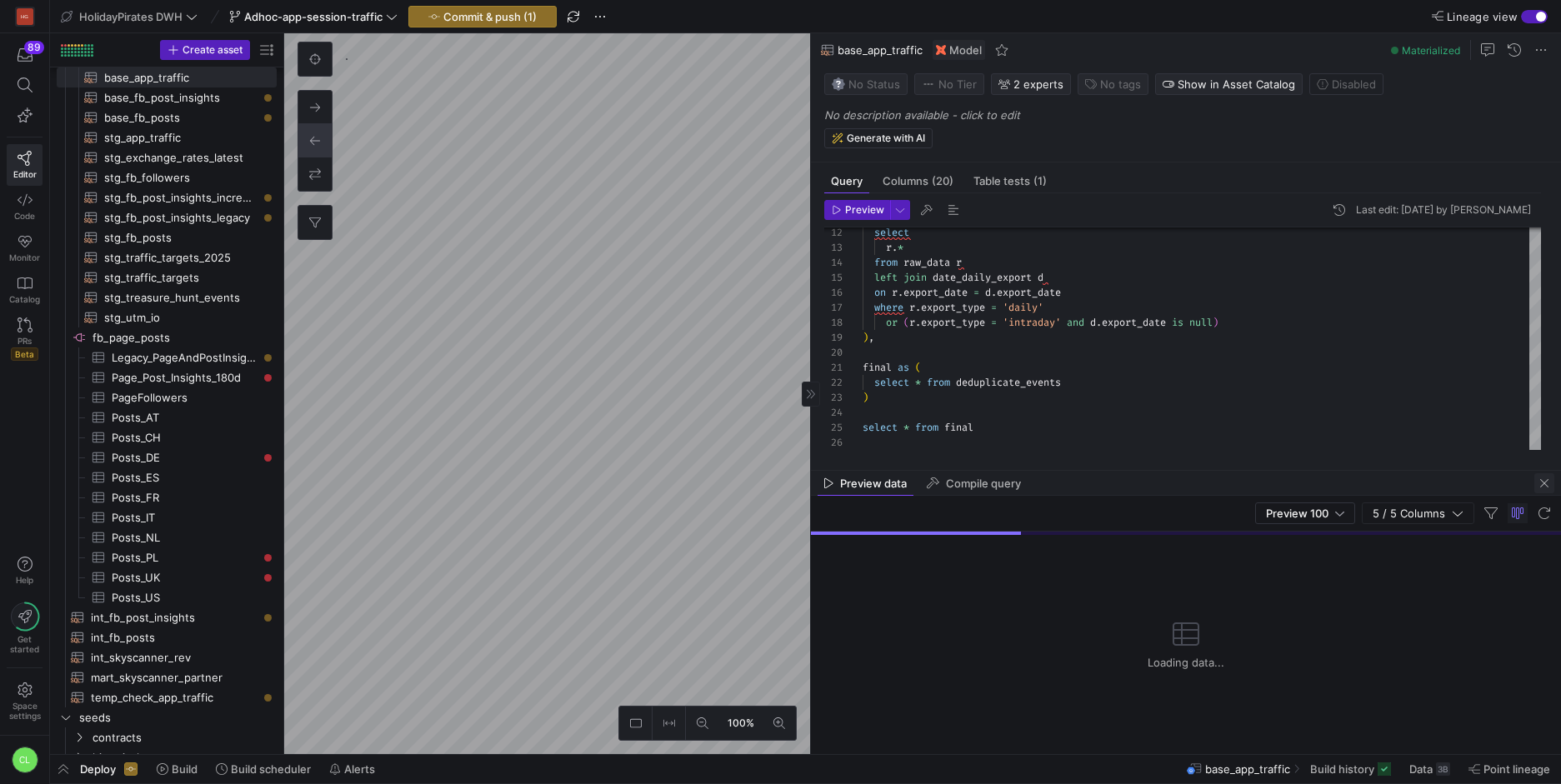
click at [1550, 485] on span "button" at bounding box center [1544, 482] width 20 height 20
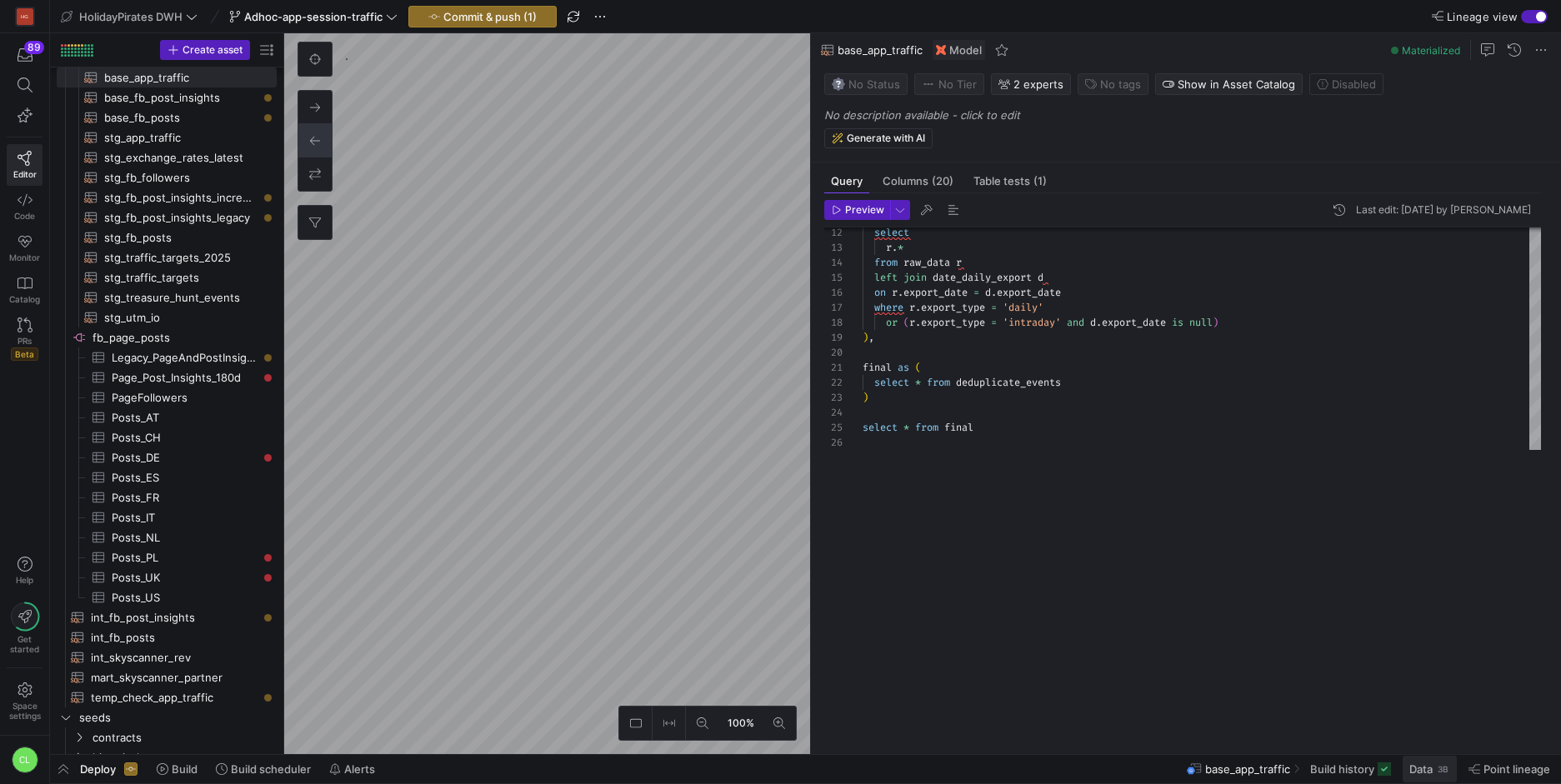
scroll to position [0, 0]
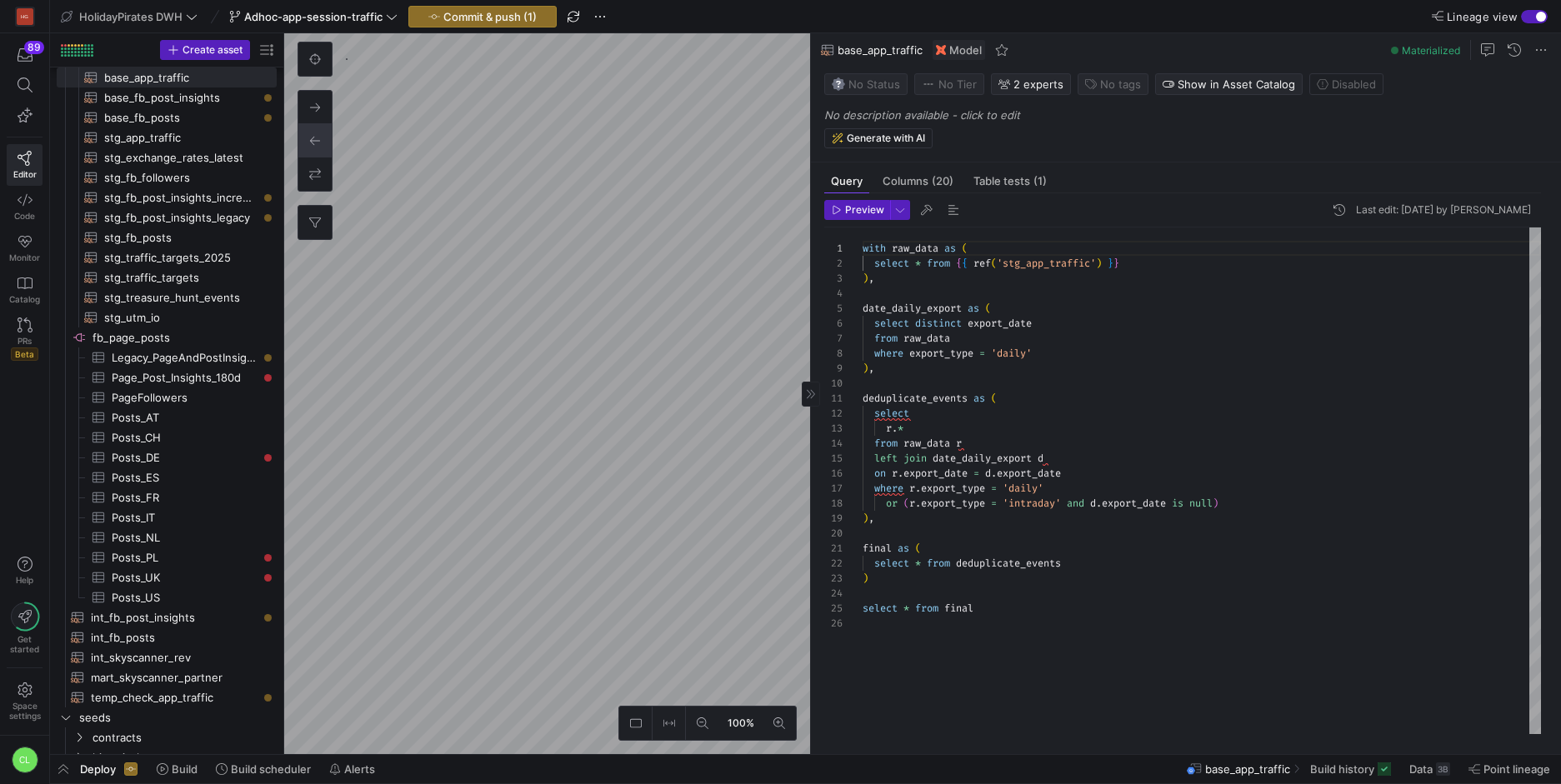
click at [1434, 766] on span "Data 3B" at bounding box center [1430, 769] width 41 height 14
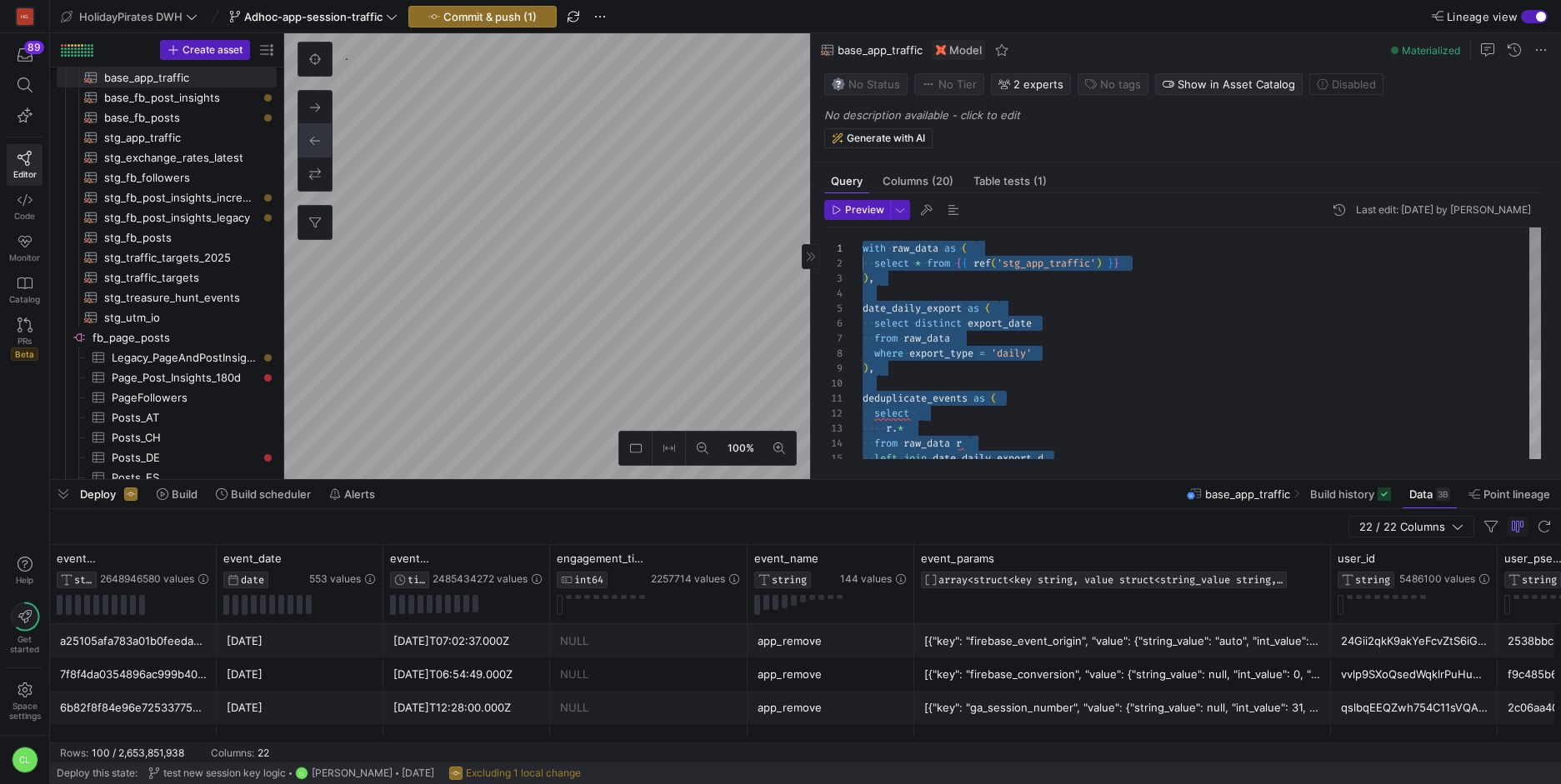
drag, startPoint x: 1156, startPoint y: 438, endPoint x: 862, endPoint y: 250, distance: 349.0
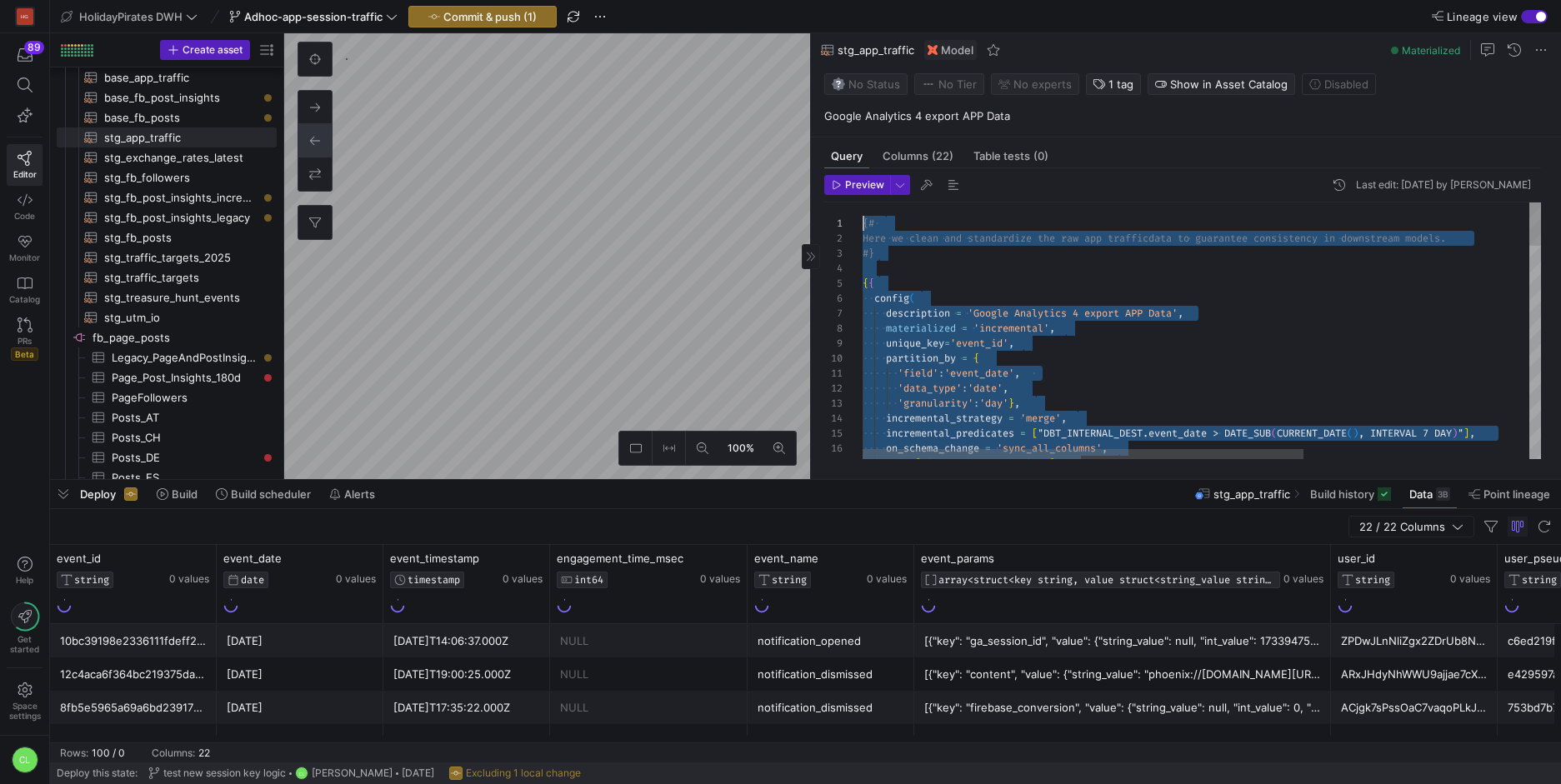
drag, startPoint x: 1093, startPoint y: 429, endPoint x: 858, endPoint y: 218, distance: 315.8
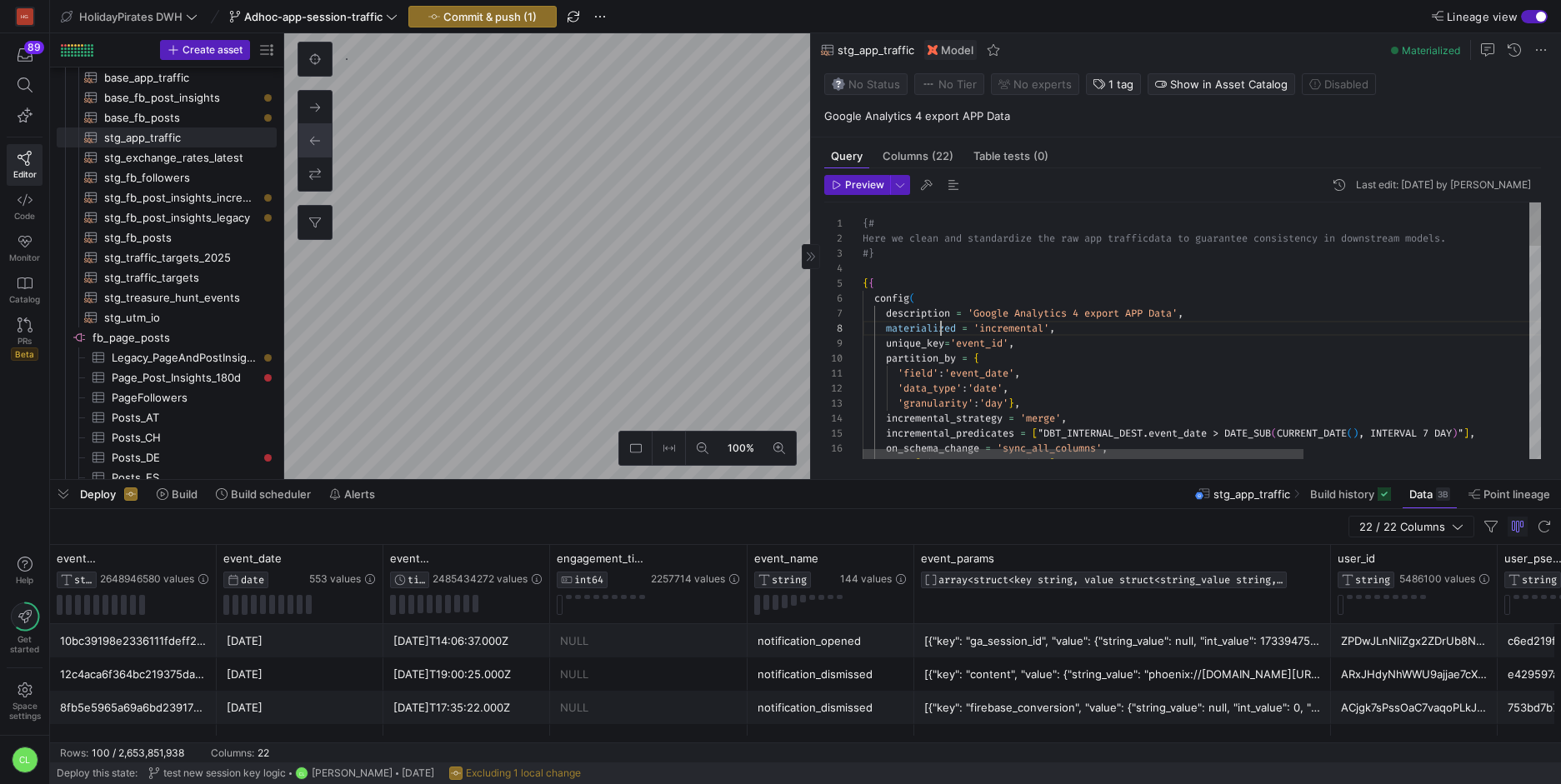
scroll to position [105, 79]
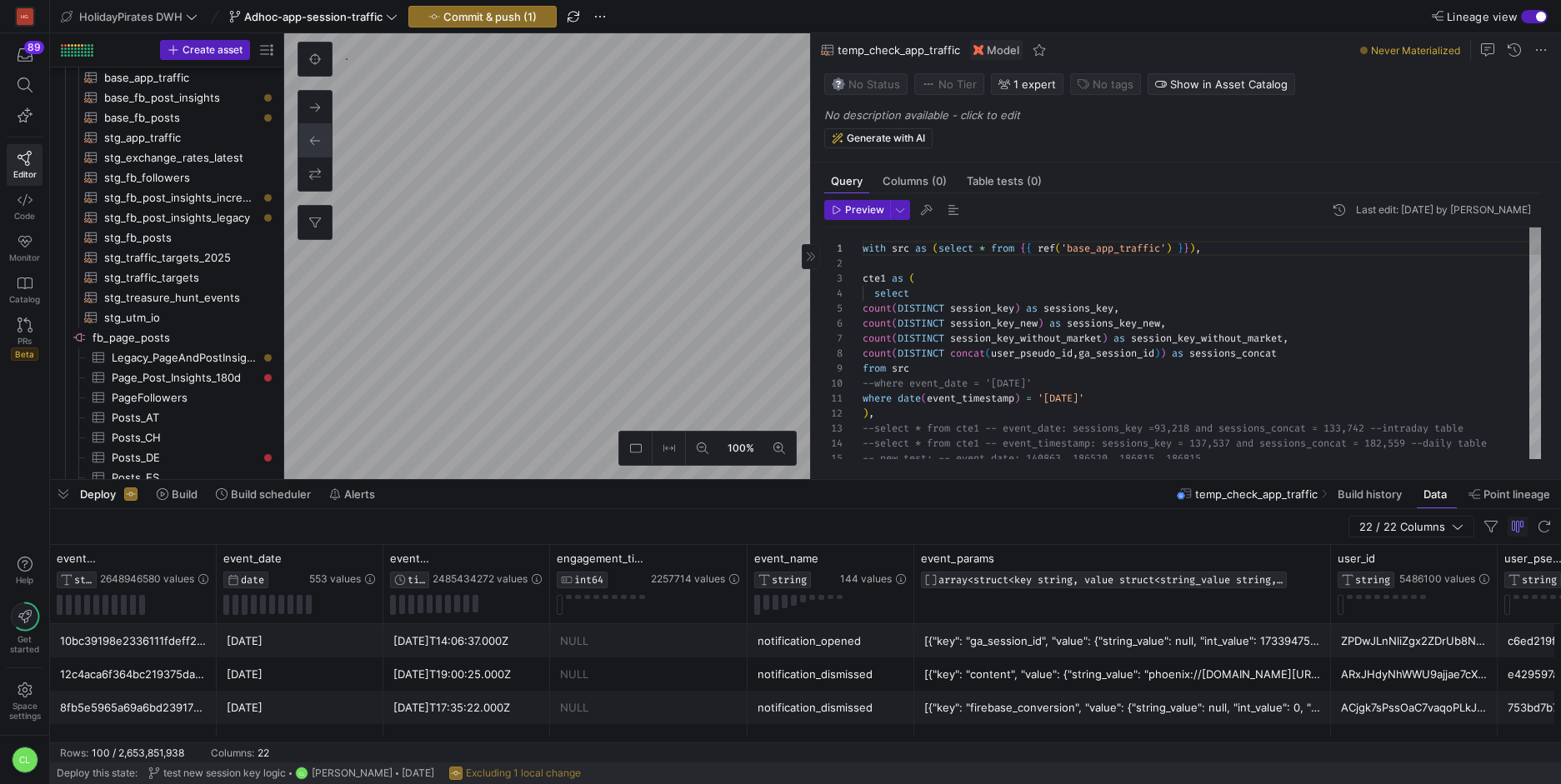
scroll to position [388, 0]
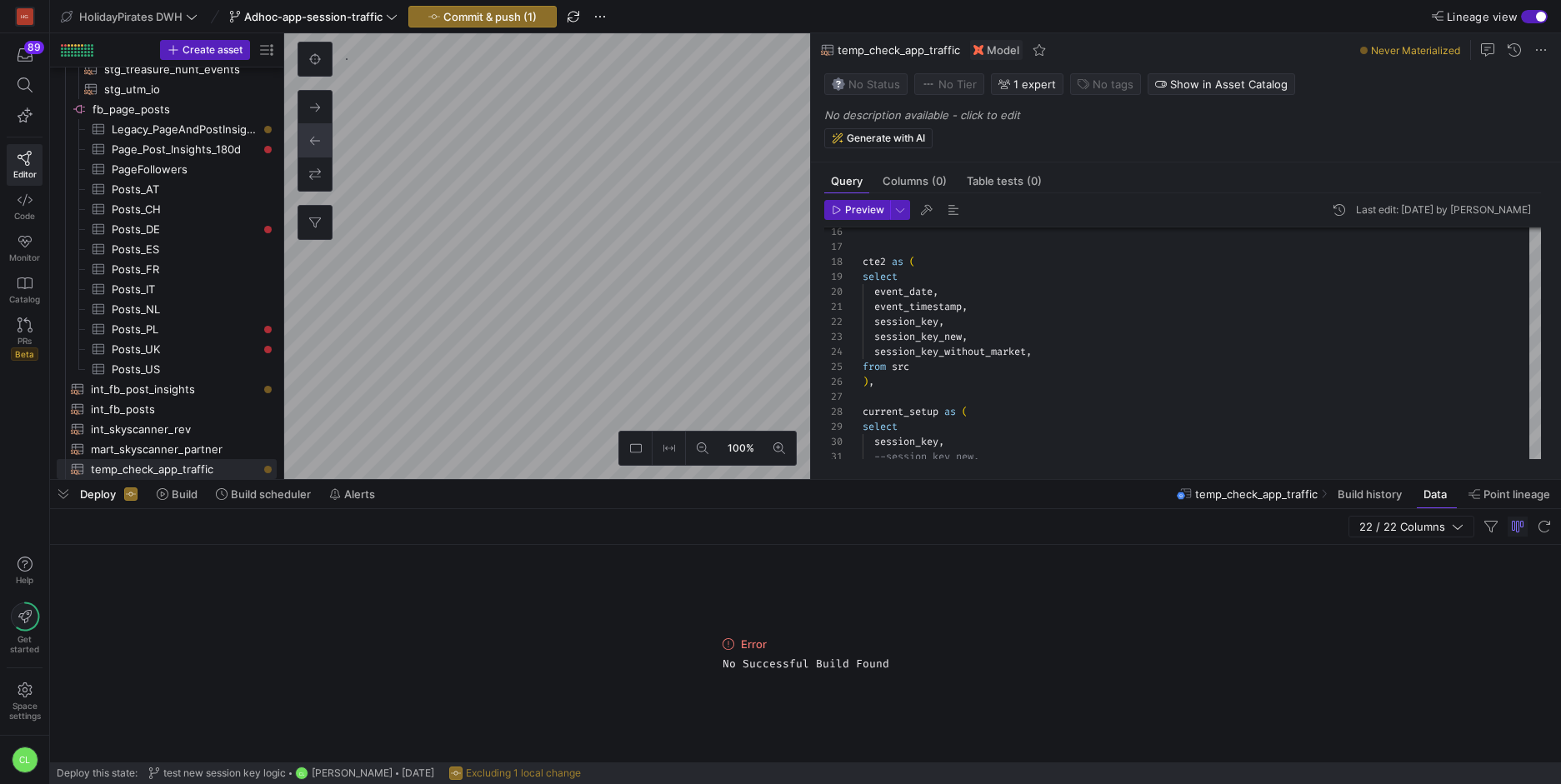
click at [1138, 492] on div "Deploy Build Build scheduler Alerts temp_check_app_traffic Build history Data P…" at bounding box center [805, 493] width 1511 height 28
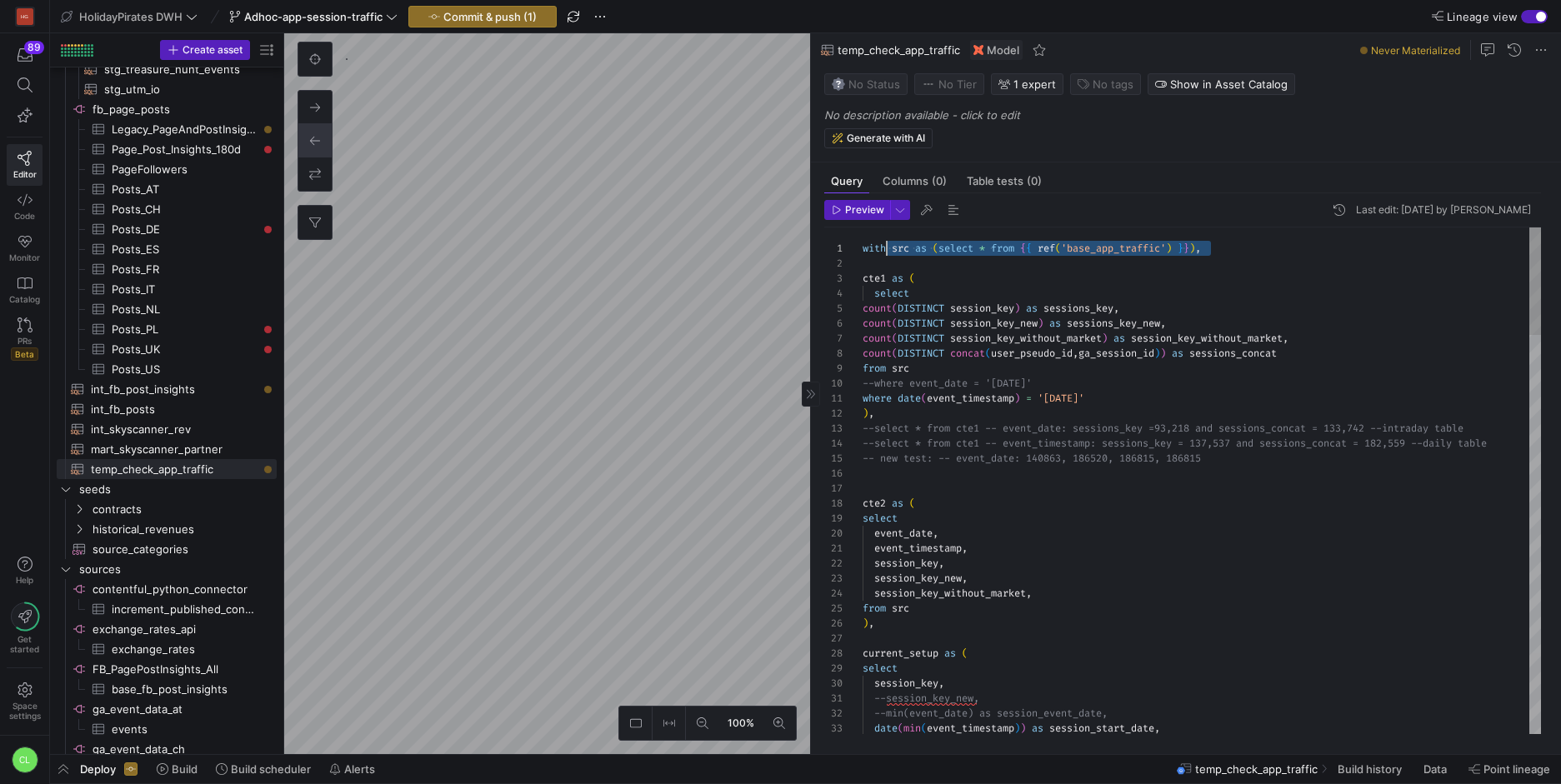
drag, startPoint x: 1285, startPoint y: 251, endPoint x: 856, endPoint y: 250, distance: 429.0
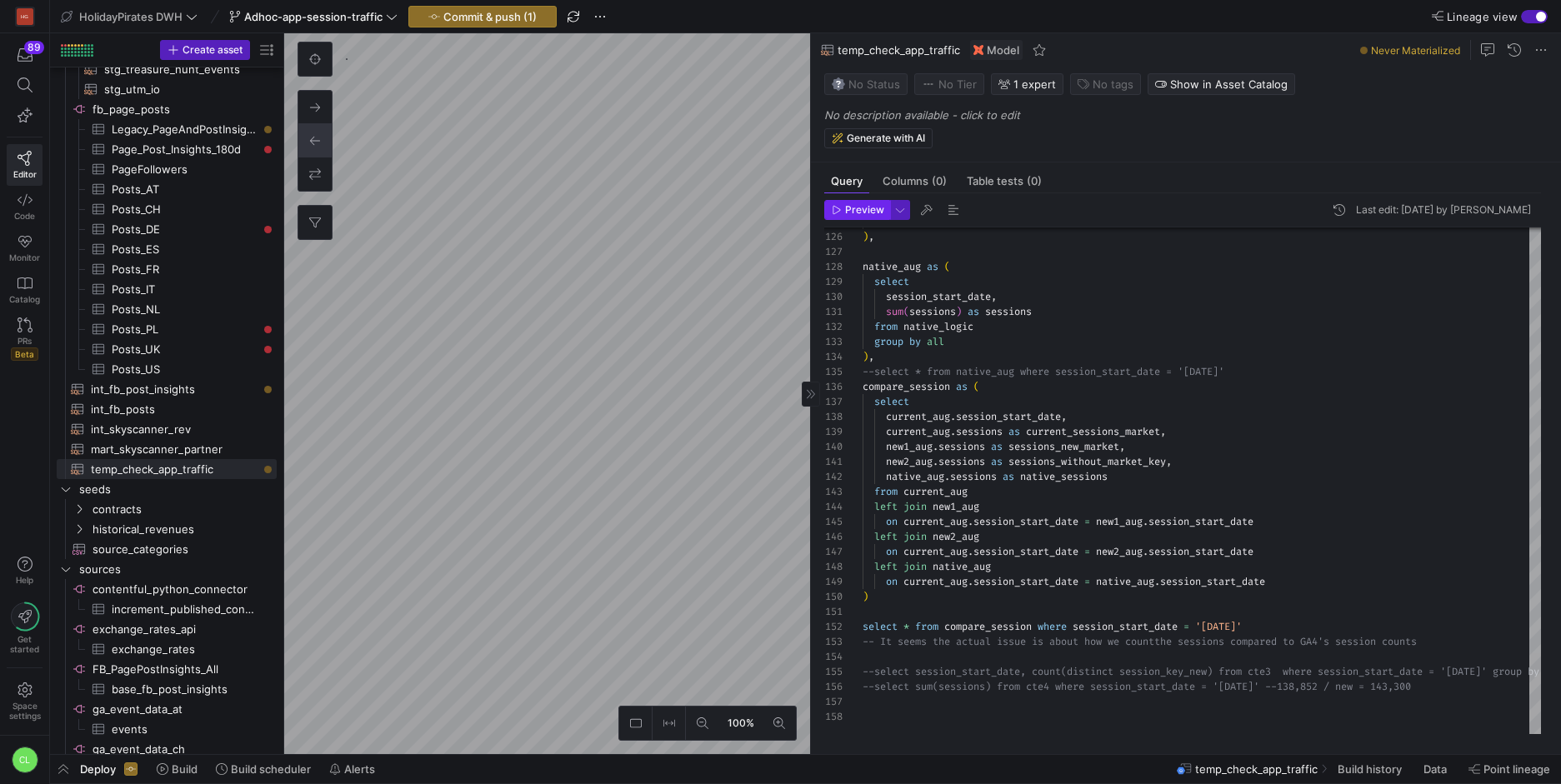
click at [843, 212] on span "Preview" at bounding box center [857, 210] width 52 height 12
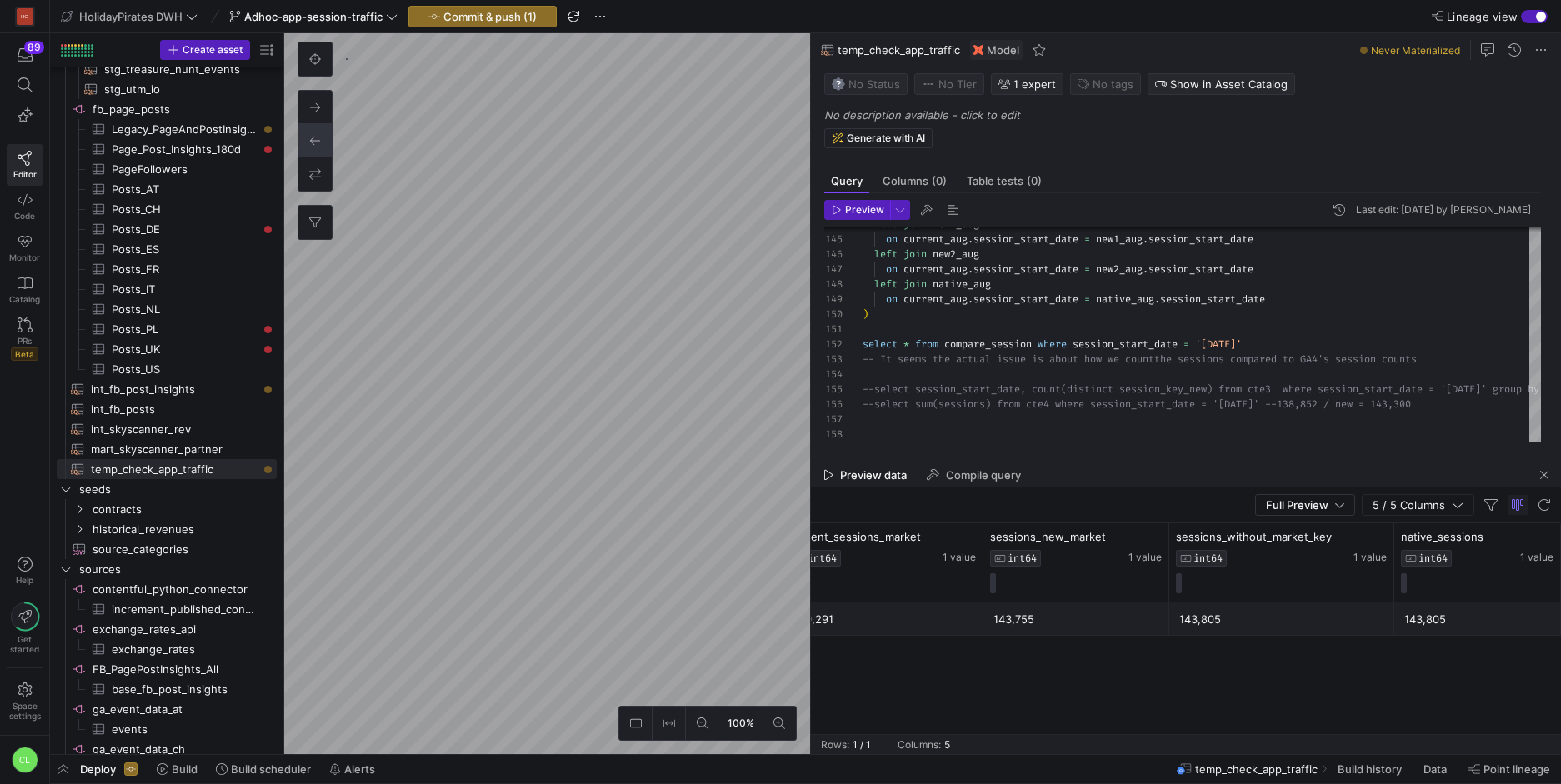
scroll to position [0, 124]
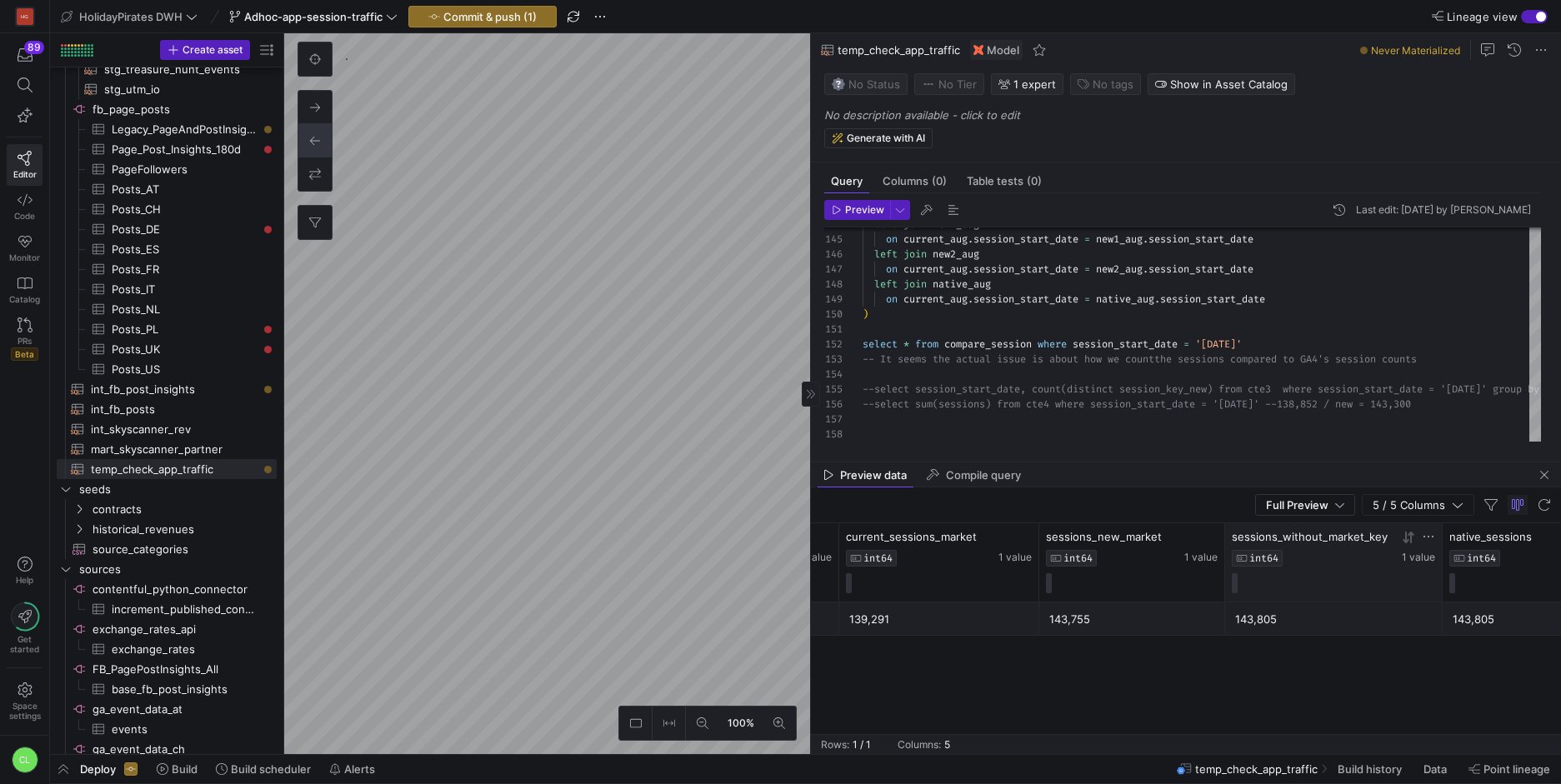
drag, startPoint x: 1428, startPoint y: 541, endPoint x: 1420, endPoint y: 535, distance: 10.0
click at [1420, 535] on div "sessions_without_market_key INT64 1 value" at bounding box center [1333, 563] width 217 height 79
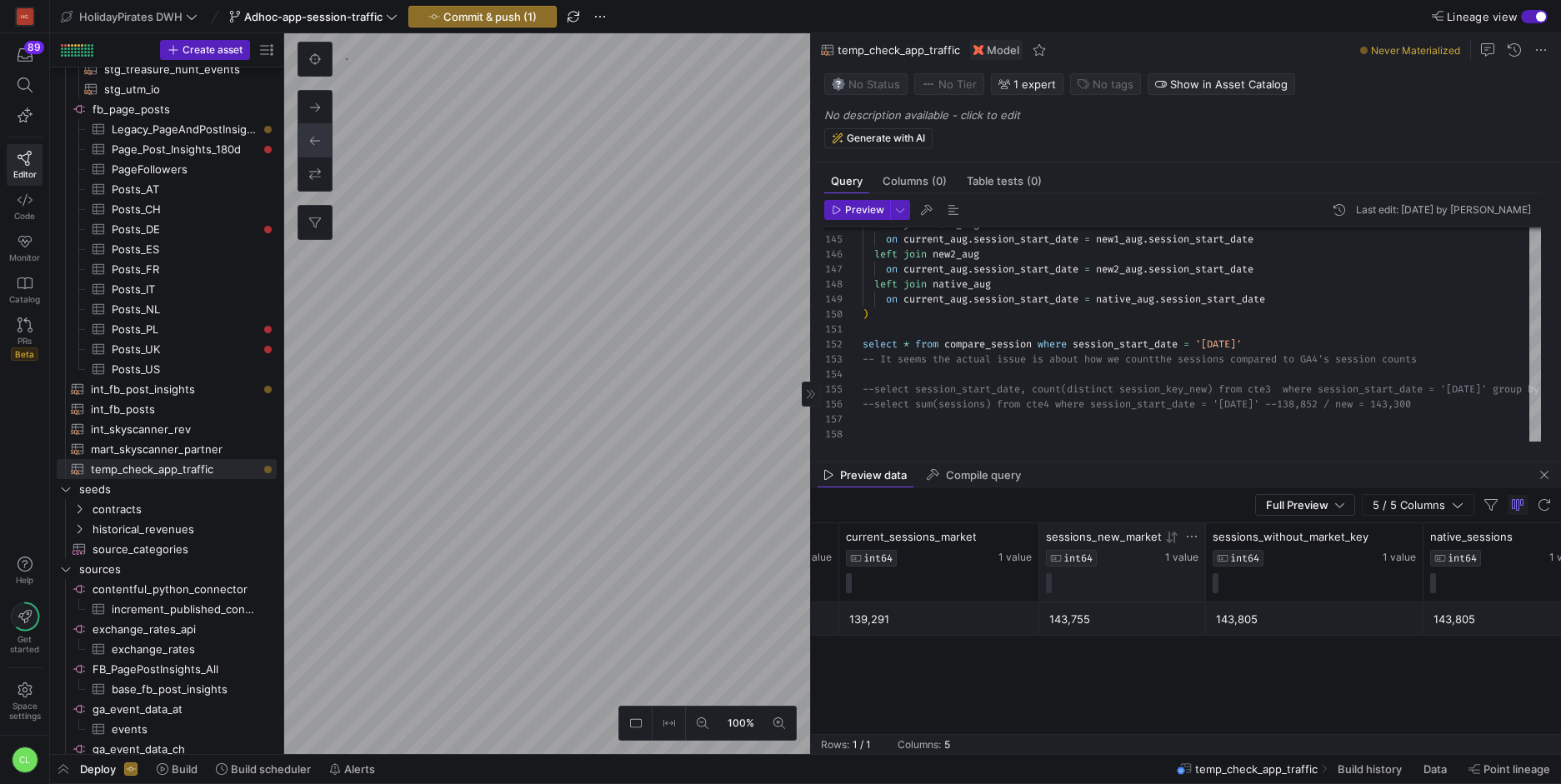
drag, startPoint x: 1223, startPoint y: 533, endPoint x: 1189, endPoint y: 540, distance: 34.7
click at [1189, 540] on div "sessions_new_market INT64 1 value" at bounding box center [1122, 563] width 167 height 79
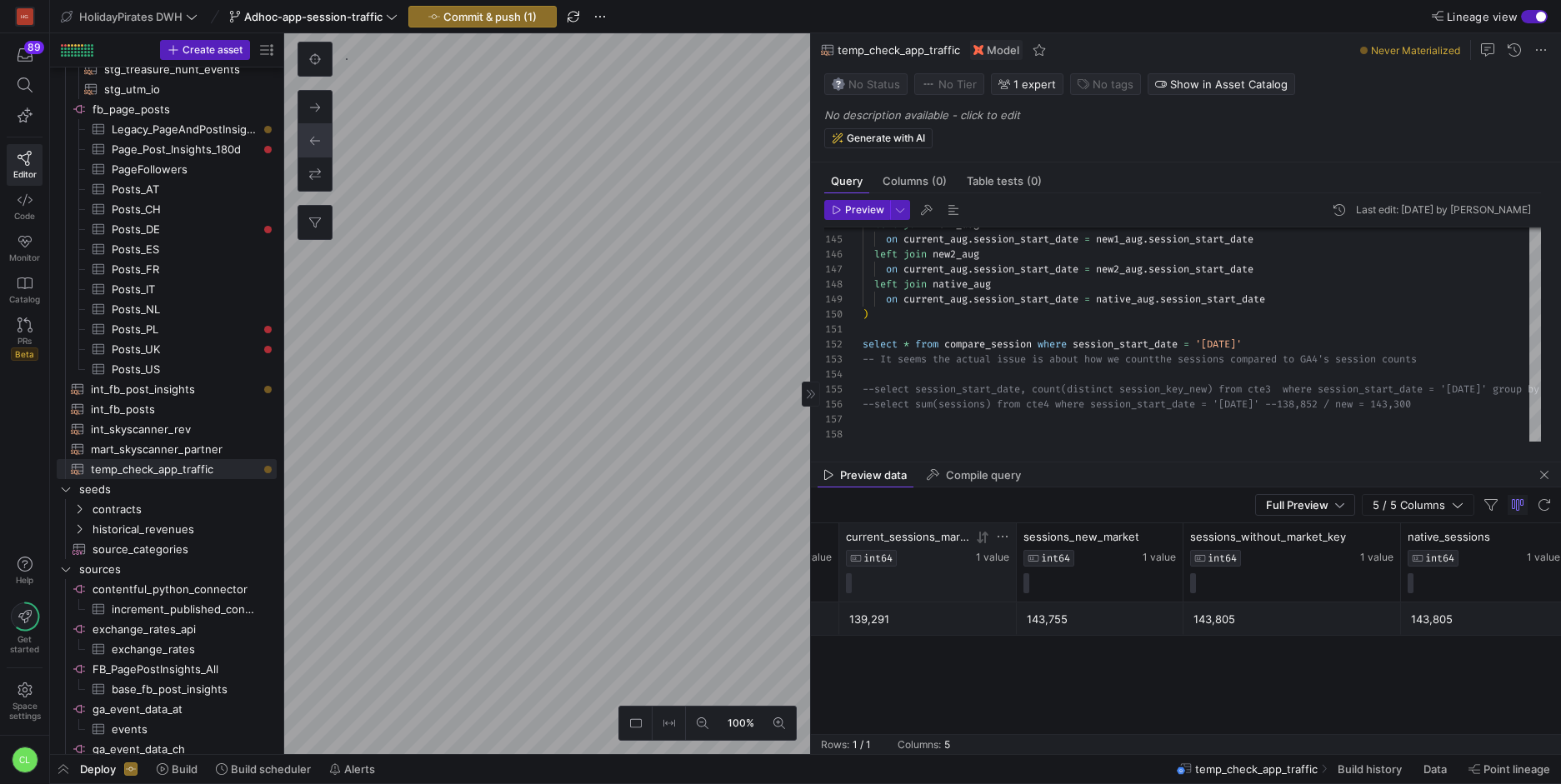
drag, startPoint x: 1037, startPoint y: 539, endPoint x: 995, endPoint y: 538, distance: 42.0
click at [995, 538] on div "current_sessions_market INT64 1 value" at bounding box center [928, 563] width 178 height 79
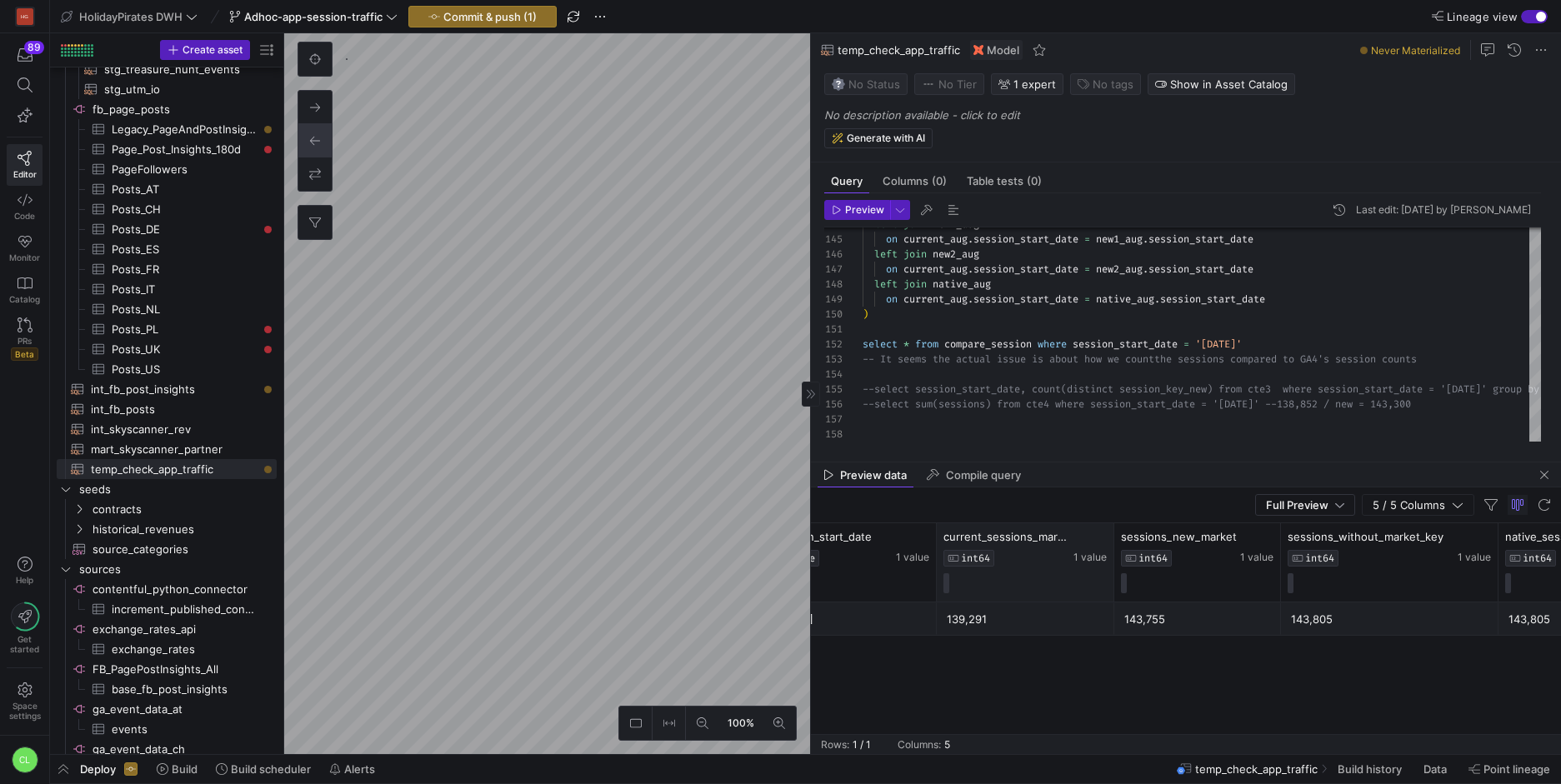
click at [937, 536] on div "current_sessions_market INT64 1 value" at bounding box center [1026, 563] width 178 height 79
drag, startPoint x: 933, startPoint y: 538, endPoint x: 830, endPoint y: 539, distance: 103.0
click at [830, 539] on div "session_start_date DATE 1 value" at bounding box center [851, 563] width 169 height 79
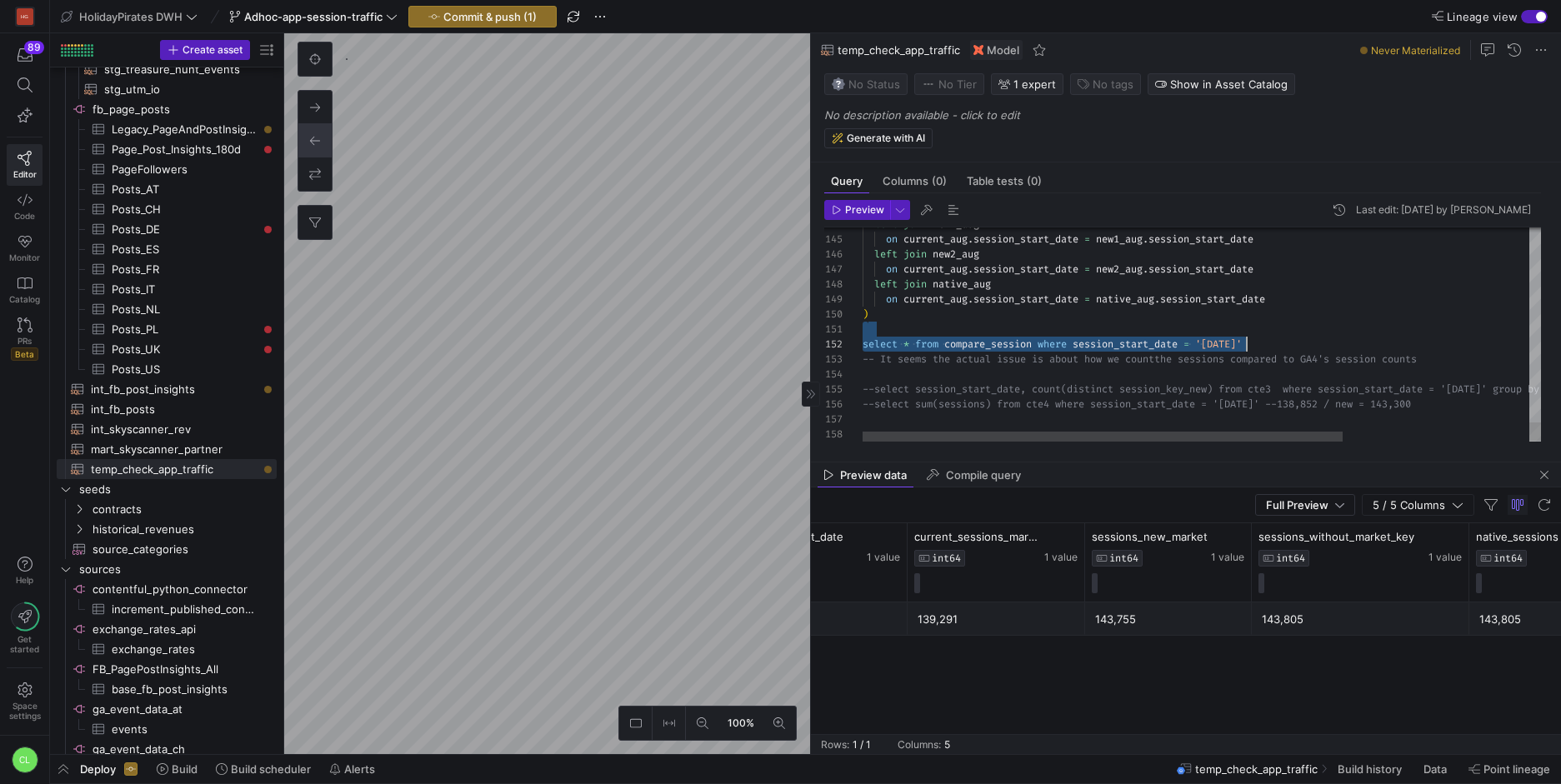
drag, startPoint x: 1310, startPoint y: 329, endPoint x: 1272, endPoint y: 339, distance: 39.3
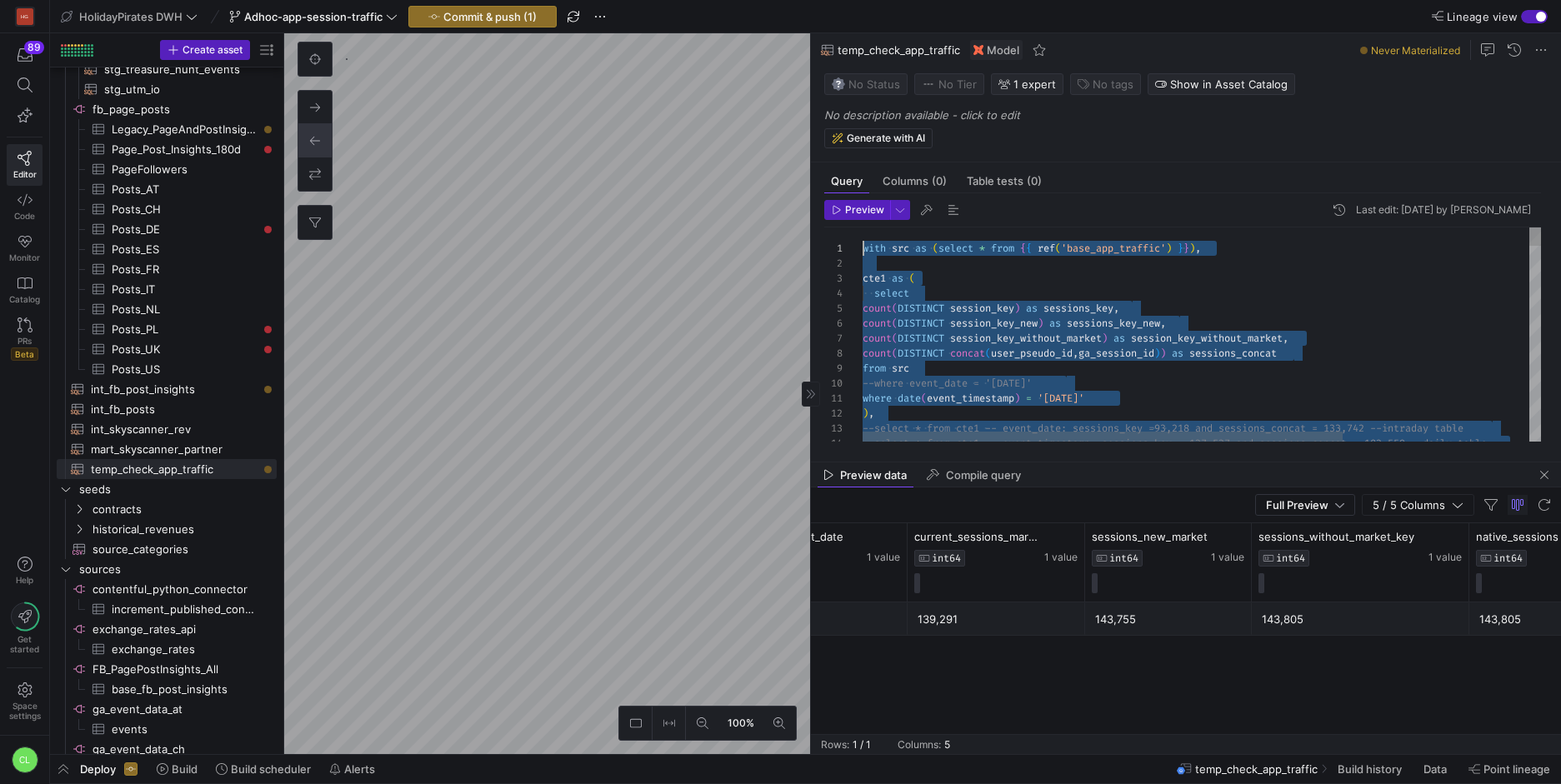
drag, startPoint x: 1310, startPoint y: 339, endPoint x: 860, endPoint y: 253, distance: 458.1
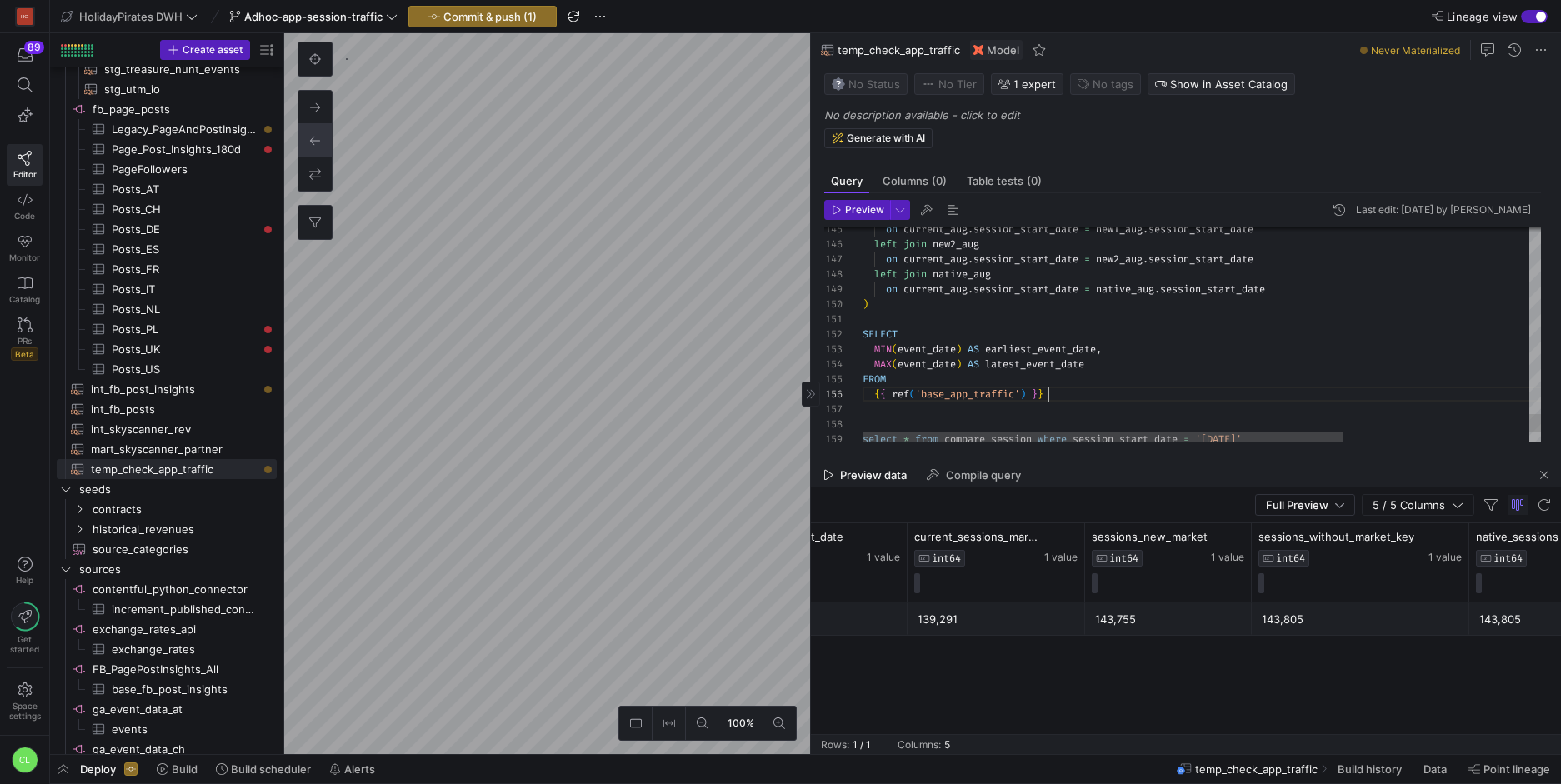
scroll to position [75, 186]
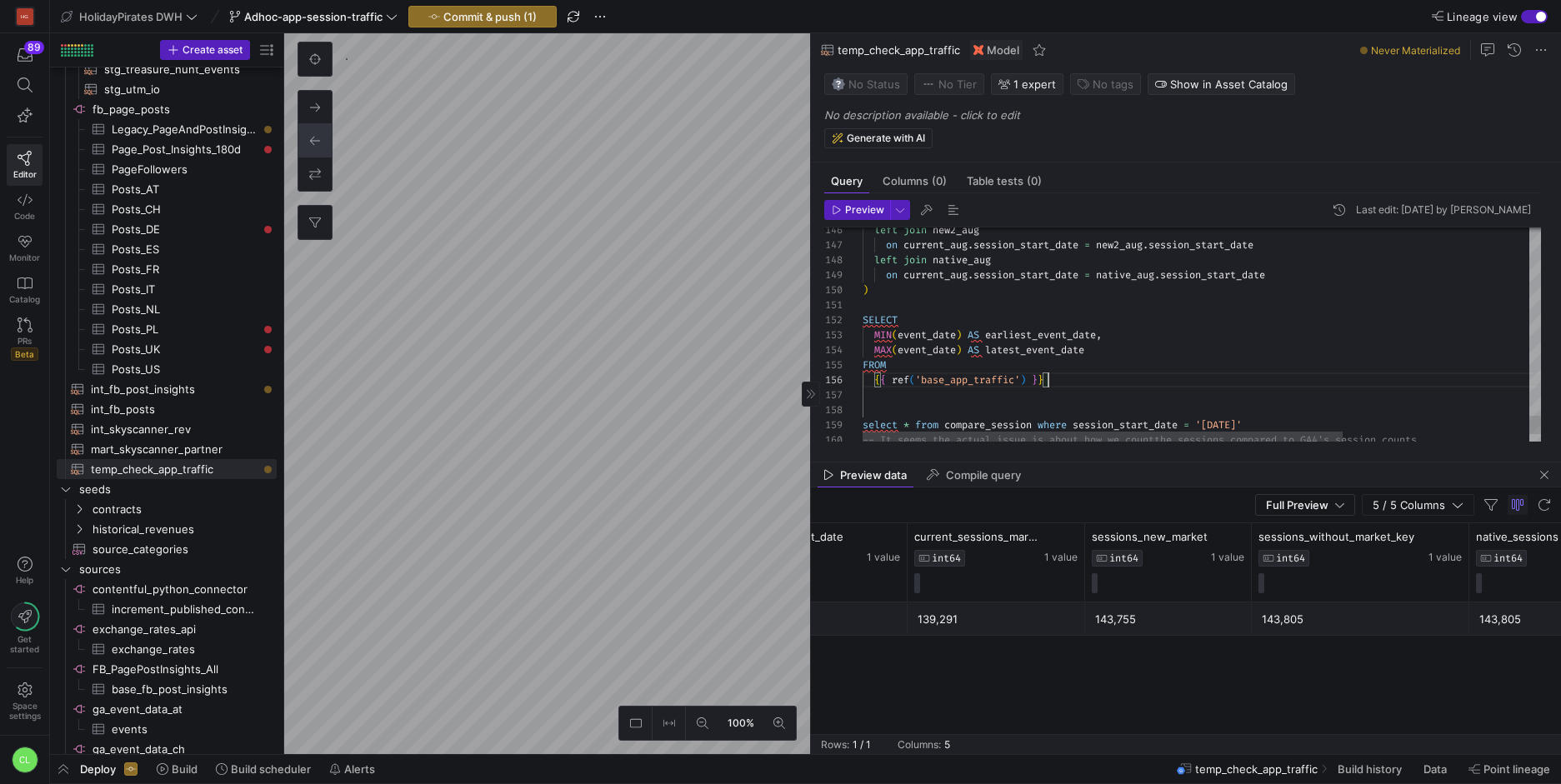
type textarea "SELECT MIN(event_date) AS earliest_event_date, MAX(event_date) AS latest_event_…"
click at [831, 206] on icon "button" at bounding box center [837, 210] width 10 height 10
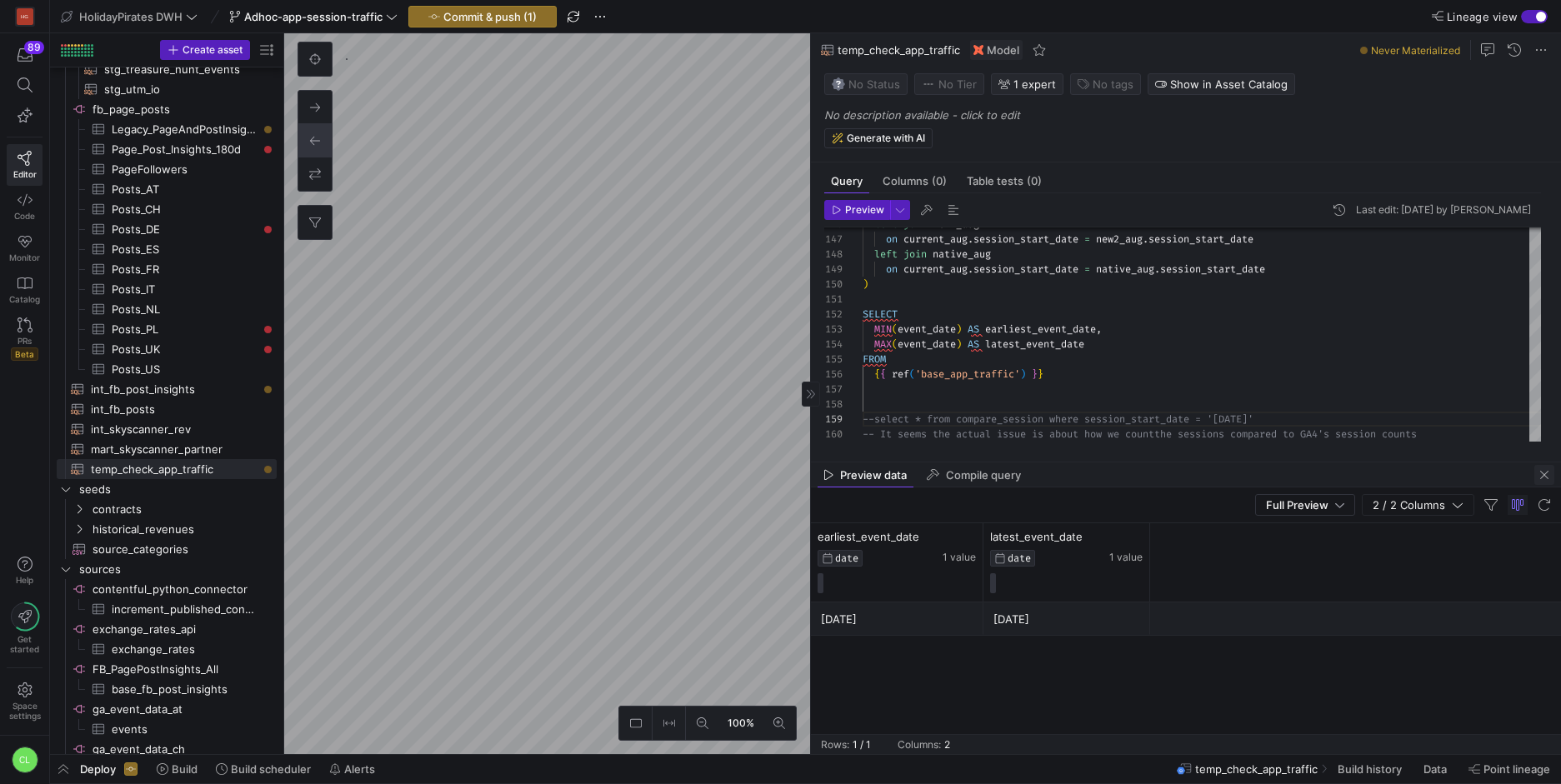
click at [1545, 472] on span "button" at bounding box center [1544, 475] width 20 height 20
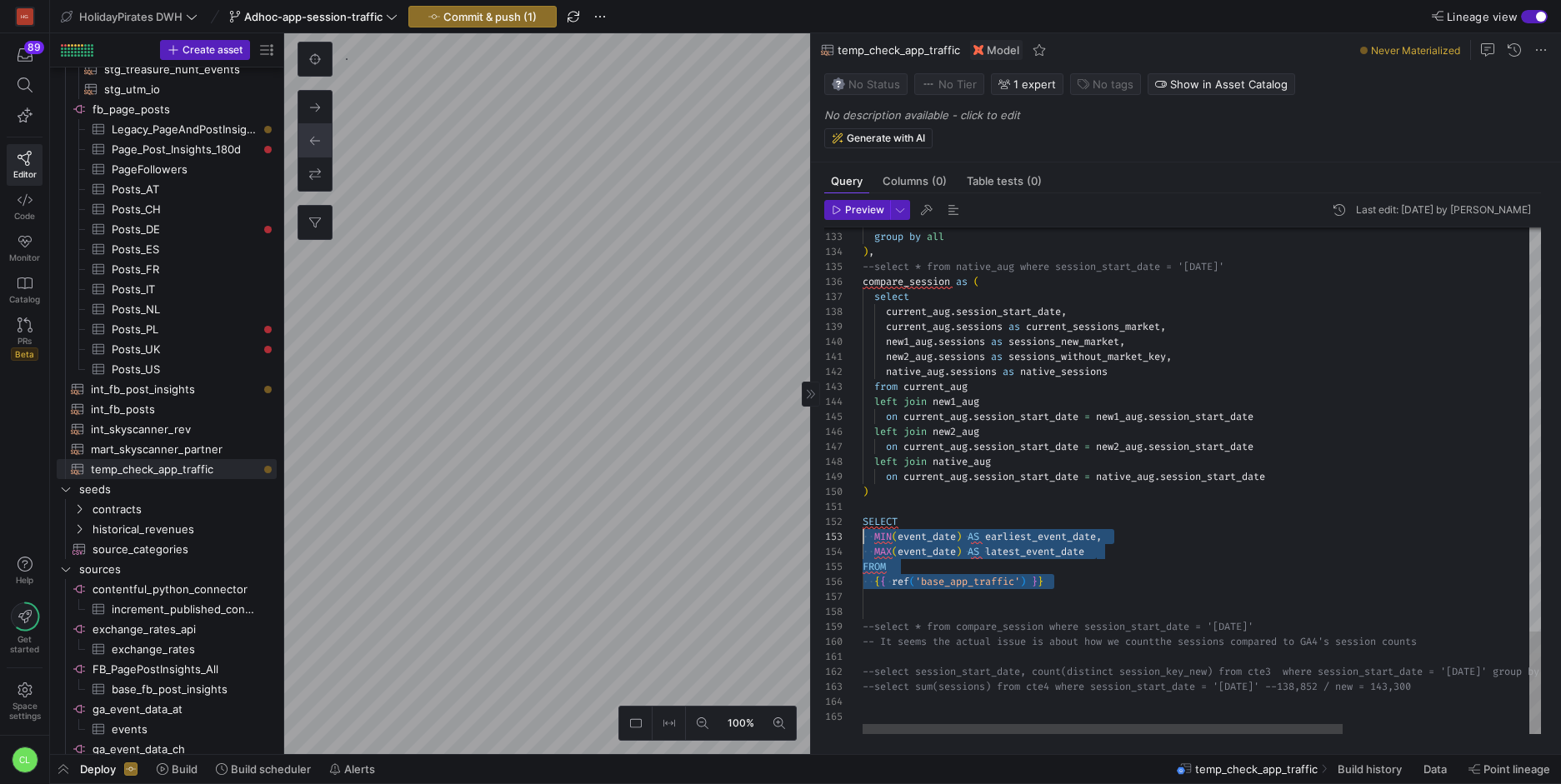
scroll to position [15, 0]
drag, startPoint x: 1144, startPoint y: 598, endPoint x: 853, endPoint y: 525, distance: 300.0
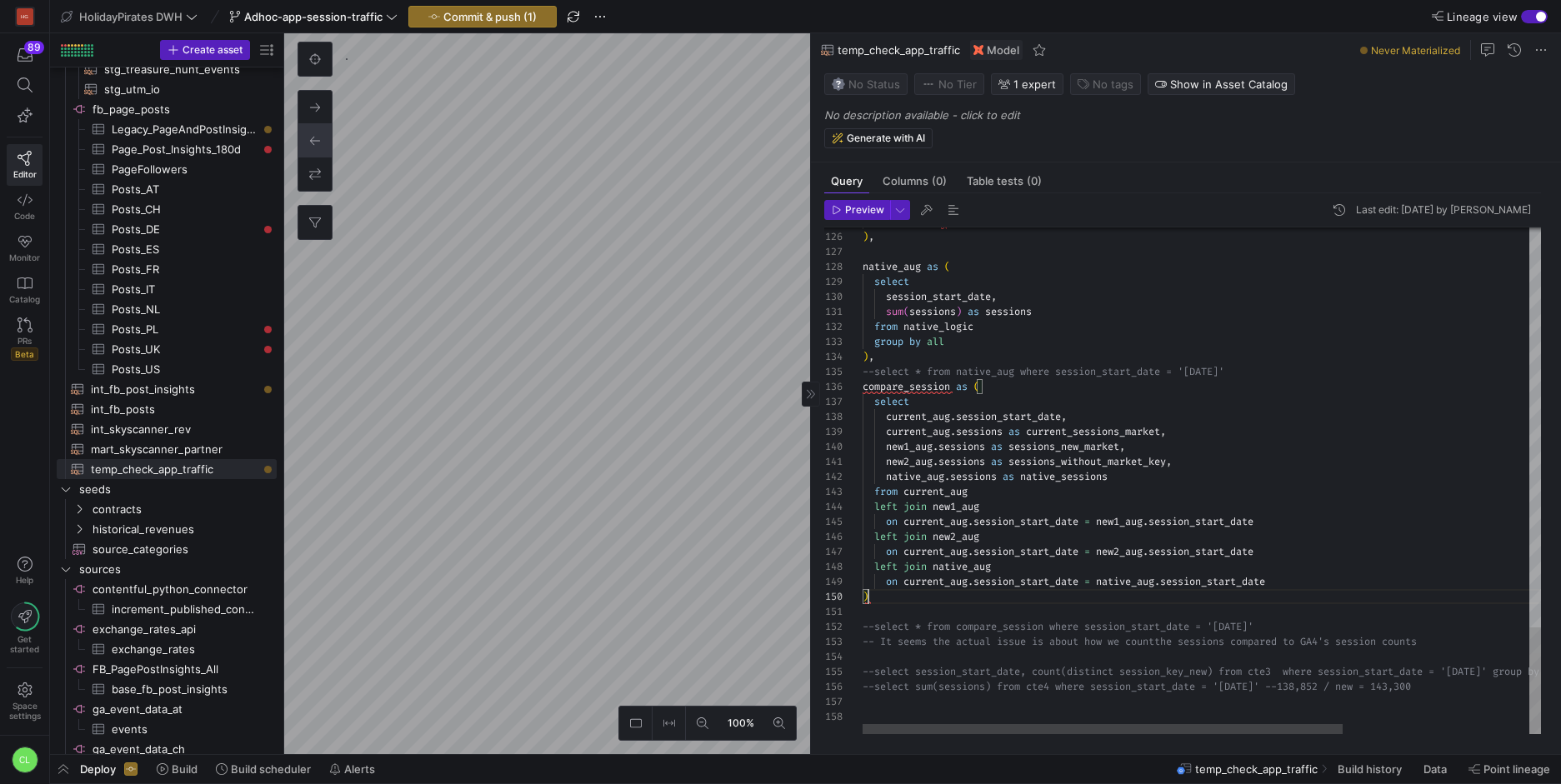
scroll to position [135, 12]
click at [838, 567] on as-split "100% 0 Query Columns (0) Table tests (0) Preview Last edit: [DATE] by Chayanon …" at bounding box center [922, 393] width 1277 height 721
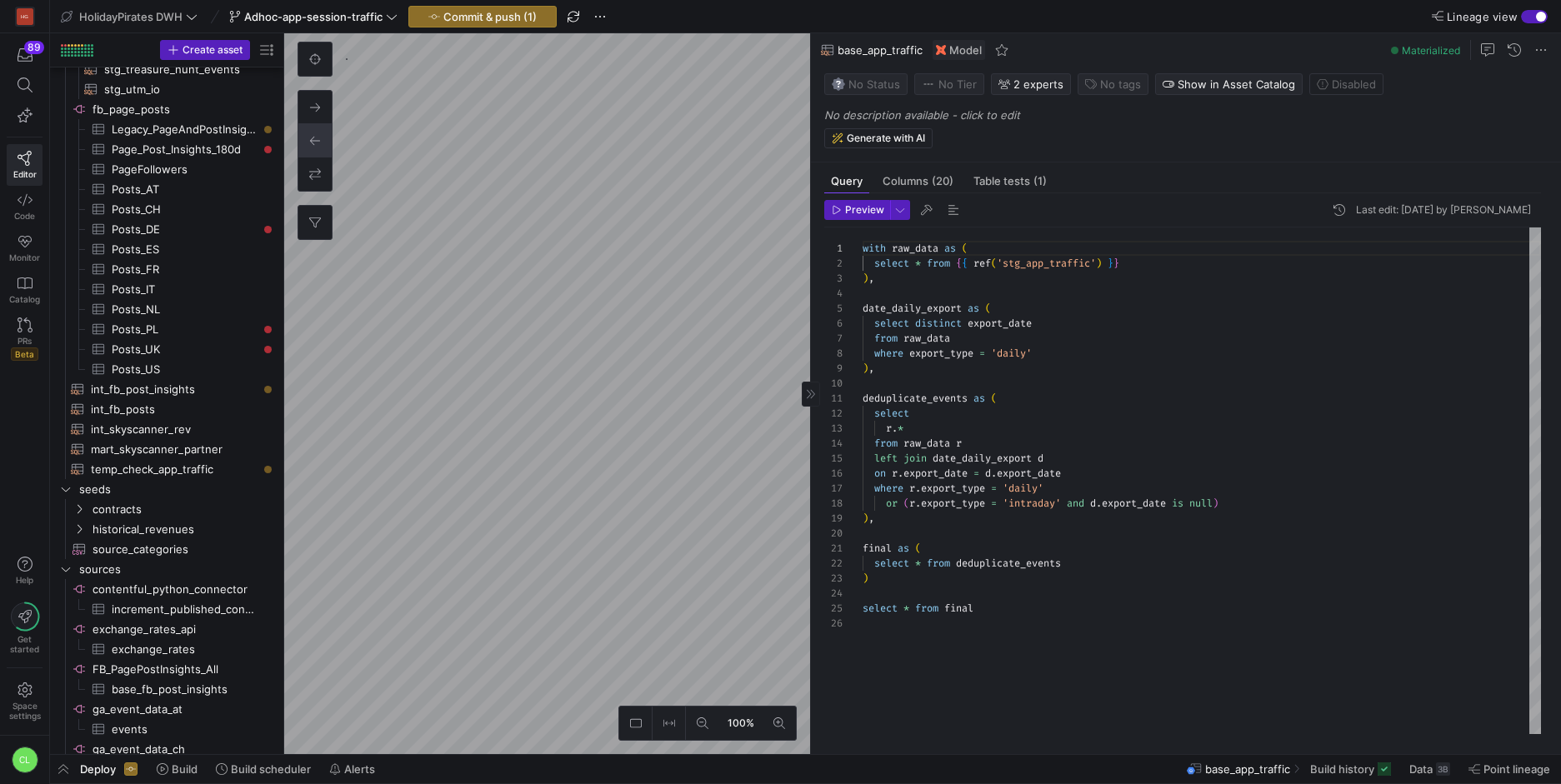
scroll to position [160, 0]
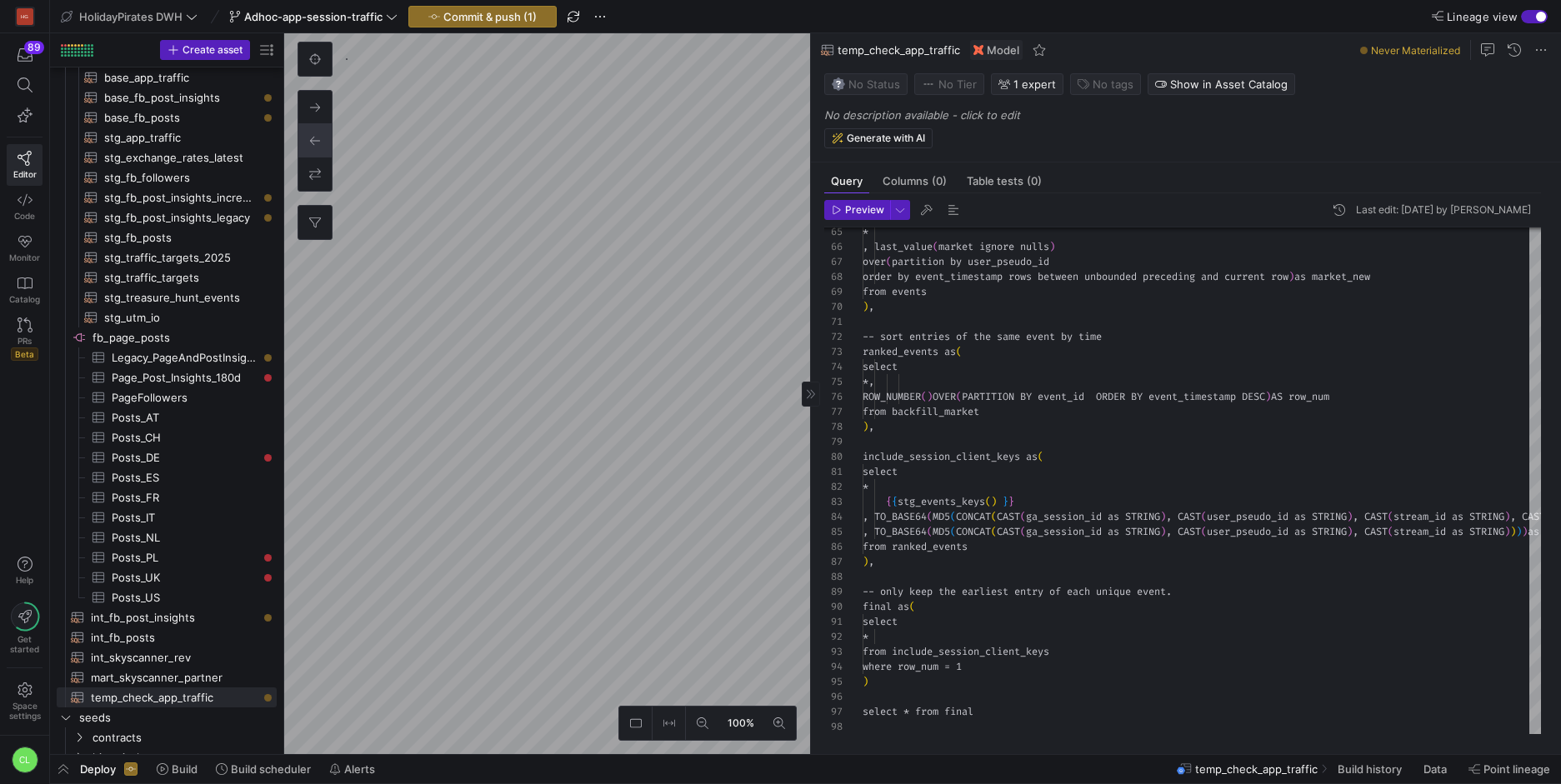
type textarea "{# Here we clean and standardize the raw app traffic data to guarantee consiste…"
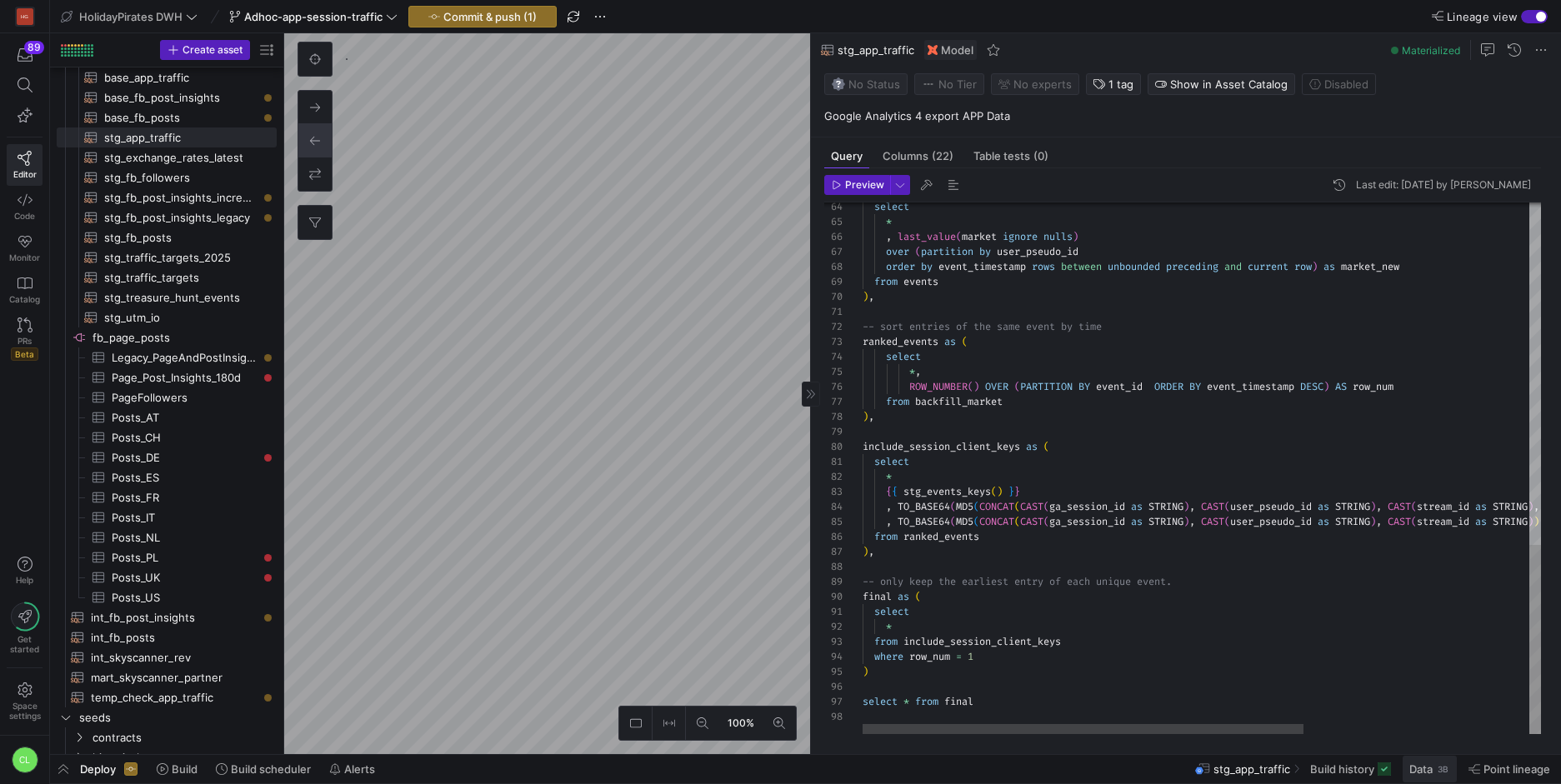
click at [1418, 764] on span "Data" at bounding box center [1421, 769] width 23 height 14
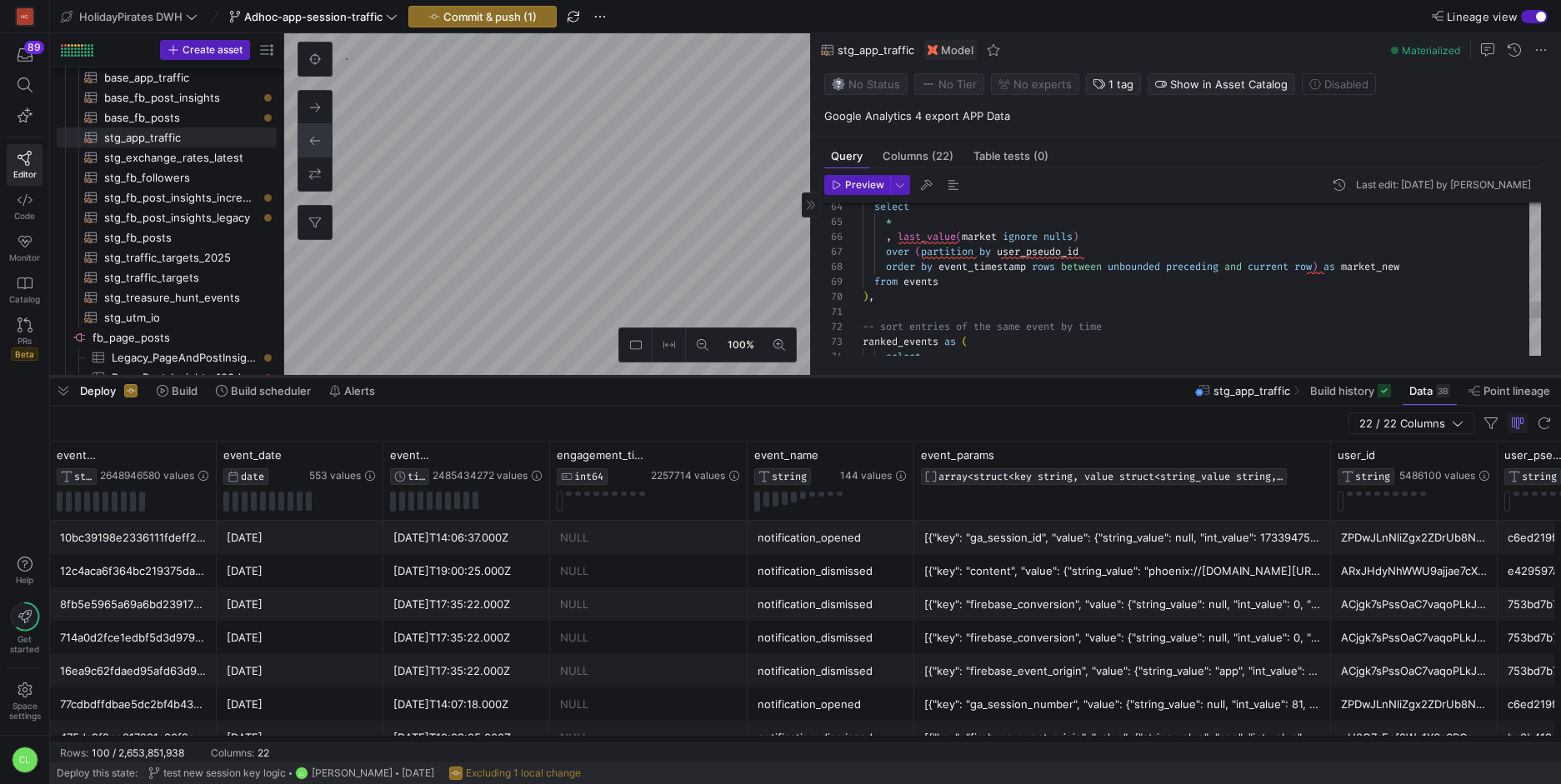
drag, startPoint x: 551, startPoint y: 479, endPoint x: 559, endPoint y: 375, distance: 104.3
click at [559, 375] on div at bounding box center [805, 377] width 1511 height 7
click at [900, 453] on icon at bounding box center [901, 455] width 14 height 14
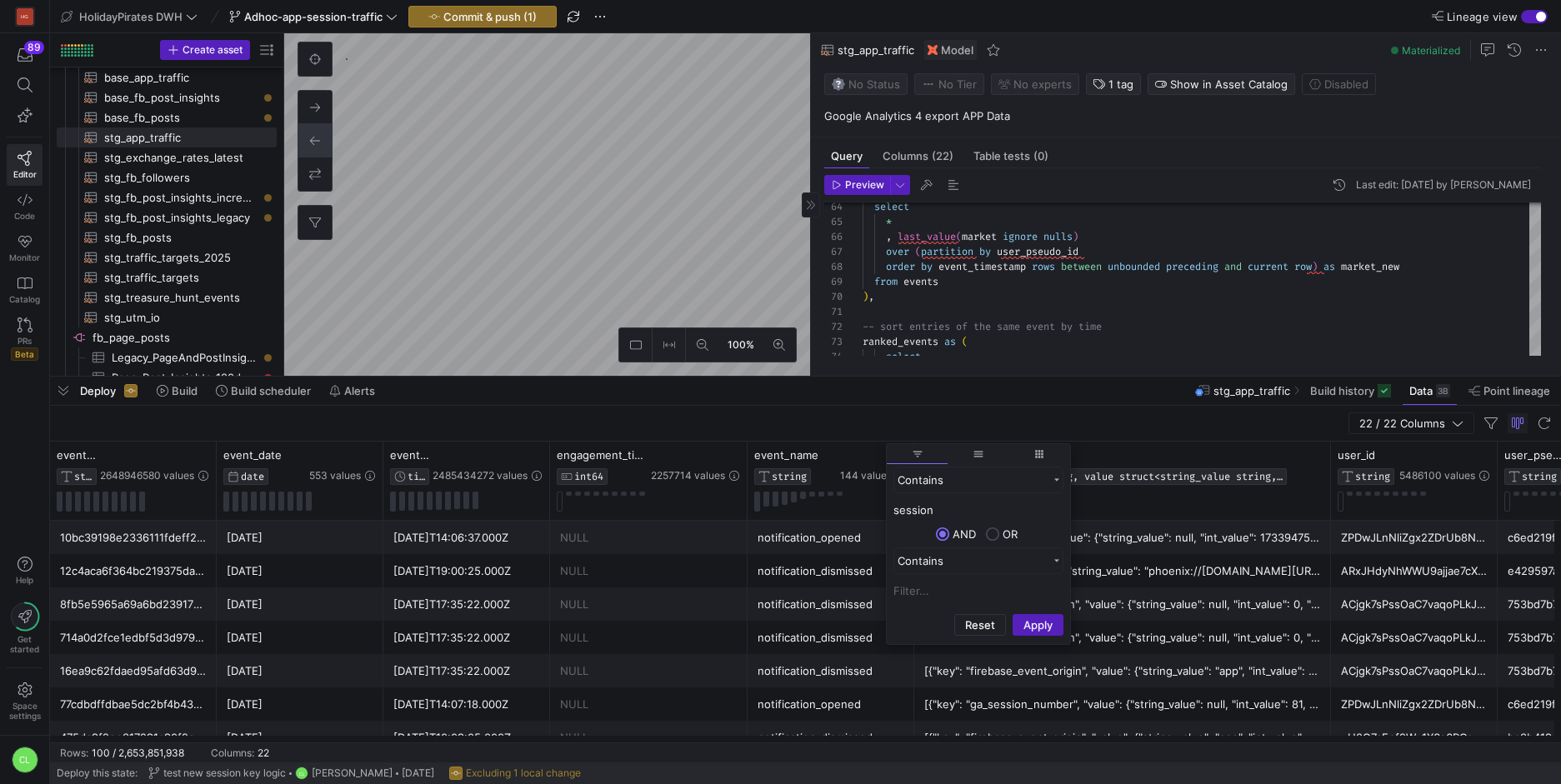
type input "session"
click at [1013, 614] on button "Apply" at bounding box center [1038, 624] width 50 height 21
click at [755, 612] on div "session_start" at bounding box center [831, 604] width 167 height 33
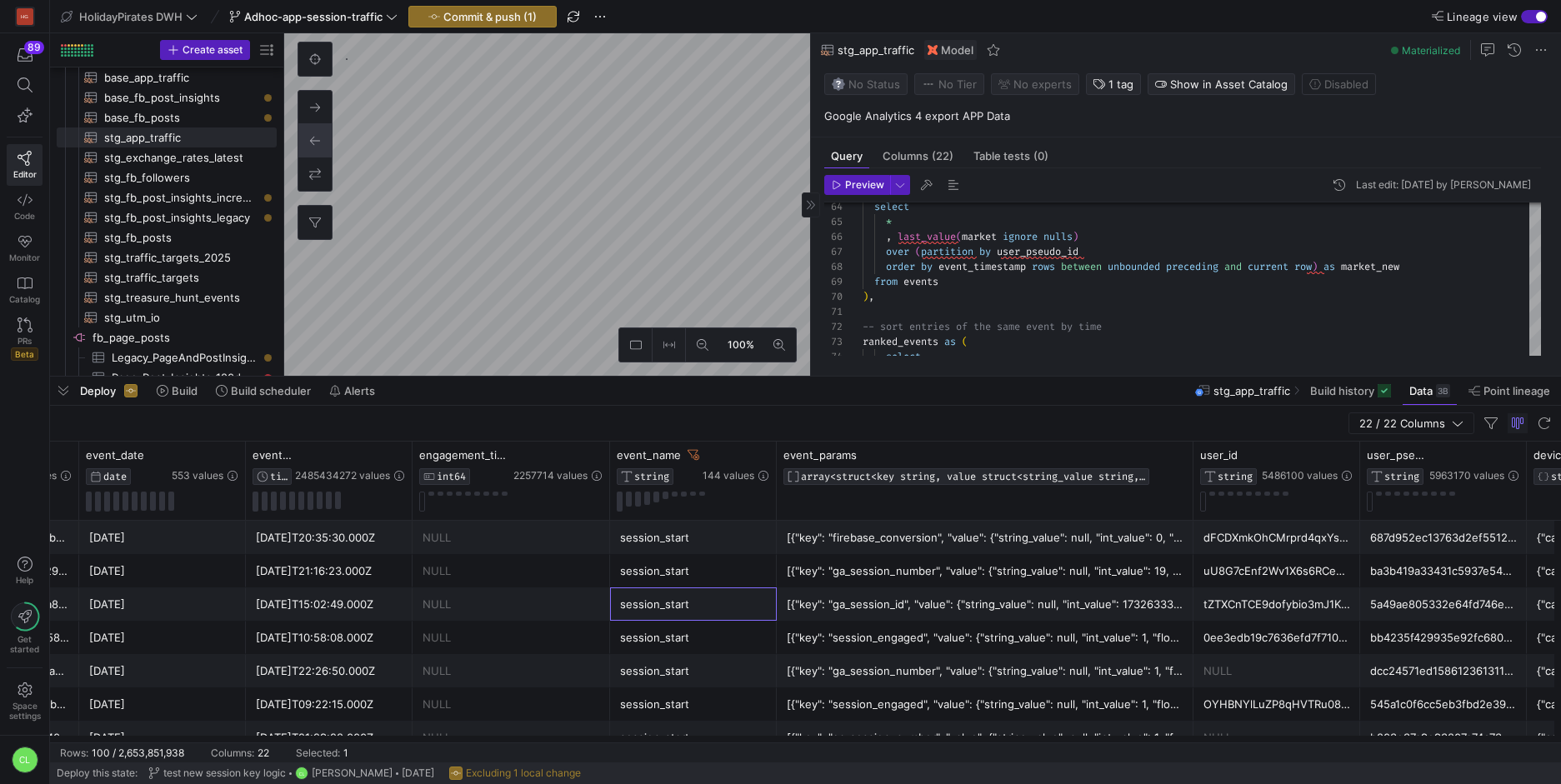
scroll to position [0, 159]
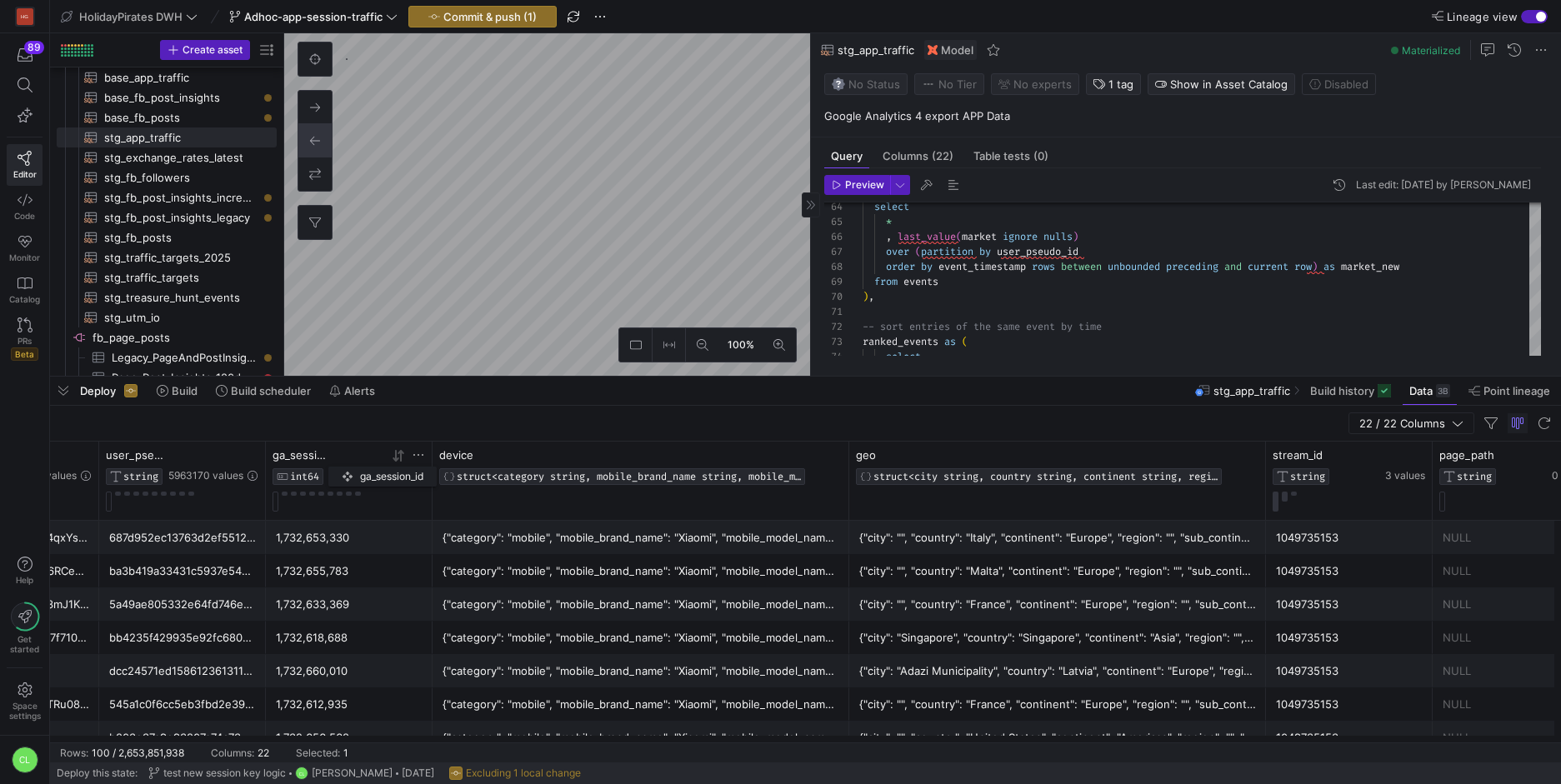
drag, startPoint x: 1378, startPoint y: 447, endPoint x: 327, endPoint y: 465, distance: 1051.2
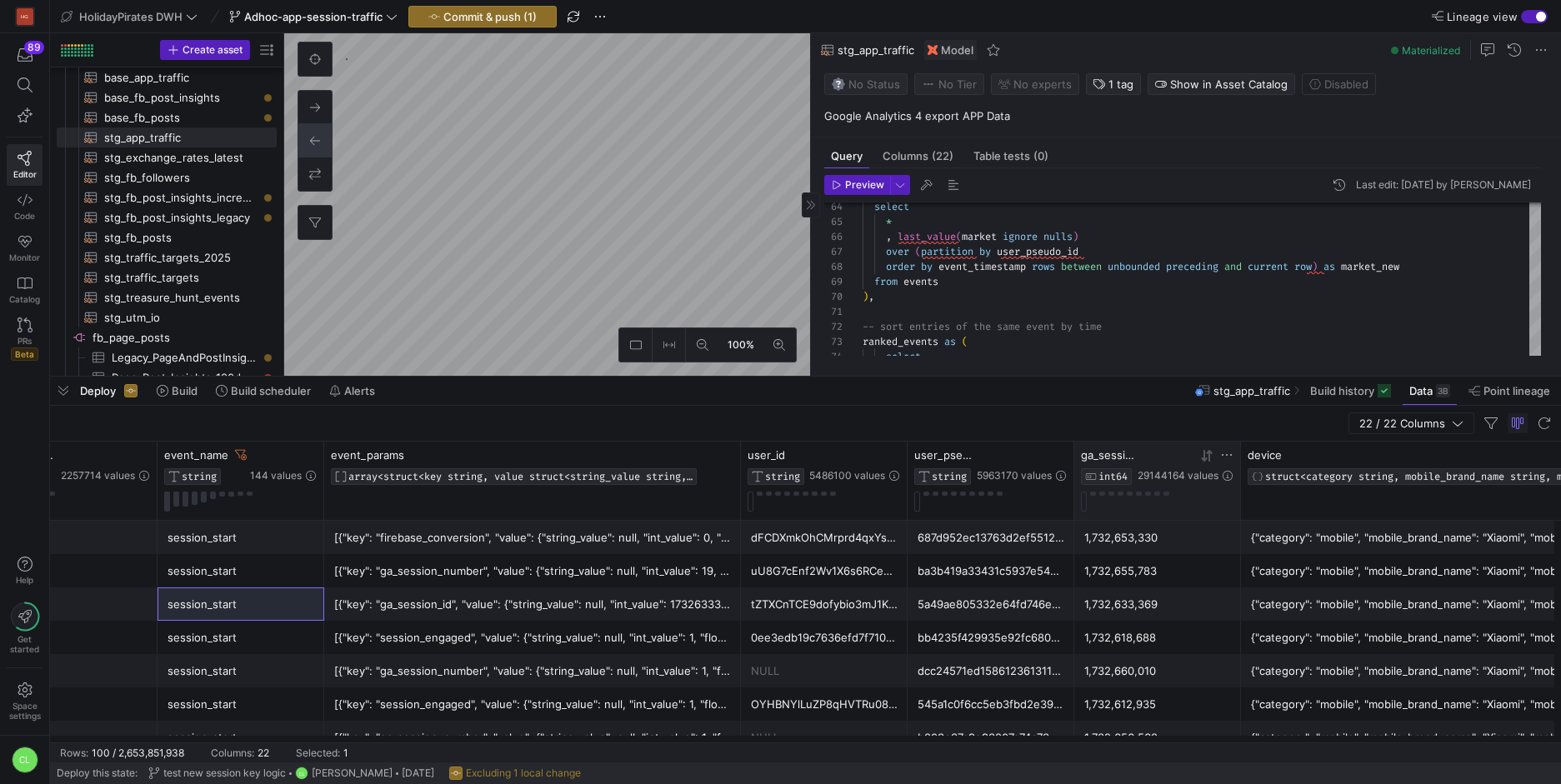
click at [1087, 508] on div at bounding box center [1157, 501] width 152 height 20
click at [1083, 504] on button at bounding box center [1084, 501] width 6 height 20
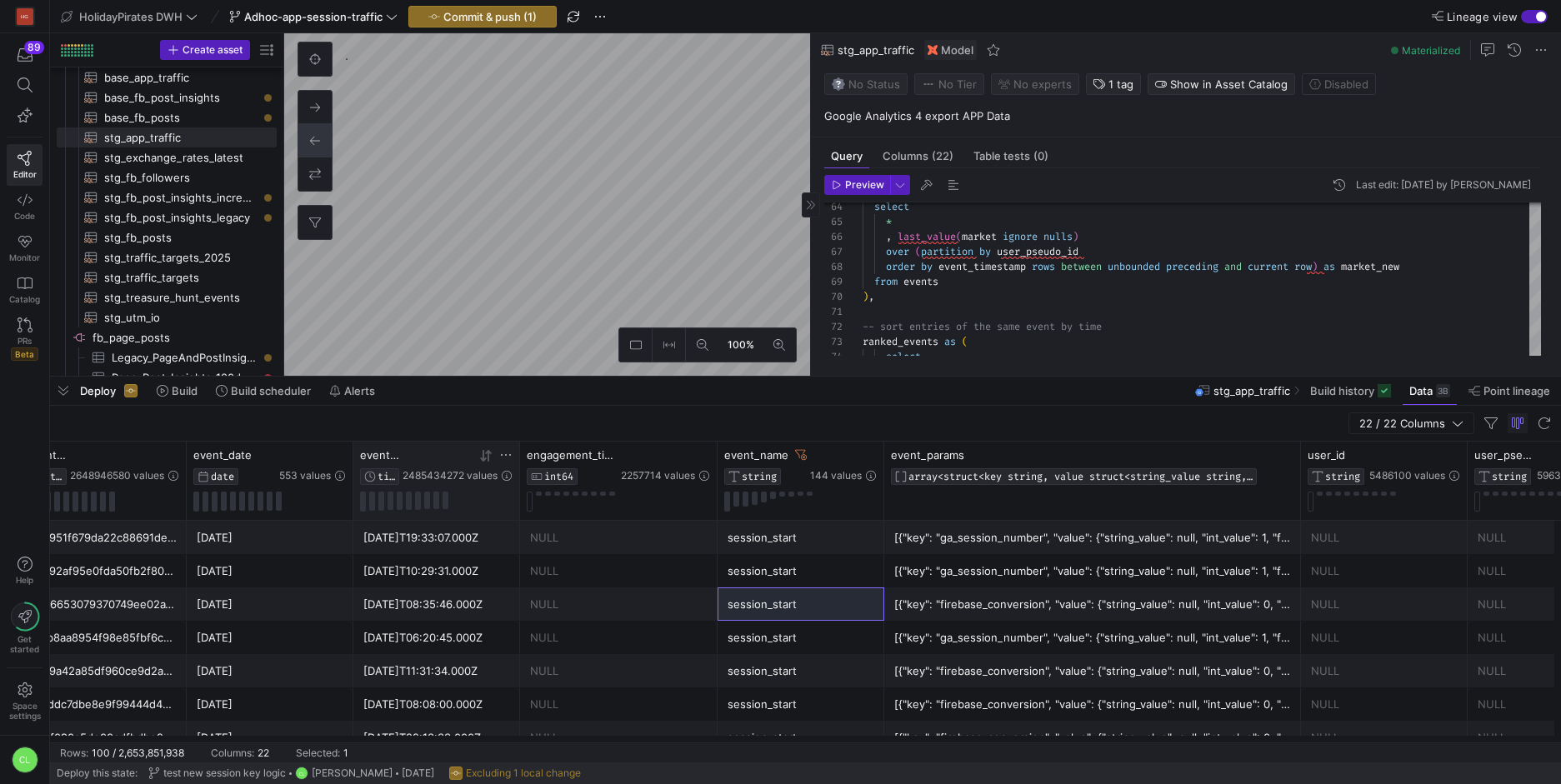
click at [500, 454] on icon at bounding box center [506, 455] width 14 height 14
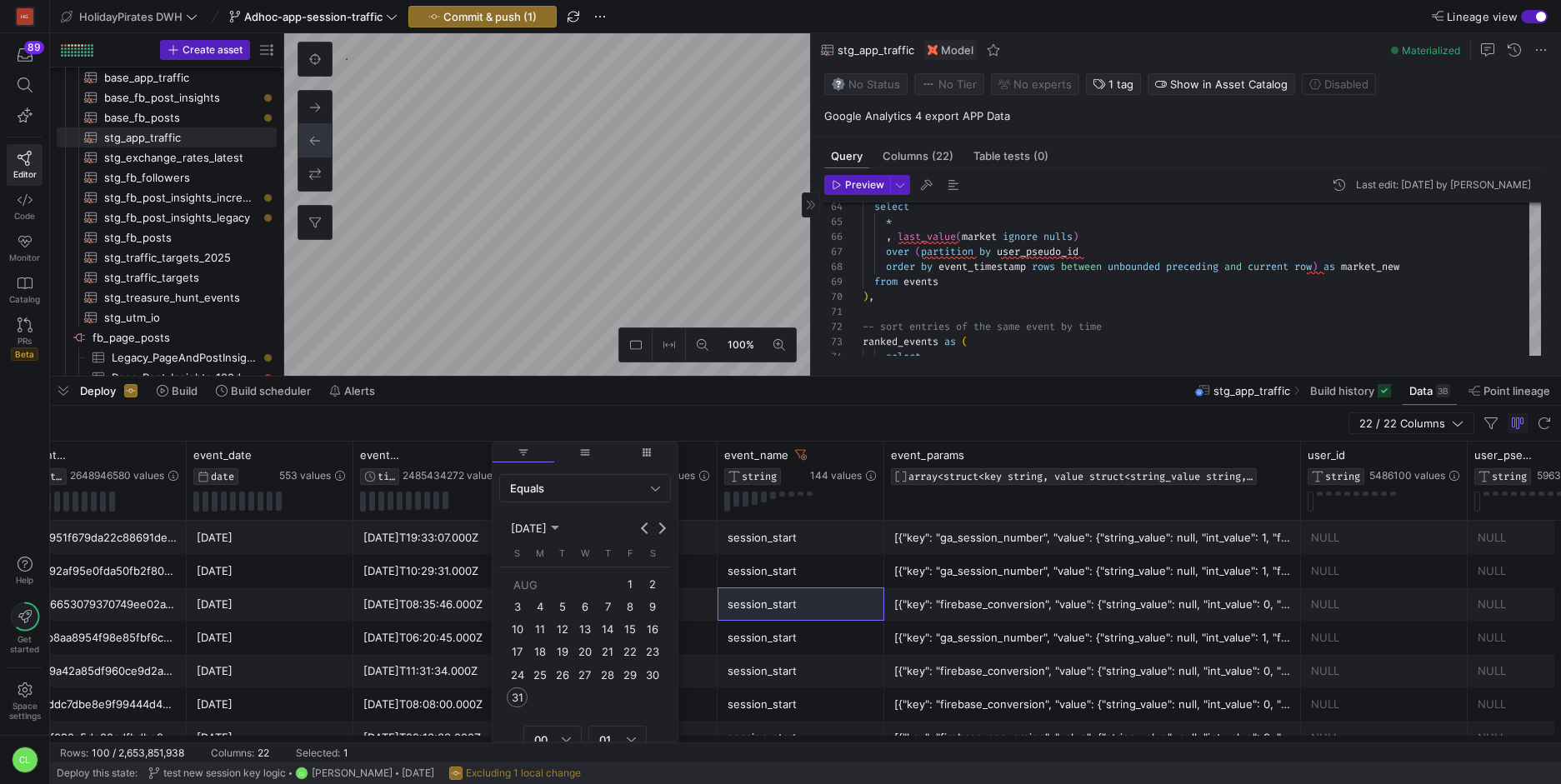
click at [634, 580] on span "1" at bounding box center [630, 583] width 20 height 20
click at [523, 694] on span "31" at bounding box center [516, 697] width 20 height 20
click at [645, 490] on div "Equals" at bounding box center [580, 488] width 141 height 14
click at [583, 657] on span "Between" at bounding box center [584, 652] width 157 height 14
click at [628, 576] on span "1" at bounding box center [630, 573] width 20 height 20
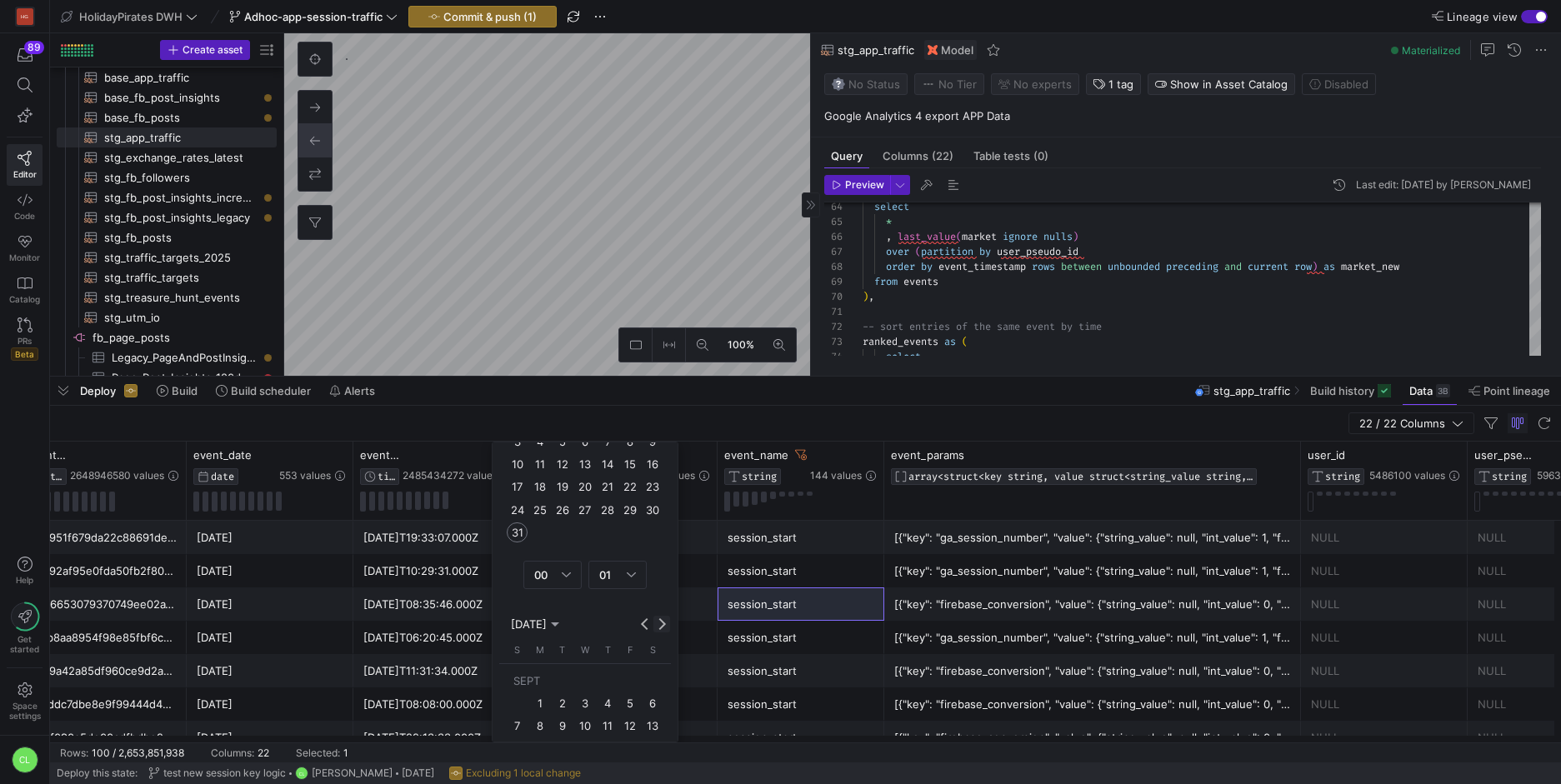
click at [655, 627] on span "Next month" at bounding box center [661, 623] width 16 height 16
click at [651, 629] on span "Previous month" at bounding box center [644, 623] width 16 height 16
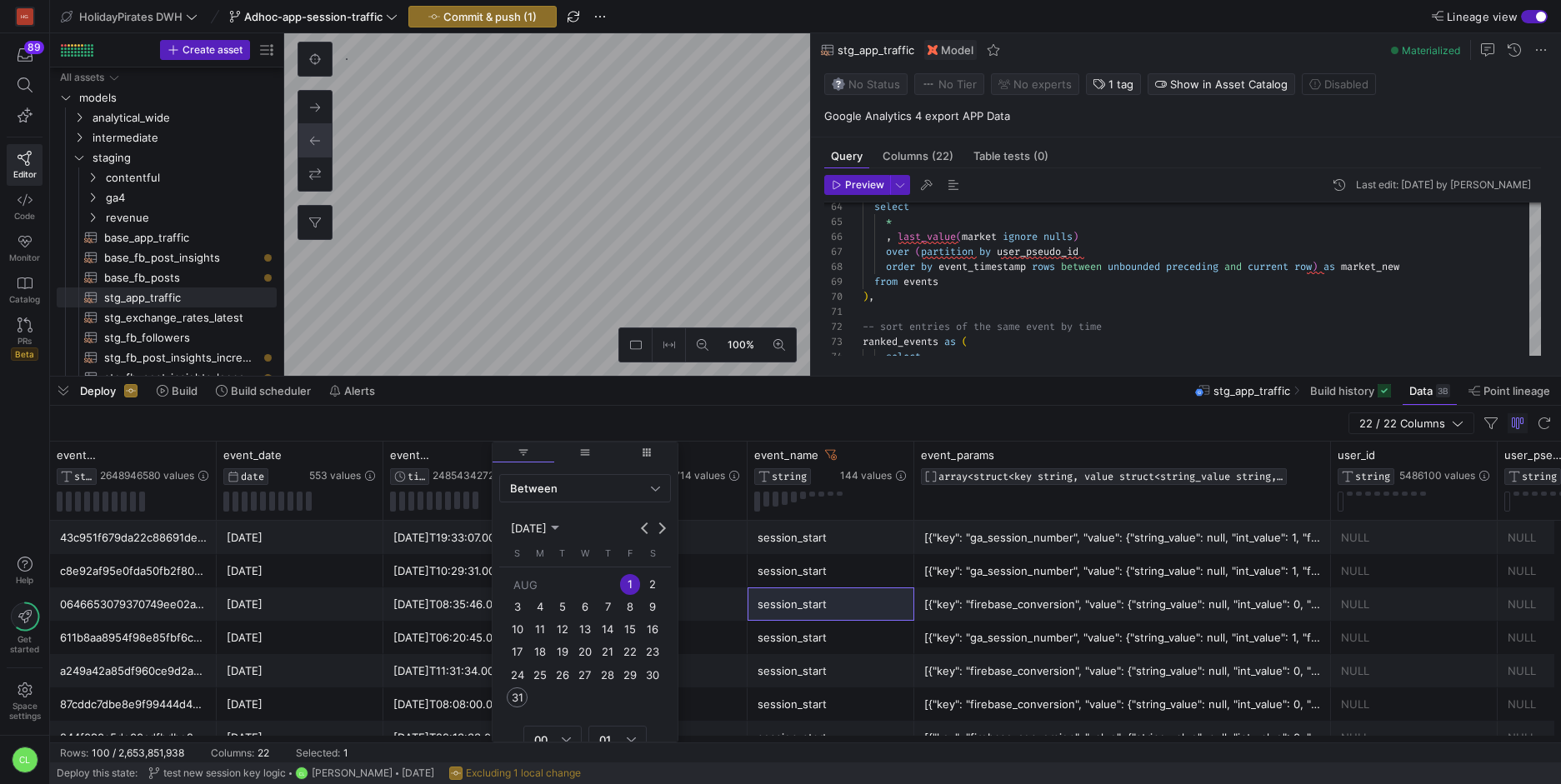
scroll to position [295, 0]
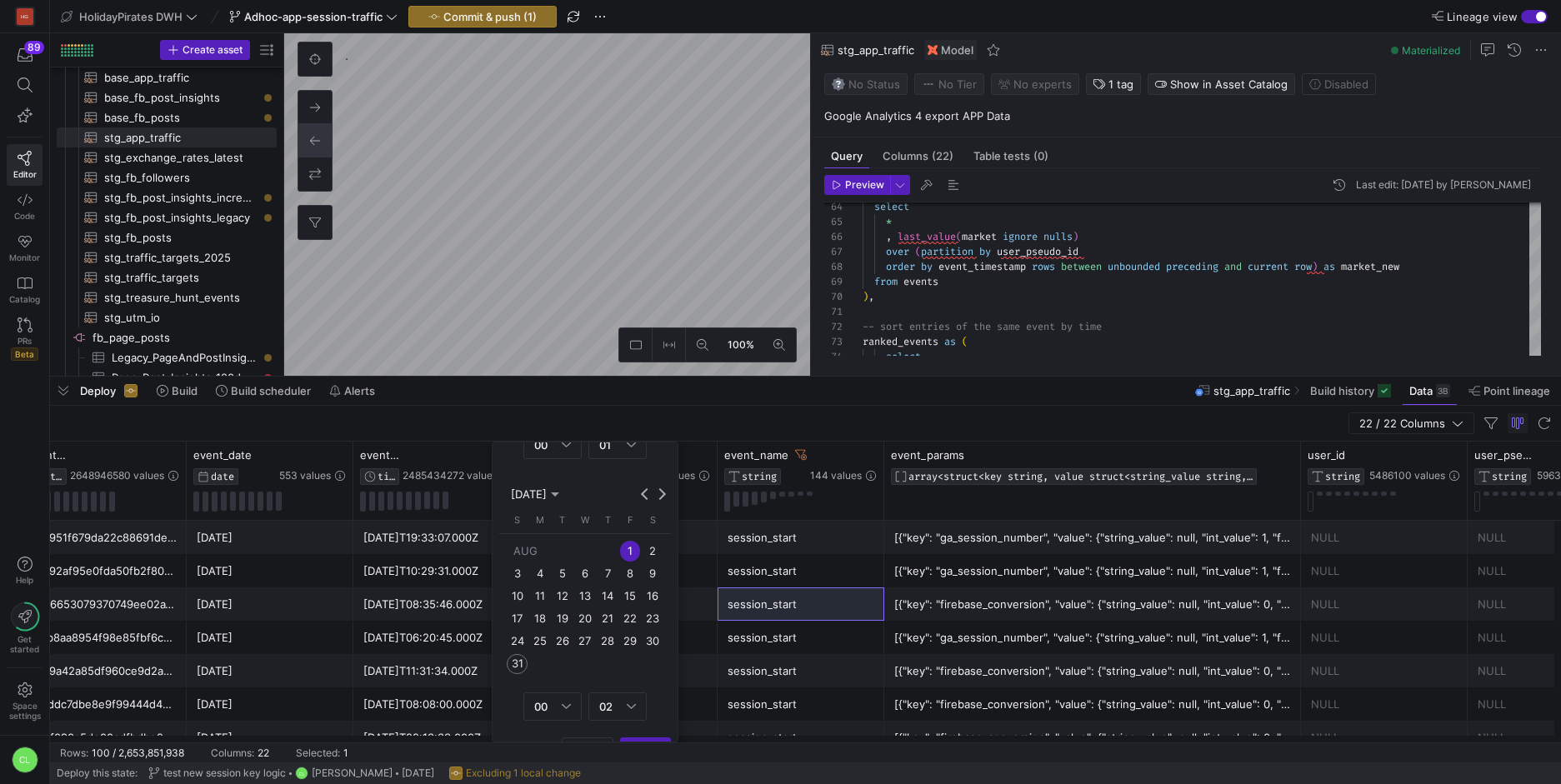
click at [521, 663] on span "31" at bounding box center [516, 663] width 20 height 20
click at [655, 710] on span "Column Menu" at bounding box center [645, 718] width 49 height 20
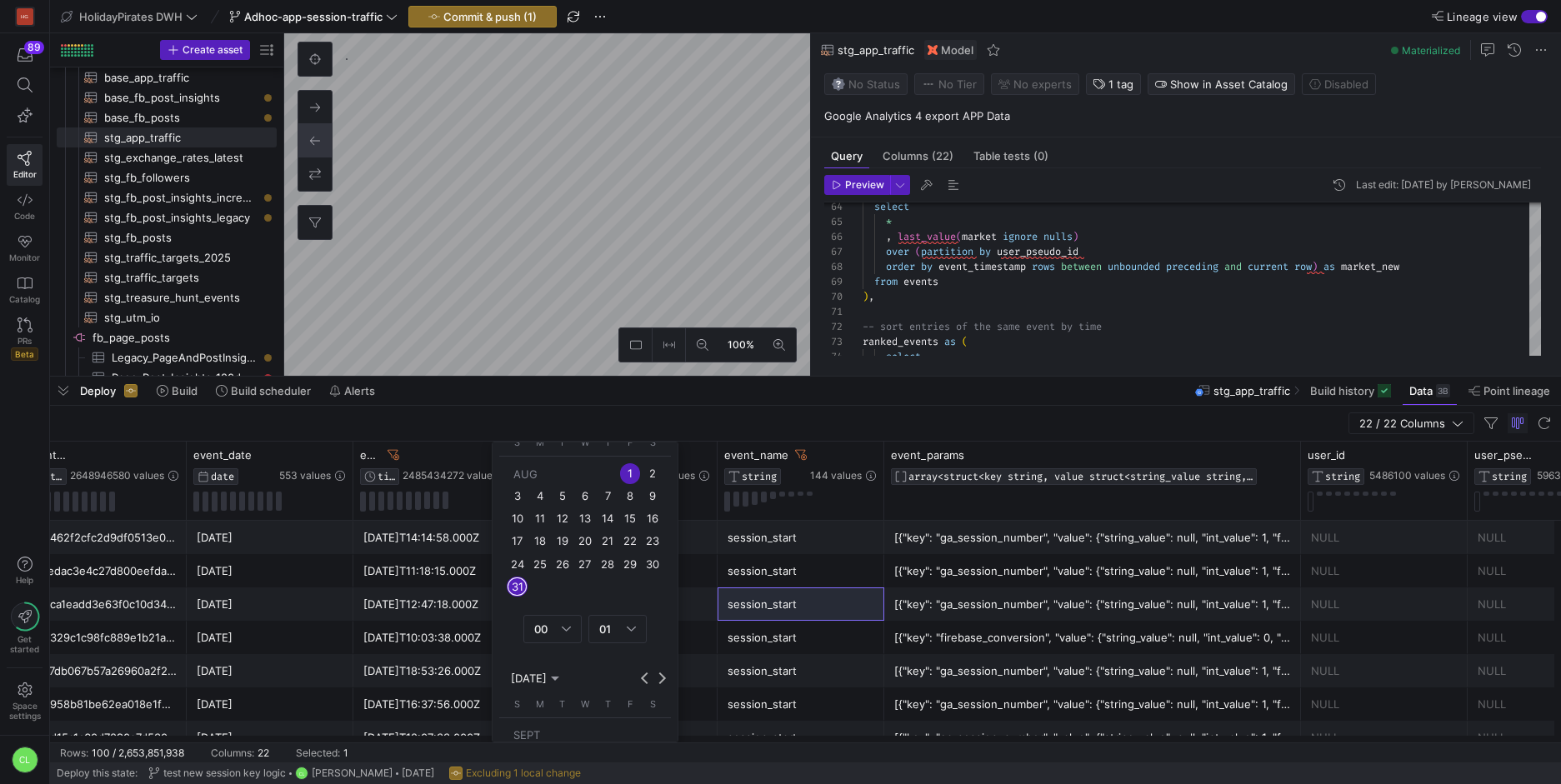
scroll to position [29, 0]
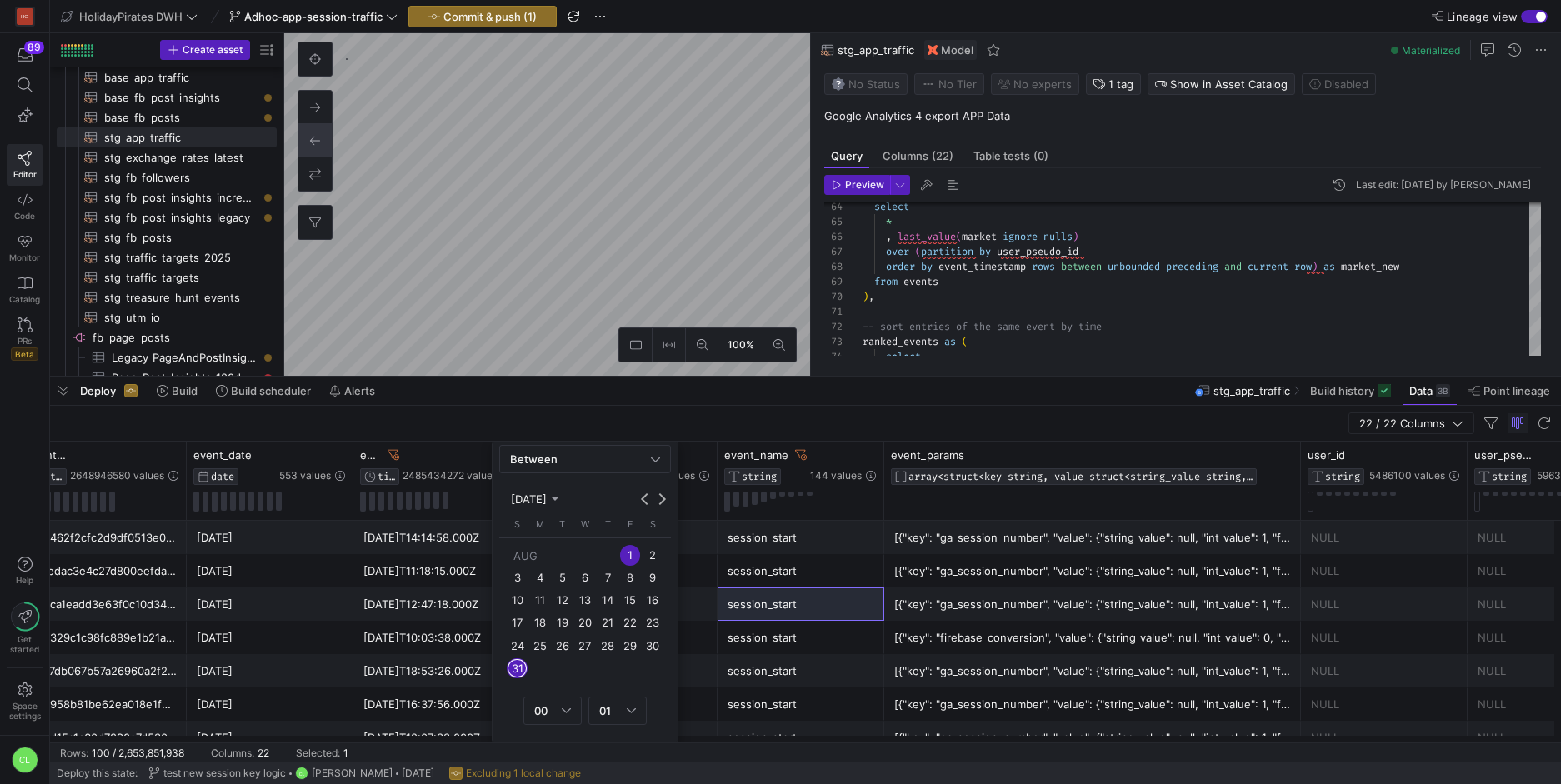
click at [628, 558] on span "1" at bounding box center [630, 554] width 20 height 20
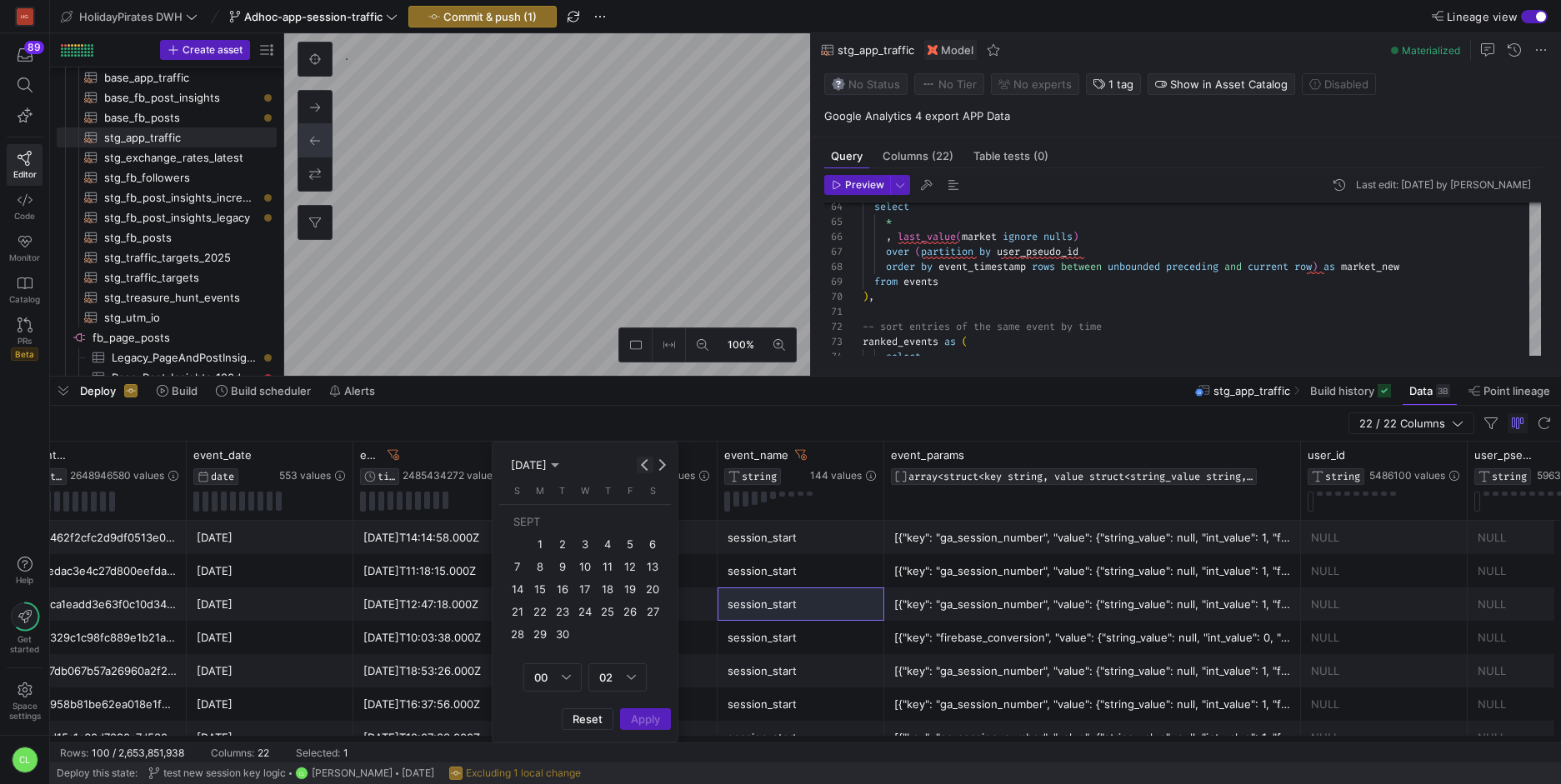
click at [645, 463] on button "Previous month" at bounding box center [644, 464] width 16 height 16
click at [658, 463] on button "Next month" at bounding box center [661, 464] width 16 height 16
click at [518, 638] on span "31" at bounding box center [516, 634] width 20 height 20
click at [650, 718] on div "Reset Apply" at bounding box center [585, 718] width 172 height 21
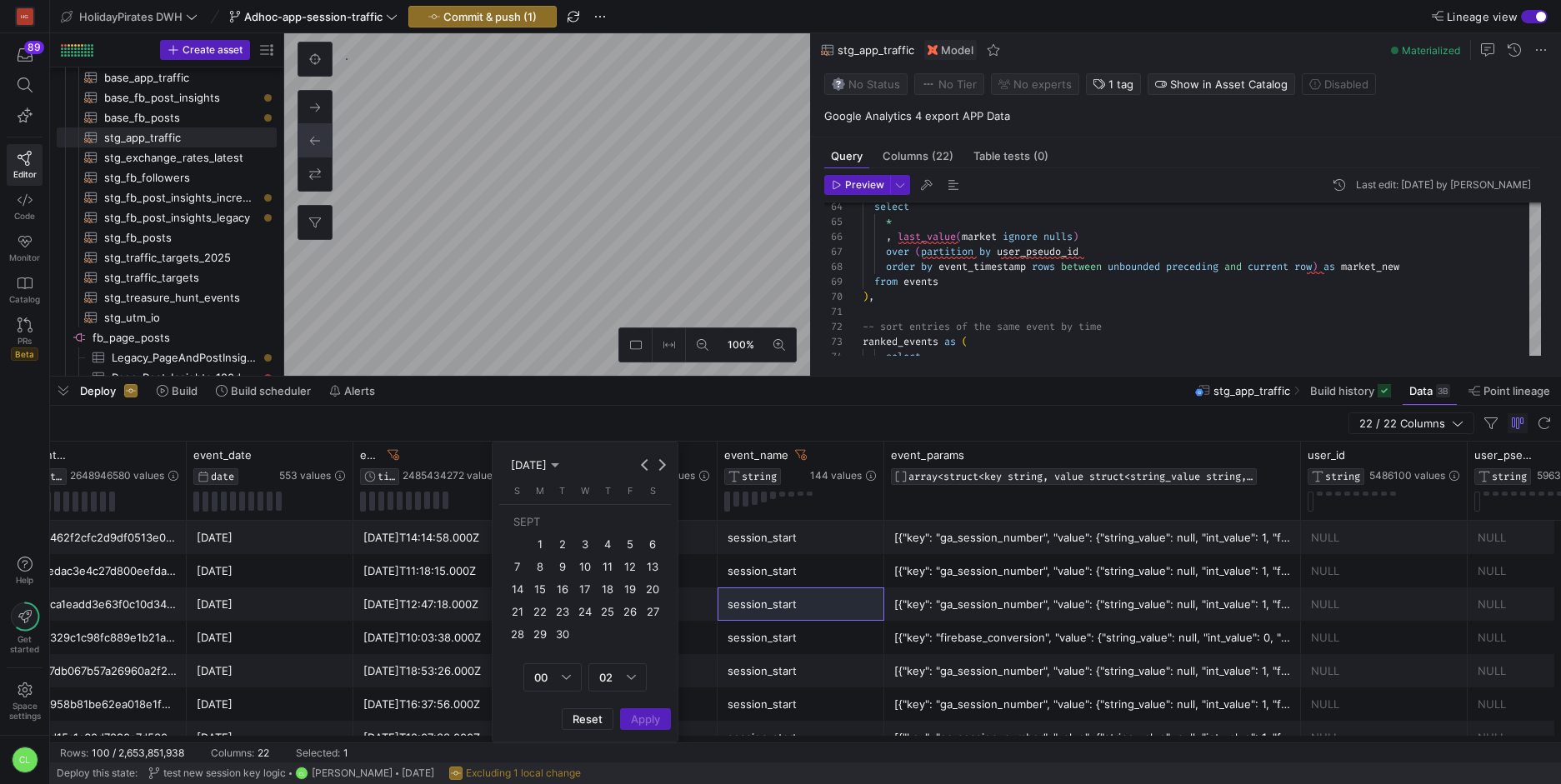
click at [585, 465] on div "SEPT 2025 SEPT 2025" at bounding box center [585, 464] width 170 height 21
click at [594, 463] on div "SEPT 2025 SEPT 2025" at bounding box center [585, 464] width 170 height 21
click at [701, 622] on div "NULL" at bounding box center [619, 638] width 178 height 32
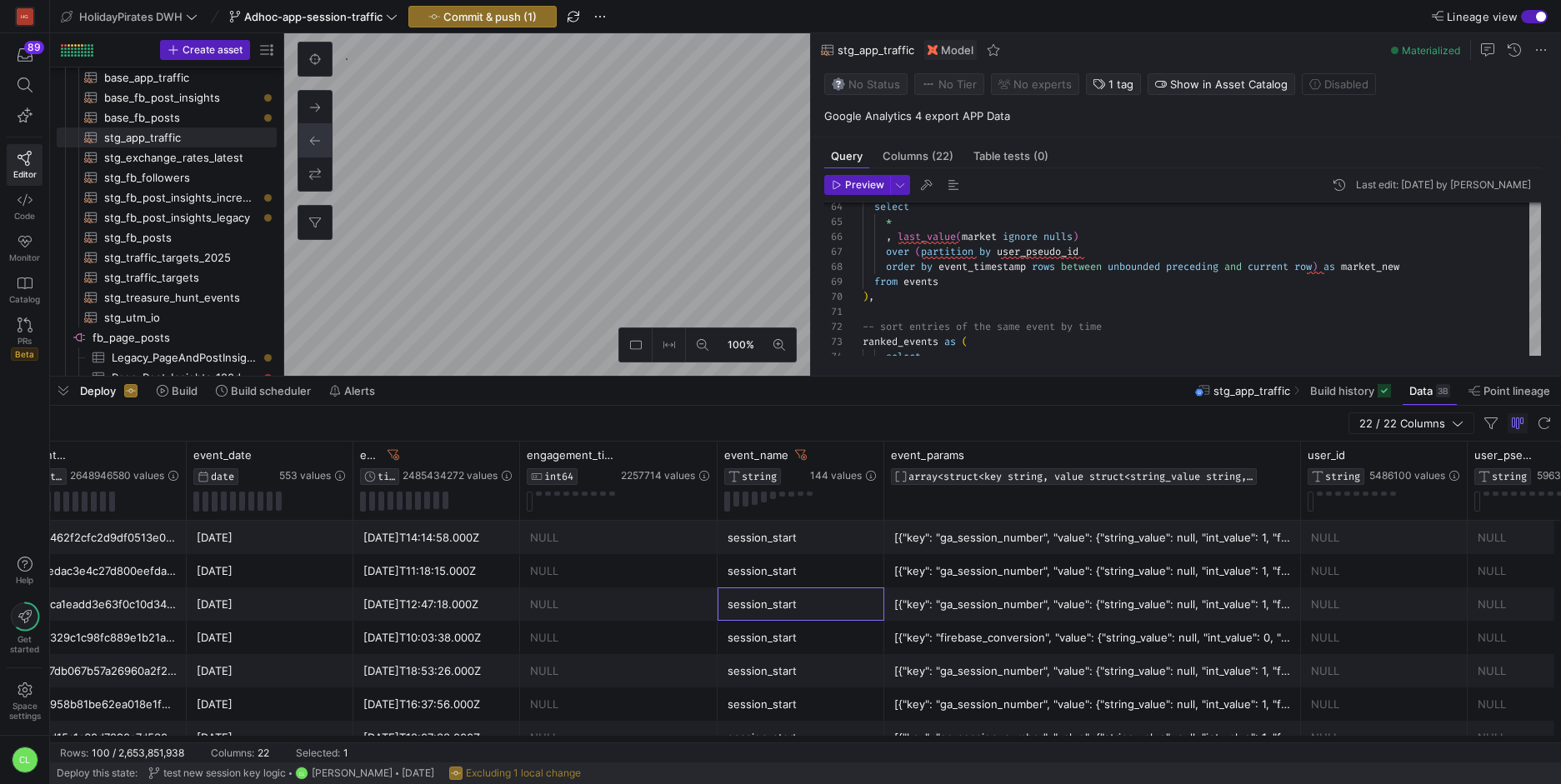
click at [874, 598] on div "session_start" at bounding box center [801, 604] width 167 height 33
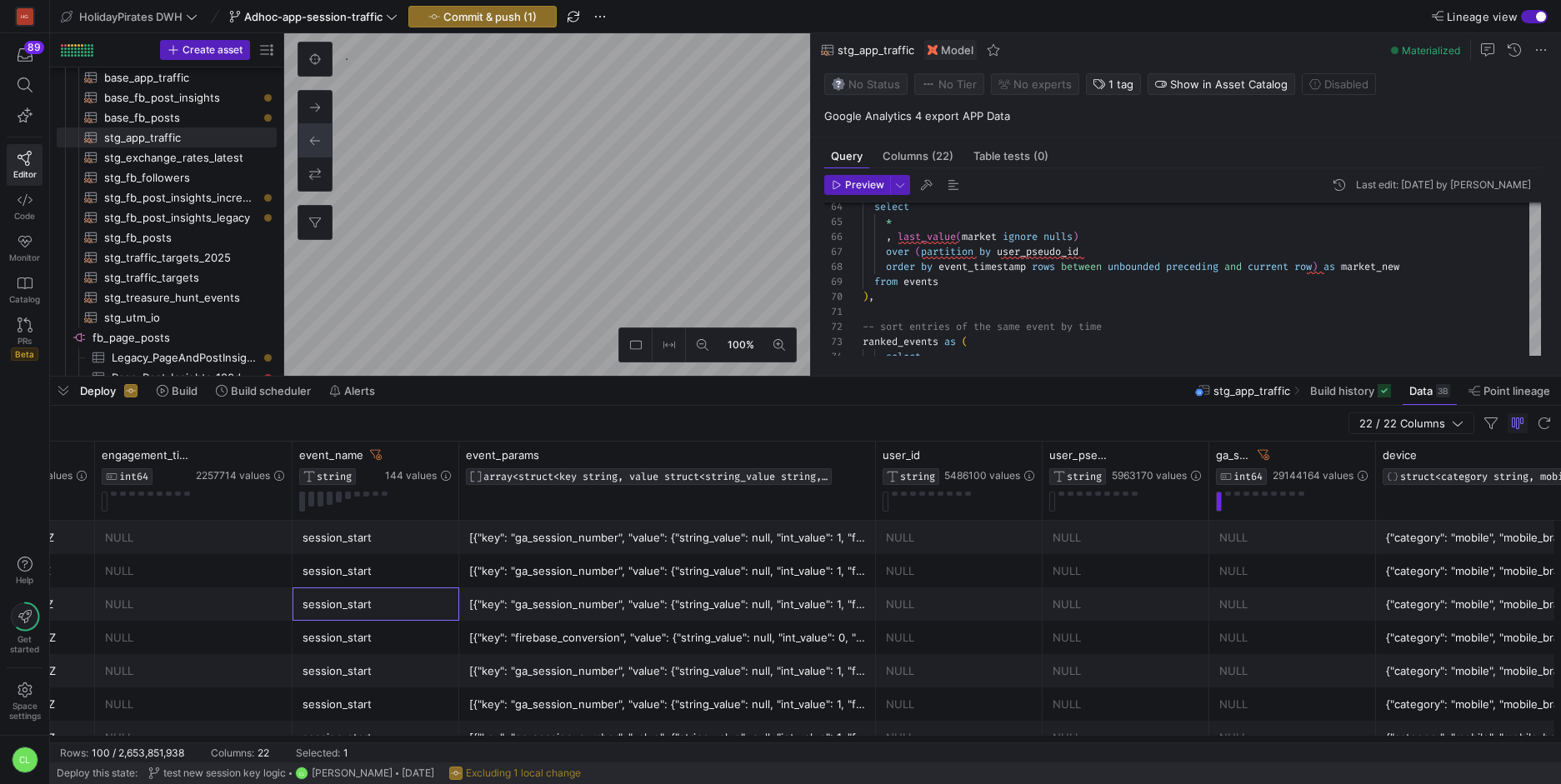
scroll to position [0, 0]
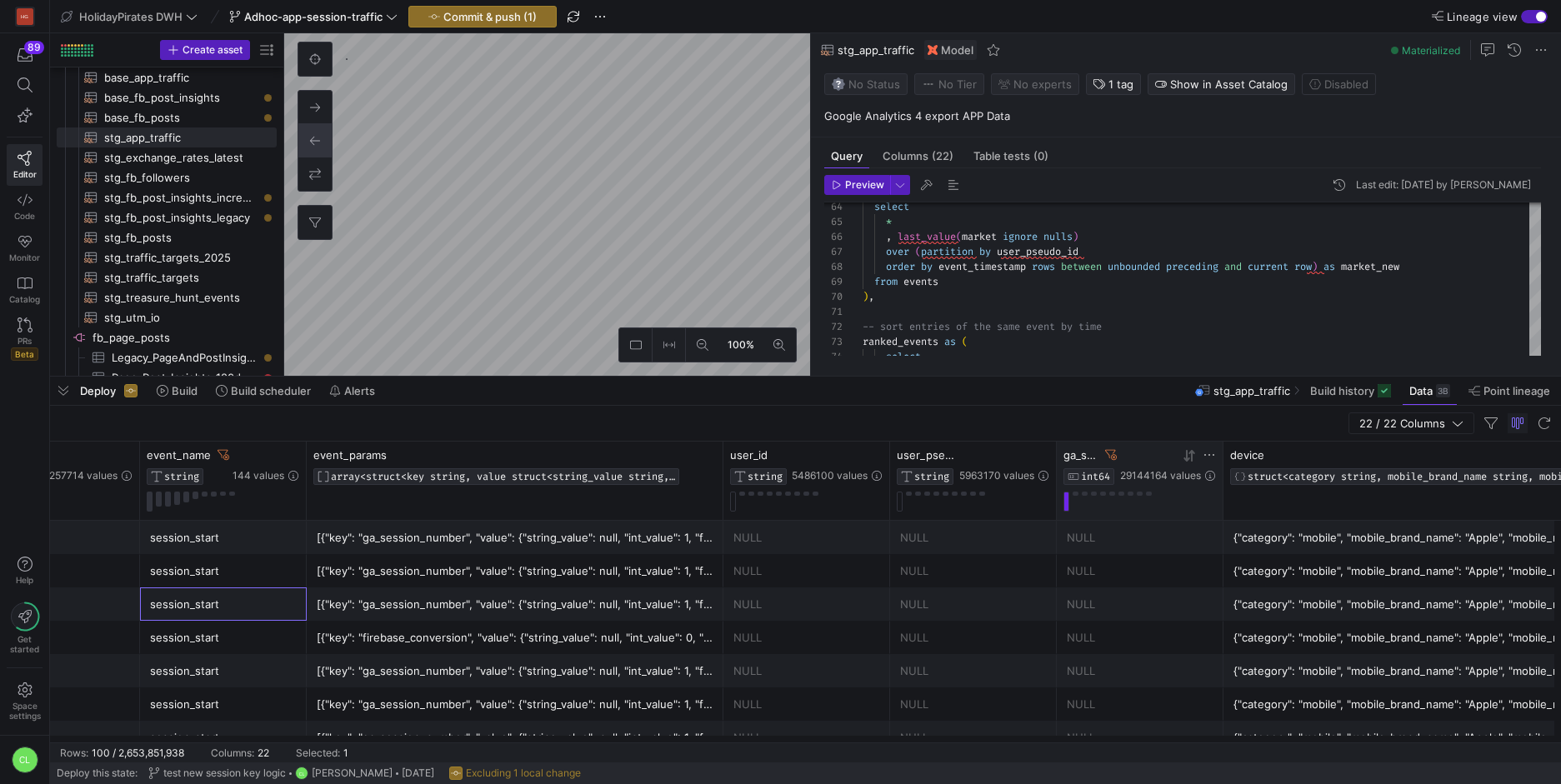
click at [1109, 456] on icon at bounding box center [1111, 455] width 12 height 12
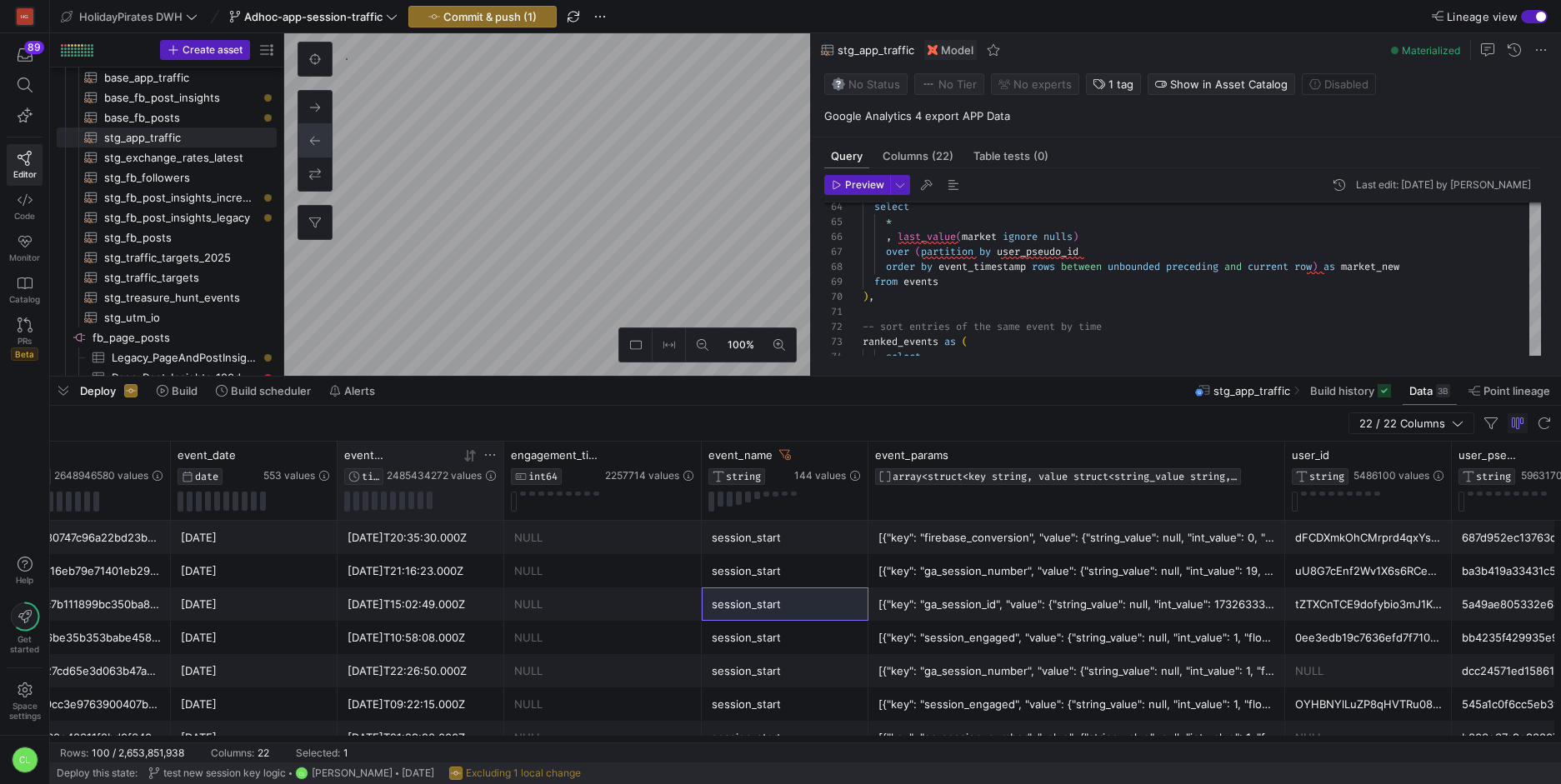
click at [485, 460] on icon at bounding box center [490, 455] width 14 height 14
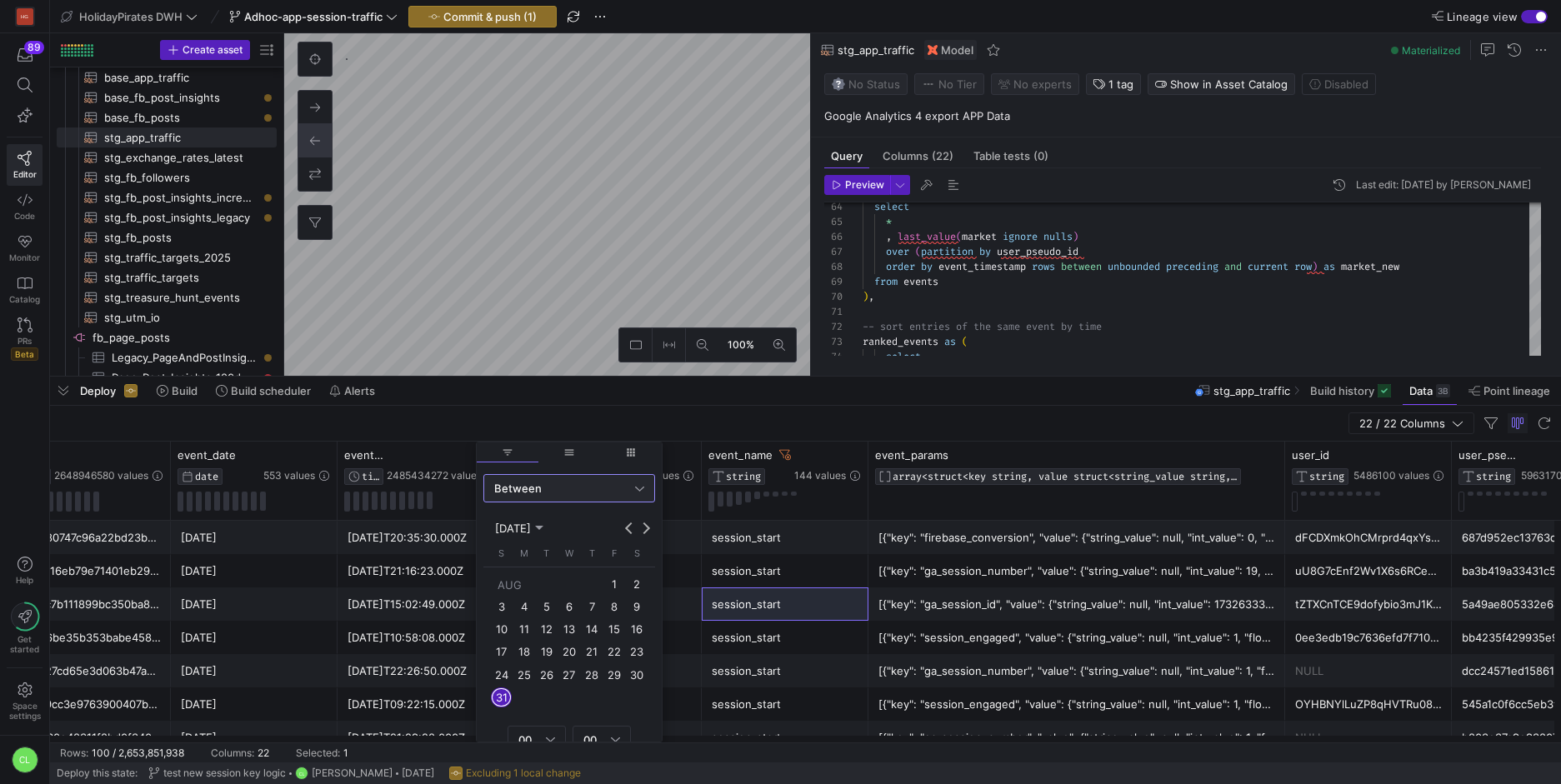
click at [621, 590] on span "1" at bounding box center [613, 583] width 20 height 20
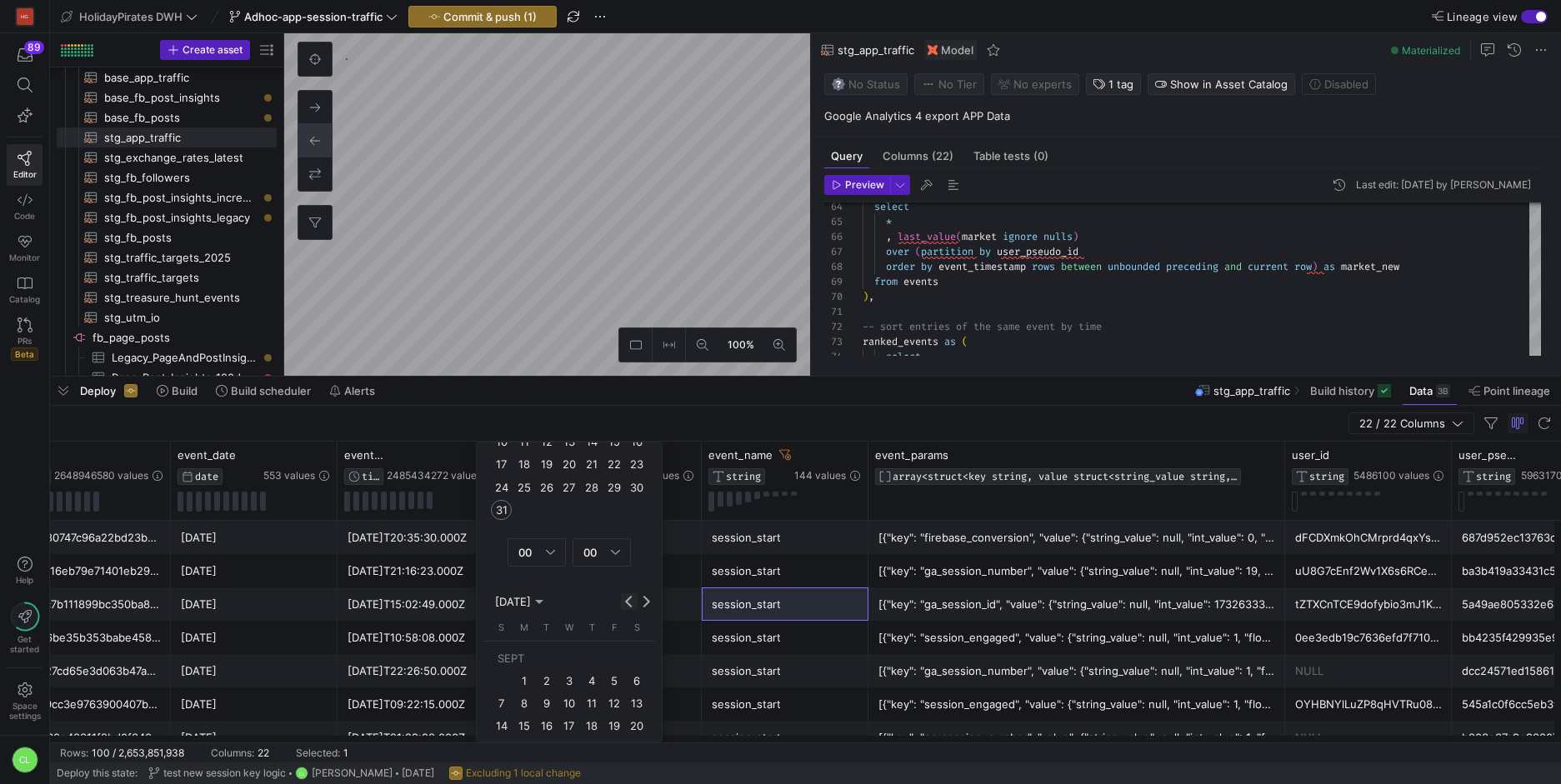
click at [632, 605] on button "Previous month" at bounding box center [629, 601] width 16 height 16
click at [504, 721] on span "31" at bounding box center [500, 728] width 20 height 20
click at [636, 717] on span "Apply" at bounding box center [630, 719] width 29 height 14
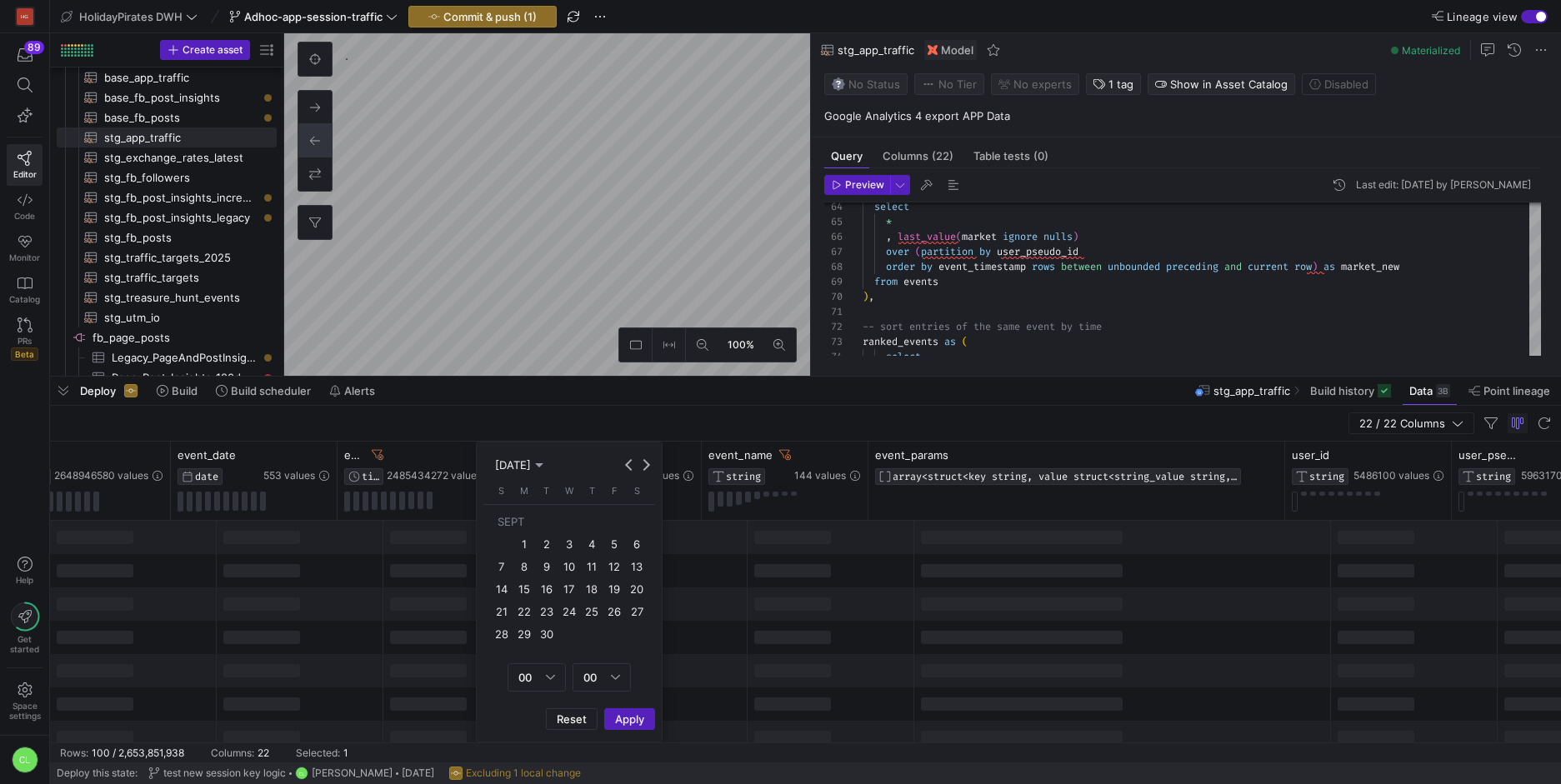
click at [408, 602] on div at bounding box center [429, 604] width 77 height 14
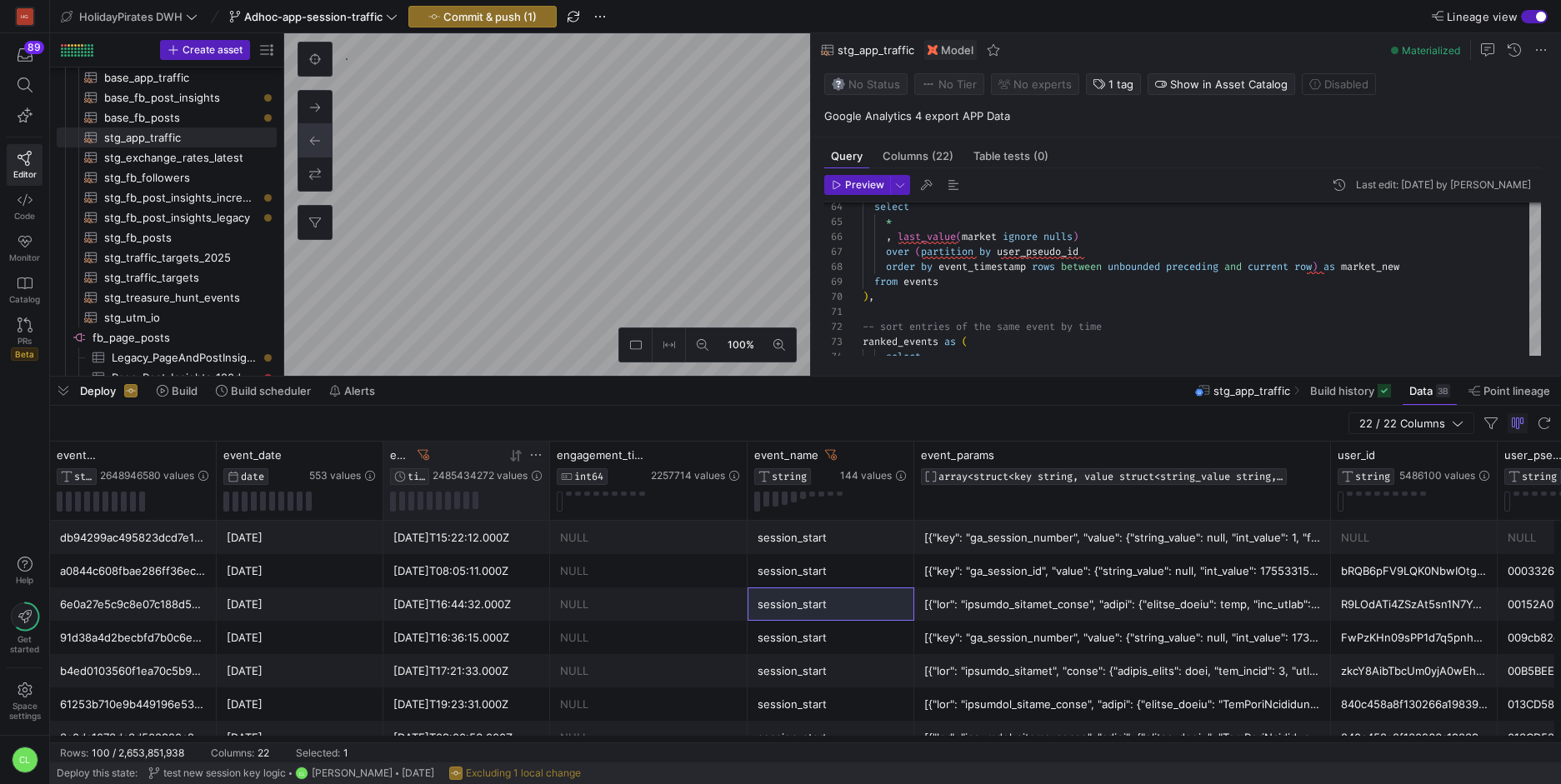
click at [537, 457] on icon at bounding box center [536, 455] width 14 height 14
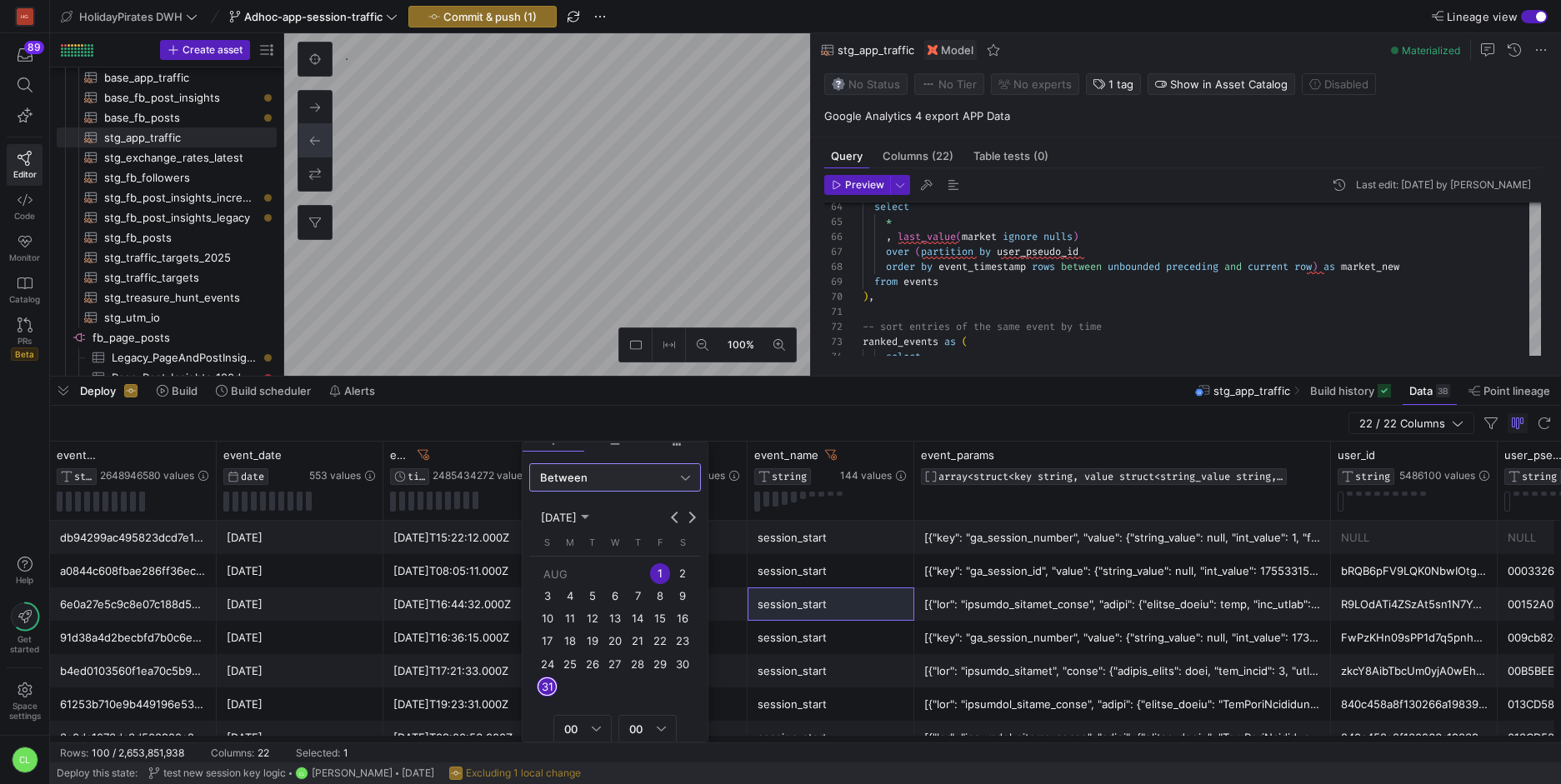
click at [600, 622] on span "12" at bounding box center [592, 618] width 20 height 20
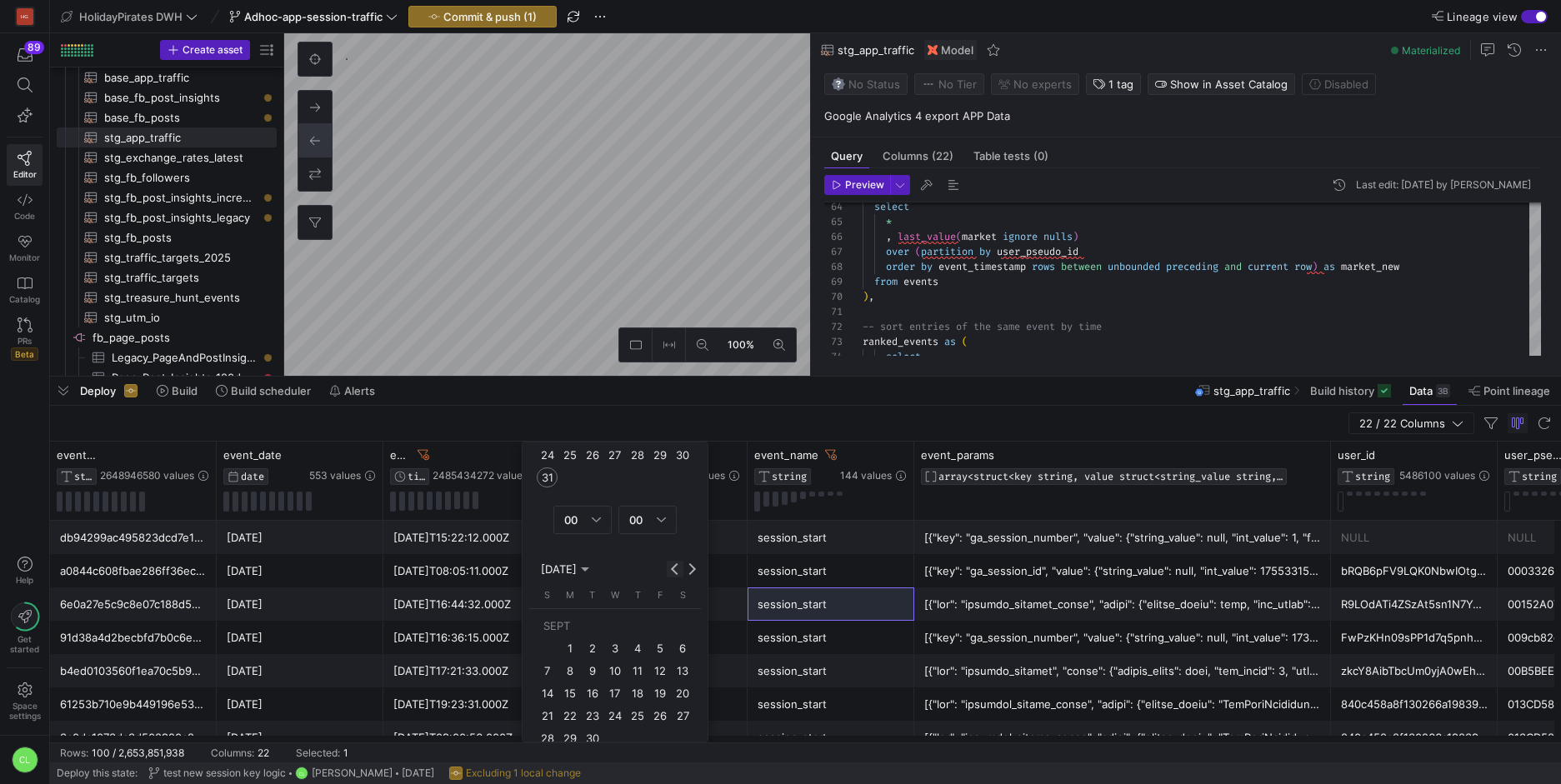
click at [675, 569] on button "Previous month" at bounding box center [675, 569] width 16 height 16
click at [595, 670] on span "12" at bounding box center [592, 670] width 20 height 20
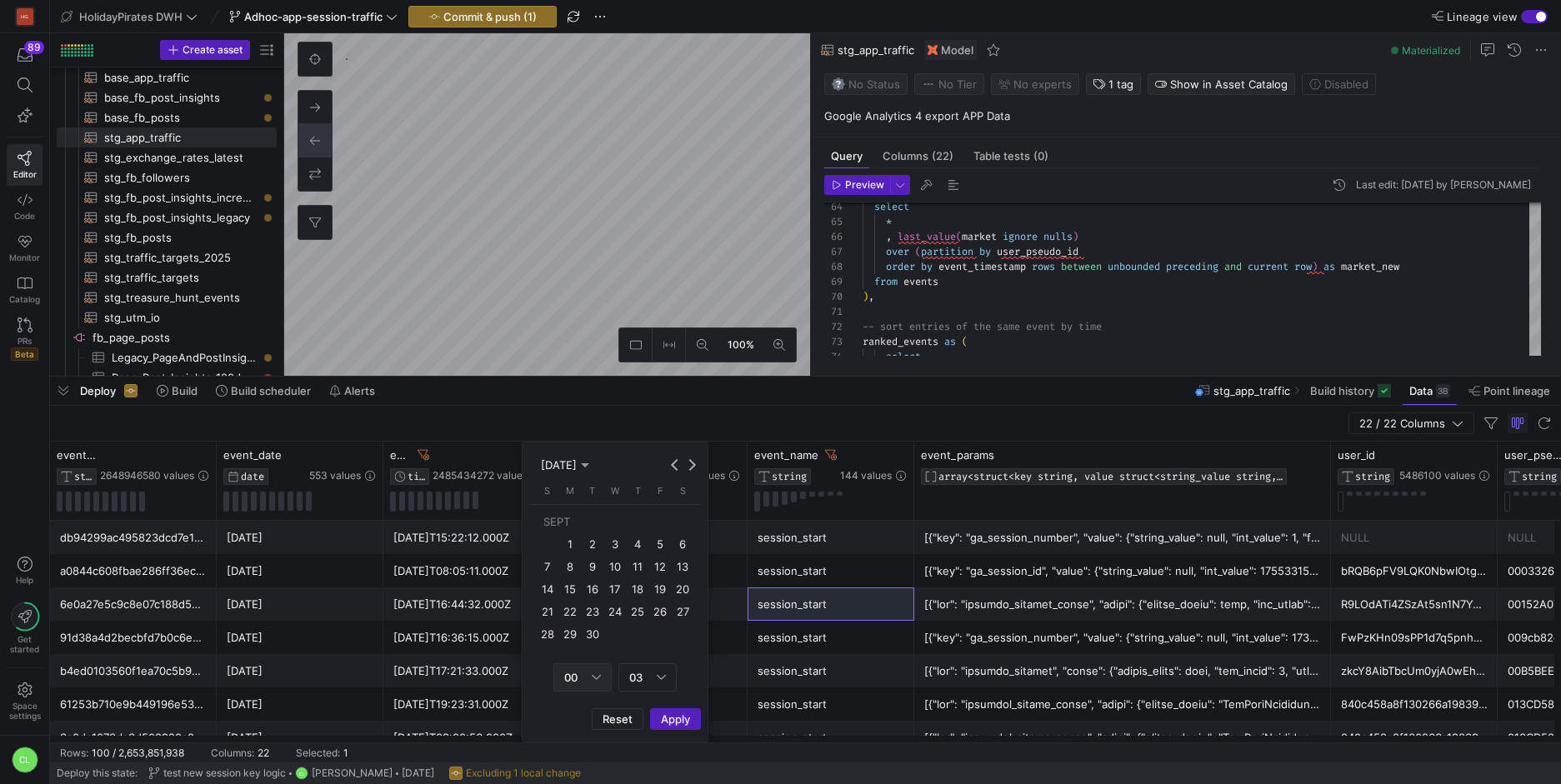
click at [602, 676] on div "00" at bounding box center [582, 677] width 58 height 28
click at [578, 642] on span "23" at bounding box center [582, 645] width 44 height 14
click at [646, 681] on div "03" at bounding box center [643, 677] width 27 height 14
click at [645, 640] on span "59" at bounding box center [647, 645] width 44 height 14
click at [681, 717] on span "Apply" at bounding box center [676, 719] width 29 height 14
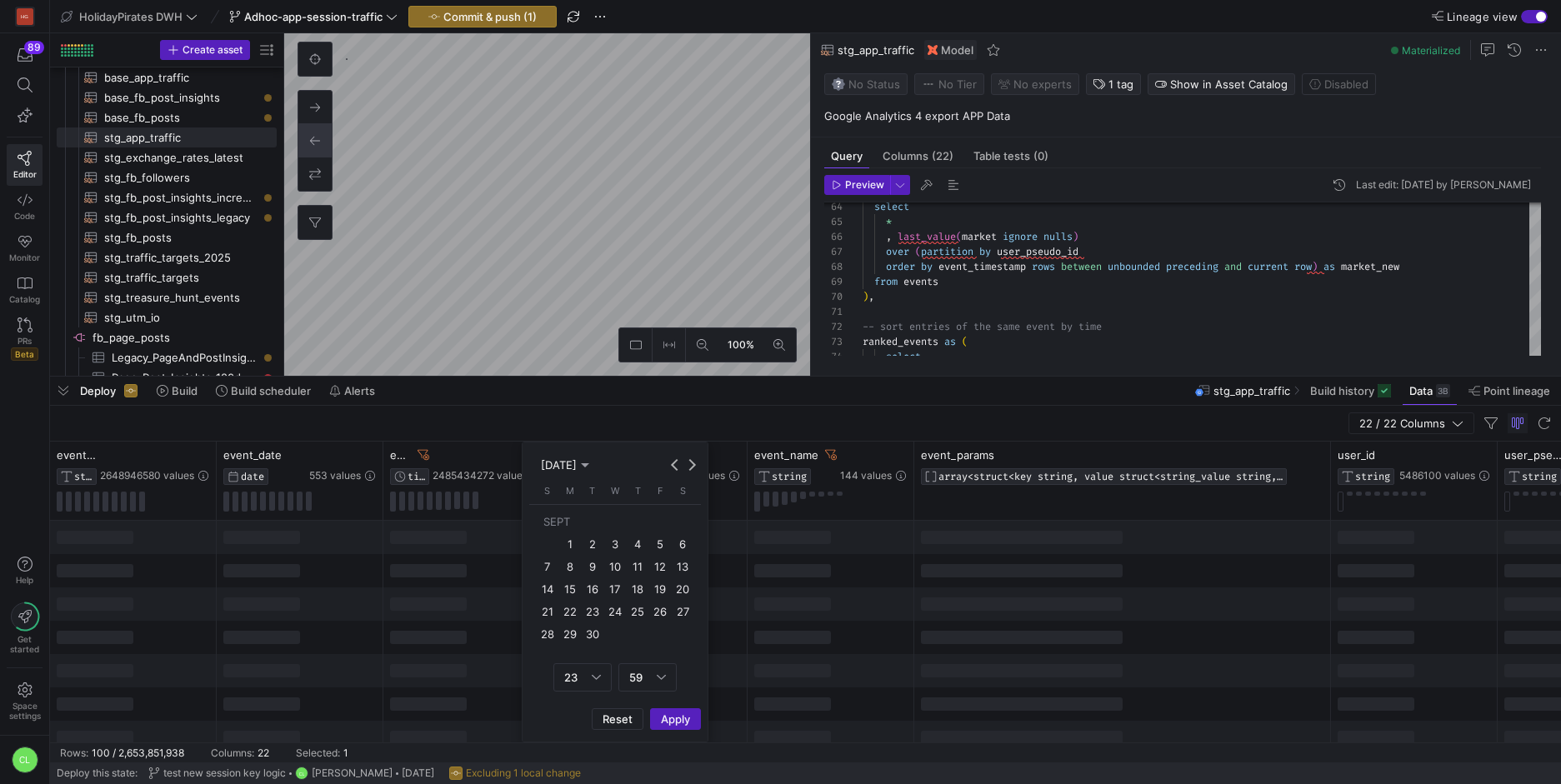
click at [814, 581] on div at bounding box center [831, 570] width 167 height 33
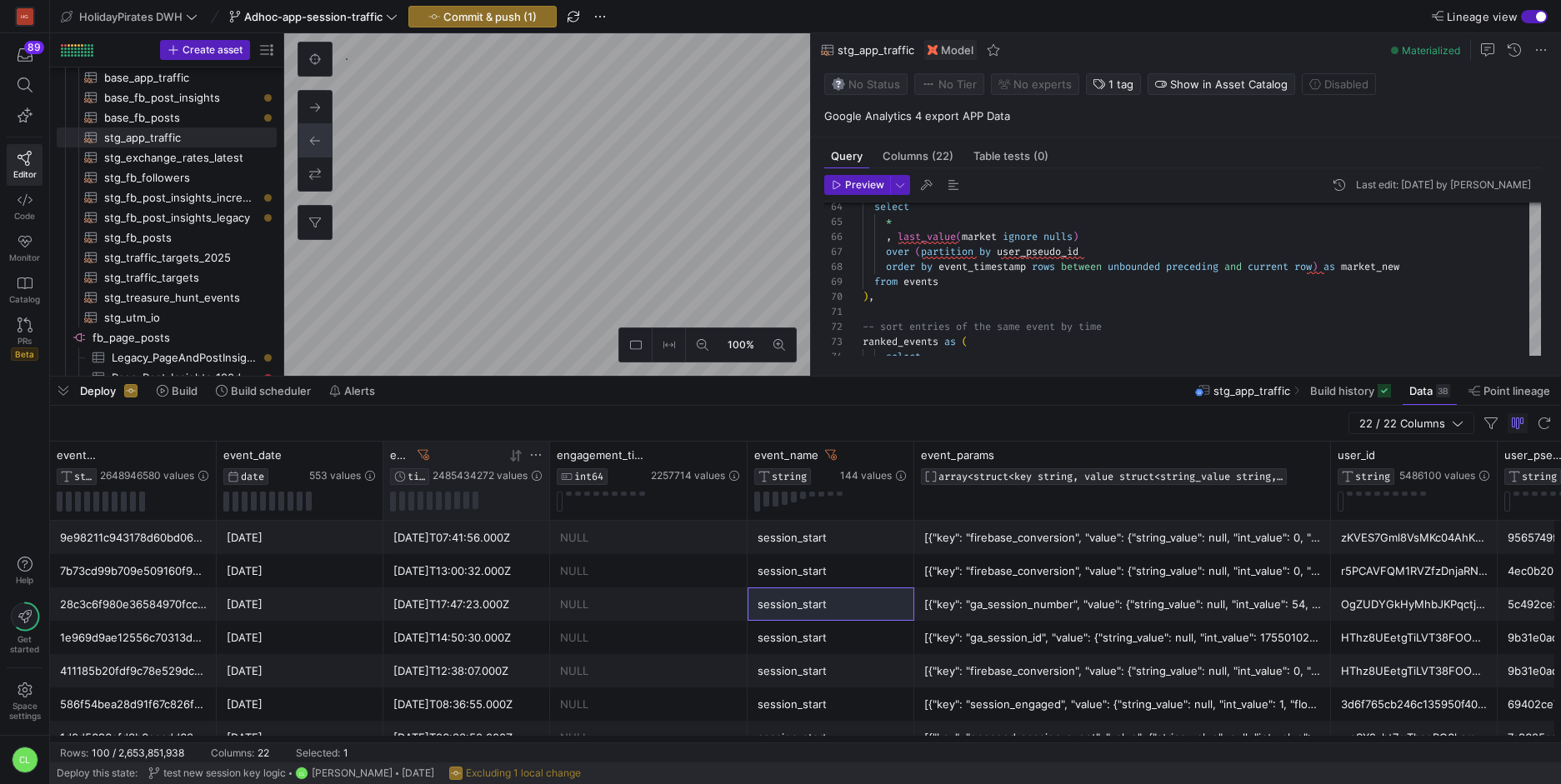
click at [517, 457] on icon at bounding box center [516, 456] width 14 height 14
click at [600, 590] on div "NULL" at bounding box center [649, 604] width 178 height 32
click at [514, 552] on div "2025-08-11T22:00:00.000Z" at bounding box center [466, 538] width 146 height 32
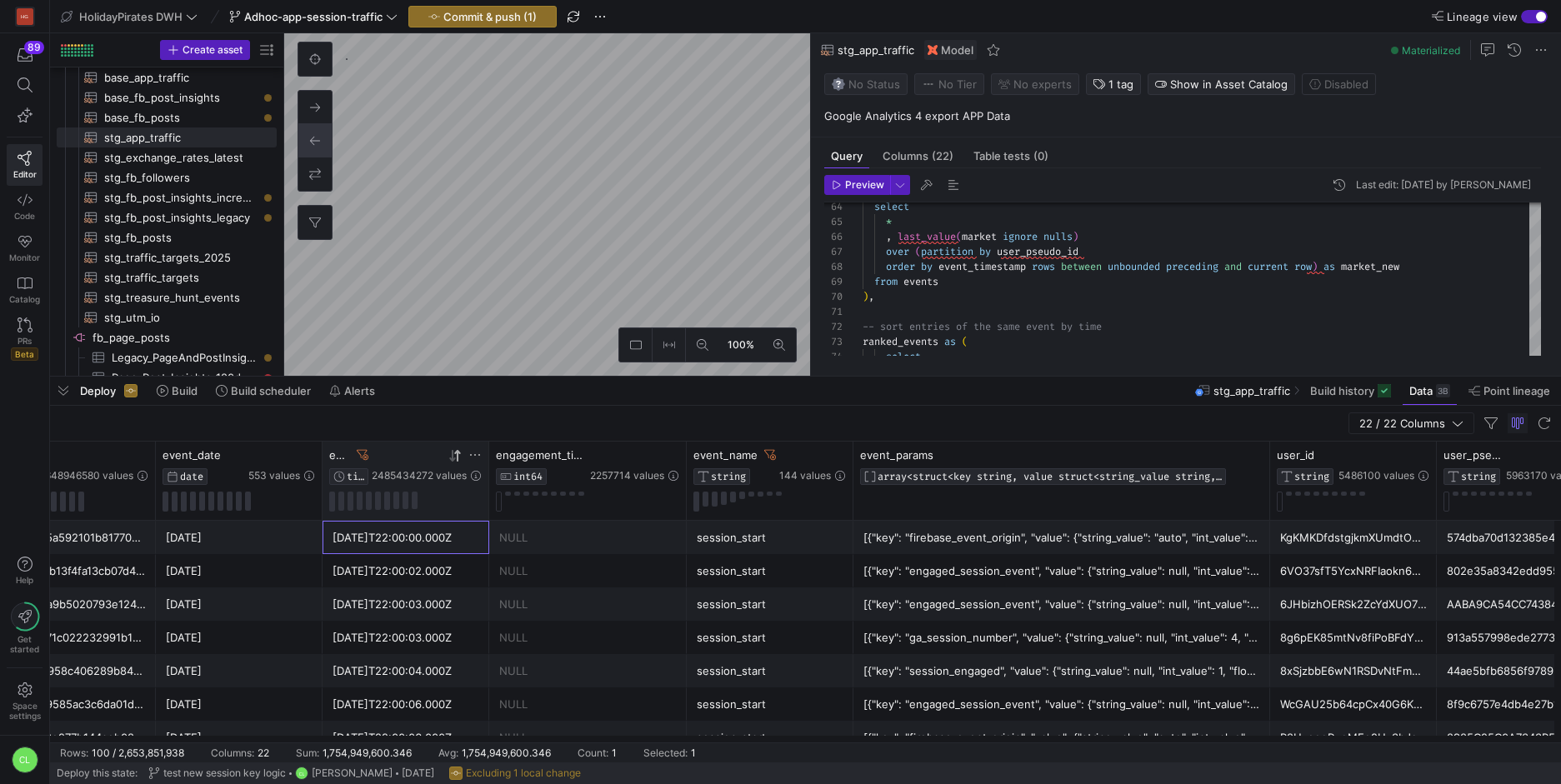
scroll to position [0, 50]
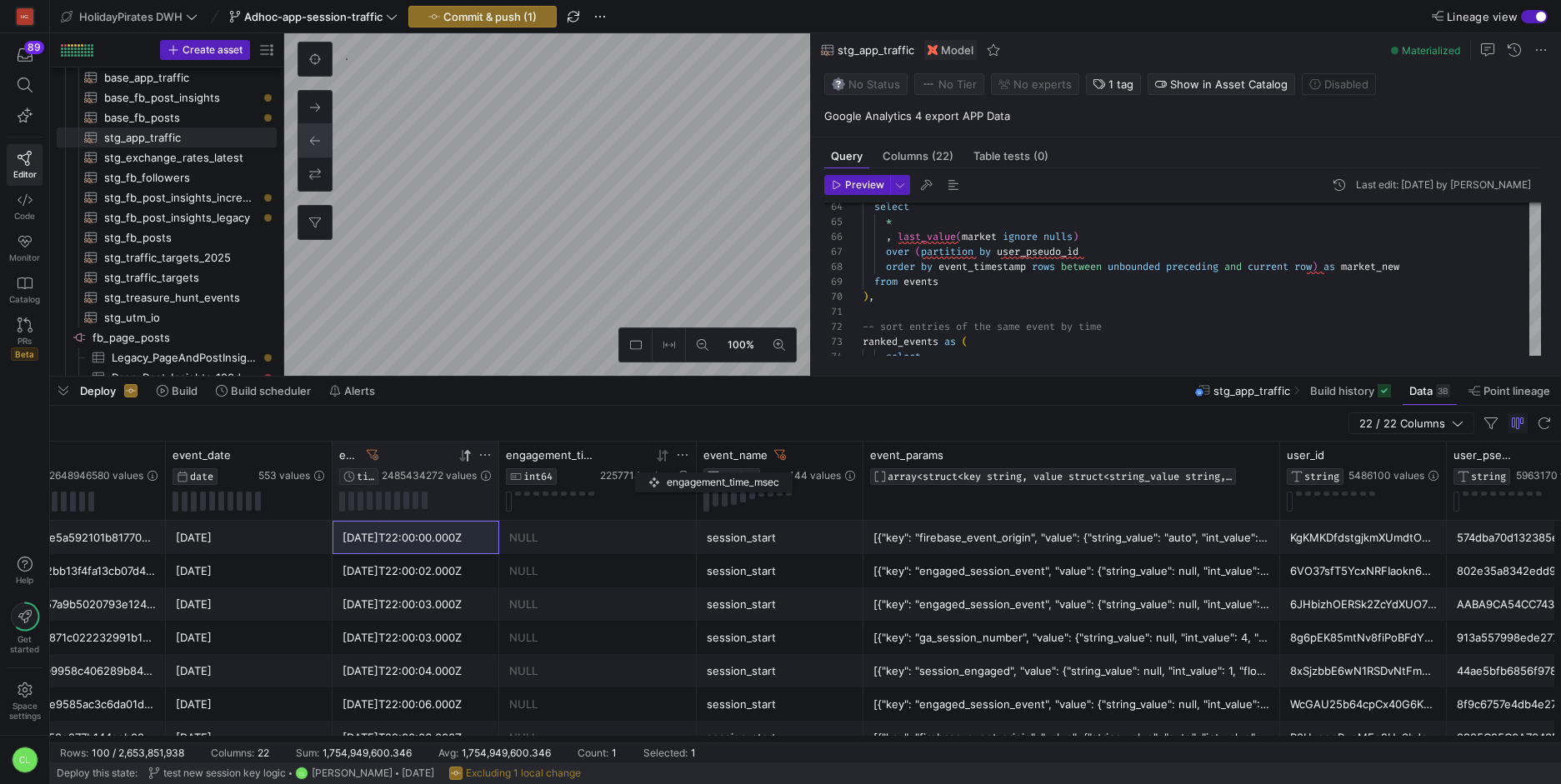
drag, startPoint x: 696, startPoint y: 457, endPoint x: 643, endPoint y: 468, distance: 54.1
click at [643, 468] on div "engagement_time_msec INT64 2257714 values" at bounding box center [598, 480] width 198 height 79
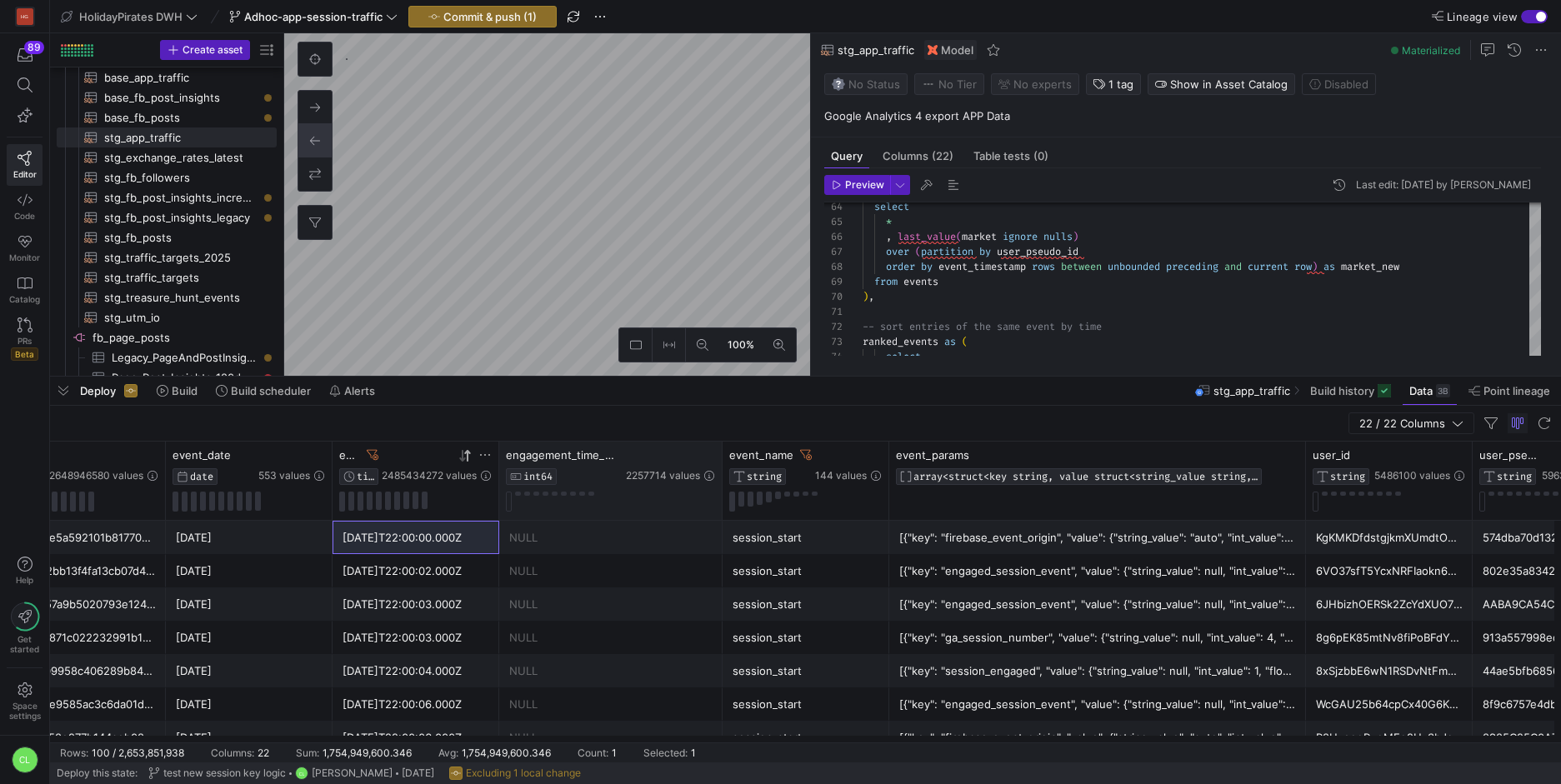
drag, startPoint x: 693, startPoint y: 463, endPoint x: 718, endPoint y: 466, distance: 25.2
click at [718, 466] on div at bounding box center [722, 480] width 7 height 79
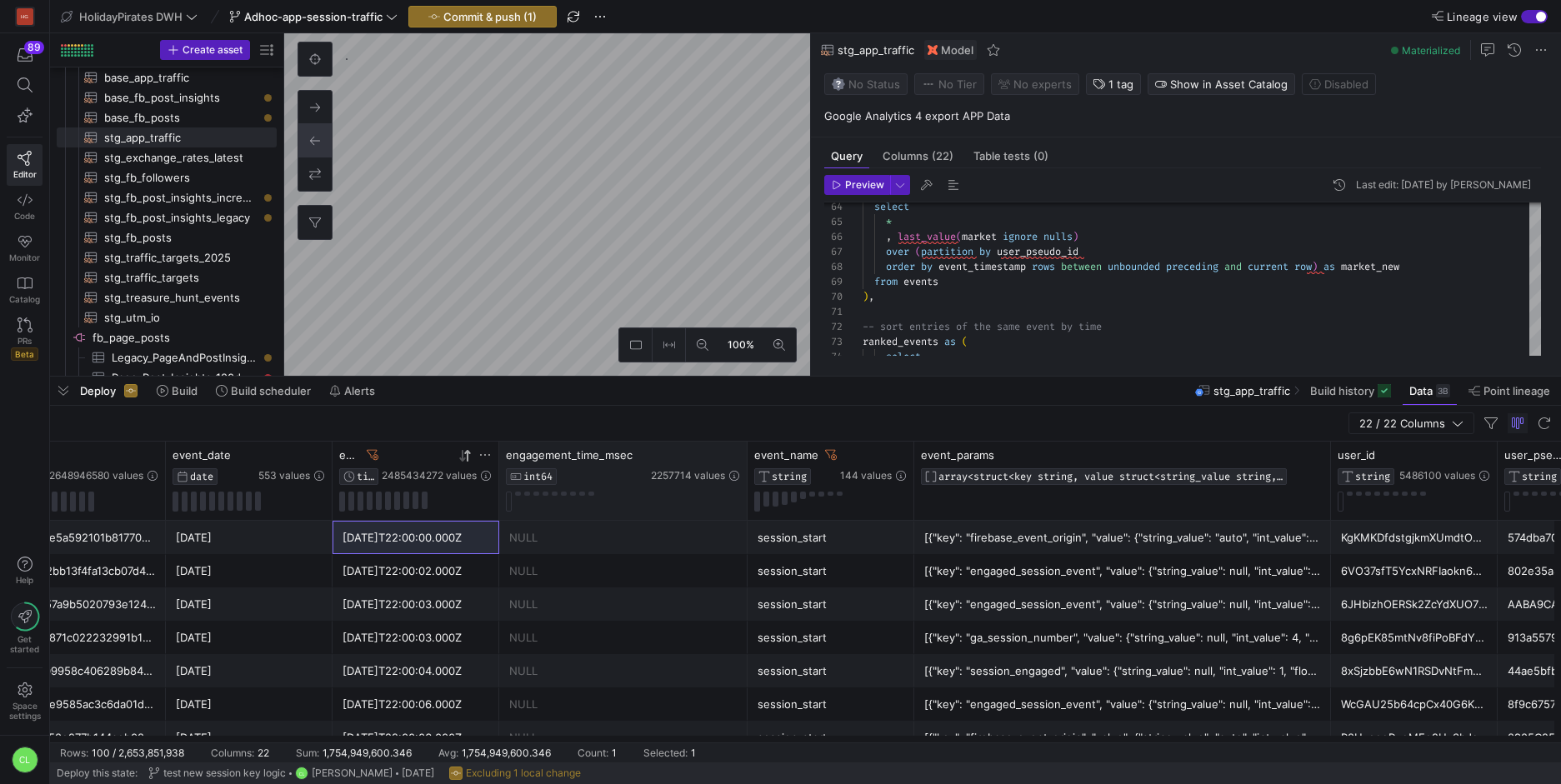
drag, startPoint x: 718, startPoint y: 466, endPoint x: 742, endPoint y: 472, distance: 24.7
click at [743, 472] on div at bounding box center [747, 480] width 7 height 79
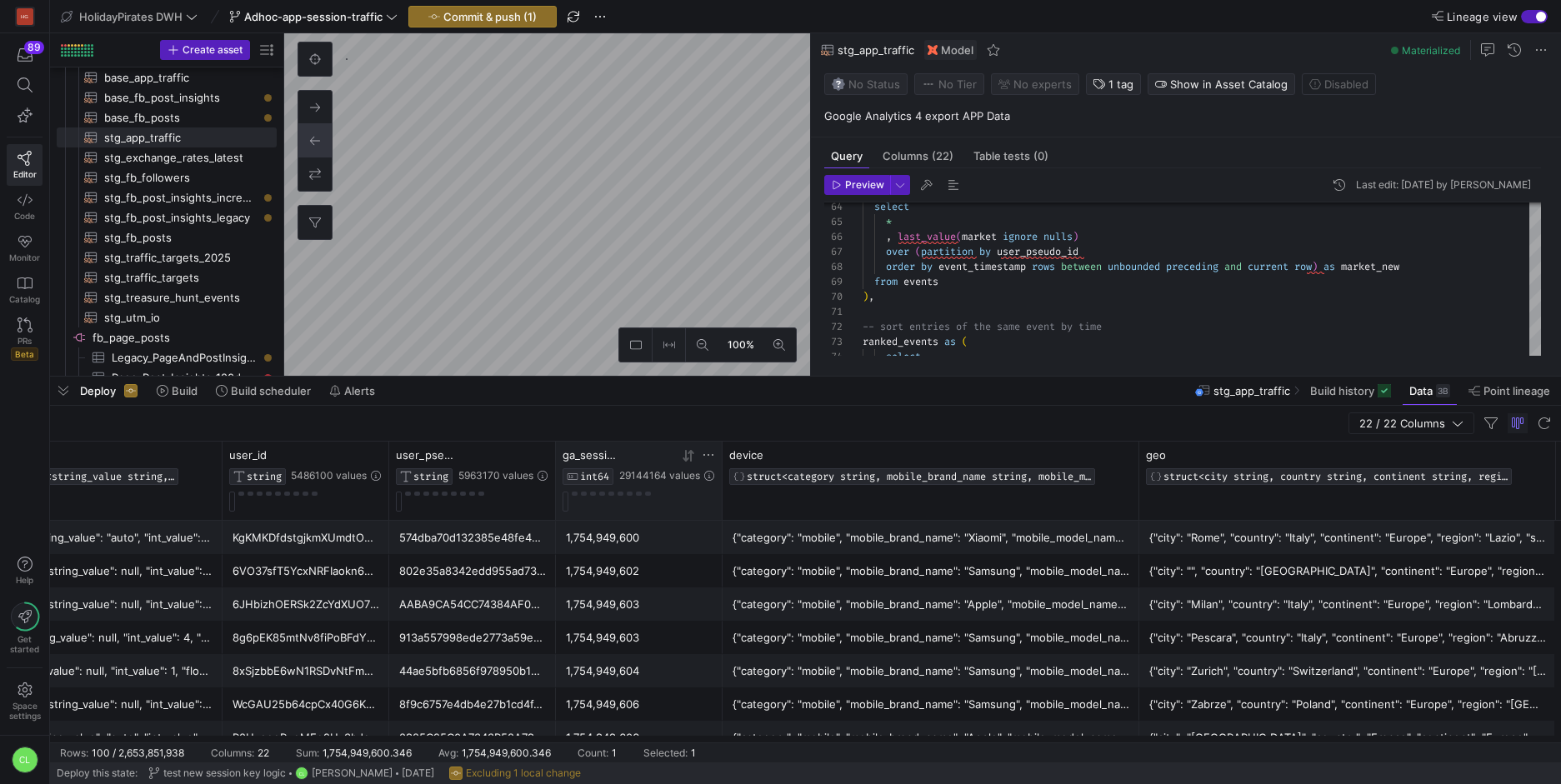
scroll to position [0, 1205]
drag, startPoint x: 713, startPoint y: 463, endPoint x: 733, endPoint y: 467, distance: 20.4
click at [733, 467] on div at bounding box center [736, 480] width 7 height 79
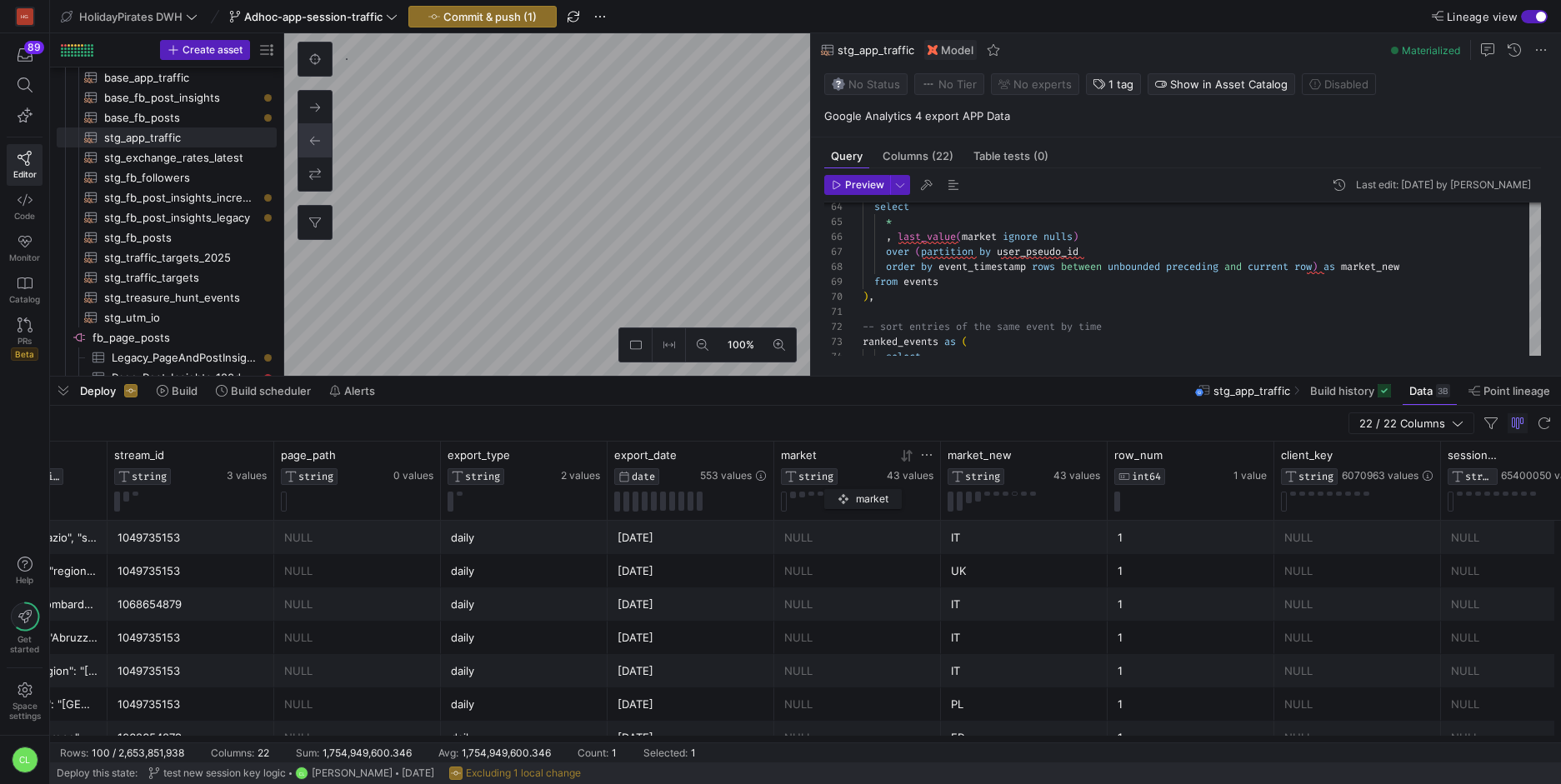
drag, startPoint x: 556, startPoint y: 449, endPoint x: 831, endPoint y: 483, distance: 277.1
click at [831, 483] on div "market STRING 43 values" at bounding box center [857, 466] width 152 height 37
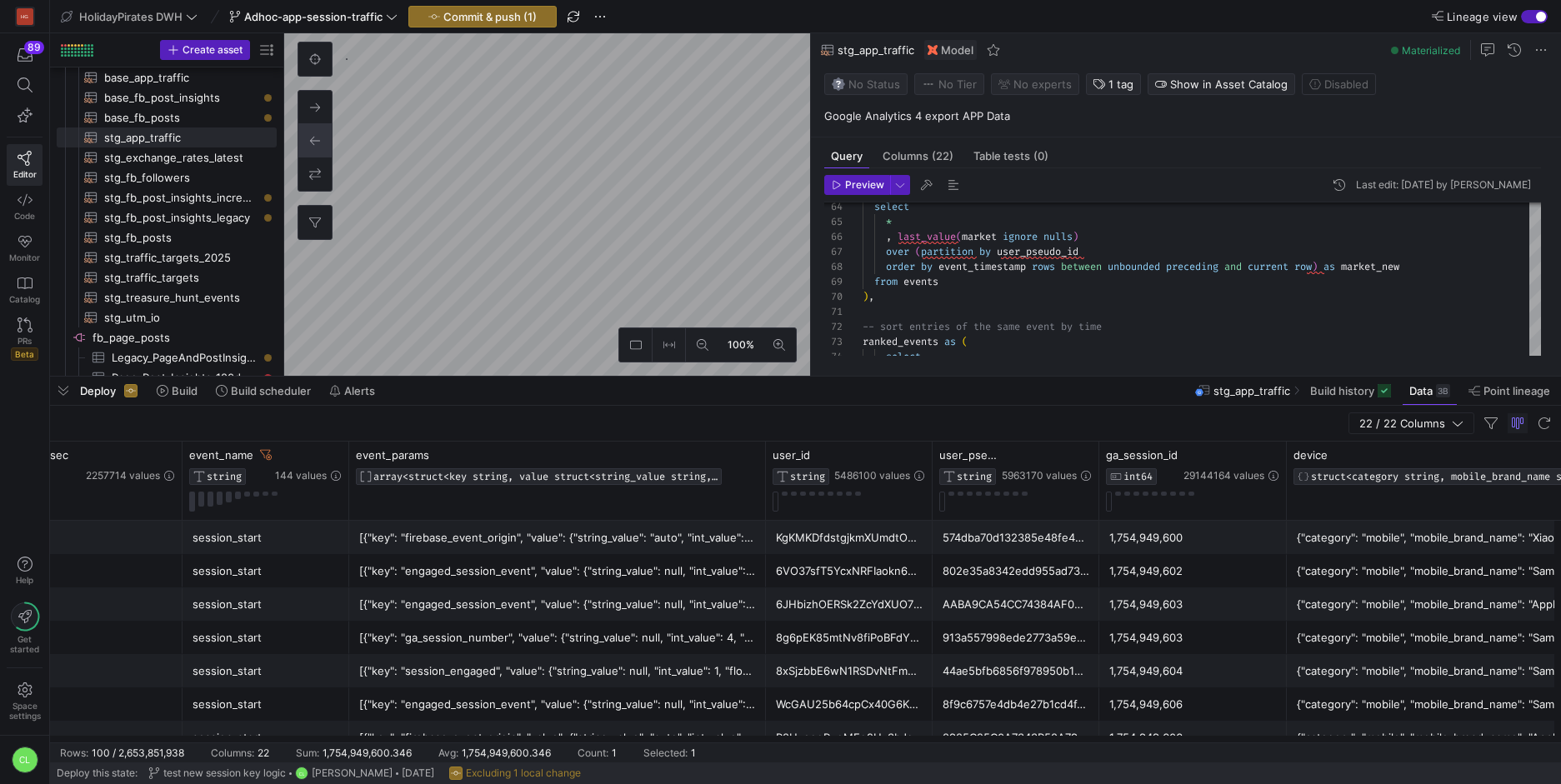
click at [446, 539] on div "[{"key": "firebase_event_origin", "value": {"string_value": "auto", "int_value"…" at bounding box center [558, 538] width 397 height 32
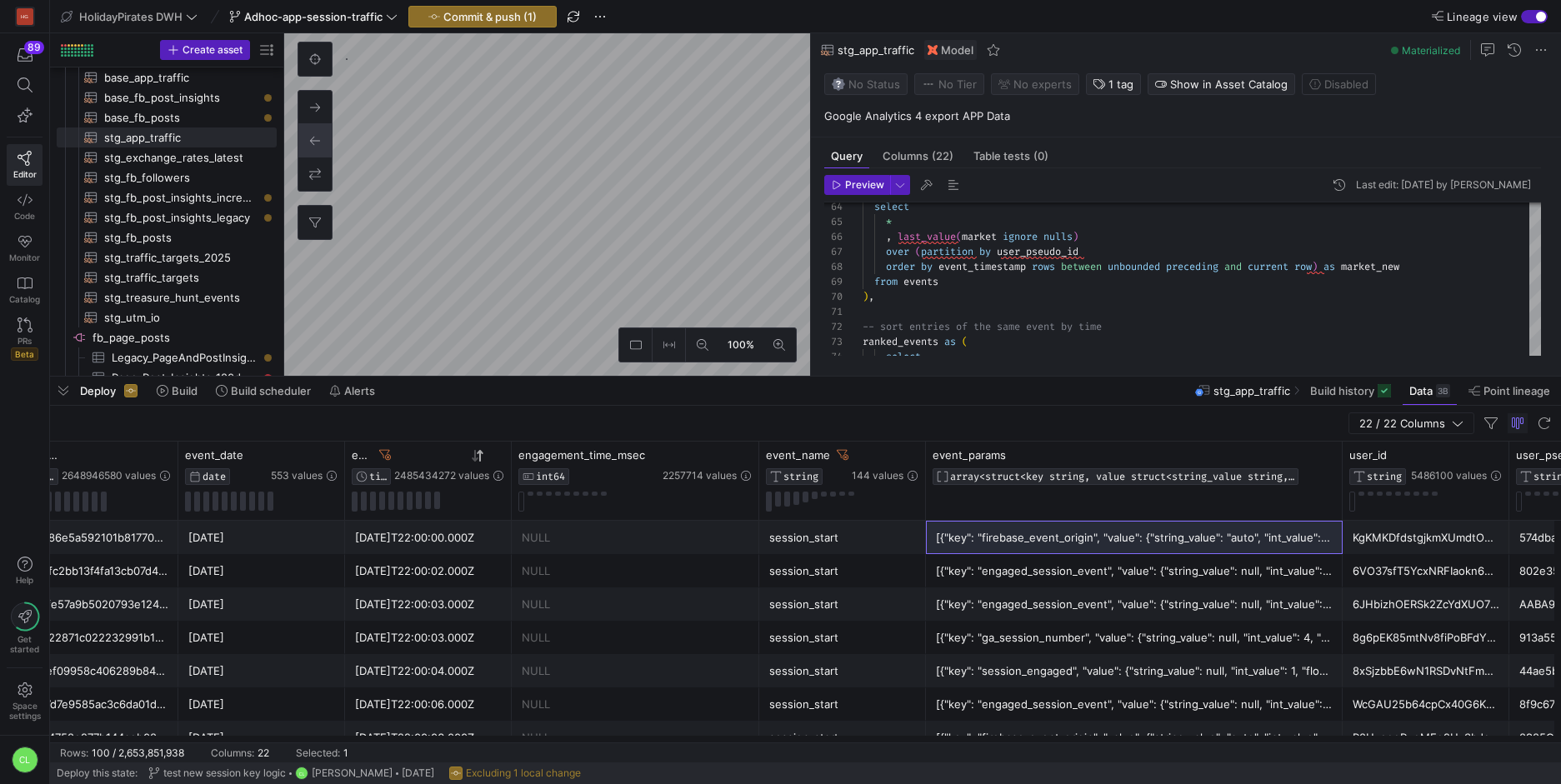
scroll to position [0, 49]
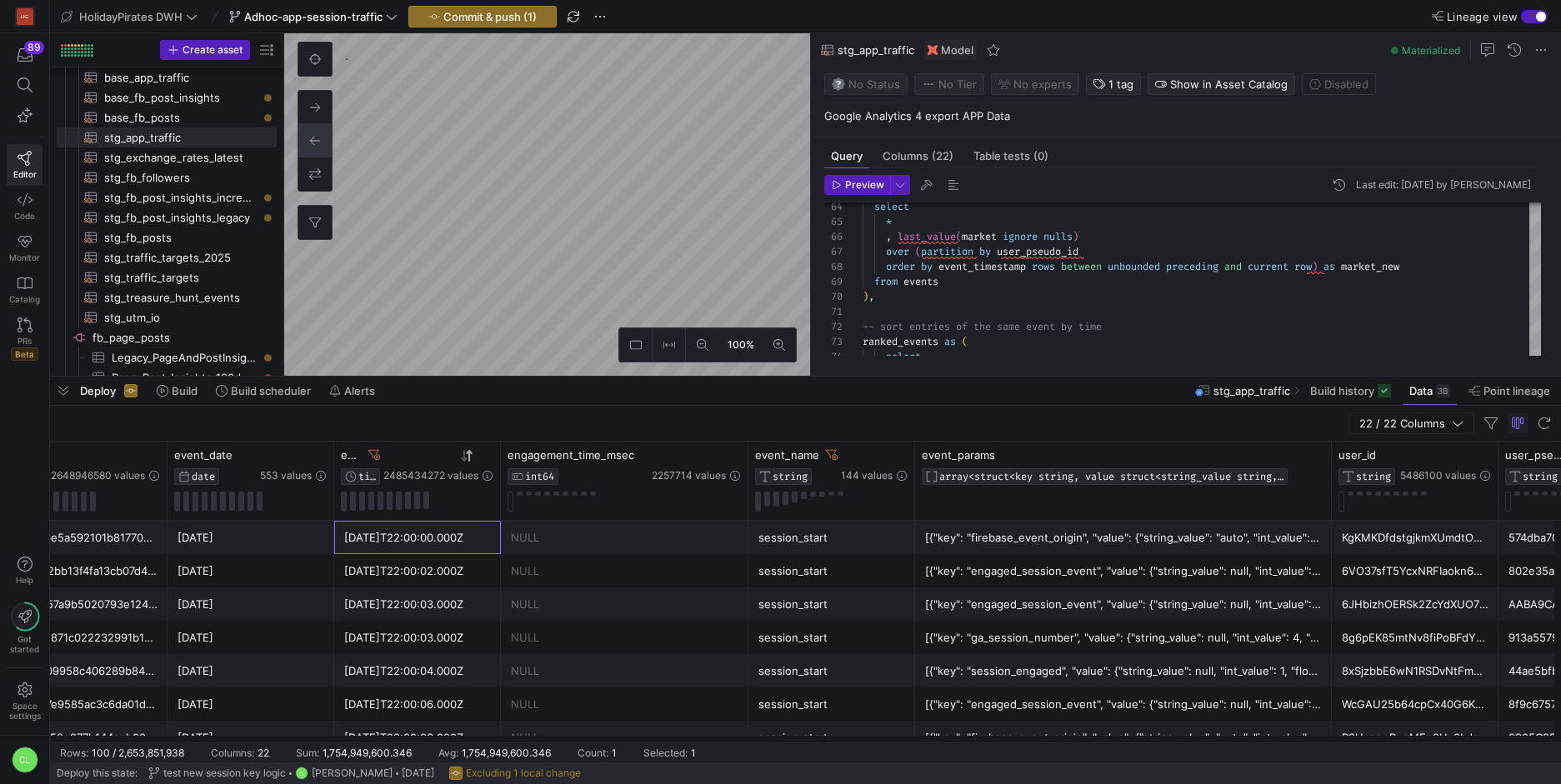
click at [458, 543] on div "2025-08-11T22:00:00.000Z" at bounding box center [417, 538] width 146 height 32
click at [481, 458] on icon at bounding box center [487, 455] width 14 height 14
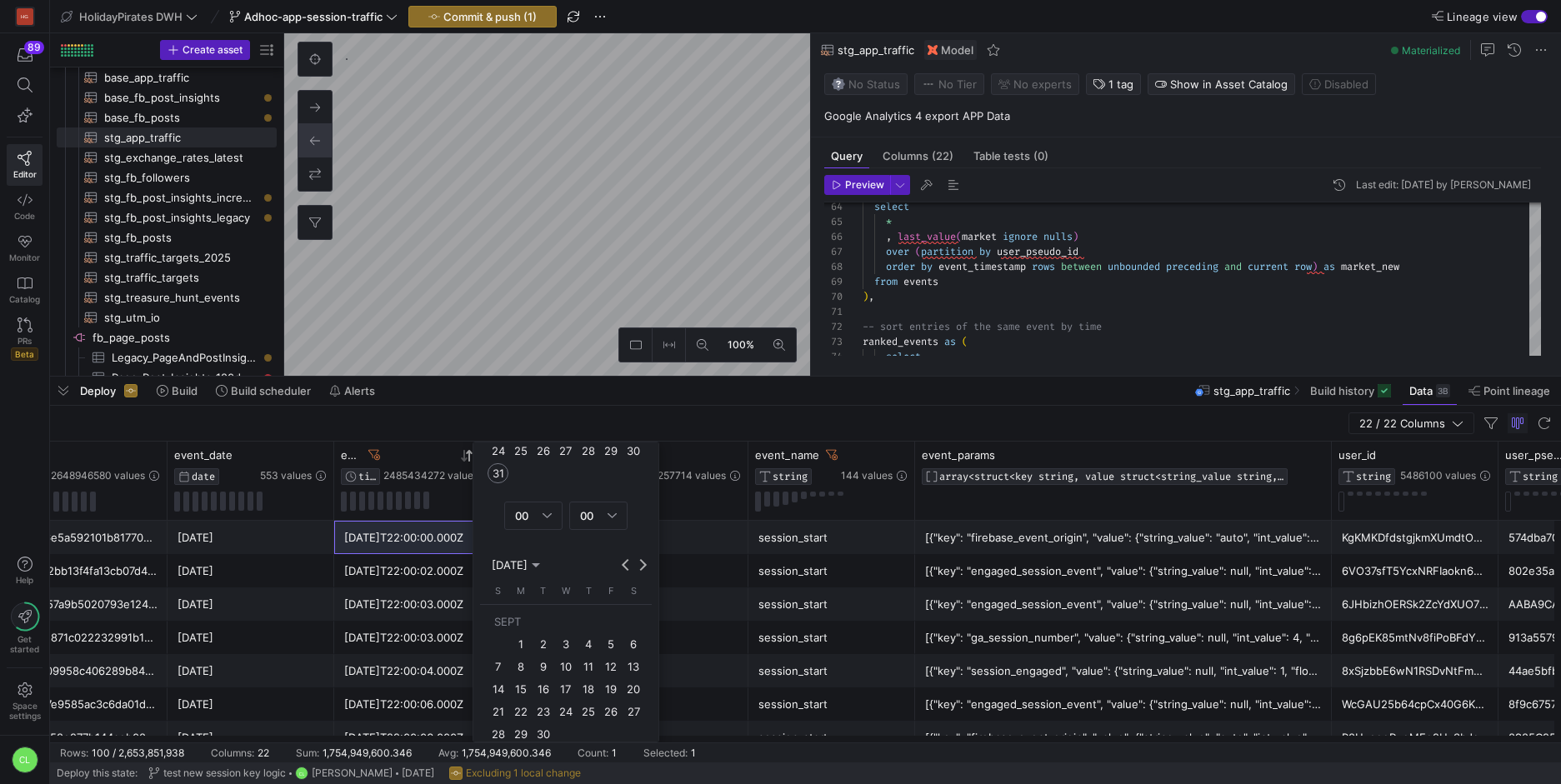
scroll to position [324, 0]
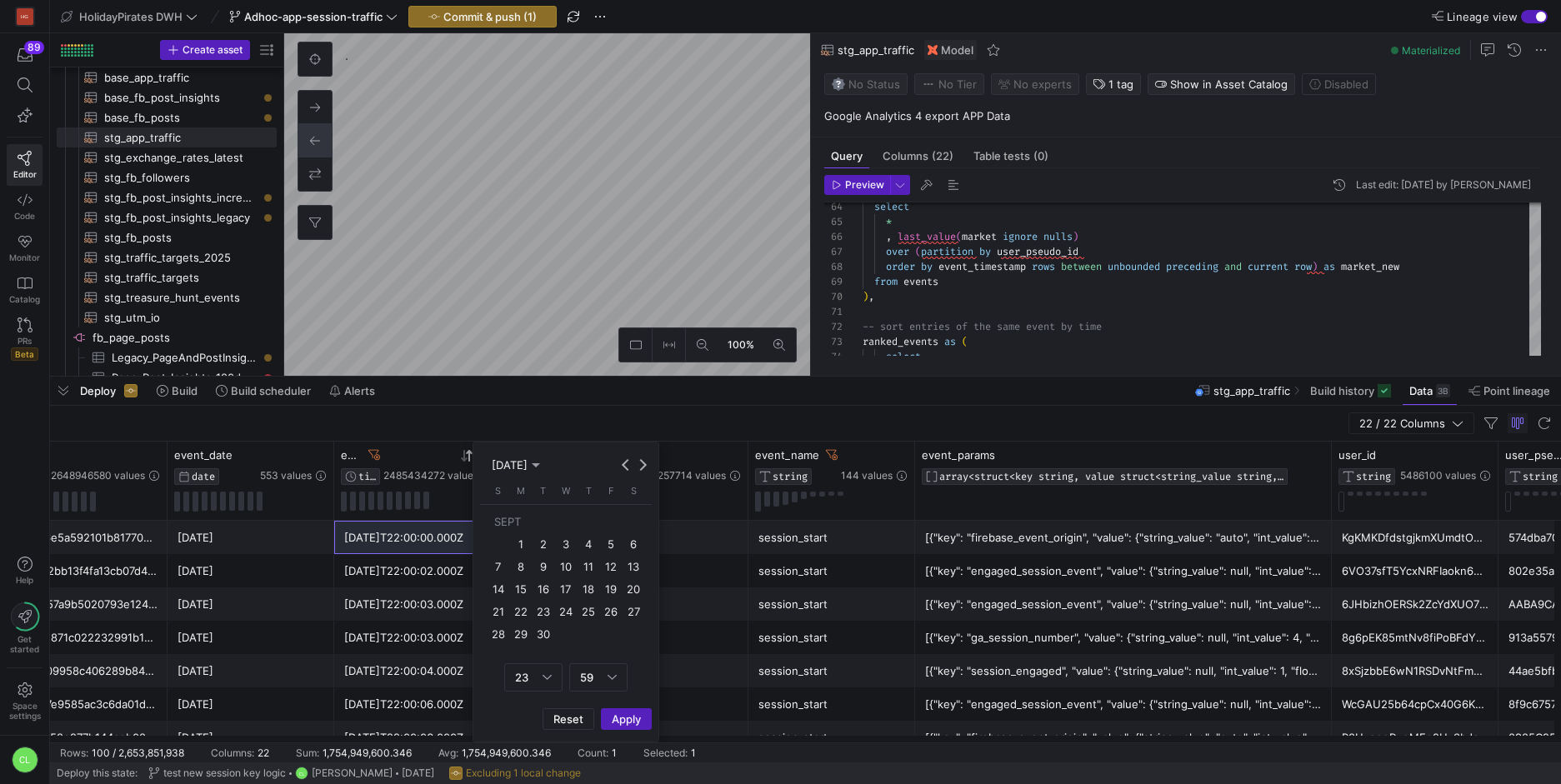
click at [699, 575] on div "NULL" at bounding box center [624, 571] width 228 height 32
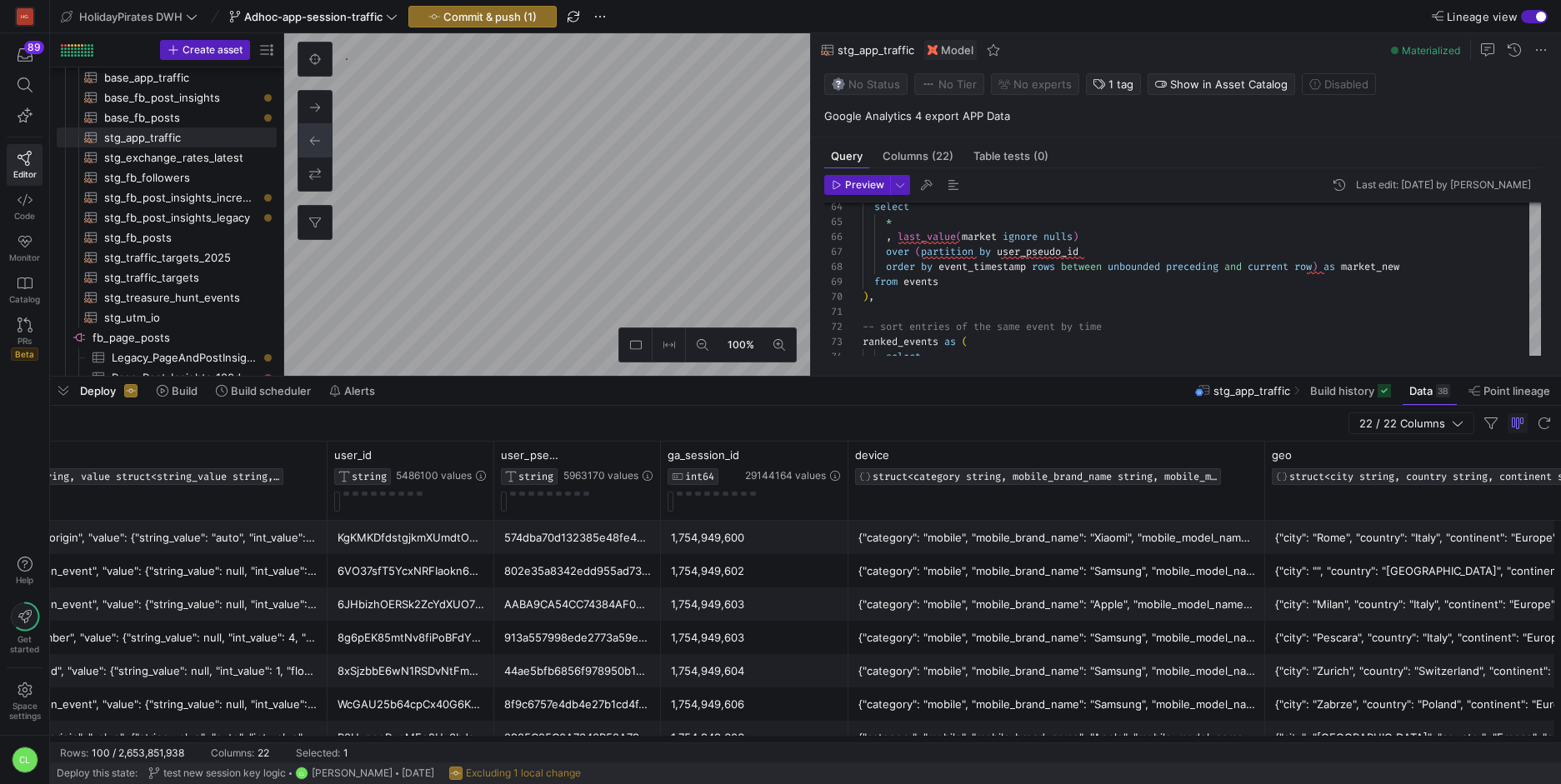
scroll to position [0, 1129]
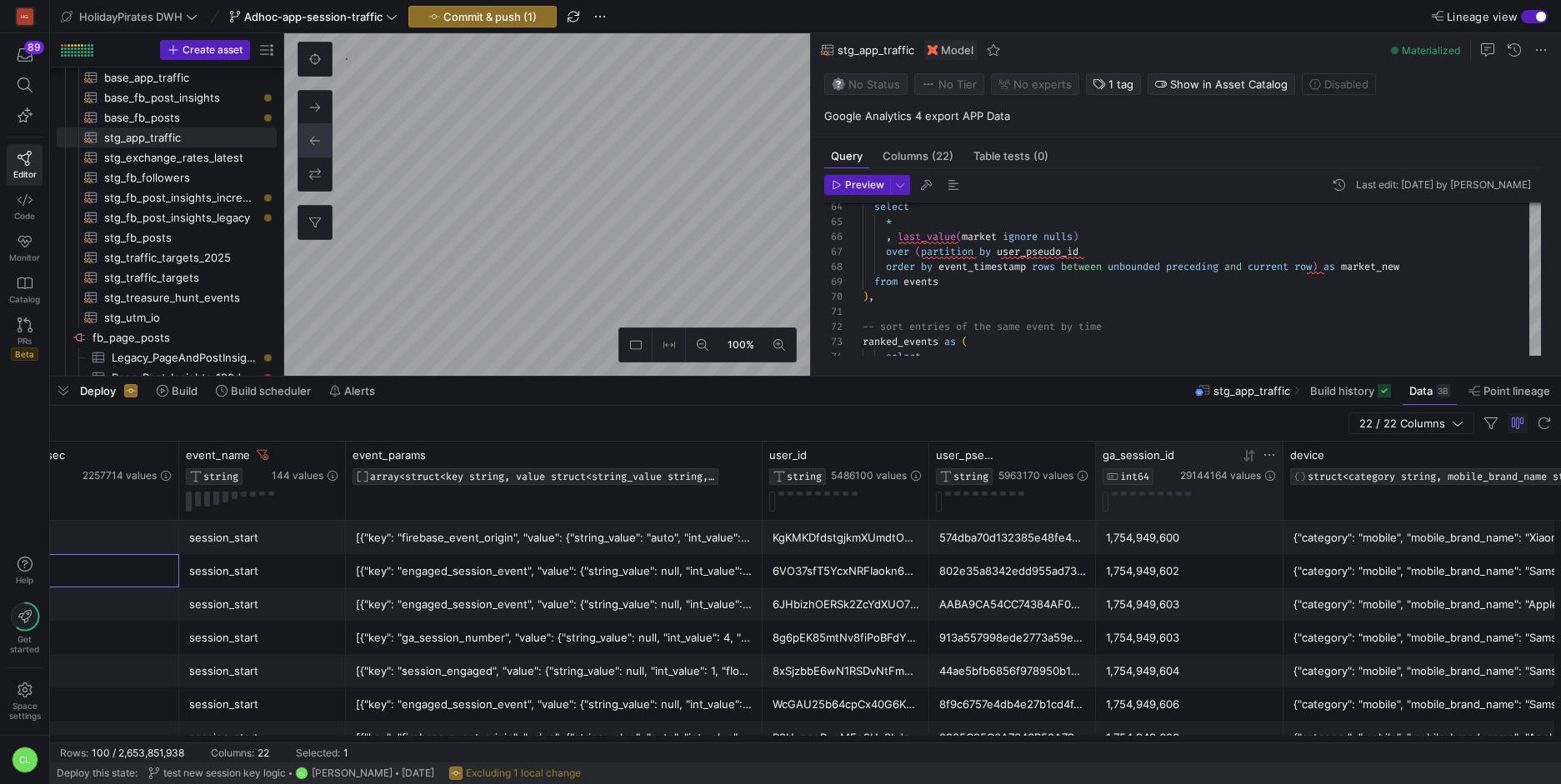
click at [1109, 507] on div at bounding box center [1189, 501] width 174 height 20
click at [1107, 504] on button at bounding box center [1105, 501] width 6 height 20
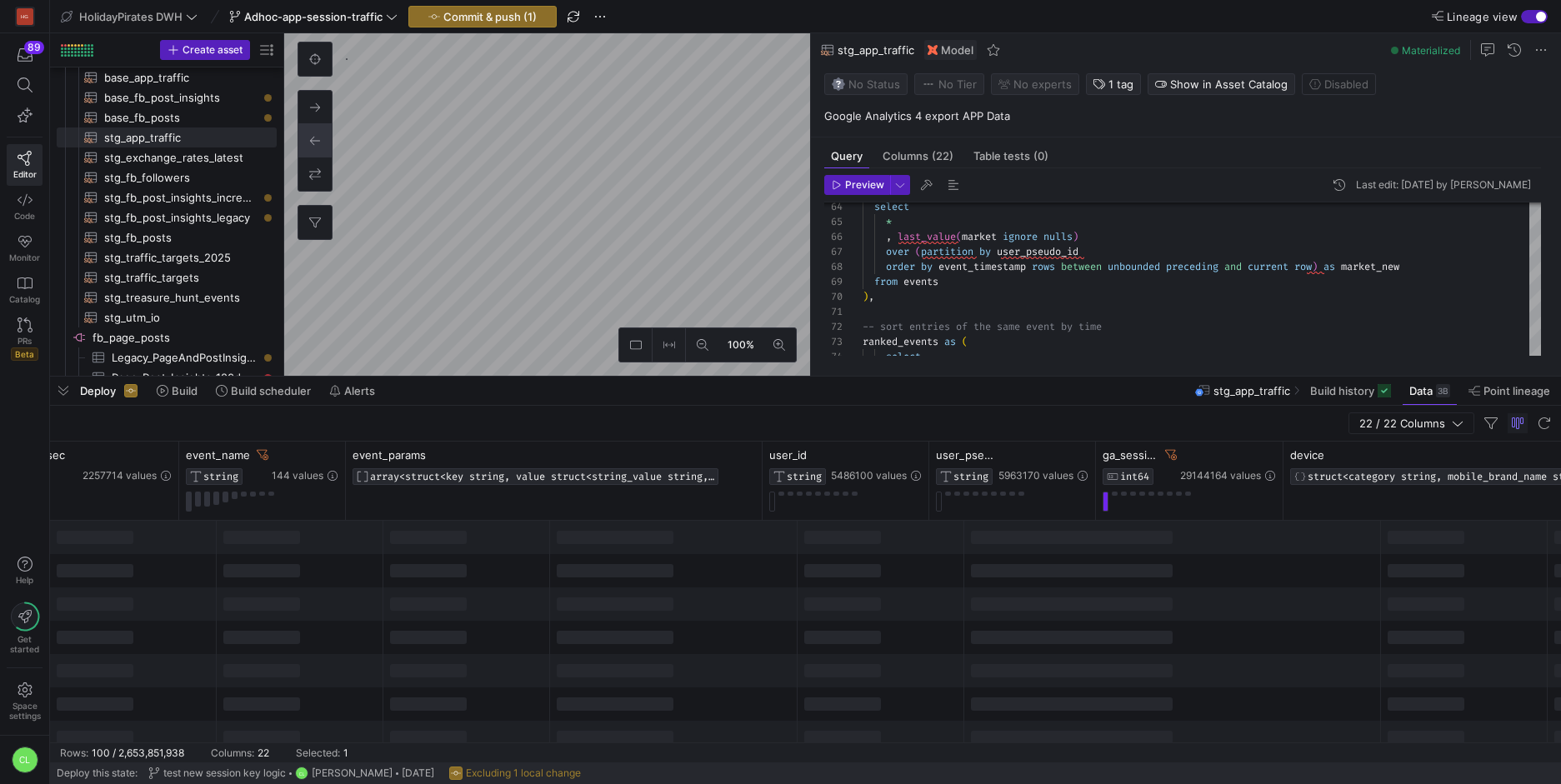
click at [605, 595] on div at bounding box center [673, 604] width 247 height 33
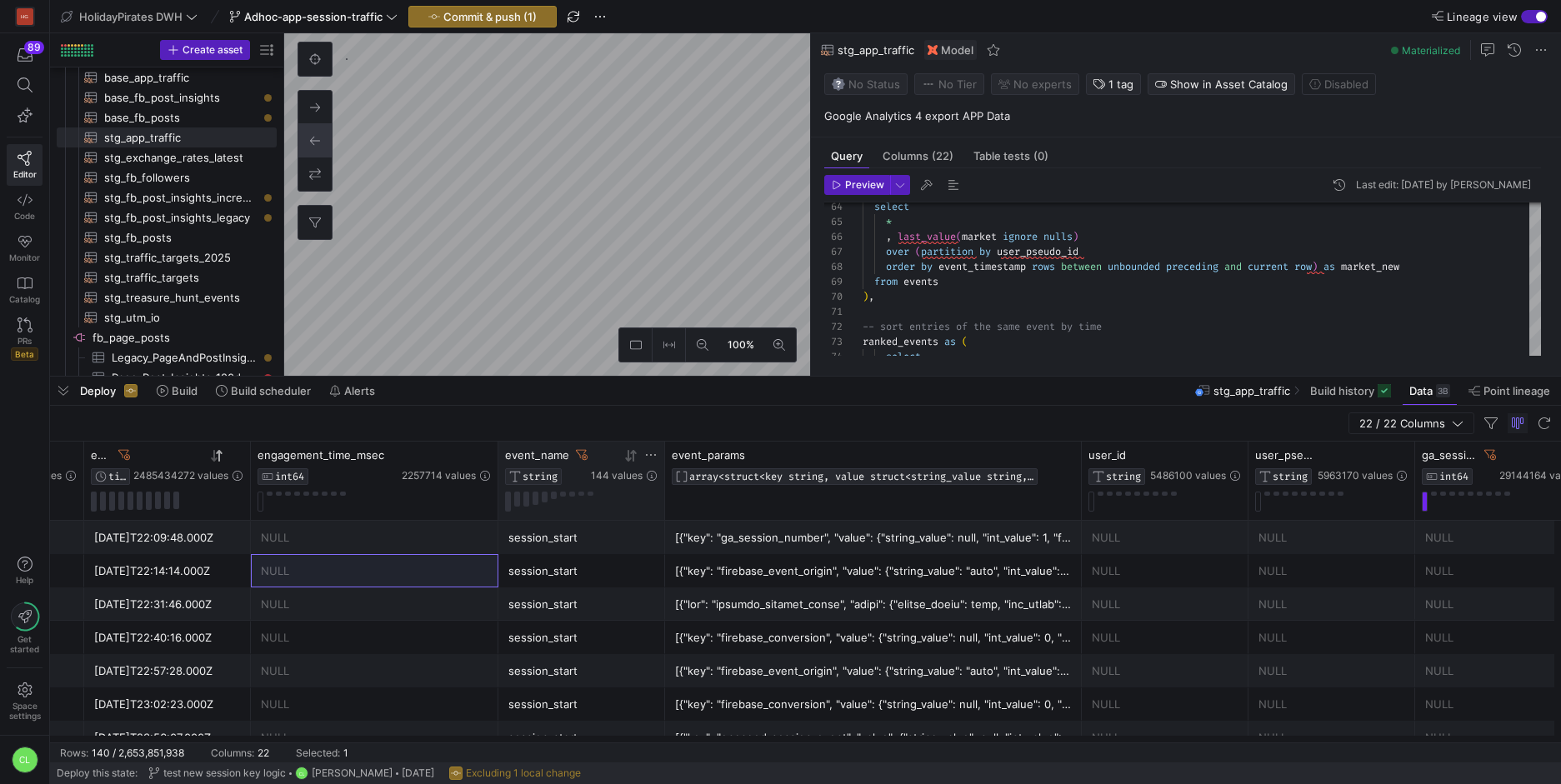
click at [581, 461] on div "event_name" at bounding box center [546, 455] width 82 height 14
click at [580, 452] on icon at bounding box center [582, 455] width 12 height 12
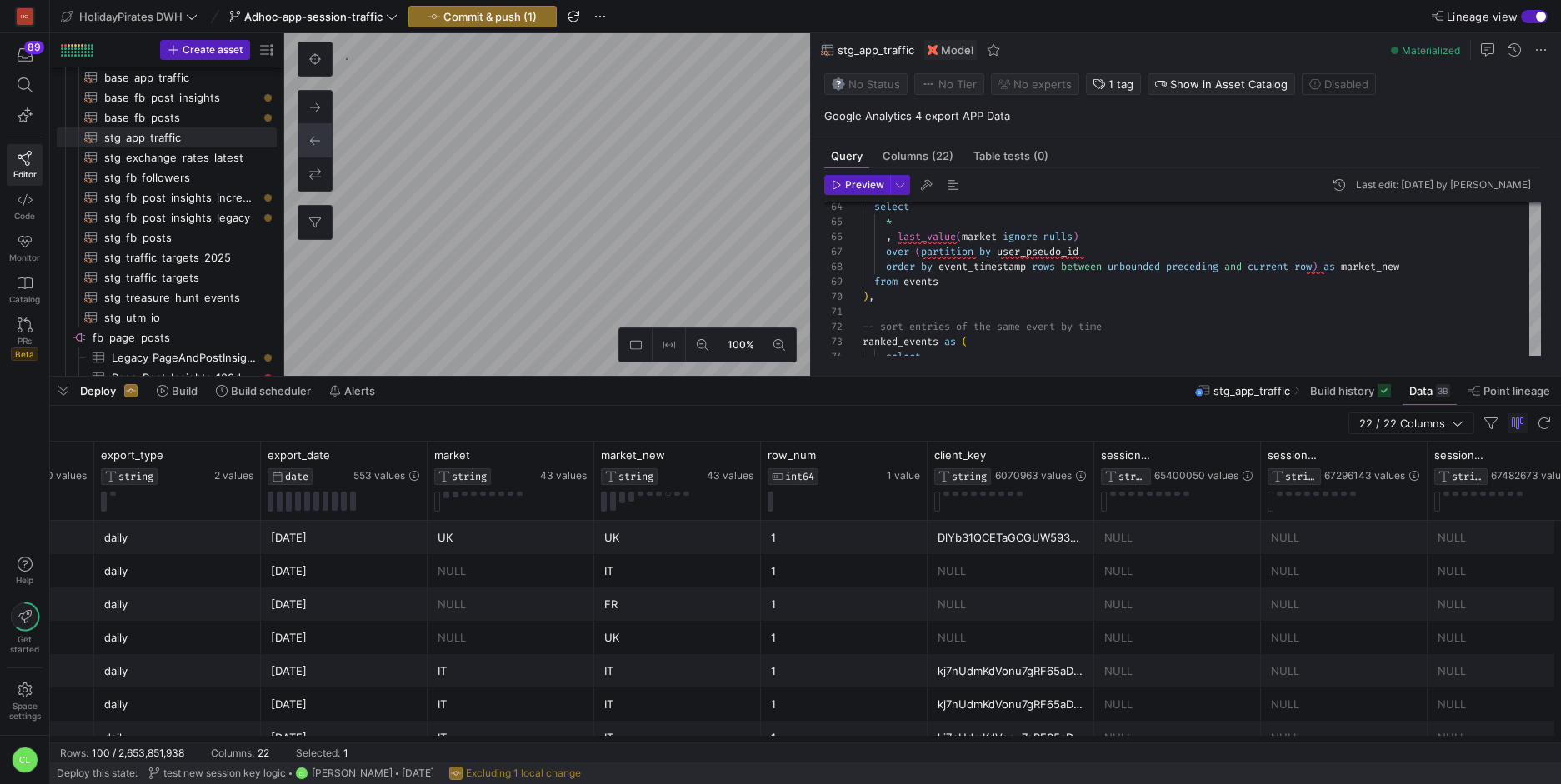
click at [1050, 537] on div "DlYb31QCETaGCGUW5933FA==" at bounding box center [1010, 538] width 146 height 32
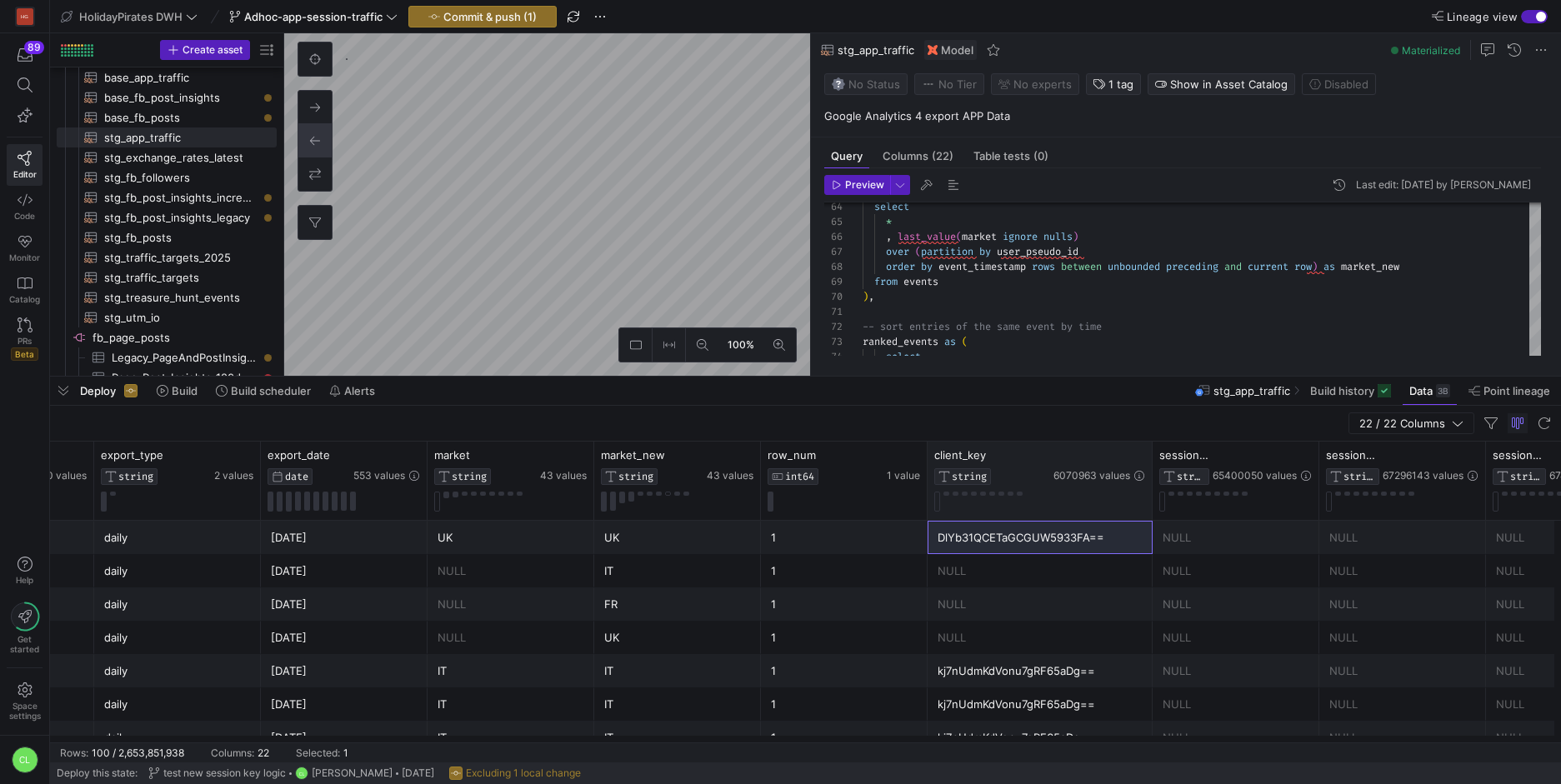
drag, startPoint x: 1091, startPoint y: 457, endPoint x: 1145, endPoint y: 472, distance: 56.0
click at [1149, 472] on div at bounding box center [1152, 480] width 7 height 79
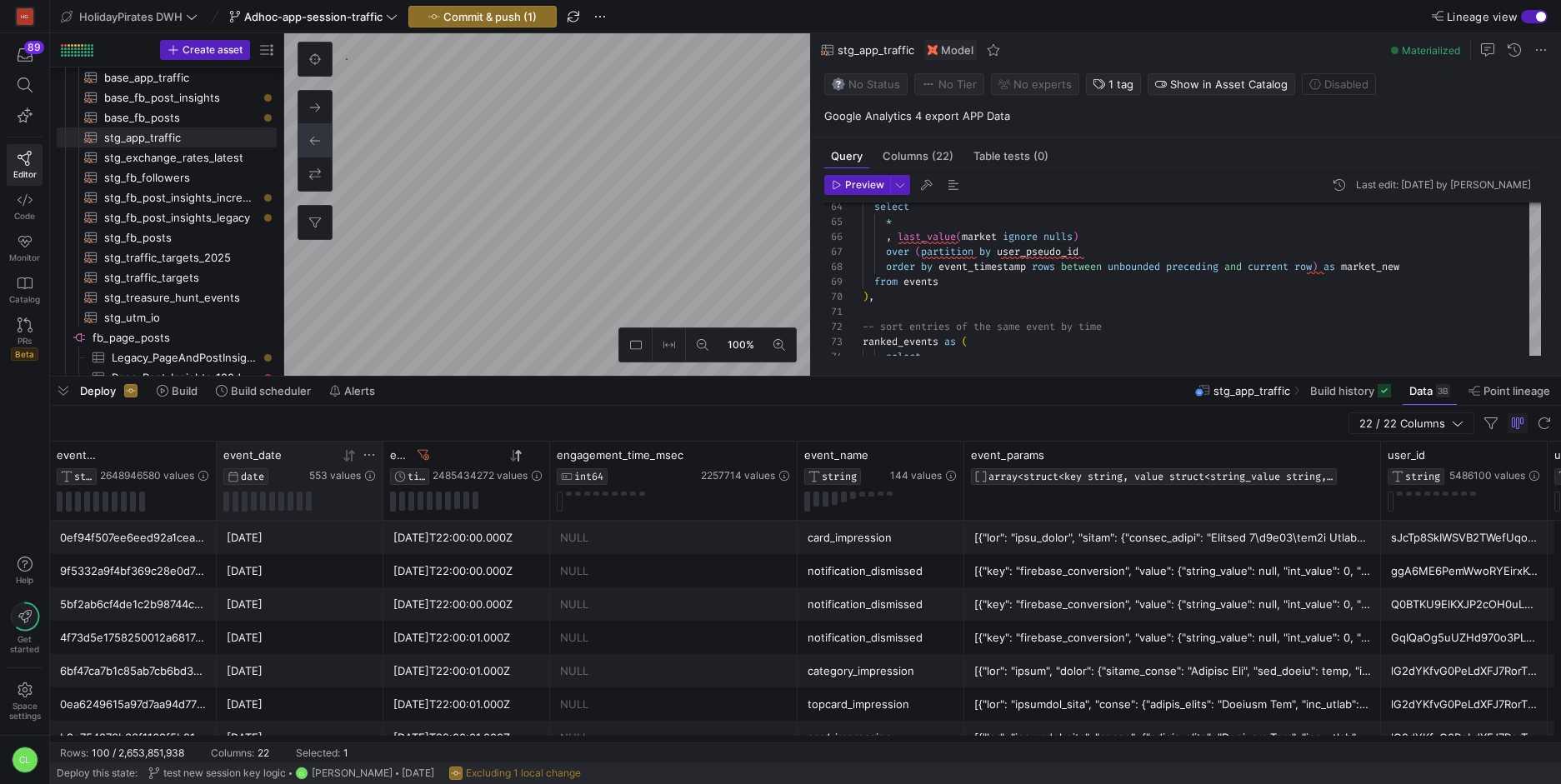
click at [369, 459] on icon at bounding box center [370, 455] width 14 height 14
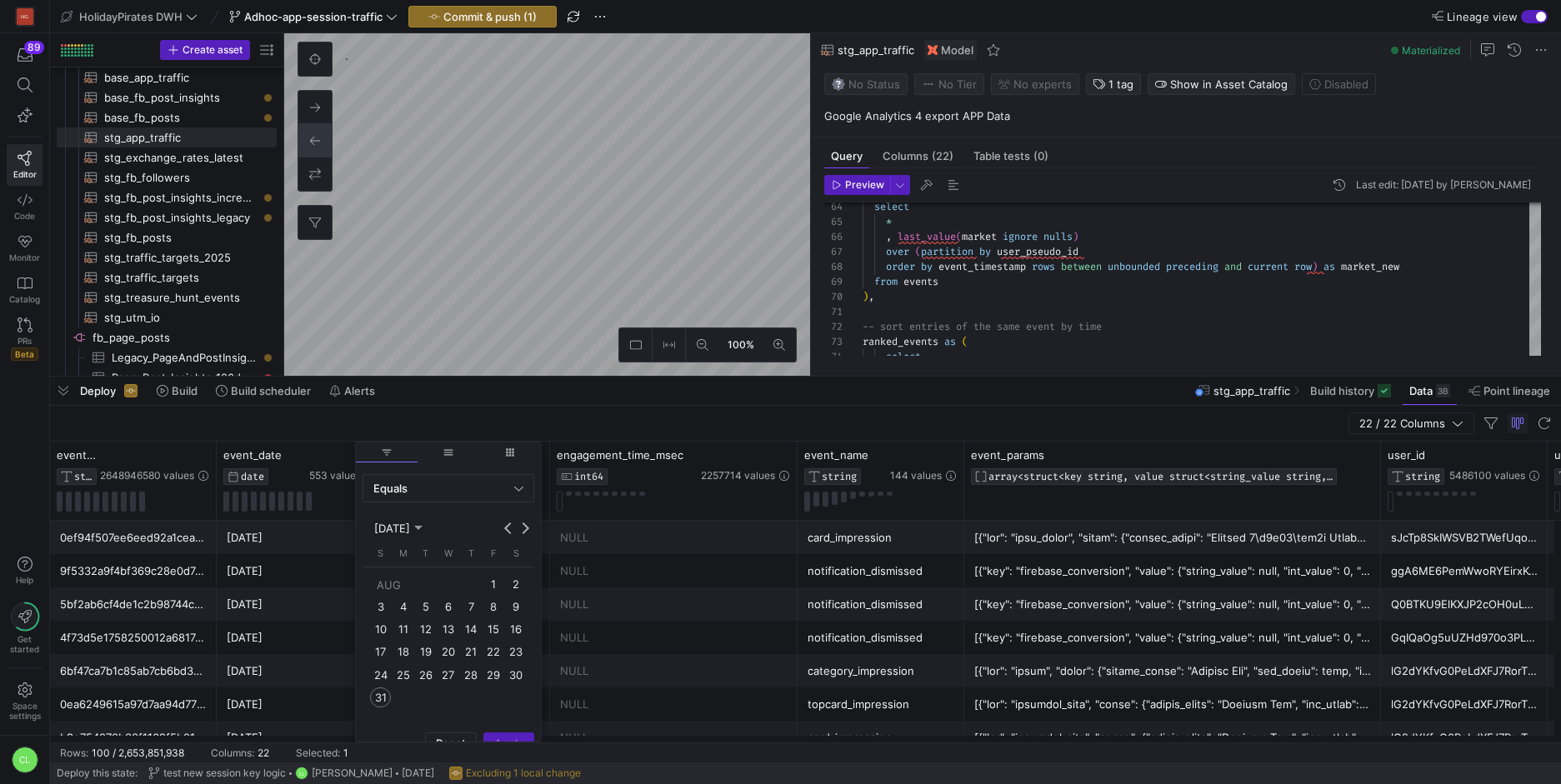
click at [424, 630] on span "12" at bounding box center [425, 629] width 20 height 20
click at [614, 577] on div "NULL" at bounding box center [674, 571] width 228 height 32
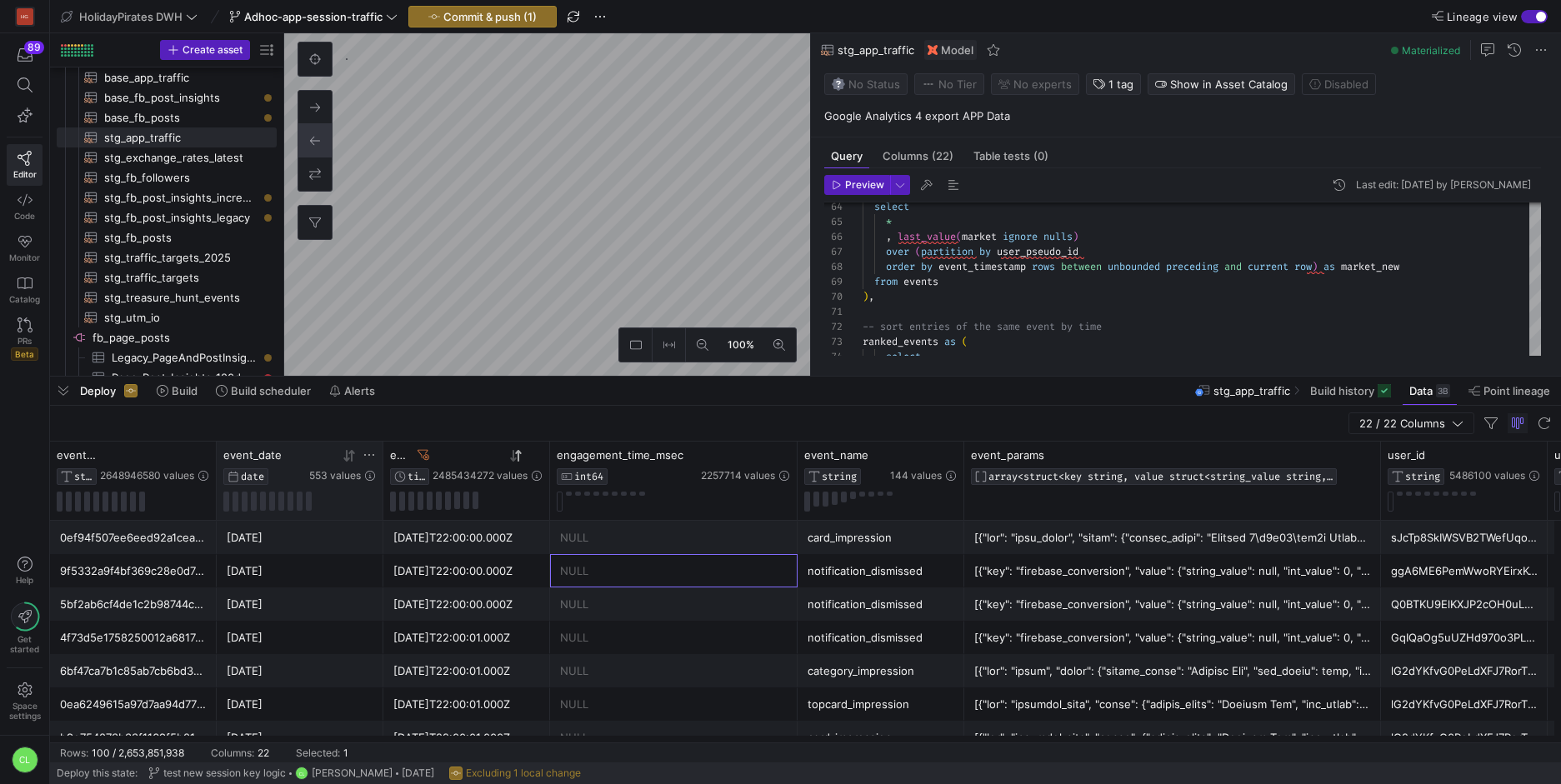
click at [369, 464] on div "553 values" at bounding box center [342, 465] width 67 height 34
click at [371, 448] on icon at bounding box center [370, 455] width 14 height 14
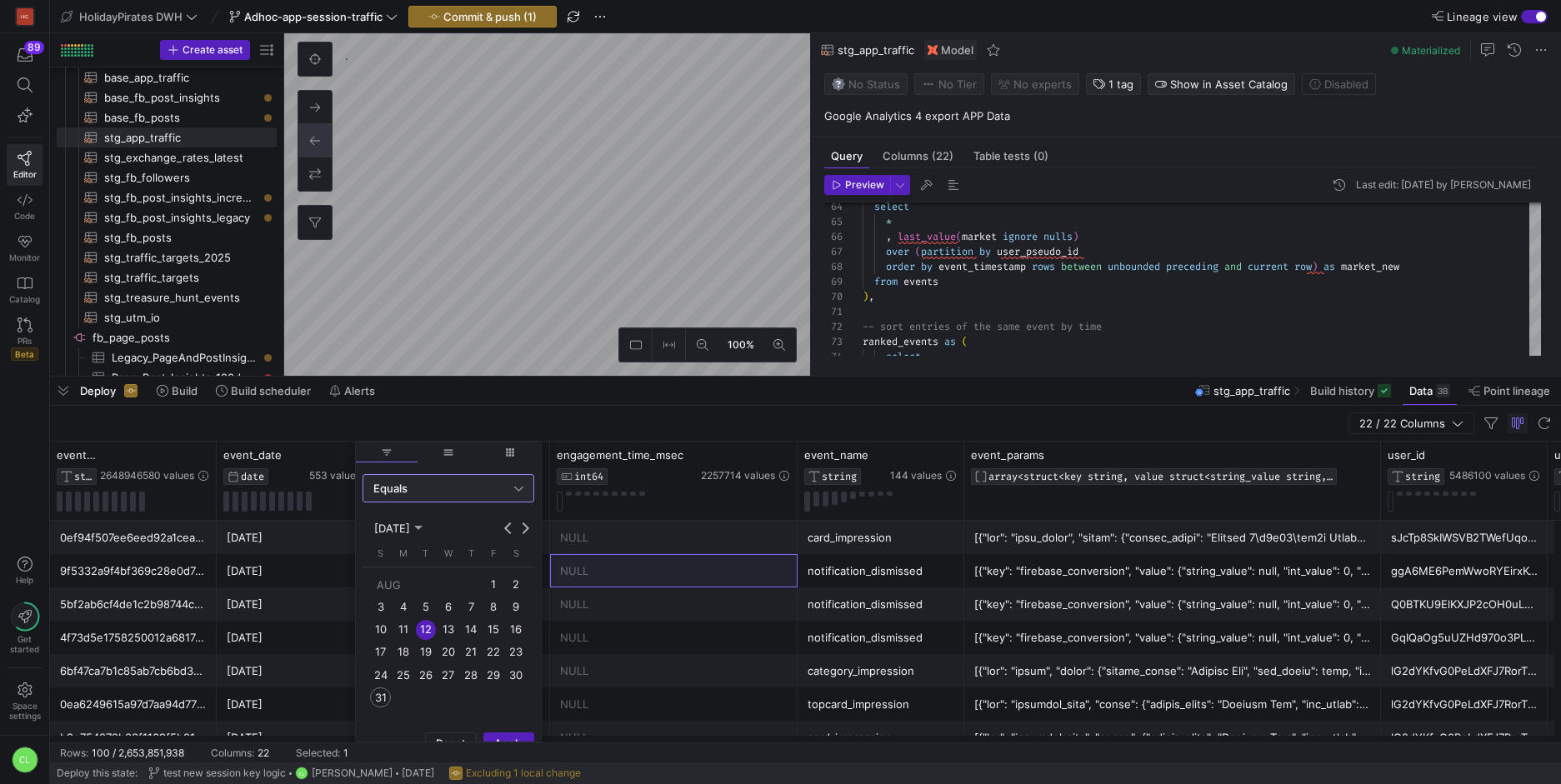
click at [423, 629] on span "12" at bounding box center [425, 629] width 20 height 20
click at [508, 736] on span "Apply" at bounding box center [509, 743] width 29 height 14
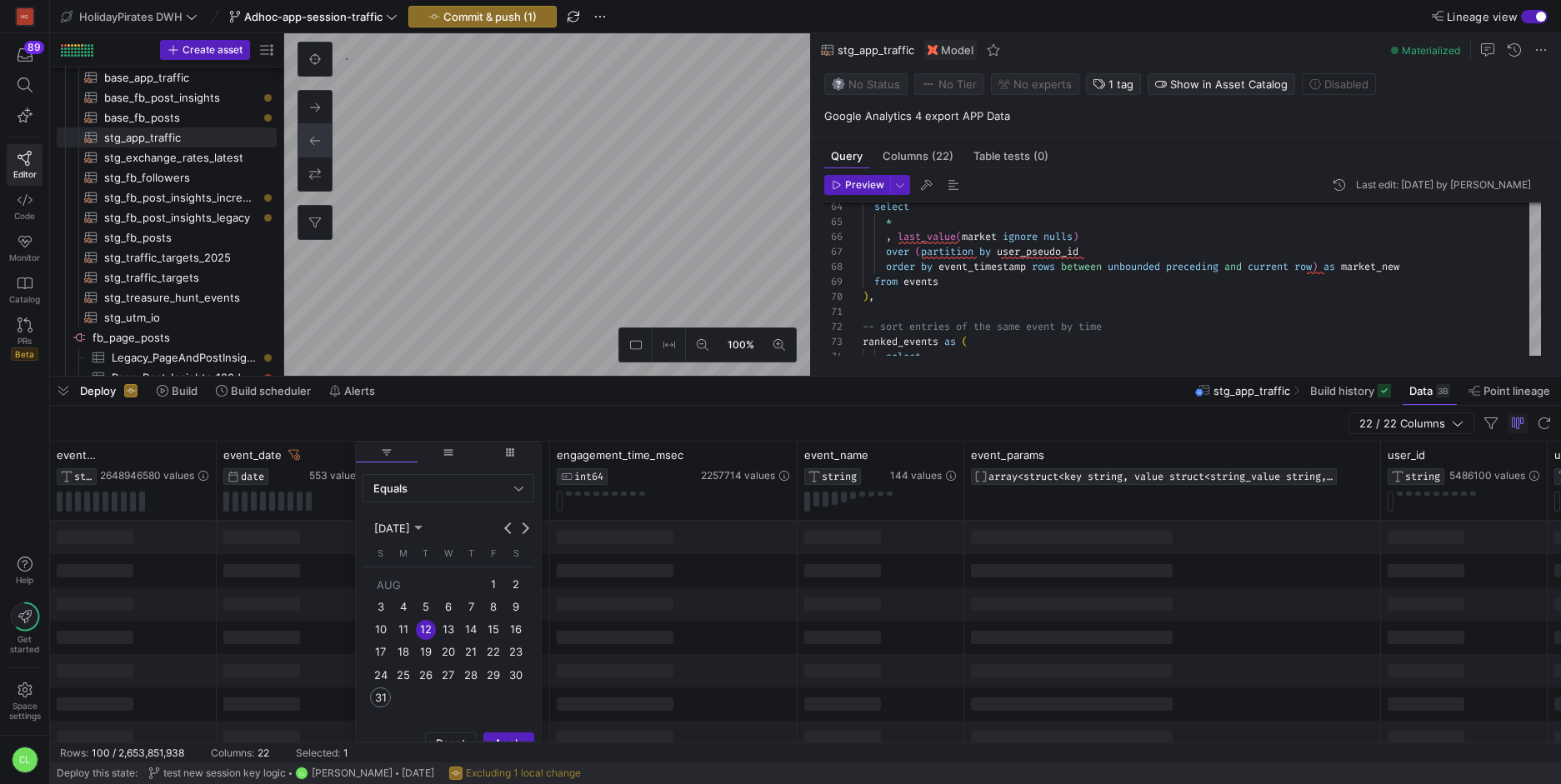
click at [691, 538] on div at bounding box center [673, 537] width 247 height 33
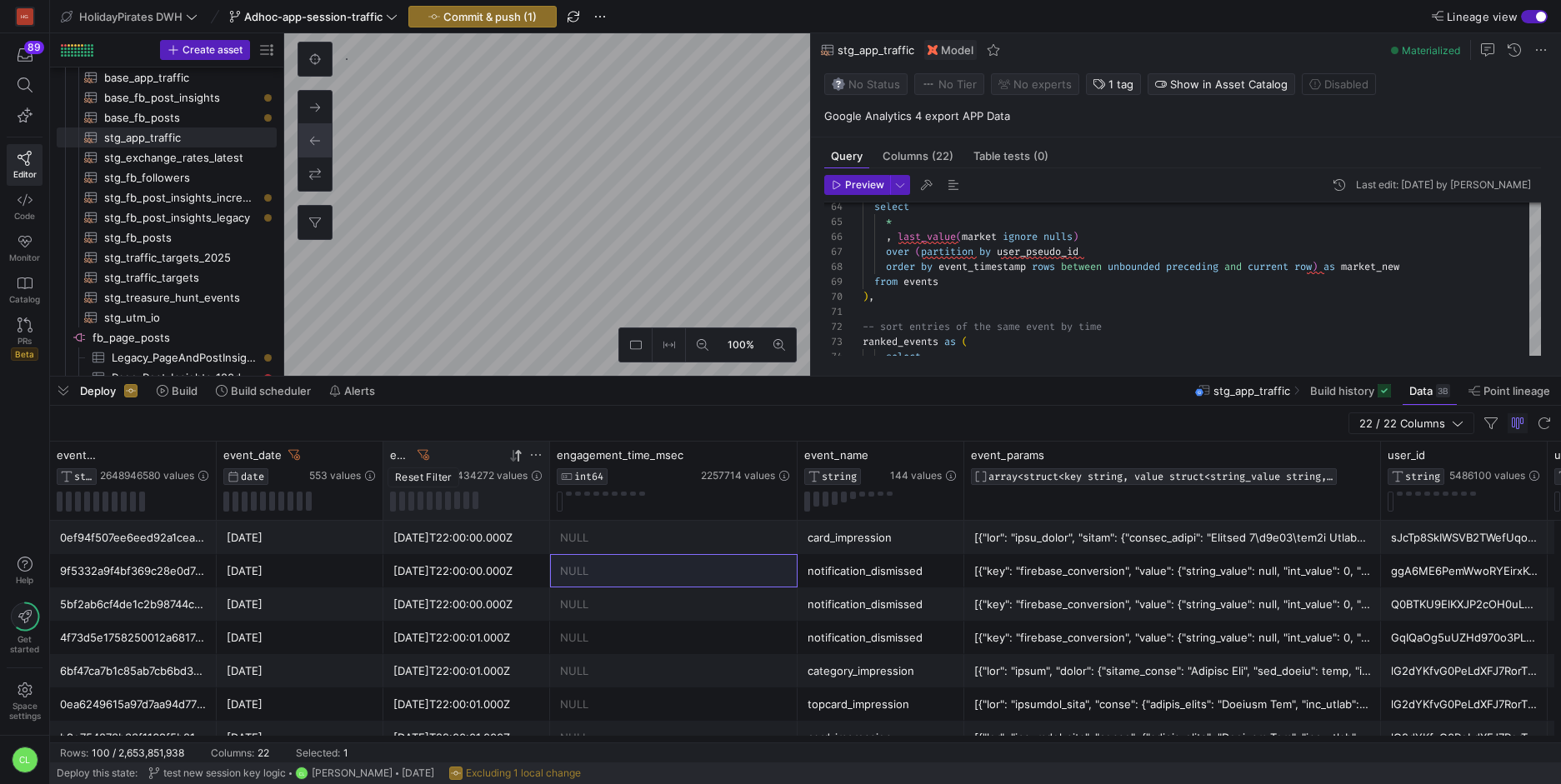
click at [429, 452] on icon at bounding box center [423, 455] width 12 height 12
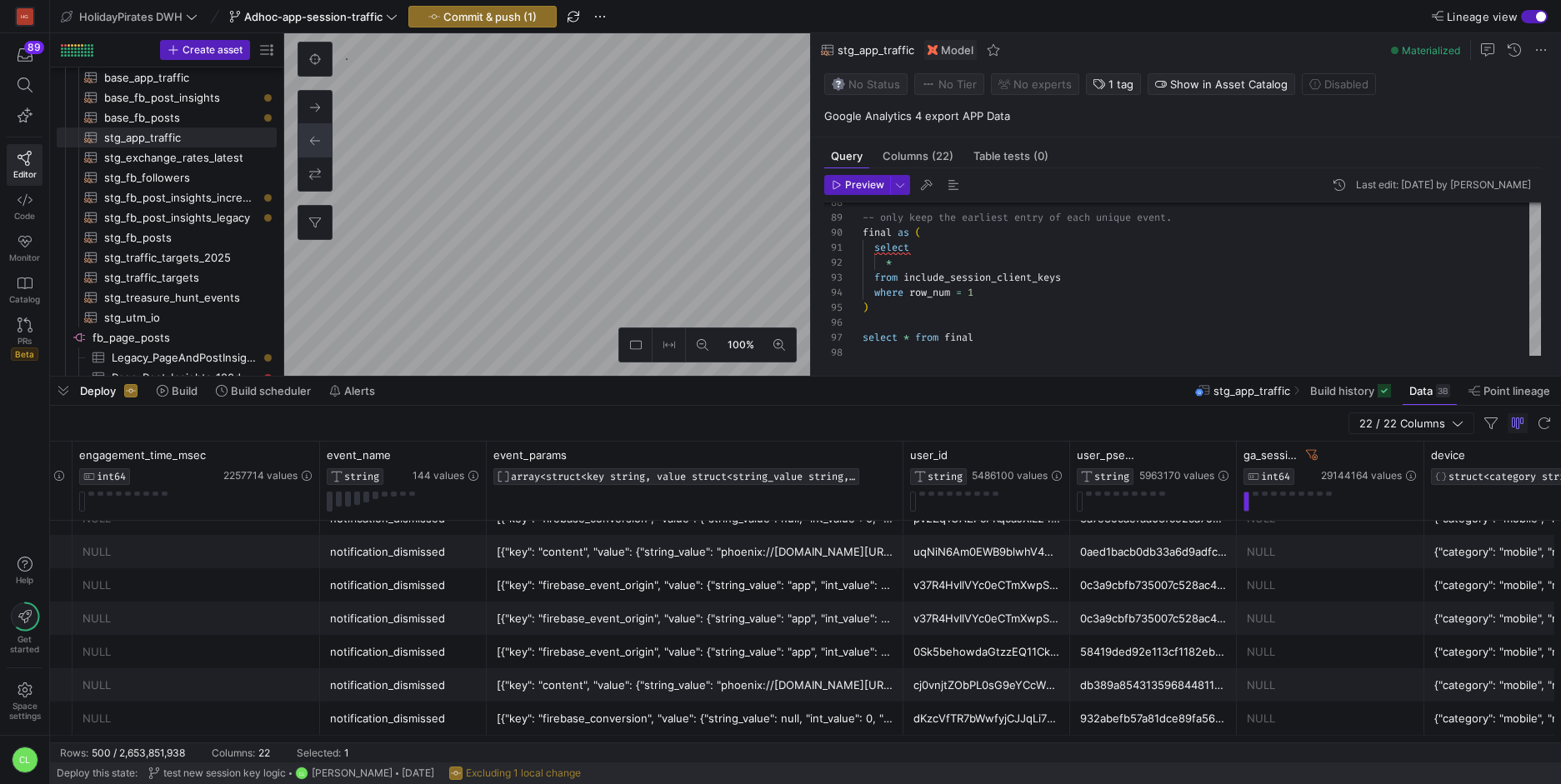
click at [693, 408] on div "22 / 22 Columns" at bounding box center [805, 424] width 1511 height 36
click at [720, 396] on div "Deploy Build Build scheduler Alerts stg_app_traffic Build history Data 3B Point…" at bounding box center [805, 390] width 1511 height 28
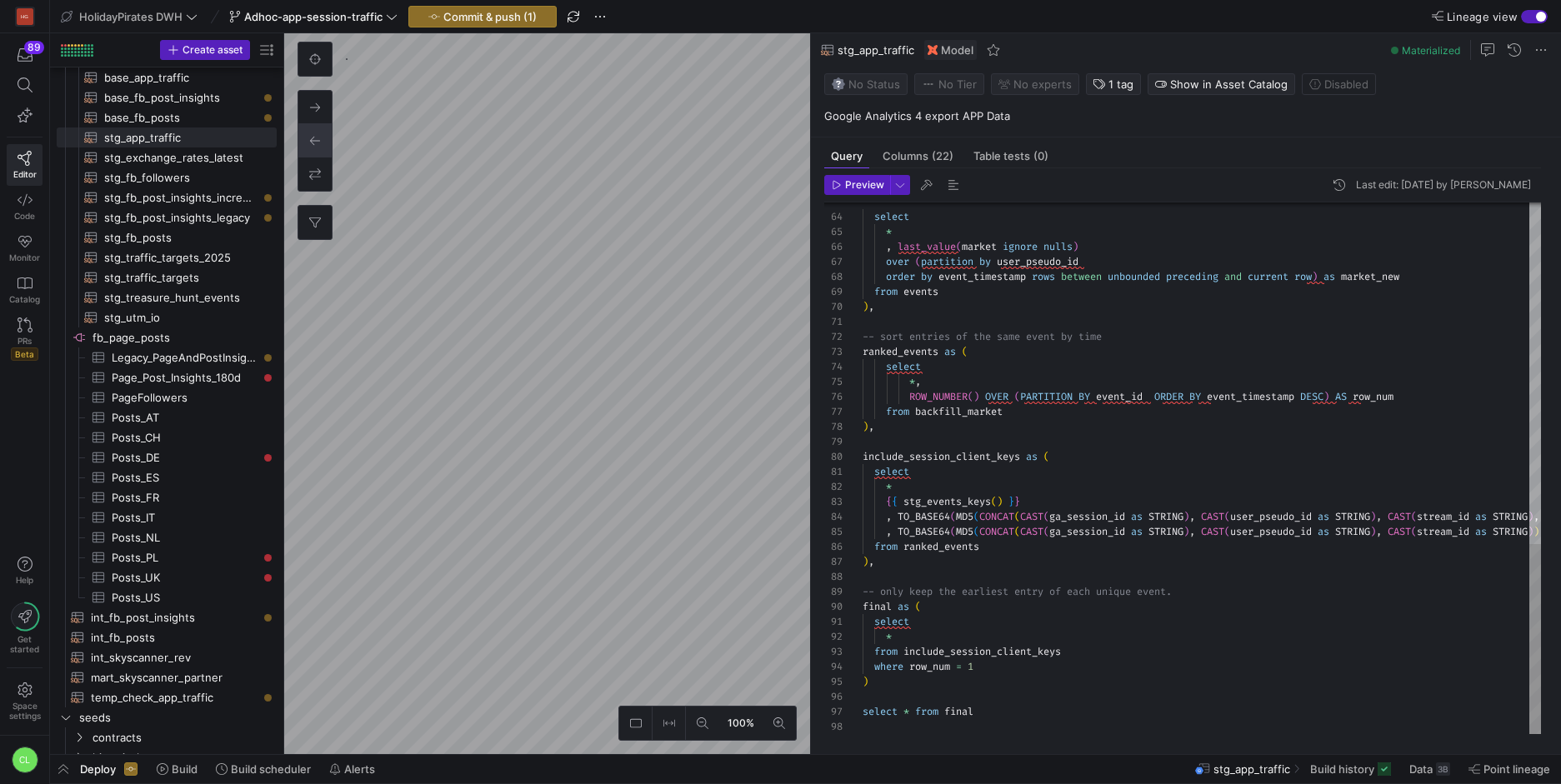
type textarea "with src as (select * from {{ ref('base_app_traffic') }}), cte1 as ( select cou…"
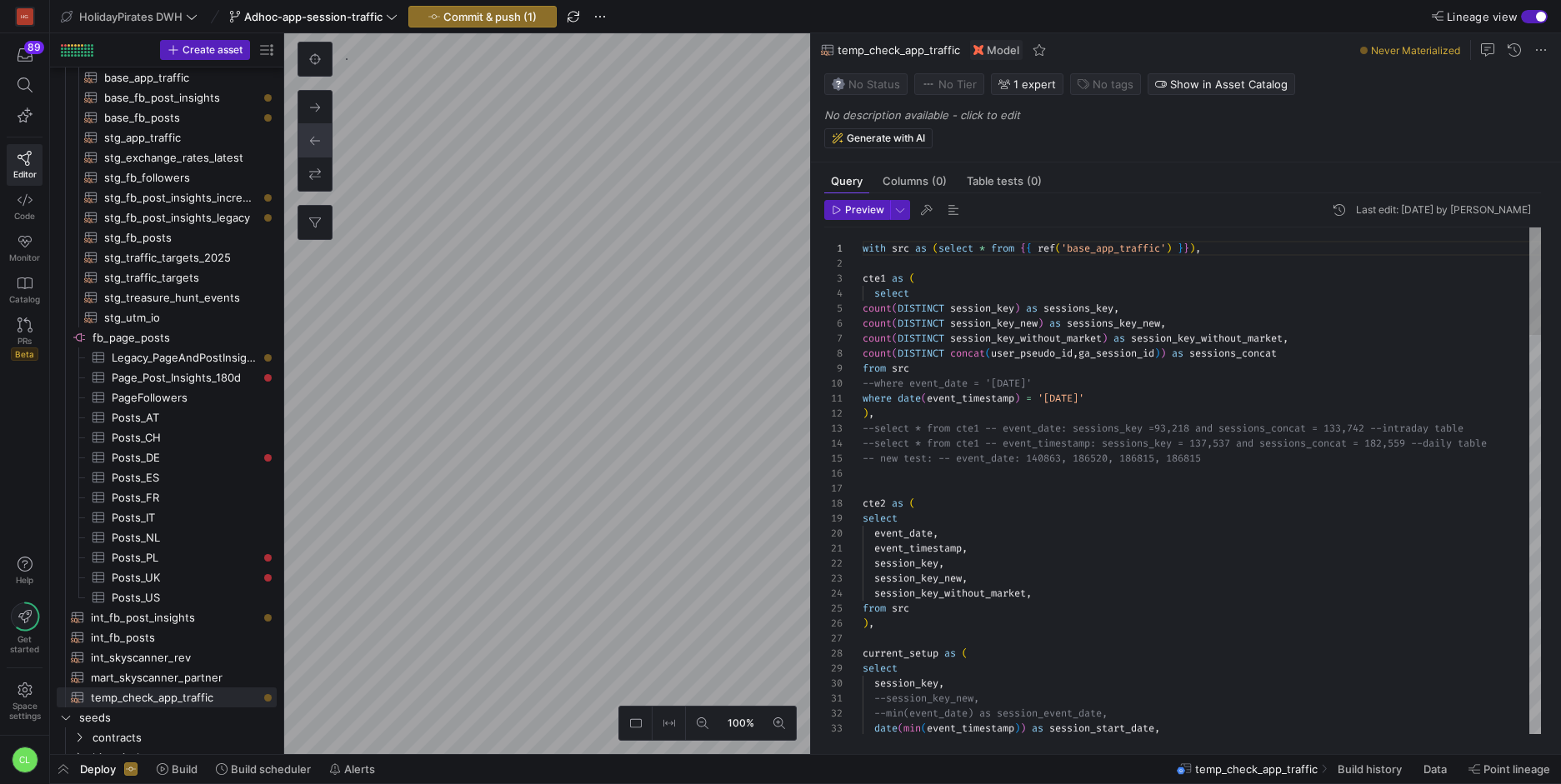
scroll to position [150, 0]
